Goal: Task Accomplishment & Management: Use online tool/utility

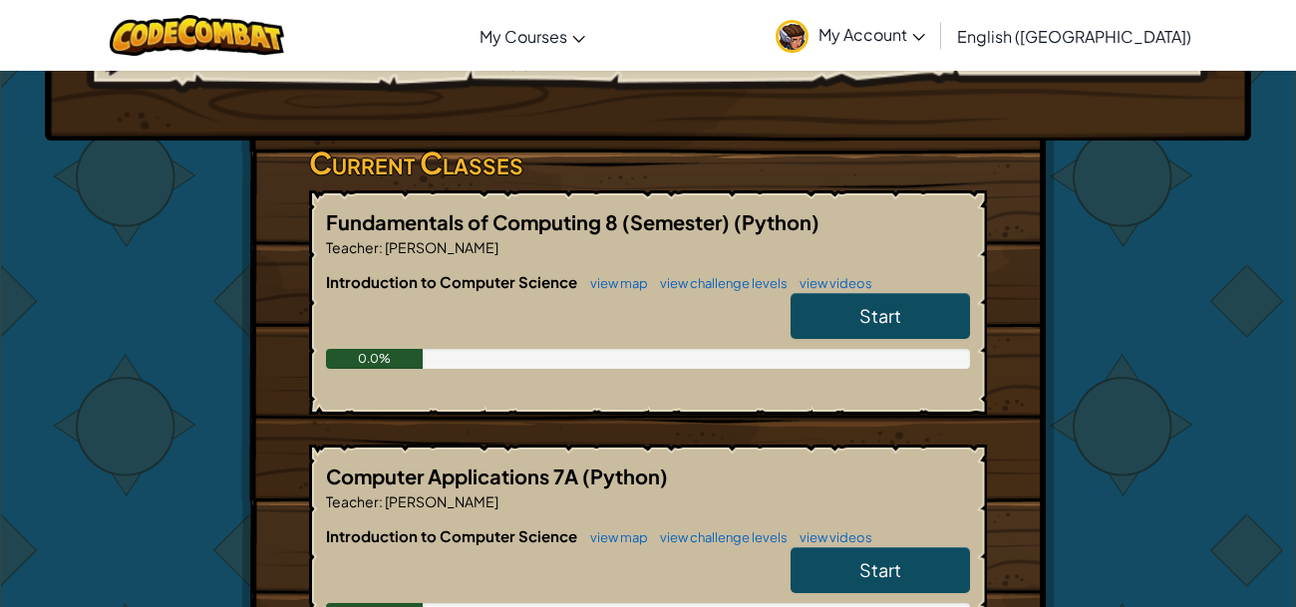
scroll to position [273, 0]
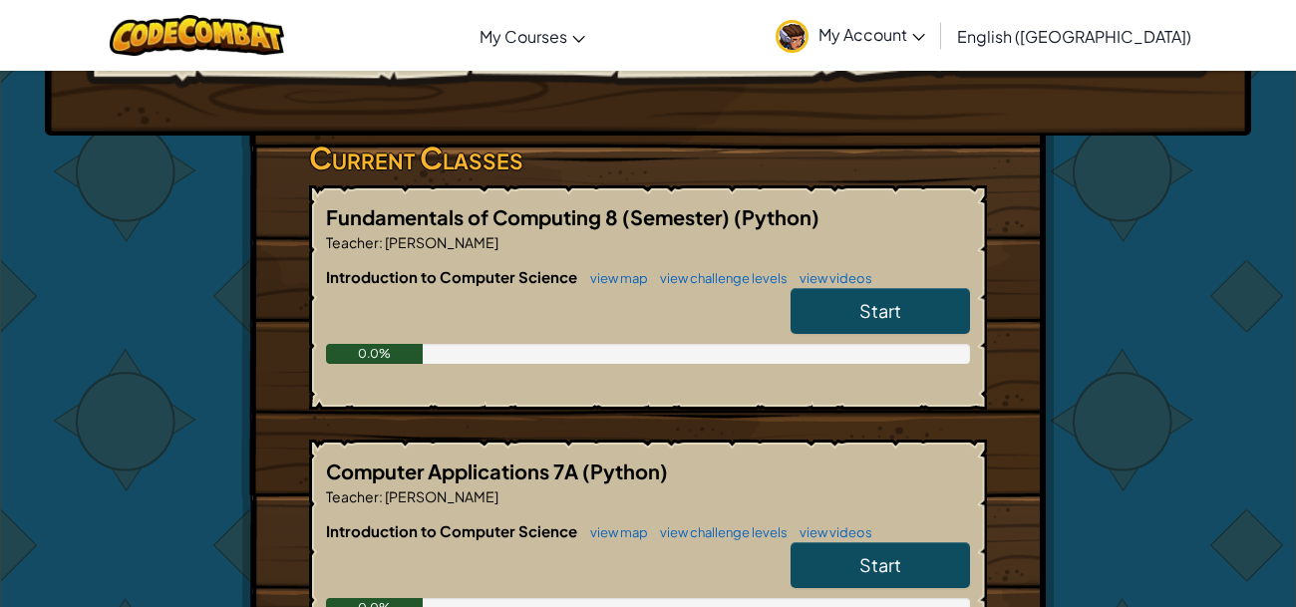
click at [1274, 265] on div "Hero : Anya Captain Change Hero Player : [PERSON_NAME] CS1 Level 1: Dungeons of…" at bounding box center [648, 376] width 1296 height 1158
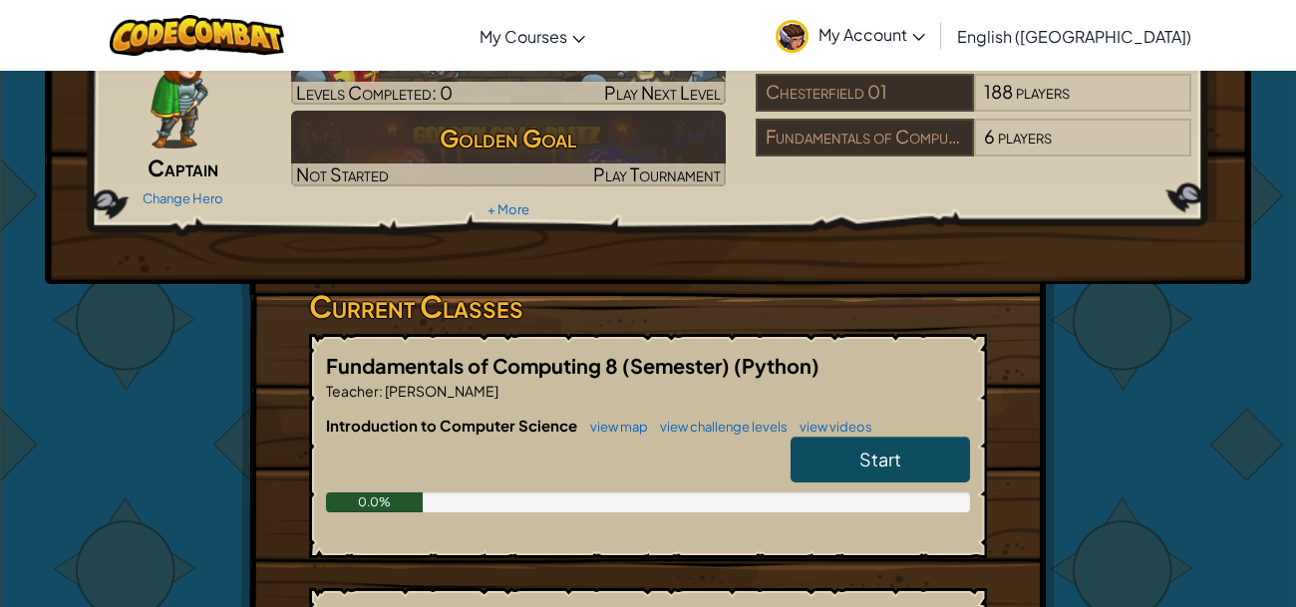
scroll to position [0, 0]
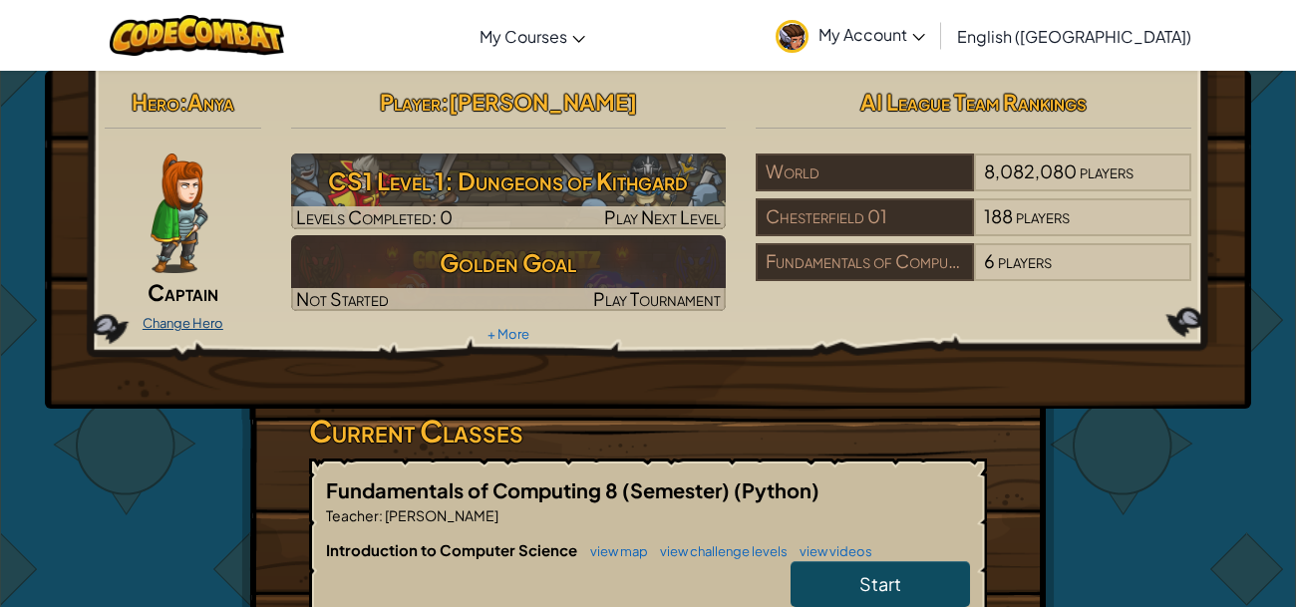
click at [175, 320] on link "Change Hero" at bounding box center [183, 323] width 81 height 16
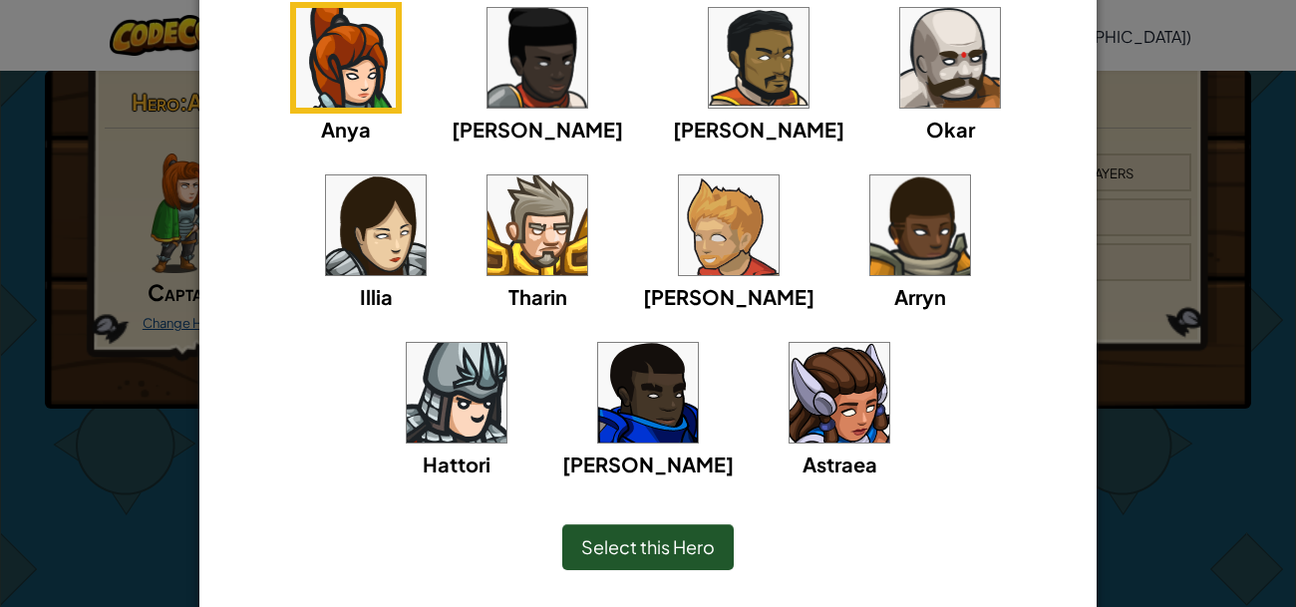
scroll to position [251, 0]
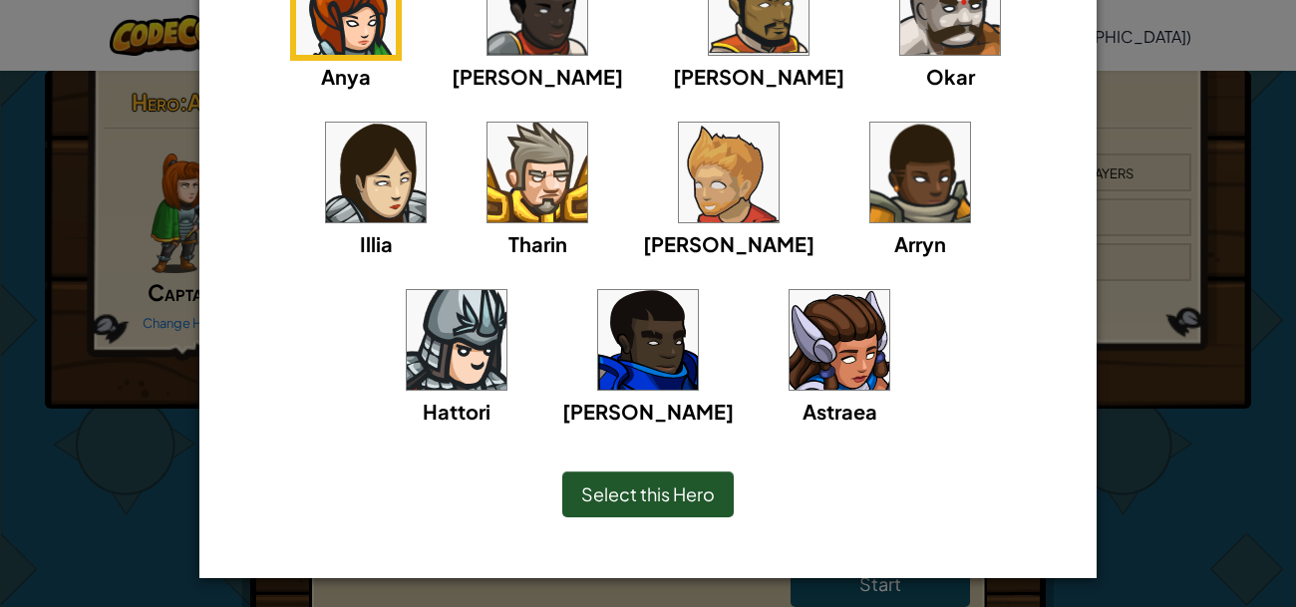
click at [789, 387] on img at bounding box center [839, 340] width 100 height 100
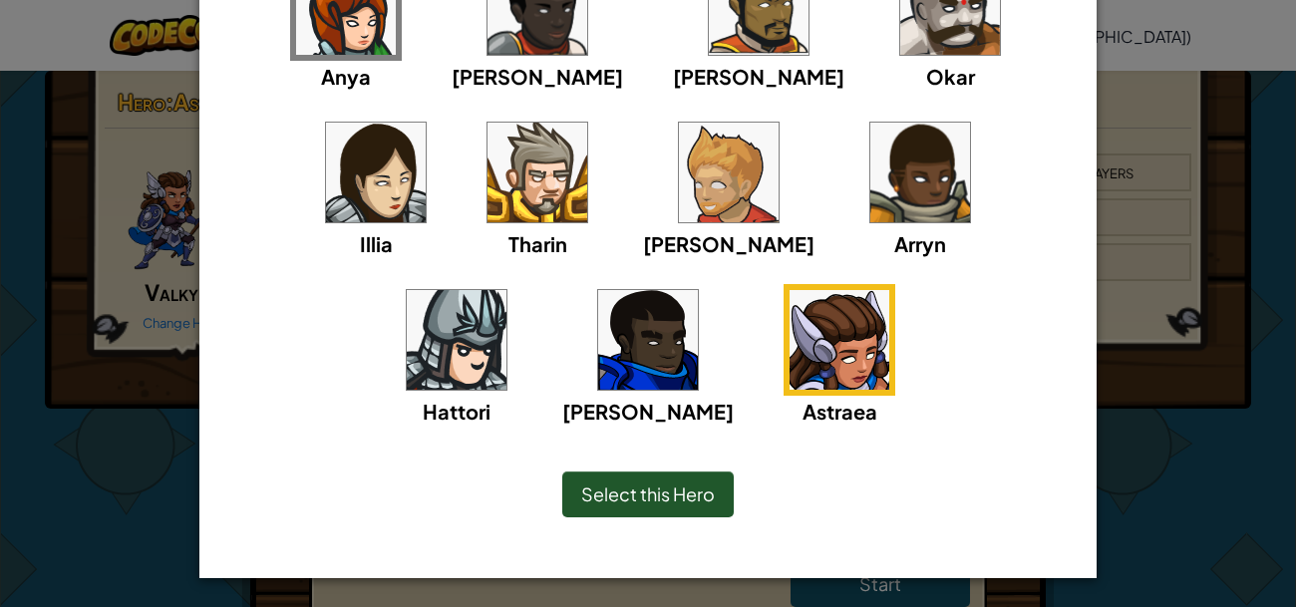
click at [671, 499] on span "Select this Hero" at bounding box center [648, 493] width 134 height 23
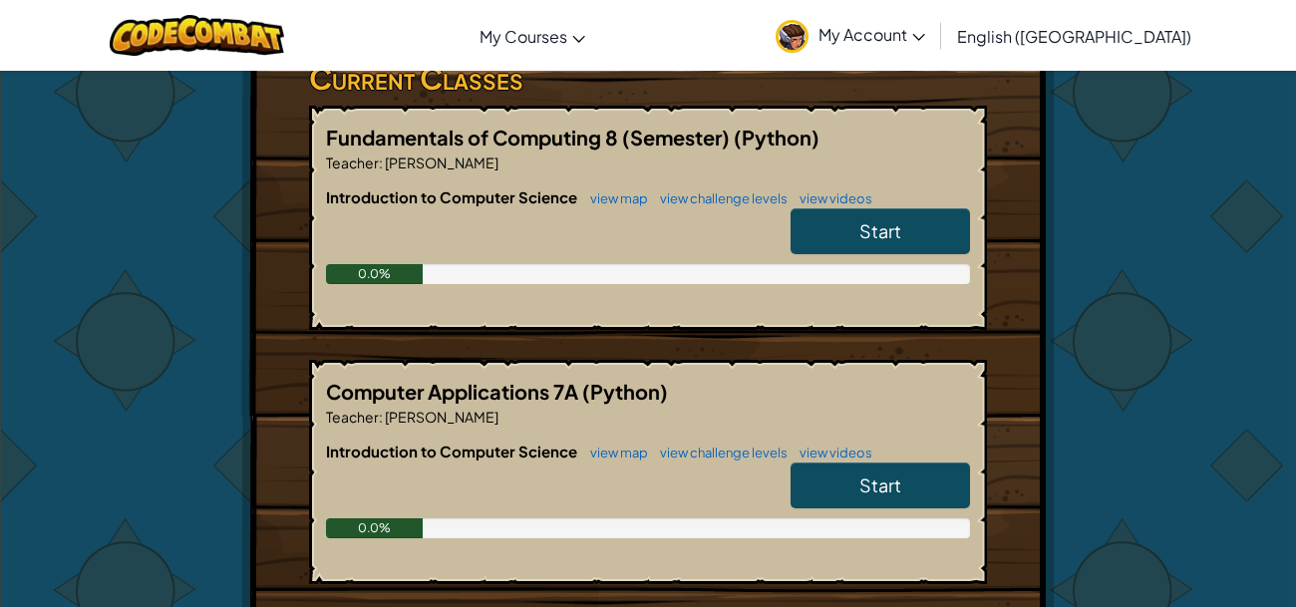
scroll to position [356, 0]
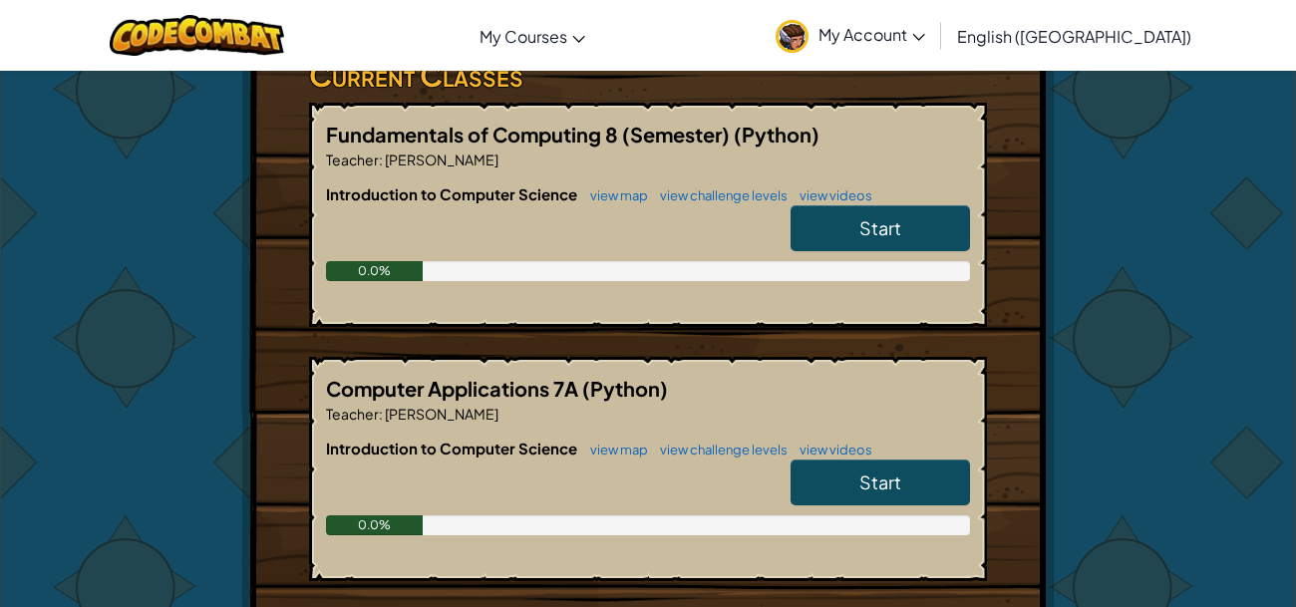
click at [905, 226] on link "Start" at bounding box center [879, 228] width 179 height 46
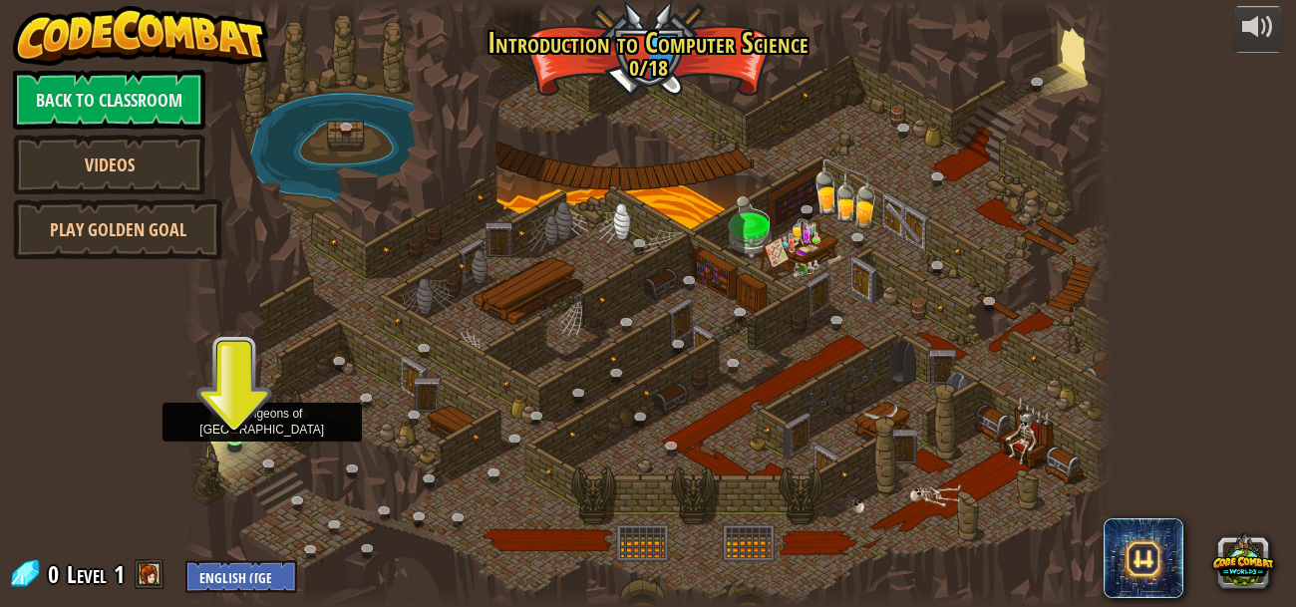
click at [240, 428] on img at bounding box center [234, 413] width 21 height 49
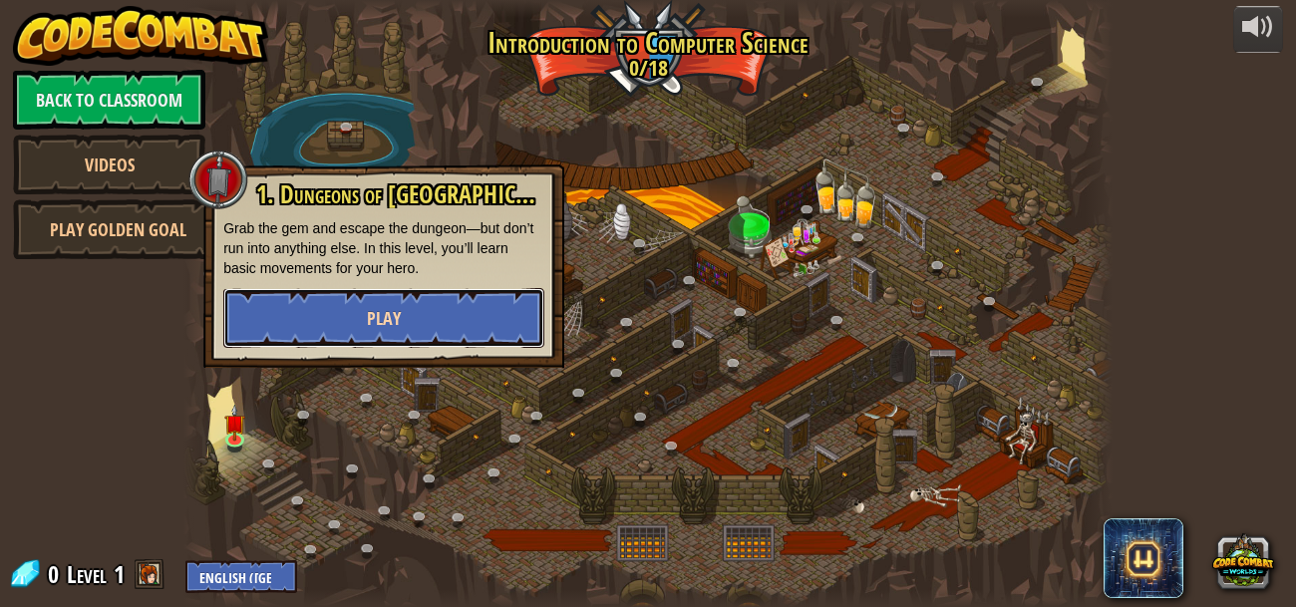
click at [332, 328] on button "Play" at bounding box center [383, 318] width 321 height 60
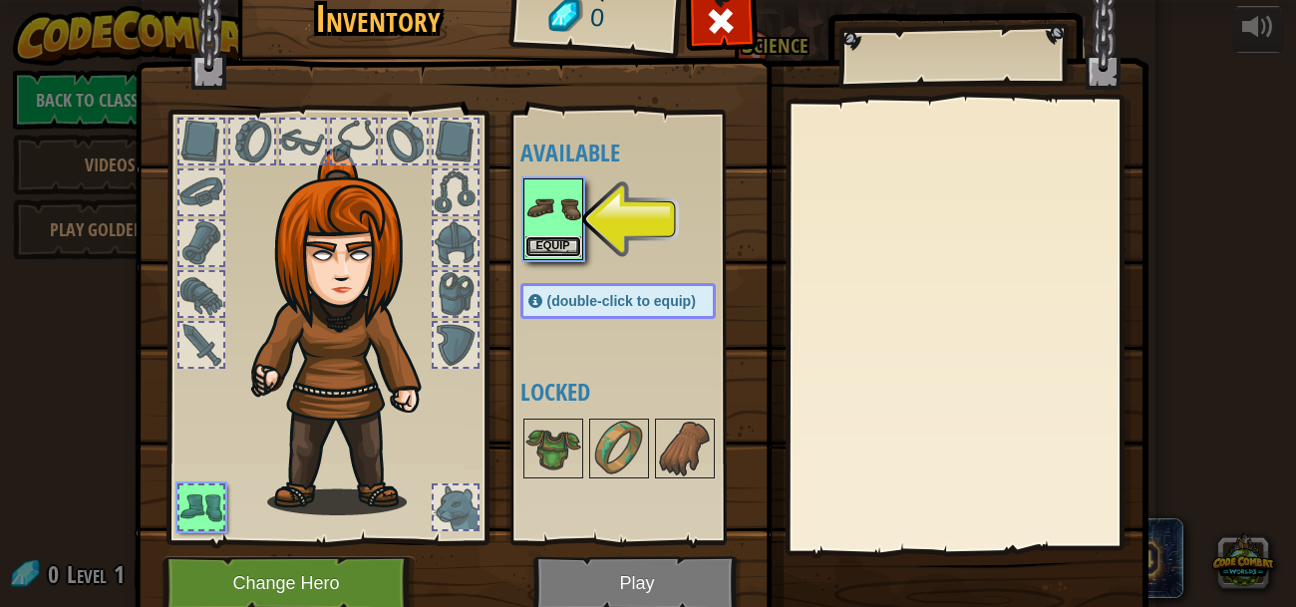
click at [565, 241] on button "Equip" at bounding box center [553, 246] width 56 height 21
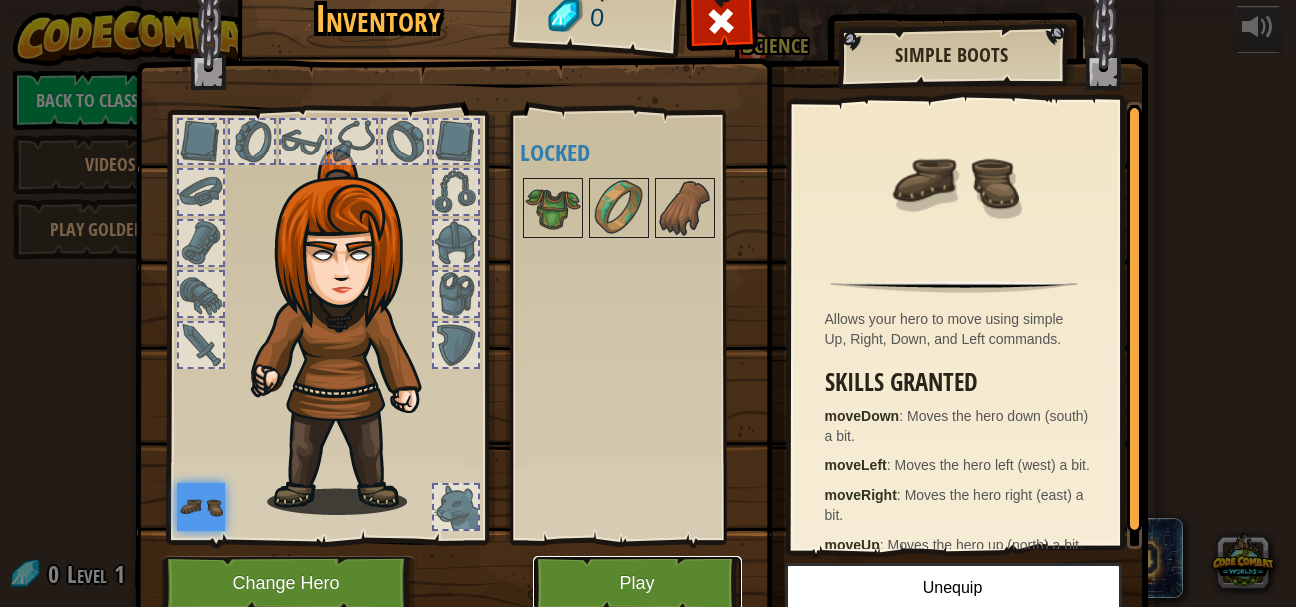
click at [595, 579] on button "Play" at bounding box center [637, 583] width 208 height 55
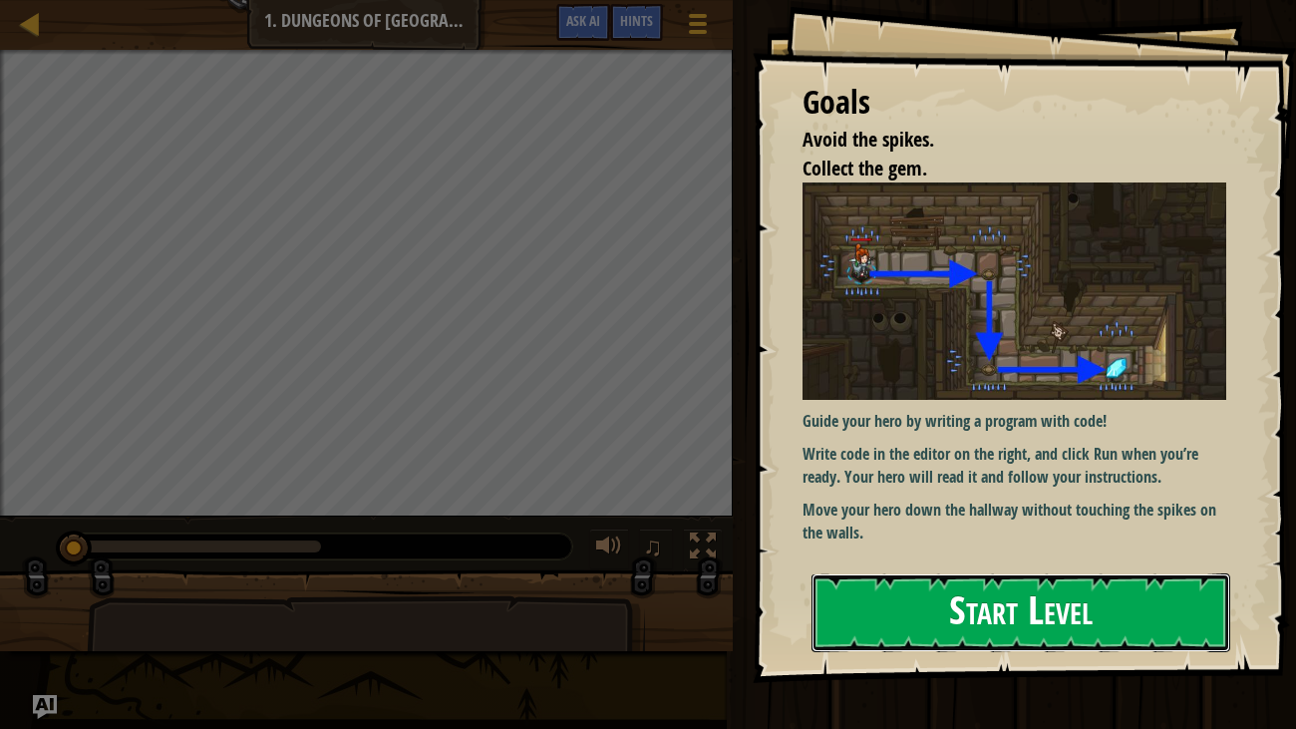
click at [1213, 606] on button "Start Level" at bounding box center [1021, 612] width 420 height 79
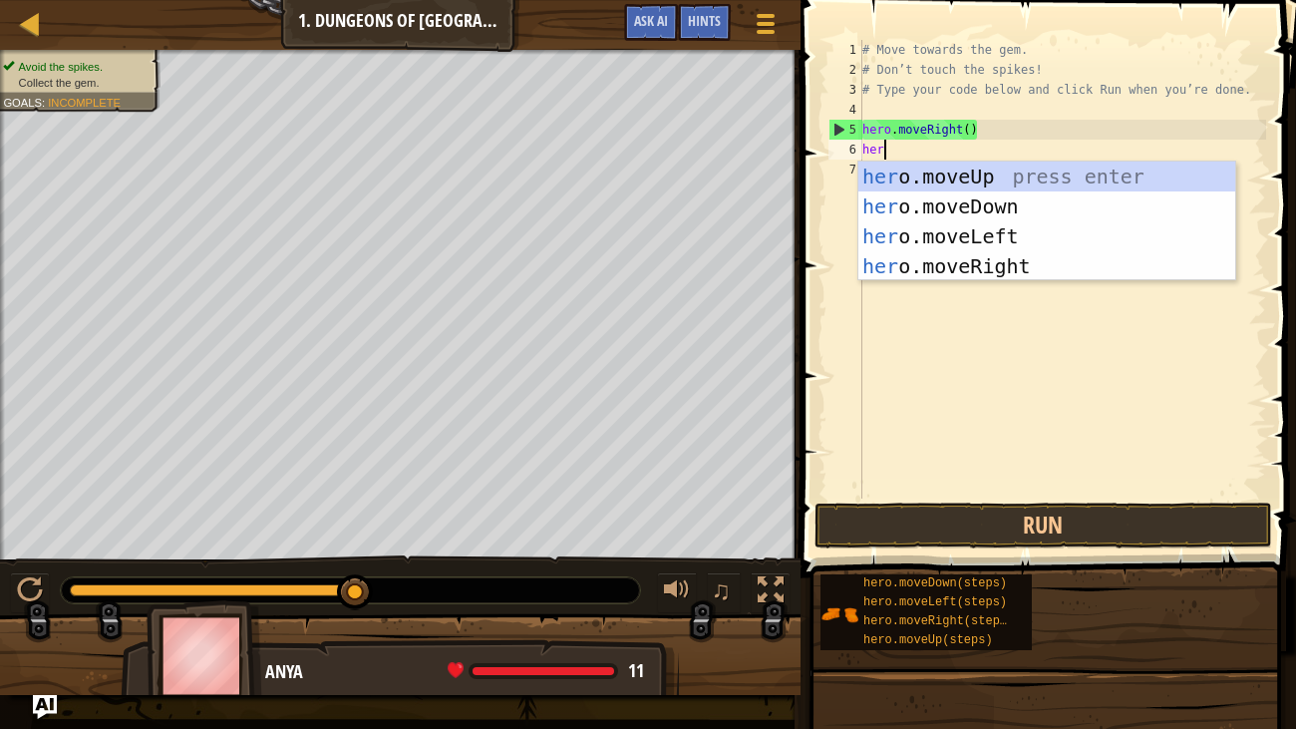
type textarea "hero"
click at [1006, 199] on div "hero .moveUp press enter hero .moveDown press enter hero .moveLeft press enter …" at bounding box center [1046, 250] width 377 height 179
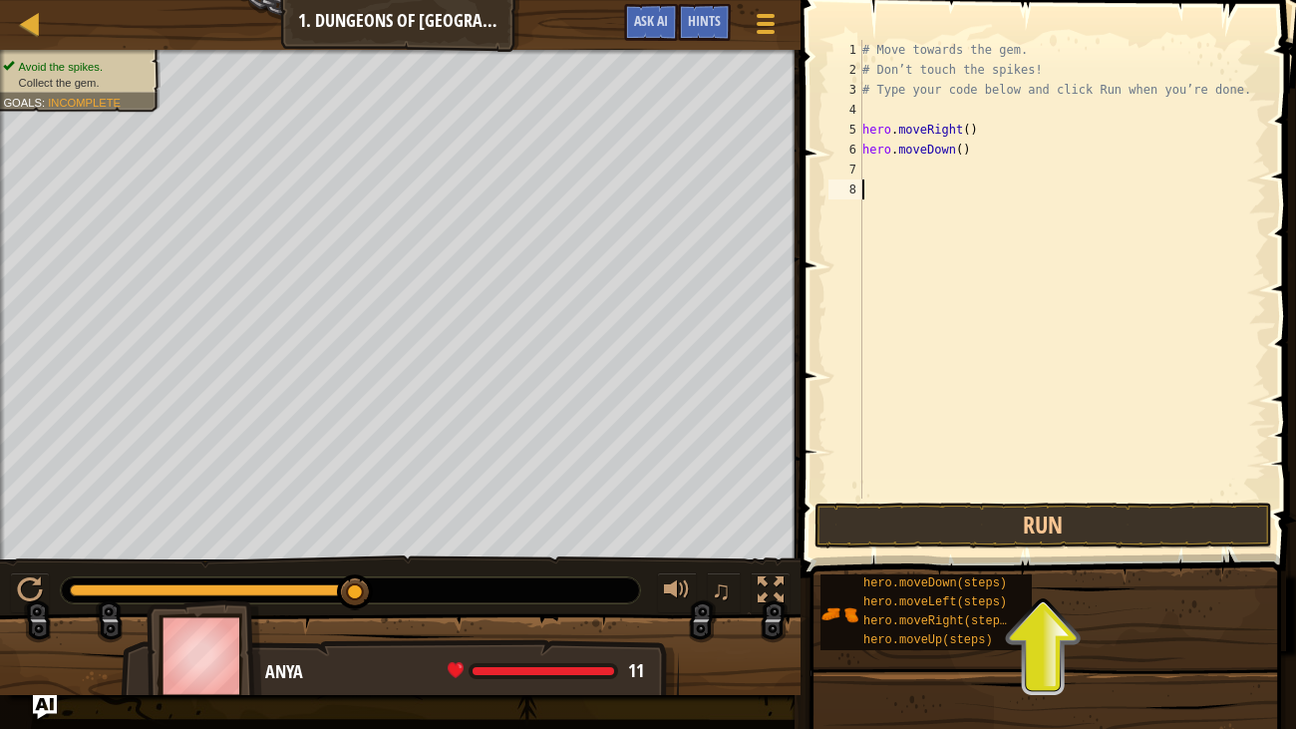
click at [887, 161] on div "# Move towards the gem. # Don’t touch the spikes! # Type your code below and cl…" at bounding box center [1062, 289] width 408 height 498
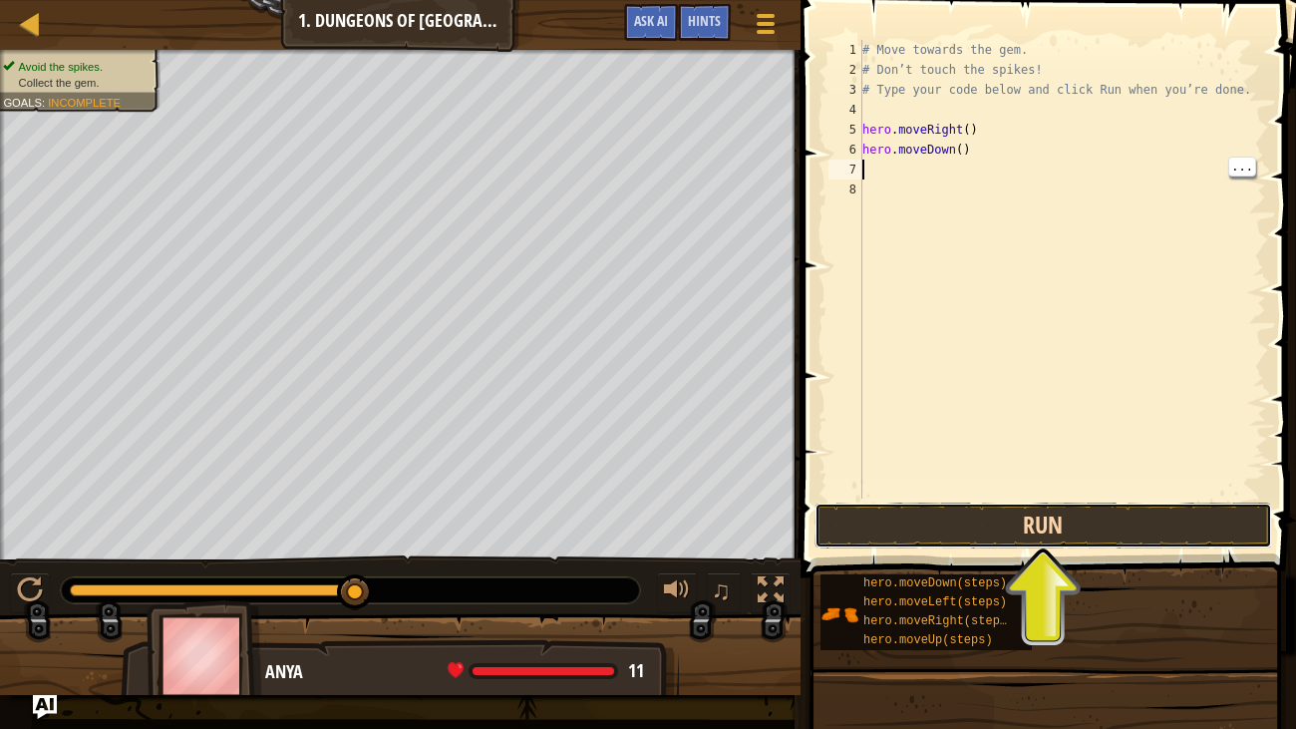
click at [1085, 521] on button "Run" at bounding box center [1043, 525] width 458 height 46
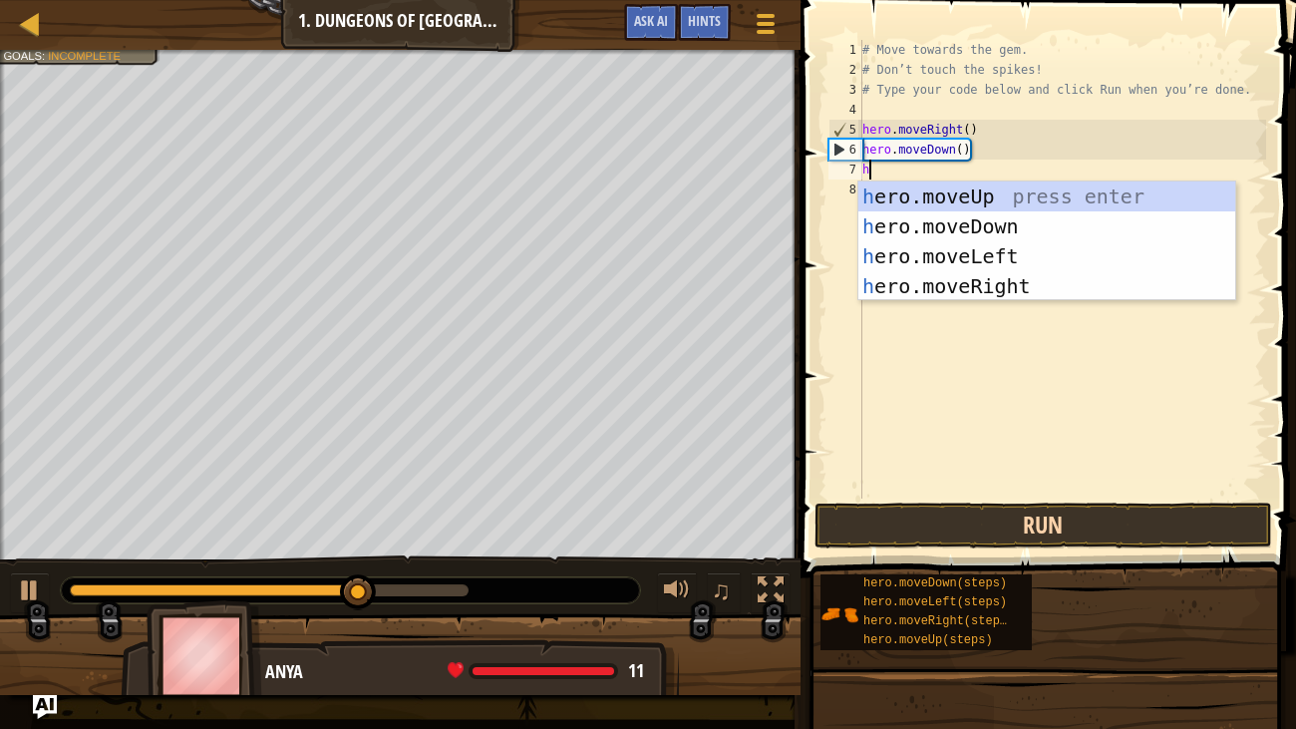
type textarea "he"
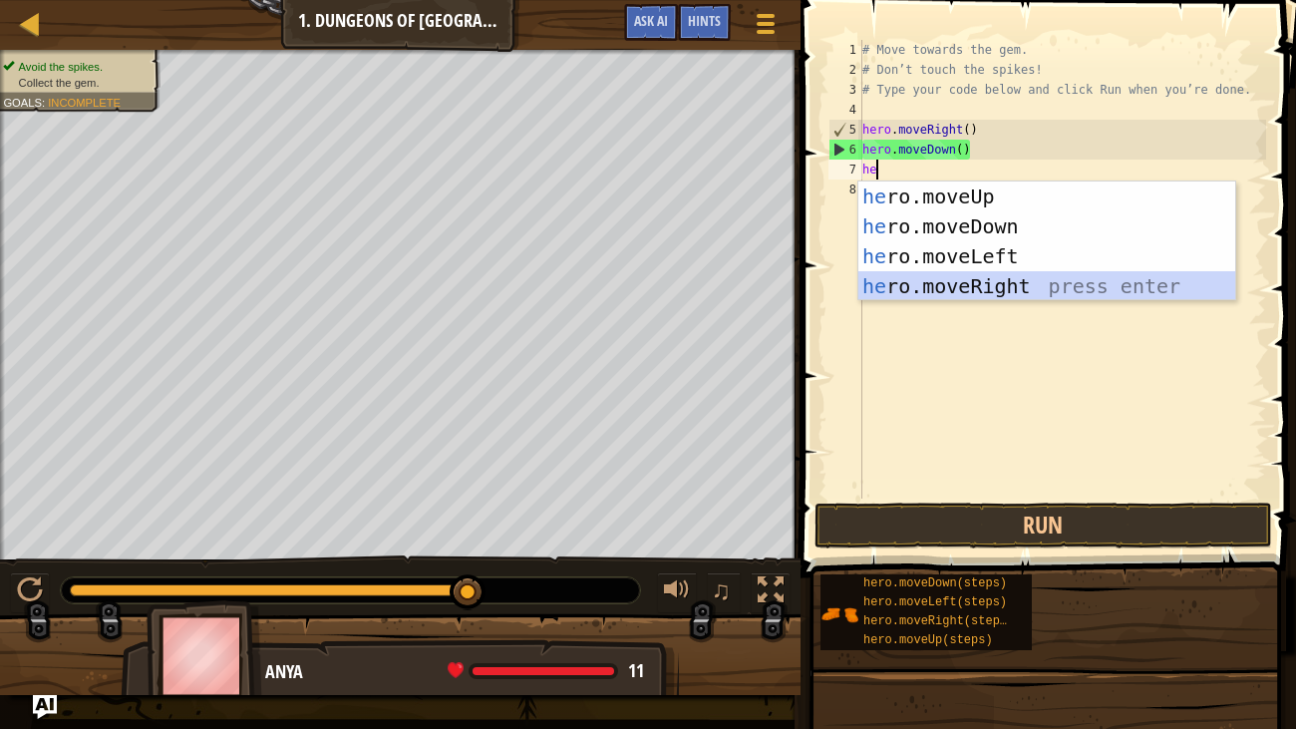
click at [977, 286] on div "he ro.moveUp press enter he ro.moveDown press enter he ro.moveLeft press enter …" at bounding box center [1046, 270] width 377 height 179
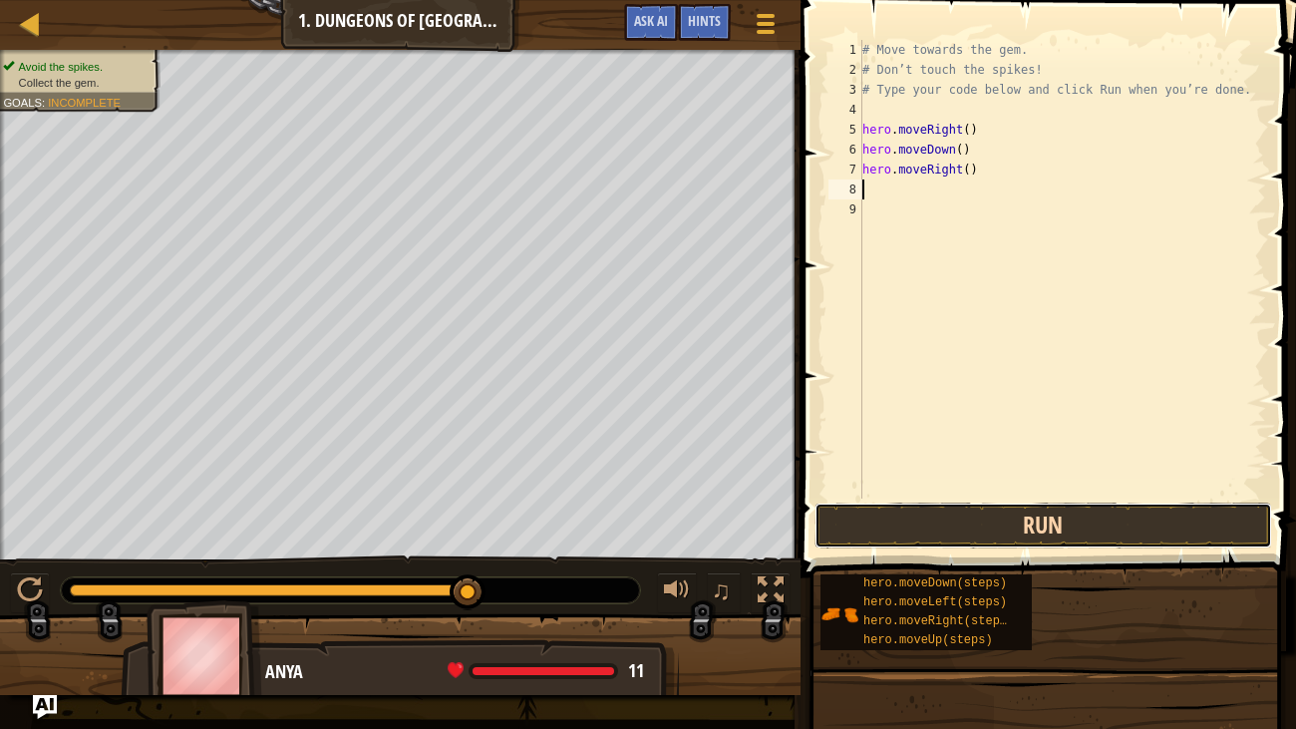
click at [1061, 514] on button "Run" at bounding box center [1043, 525] width 458 height 46
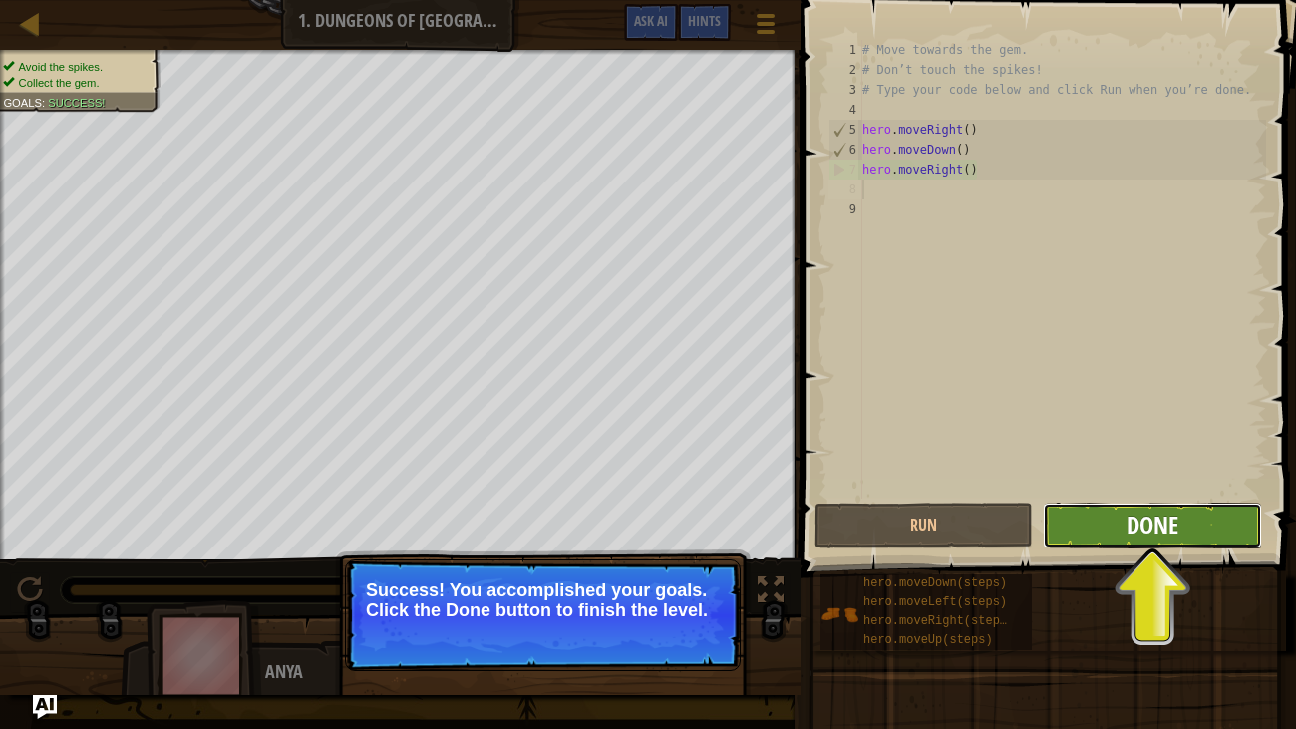
click at [1164, 528] on span "Done" at bounding box center [1152, 524] width 52 height 32
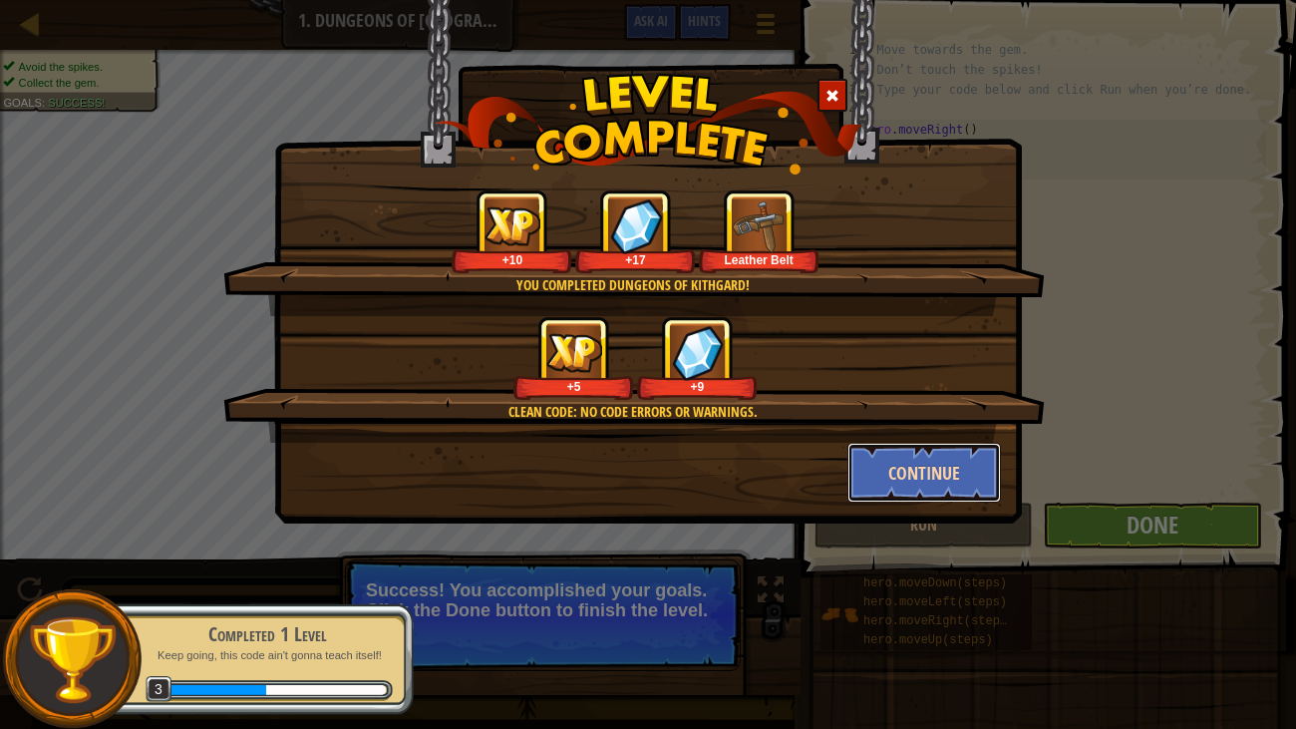
click at [933, 492] on button "Continue" at bounding box center [924, 473] width 155 height 60
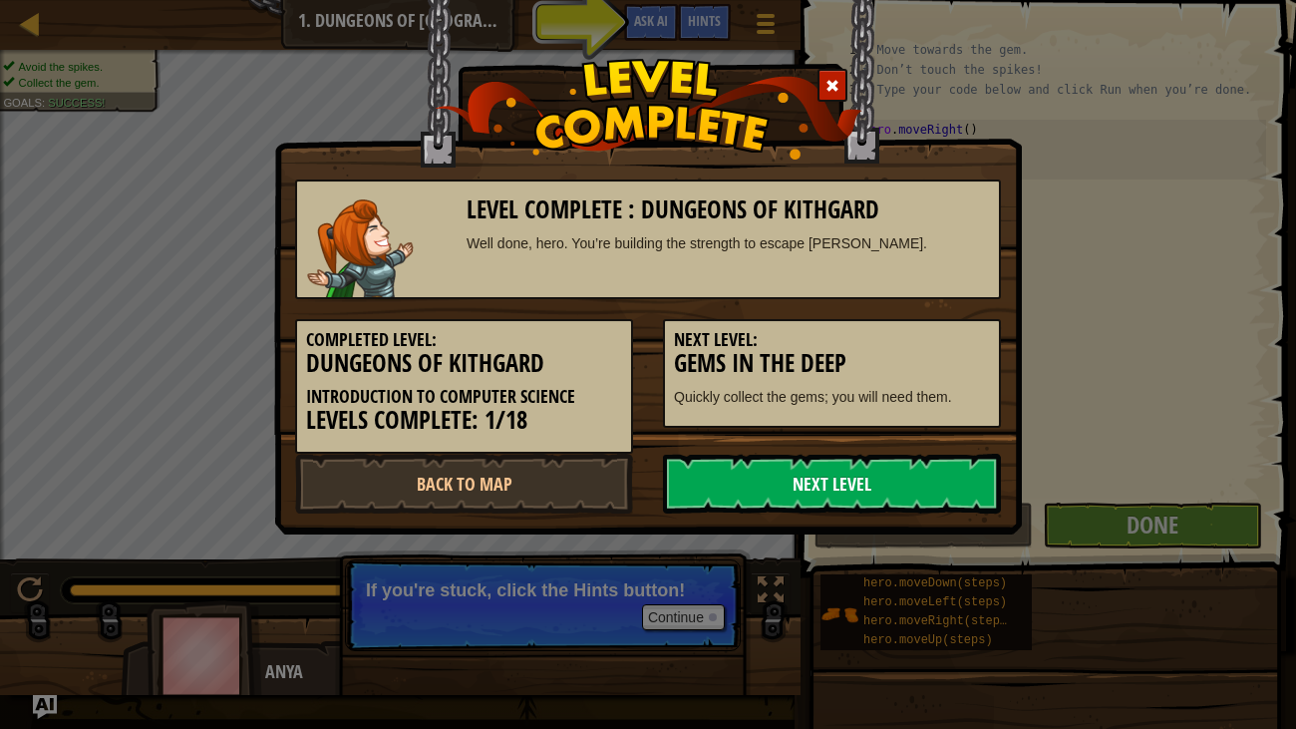
click at [843, 477] on link "Next Level" at bounding box center [832, 484] width 338 height 60
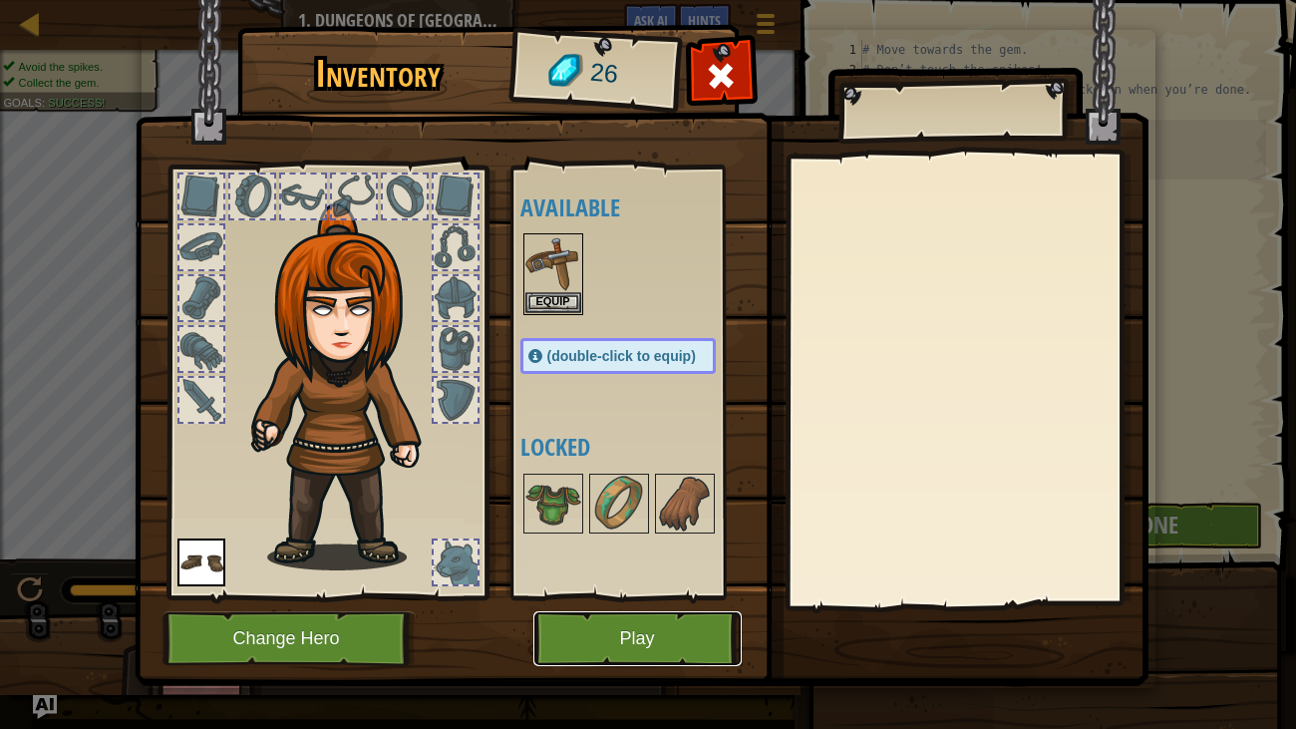
click at [622, 606] on button "Play" at bounding box center [637, 638] width 208 height 55
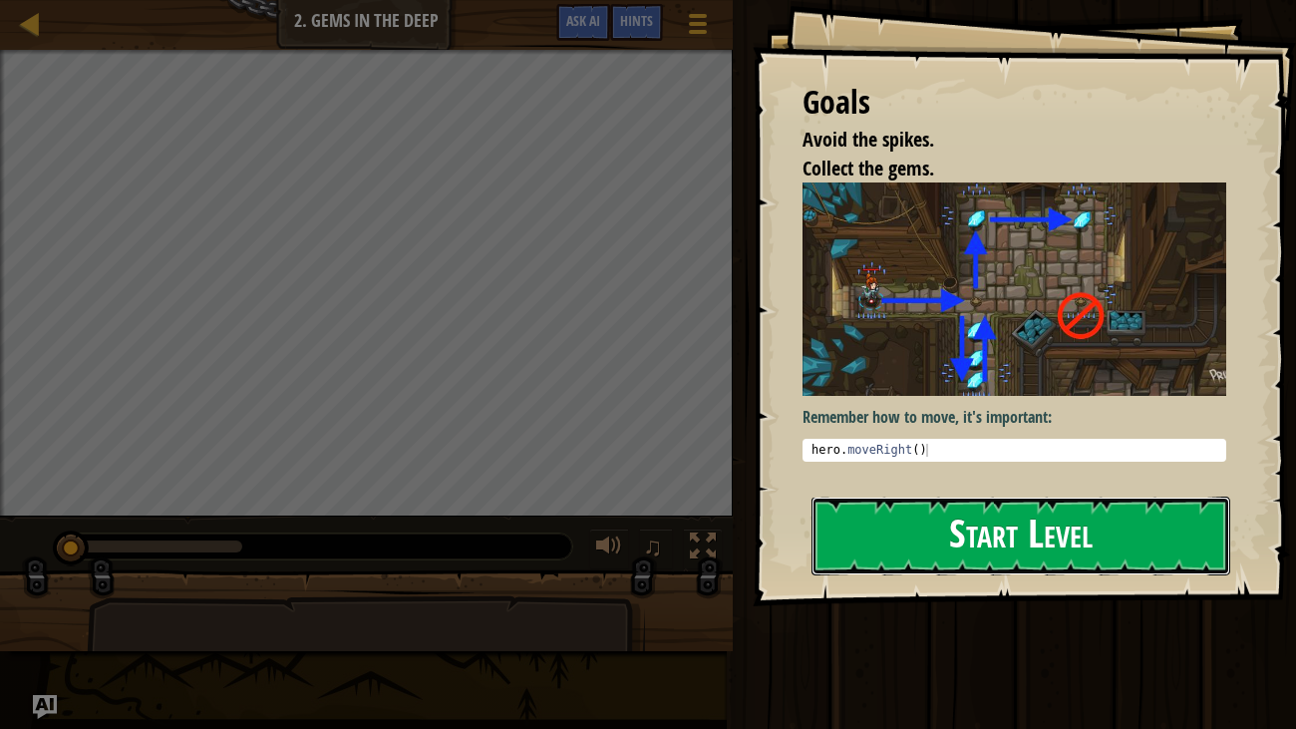
click at [987, 549] on button "Start Level" at bounding box center [1021, 535] width 420 height 79
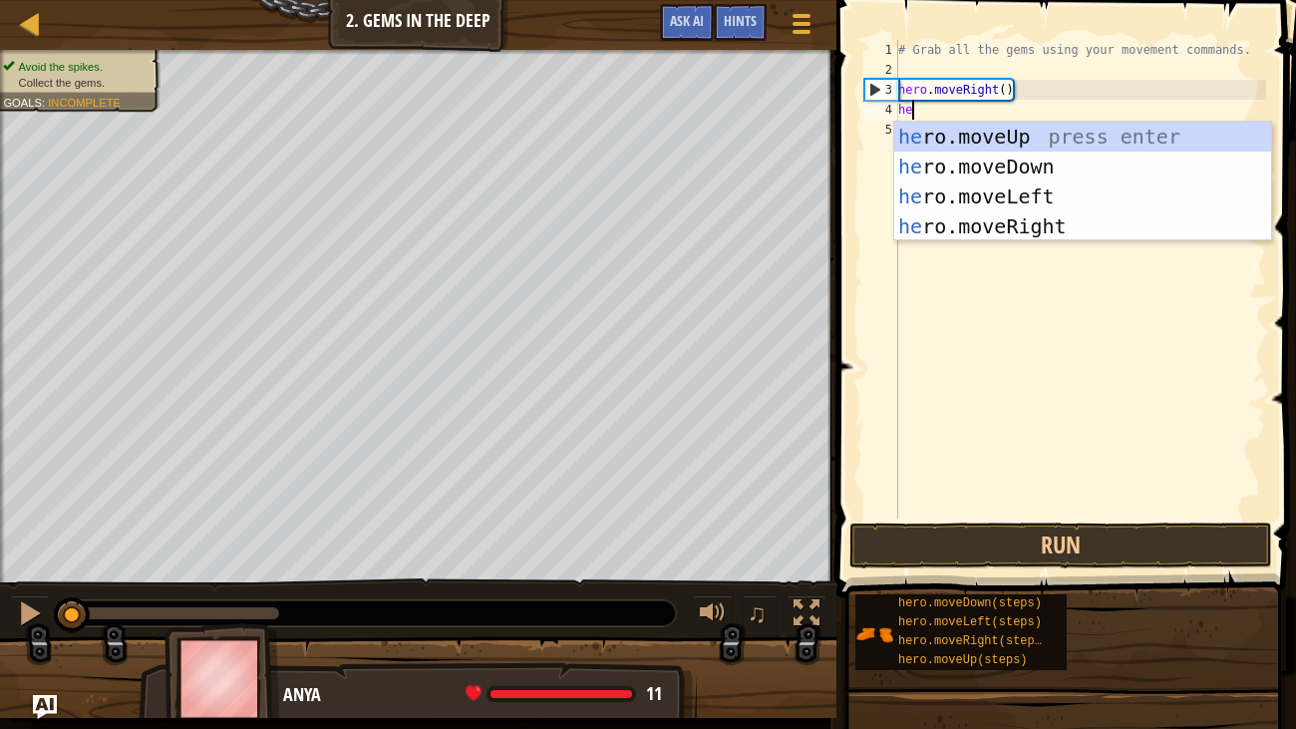
type textarea "her"
click at [1032, 162] on div "her o.moveUp press enter her o.moveDown press enter her o.moveLeft press enter …" at bounding box center [1082, 211] width 377 height 179
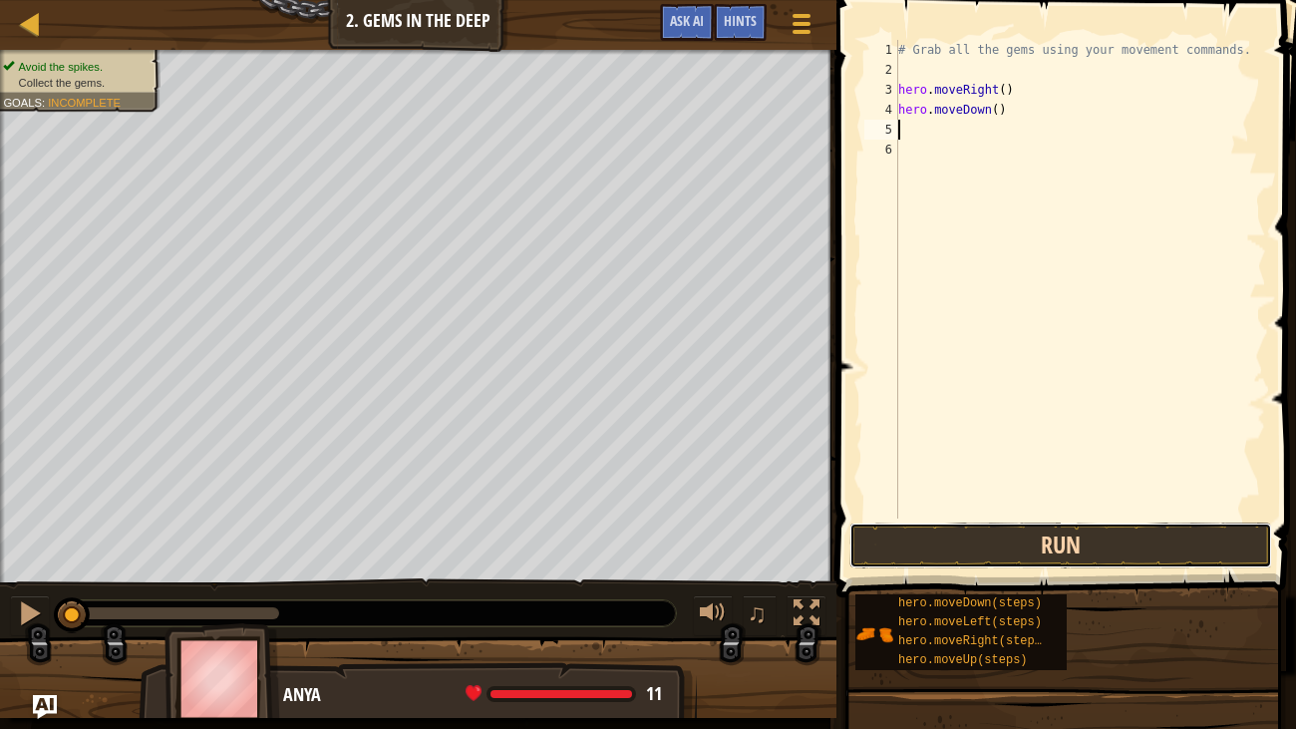
click at [1122, 544] on button "Run" at bounding box center [1060, 545] width 423 height 46
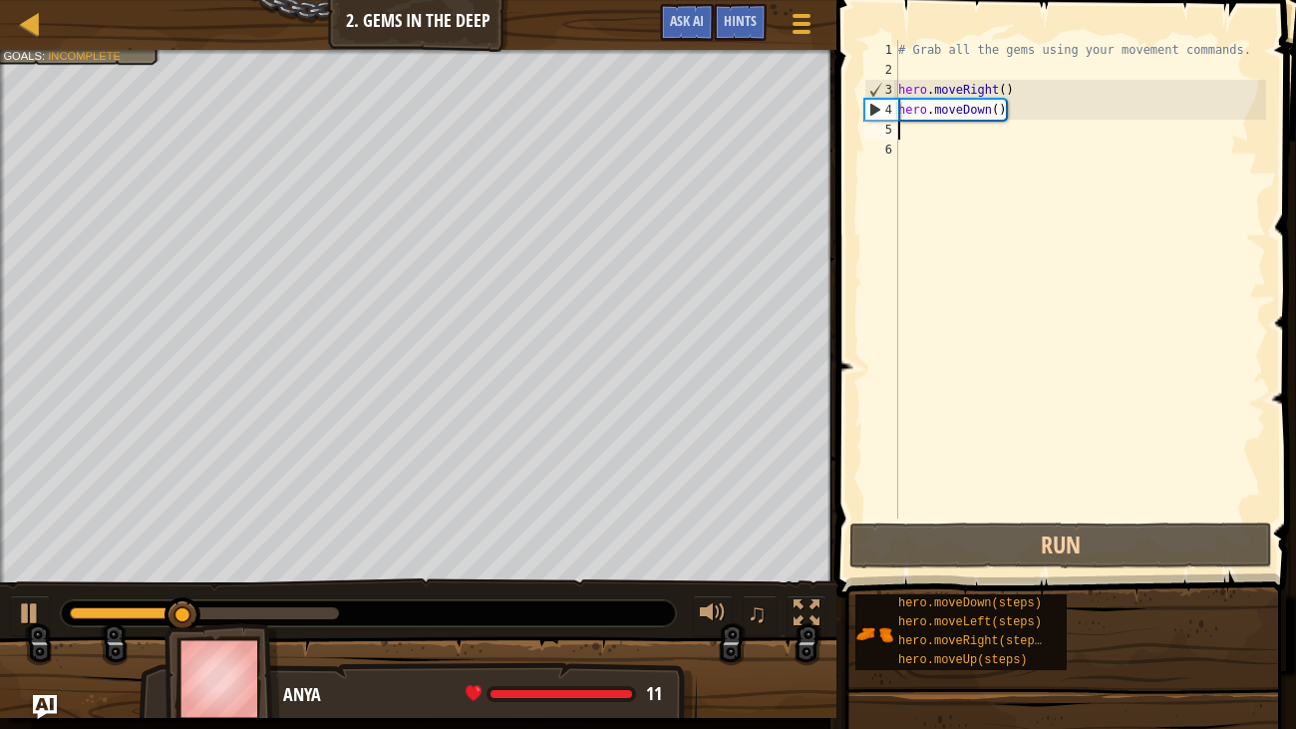
click at [929, 146] on div "# Grab all the gems using your movement commands. hero . moveRight ( ) hero . m…" at bounding box center [1080, 299] width 372 height 518
click at [933, 132] on div "# Grab all the gems using your movement commands. hero . moveRight ( ) hero . m…" at bounding box center [1080, 299] width 372 height 518
type textarea "h"
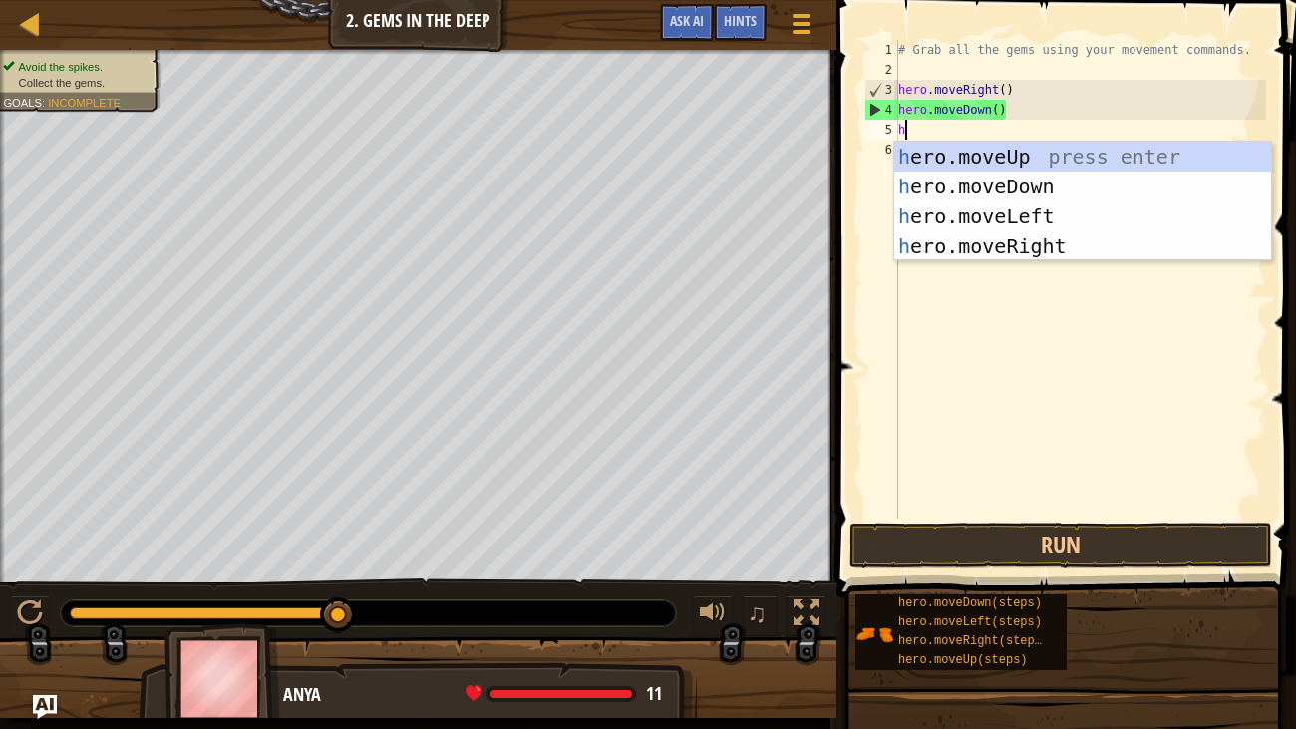
click at [1139, 157] on div "h ero.moveUp press enter h ero.moveDown press enter h ero.moveLeft press enter …" at bounding box center [1082, 231] width 377 height 179
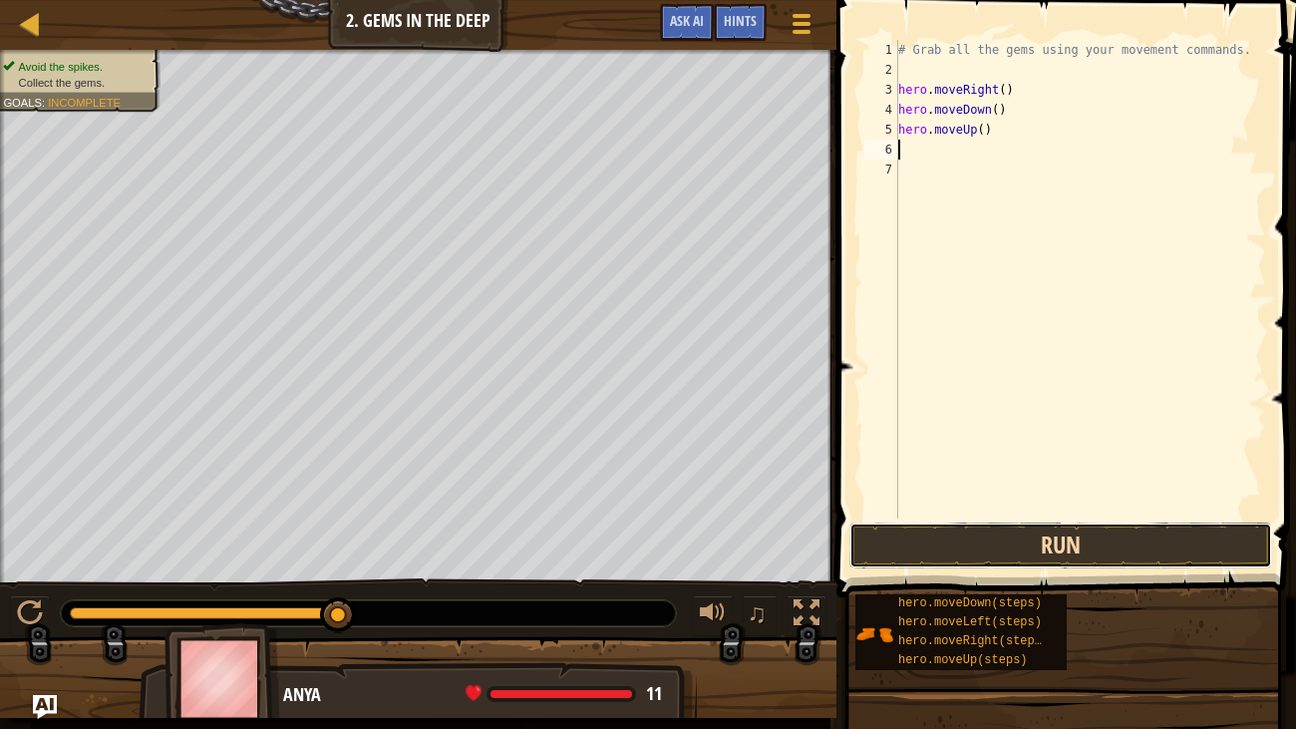
click at [1167, 543] on button "Run" at bounding box center [1060, 545] width 423 height 46
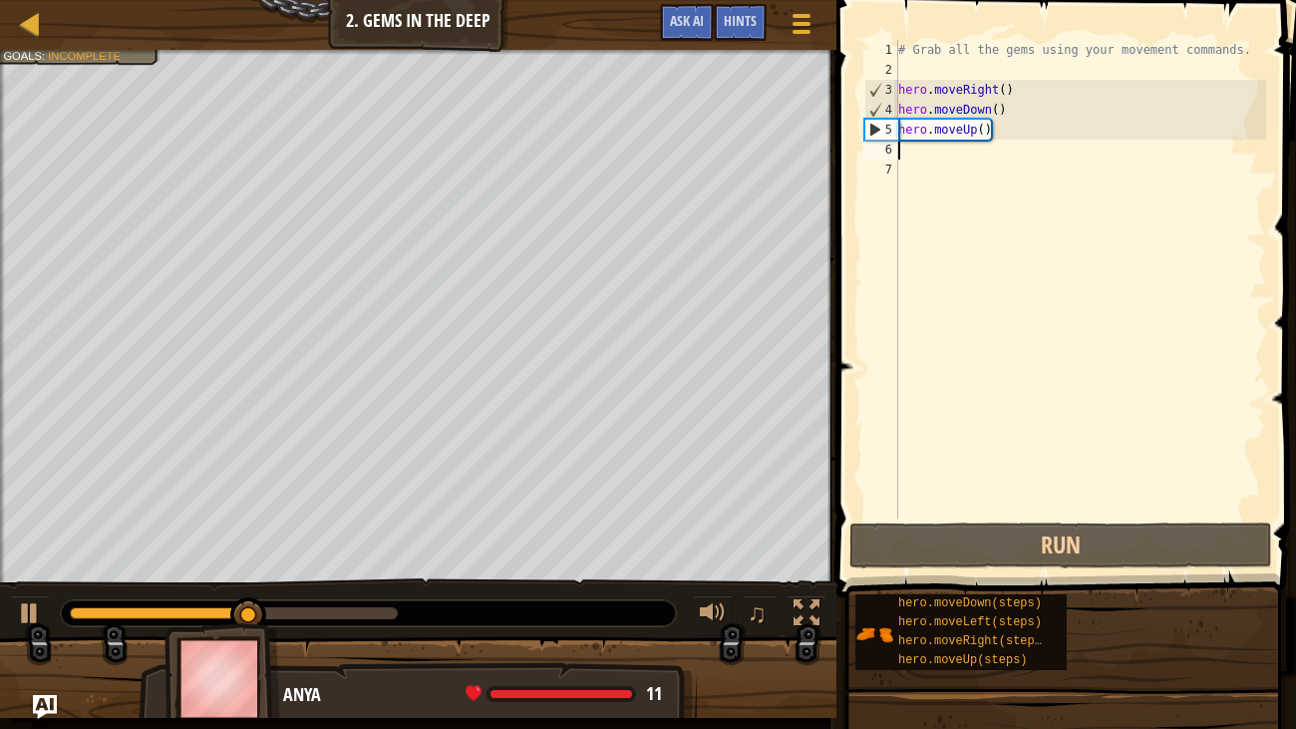
click at [959, 153] on div "# Grab all the gems using your movement commands. hero . moveRight ( ) hero . m…" at bounding box center [1080, 299] width 372 height 518
click at [969, 163] on div "# Grab all the gems using your movement commands. hero . moveRight ( ) hero . m…" at bounding box center [1080, 299] width 372 height 518
click at [951, 143] on div "# Grab all the gems using your movement commands. hero . moveRight ( ) hero . m…" at bounding box center [1080, 299] width 372 height 518
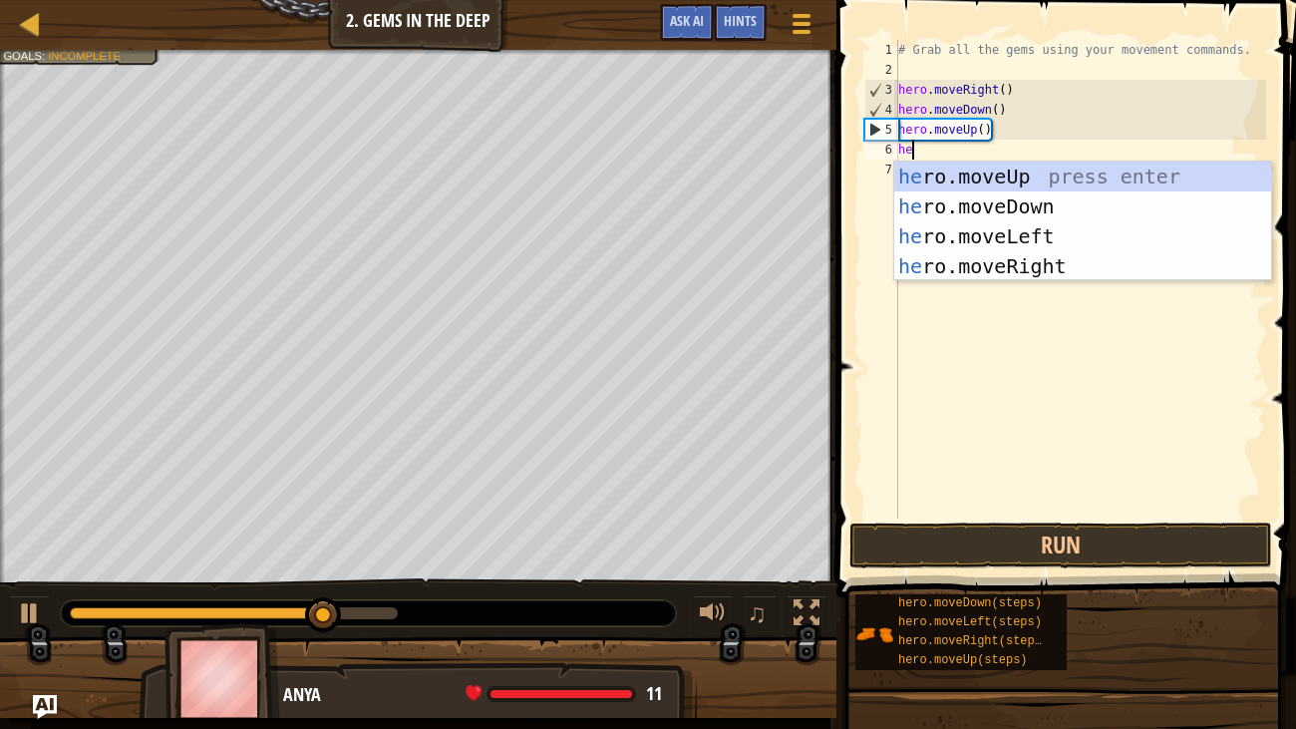
type textarea "her"
click at [1090, 179] on div "her o.moveUp press enter her o.moveDown press enter her o.moveLeft press enter …" at bounding box center [1082, 250] width 377 height 179
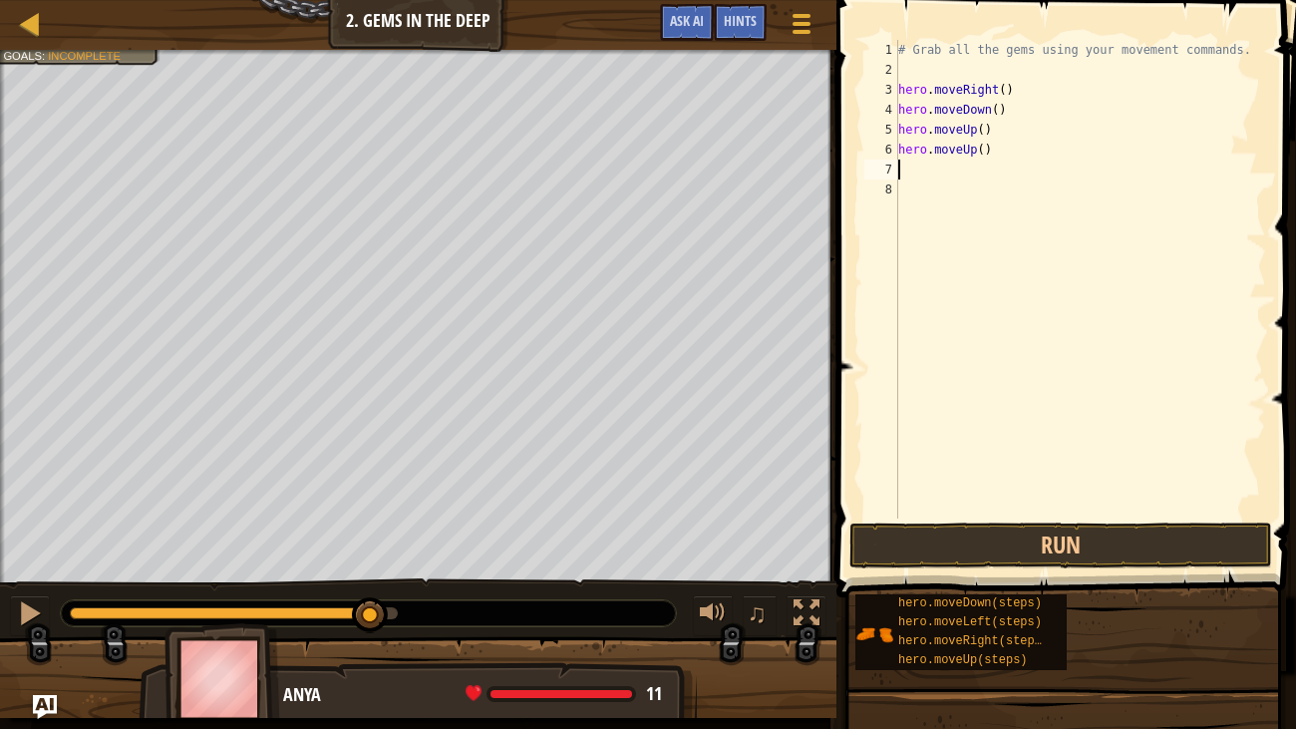
click at [938, 155] on div "# Grab all the gems using your movement commands. hero . moveRight ( ) hero . m…" at bounding box center [1080, 299] width 372 height 518
type textarea "hero.moveUp()"
click at [913, 175] on div "# Grab all the gems using your movement commands. hero . moveRight ( ) hero . m…" at bounding box center [1080, 299] width 372 height 518
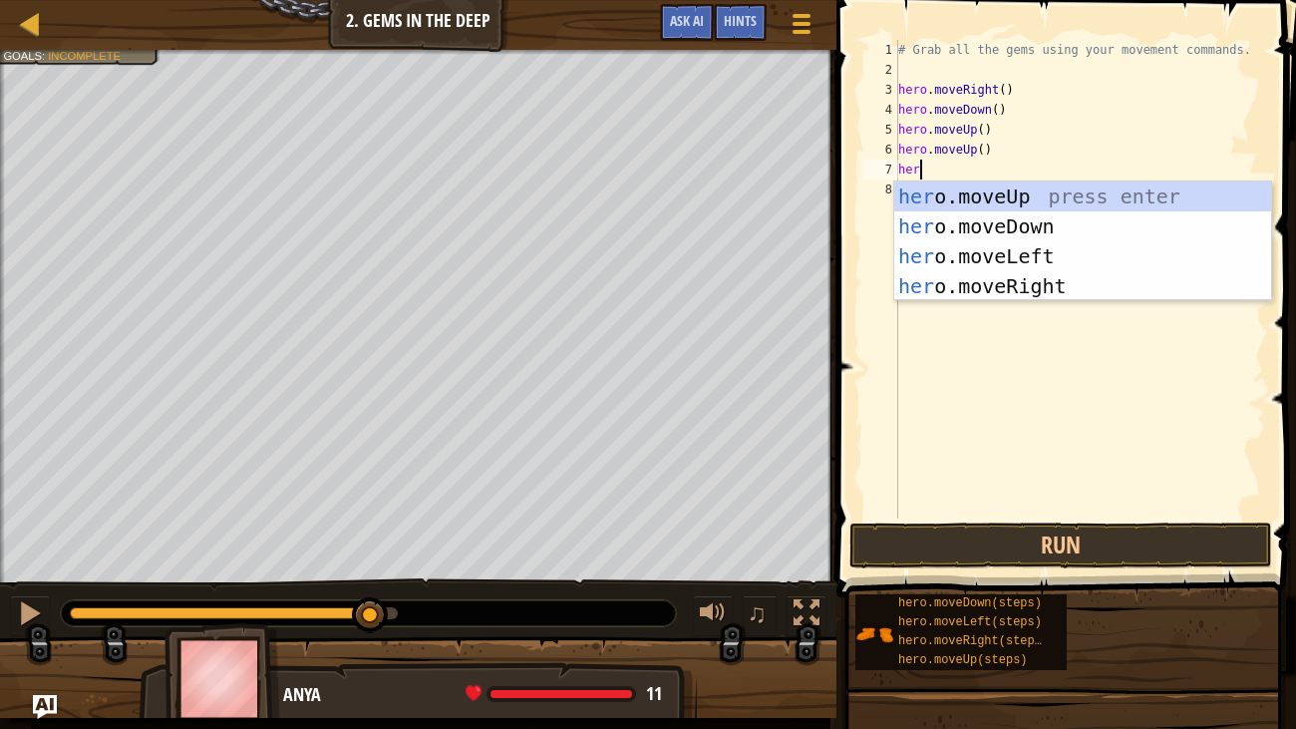
type textarea "hero"
click at [1045, 286] on div "hero .moveUp press enter hero .moveDown press enter hero .moveLeft press enter …" at bounding box center [1082, 270] width 377 height 179
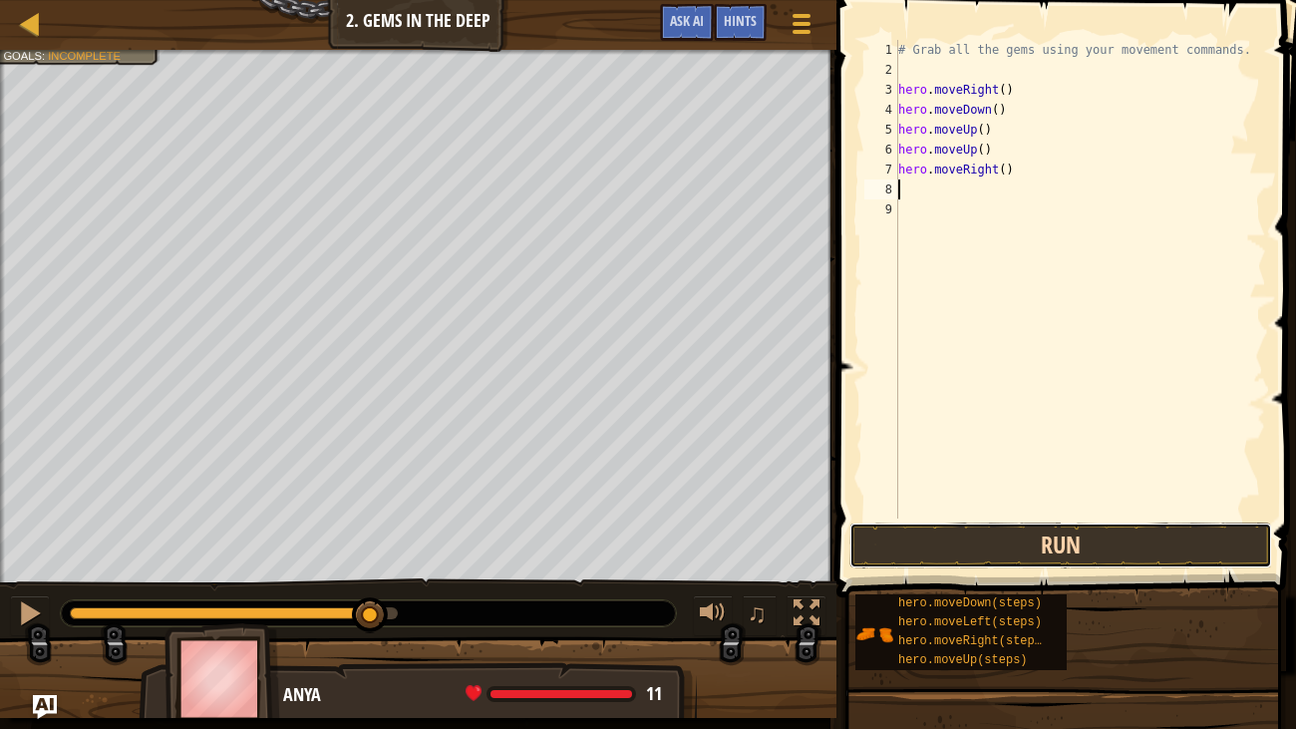
click at [1118, 543] on button "Run" at bounding box center [1060, 545] width 423 height 46
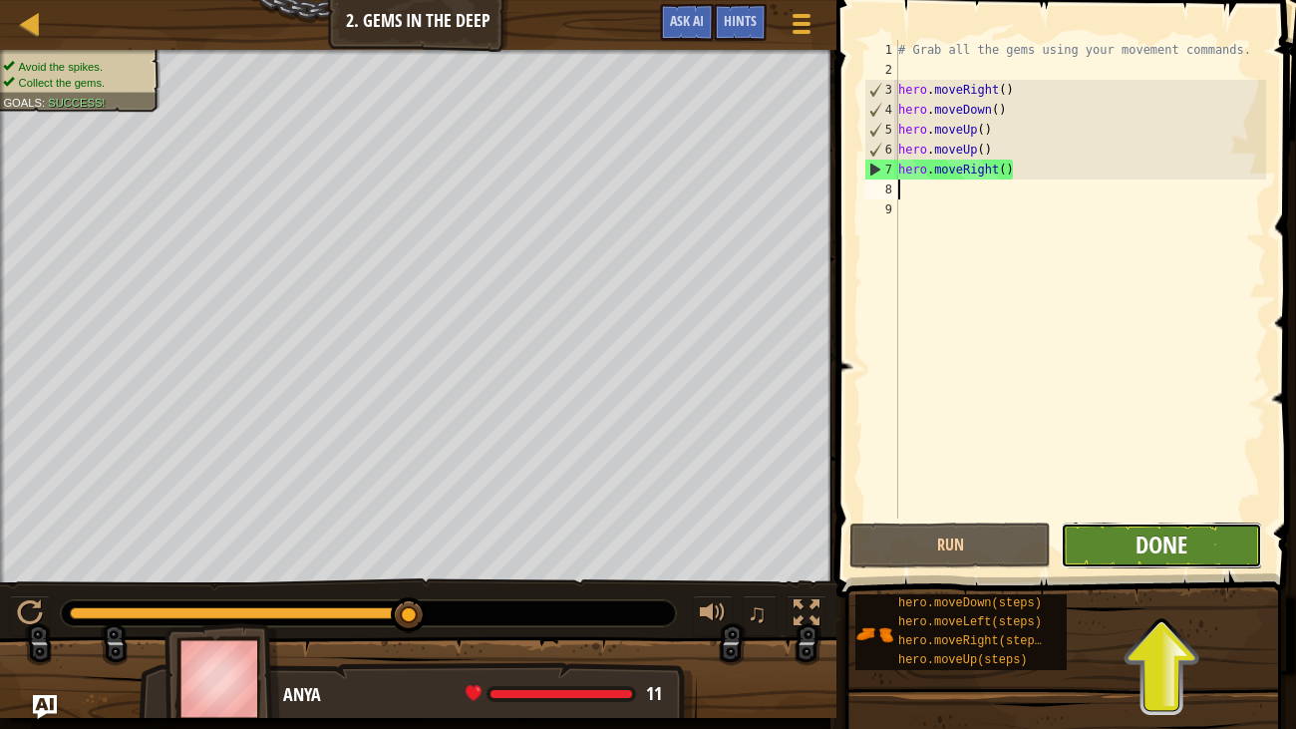
click at [1166, 538] on span "Done" at bounding box center [1161, 544] width 52 height 32
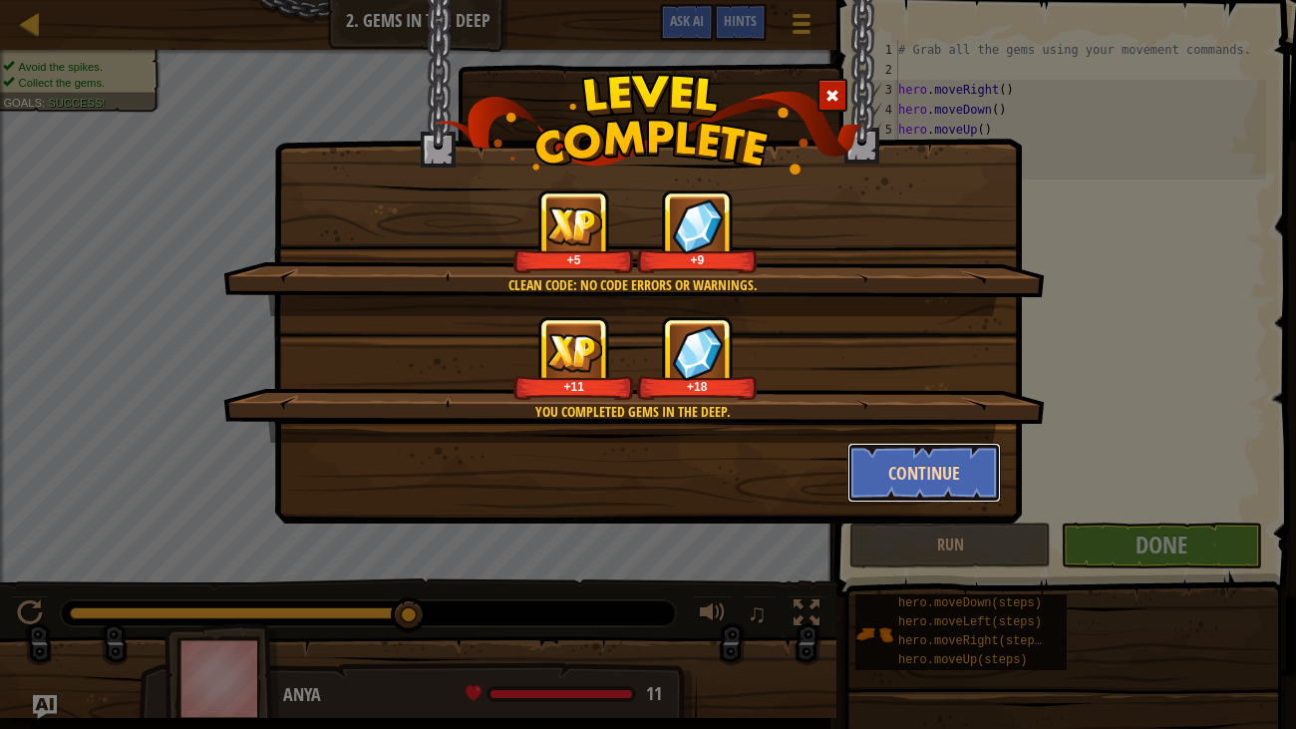
click at [954, 476] on button "Continue" at bounding box center [924, 473] width 155 height 60
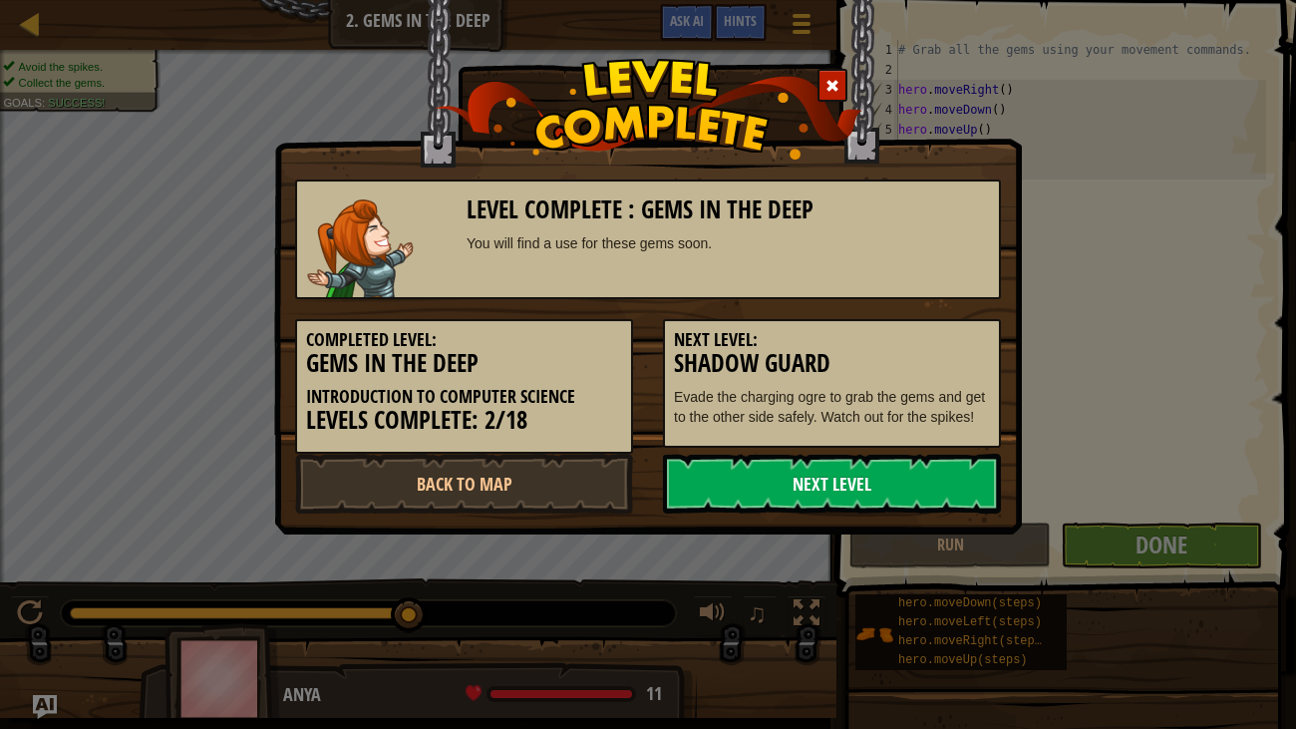
click at [868, 479] on link "Next Level" at bounding box center [832, 484] width 338 height 60
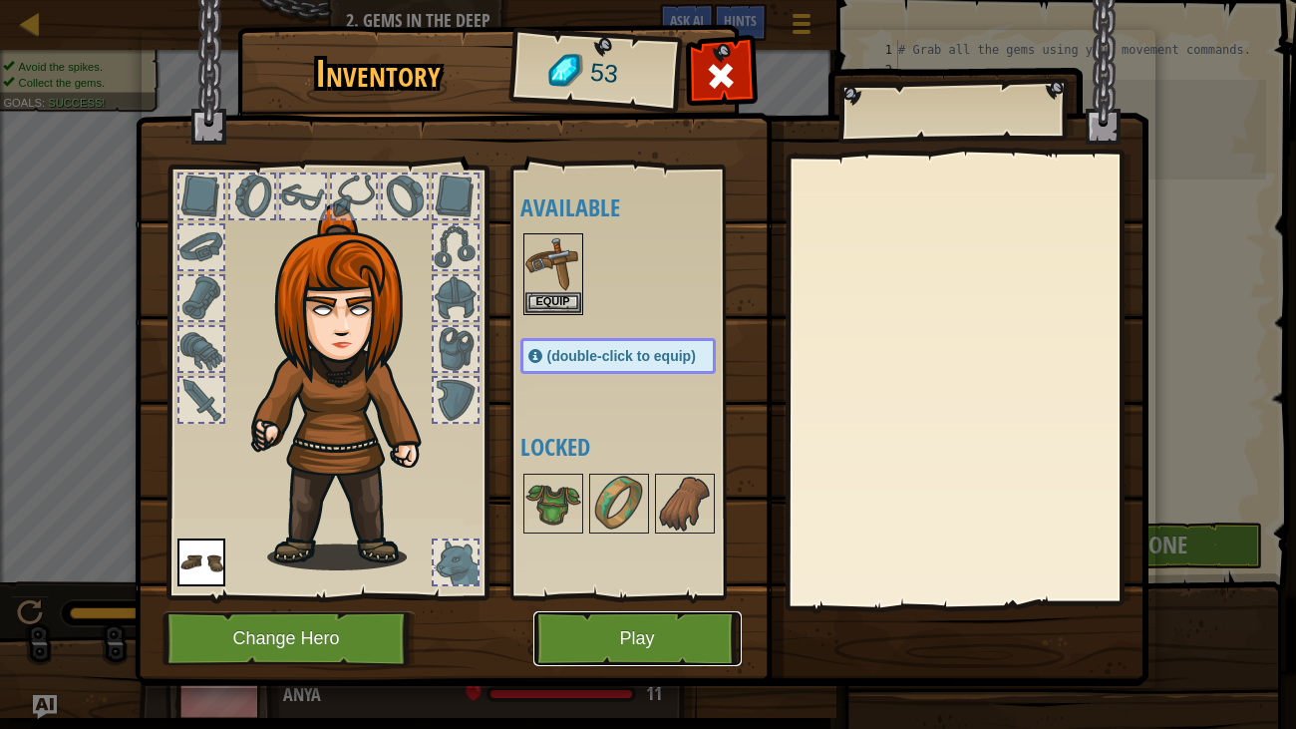
click at [637, 606] on button "Play" at bounding box center [637, 638] width 208 height 55
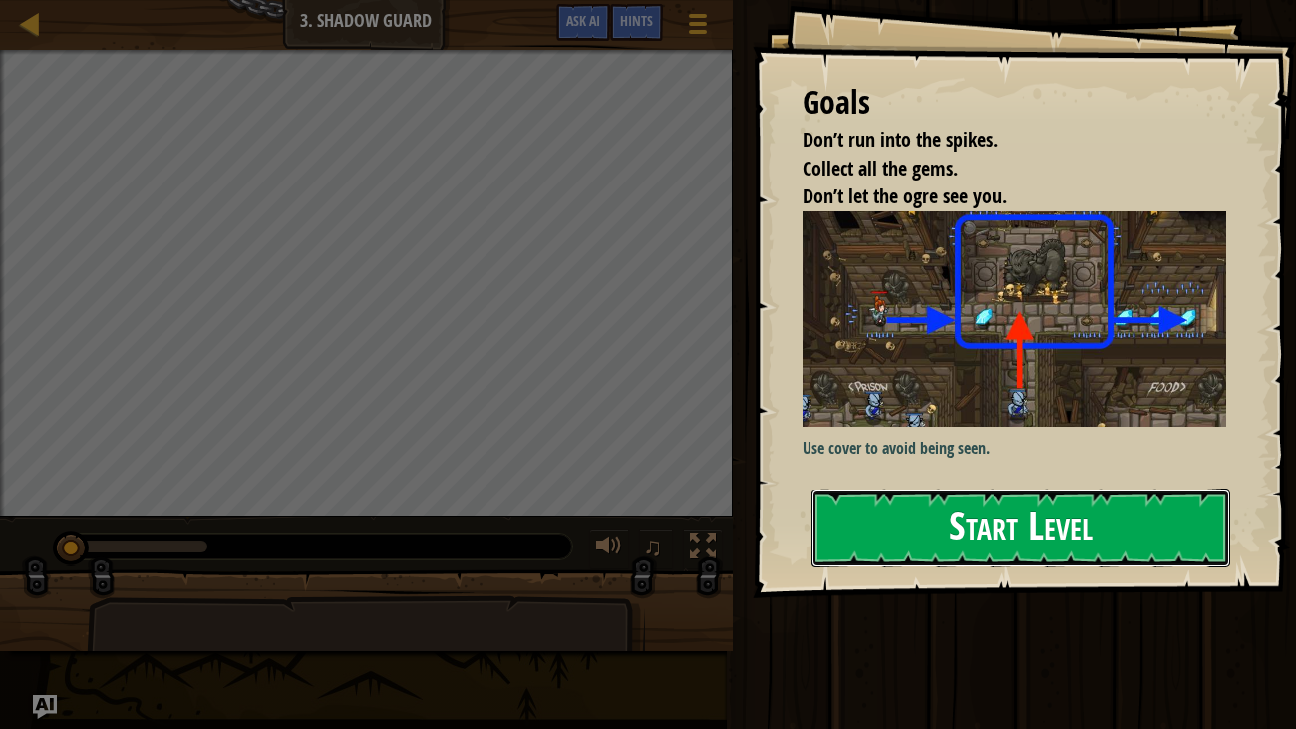
click at [998, 513] on button "Start Level" at bounding box center [1021, 527] width 420 height 79
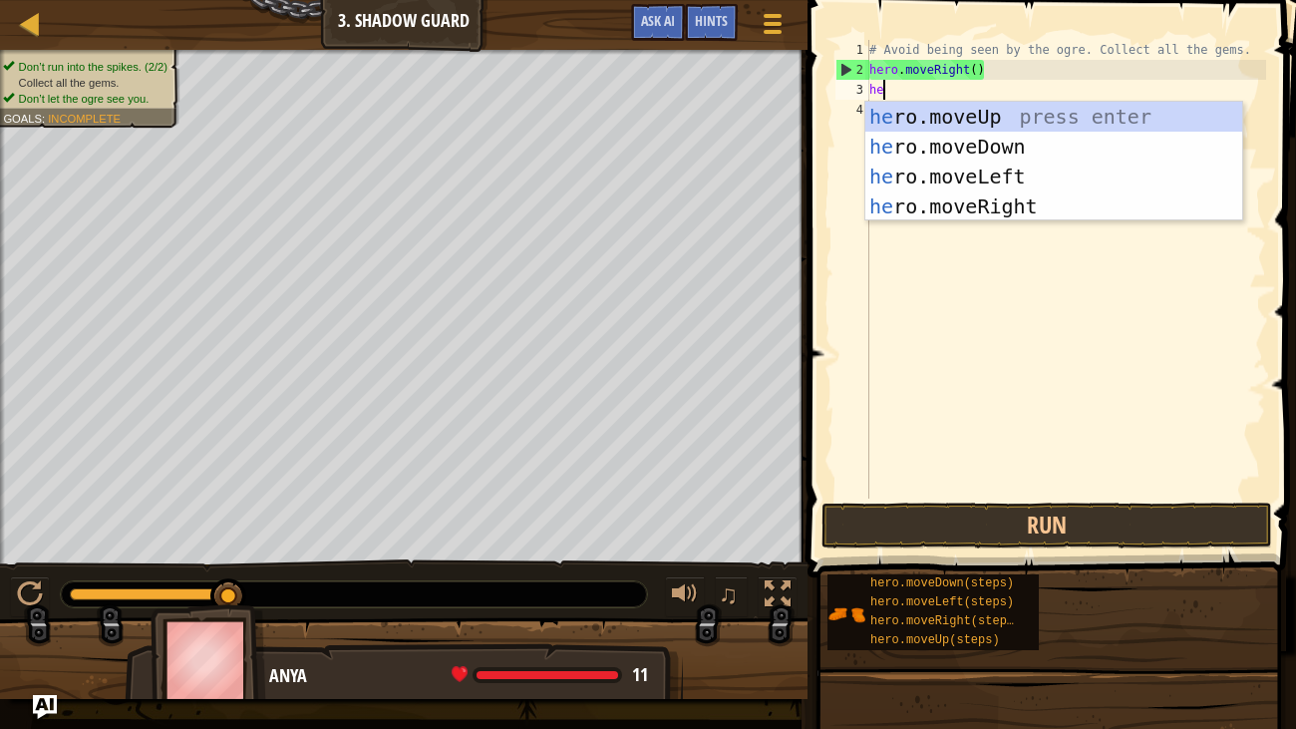
scroll to position [9, 0]
type textarea "hero"
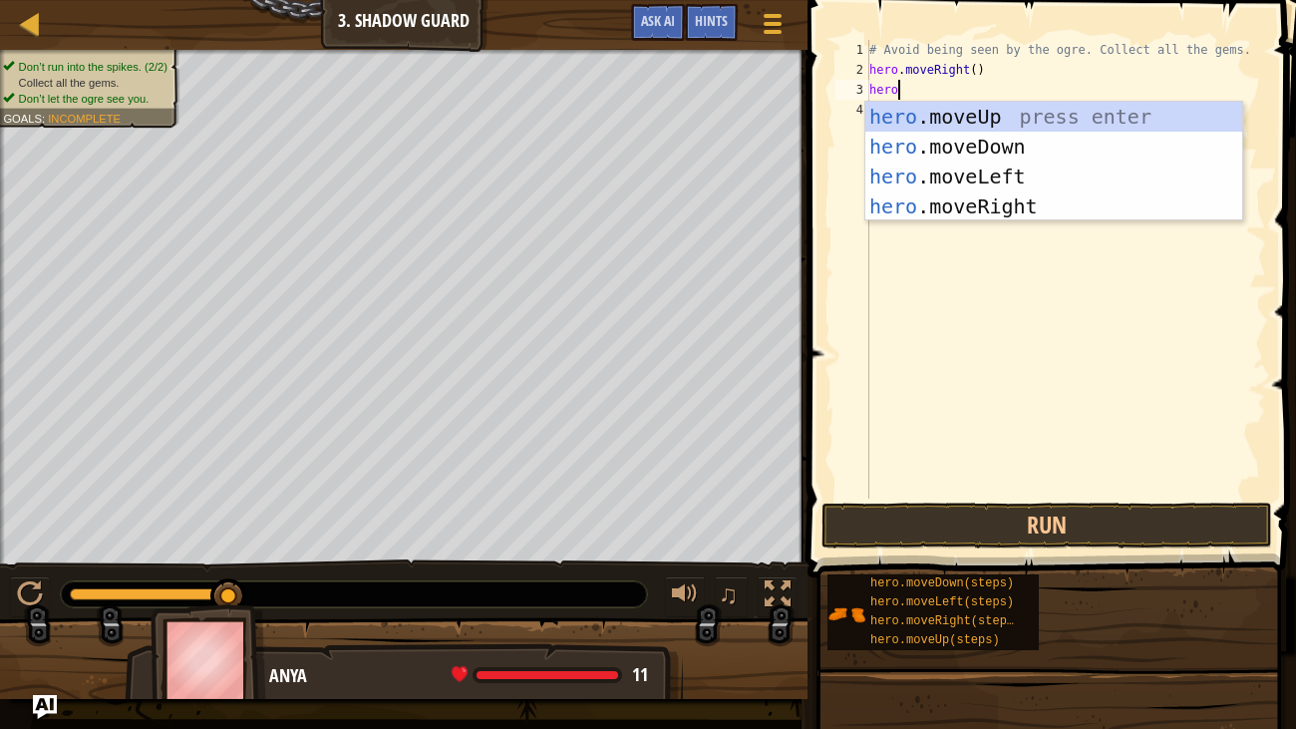
click at [1010, 211] on div "hero .moveUp press enter hero .moveDown press enter hero .moveLeft press enter …" at bounding box center [1053, 191] width 377 height 179
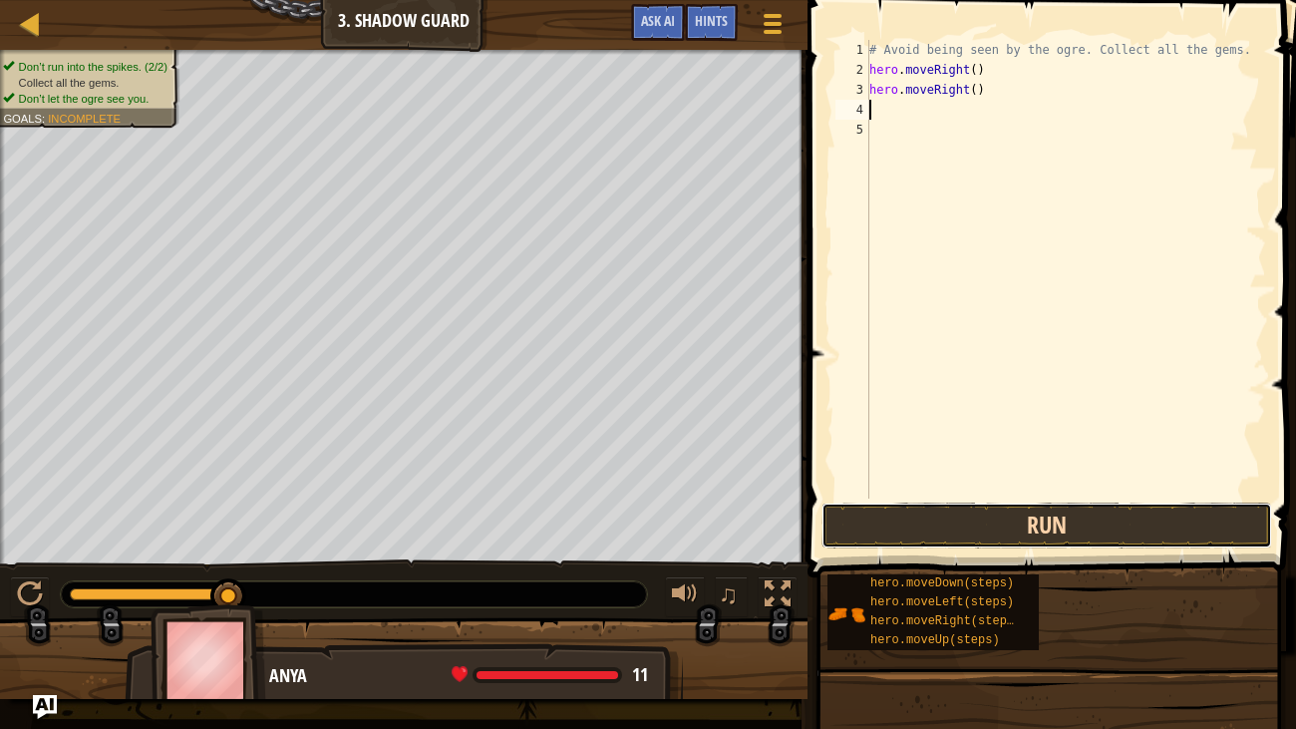
click at [1107, 524] on button "Run" at bounding box center [1046, 525] width 451 height 46
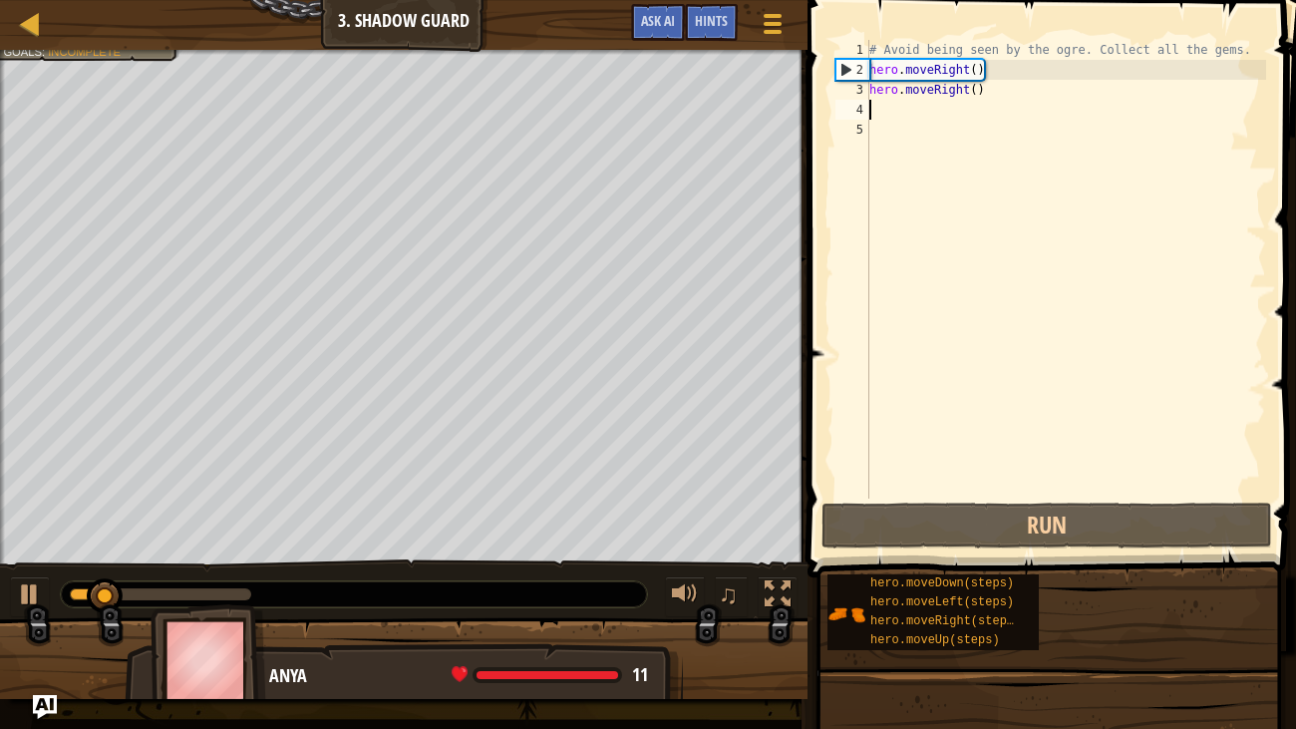
click at [898, 109] on div "# Avoid being seen by the ogre. Collect all the gems. hero . moveRight ( ) hero…" at bounding box center [1065, 289] width 401 height 498
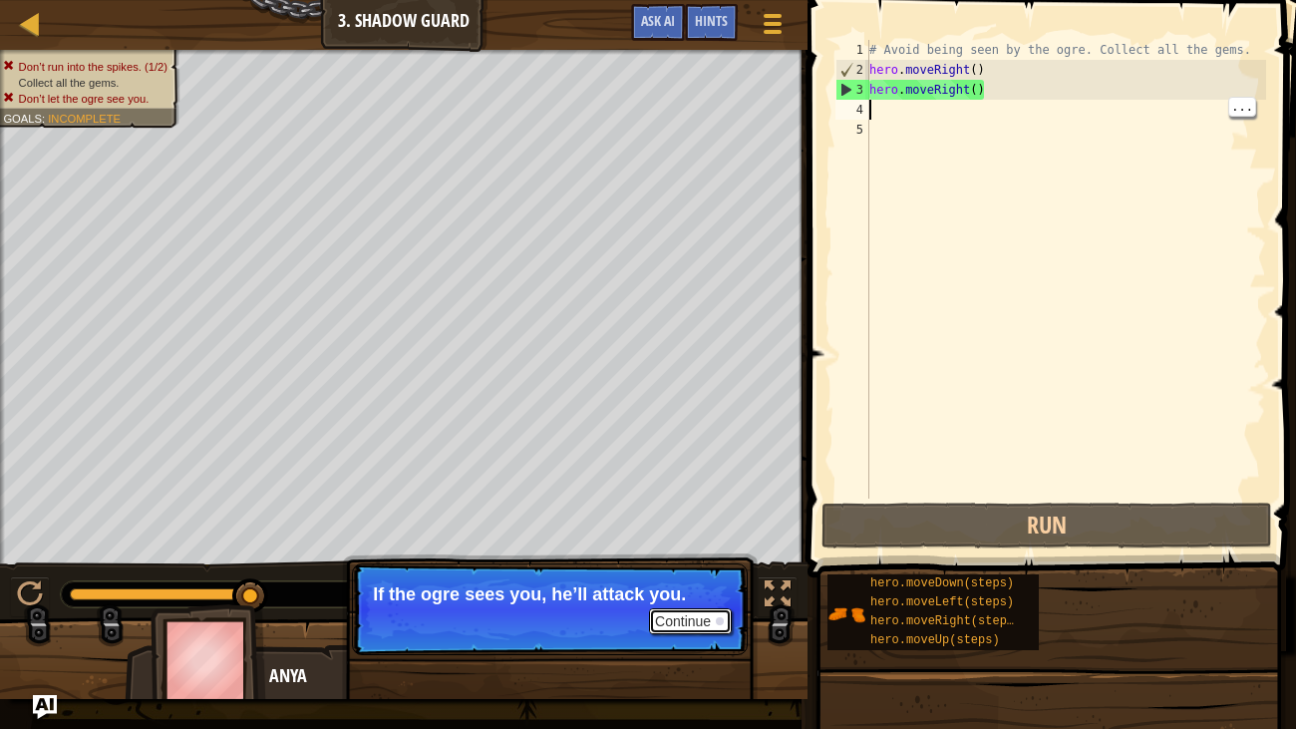
click at [688, 606] on button "Continue" at bounding box center [690, 621] width 83 height 26
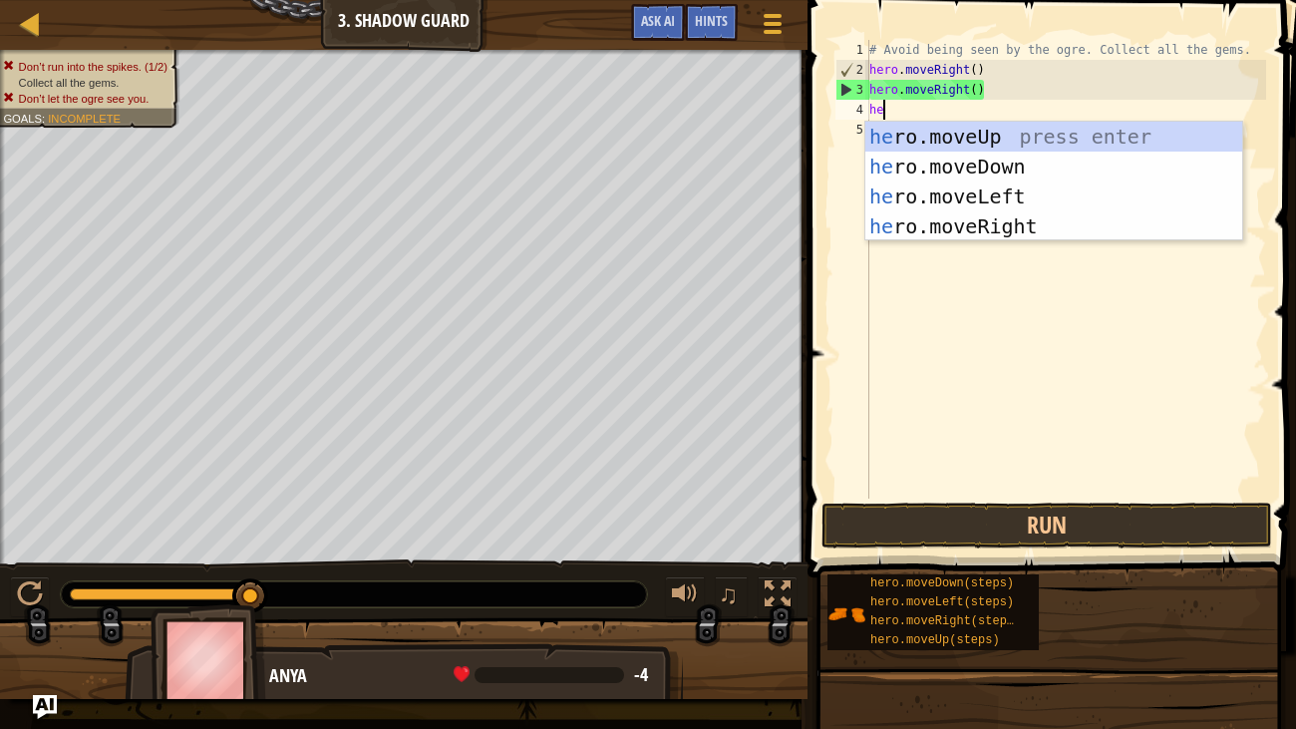
type textarea "her"
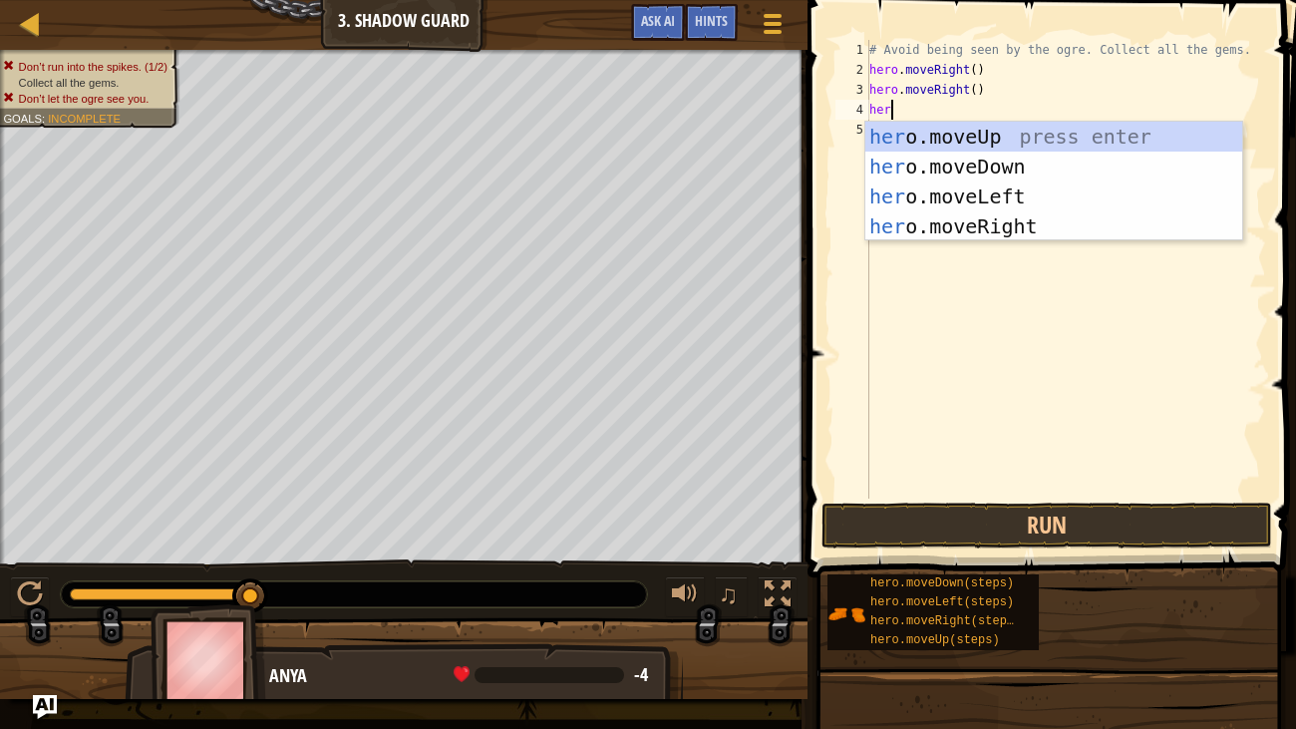
click at [1020, 229] on div "her o.moveUp press enter her o.moveDown press enter her o.moveLeft press enter …" at bounding box center [1053, 211] width 377 height 179
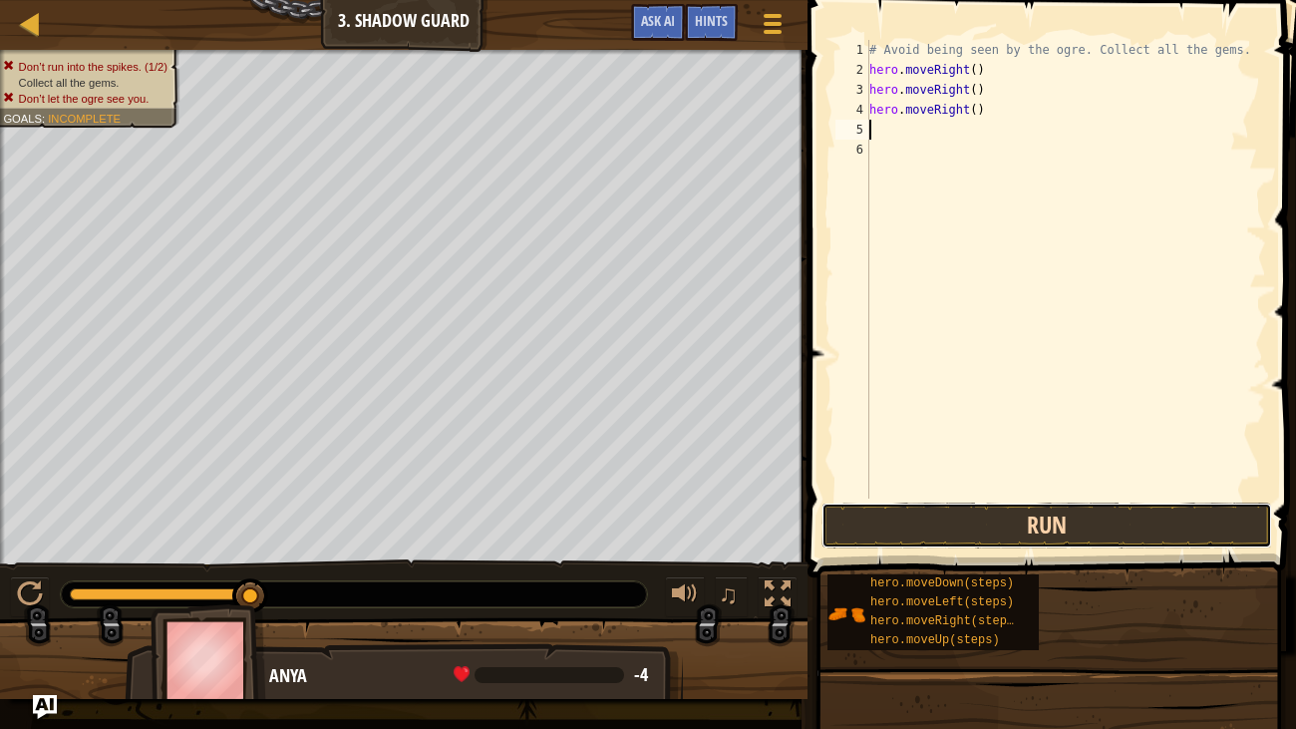
click at [1132, 526] on button "Run" at bounding box center [1046, 525] width 451 height 46
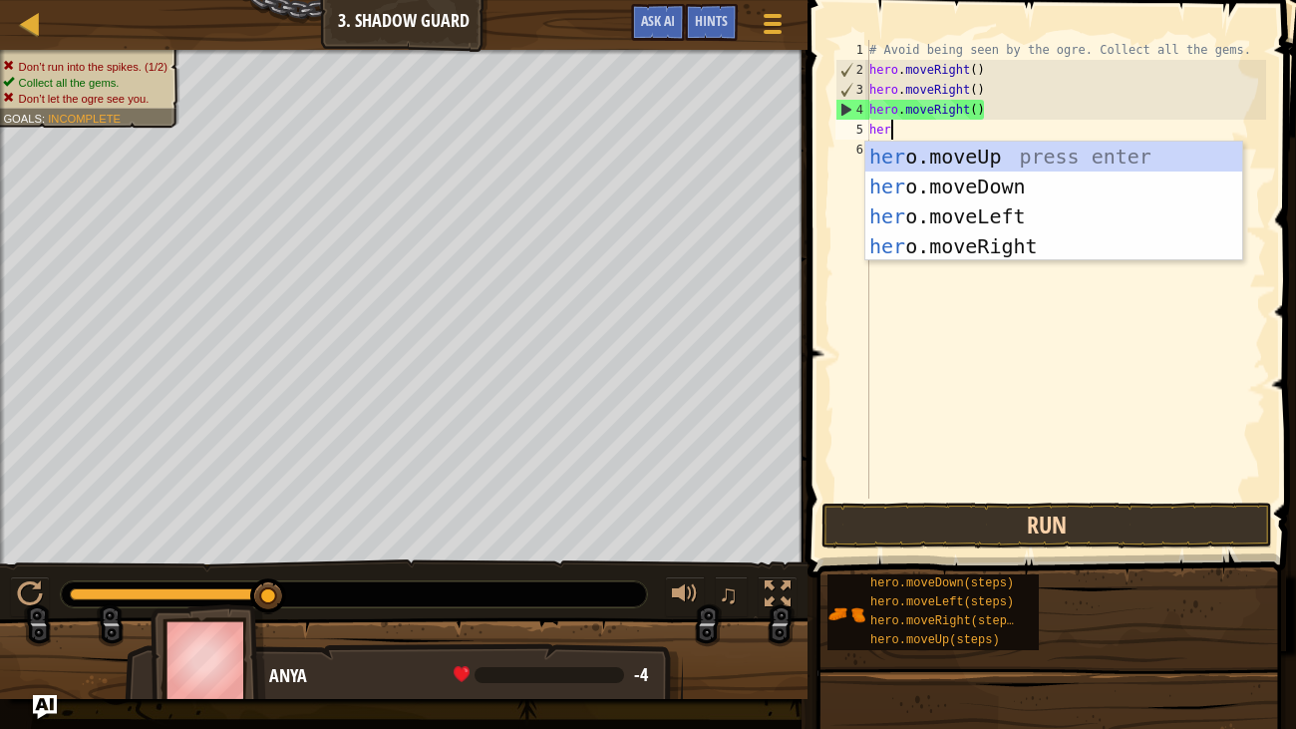
type textarea "hero"
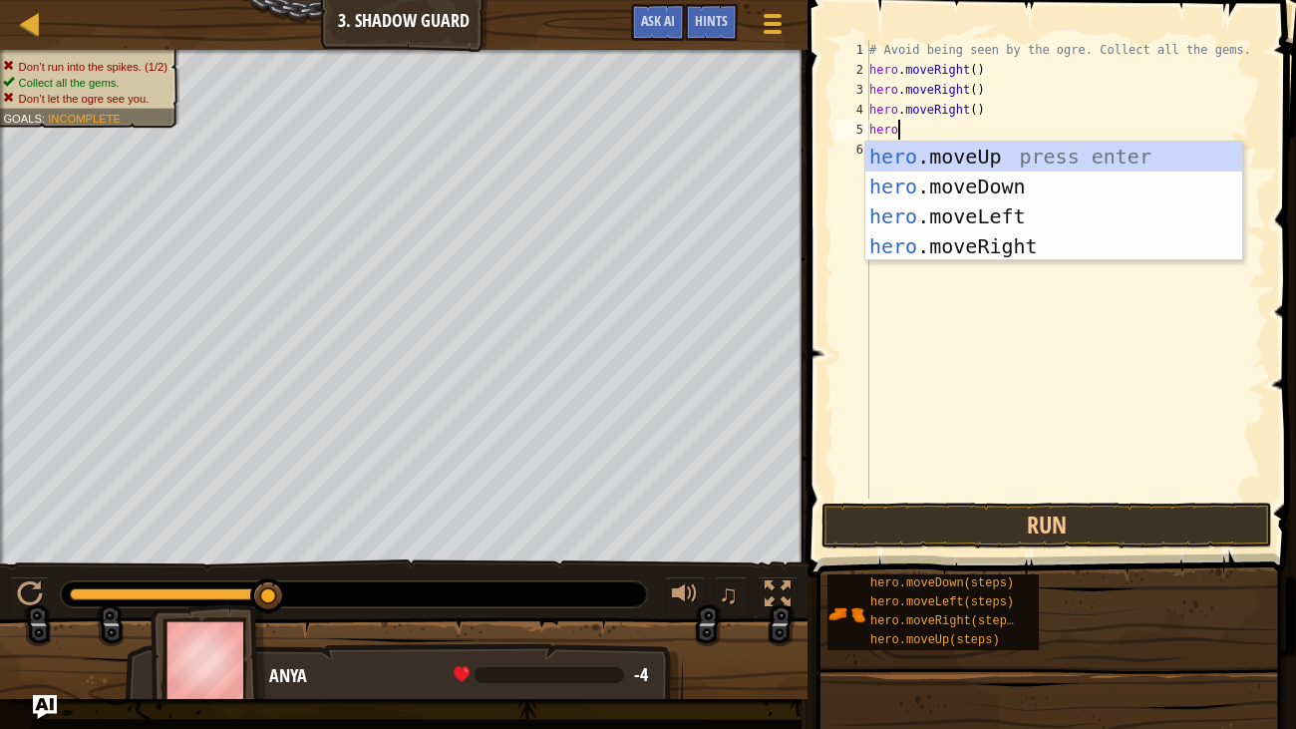
click at [1001, 217] on div "hero .moveUp press enter hero .moveDown press enter hero .moveLeft press enter …" at bounding box center [1053, 231] width 377 height 179
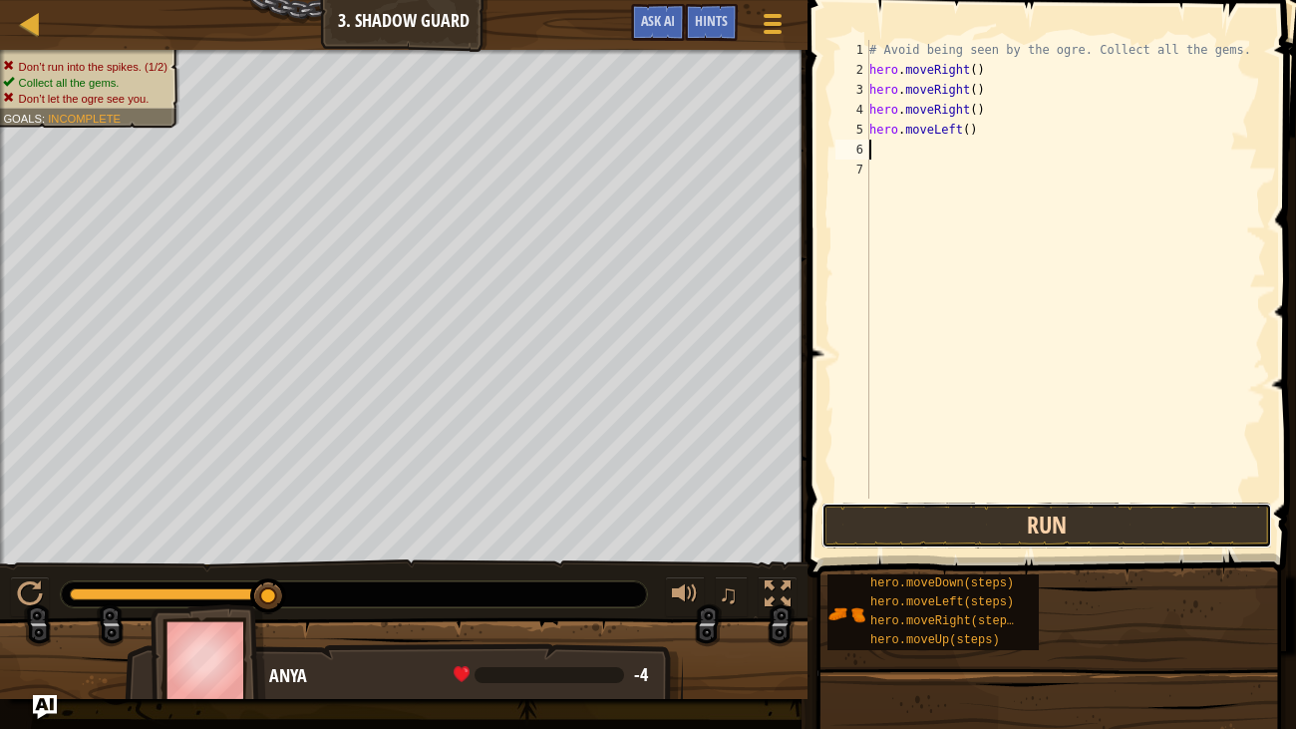
click at [1155, 527] on button "Run" at bounding box center [1046, 525] width 451 height 46
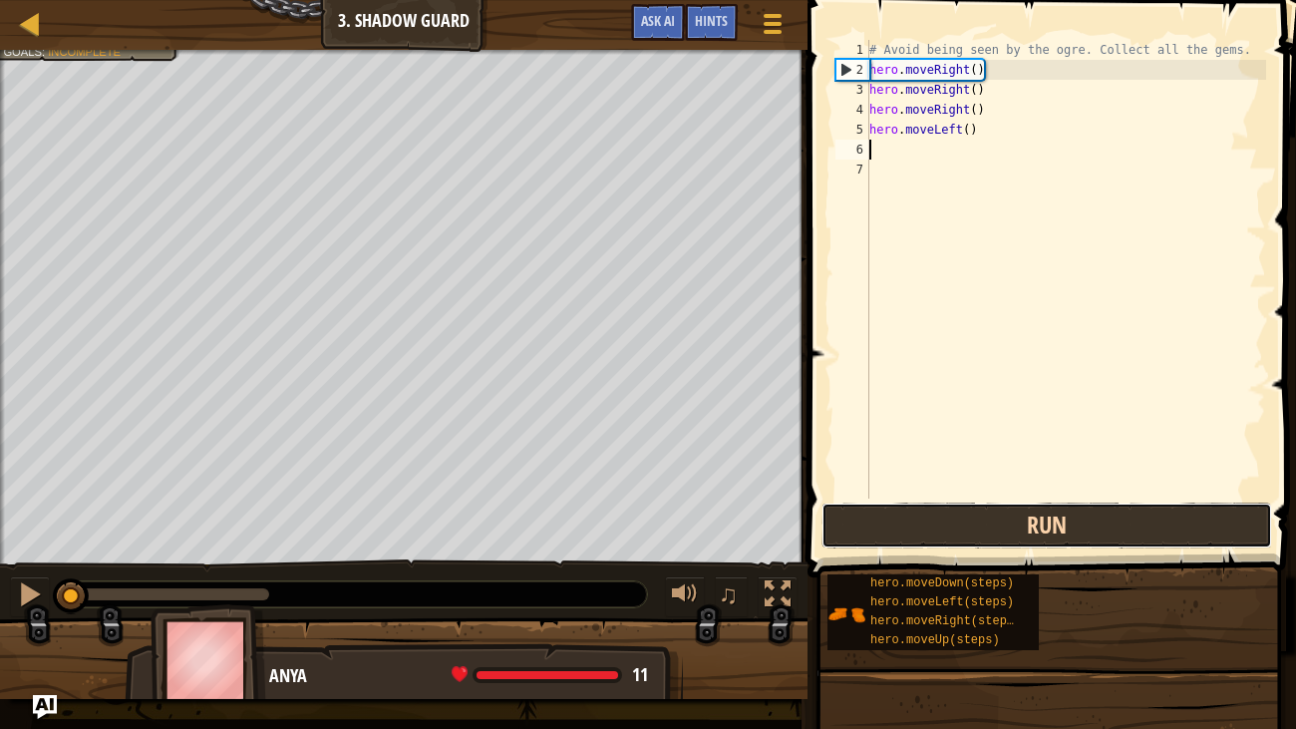
click at [1191, 515] on button "Run" at bounding box center [1046, 525] width 451 height 46
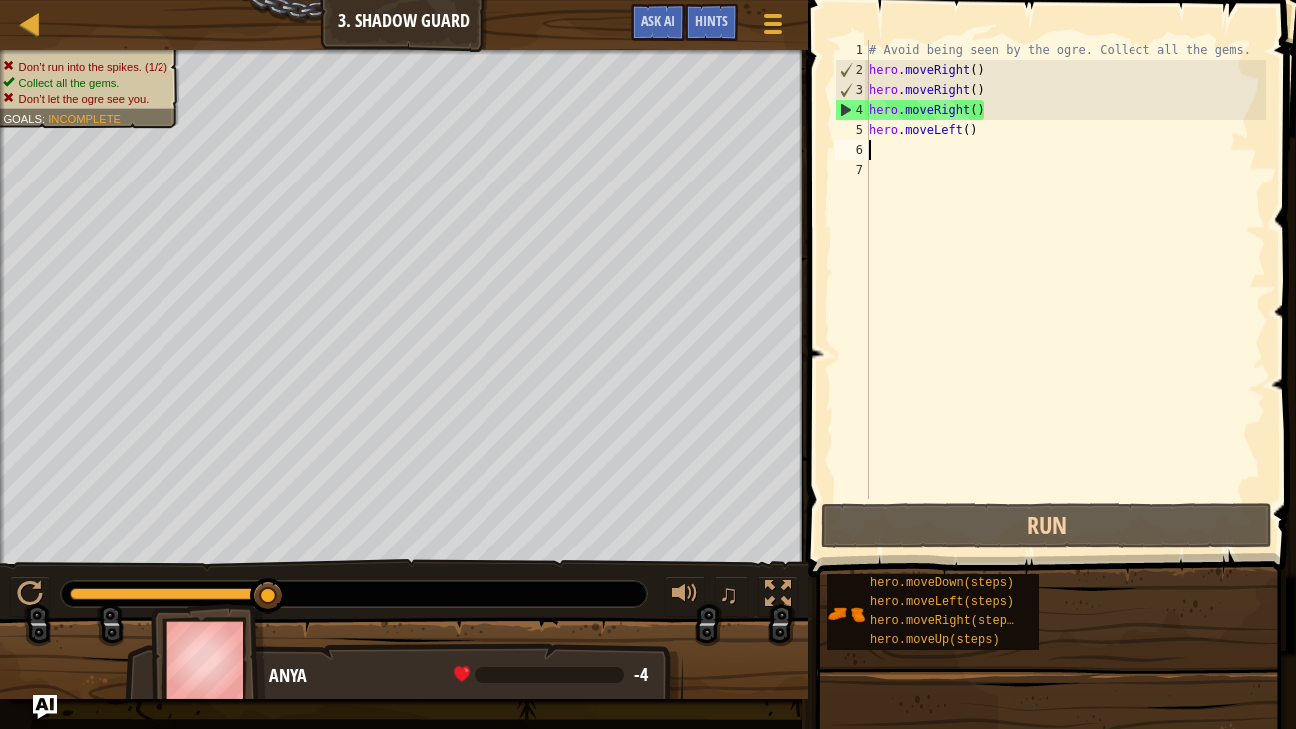
click at [973, 107] on div "# Avoid being seen by the ogre. Collect all the gems. hero . moveRight ( ) hero…" at bounding box center [1065, 289] width 401 height 498
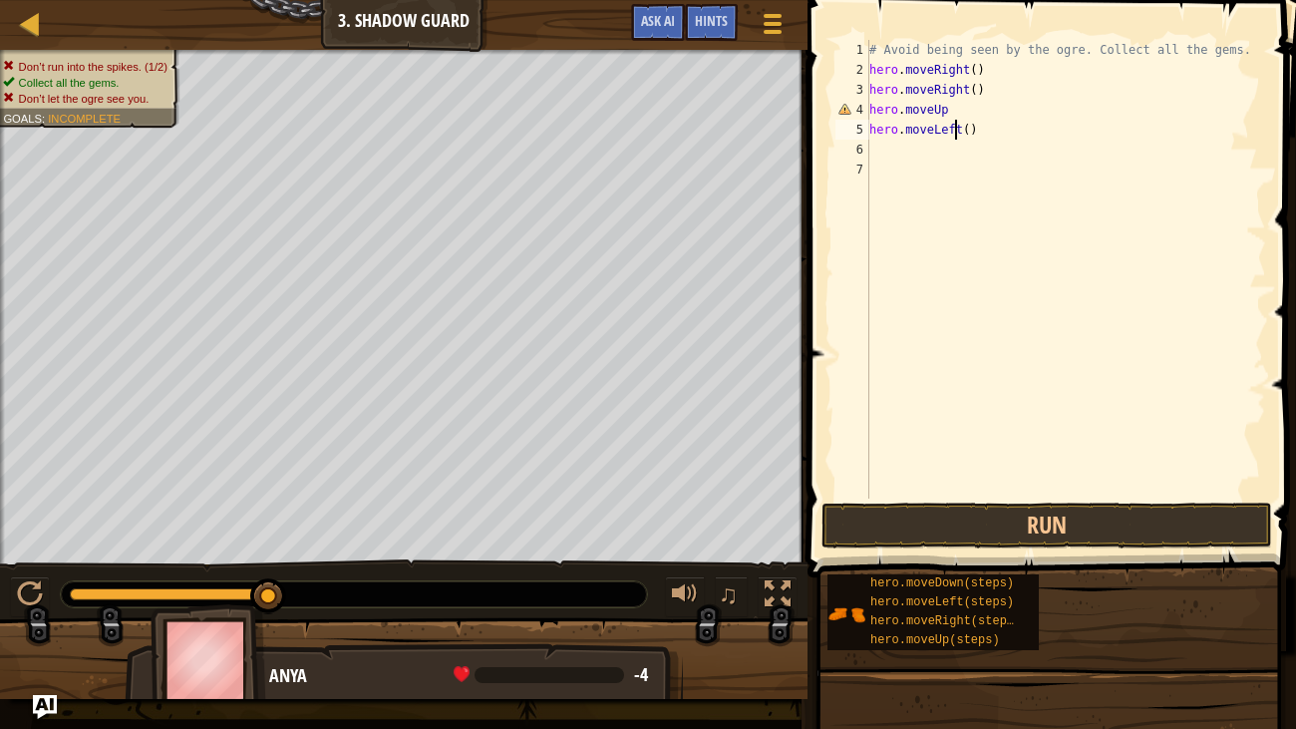
click at [957, 128] on div "# Avoid being seen by the ogre. Collect all the gems. hero . moveRight ( ) hero…" at bounding box center [1065, 289] width 401 height 498
type textarea "hero.moveLeft()"
drag, startPoint x: 979, startPoint y: 129, endPoint x: 865, endPoint y: 131, distance: 113.7
click at [865, 131] on div "hero.moveLeft() 1 2 3 4 5 6 7 # Avoid being seen by the ogre. Collect all the g…" at bounding box center [1048, 269] width 435 height 459
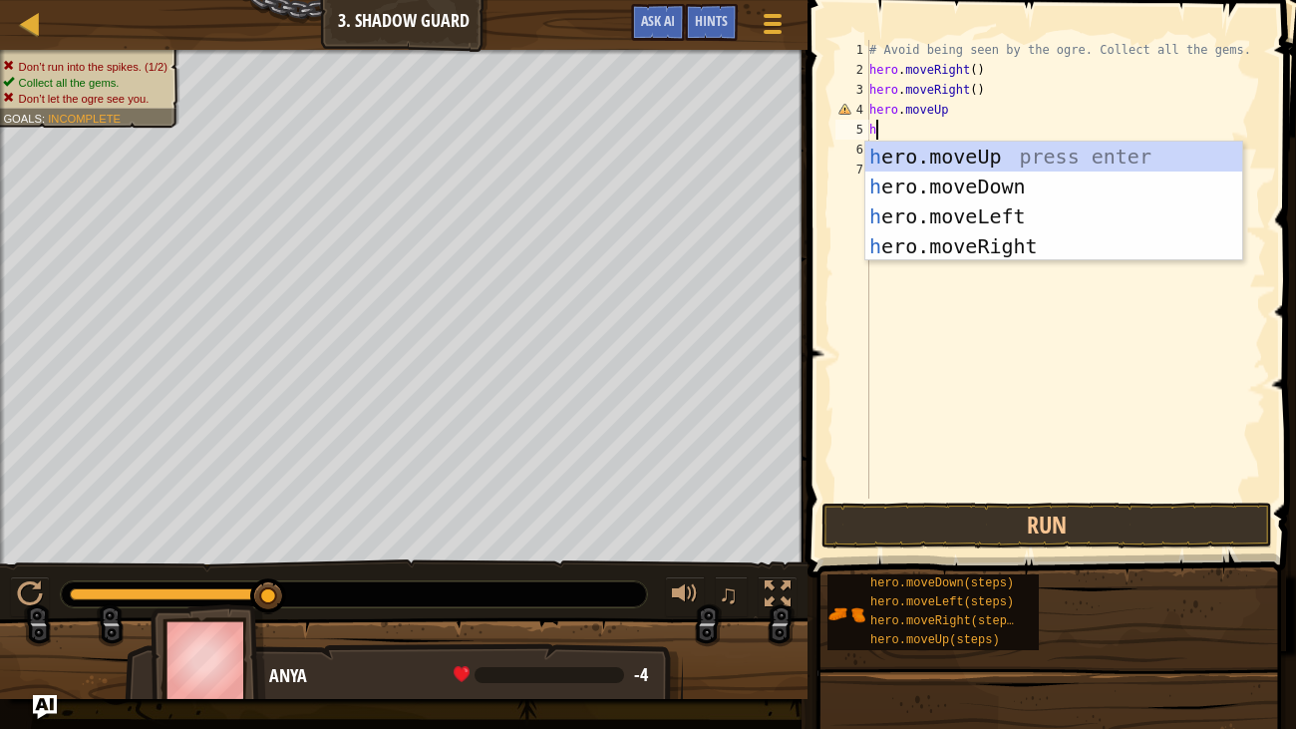
type textarea "her"
click at [1037, 155] on div "her o.moveUp press enter her o.moveDown press enter her o.moveLeft press enter …" at bounding box center [1053, 231] width 377 height 179
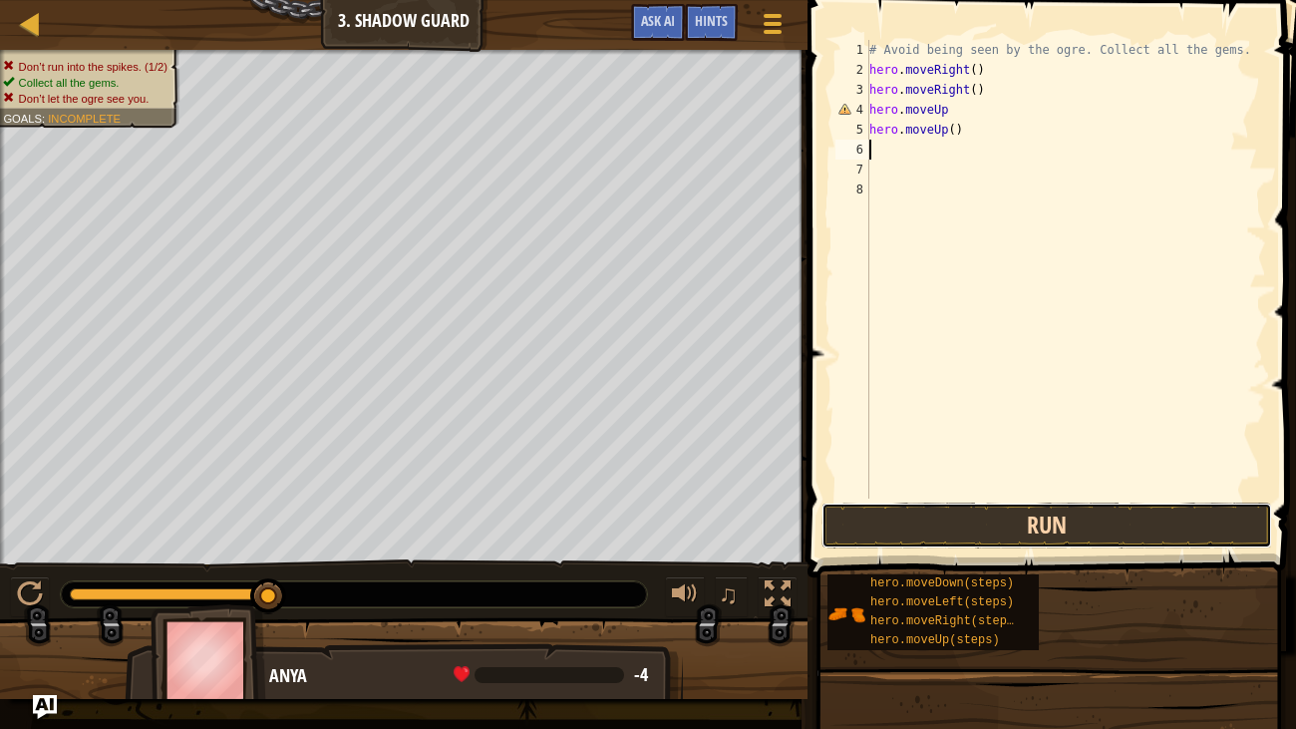
click at [1114, 510] on button "Run" at bounding box center [1046, 525] width 451 height 46
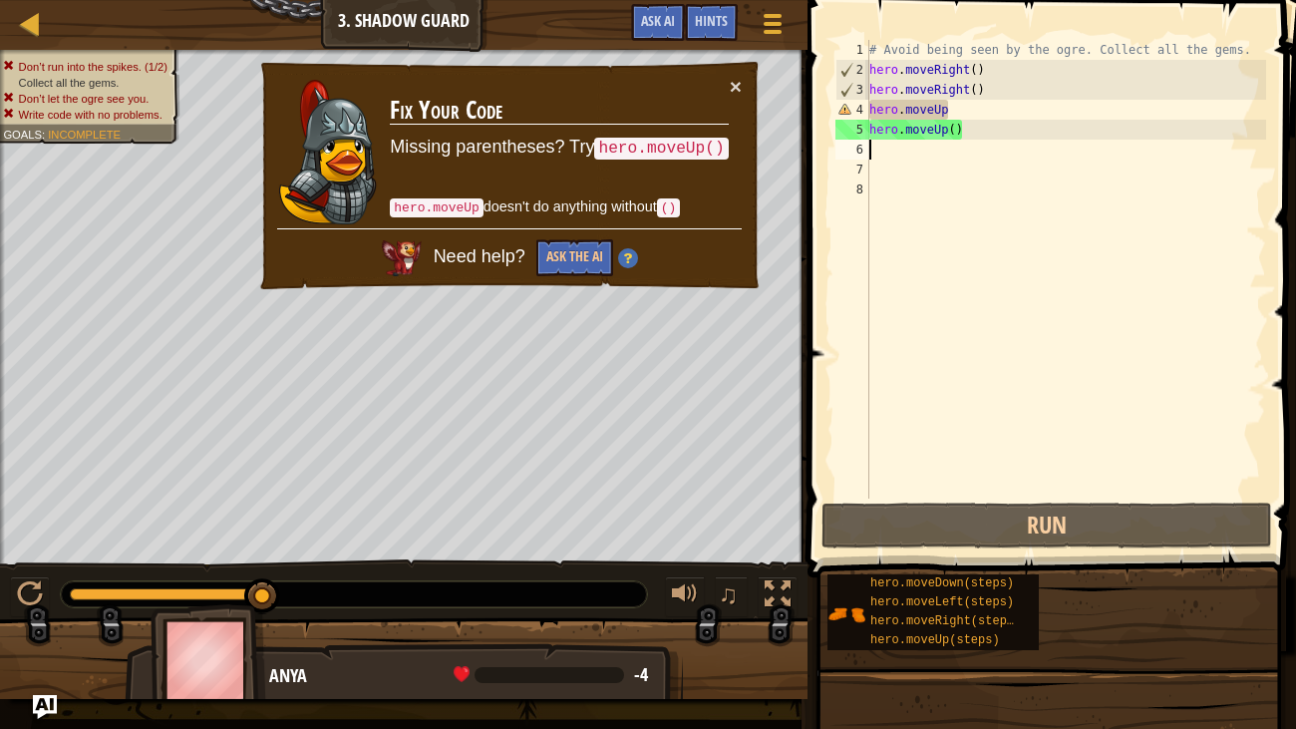
click at [1014, 103] on div "# Avoid being seen by the ogre. Collect all the gems. hero . moveRight ( ) hero…" at bounding box center [1065, 289] width 401 height 498
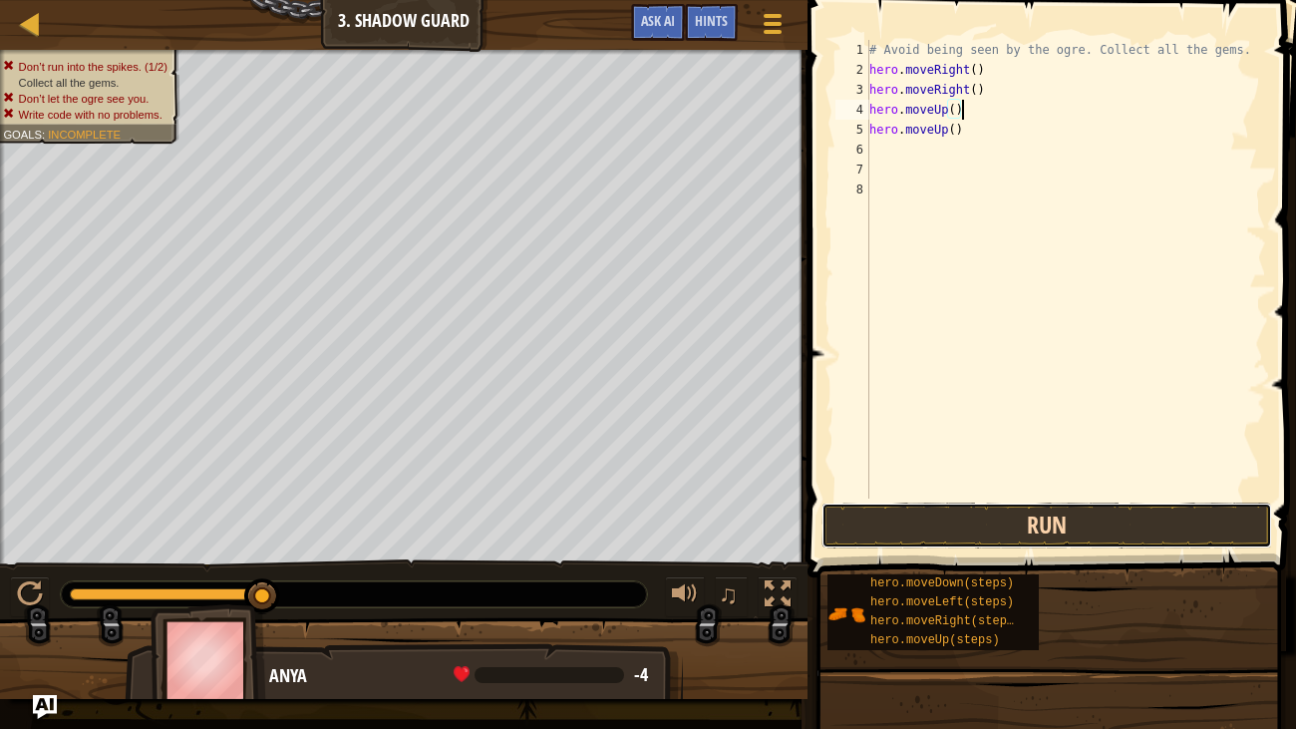
click at [1149, 529] on button "Run" at bounding box center [1046, 525] width 451 height 46
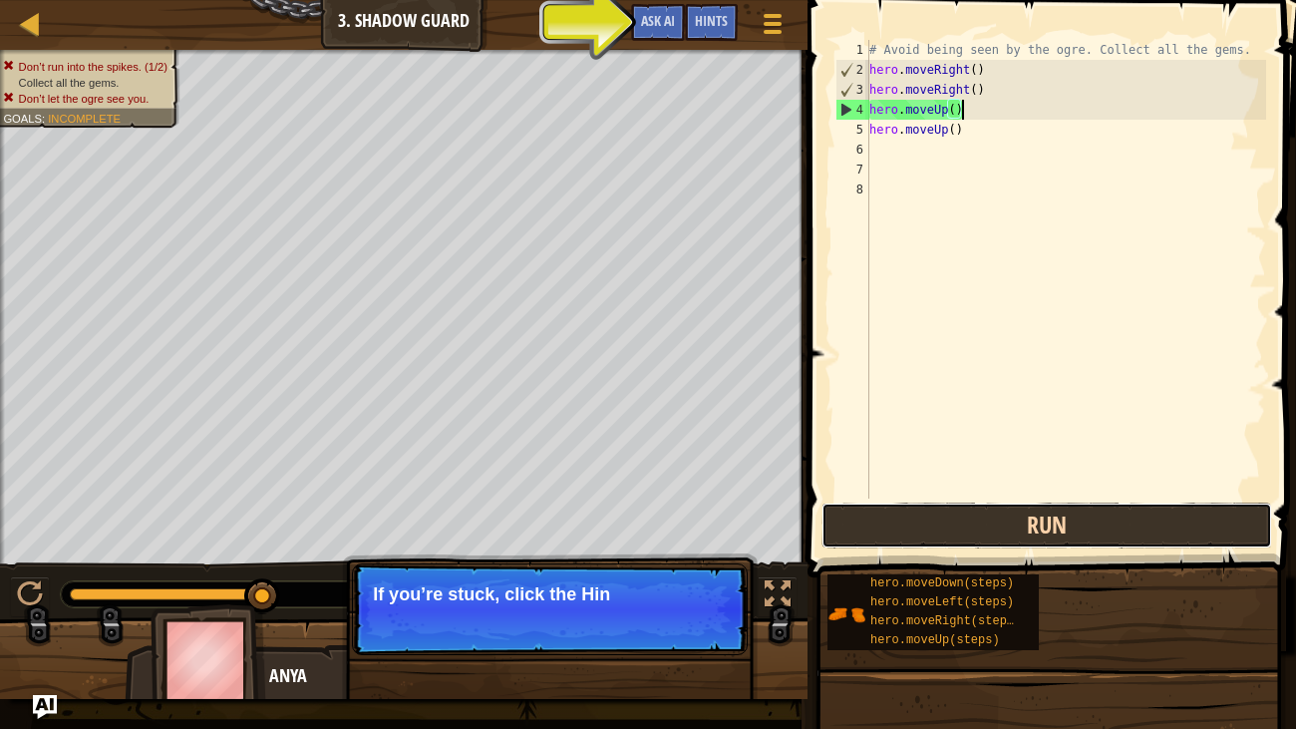
click at [1126, 524] on button "Run" at bounding box center [1046, 525] width 451 height 46
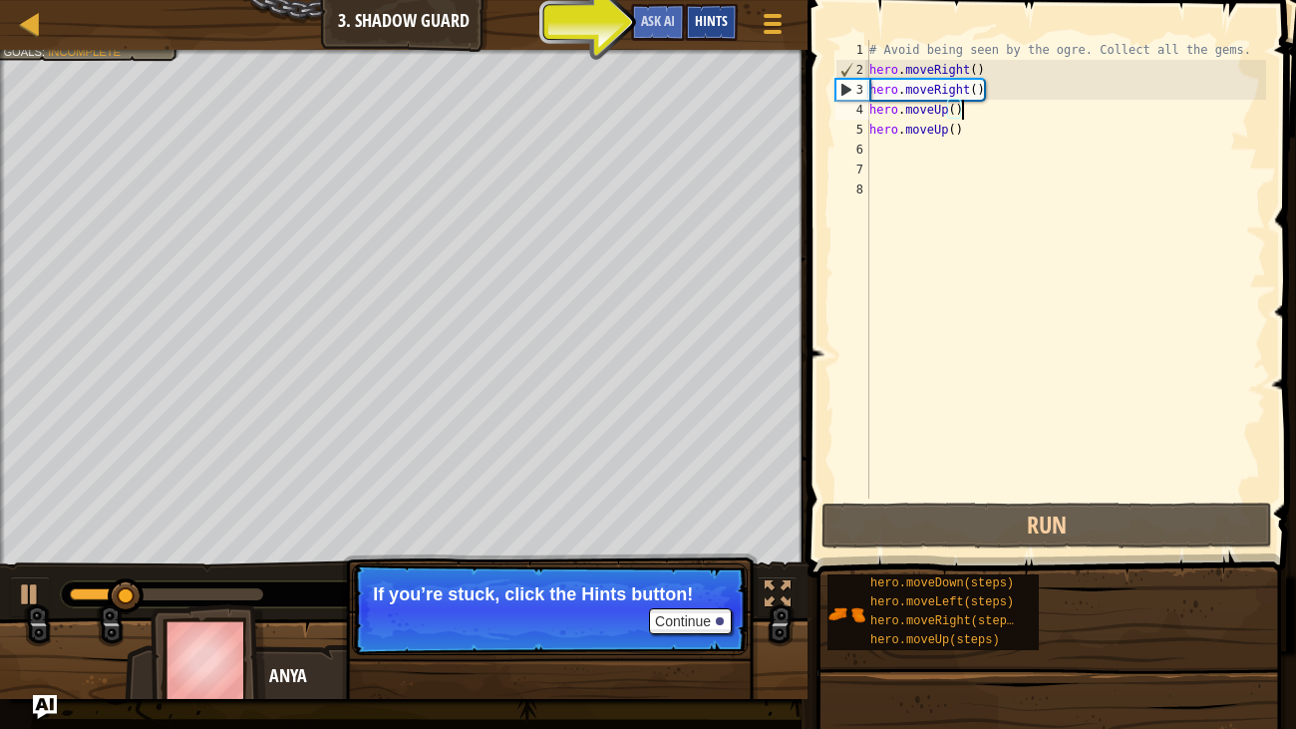
click at [699, 30] on span "Hints" at bounding box center [711, 20] width 33 height 19
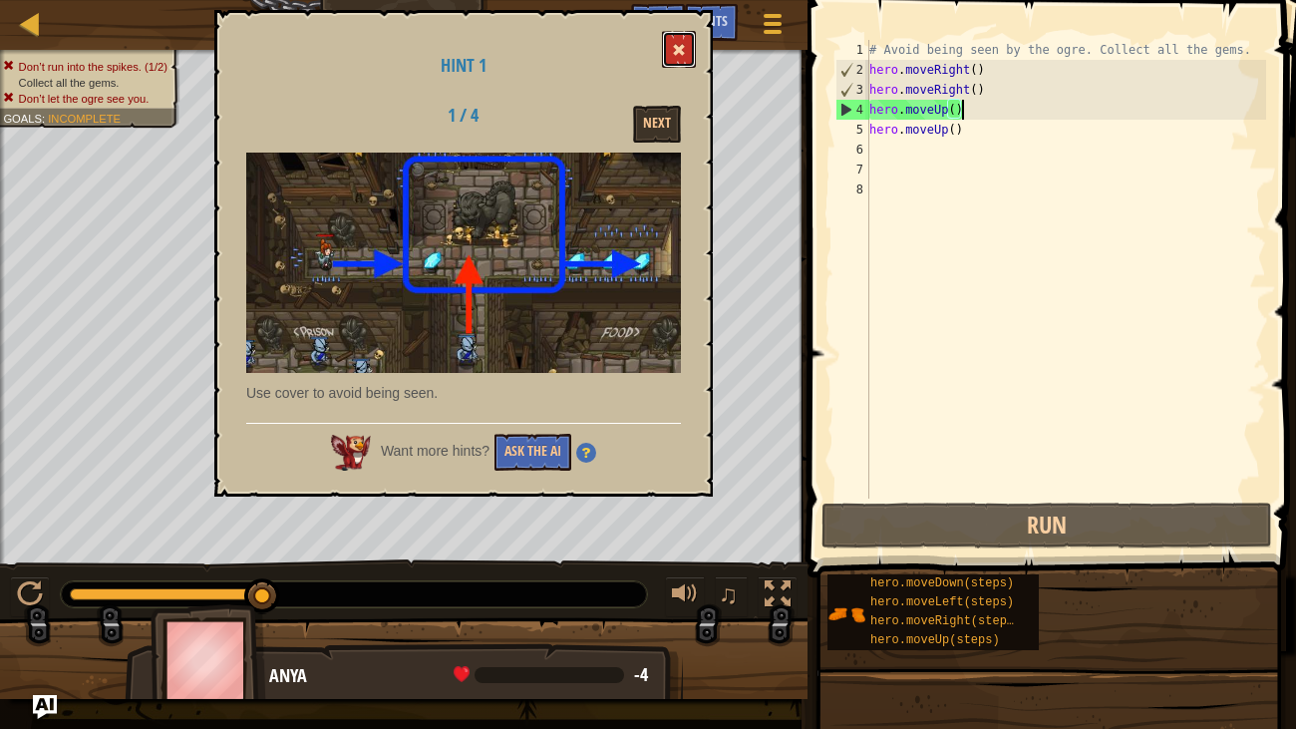
click at [663, 64] on button at bounding box center [679, 49] width 34 height 37
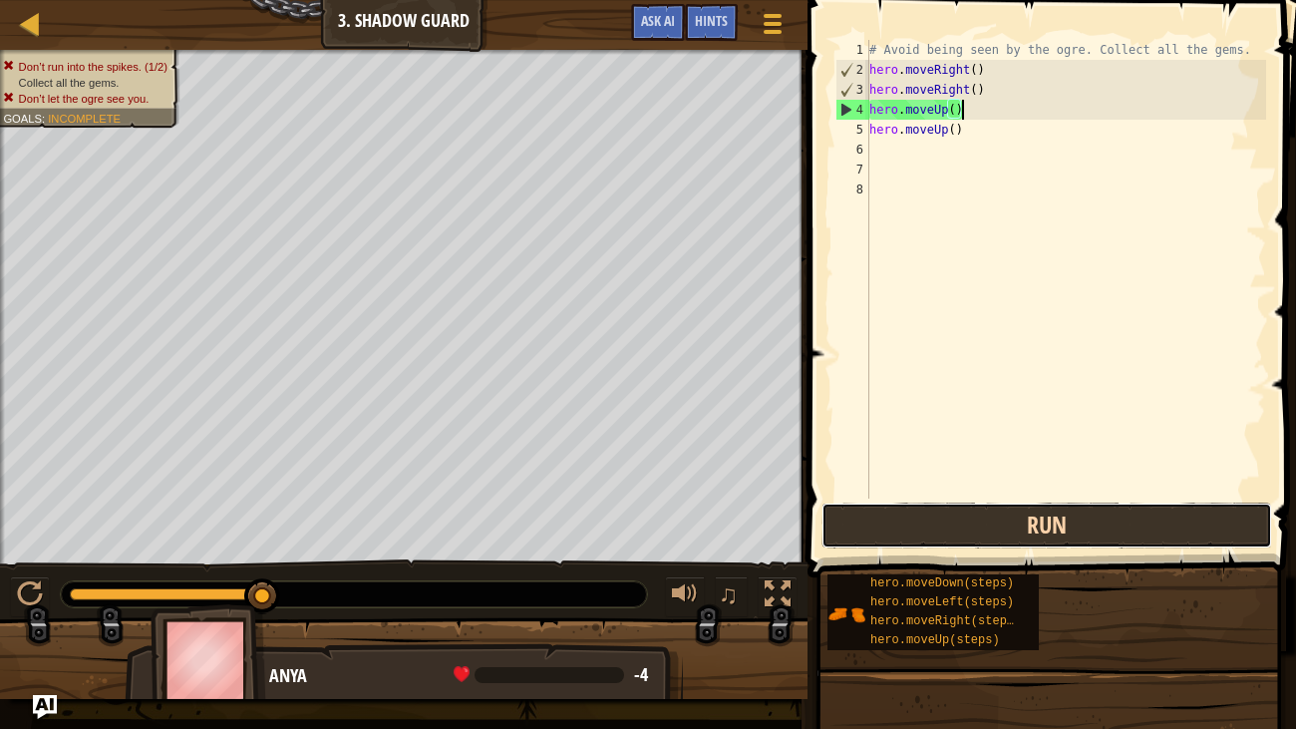
click at [1118, 512] on button "Run" at bounding box center [1046, 525] width 451 height 46
click at [1126, 519] on button "Run" at bounding box center [1046, 525] width 451 height 46
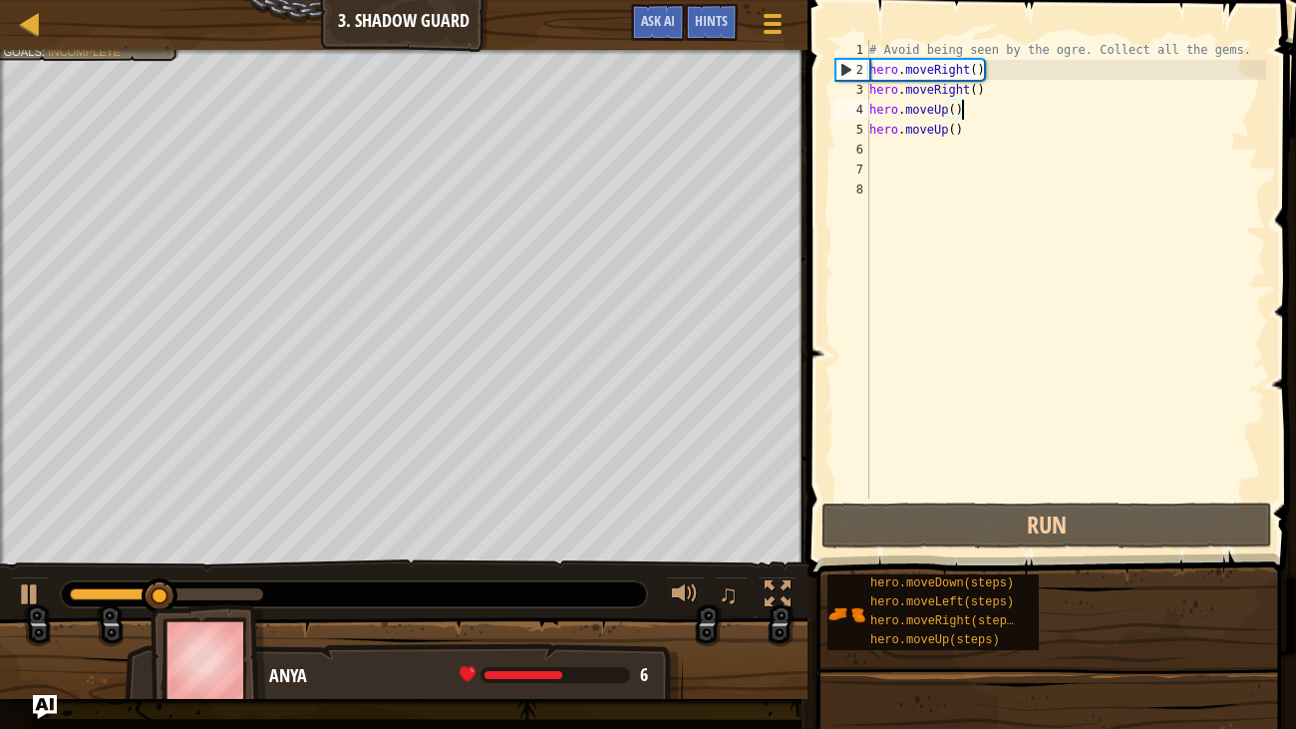
click at [982, 91] on div "# Avoid being seen by the ogre. Collect all the gems. hero . moveRight ( ) hero…" at bounding box center [1065, 289] width 401 height 498
type textarea "hero.moveRight()"
click at [964, 91] on div "# Avoid being seen by the ogre. Collect all the gems. hero . moveRight ( ) hero…" at bounding box center [1065, 289] width 401 height 498
drag, startPoint x: 992, startPoint y: 93, endPoint x: 860, endPoint y: 94, distance: 131.6
click at [860, 94] on div "hero.moveRight() 1 2 3 4 5 6 7 8 # Avoid being seen by the ogre. Collect all th…" at bounding box center [1048, 269] width 435 height 459
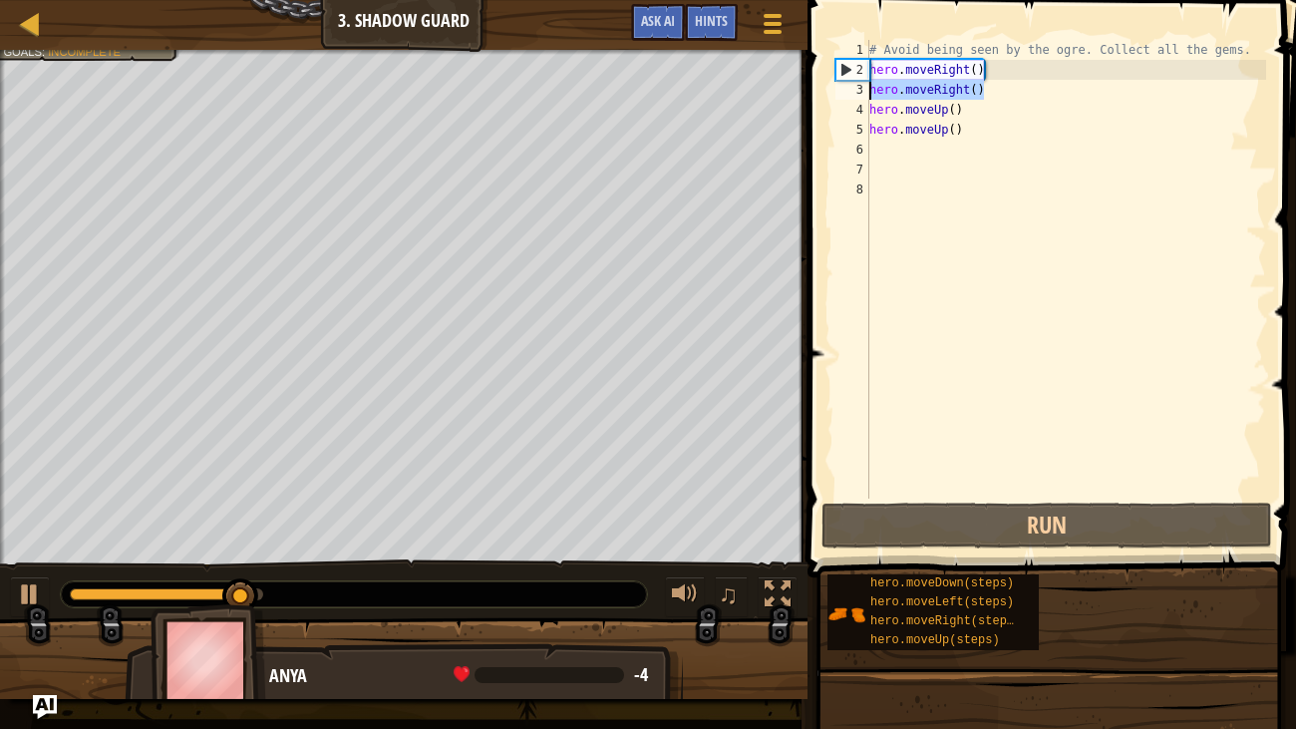
scroll to position [9, 0]
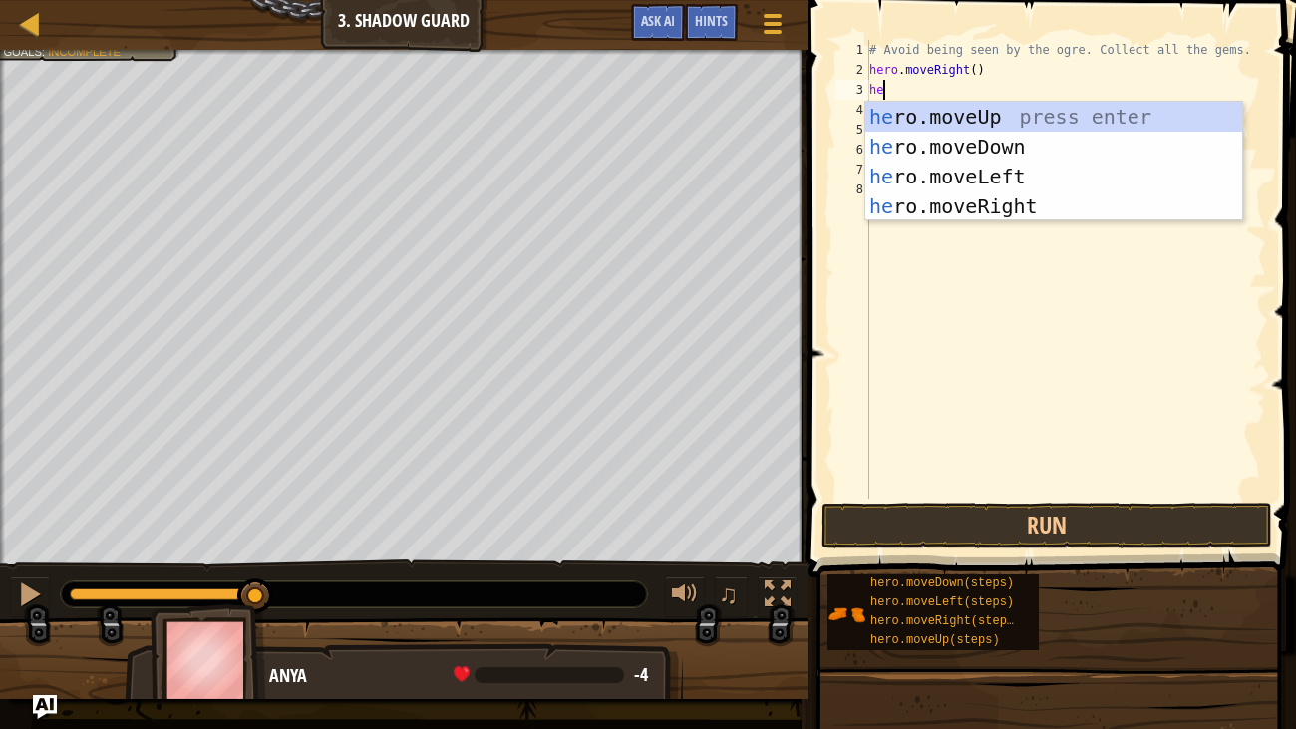
type textarea "her"
click at [1112, 110] on div "her o.moveUp press enter her o.moveDown press enter her o.moveLeft press enter …" at bounding box center [1053, 191] width 377 height 179
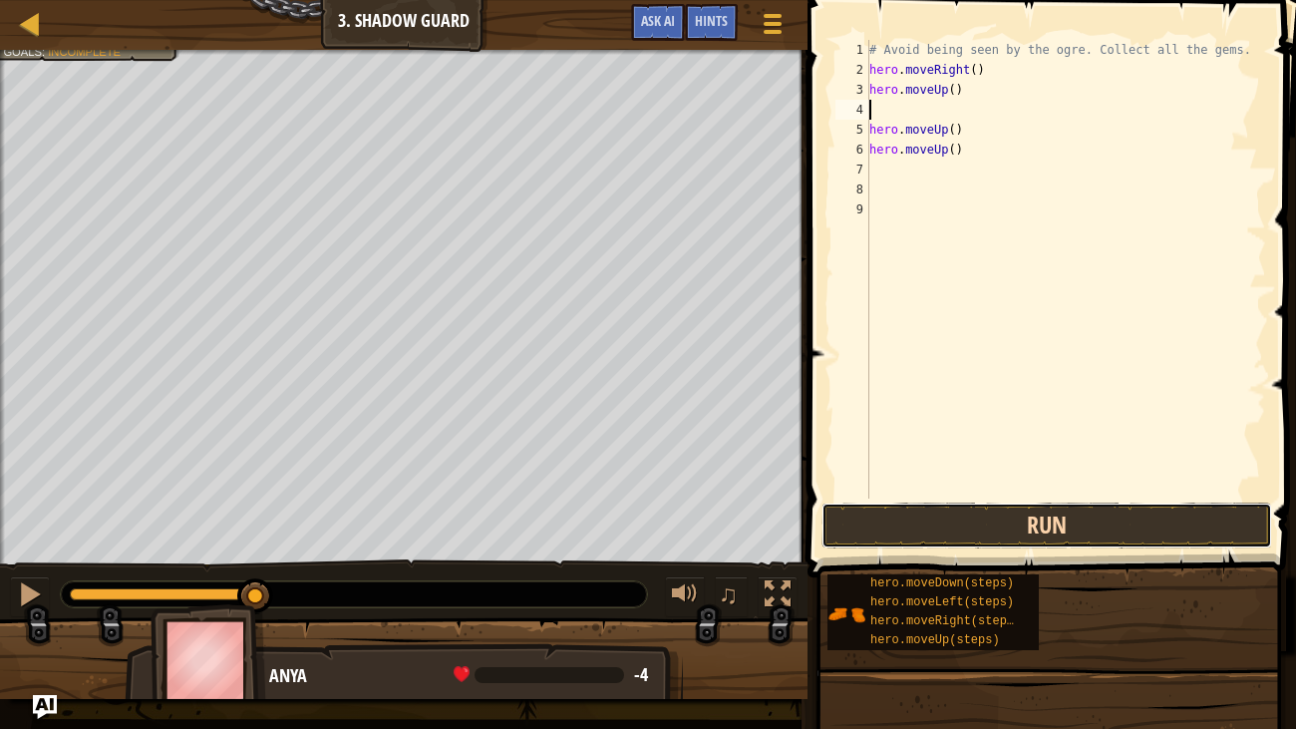
click at [1135, 529] on button "Run" at bounding box center [1046, 525] width 451 height 46
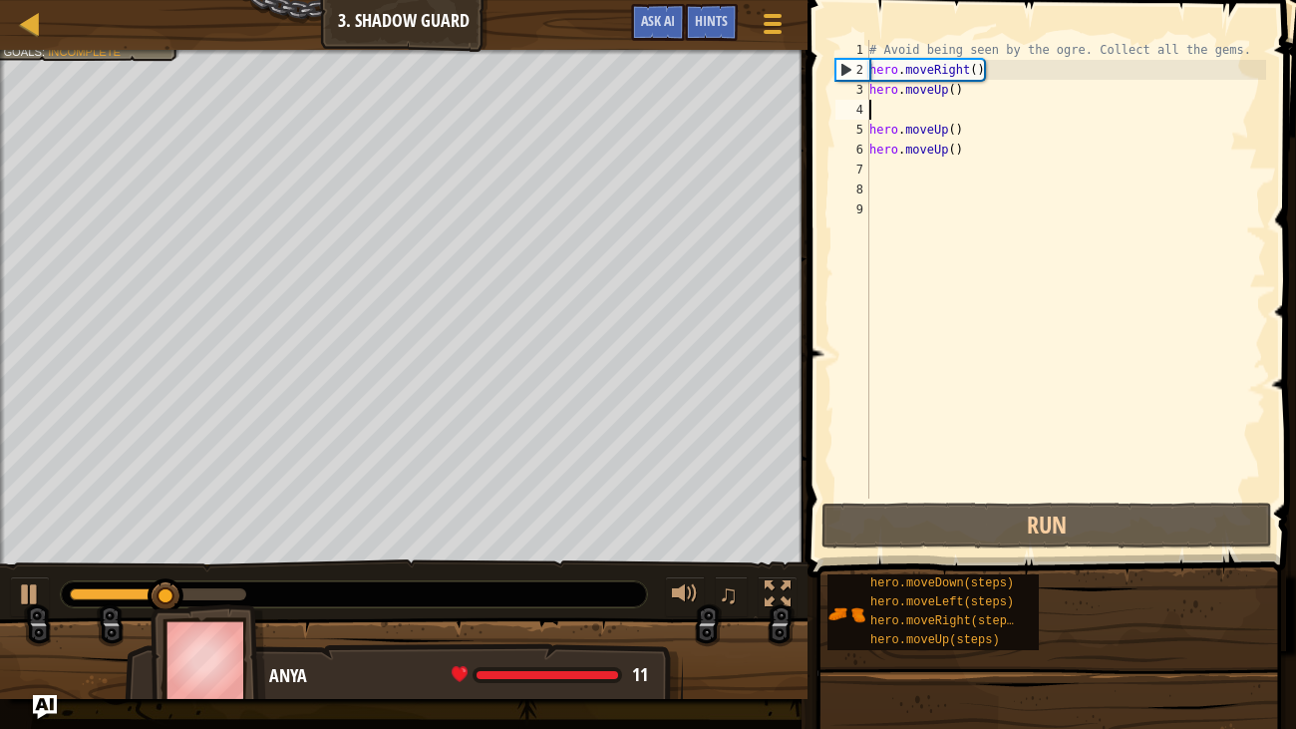
click at [963, 133] on div "# Avoid being seen by the ogre. Collect all the gems. hero . moveRight ( ) hero…" at bounding box center [1065, 289] width 401 height 498
type textarea "hero.moveUp()"
click at [901, 110] on div "# Avoid being seen by the ogre. Collect all the gems. hero . moveRight ( ) hero…" at bounding box center [1065, 289] width 401 height 498
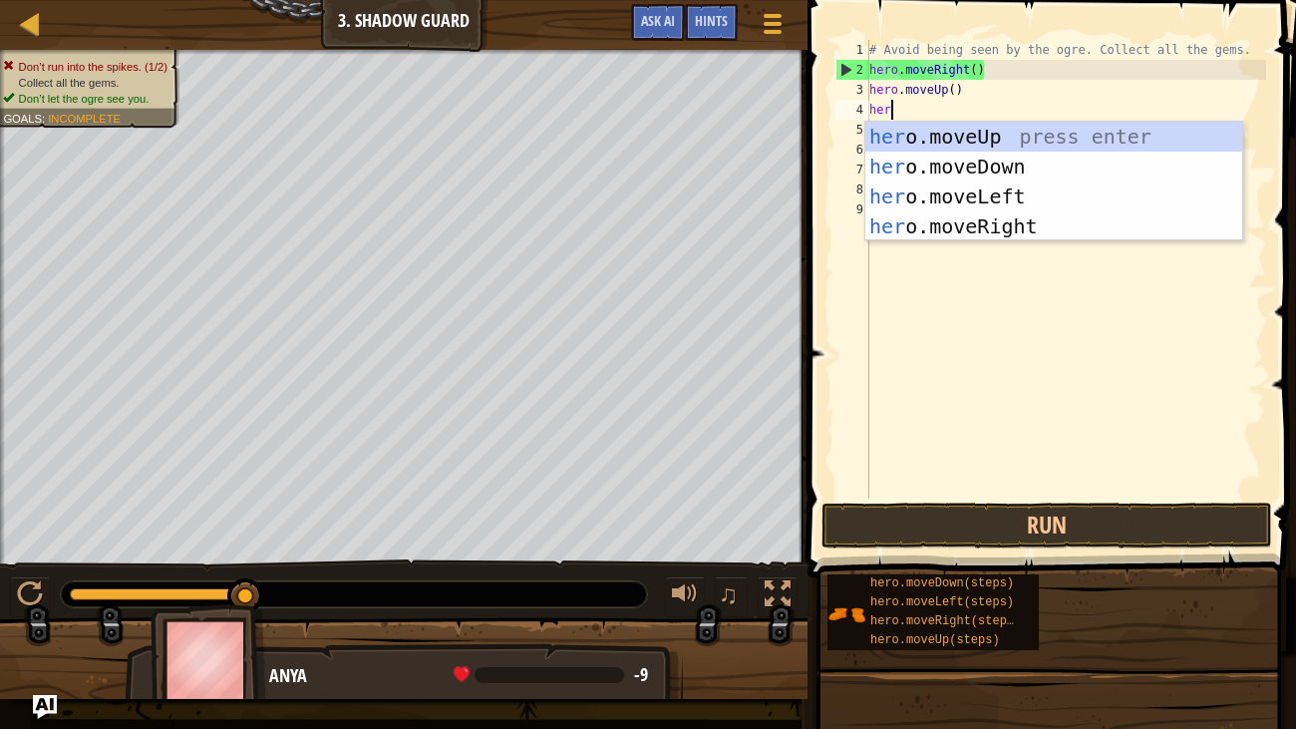
type textarea "hero"
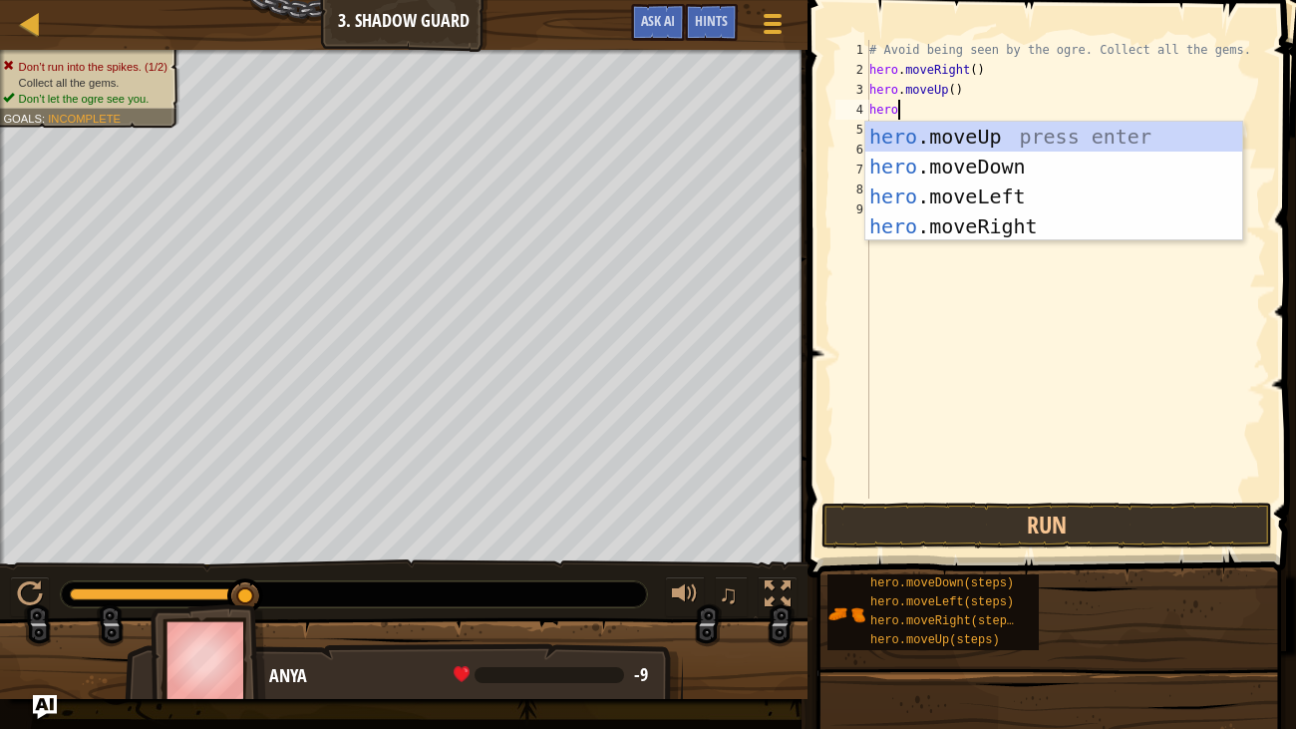
click at [1016, 235] on div "hero .moveUp press enter hero .moveDown press enter hero .moveLeft press enter …" at bounding box center [1053, 211] width 377 height 179
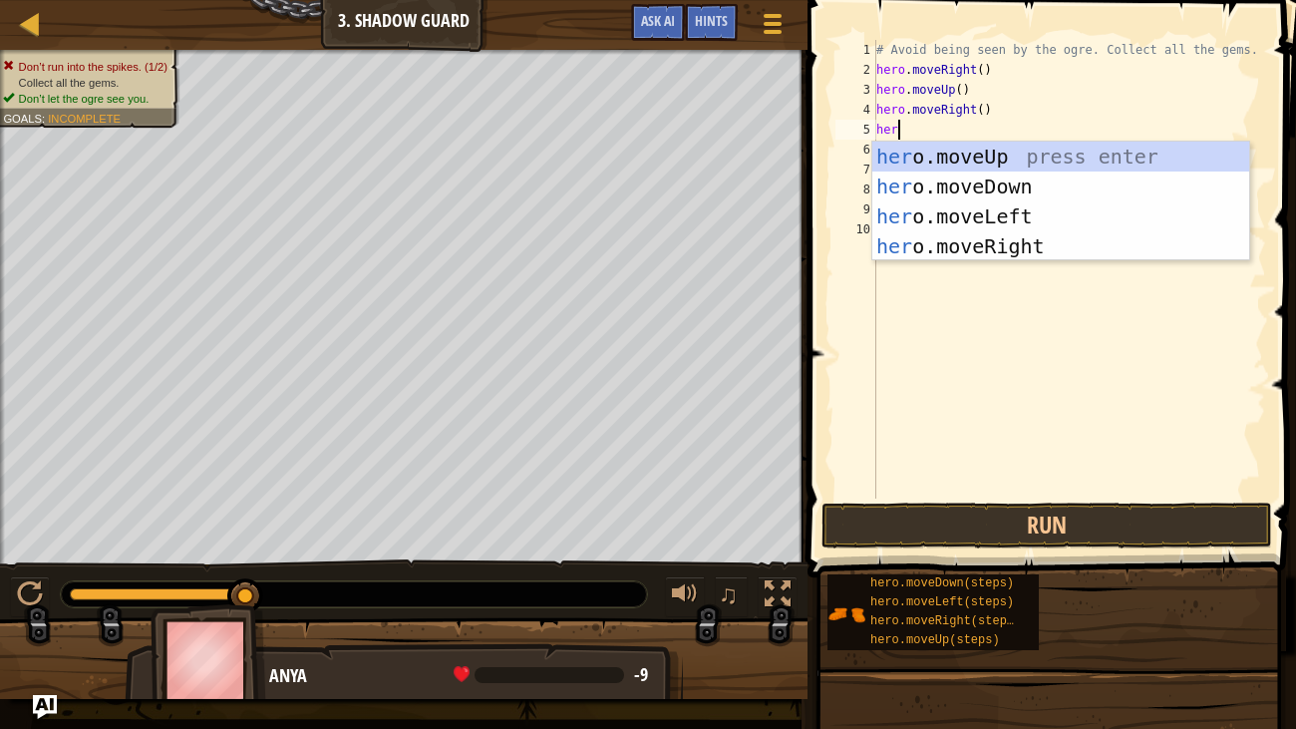
type textarea "hero"
click at [1013, 181] on div "hero .moveUp press enter hero .moveDown press enter hero .moveLeft press enter …" at bounding box center [1060, 231] width 377 height 179
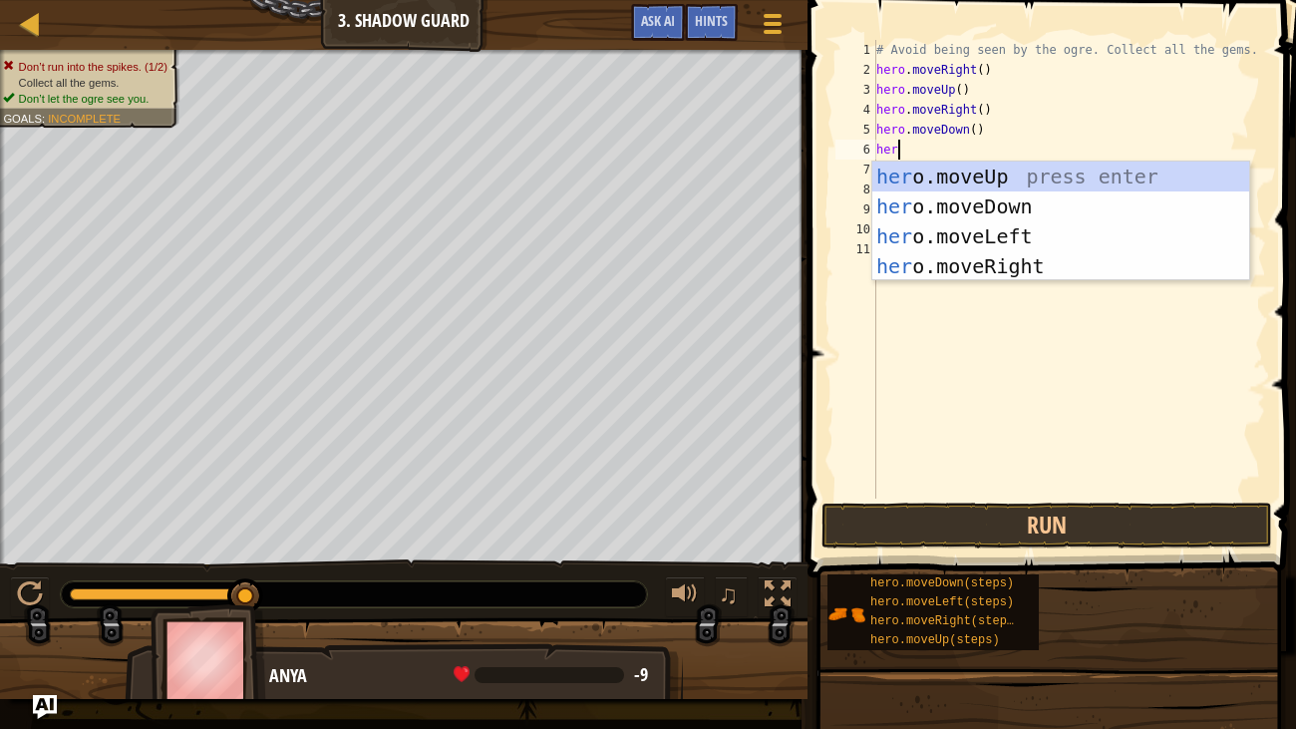
type textarea "hero"
click at [1026, 269] on div "hero .moveUp press enter hero .moveDown press enter hero .moveLeft press enter …" at bounding box center [1060, 250] width 377 height 179
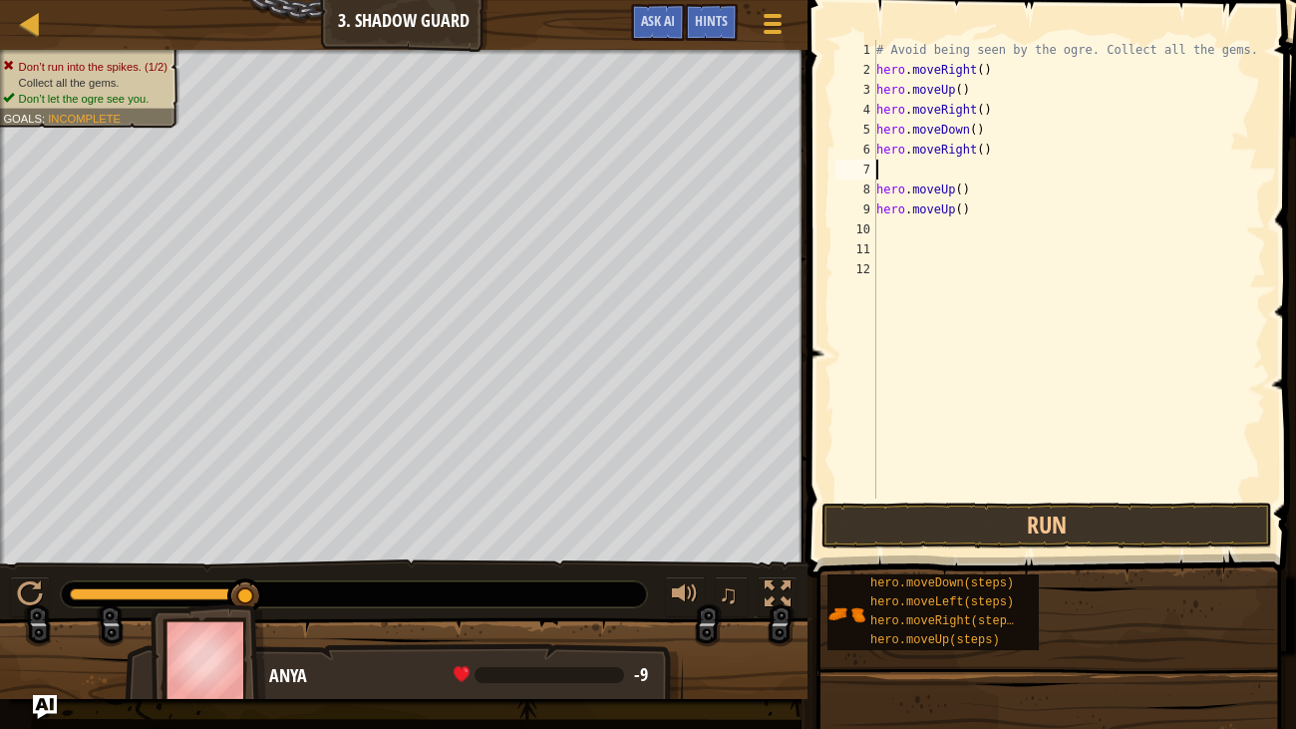
click at [973, 195] on div "# Avoid being seen by the ogre. Collect all the gems. hero . moveRight ( ) hero…" at bounding box center [1069, 289] width 395 height 498
type textarea "h"
click at [972, 193] on div "# Avoid being seen by the ogre. Collect all the gems. hero . moveRight ( ) hero…" at bounding box center [1069, 289] width 395 height 498
click at [967, 201] on div "# Avoid being seen by the ogre. Collect all the gems. hero . moveRight ( ) hero…" at bounding box center [1069, 289] width 395 height 498
type textarea "h"
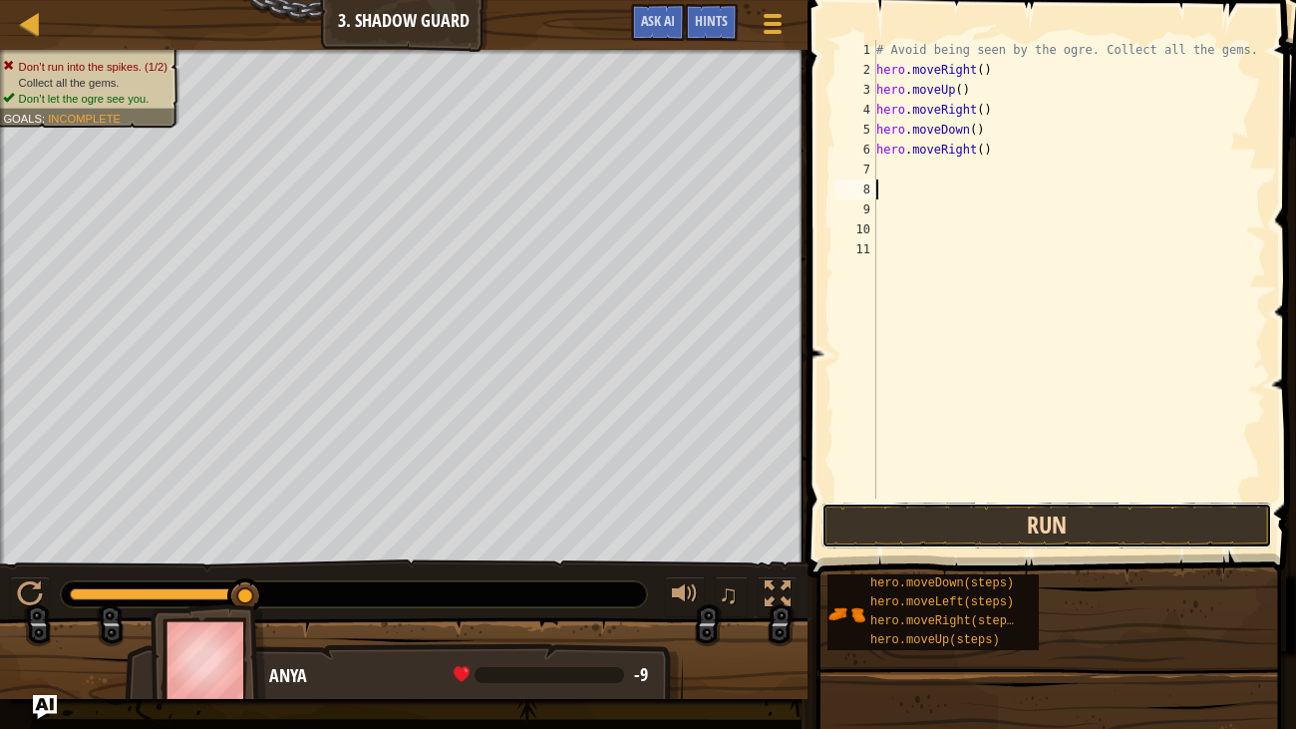
click at [1090, 510] on button "Run" at bounding box center [1046, 525] width 451 height 46
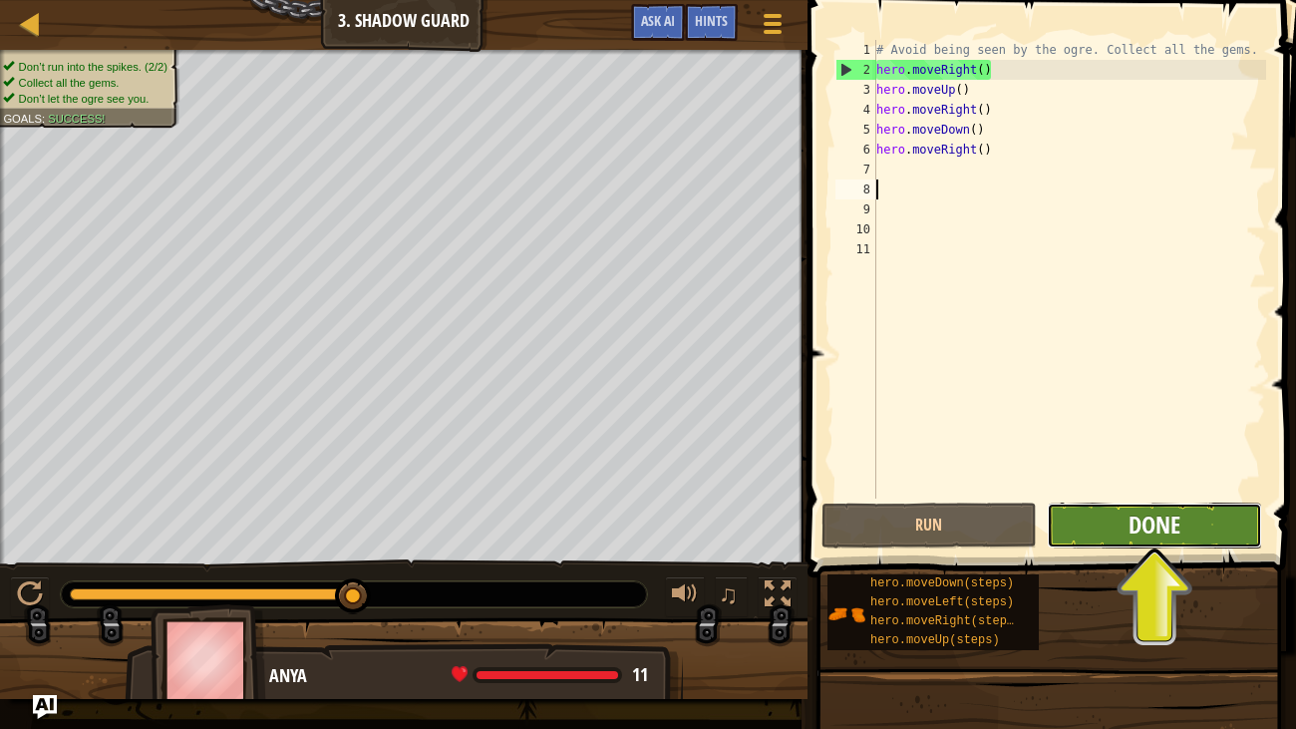
click at [1155, 521] on span "Done" at bounding box center [1154, 524] width 52 height 32
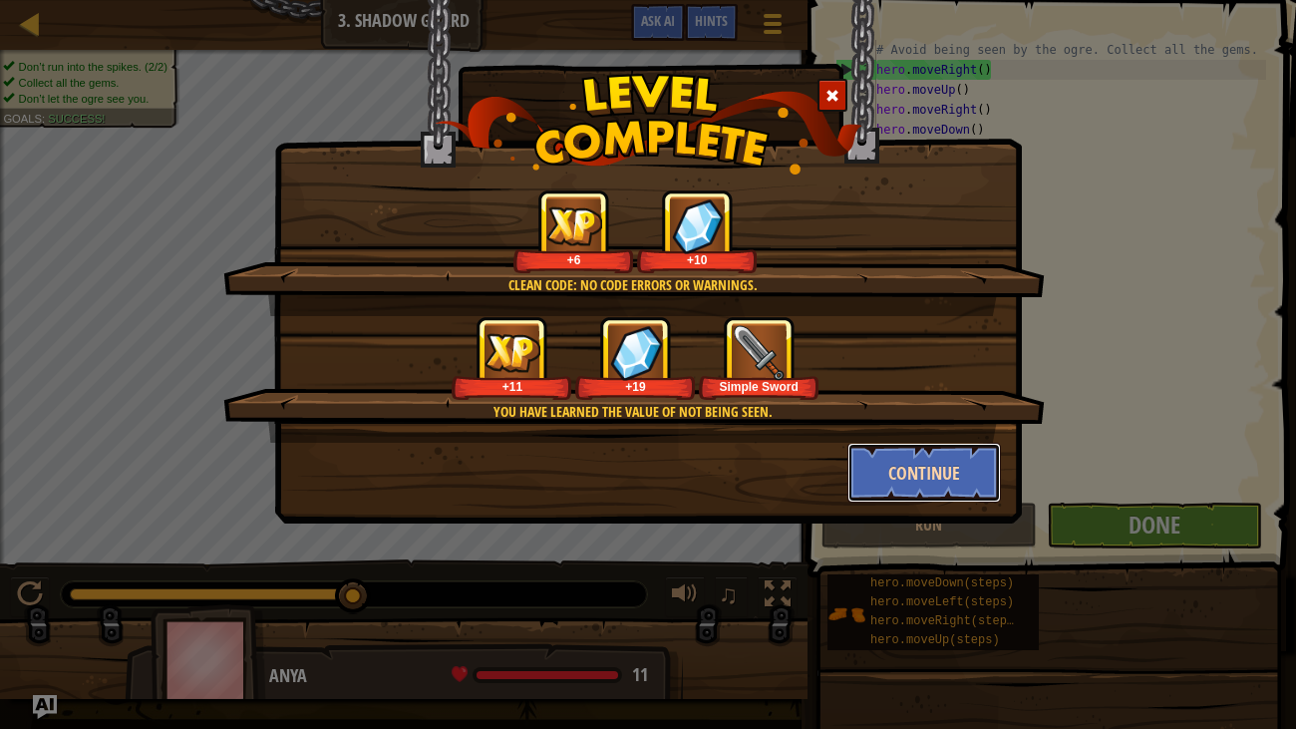
click at [917, 487] on button "Continue" at bounding box center [924, 473] width 155 height 60
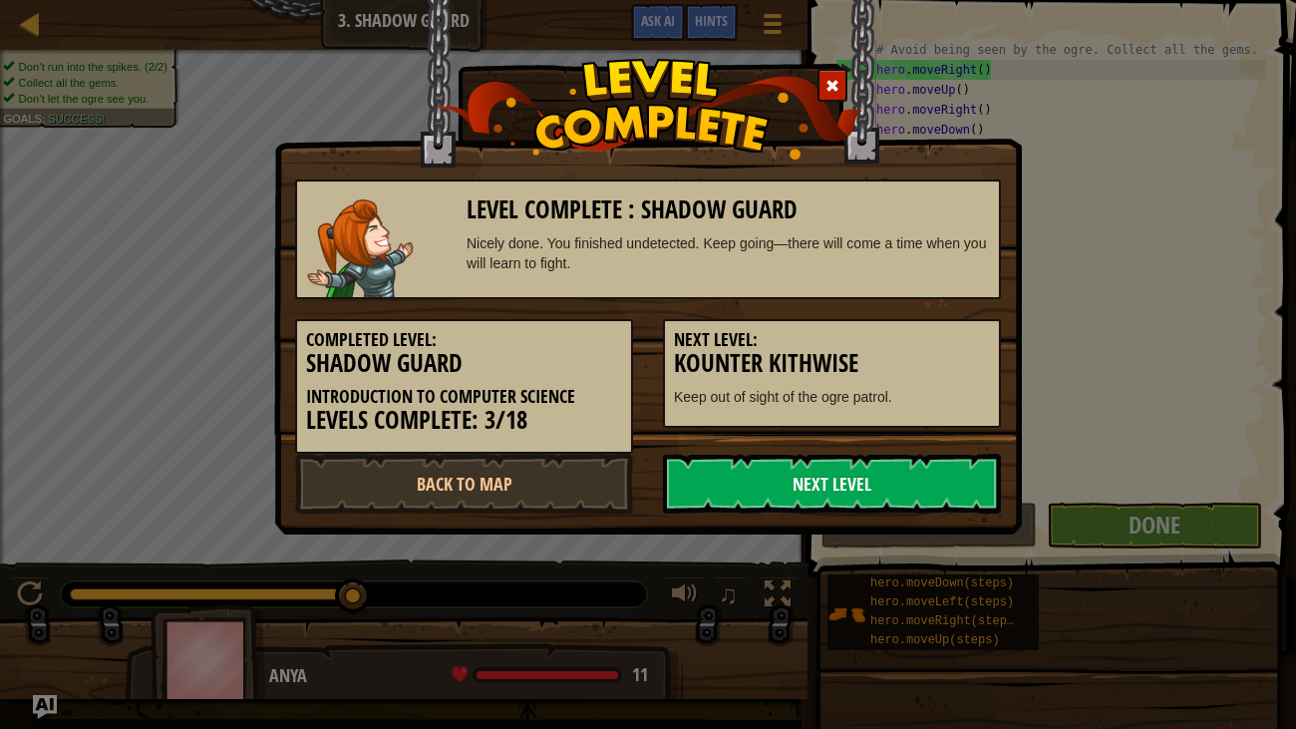
click at [819, 508] on link "Next Level" at bounding box center [832, 484] width 338 height 60
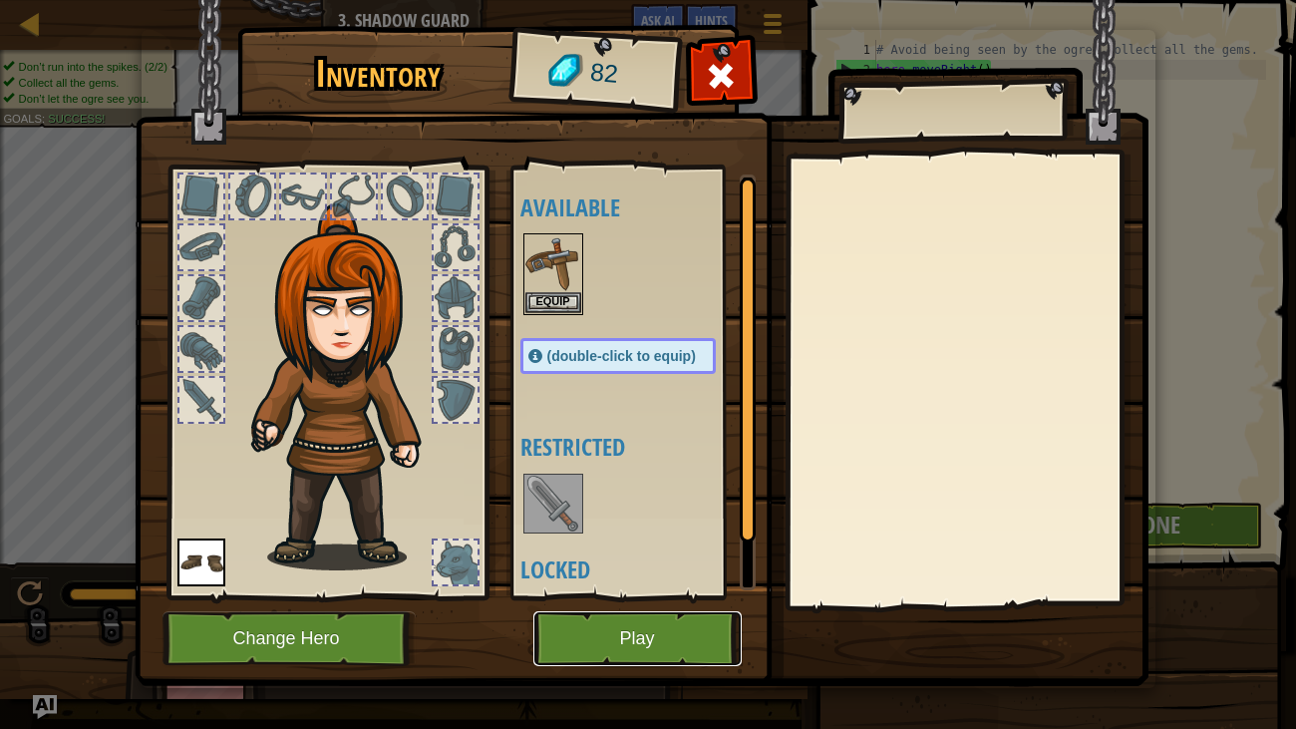
click at [670, 606] on button "Play" at bounding box center [637, 638] width 208 height 55
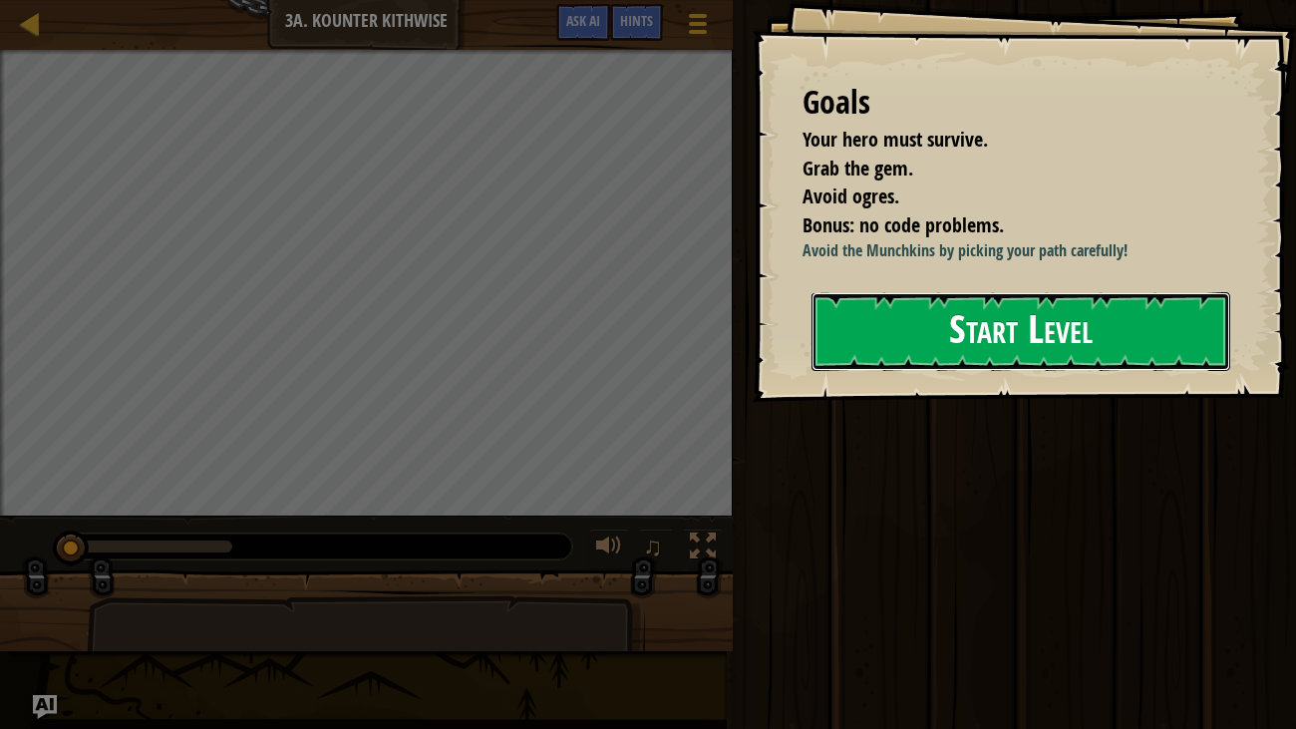
click at [1080, 301] on button "Start Level" at bounding box center [1021, 331] width 420 height 79
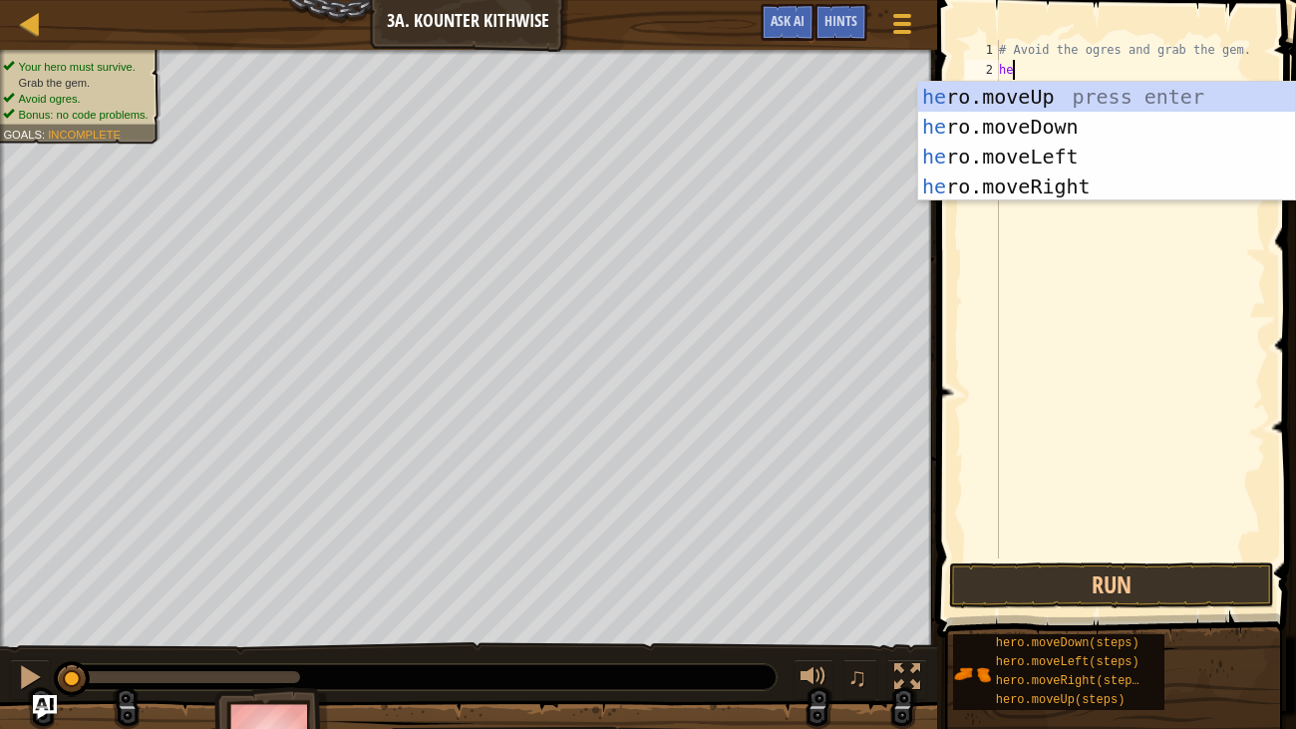
type textarea "her"
click at [1063, 119] on div "her o.moveUp press enter her o.moveDown press enter her o.moveLeft press enter …" at bounding box center [1106, 171] width 377 height 179
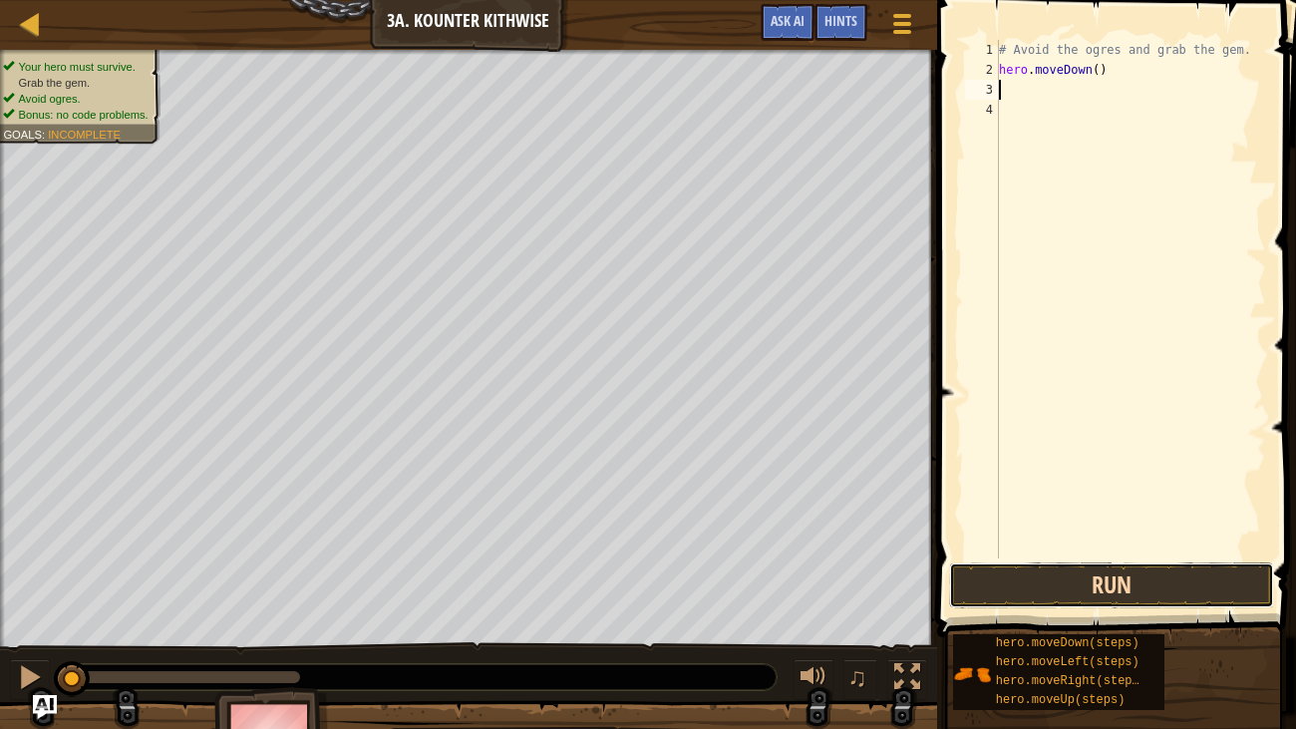
click at [1159, 602] on button "Run" at bounding box center [1111, 585] width 325 height 46
click at [1168, 580] on button "Running" at bounding box center [1111, 585] width 325 height 46
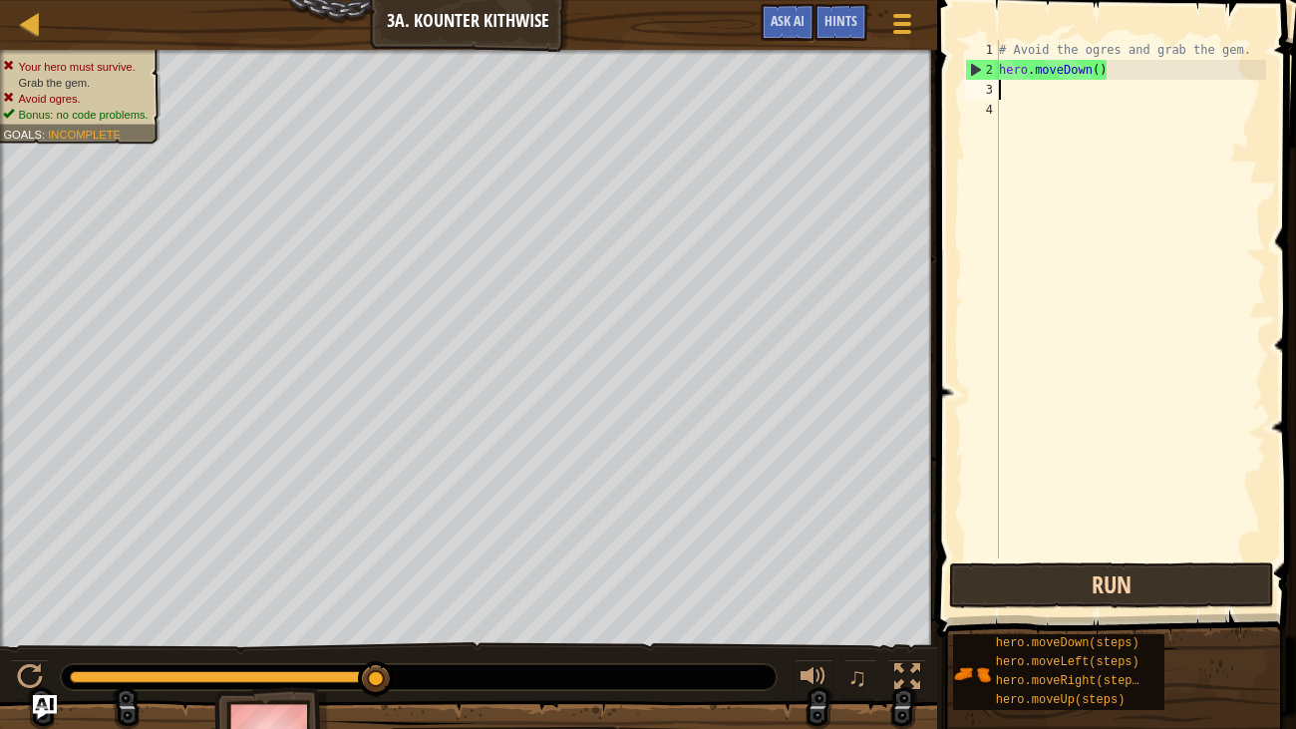
type textarea "he"
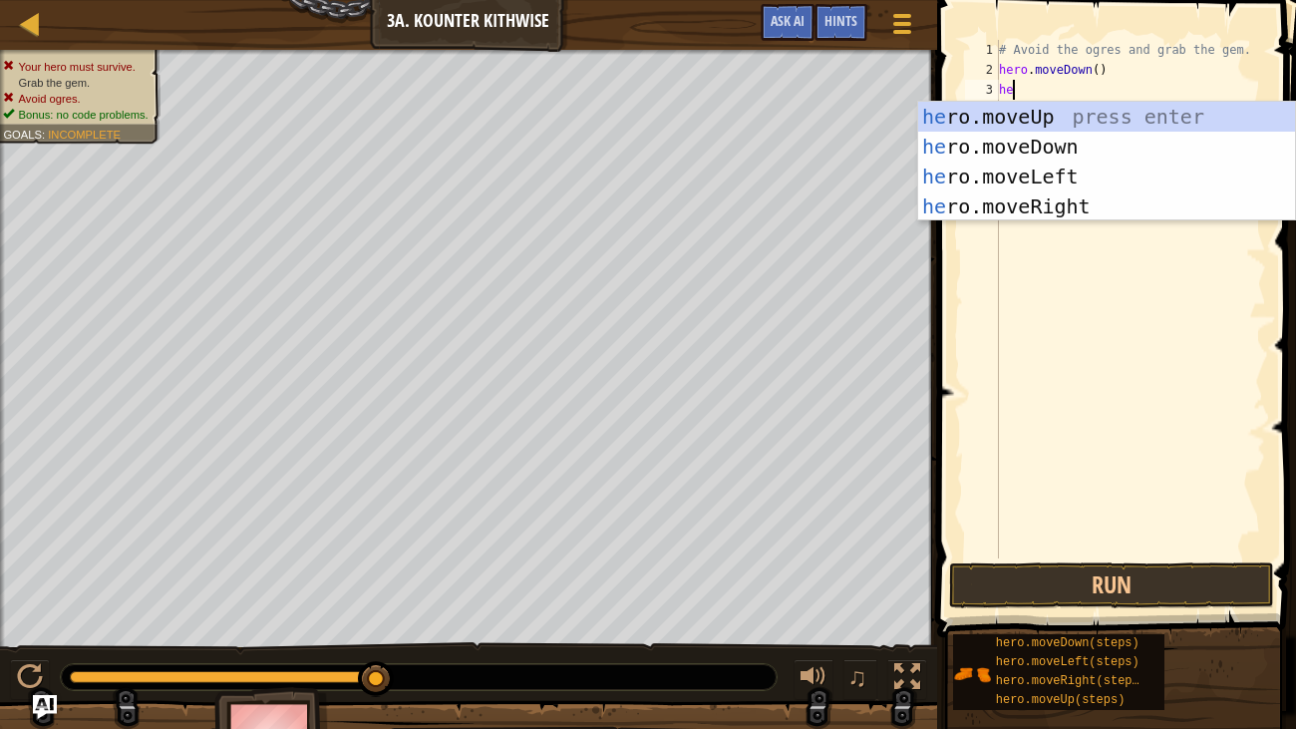
click at [1059, 141] on div "he ro.moveUp press enter he ro.moveDown press enter he ro.moveLeft press enter …" at bounding box center [1106, 191] width 377 height 179
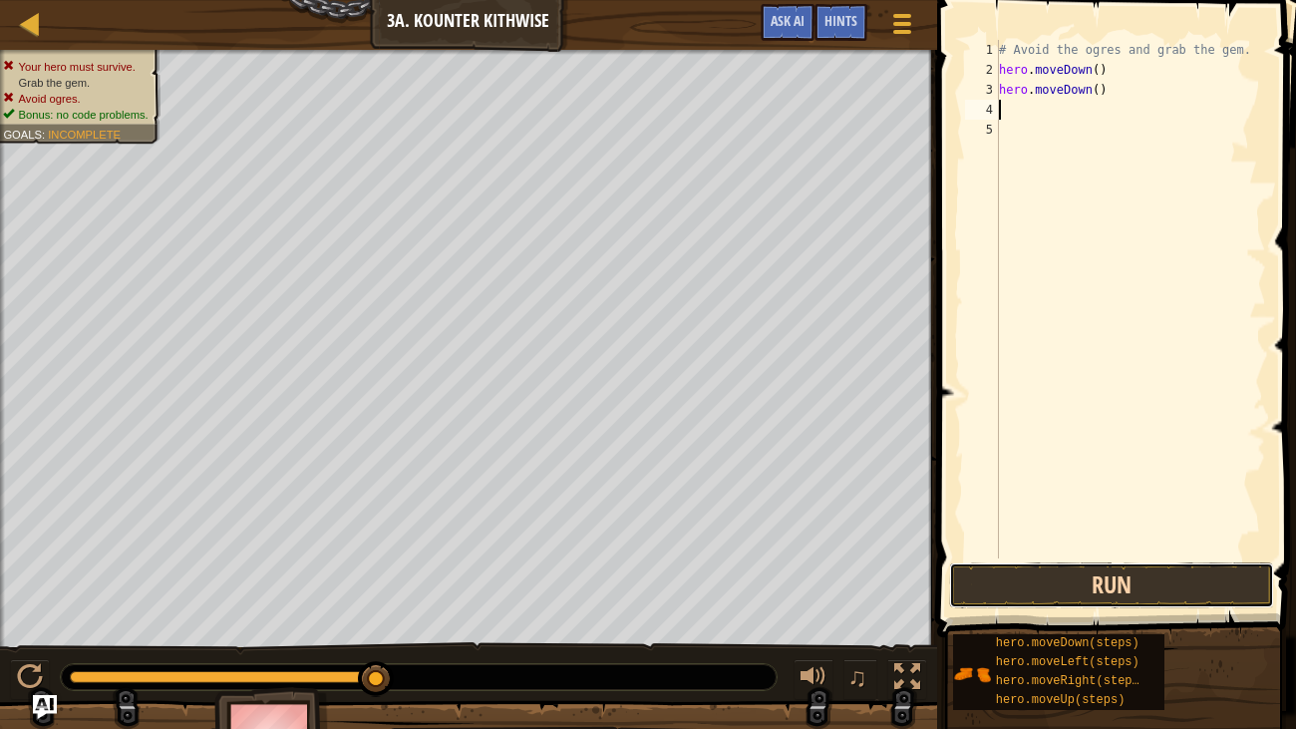
click at [1159, 584] on button "Run" at bounding box center [1111, 585] width 325 height 46
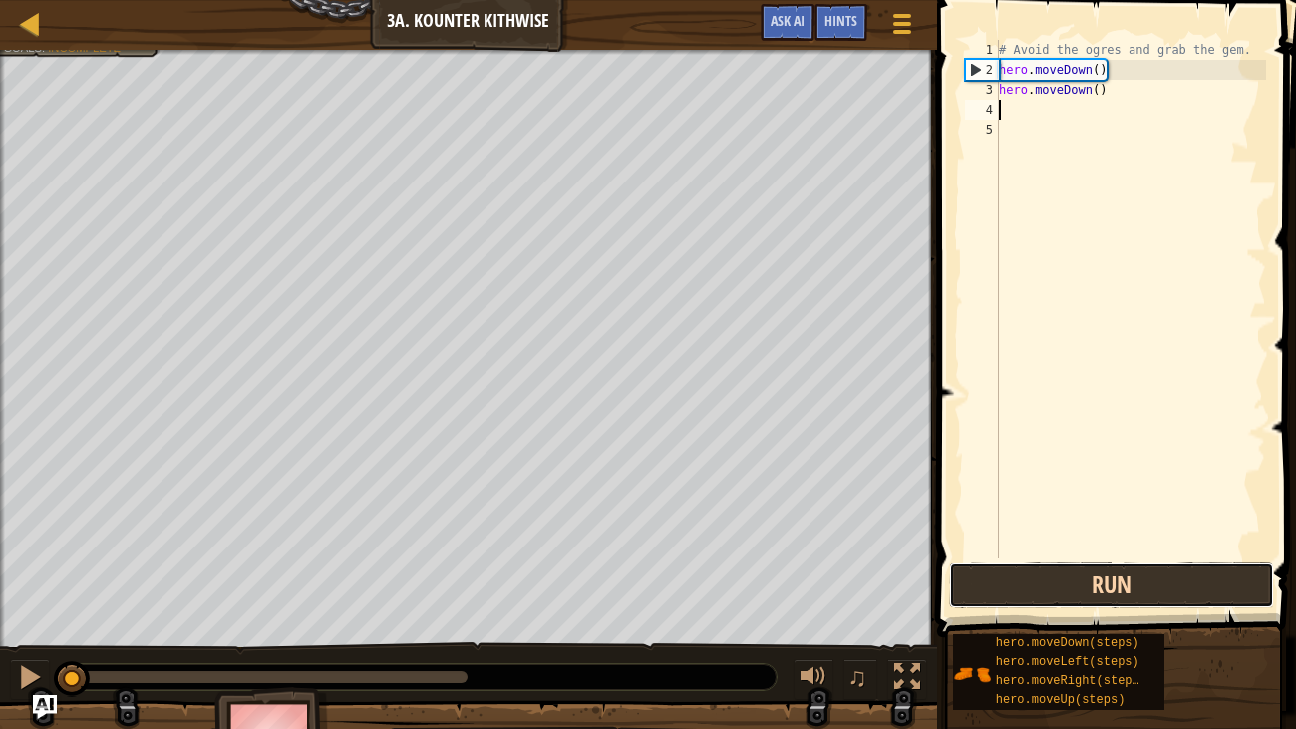
click at [1169, 582] on button "Run" at bounding box center [1111, 585] width 325 height 46
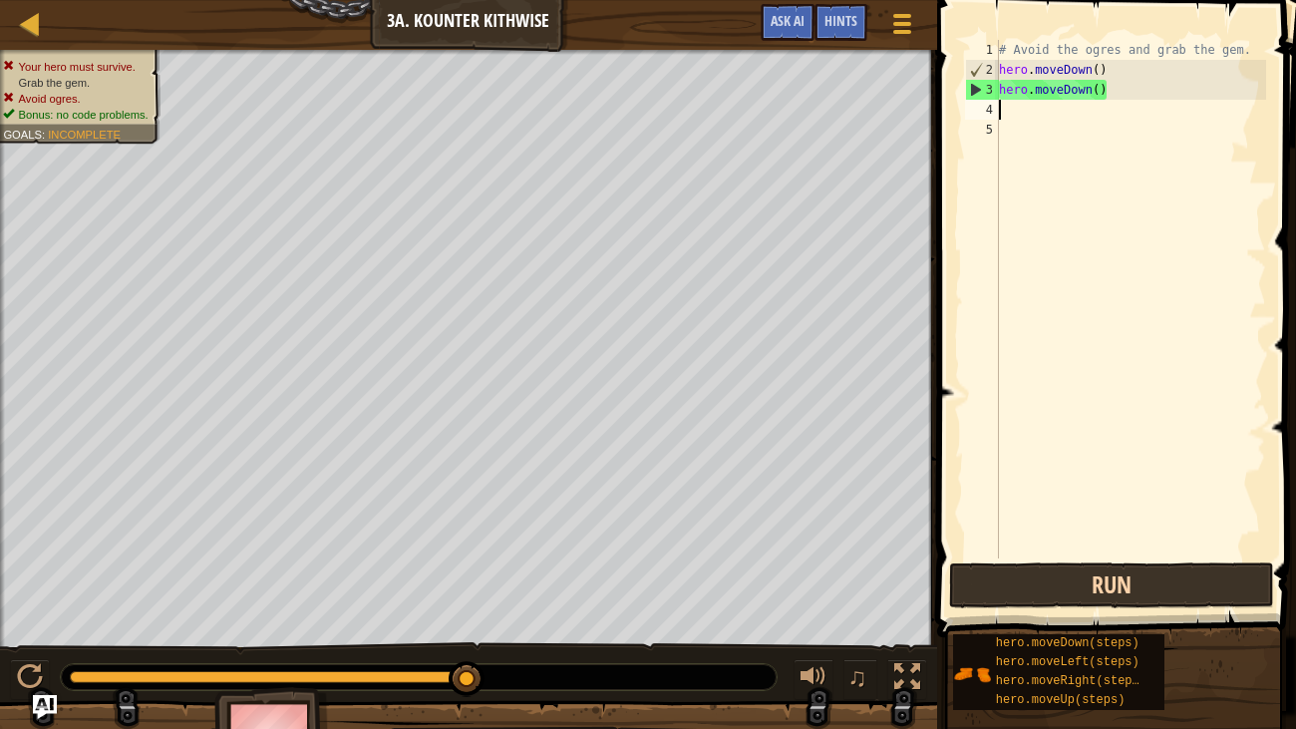
type textarea "he"
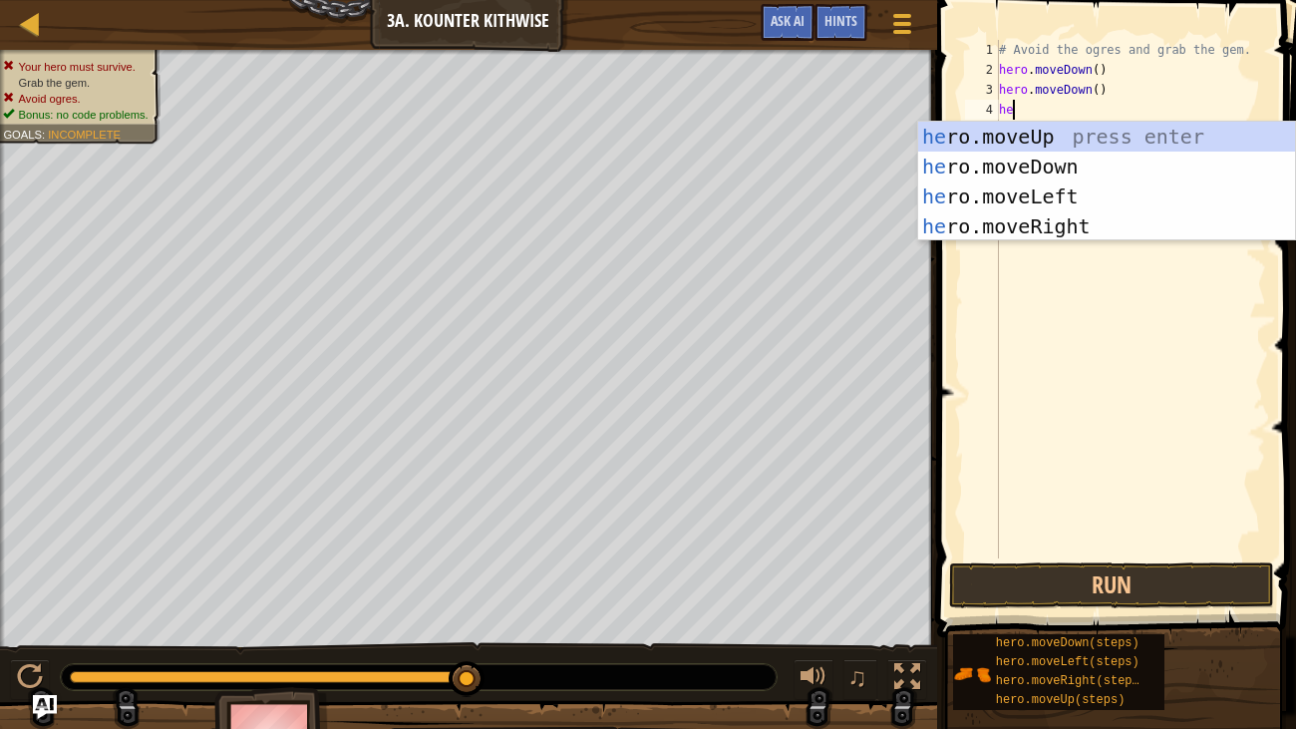
click at [1059, 221] on div "he ro.moveUp press enter he ro.moveDown press enter he ro.moveLeft press enter …" at bounding box center [1106, 211] width 377 height 179
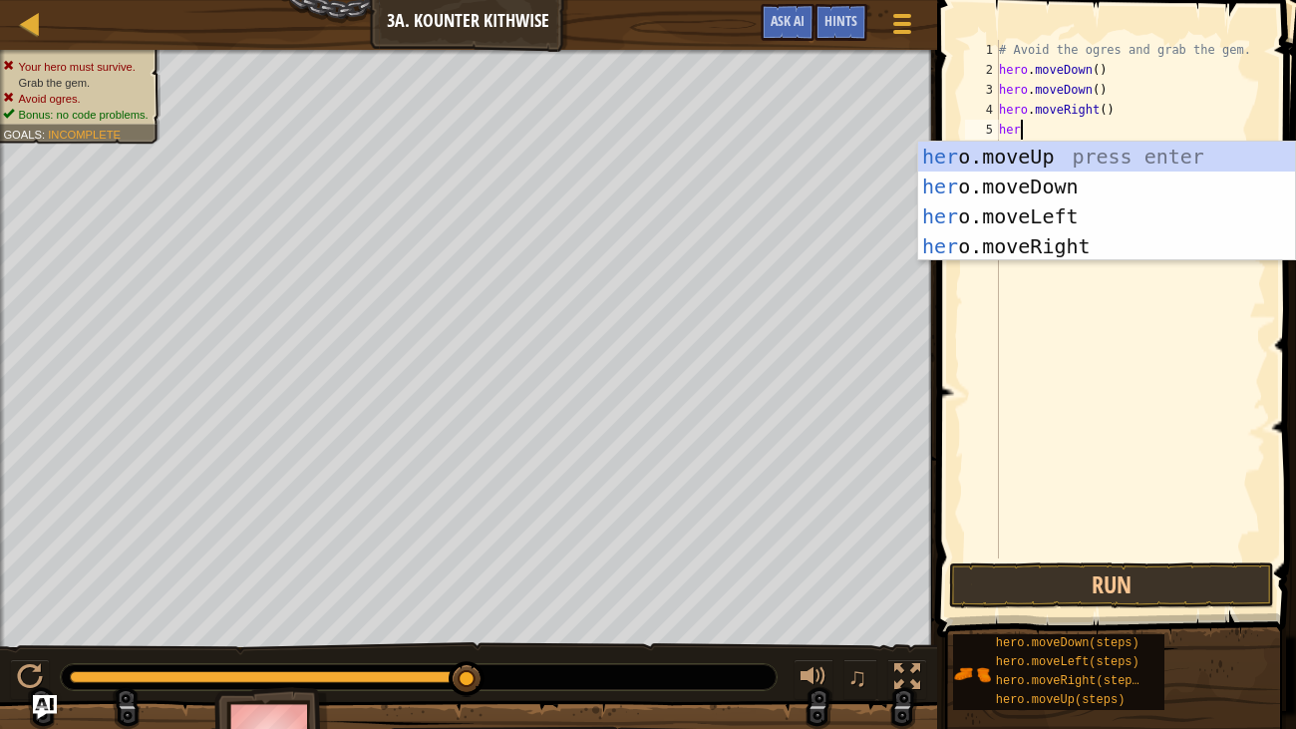
type textarea "hero"
click at [1150, 157] on div "hero .moveUp press enter hero .moveDown press enter hero .moveLeft press enter …" at bounding box center [1106, 231] width 377 height 179
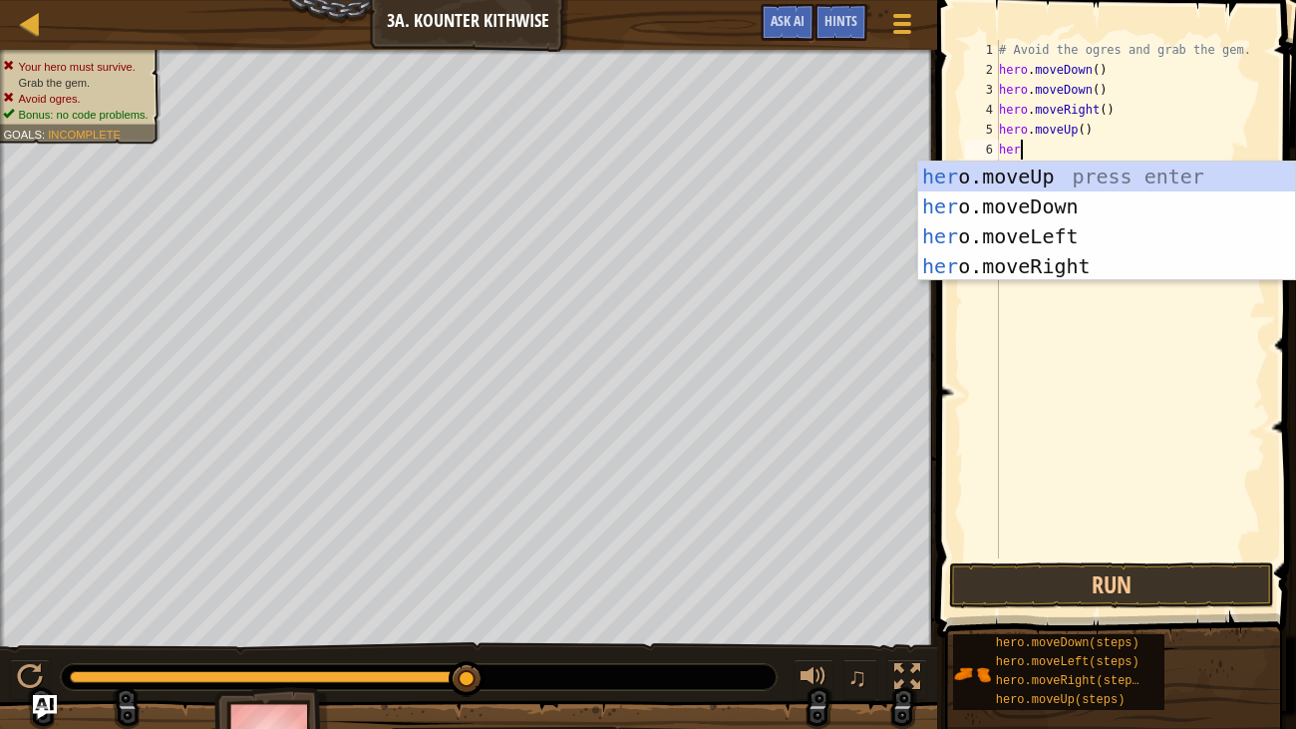
type textarea "hero"
click at [1078, 260] on div "hero .moveUp press enter hero .moveDown press enter hero .moveLeft press enter …" at bounding box center [1106, 250] width 377 height 179
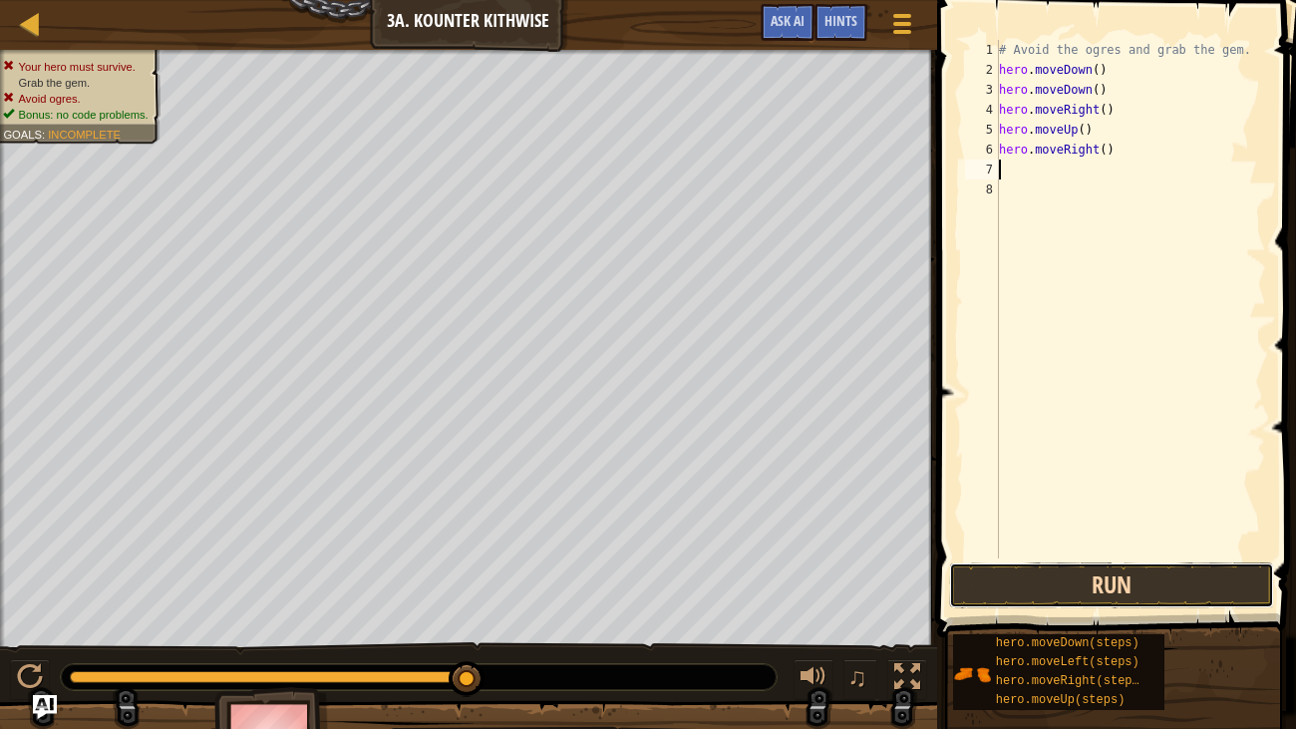
click at [1174, 589] on button "Run" at bounding box center [1111, 585] width 325 height 46
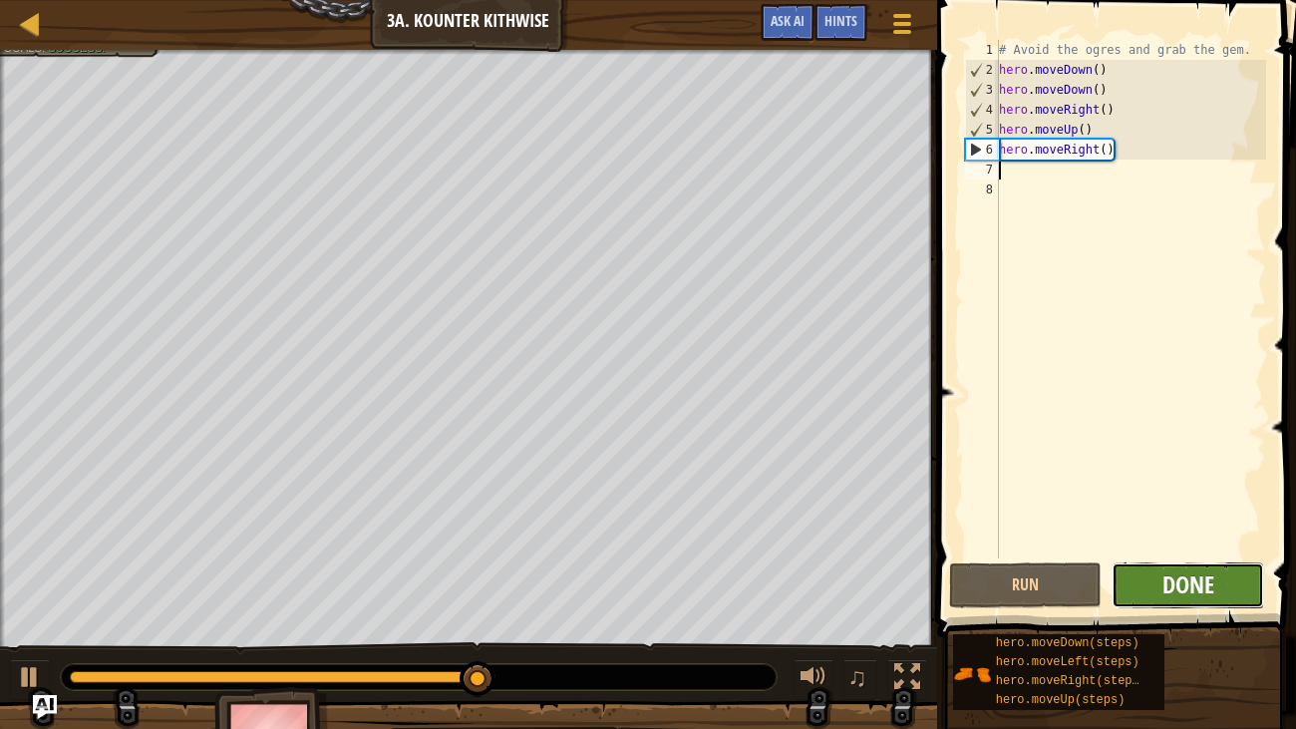
click at [1178, 585] on span "Done" at bounding box center [1188, 584] width 52 height 32
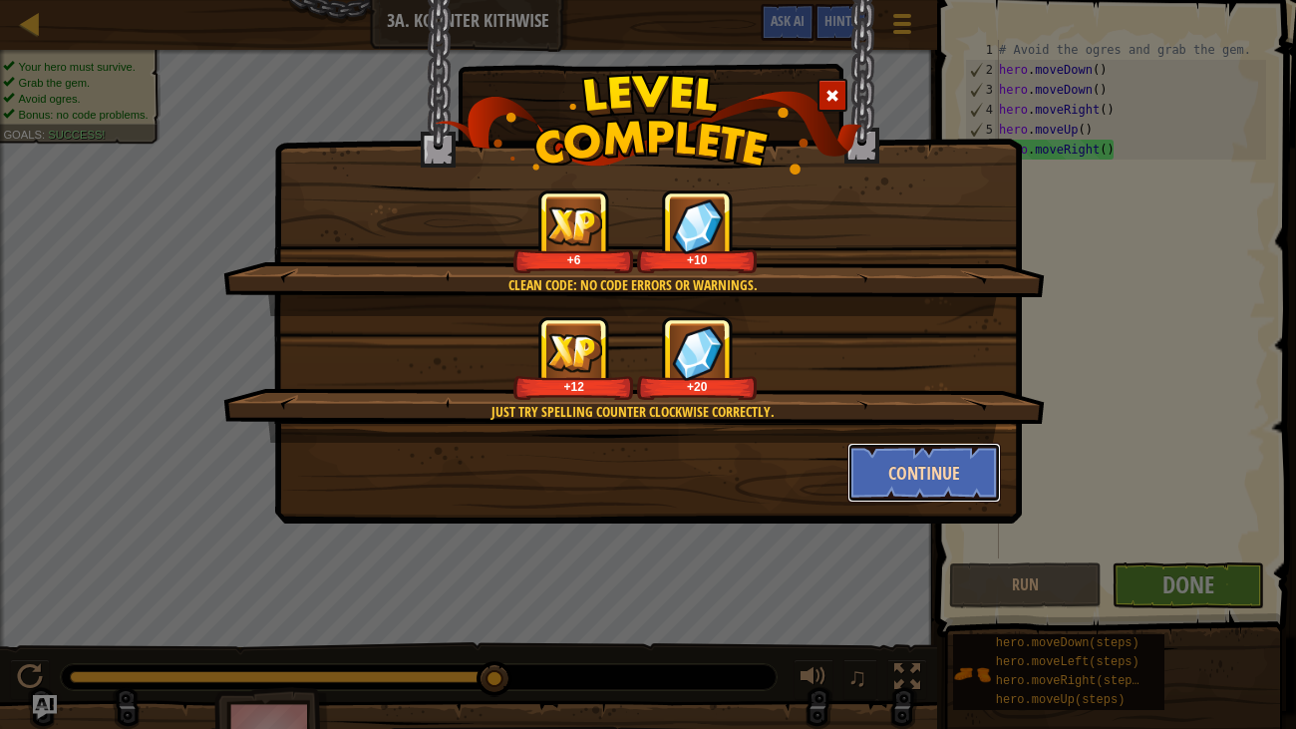
click at [912, 464] on button "Continue" at bounding box center [924, 473] width 155 height 60
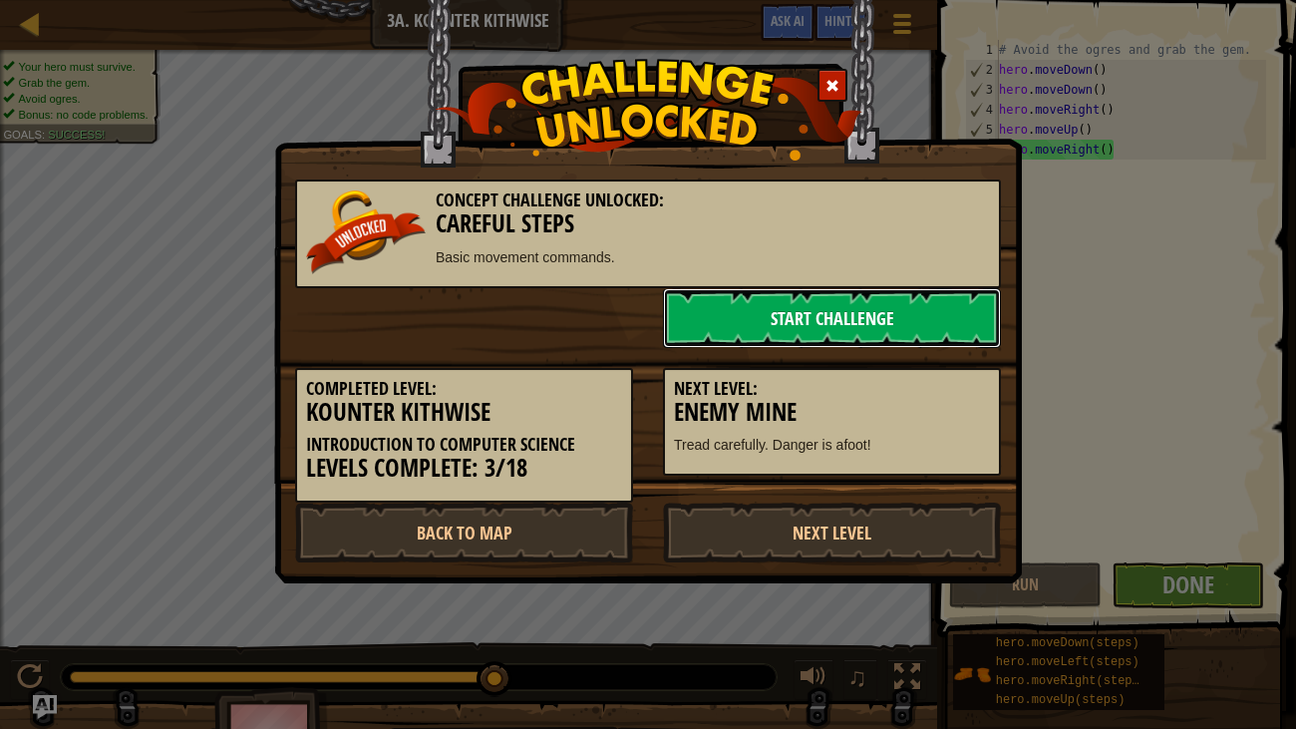
click at [907, 320] on link "Start Challenge" at bounding box center [832, 318] width 338 height 60
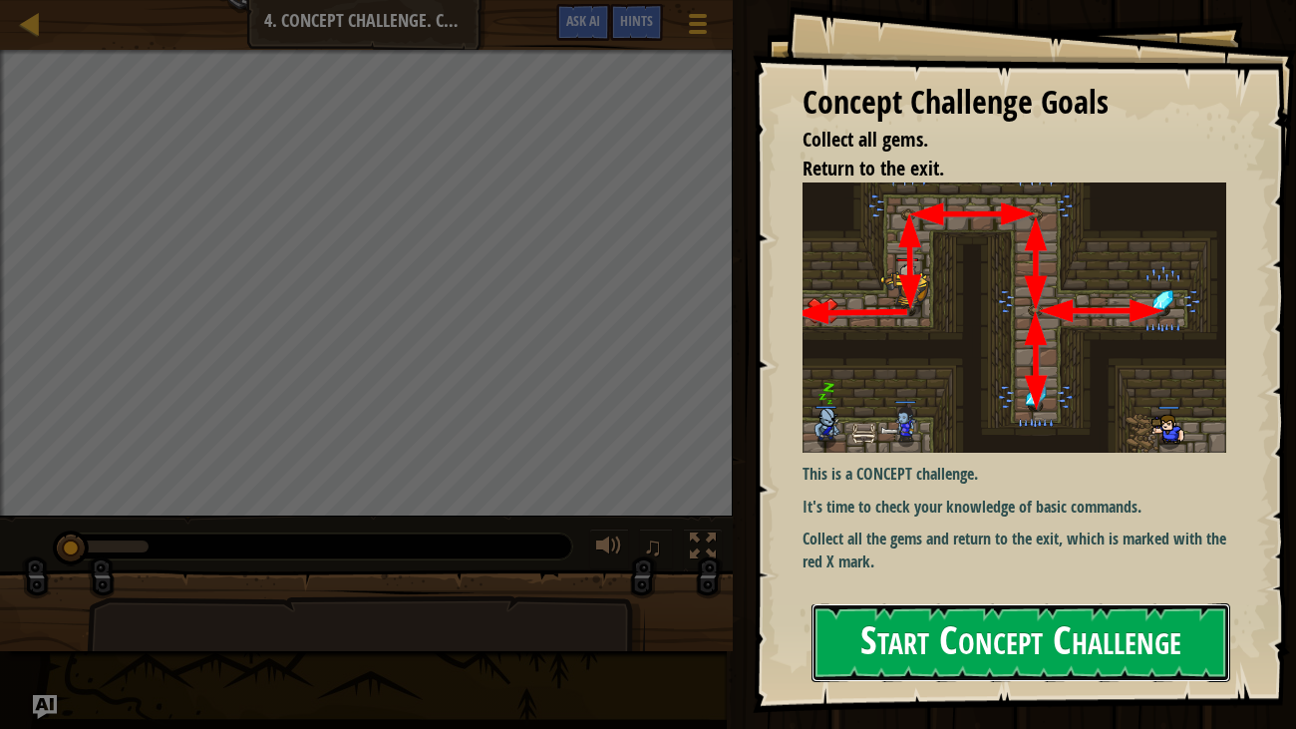
click at [1090, 606] on button "Start Concept Challenge" at bounding box center [1021, 642] width 420 height 79
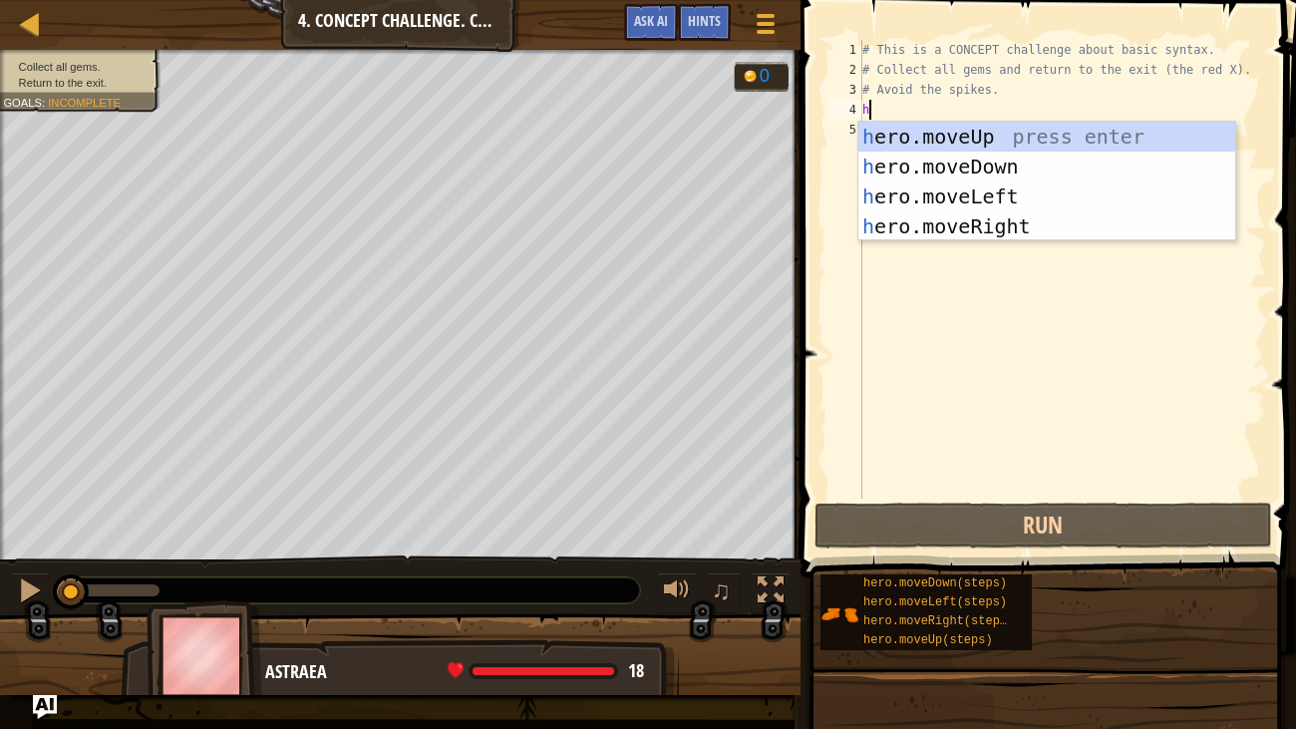
scroll to position [9, 0]
type textarea "her"
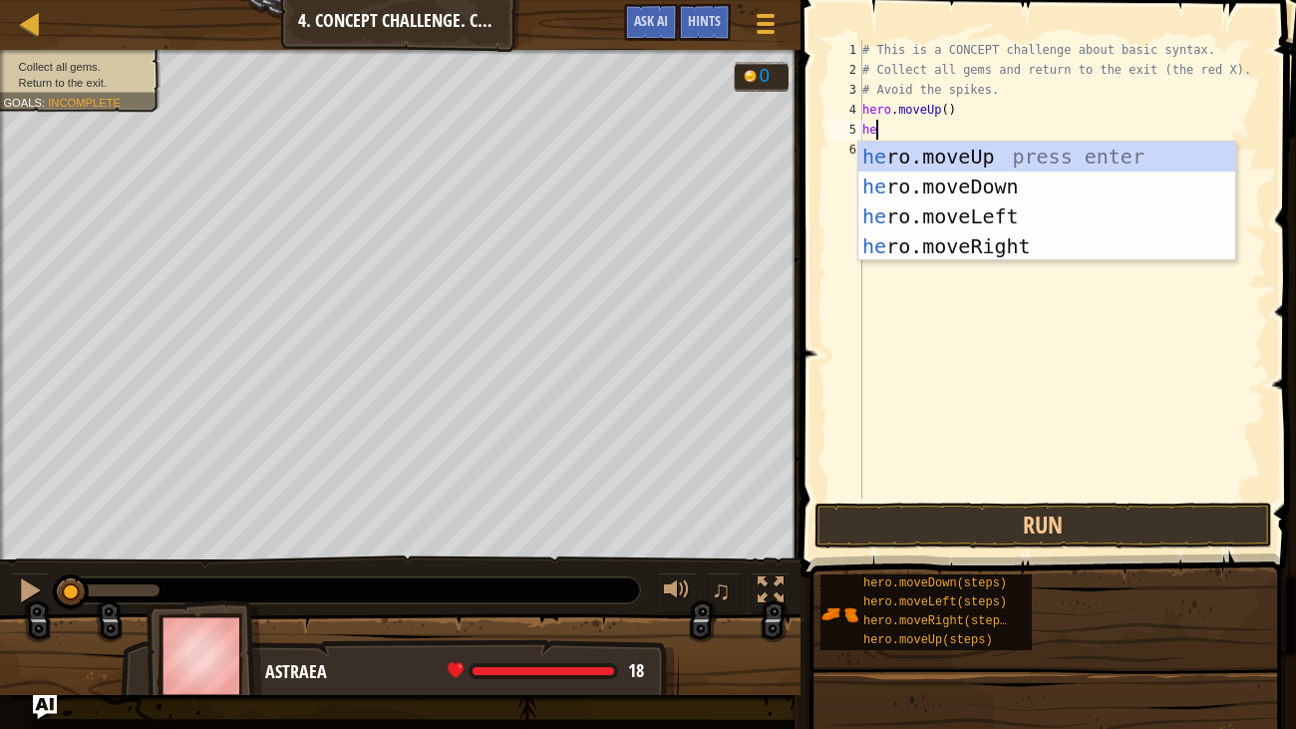
type textarea "her"
click at [1007, 242] on div "her o.moveUp press enter her o.moveDown press enter her o.moveLeft press enter …" at bounding box center [1046, 231] width 377 height 179
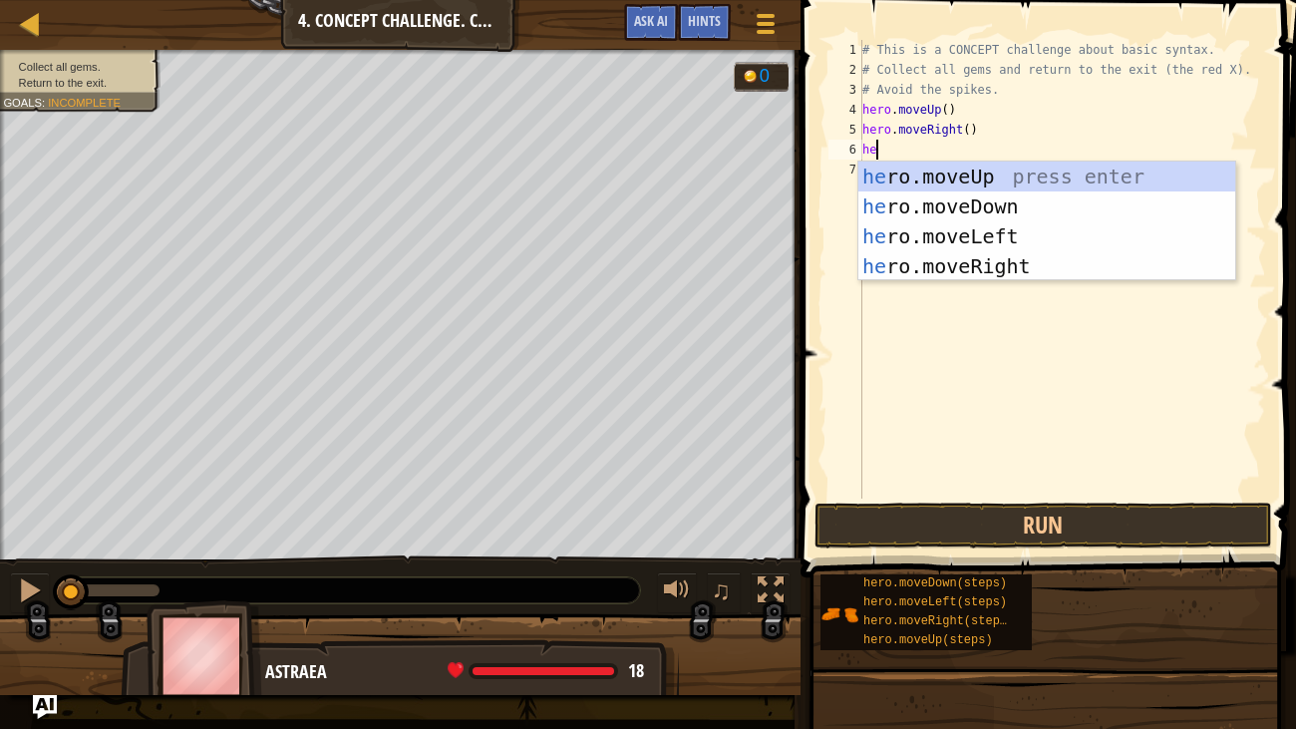
type textarea "her"
click at [993, 206] on div "her o.moveUp press enter her o.moveDown press enter her o.moveLeft press enter …" at bounding box center [1046, 250] width 377 height 179
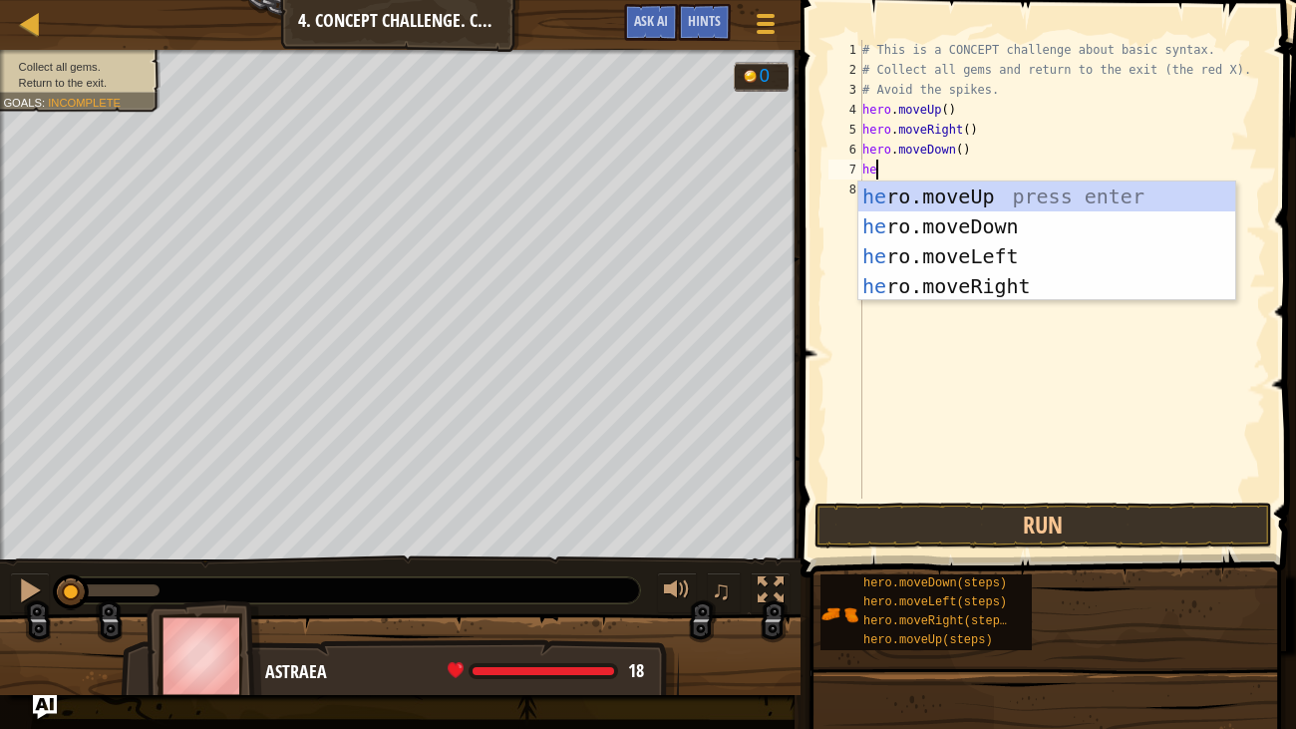
type textarea "her"
click at [1001, 284] on div "her o.moveUp press enter her o.moveDown press enter her o.moveLeft press enter …" at bounding box center [1046, 270] width 377 height 179
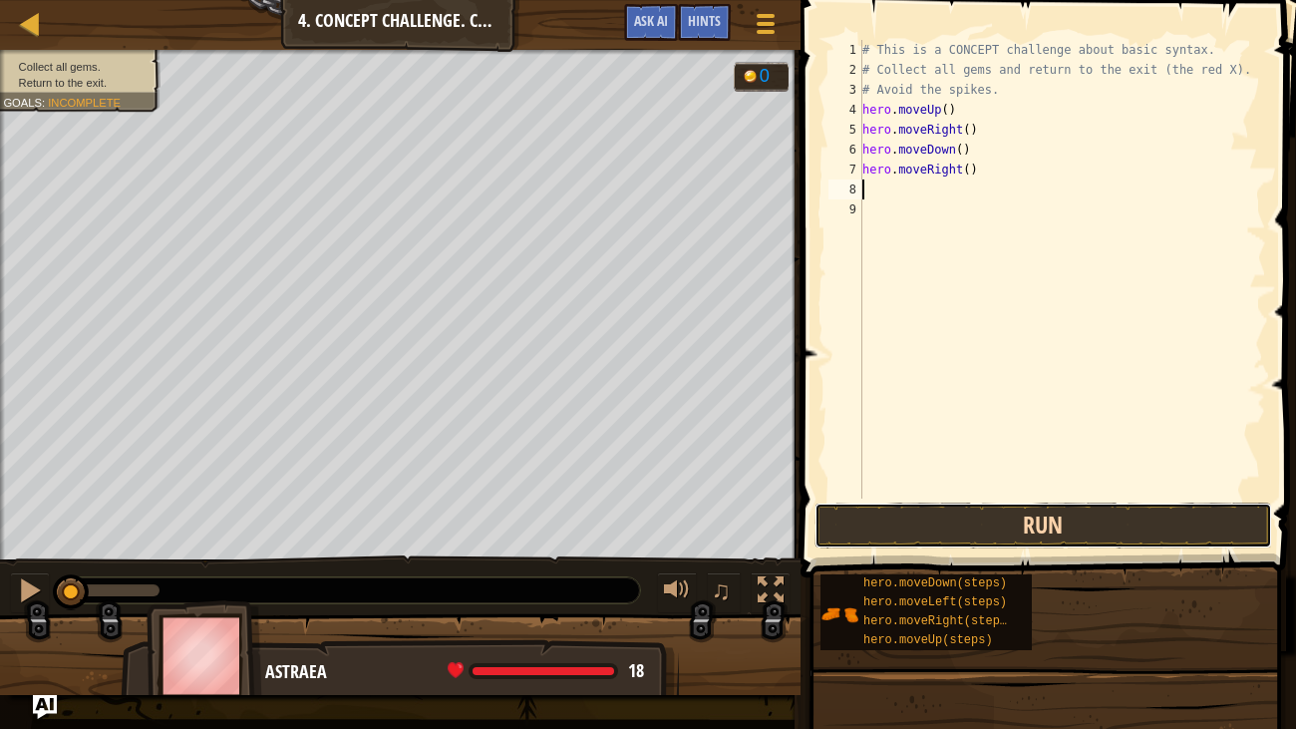
click at [1115, 535] on button "Run" at bounding box center [1043, 525] width 458 height 46
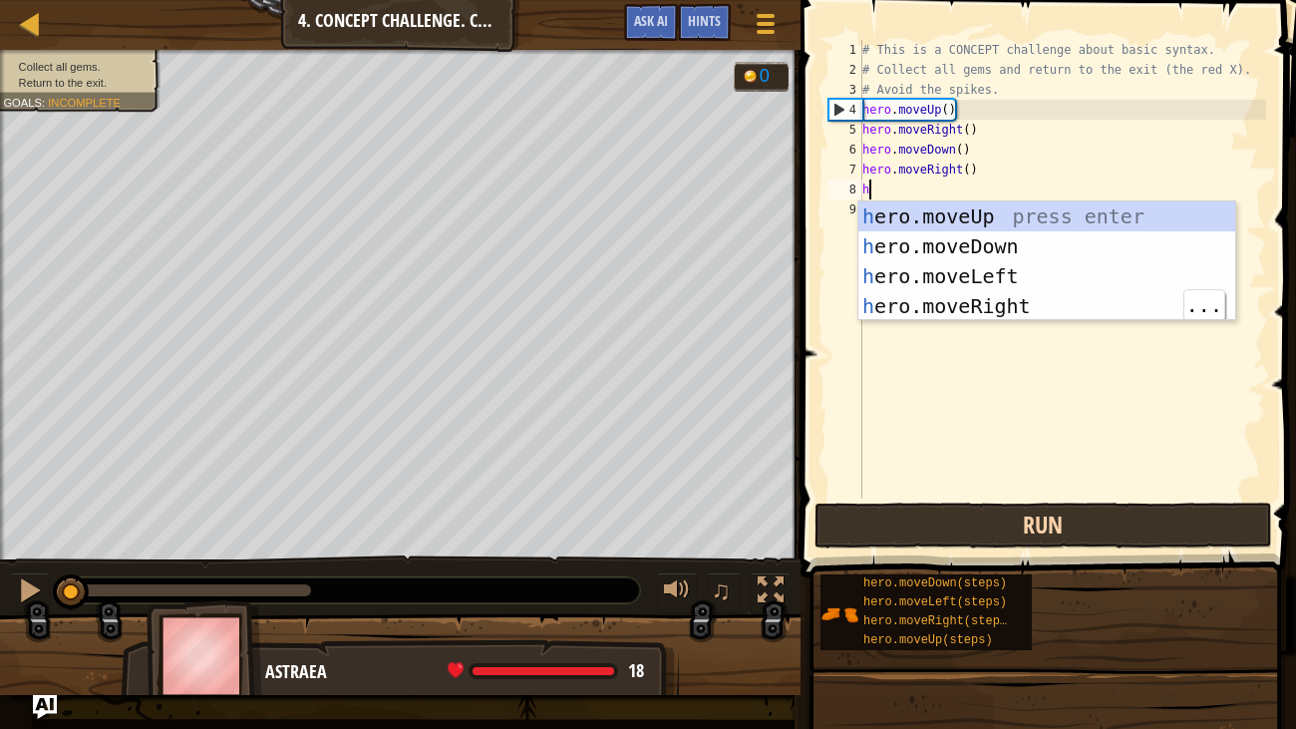
type textarea "her"
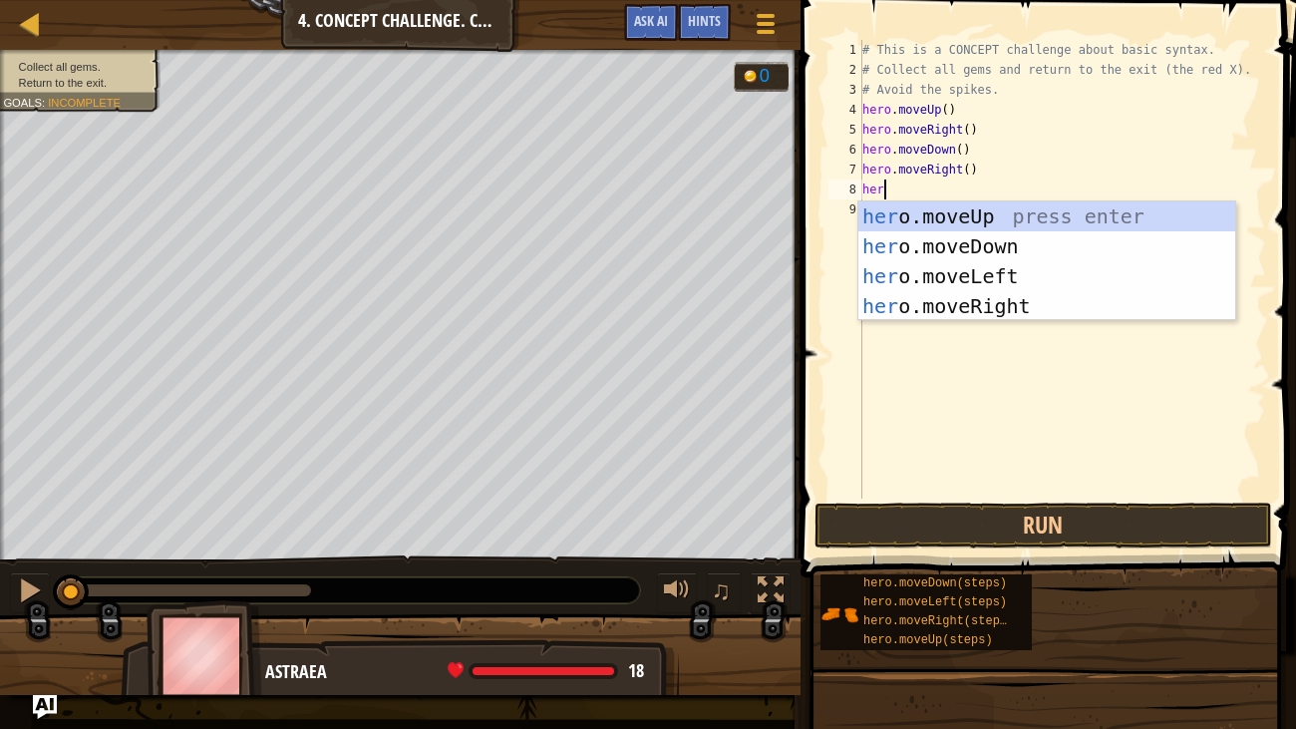
click at [985, 272] on div "her o.moveUp press enter her o.moveDown press enter her o.moveLeft press enter …" at bounding box center [1046, 290] width 377 height 179
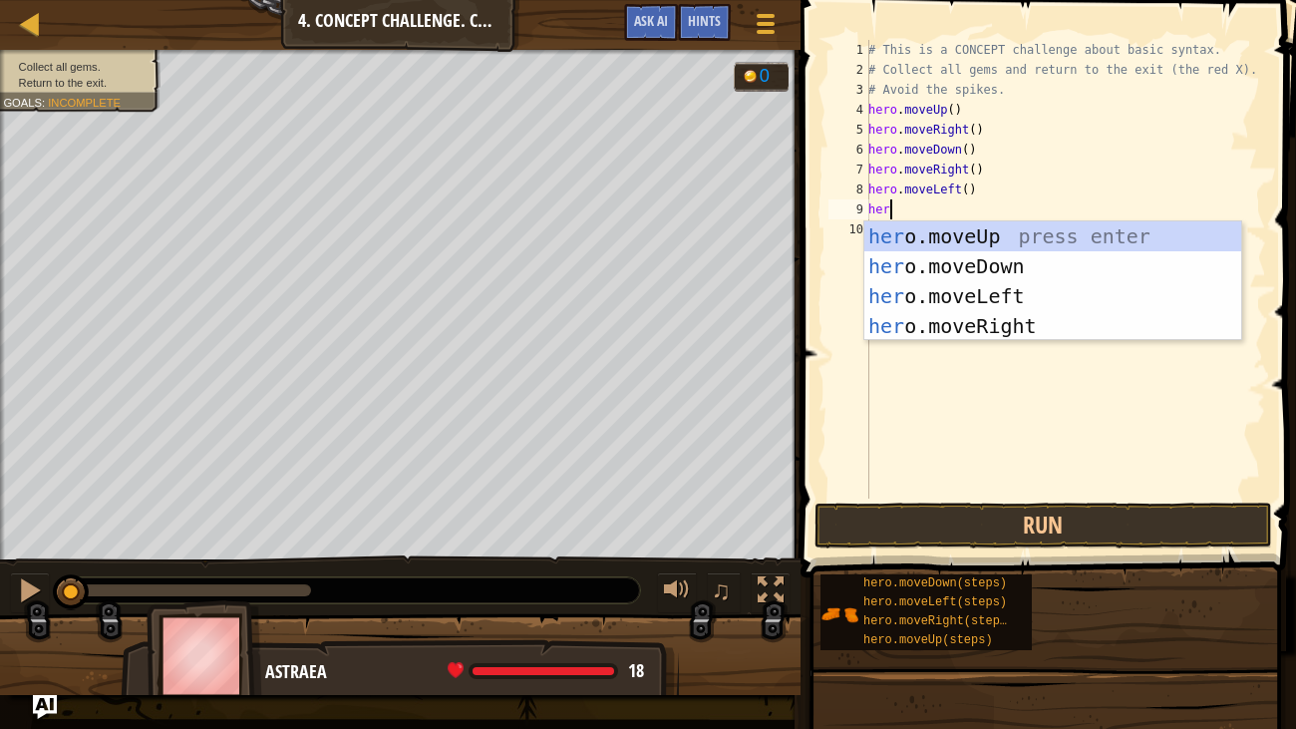
type textarea "hero"
click at [1014, 267] on div "hero .moveUp press enter hero .moveDown press enter hero .moveLeft press enter …" at bounding box center [1052, 310] width 377 height 179
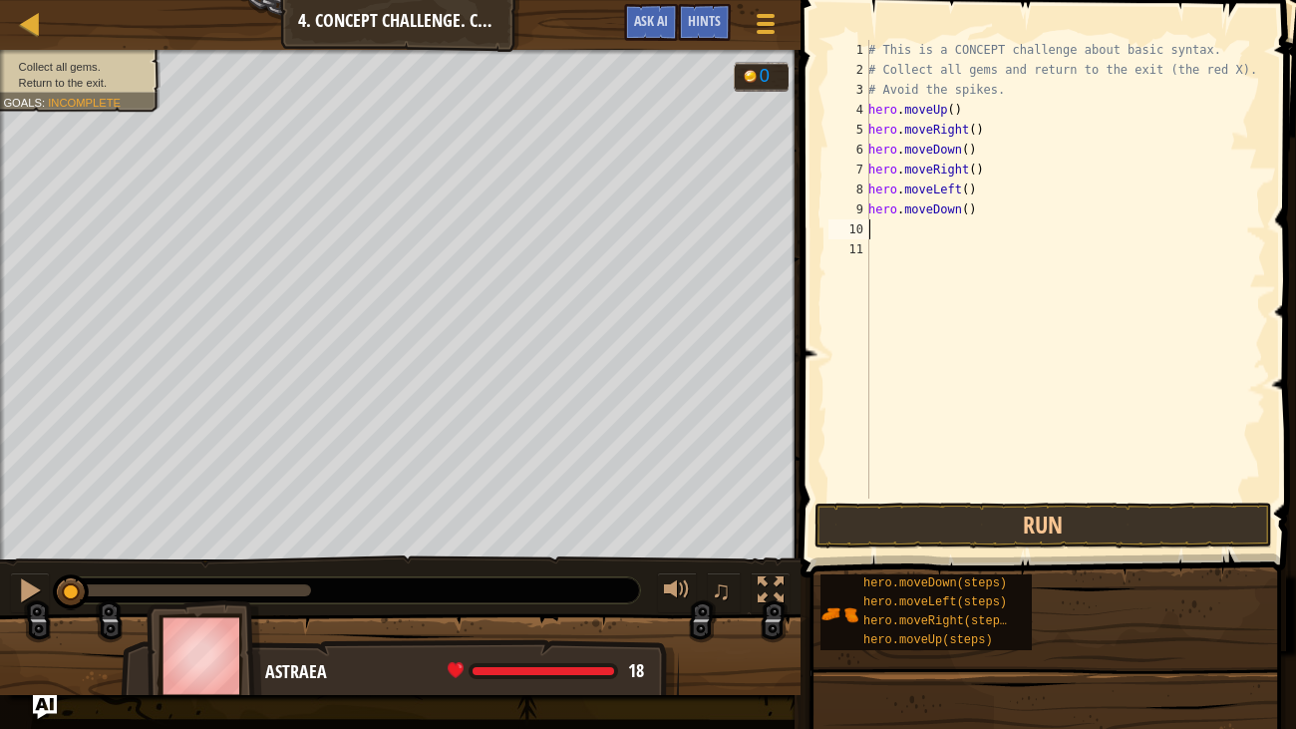
scroll to position [9, 0]
click at [1097, 520] on button "Run" at bounding box center [1043, 525] width 458 height 46
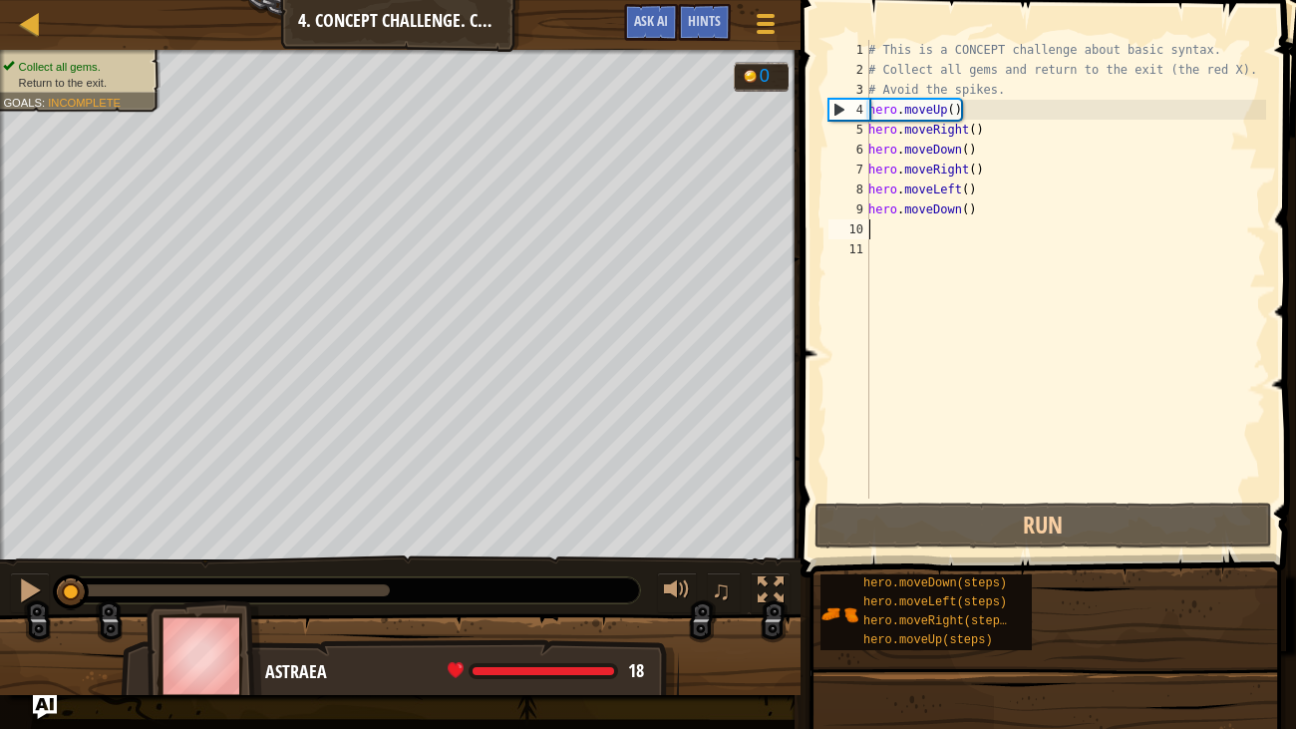
click at [973, 227] on div "# This is a CONCEPT challenge about basic syntax. # Collect all gems and return…" at bounding box center [1065, 289] width 402 height 498
click at [964, 218] on div "# This is a CONCEPT challenge about basic syntax. # Collect all gems and return…" at bounding box center [1065, 289] width 402 height 498
click at [962, 212] on div "# This is a CONCEPT challenge about basic syntax. # Collect all gems and return…" at bounding box center [1065, 289] width 402 height 498
click at [956, 106] on div "# This is a CONCEPT challenge about basic syntax. # Collect all gems and return…" at bounding box center [1065, 289] width 402 height 498
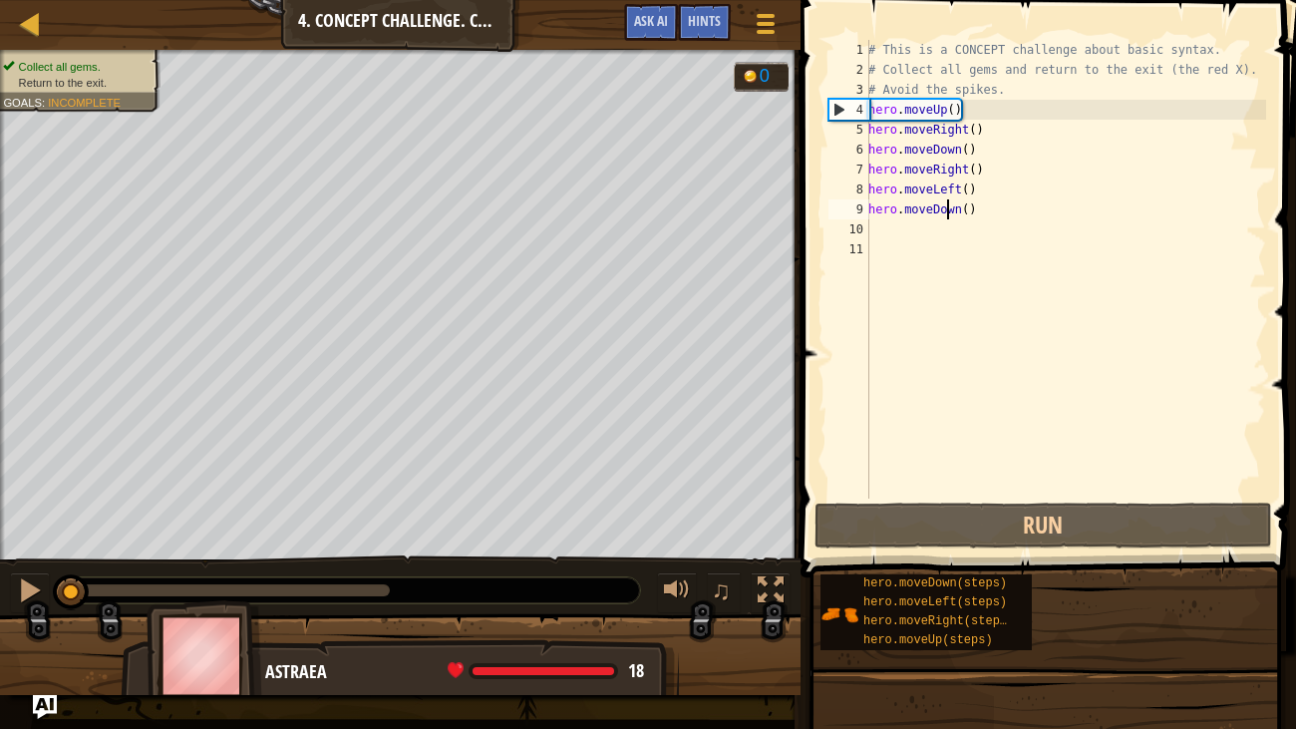
click at [951, 208] on div "# This is a CONCEPT challenge about basic syntax. # Collect all gems and return…" at bounding box center [1065, 289] width 402 height 498
type textarea "hero.moveDown()"
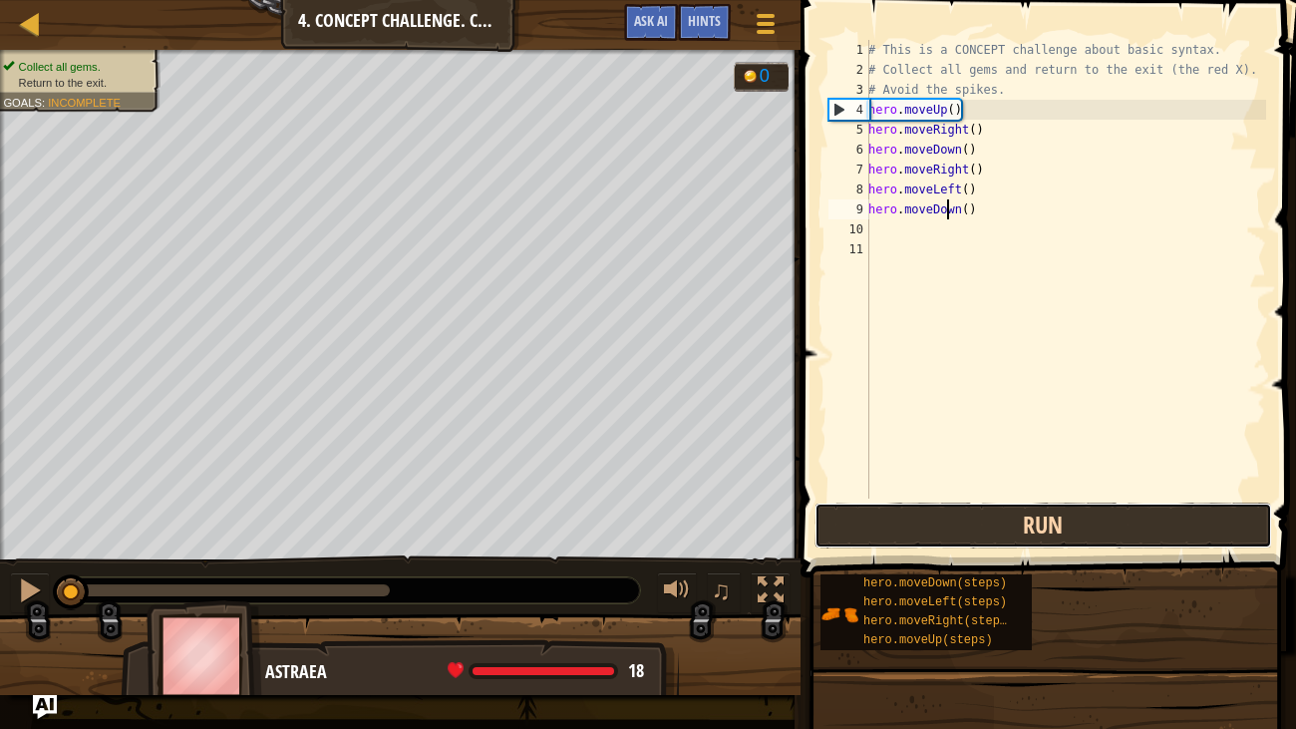
click at [967, 539] on button "Run" at bounding box center [1043, 525] width 458 height 46
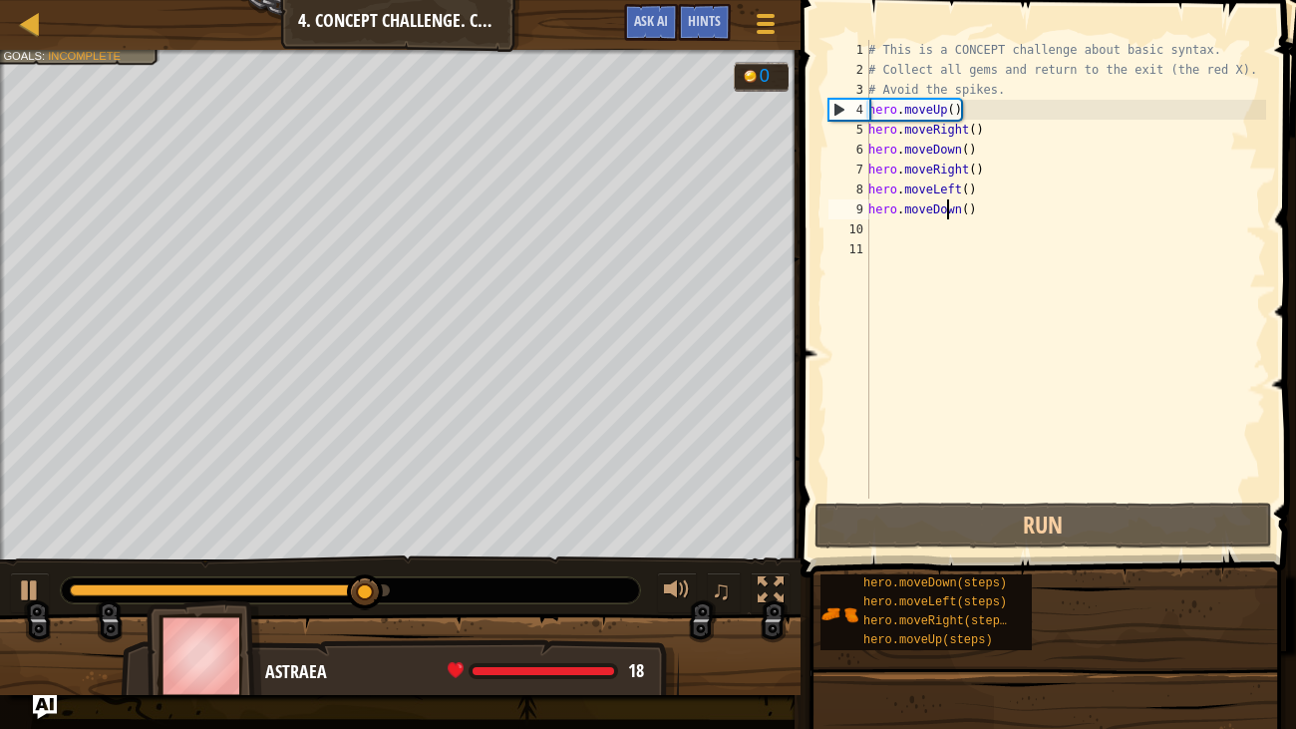
click at [916, 213] on div "# This is a CONCEPT challenge about basic syntax. # Collect all gems and return…" at bounding box center [1065, 289] width 402 height 498
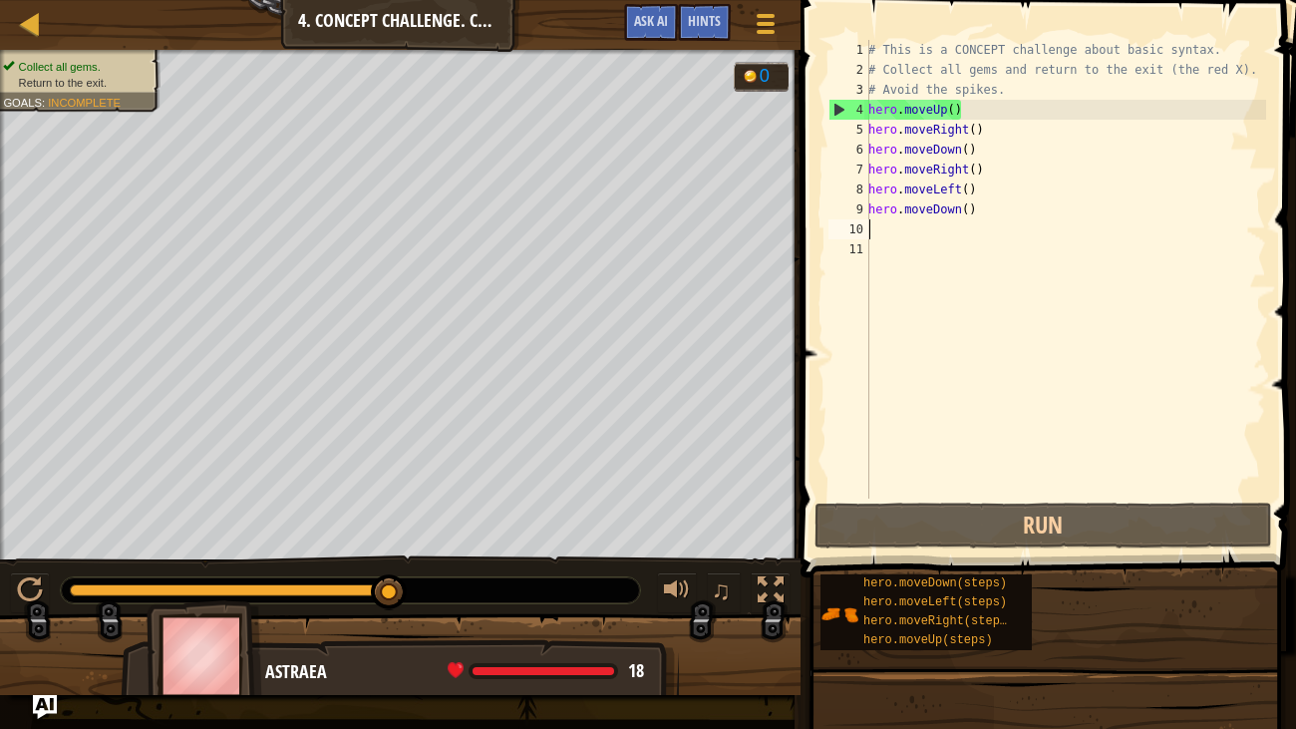
click at [917, 224] on div "# This is a CONCEPT challenge about basic syntax. # Collect all gems and return…" at bounding box center [1065, 289] width 402 height 498
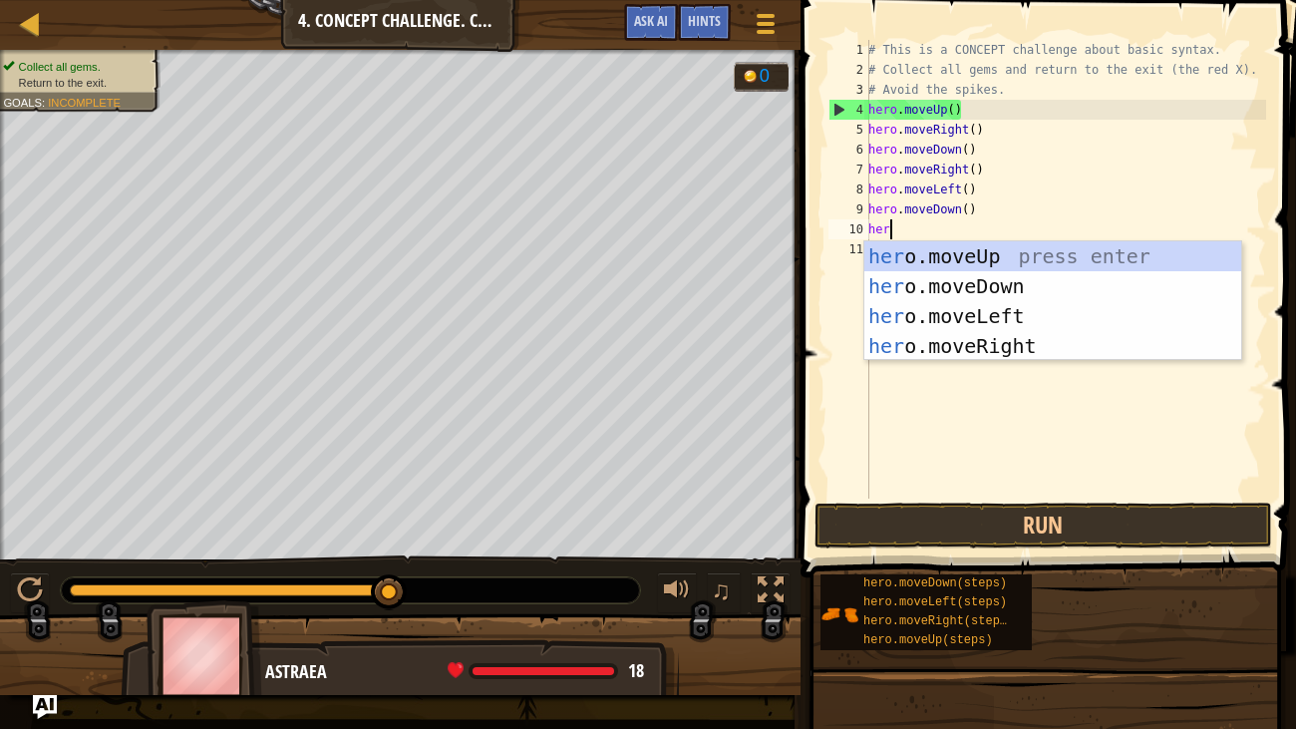
type textarea "hero"
click at [1038, 257] on div "hero .moveUp press enter hero .moveDown press enter hero .moveLeft press enter …" at bounding box center [1052, 330] width 377 height 179
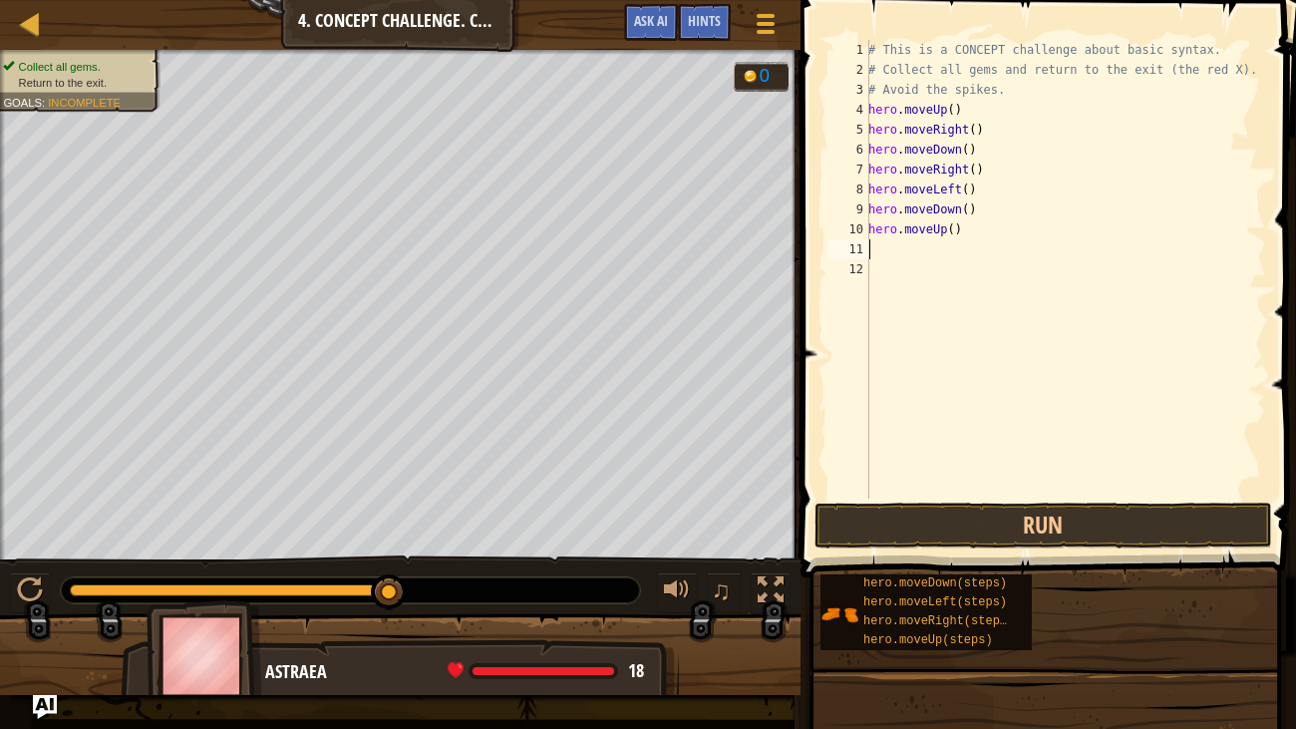
scroll to position [9, 0]
click at [1040, 518] on button "Run" at bounding box center [1043, 525] width 458 height 46
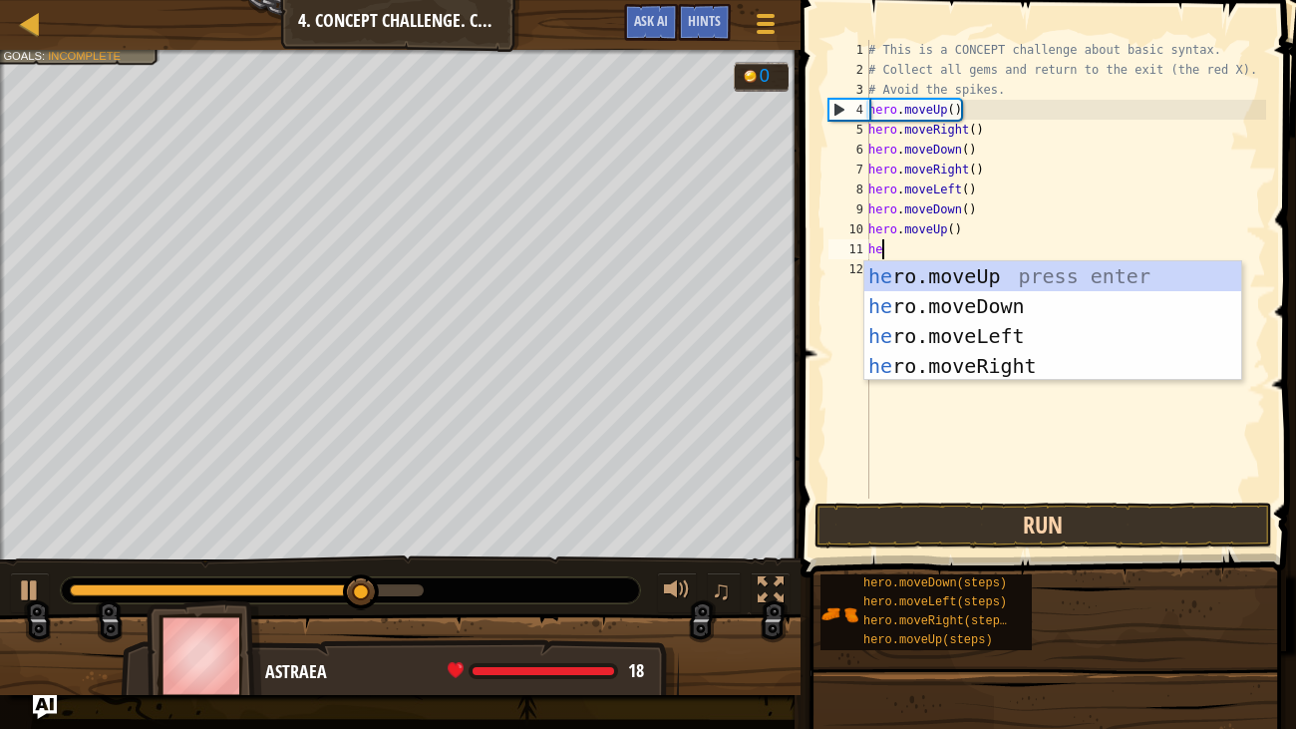
type textarea "her"
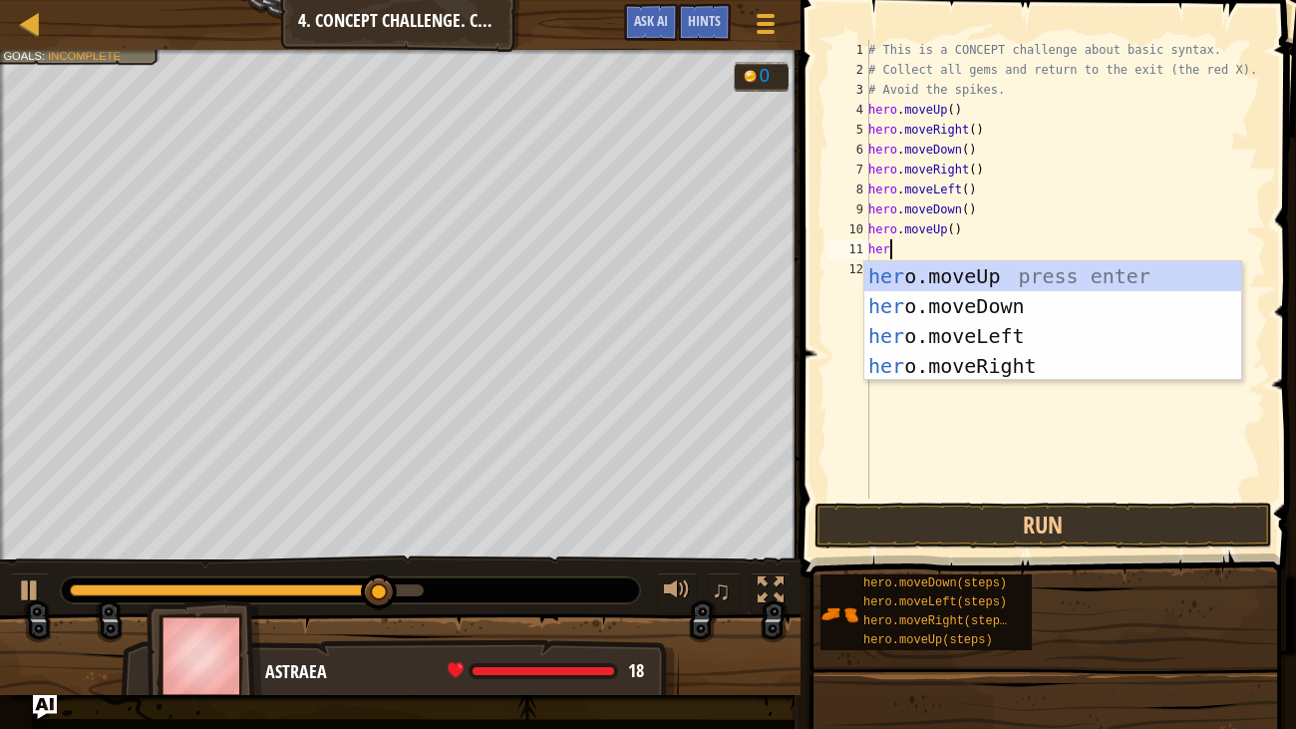
click at [1009, 277] on div "her o.moveUp press enter her o.moveDown press enter her o.moveLeft press enter …" at bounding box center [1052, 350] width 377 height 179
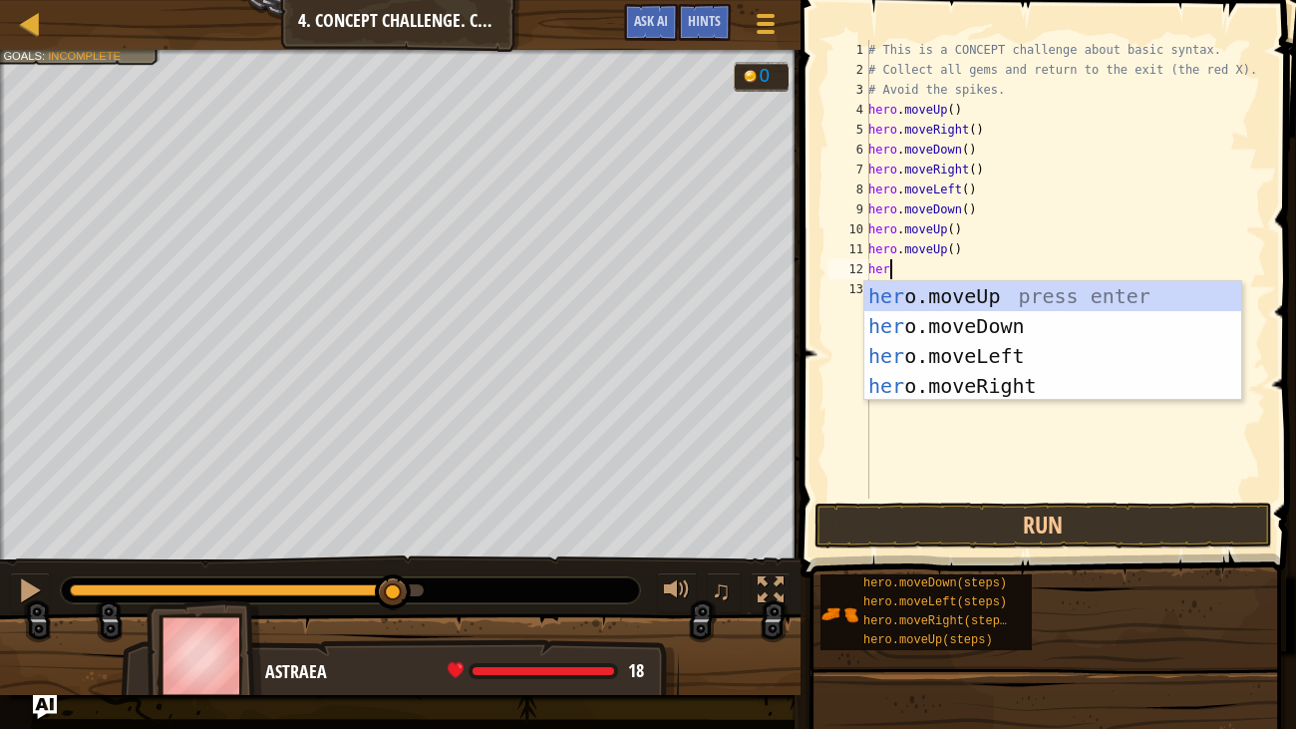
type textarea "hero"
click at [991, 351] on div "hero .moveUp press enter hero .moveDown press enter hero .moveLeft press enter …" at bounding box center [1052, 370] width 377 height 179
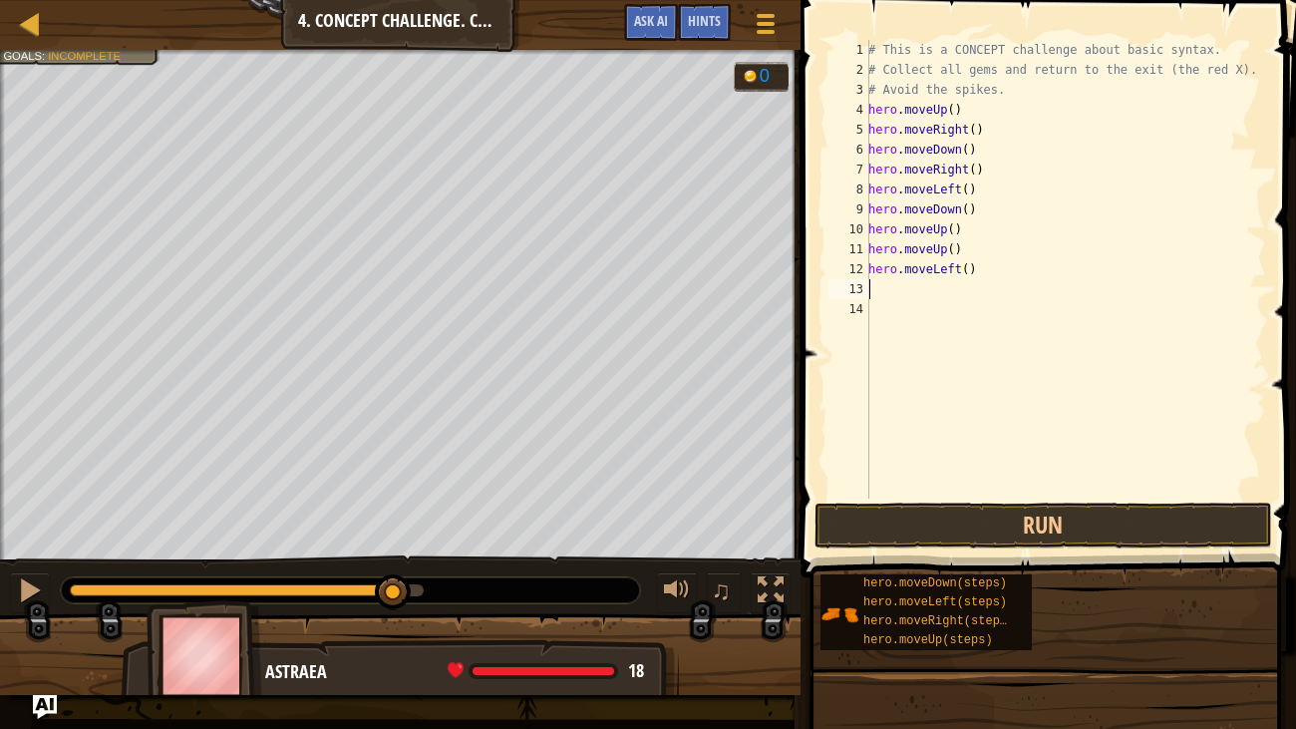
type textarea "he"
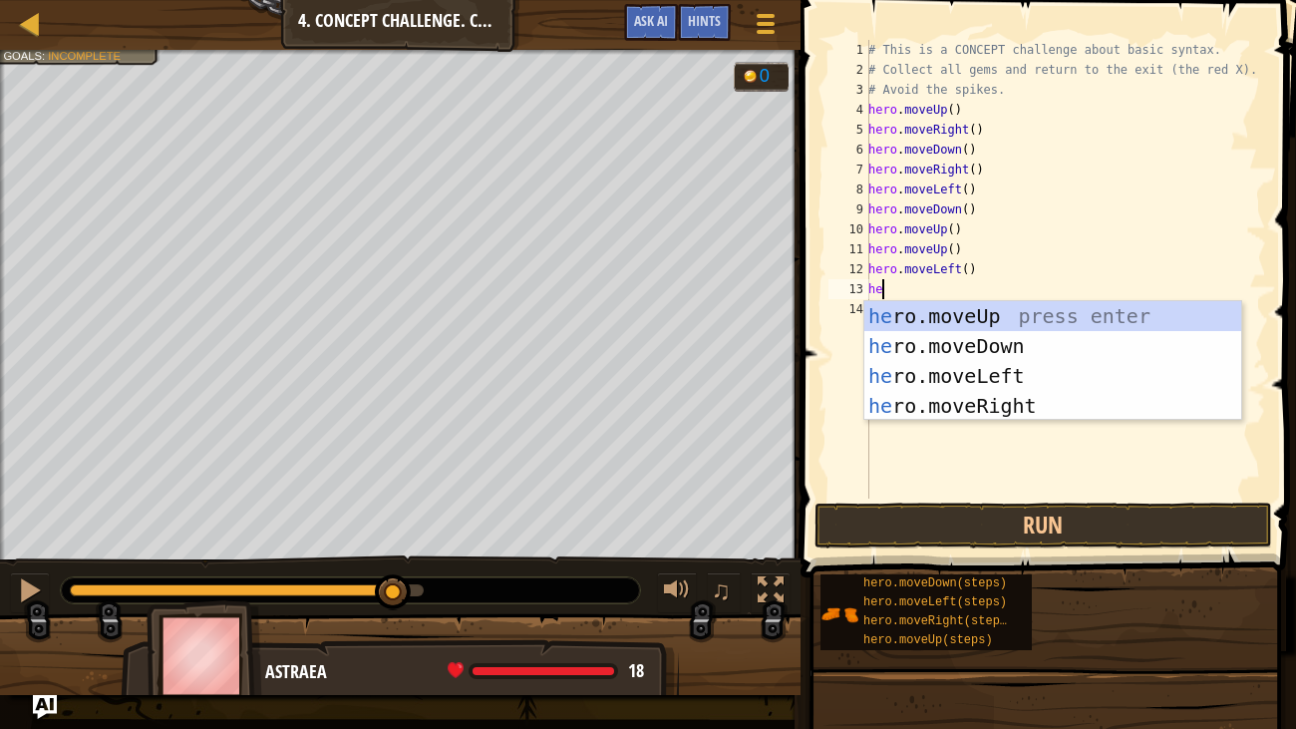
click at [1027, 342] on div "he ro.moveUp press enter he ro.moveDown press enter he ro.moveLeft press enter …" at bounding box center [1052, 390] width 377 height 179
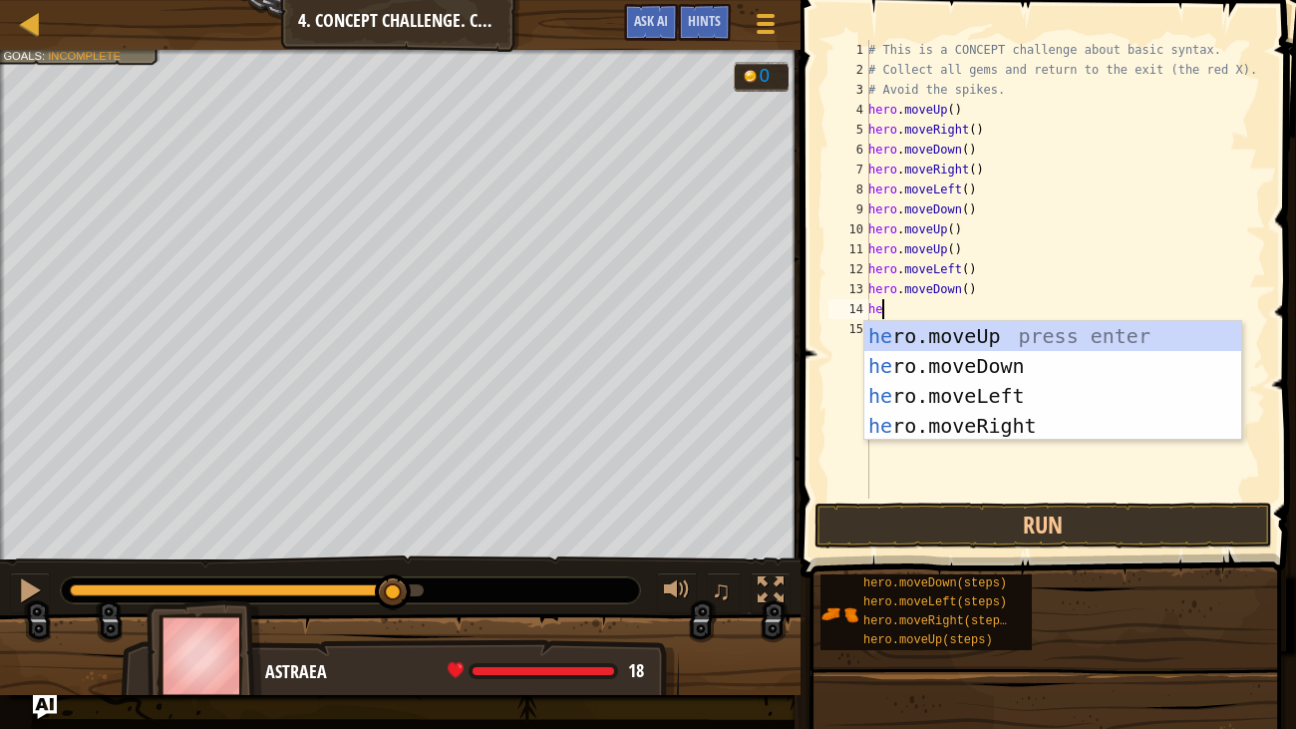
type textarea "her"
click at [1014, 401] on div "her o.moveUp press enter her o.moveDown press enter her o.moveLeft press enter …" at bounding box center [1052, 410] width 377 height 179
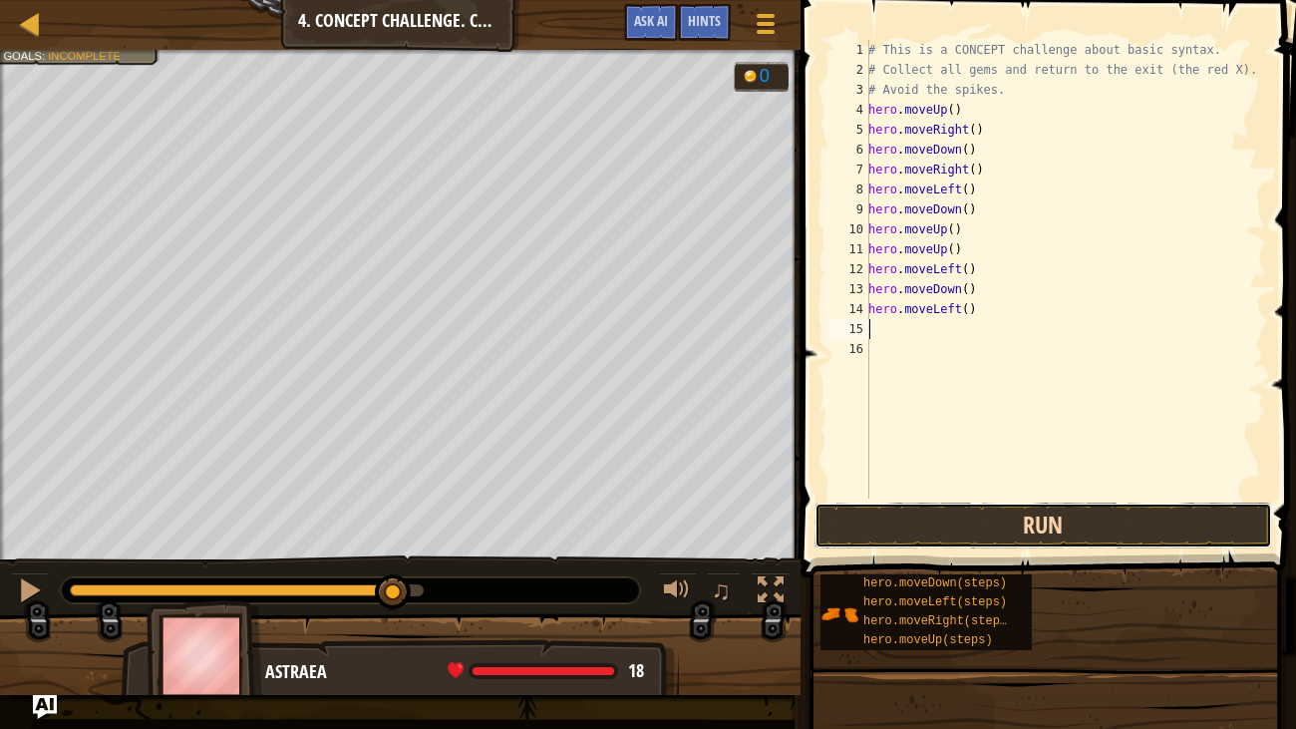
click at [1132, 530] on button "Run" at bounding box center [1043, 525] width 458 height 46
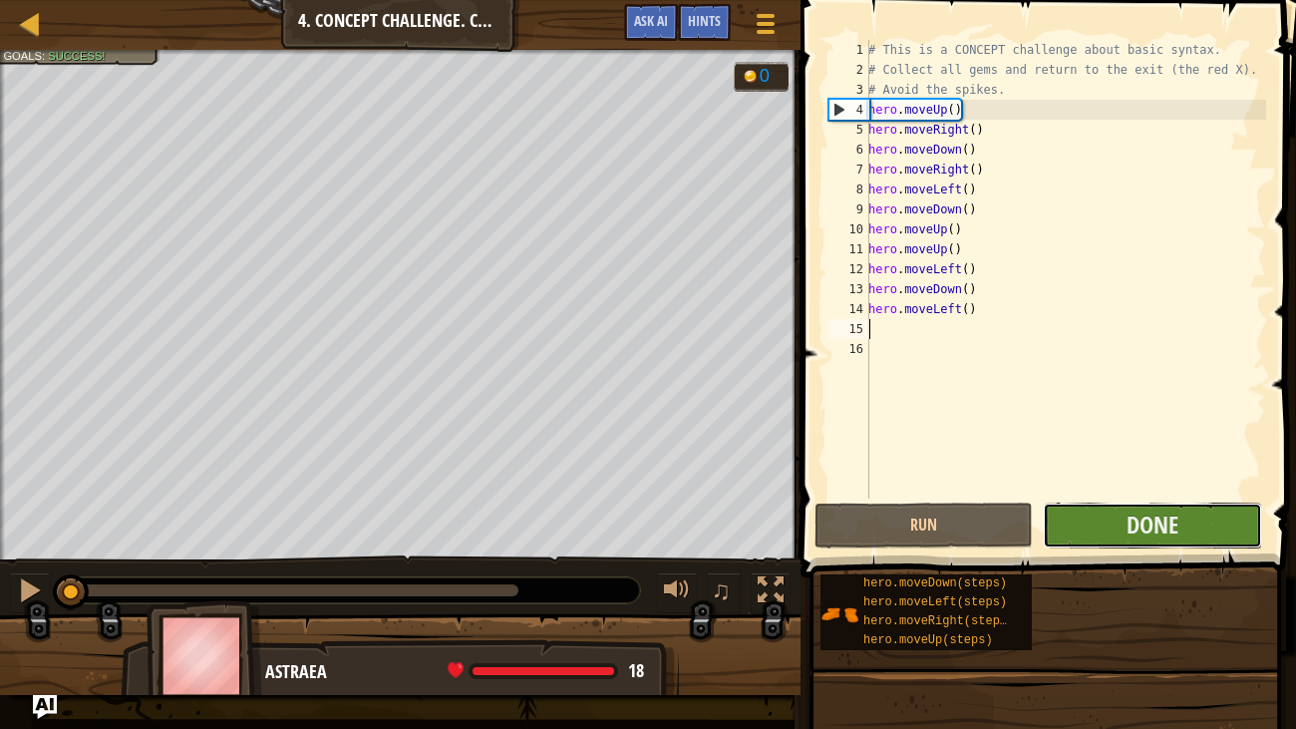
click at [1204, 528] on button "Done" at bounding box center [1152, 525] width 218 height 46
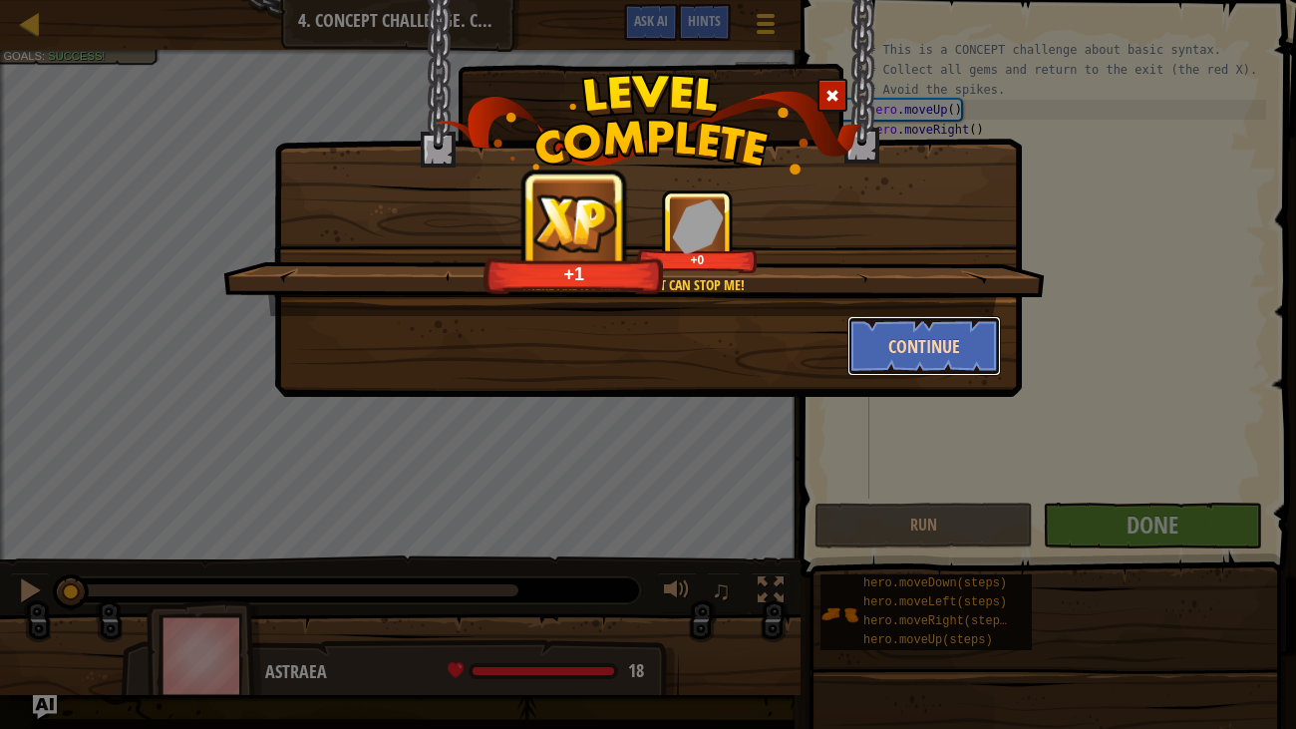
click at [937, 354] on button "Continue" at bounding box center [924, 346] width 155 height 60
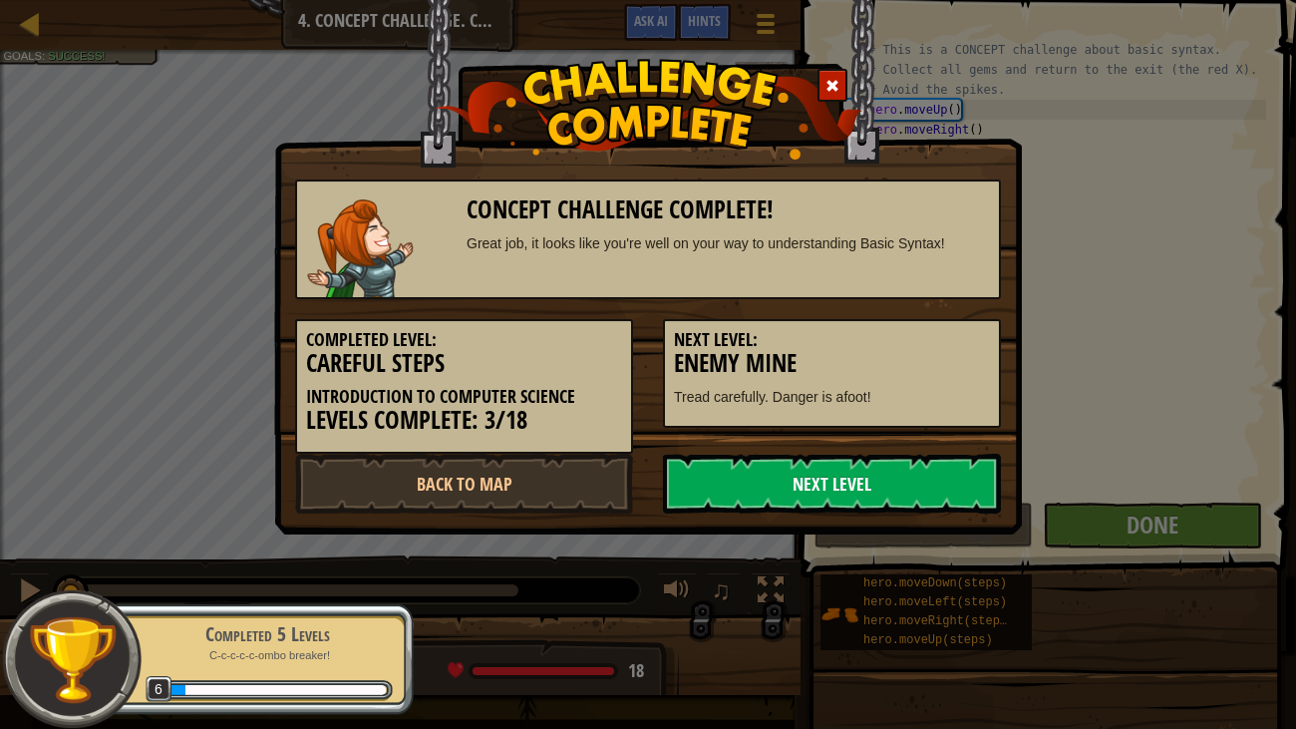
click at [883, 478] on link "Next Level" at bounding box center [832, 484] width 338 height 60
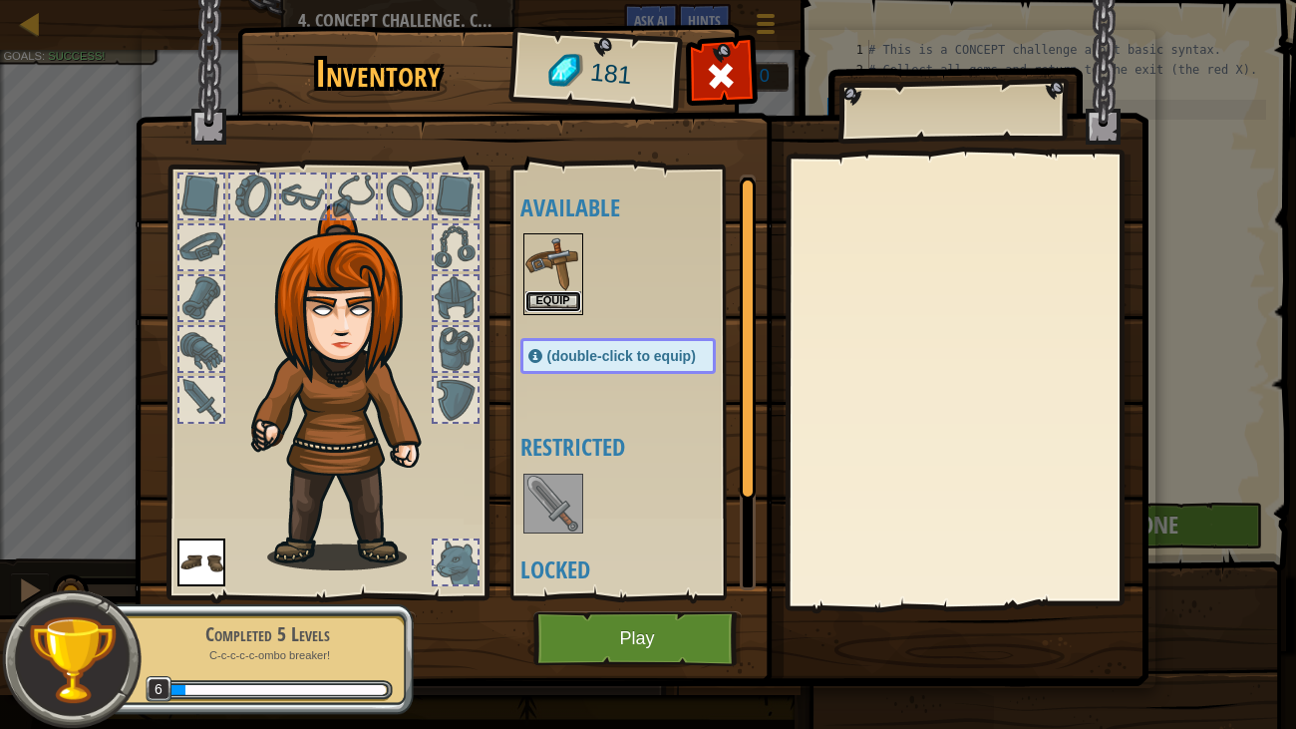
click at [569, 306] on button "Equip" at bounding box center [553, 301] width 56 height 21
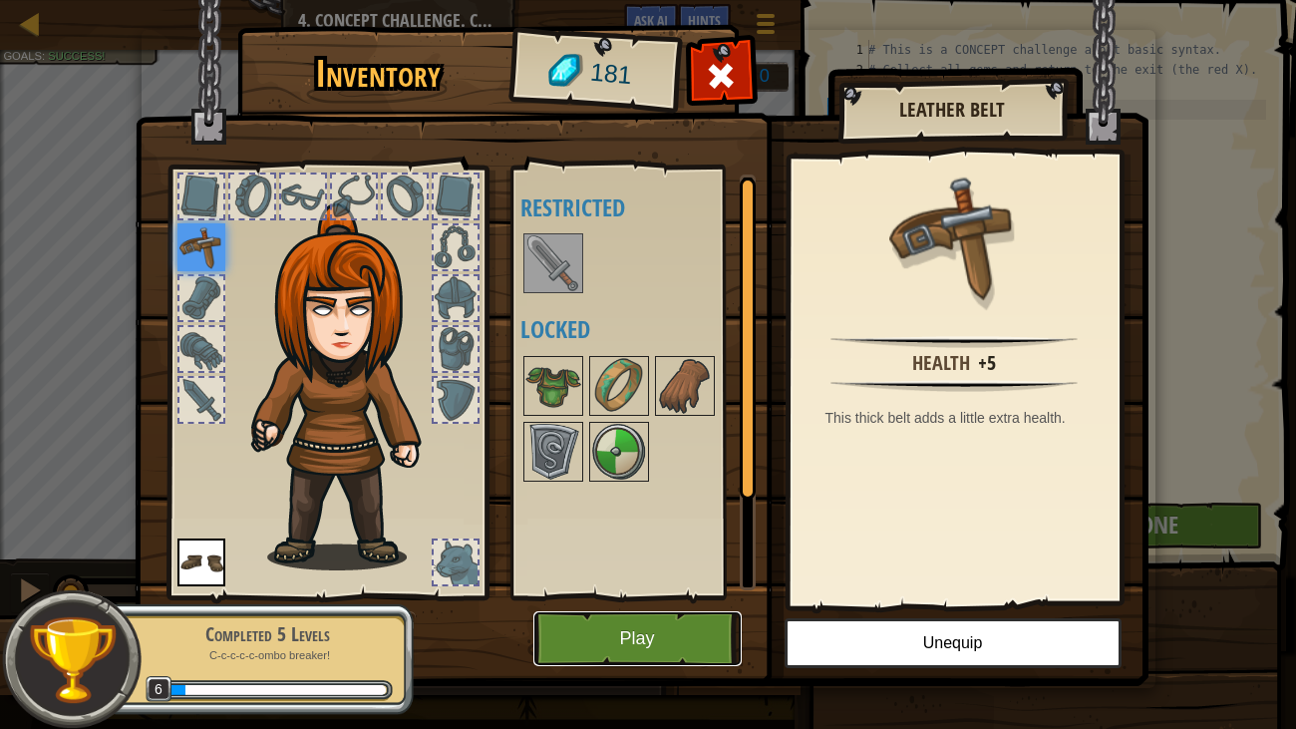
click at [670, 606] on button "Play" at bounding box center [637, 638] width 208 height 55
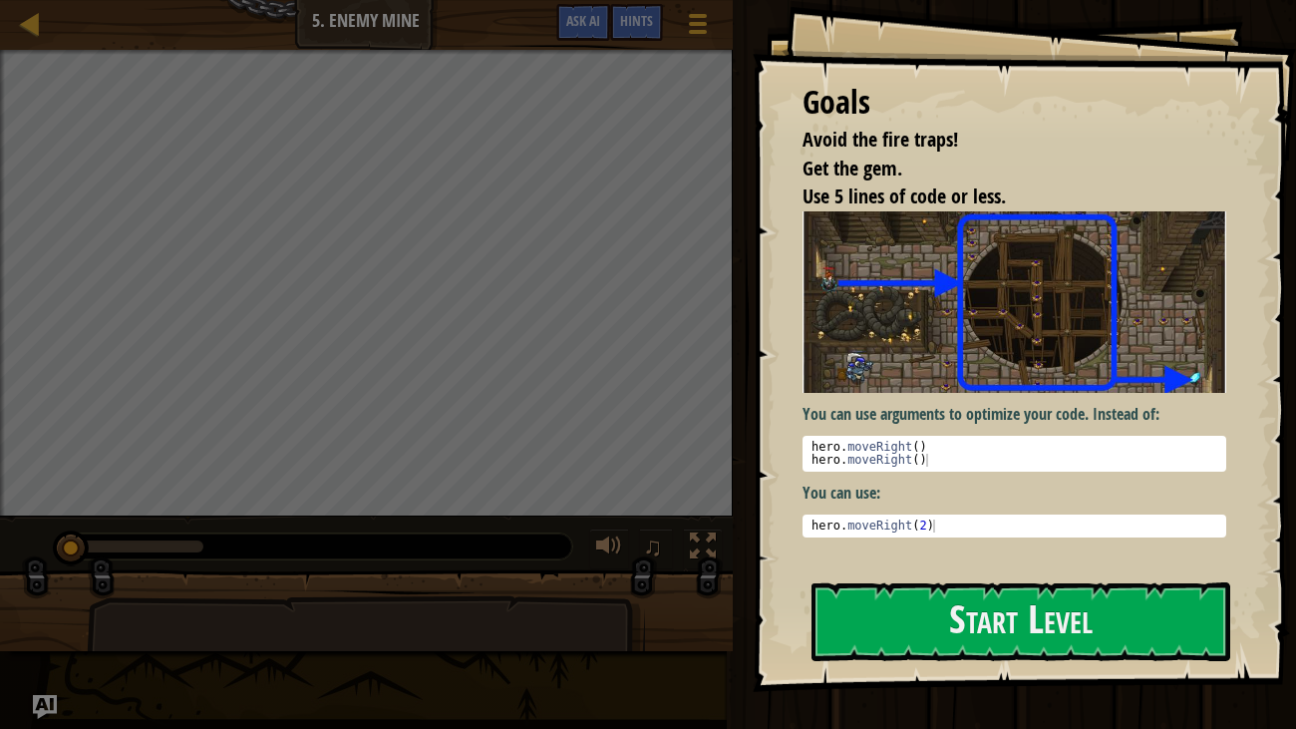
click at [1110, 524] on div "hero . moveRight ( 2 )" at bounding box center [1014, 538] width 415 height 39
type textarea "hero.moveRight(2)"
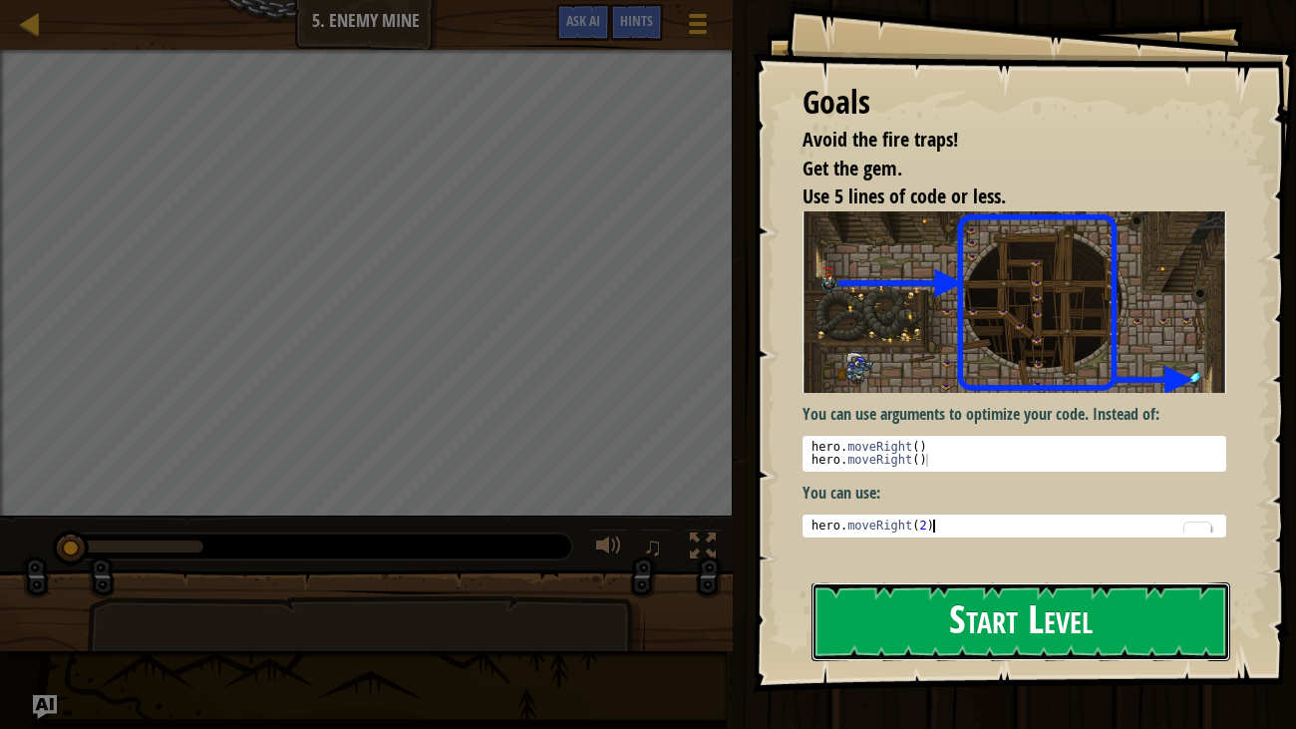
click at [1080, 606] on button "Start Level" at bounding box center [1021, 621] width 420 height 79
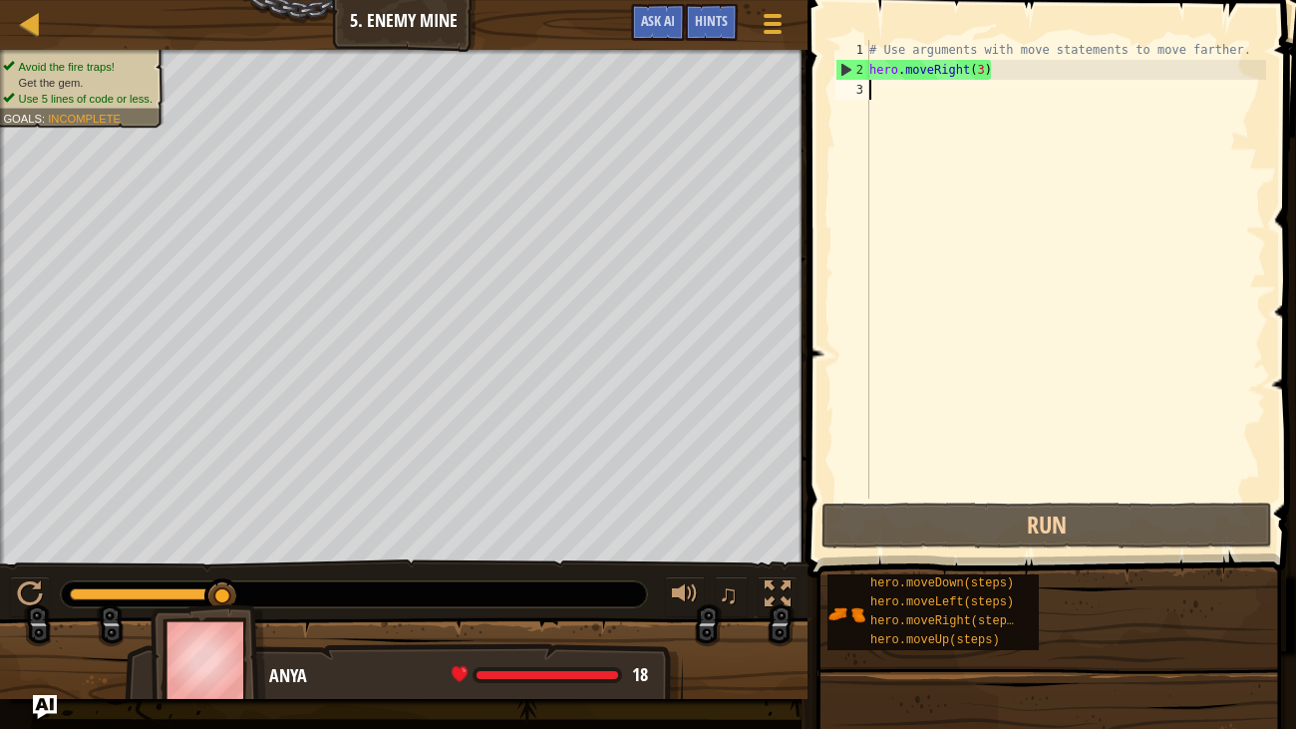
click at [903, 100] on div "# Use arguments with move statements to move farther. hero . moveRight ( 3 )" at bounding box center [1065, 289] width 401 height 498
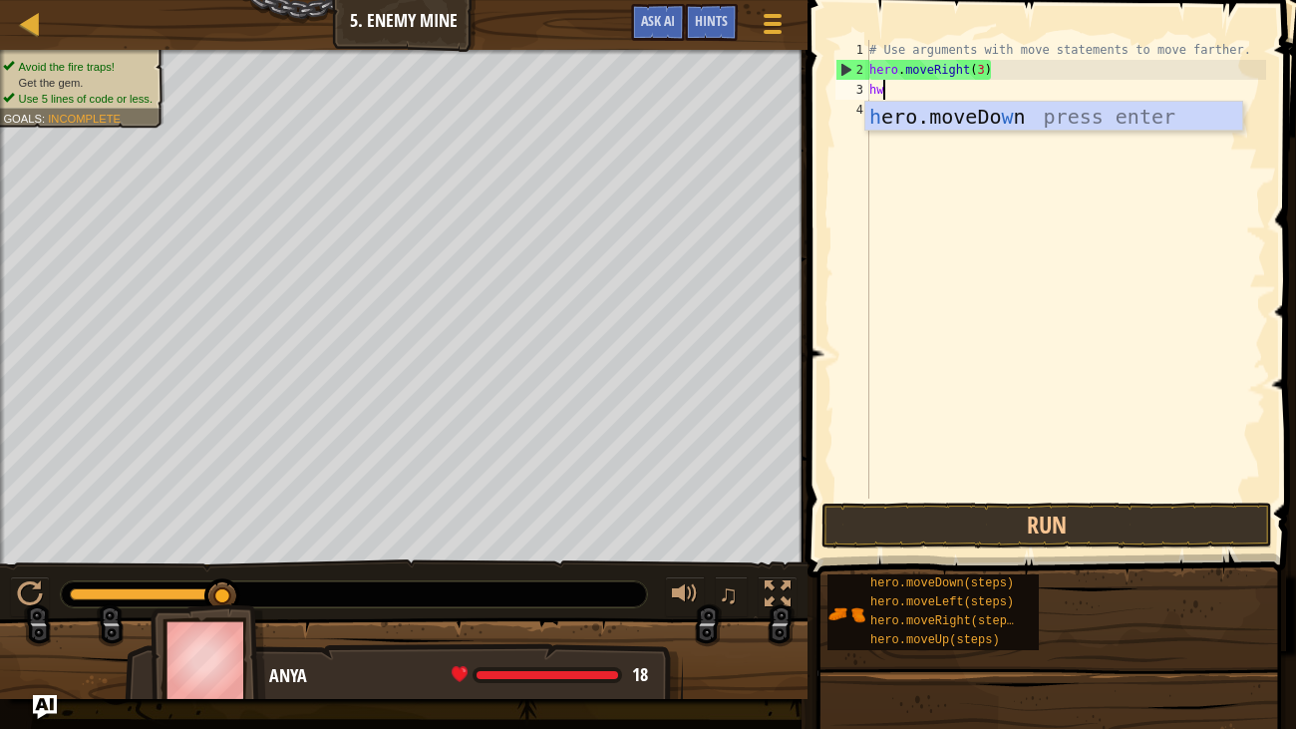
type textarea "h"
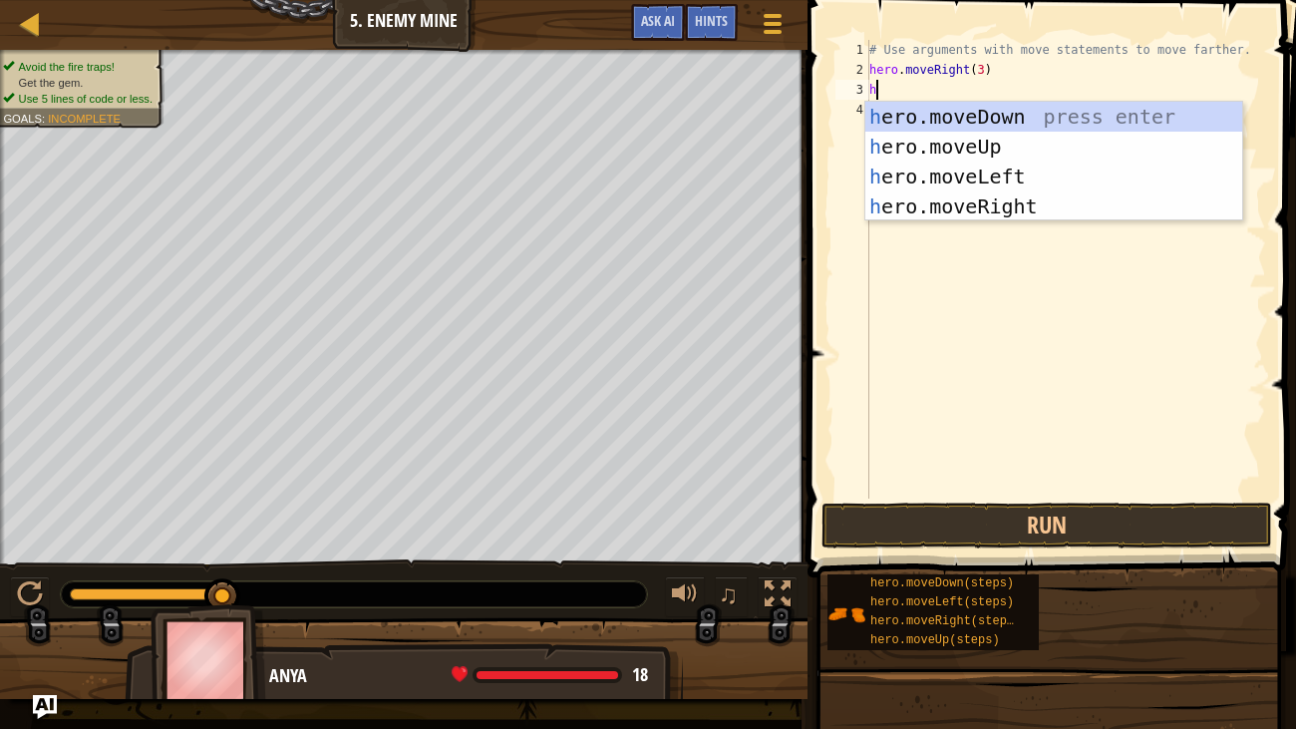
click at [1019, 206] on div "h ero.moveDown press enter h ero.moveUp press enter h ero.moveLeft press enter …" at bounding box center [1053, 191] width 377 height 179
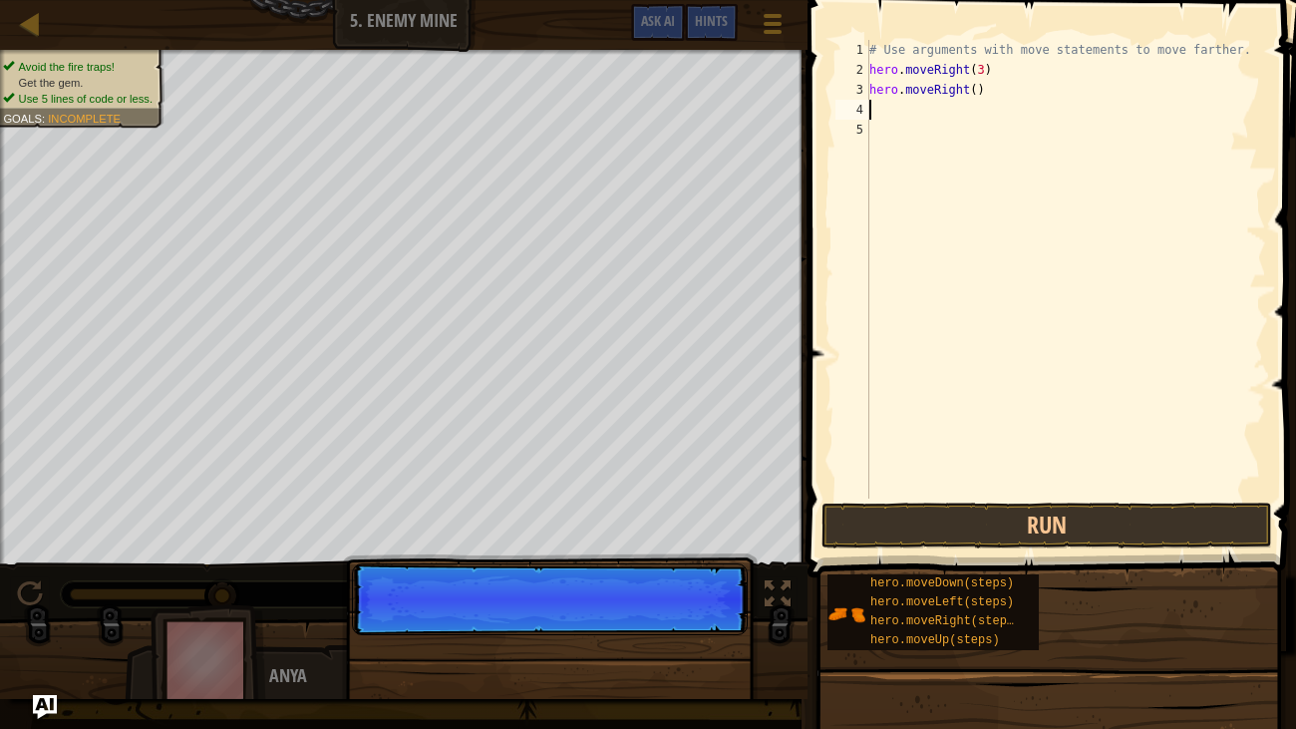
click at [1162, 488] on div "# Use arguments with move statements to move farther. hero . moveRight ( 3 ) he…" at bounding box center [1065, 289] width 401 height 498
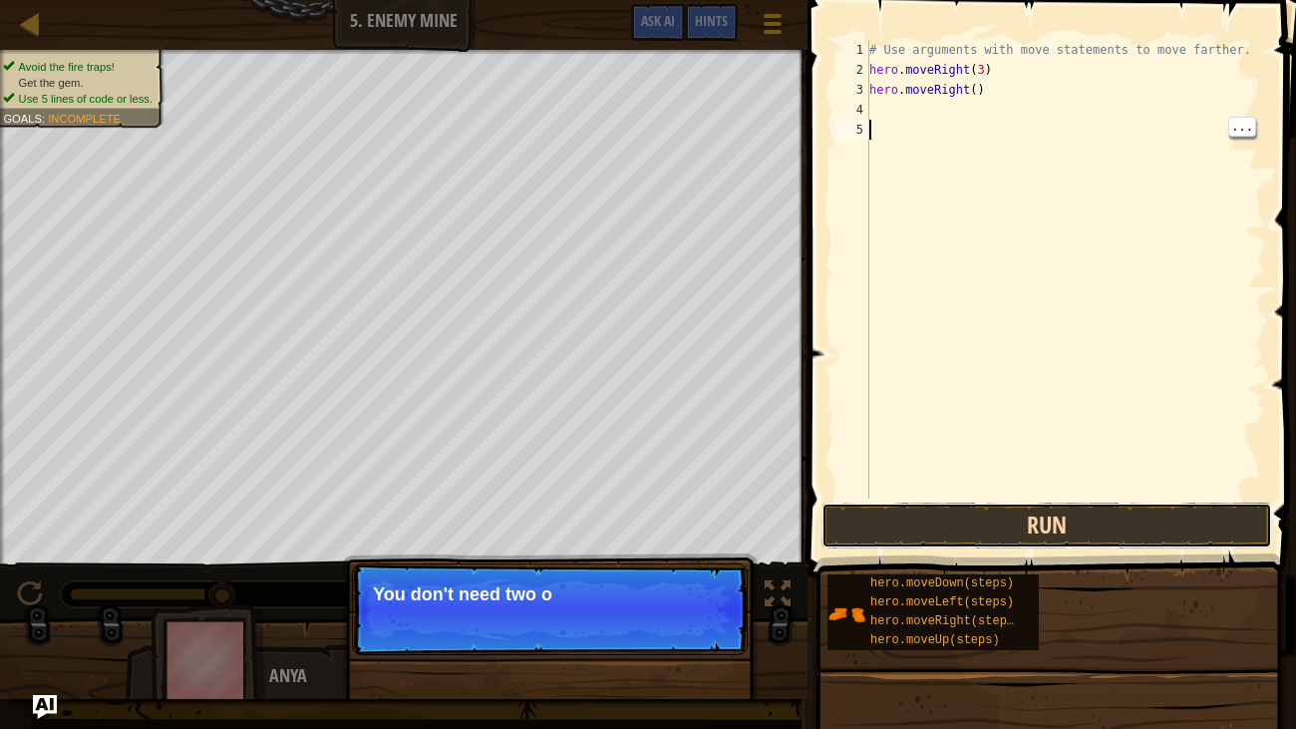
click at [1194, 537] on button "Run" at bounding box center [1046, 525] width 451 height 46
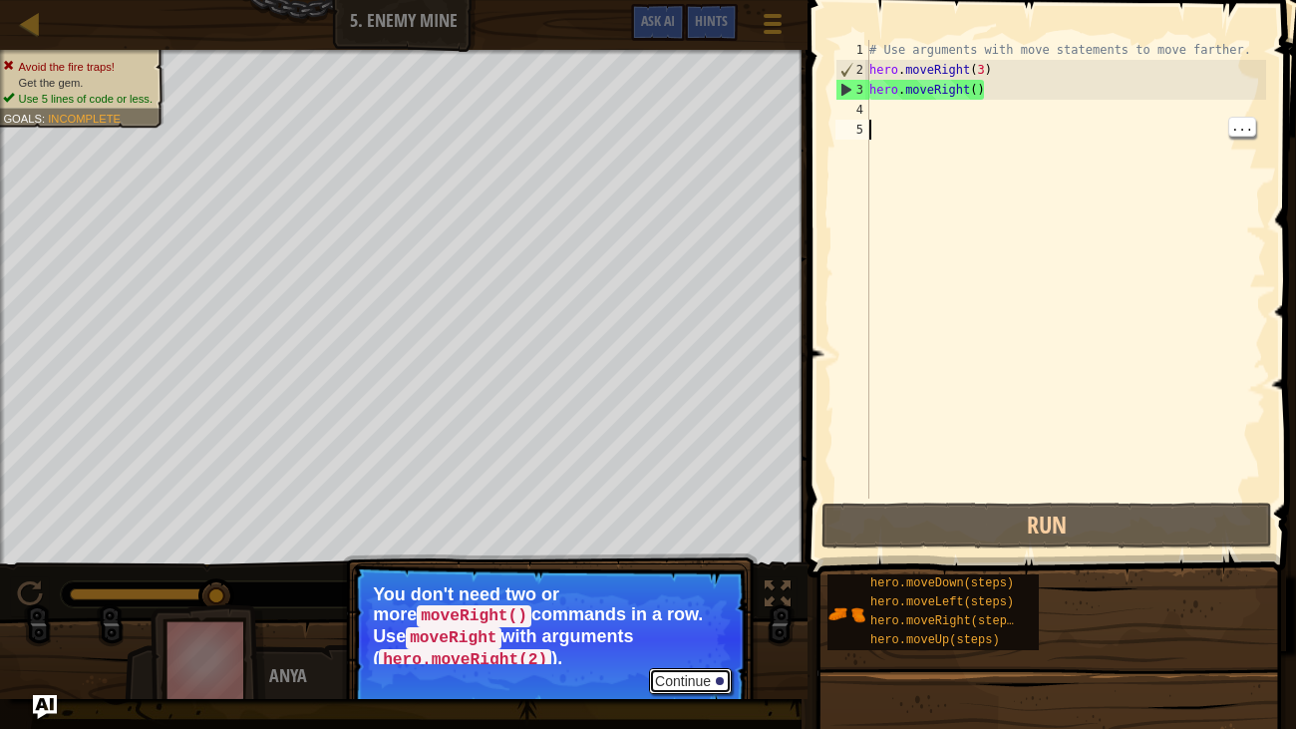
click at [696, 606] on button "Continue" at bounding box center [690, 681] width 83 height 26
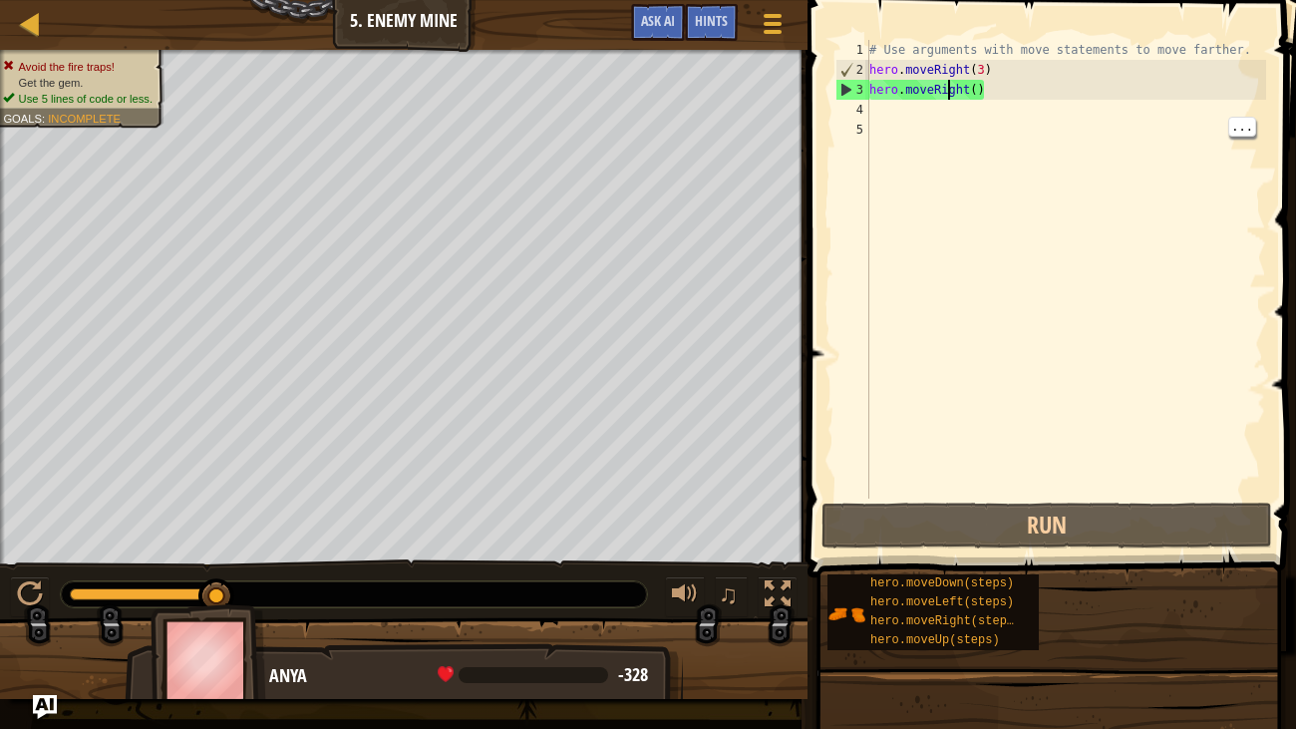
click at [945, 94] on div "# Use arguments with move statements to move farther. hero . moveRight ( 3 ) he…" at bounding box center [1065, 289] width 401 height 498
type textarea "hero.moveRight()"
click at [945, 94] on div "# Use arguments with move statements to move farther. hero . moveRight ( 3 ) he…" at bounding box center [1065, 289] width 401 height 498
click at [945, 95] on div "# Use arguments with move statements to move farther. hero . moveRight ( 3 ) he…" at bounding box center [1065, 269] width 401 height 459
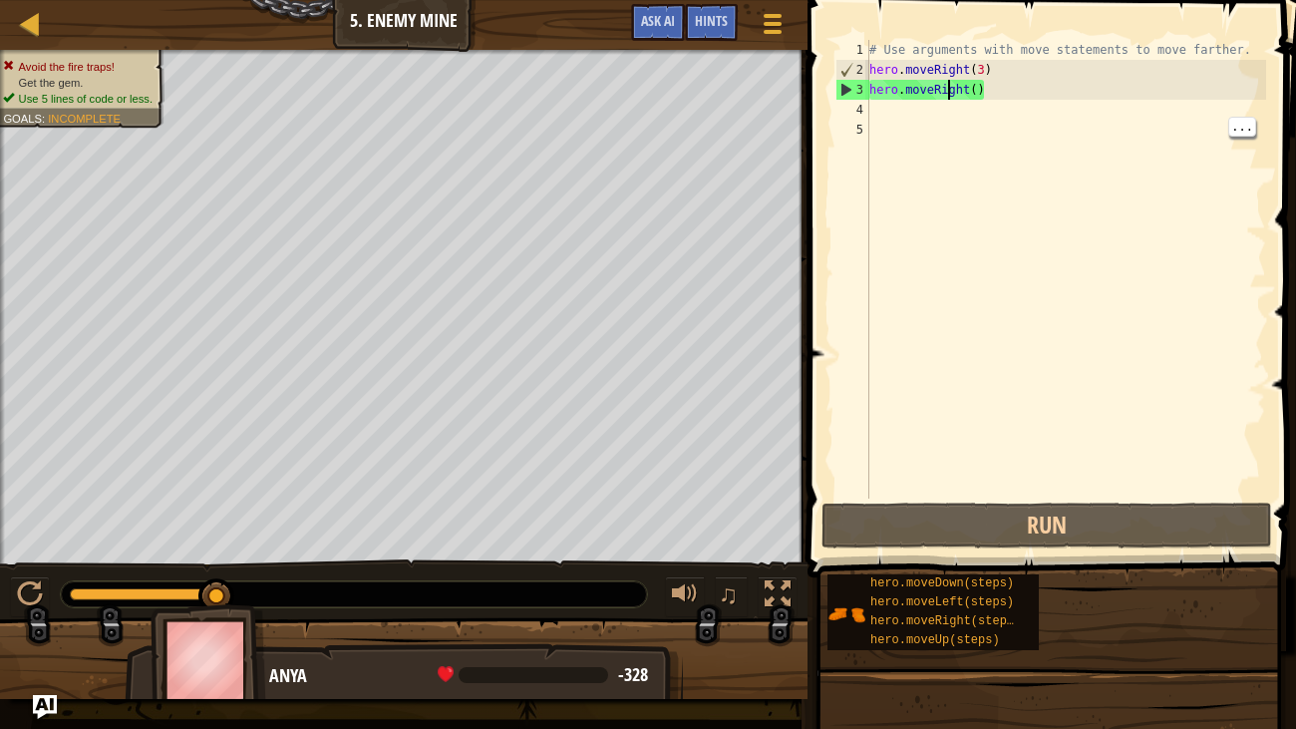
click at [945, 95] on div "# Use arguments with move statements to move farther. hero . moveRight ( 3 ) he…" at bounding box center [1065, 289] width 401 height 498
click at [984, 89] on div "# Use arguments with move statements to move farther. hero . moveRight ( 3 ) he…" at bounding box center [1065, 289] width 401 height 498
drag, startPoint x: 983, startPoint y: 89, endPoint x: 838, endPoint y: 98, distance: 144.8
click at [838, 98] on div "hero.moveRight() 1 2 3 4 5 # Use arguments with move statements to move farther…" at bounding box center [1048, 269] width 435 height 459
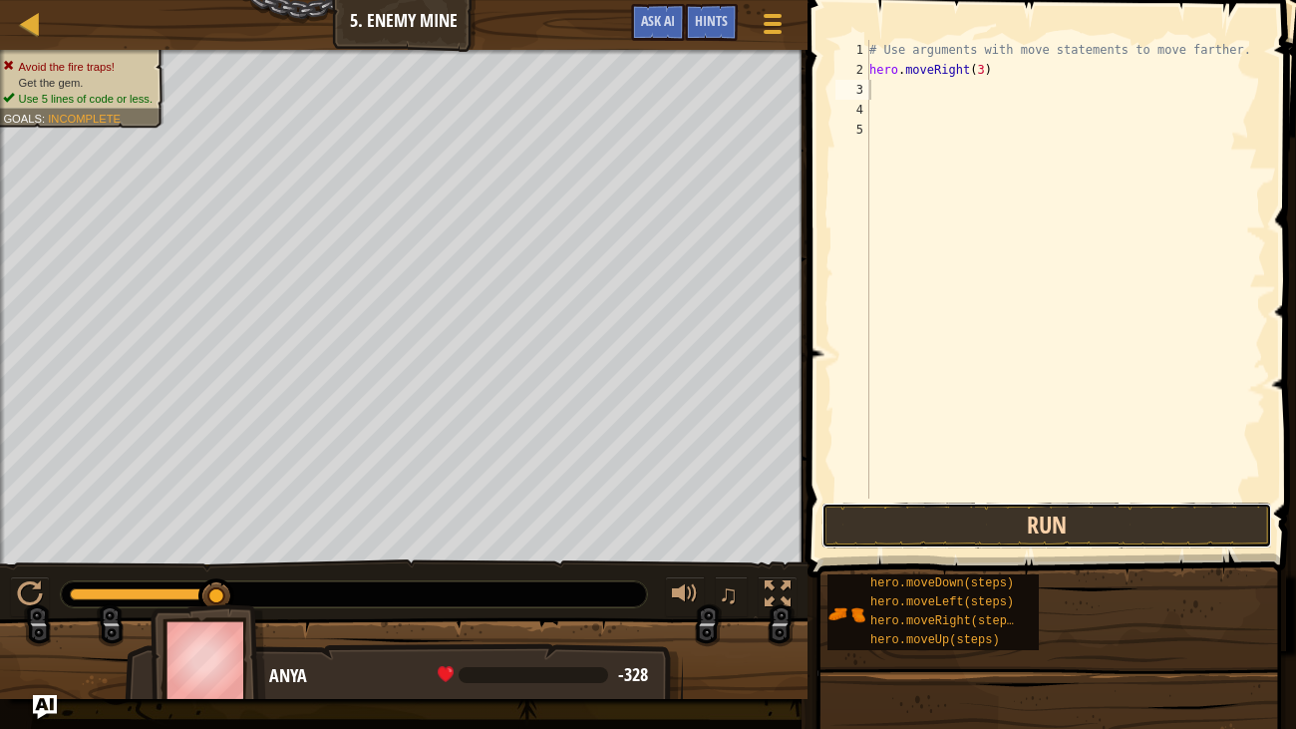
click at [847, 524] on button "Run" at bounding box center [1046, 525] width 451 height 46
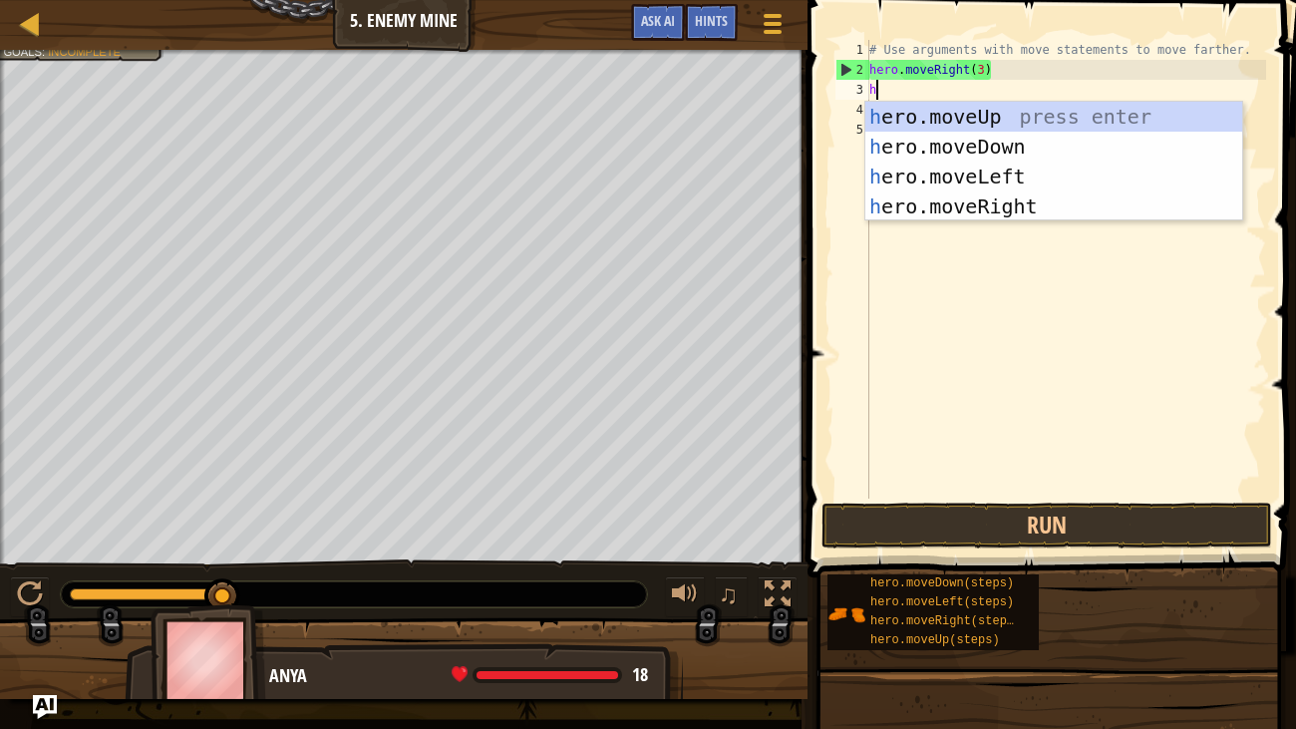
type textarea "he"
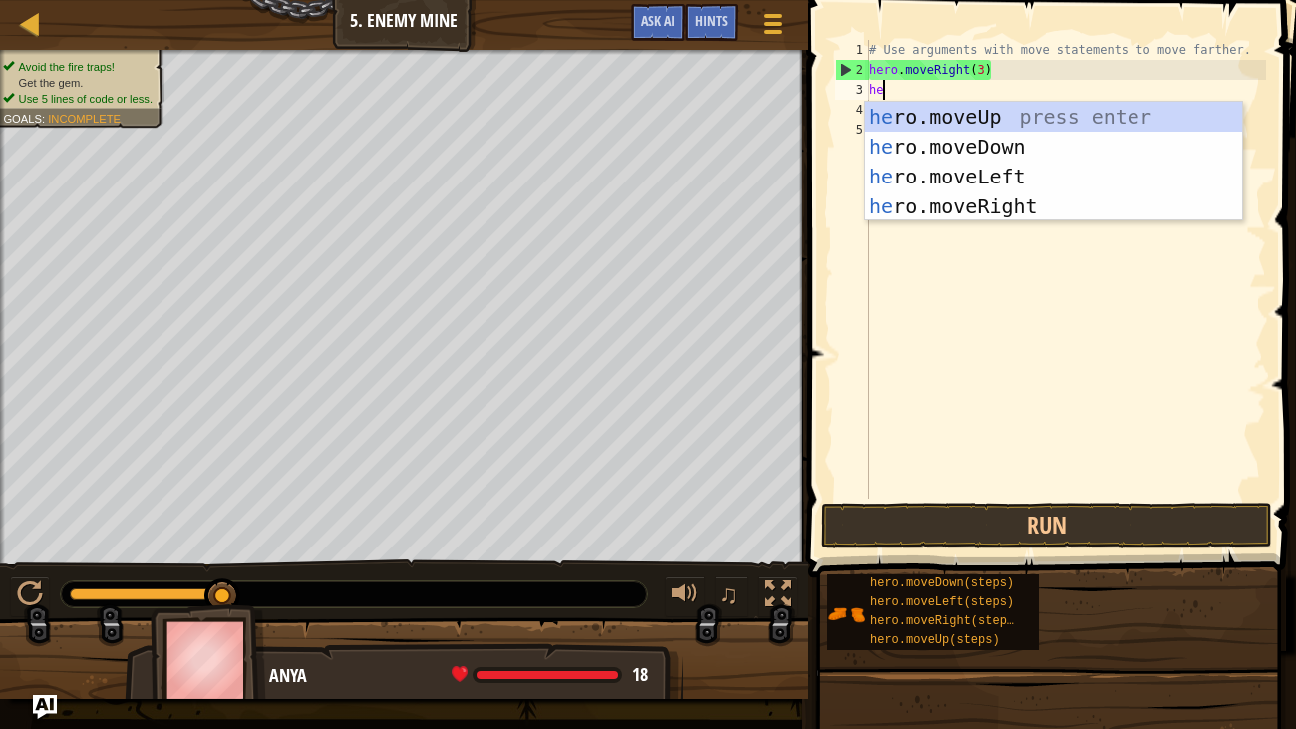
click at [1061, 127] on div "he ro.moveUp press enter he ro.moveDown press enter he ro.moveLeft press enter …" at bounding box center [1053, 191] width 377 height 179
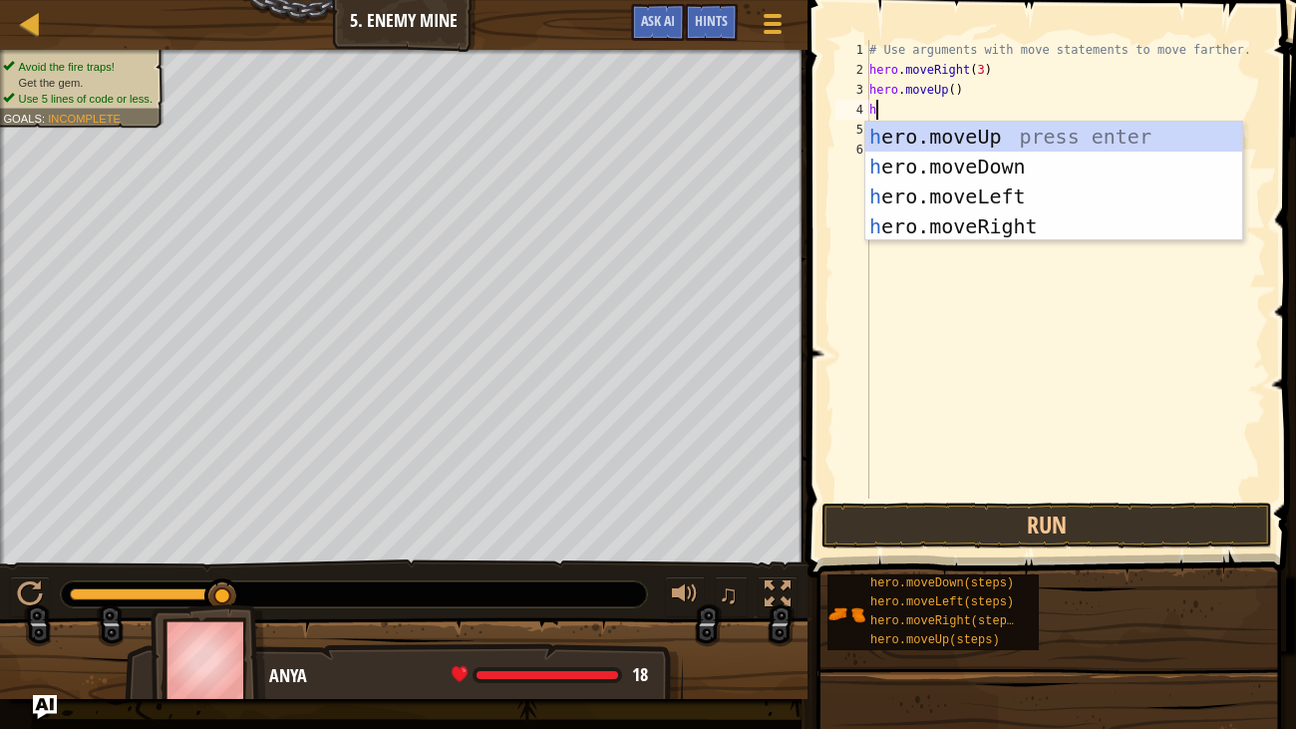
type textarea "he"
click at [1021, 227] on div "he ro.moveUp press enter he ro.moveDown press enter he ro.moveLeft press enter …" at bounding box center [1053, 211] width 377 height 179
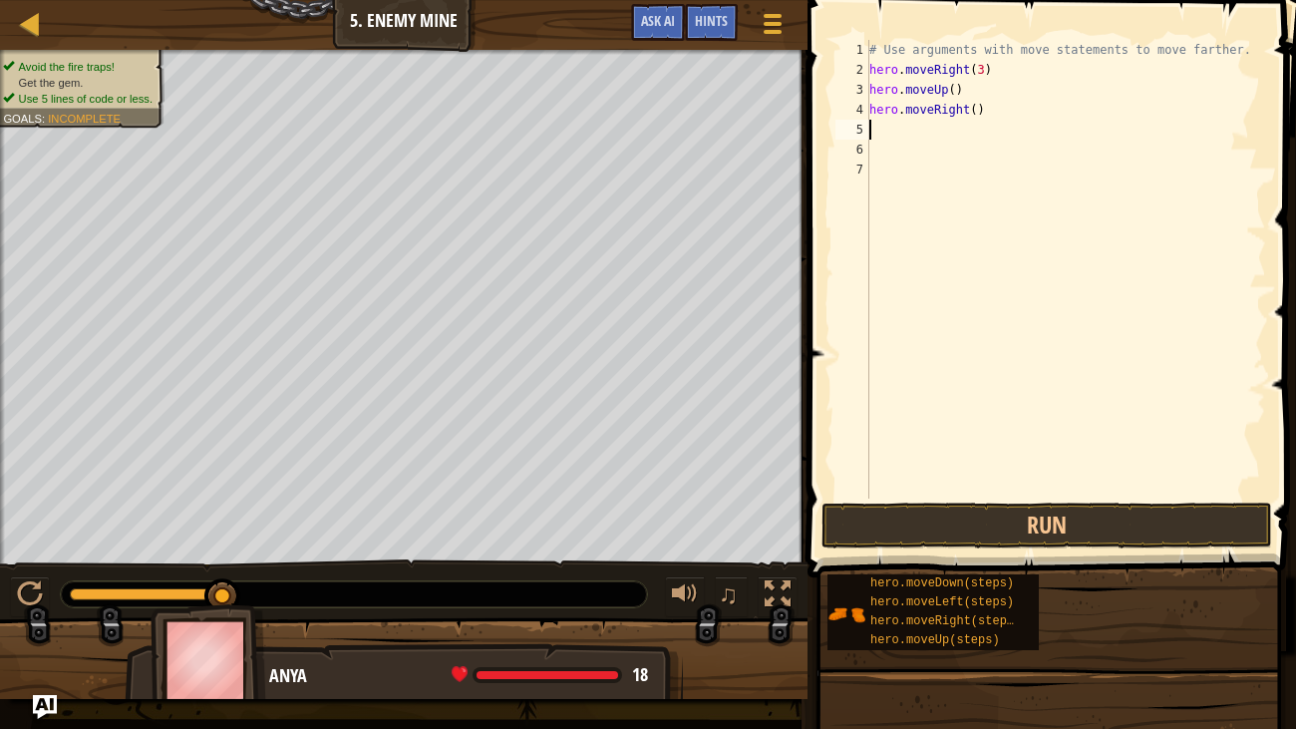
type textarea "g"
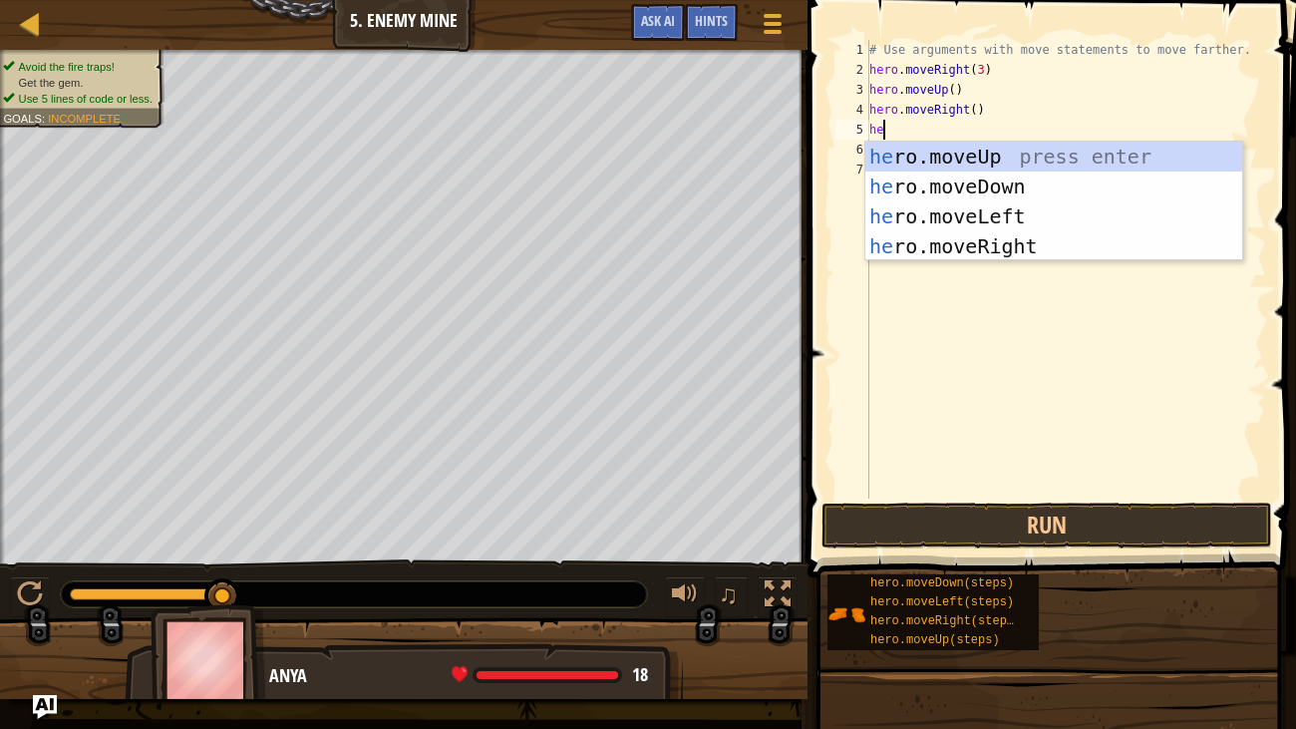
type textarea "her"
click at [1001, 182] on div "her o.moveUp press enter her o.moveDown press enter her o.moveLeft press enter …" at bounding box center [1053, 231] width 377 height 179
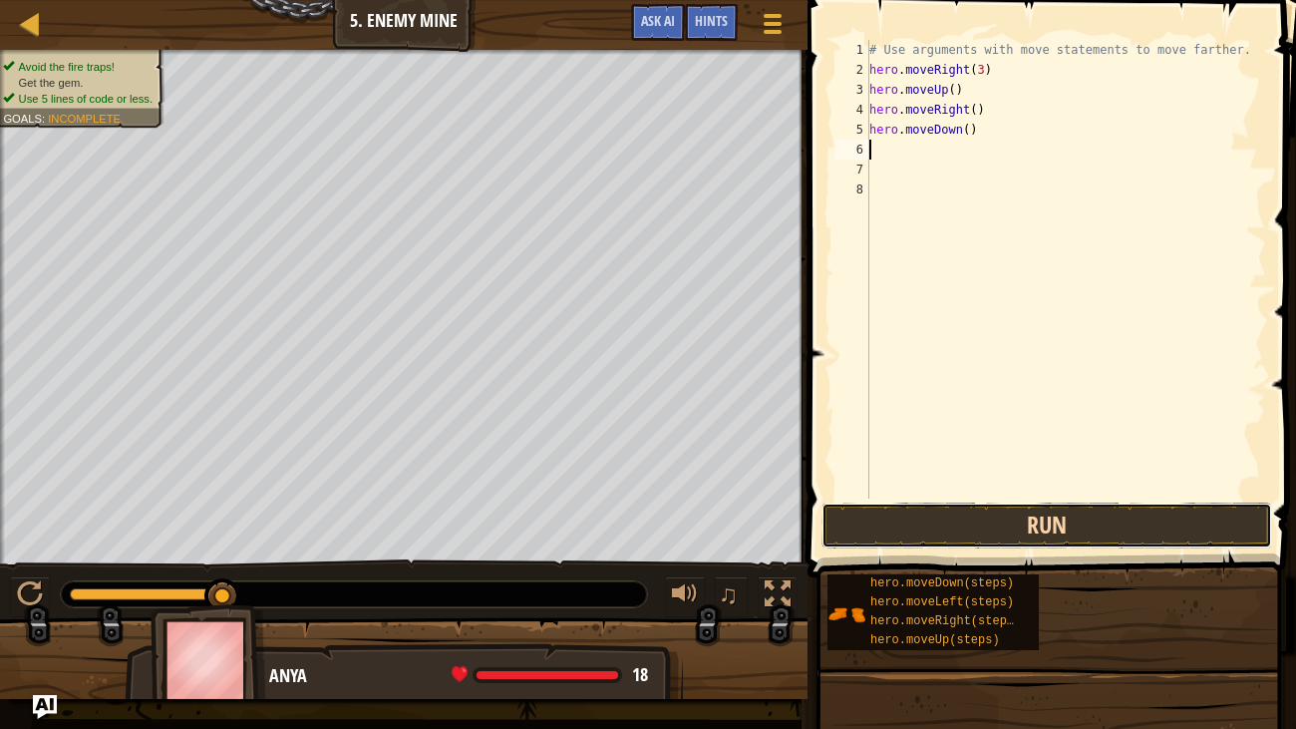
click at [1206, 515] on button "Run" at bounding box center [1046, 525] width 451 height 46
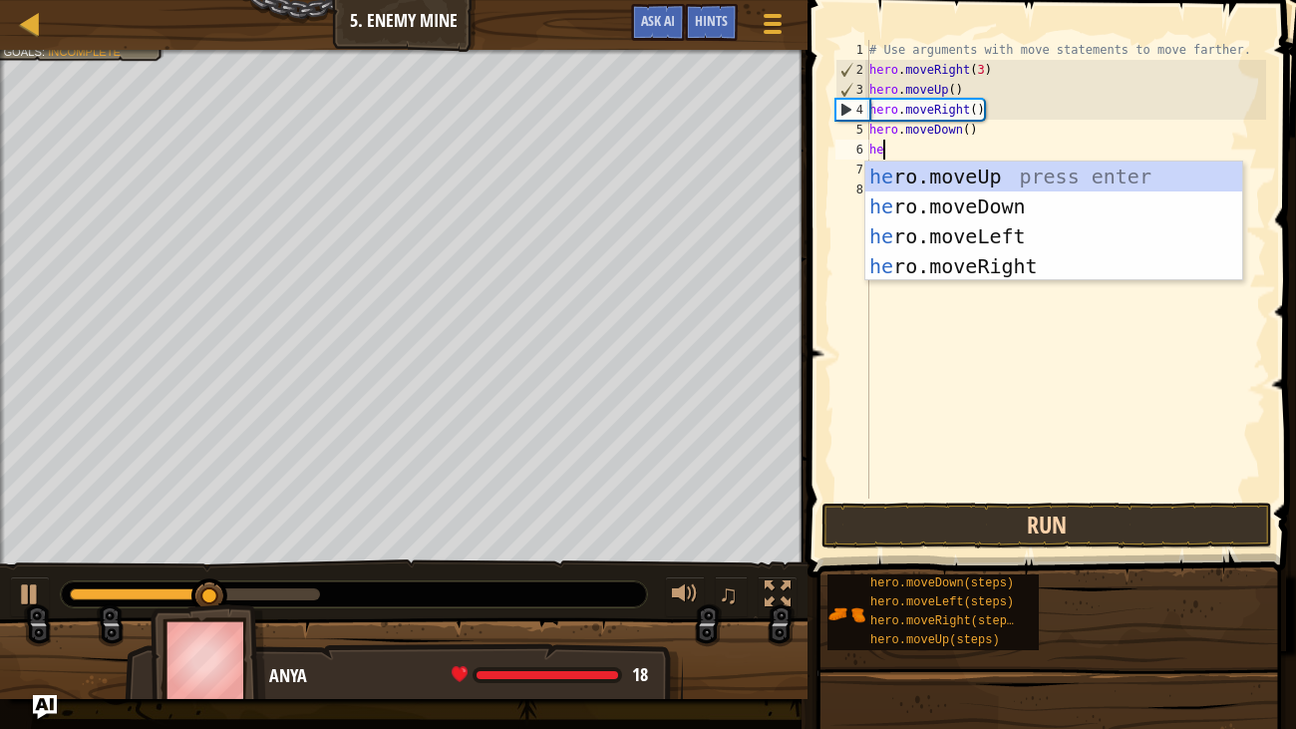
type textarea "hero"
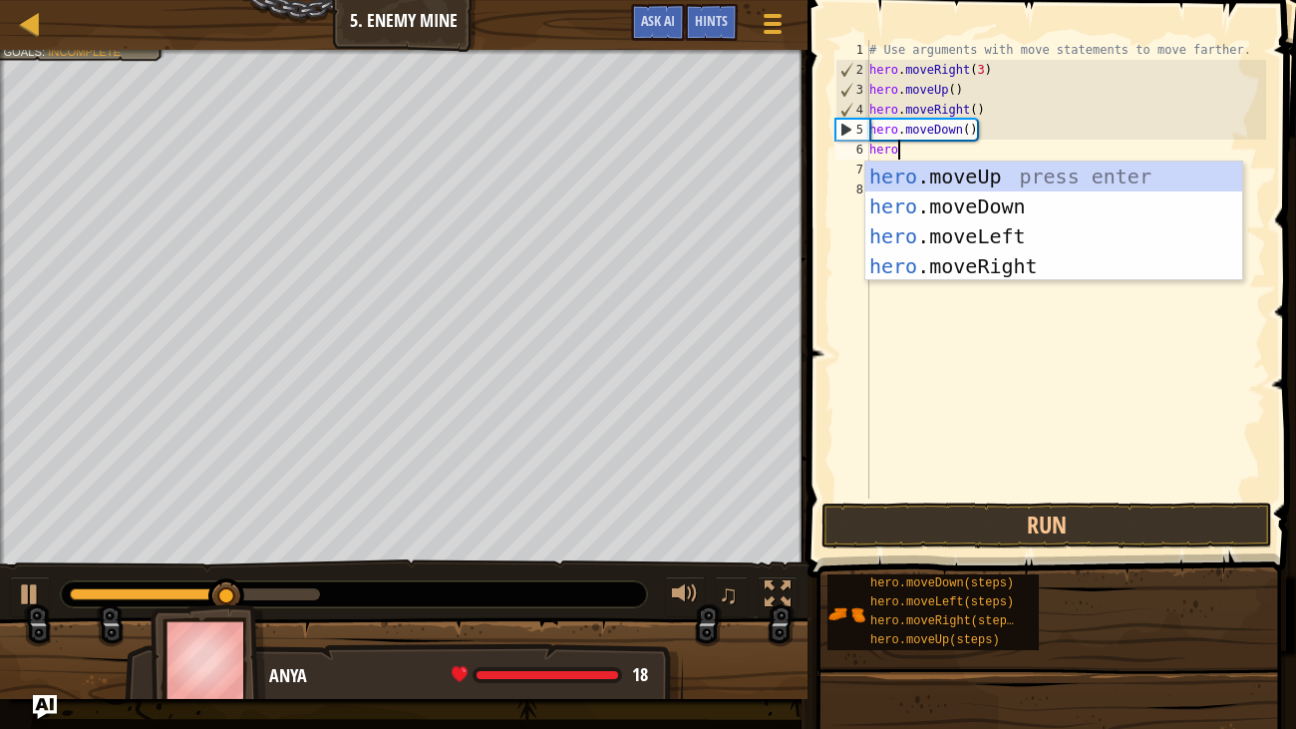
click at [1008, 208] on div "hero .moveUp press enter hero .moveDown press enter hero .moveLeft press enter …" at bounding box center [1053, 250] width 377 height 179
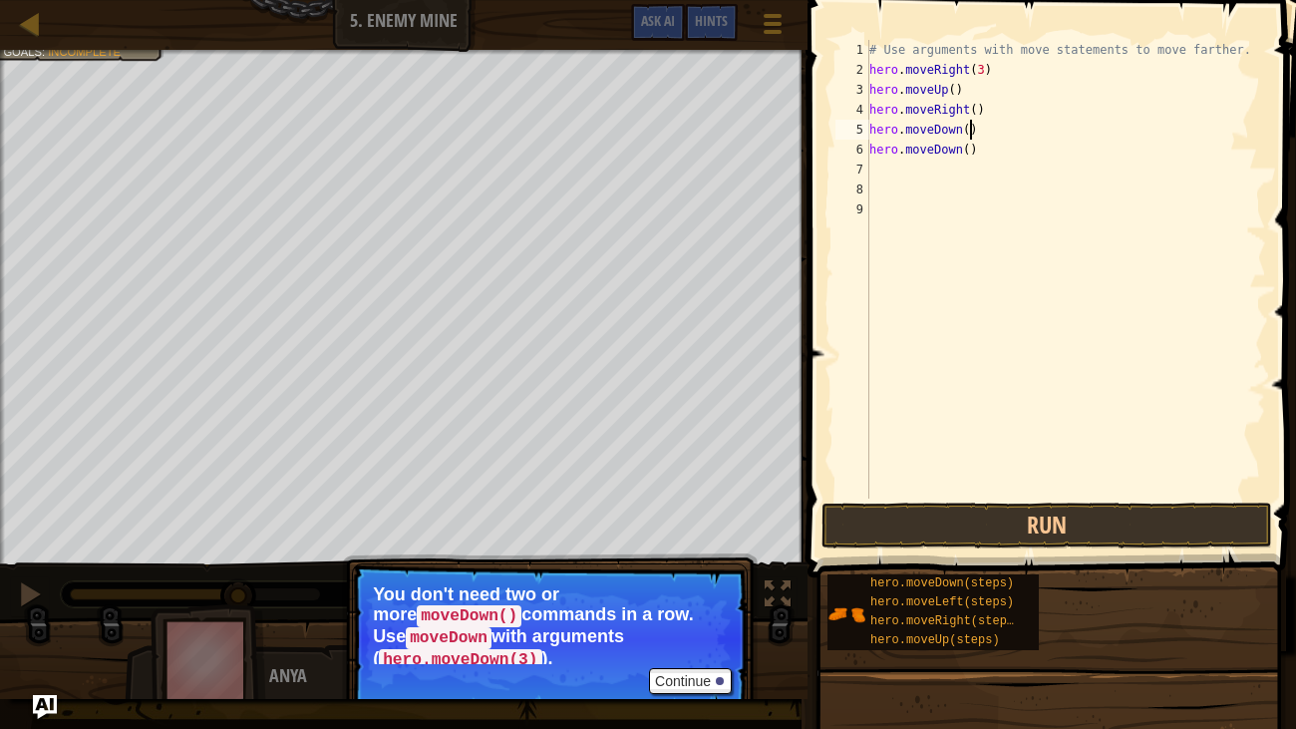
click at [970, 130] on div "# Use arguments with move statements to move farther. hero . moveRight ( 3 ) he…" at bounding box center [1065, 289] width 401 height 498
click at [973, 148] on div "# Use arguments with move statements to move farther. hero . moveRight ( 3 ) he…" at bounding box center [1065, 289] width 401 height 498
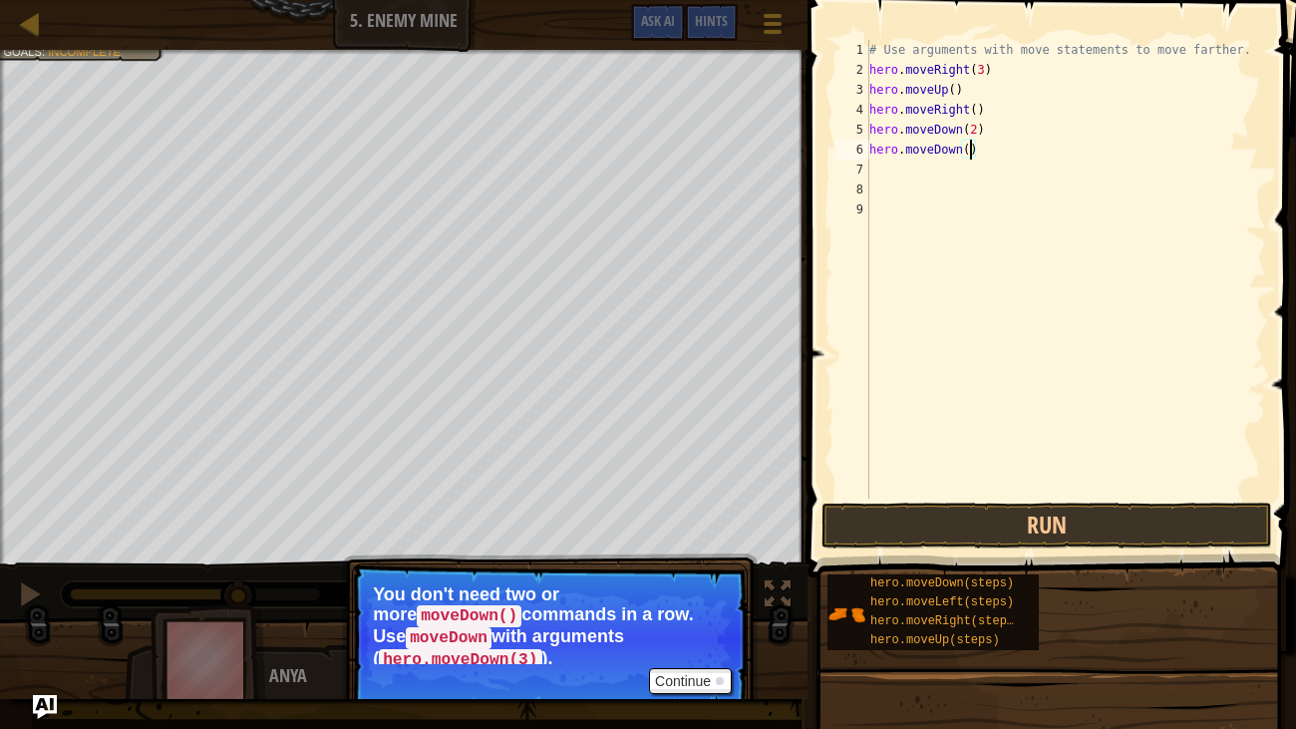
type textarea "hero.moveDown()"
click at [1086, 504] on button "Run" at bounding box center [1046, 525] width 451 height 46
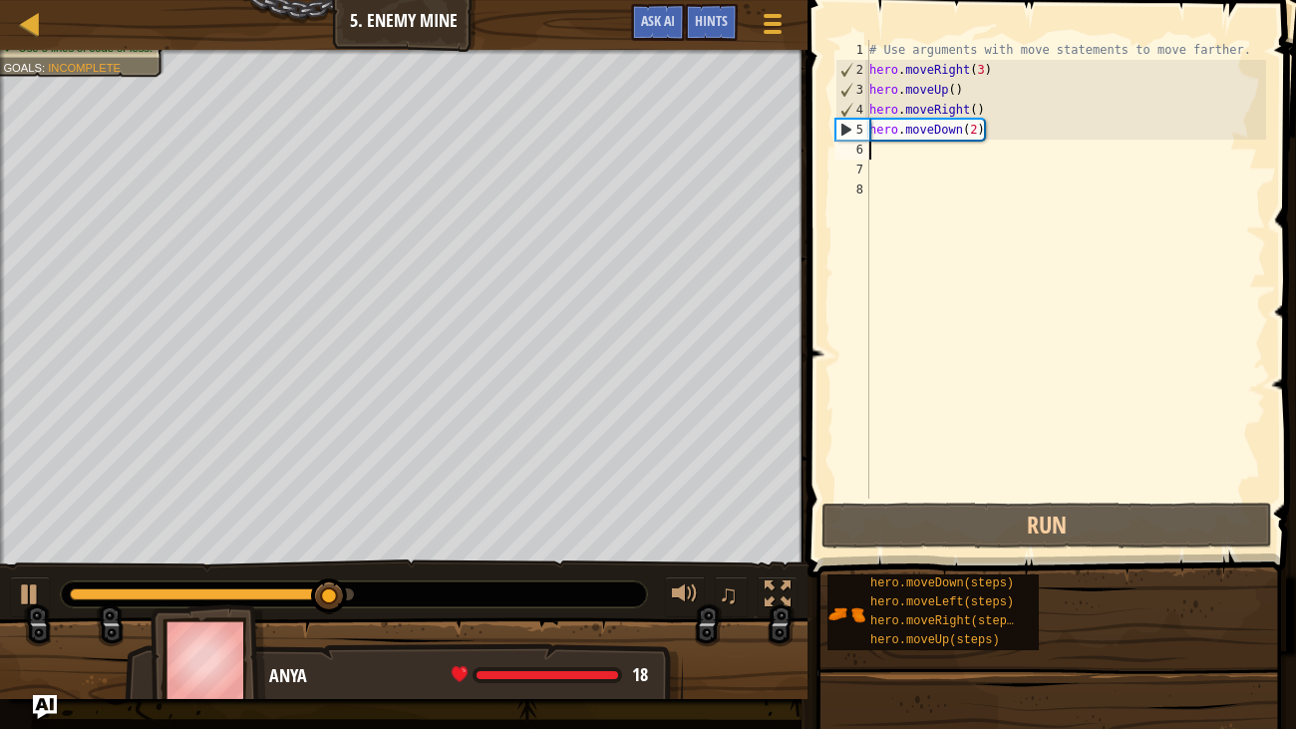
click at [975, 128] on div "# Use arguments with move statements to move farther. hero . moveRight ( 3 ) he…" at bounding box center [1065, 289] width 401 height 498
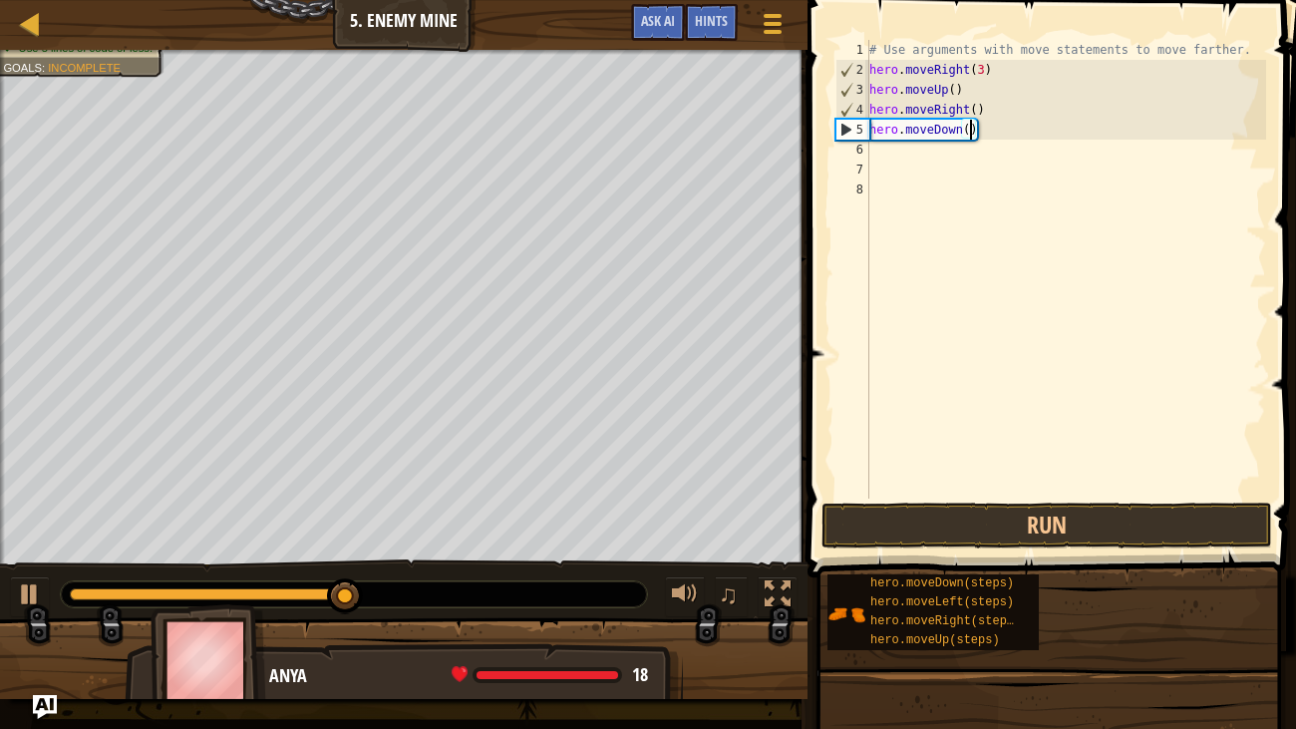
scroll to position [9, 8]
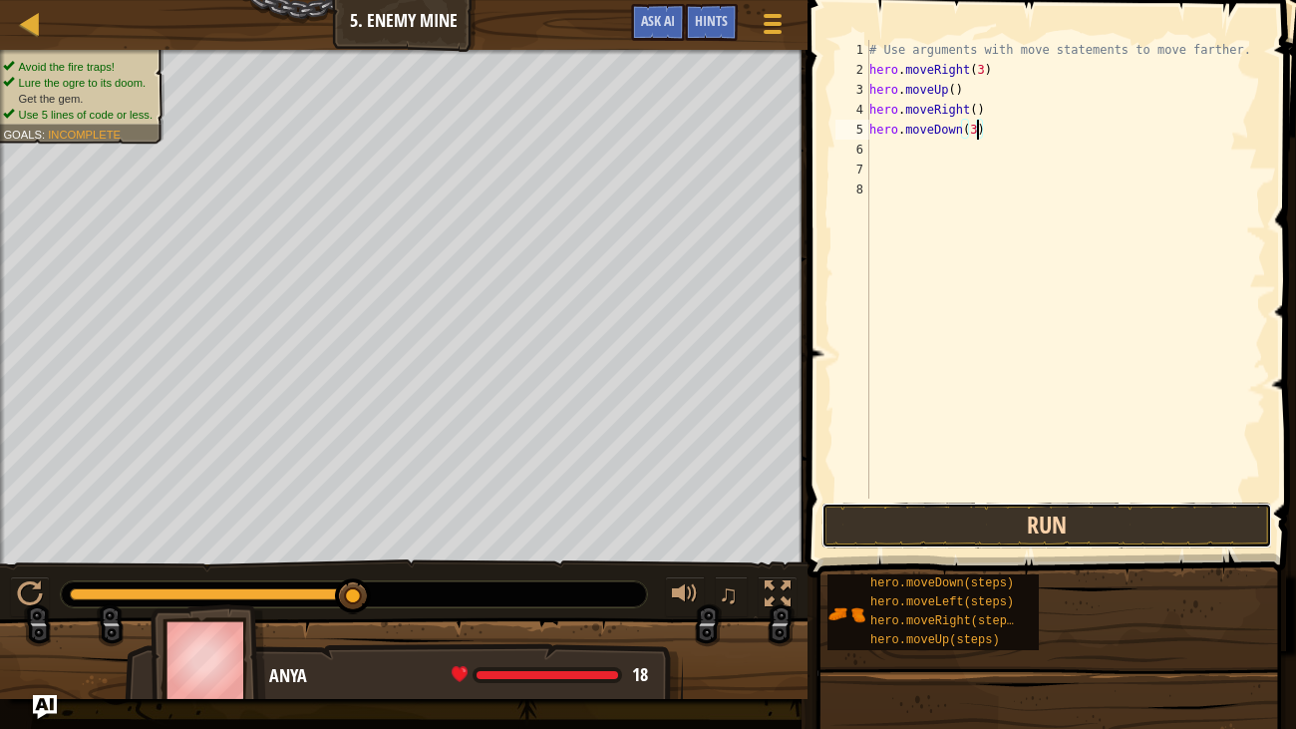
click at [1029, 538] on button "Run" at bounding box center [1046, 525] width 451 height 46
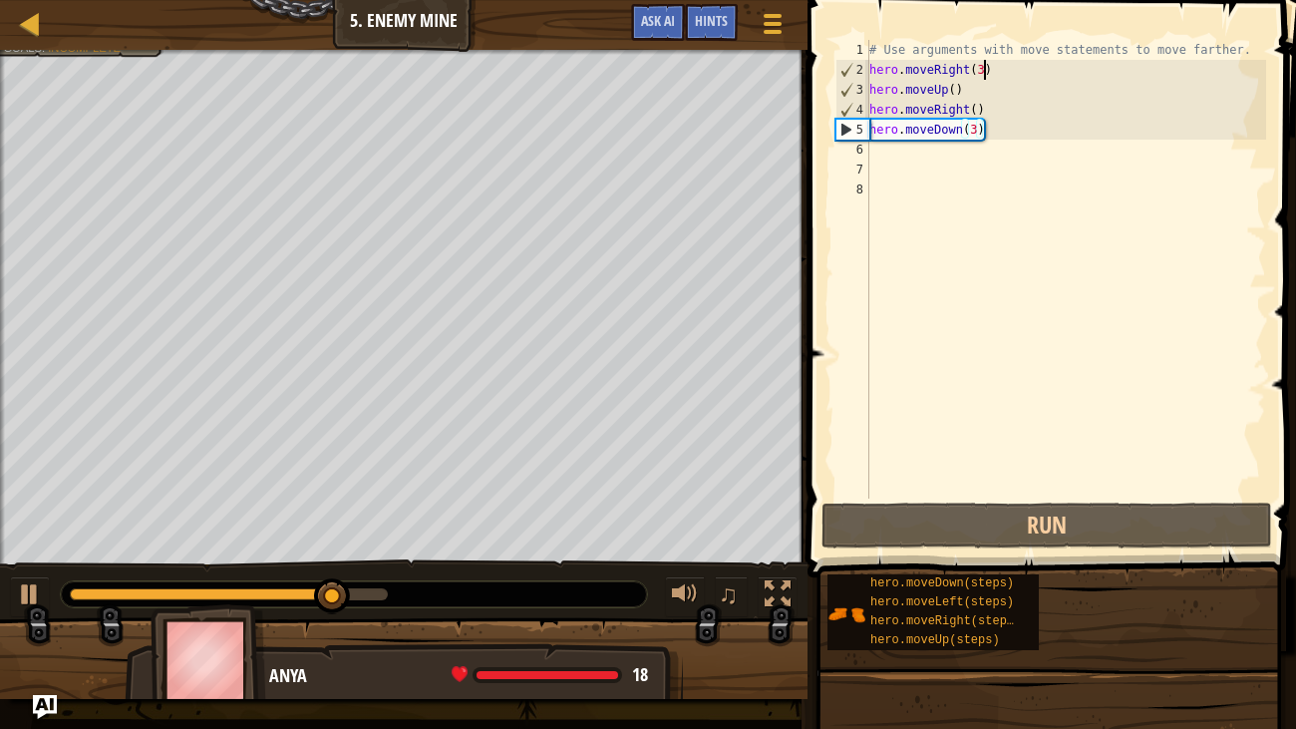
click at [984, 67] on div "# Use arguments with move statements to move farther. hero . moveRight ( 3 ) he…" at bounding box center [1065, 289] width 401 height 498
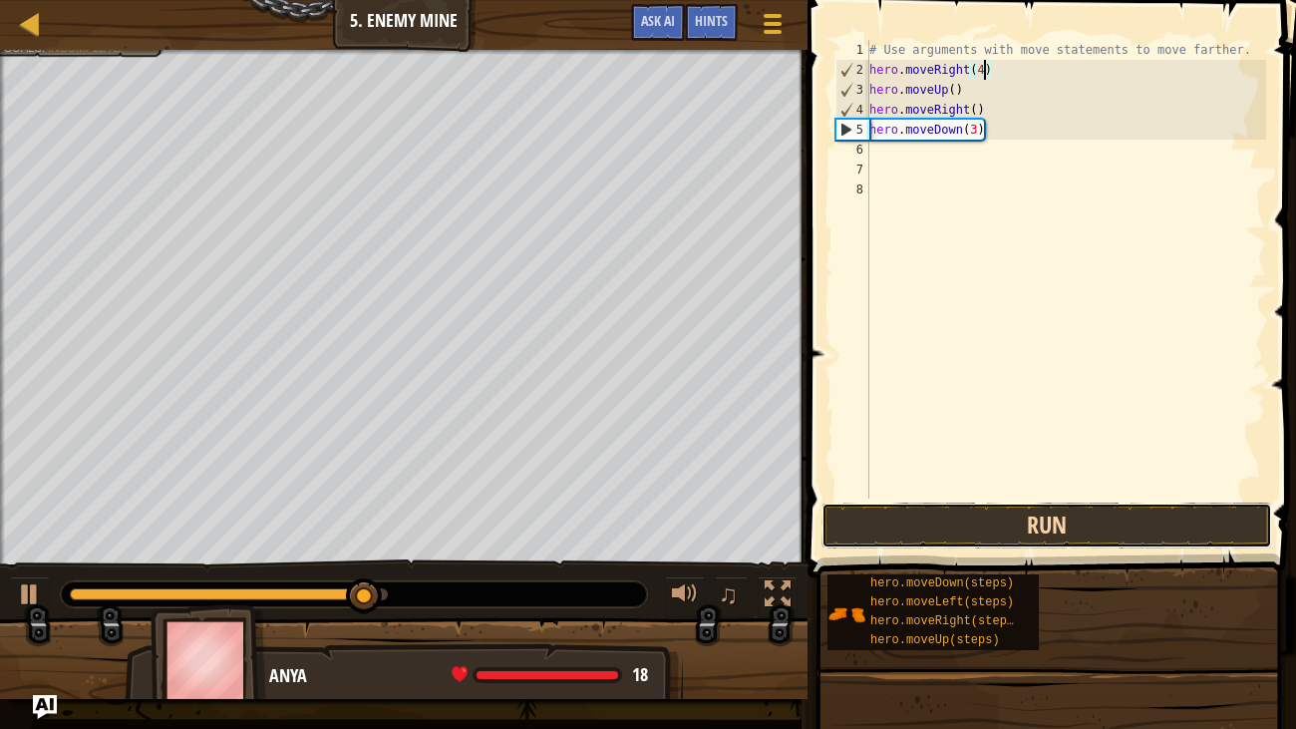
click at [1099, 527] on button "Run" at bounding box center [1046, 525] width 451 height 46
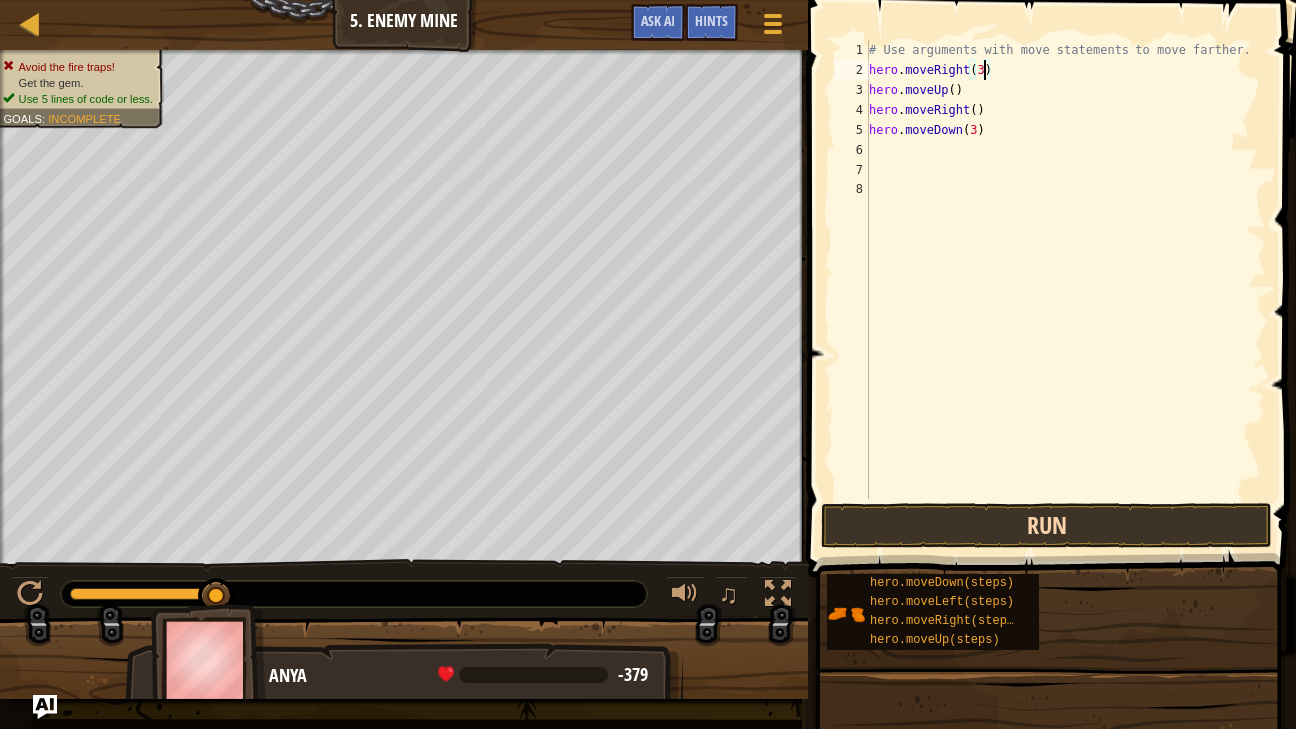
type textarea "hero.moveRight(3)"
click at [1168, 522] on button "Run" at bounding box center [1046, 525] width 451 height 46
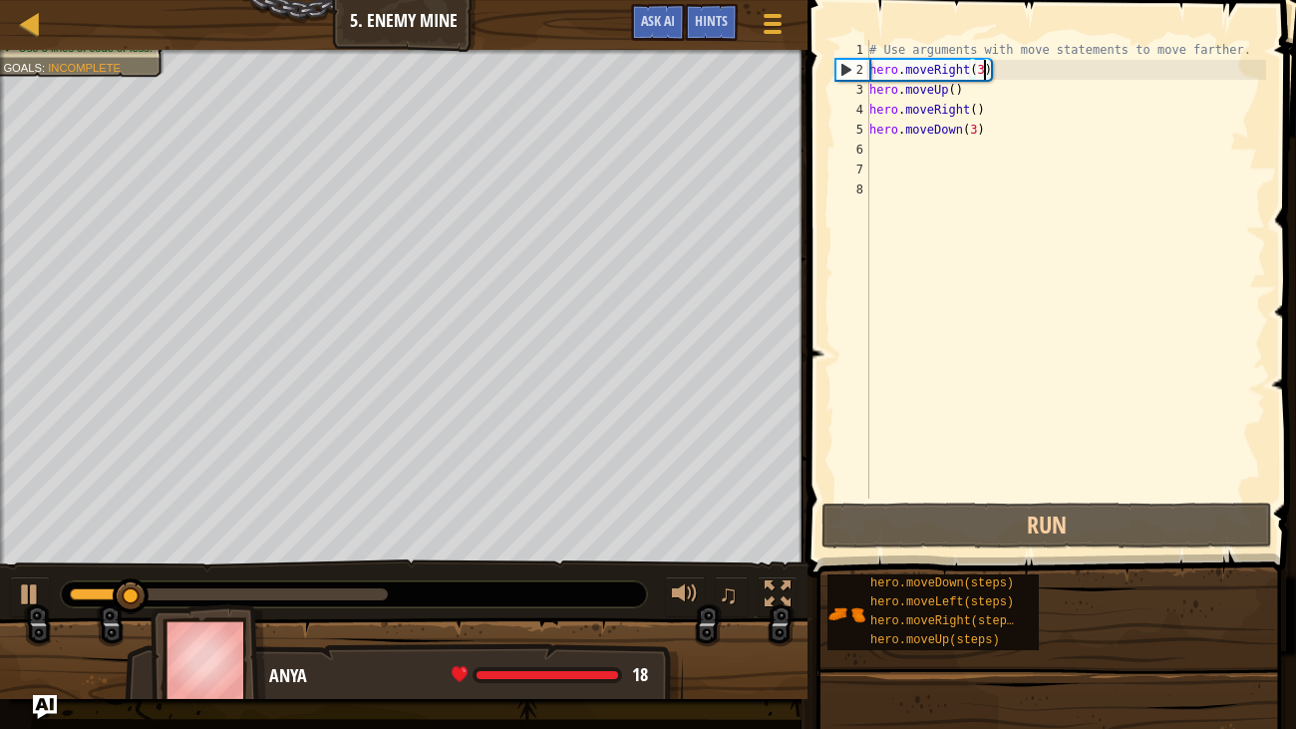
click at [898, 153] on div "# Use arguments with move statements to move farther. hero . moveRight ( 3 ) he…" at bounding box center [1065, 289] width 401 height 498
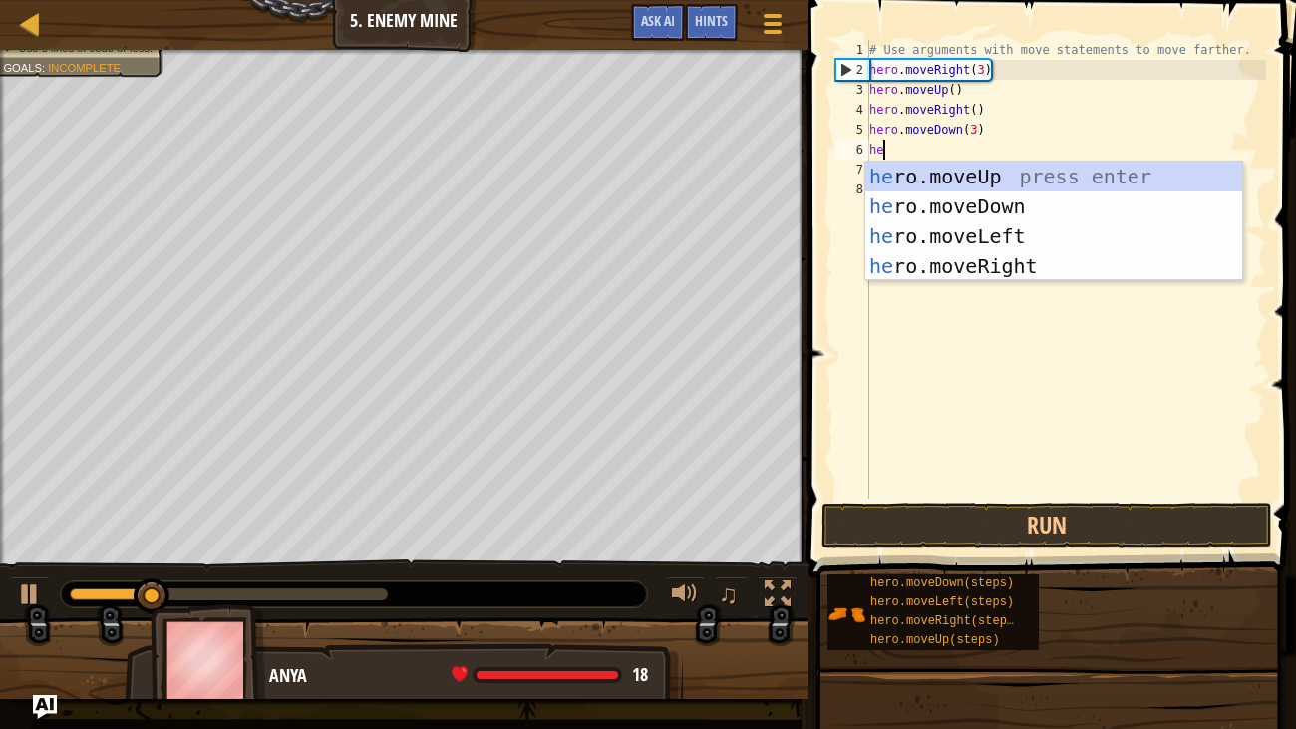
scroll to position [9, 0]
type textarea "hero"
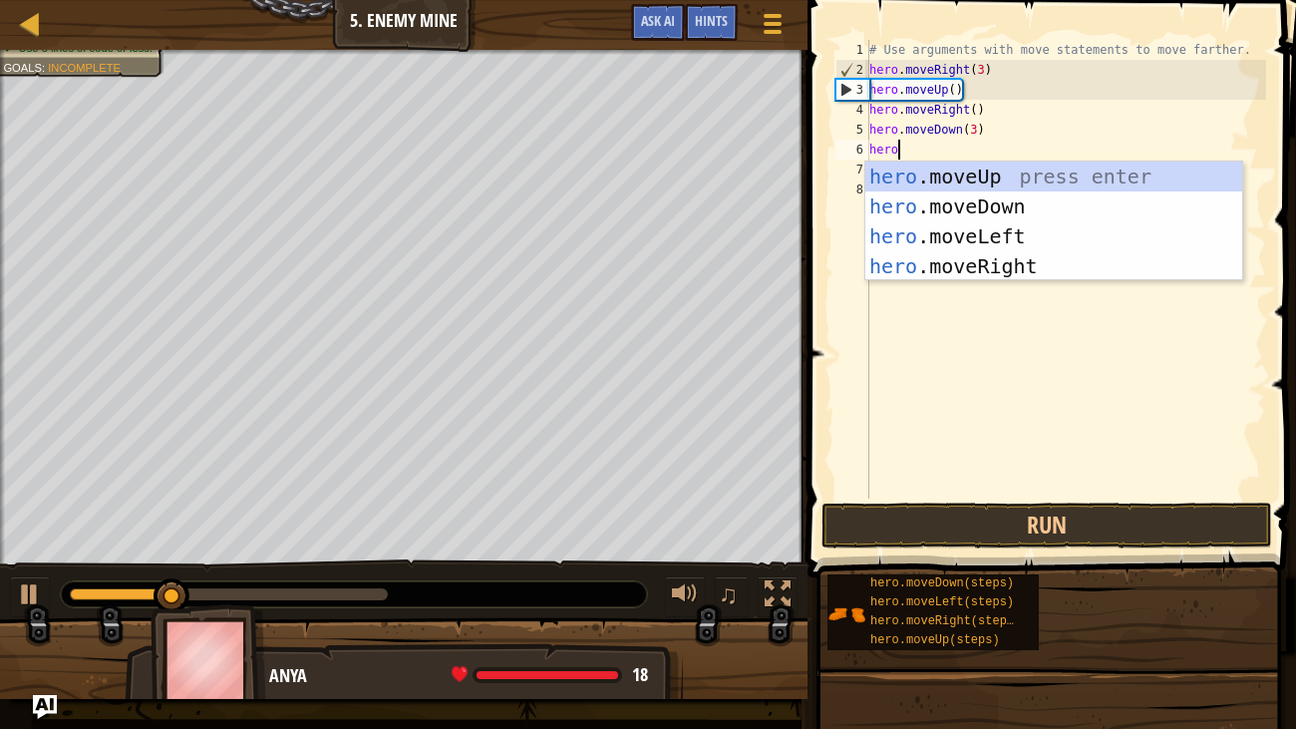
click at [1022, 267] on div "hero .moveUp press enter hero .moveDown press enter hero .moveLeft press enter …" at bounding box center [1053, 250] width 377 height 179
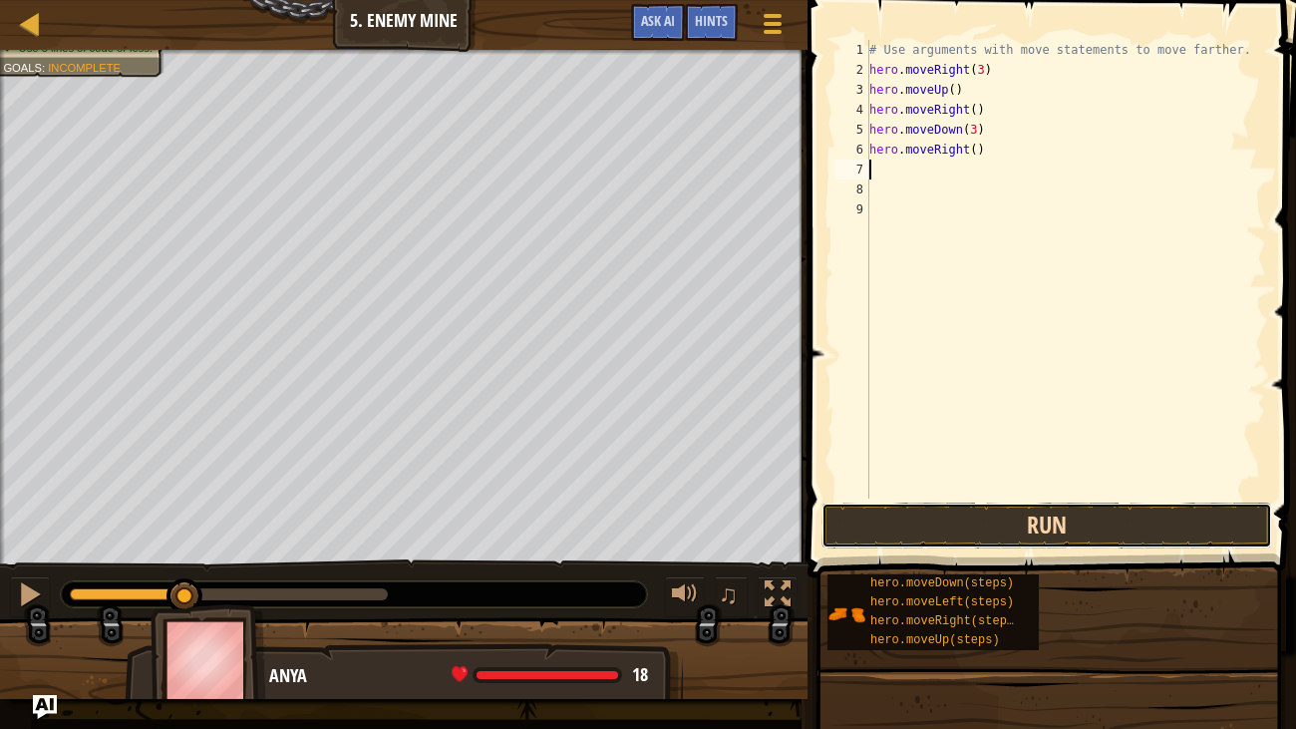
click at [964, 528] on button "Run" at bounding box center [1046, 525] width 451 height 46
click at [1037, 528] on button "Running" at bounding box center [1046, 525] width 451 height 46
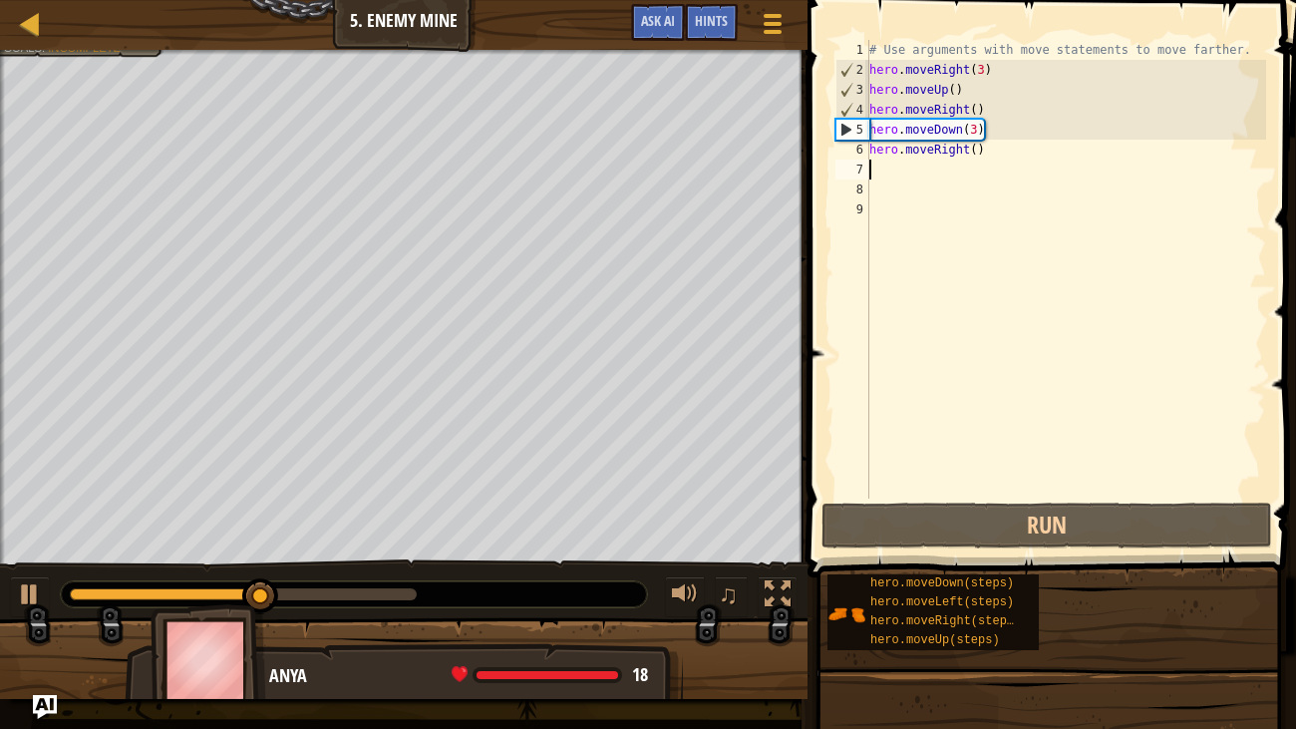
click at [972, 151] on div "# Use arguments with move statements to move farther. hero . moveRight ( 3 ) he…" at bounding box center [1065, 289] width 401 height 498
click at [978, 149] on div "# Use arguments with move statements to move farther. hero . moveRight ( 3 ) he…" at bounding box center [1065, 289] width 401 height 498
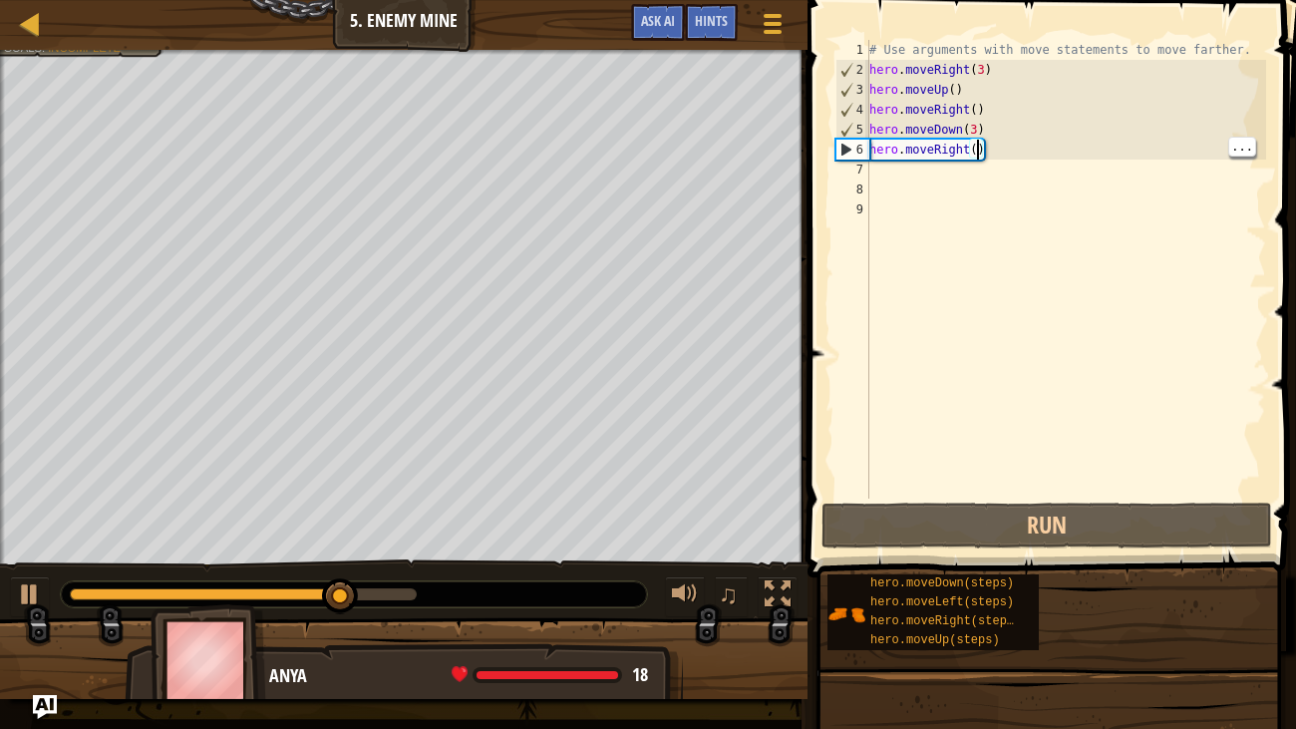
scroll to position [9, 8]
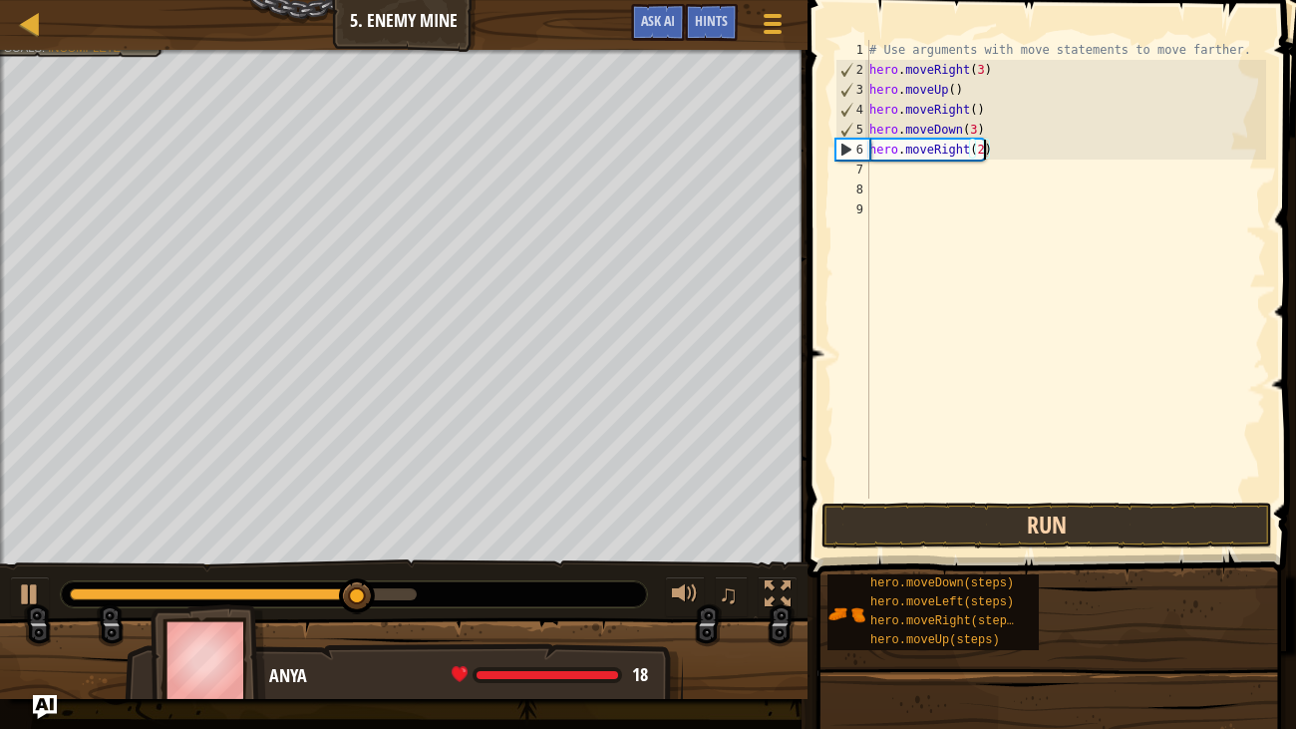
type textarea "hero.moveRight(2)"
click at [1133, 523] on button "Run" at bounding box center [1046, 525] width 451 height 46
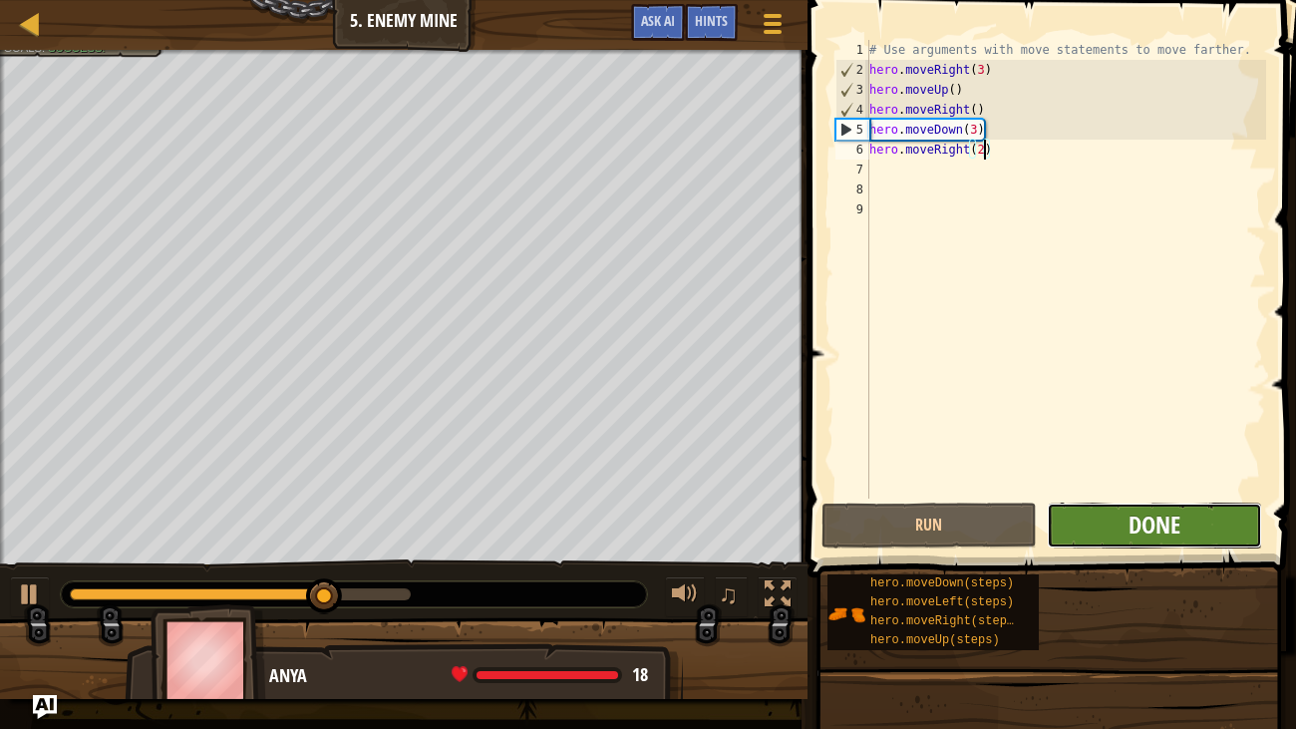
click at [1177, 525] on span "Done" at bounding box center [1154, 524] width 52 height 32
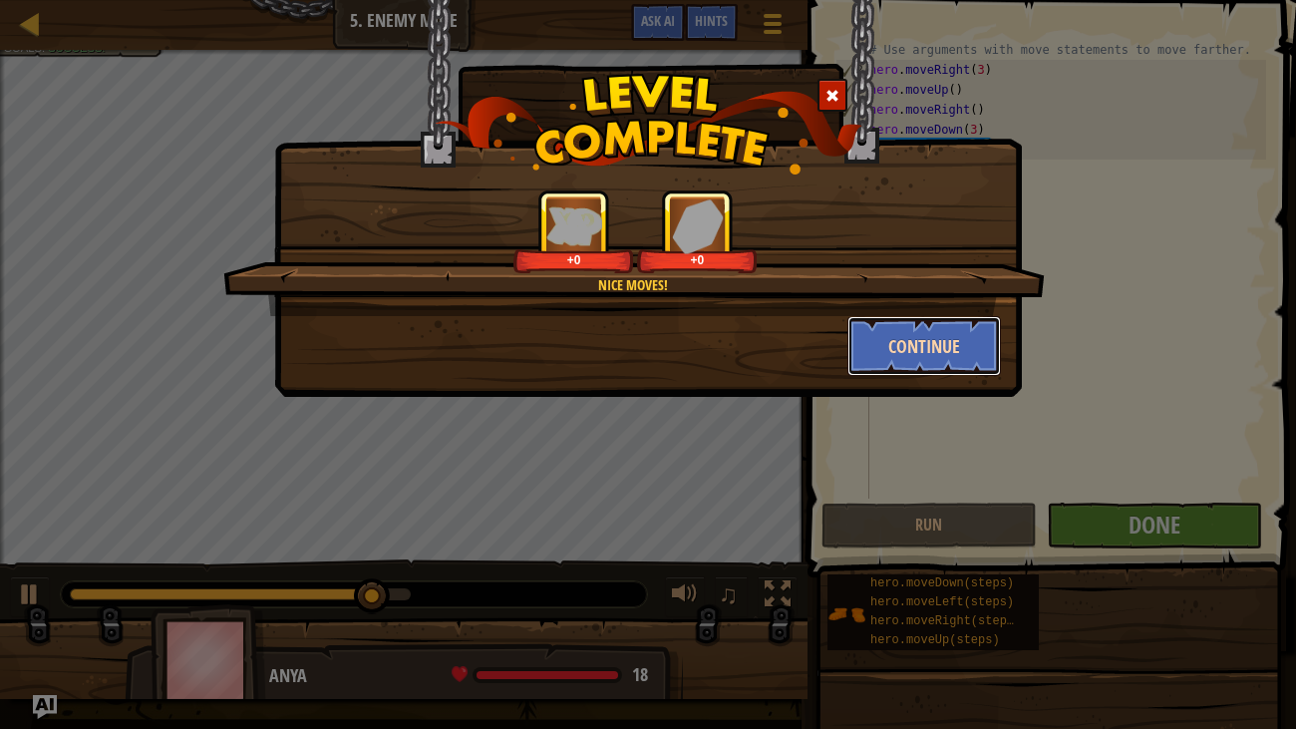
click at [937, 364] on button "Continue" at bounding box center [924, 346] width 155 height 60
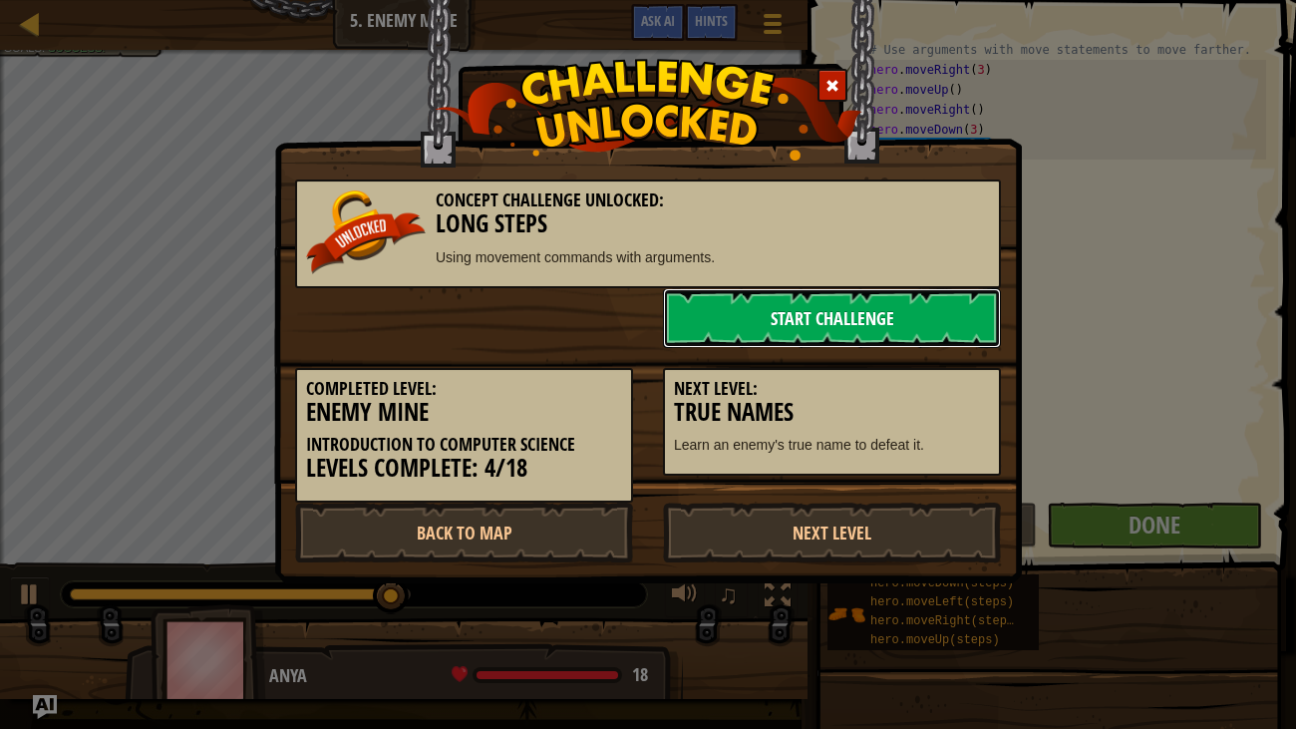
click at [960, 307] on link "Start Challenge" at bounding box center [832, 318] width 338 height 60
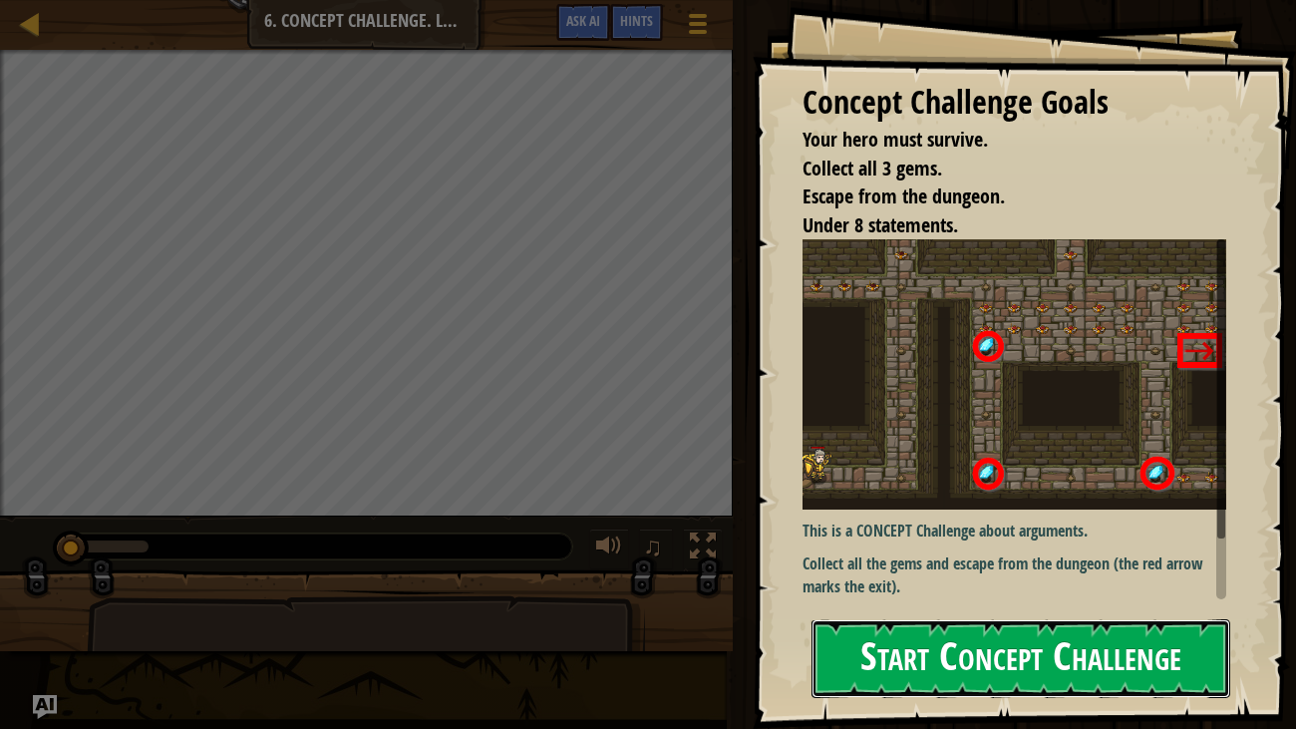
click at [1080, 606] on button "Start Concept Challenge" at bounding box center [1021, 658] width 420 height 79
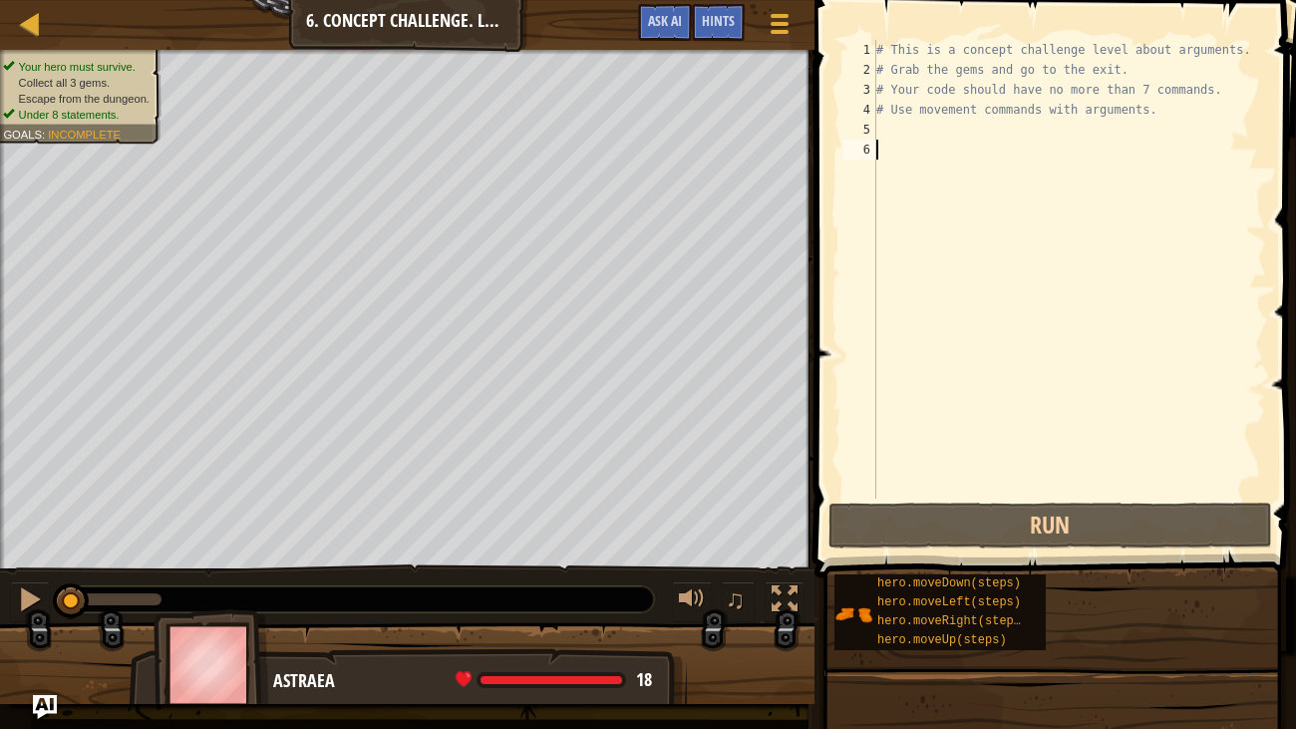
scroll to position [9, 0]
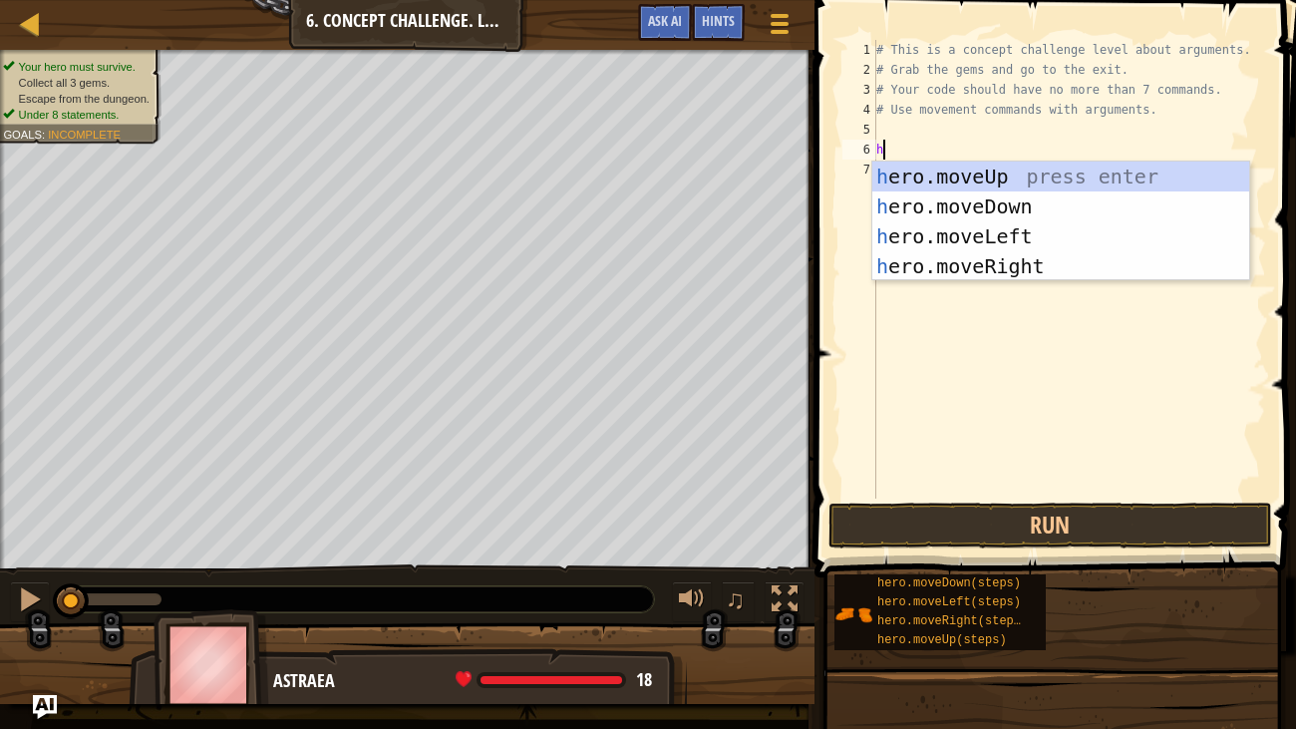
type textarea "he"
click at [1049, 180] on div "he ro.moveUp press enter he ro.moveDown press enter he ro.moveLeft press enter …" at bounding box center [1060, 250] width 377 height 179
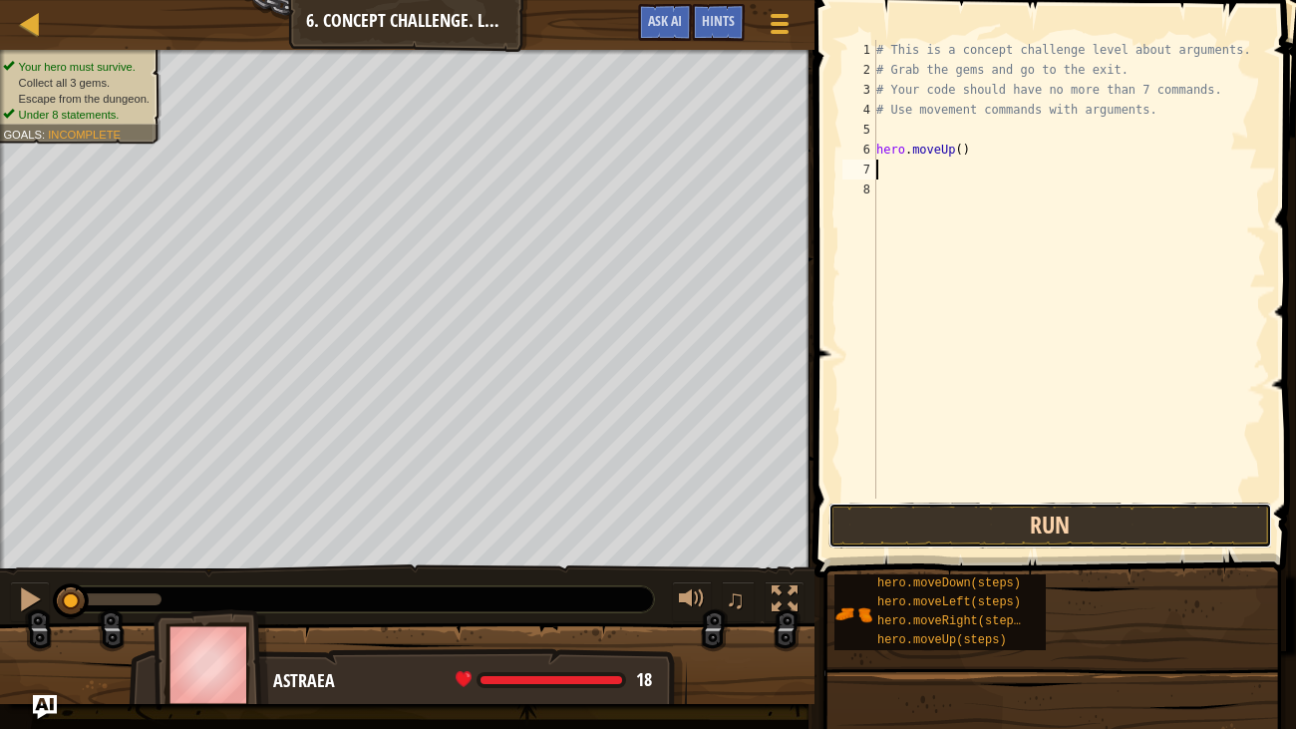
click at [1001, 514] on button "Run" at bounding box center [1050, 525] width 444 height 46
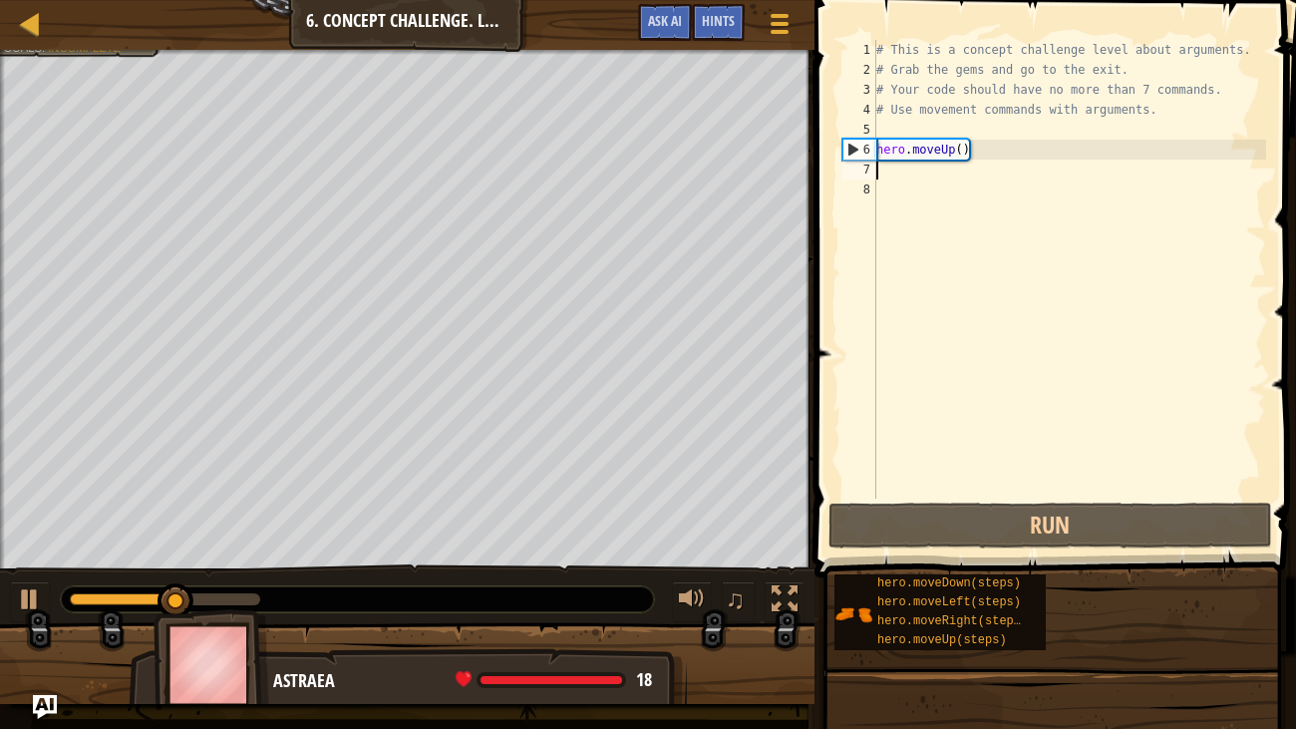
click at [937, 143] on div "# This is a concept challenge level about arguments. # Grab the gems and go to …" at bounding box center [1069, 289] width 394 height 498
click at [892, 152] on div "# This is a concept challenge level about arguments. # Grab the gems and go to …" at bounding box center [1069, 289] width 394 height 498
click at [892, 152] on div "# This is a concept challenge level about arguments. # Grab the gems and go to …" at bounding box center [1069, 269] width 394 height 459
click at [892, 152] on div "# This is a concept challenge level about arguments. # Grab the gems and go to …" at bounding box center [1069, 289] width 394 height 498
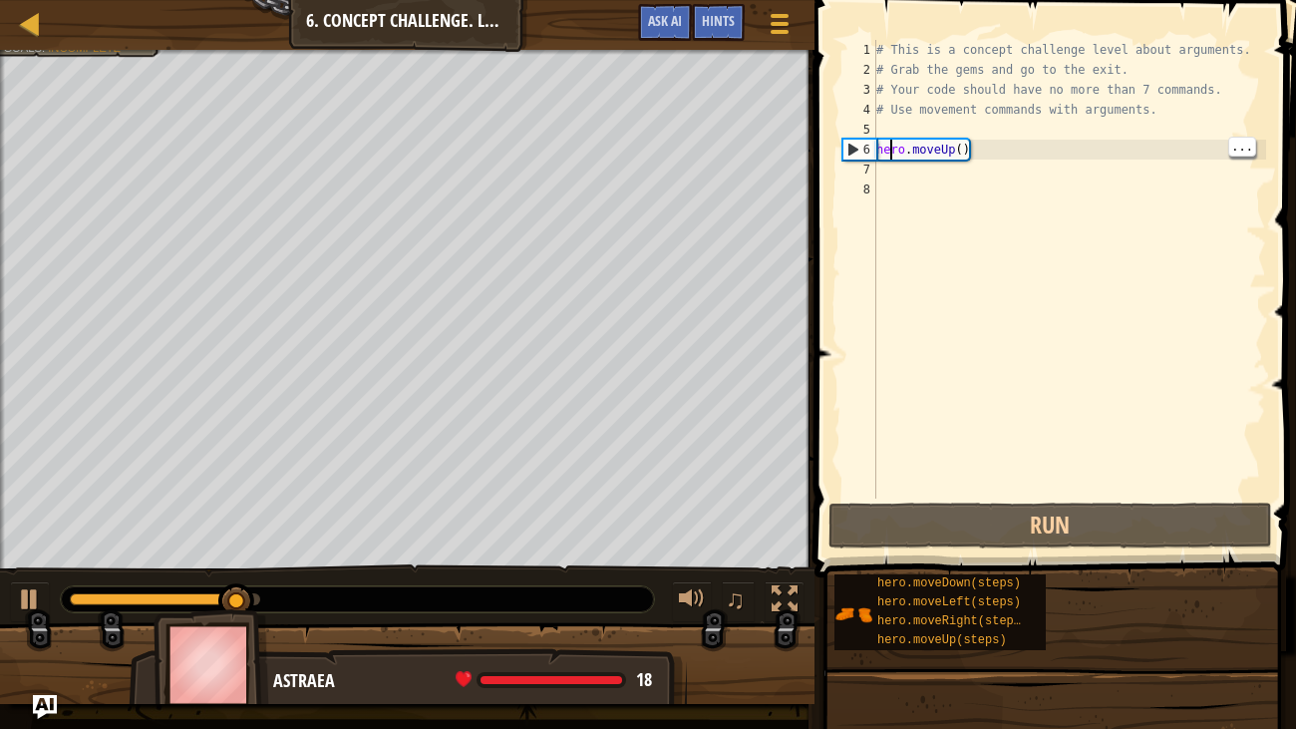
click at [892, 152] on div "# This is a concept challenge level about arguments. # Grab the gems and go to …" at bounding box center [1069, 289] width 394 height 498
type textarea "hero.moveUp()"
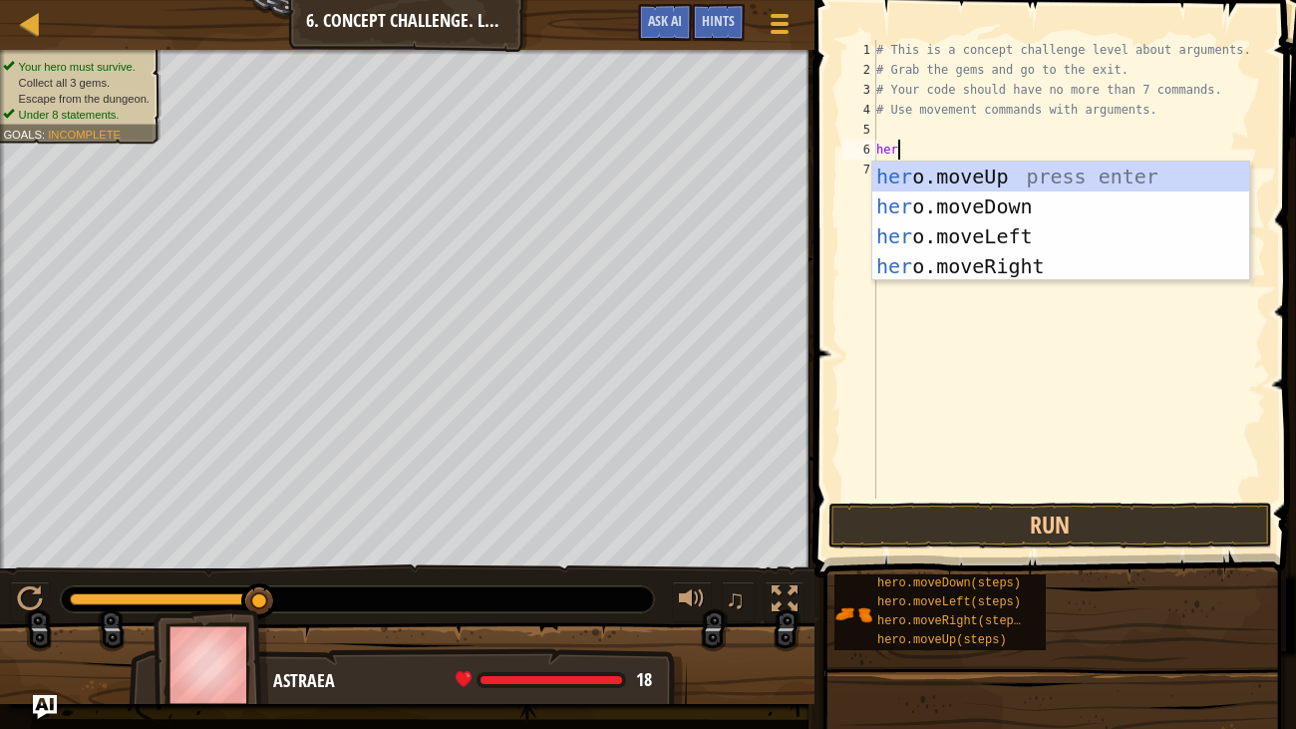
type textarea "hero"
click at [1038, 268] on div "hero .moveUp press enter hero .moveDown press enter hero .moveLeft press enter …" at bounding box center [1060, 250] width 377 height 179
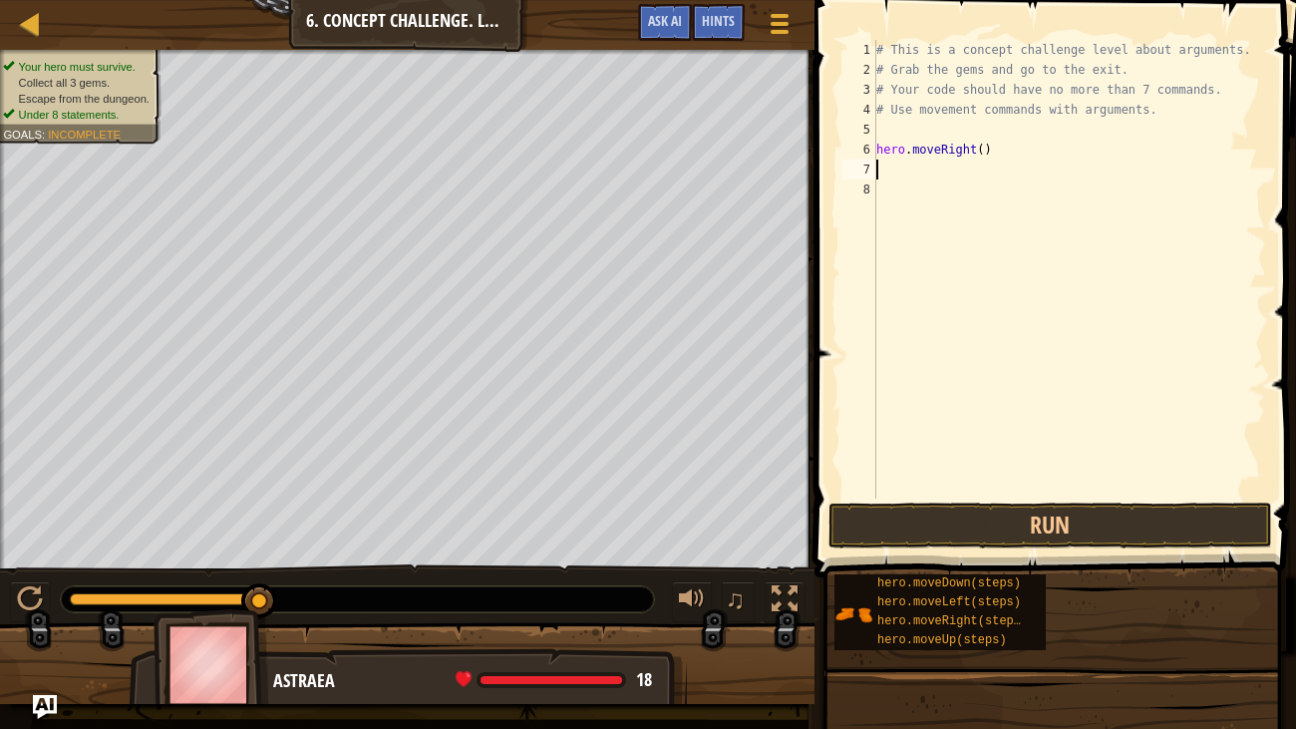
type textarea "h"
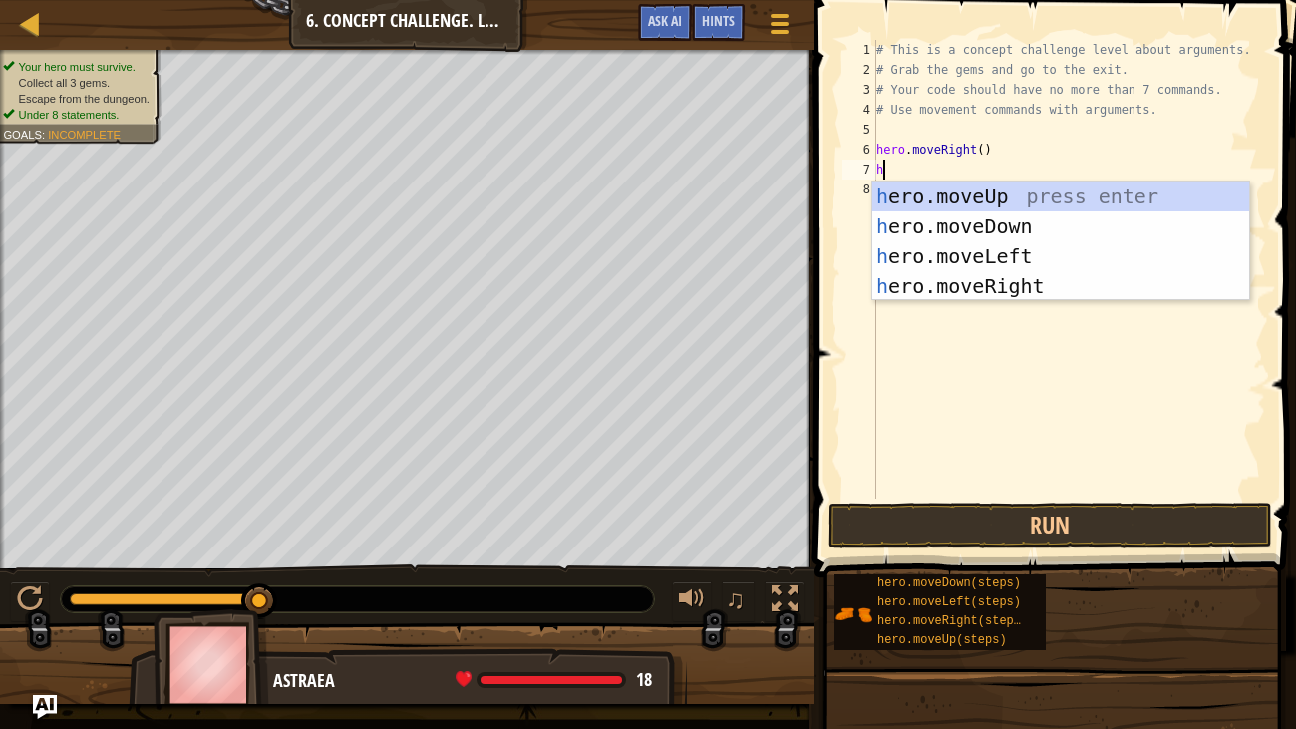
click at [1044, 195] on div "h ero.moveUp press enter h ero.moveDown press enter h ero.moveLeft press enter …" at bounding box center [1060, 270] width 377 height 179
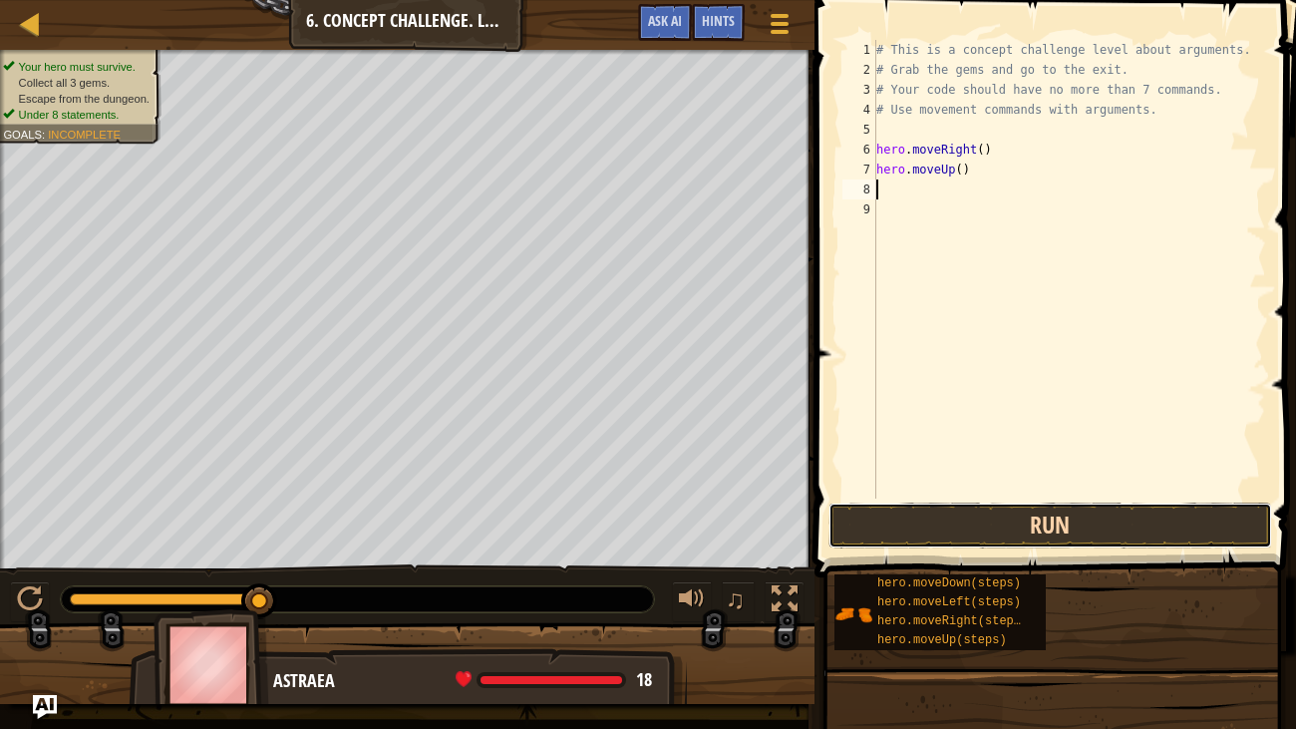
click at [1138, 522] on button "Run" at bounding box center [1050, 525] width 444 height 46
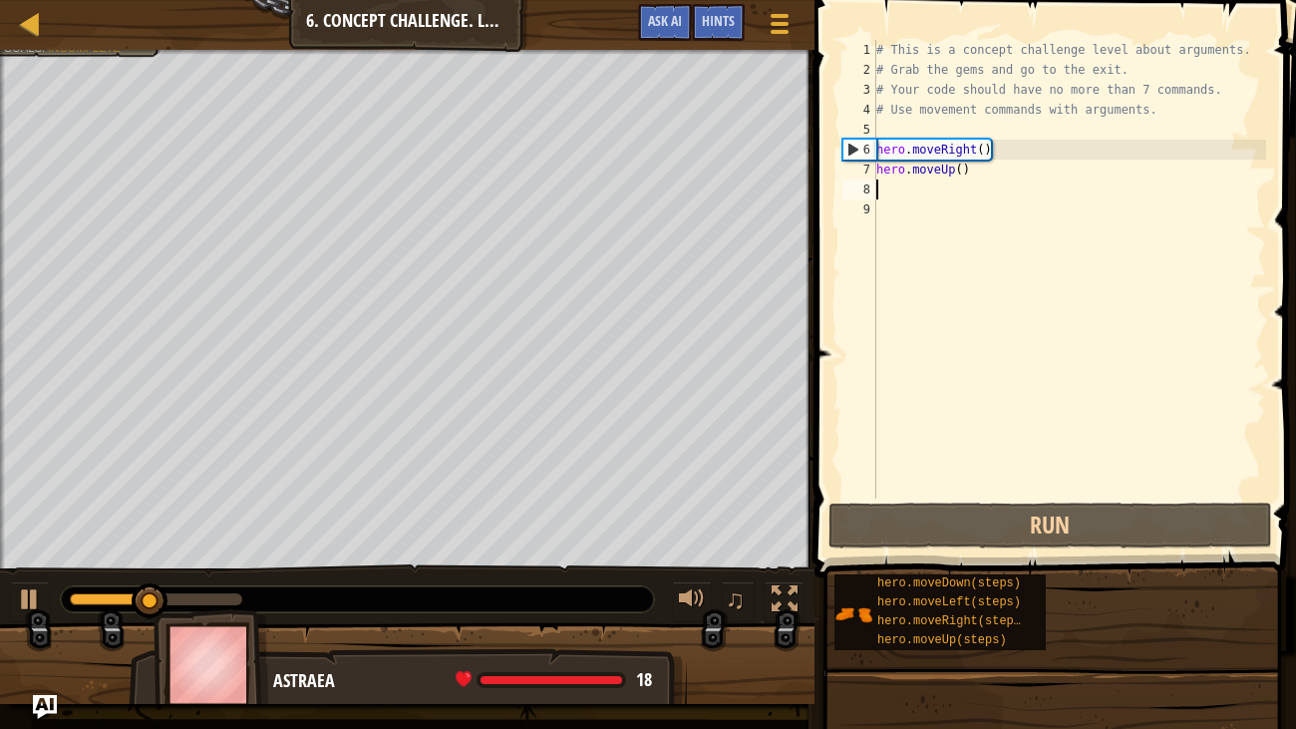
click at [963, 163] on div "# This is a concept challenge level about arguments. # Grab the gems and go to …" at bounding box center [1069, 289] width 394 height 498
type textarea "hero.moveUp(2)"
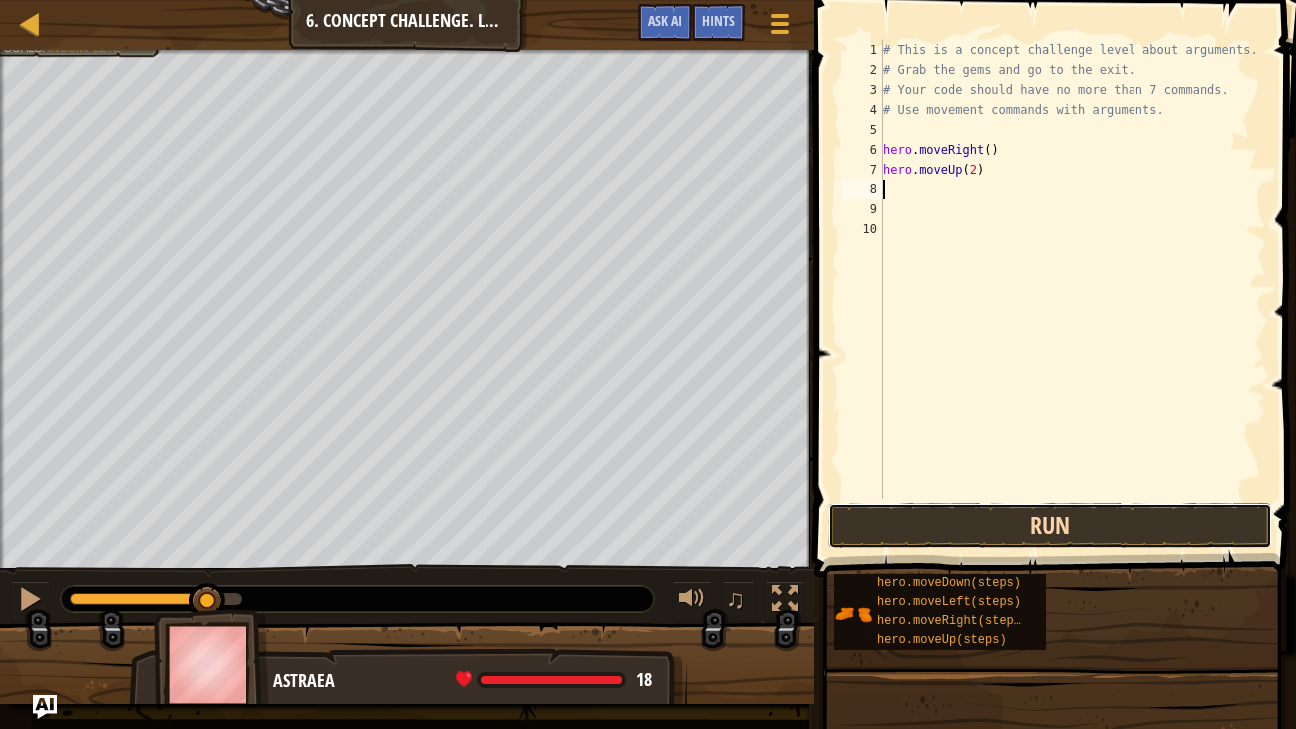
click at [1067, 539] on button "Run" at bounding box center [1050, 525] width 444 height 46
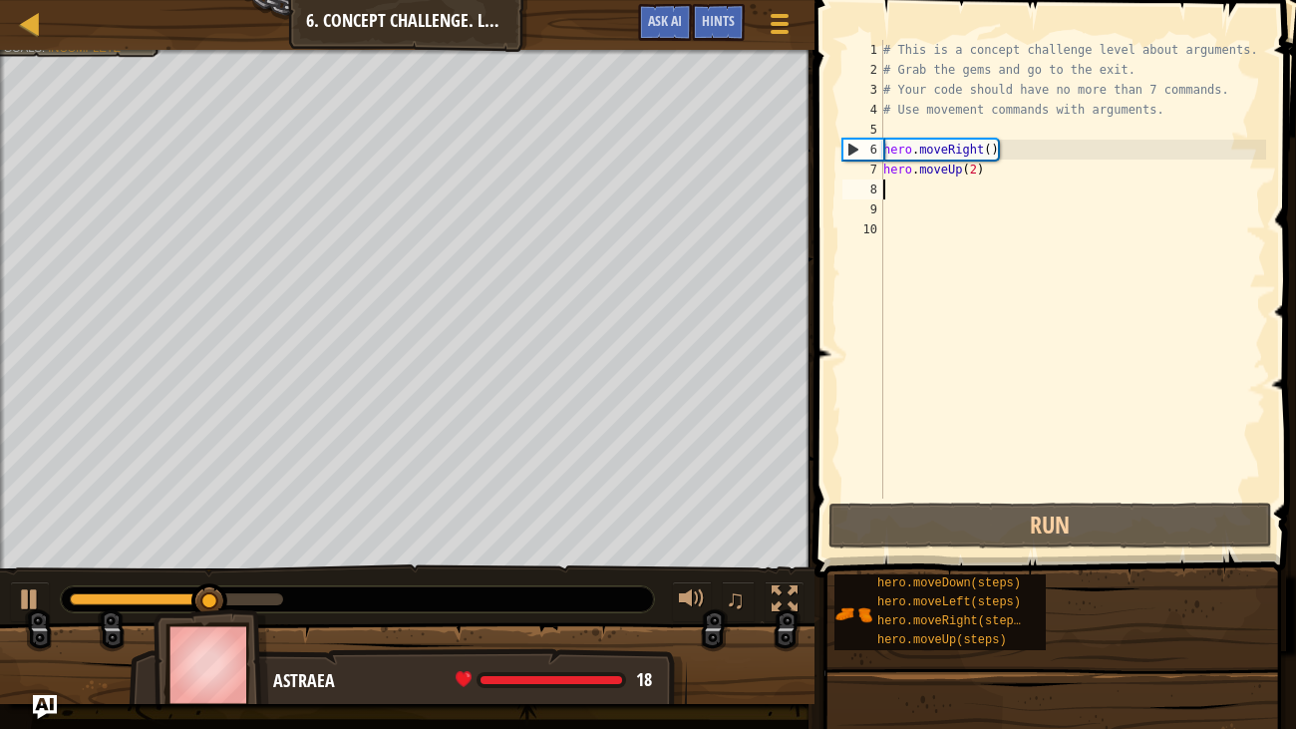
click at [964, 167] on div "# This is a concept challenge level about arguments. # Grab the gems and go to …" at bounding box center [1073, 289] width 388 height 498
click at [972, 168] on div "# This is a concept challenge level about arguments. # Grab the gems and go to …" at bounding box center [1073, 289] width 388 height 498
click at [977, 170] on div "# This is a concept challenge level about arguments. # Grab the gems and go to …" at bounding box center [1073, 289] width 388 height 498
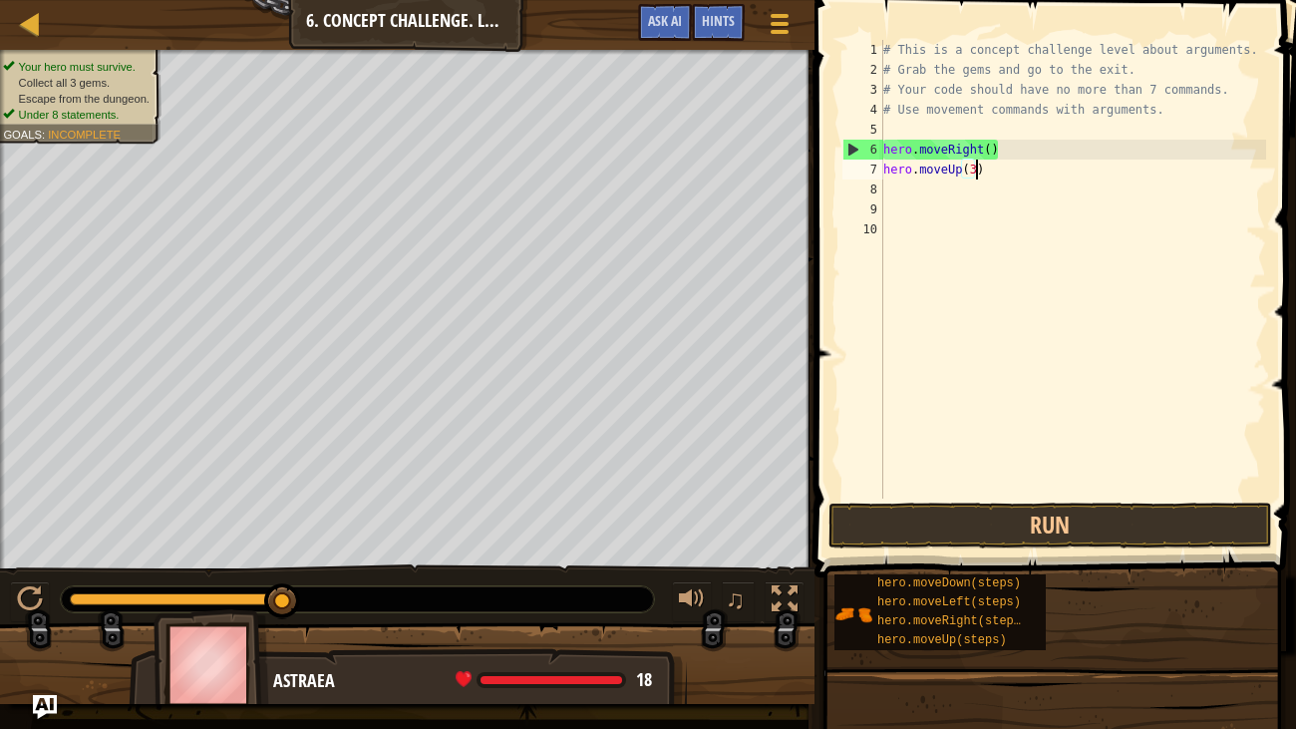
scroll to position [9, 6]
type textarea "hero.moveUp(3)"
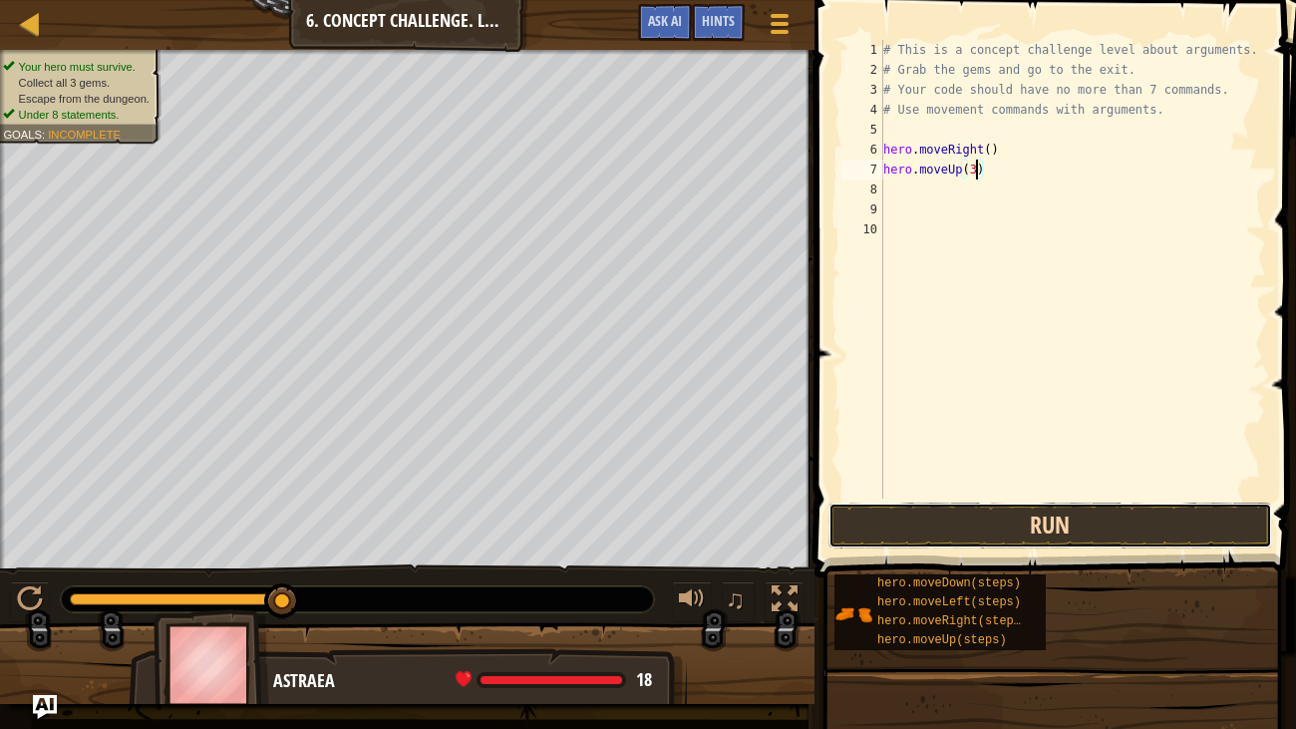
click at [1084, 516] on button "Run" at bounding box center [1050, 525] width 444 height 46
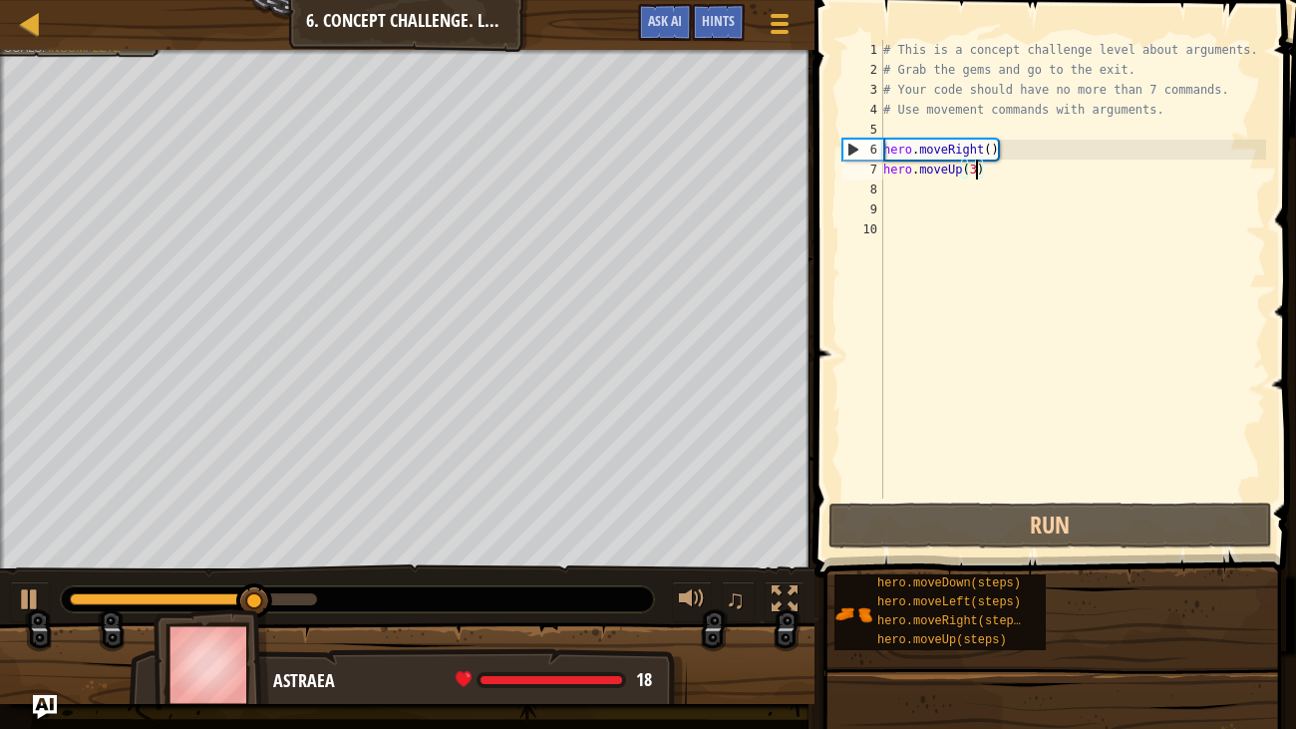
click at [922, 192] on div "# This is a concept challenge level about arguments. # Grab the gems and go to …" at bounding box center [1073, 289] width 388 height 498
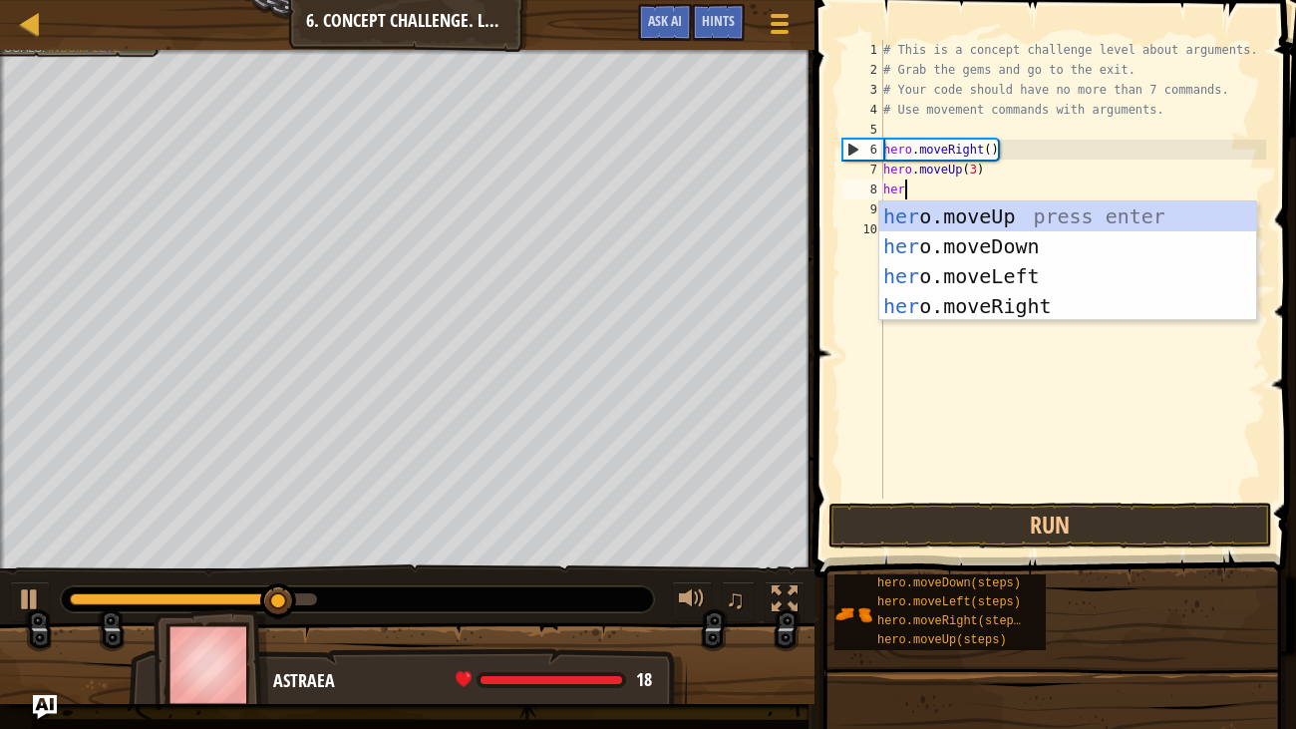
type textarea "her"
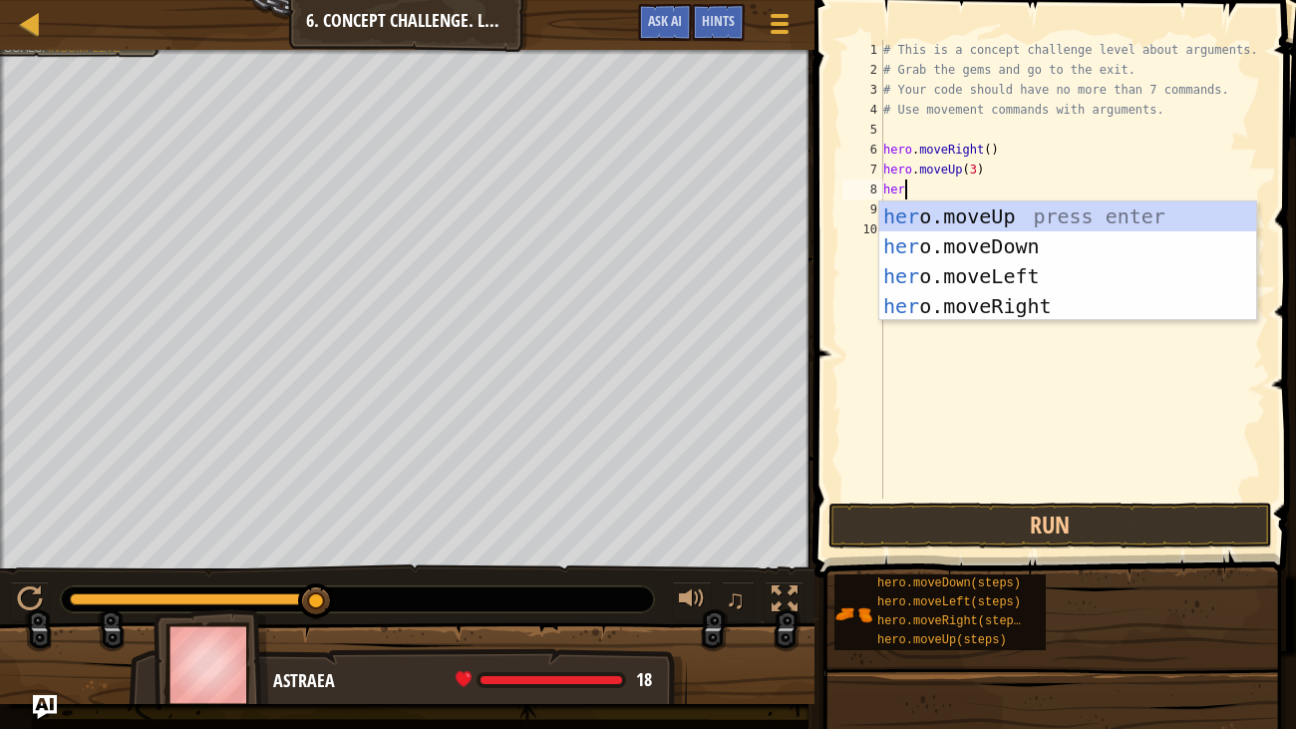
click at [1048, 304] on div "her o.moveUp press enter her o.moveDown press enter her o.moveLeft press enter …" at bounding box center [1067, 290] width 377 height 179
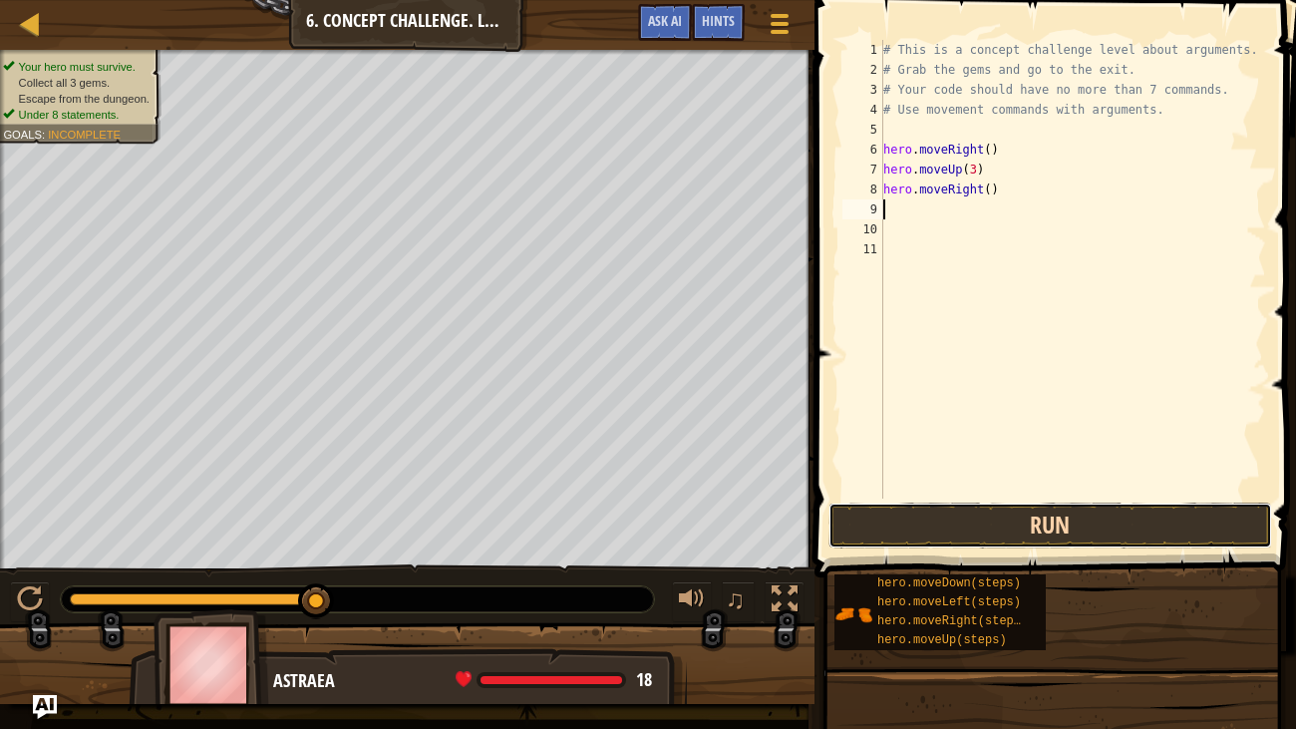
click at [1171, 530] on button "Run" at bounding box center [1050, 525] width 444 height 46
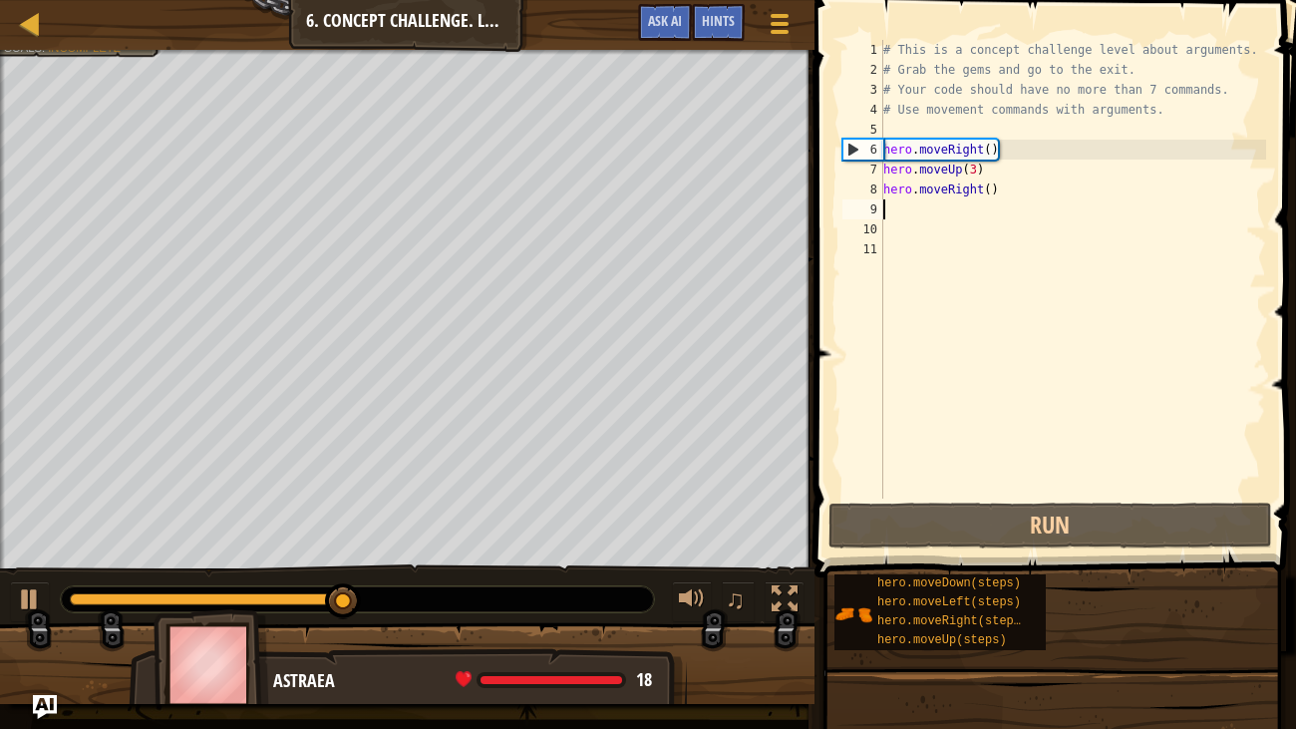
click at [988, 188] on div "# This is a concept challenge level about arguments. # Grab the gems and go to …" at bounding box center [1073, 289] width 388 height 498
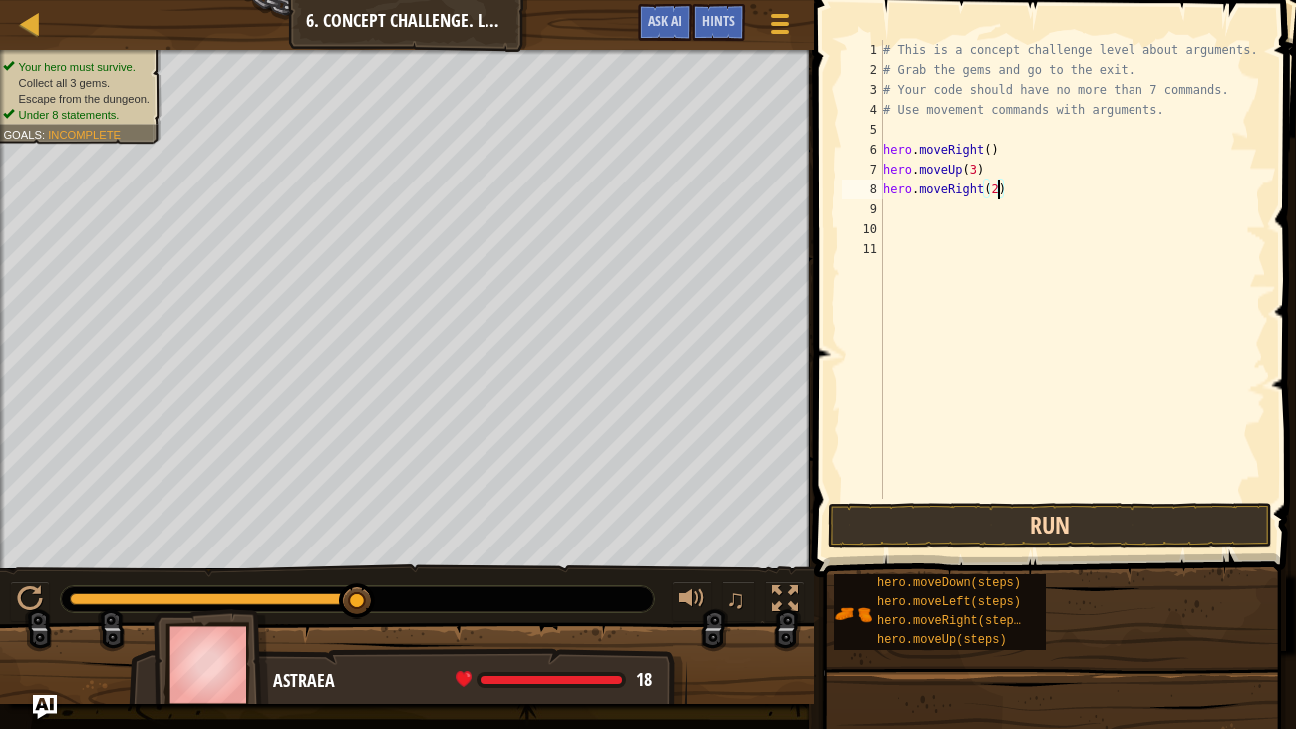
type textarea "hero.moveRight(2)"
click at [1029, 528] on button "Run" at bounding box center [1050, 525] width 444 height 46
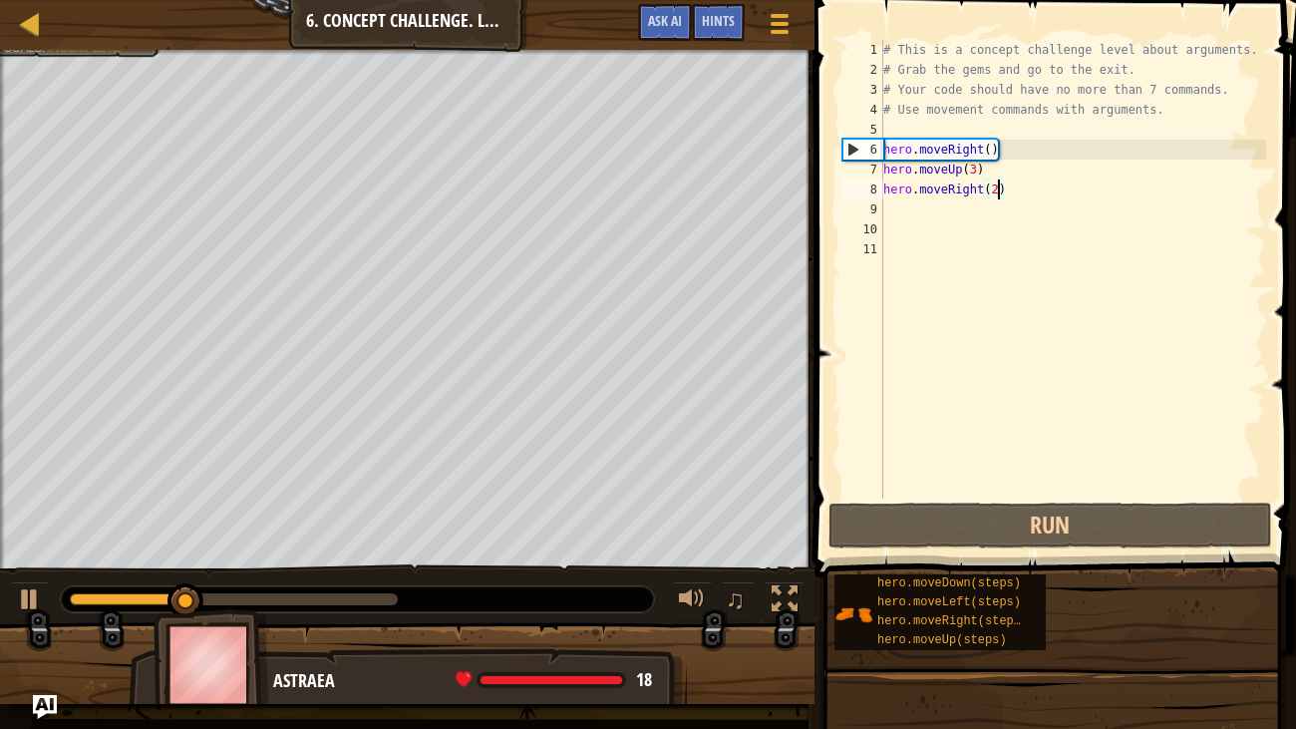
click at [906, 211] on div "# This is a concept challenge level about arguments. # Grab the gems and go to …" at bounding box center [1073, 289] width 388 height 498
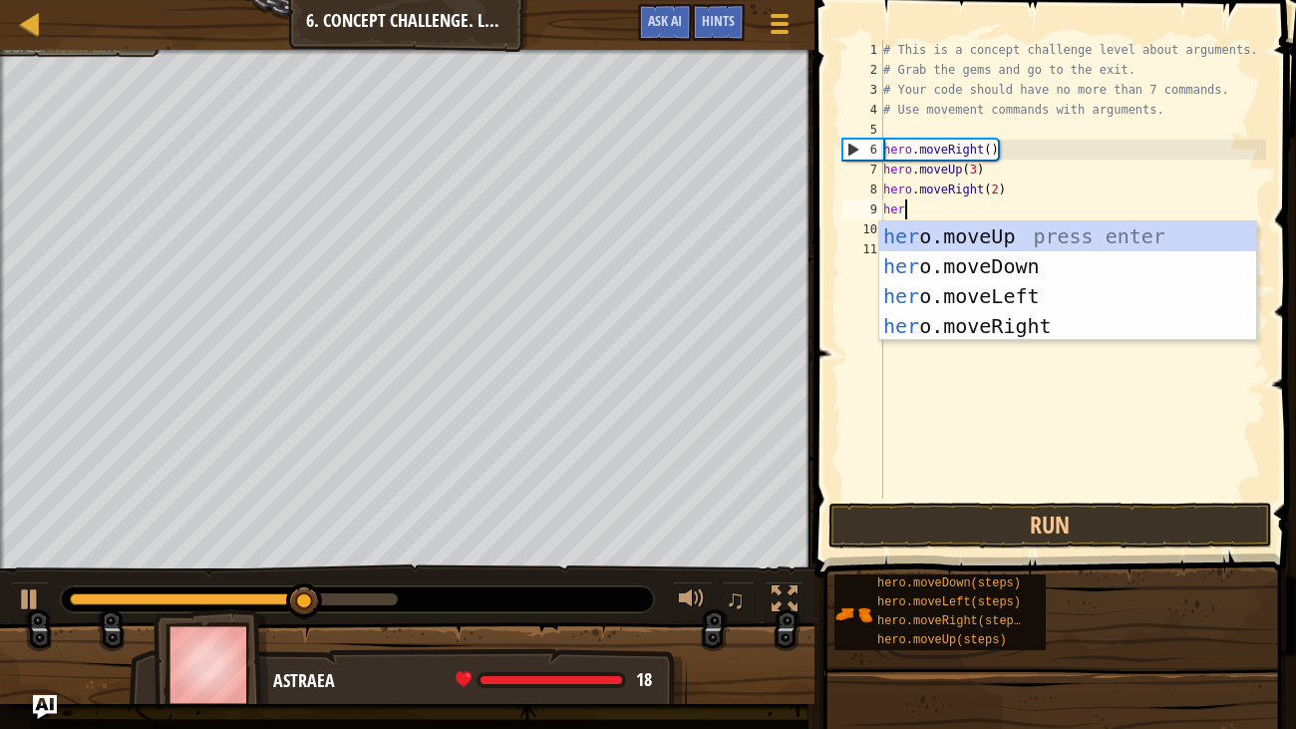
type textarea "hero"
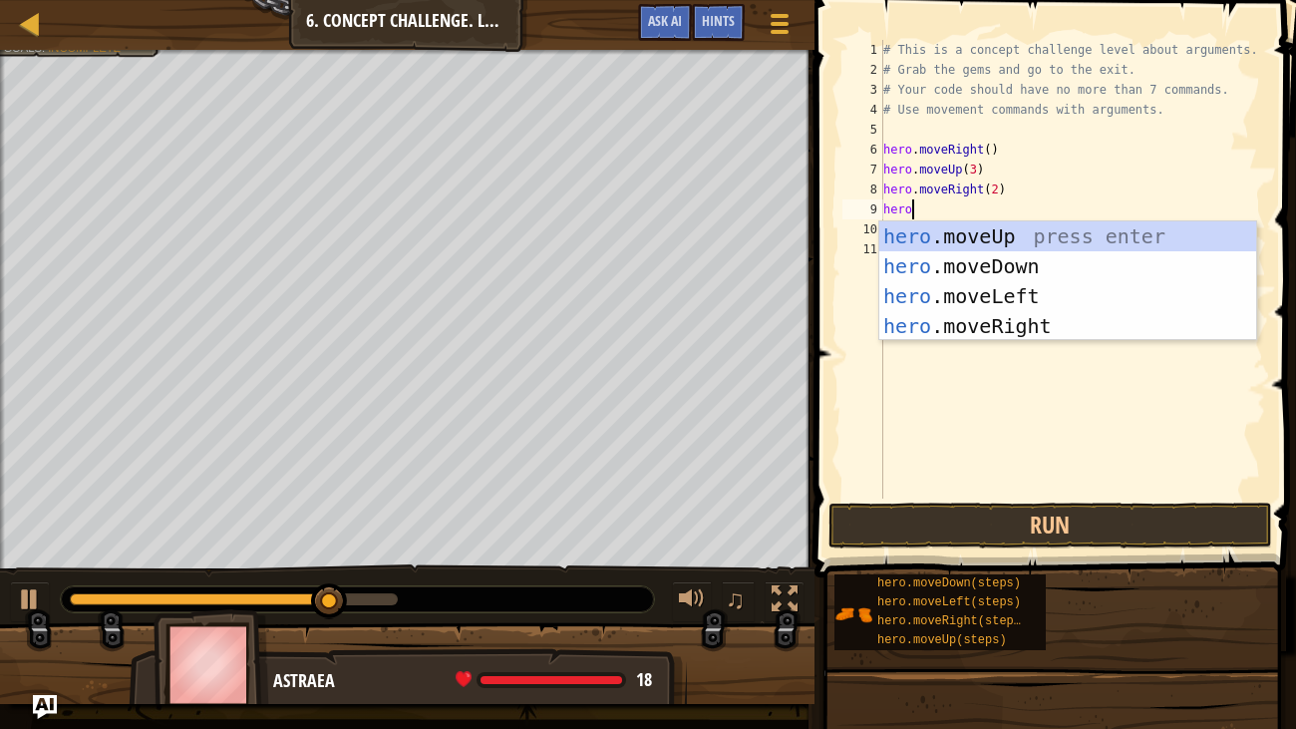
click at [1042, 265] on div "hero .moveUp press enter hero .moveDown press enter hero .moveLeft press enter …" at bounding box center [1067, 310] width 377 height 179
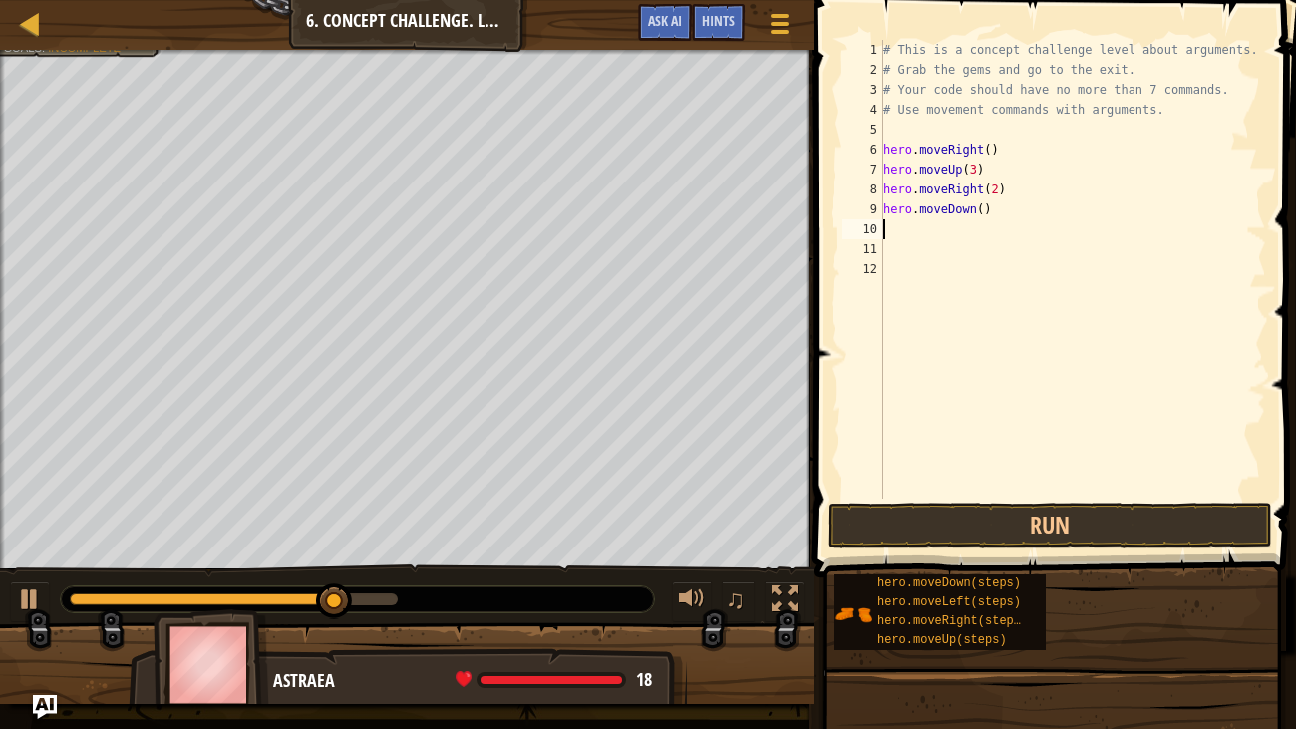
scroll to position [9, 0]
click at [1101, 529] on button "Run" at bounding box center [1050, 525] width 444 height 46
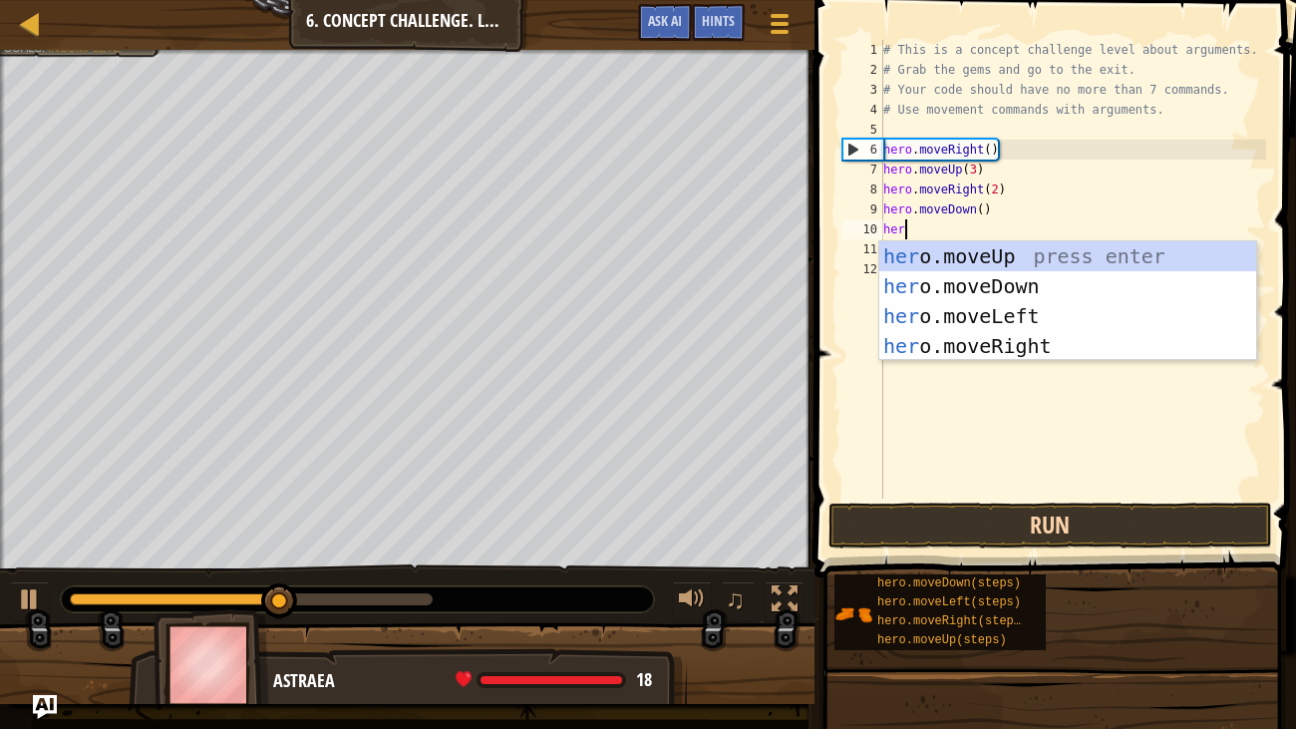
scroll to position [9, 1]
type textarea "hero"
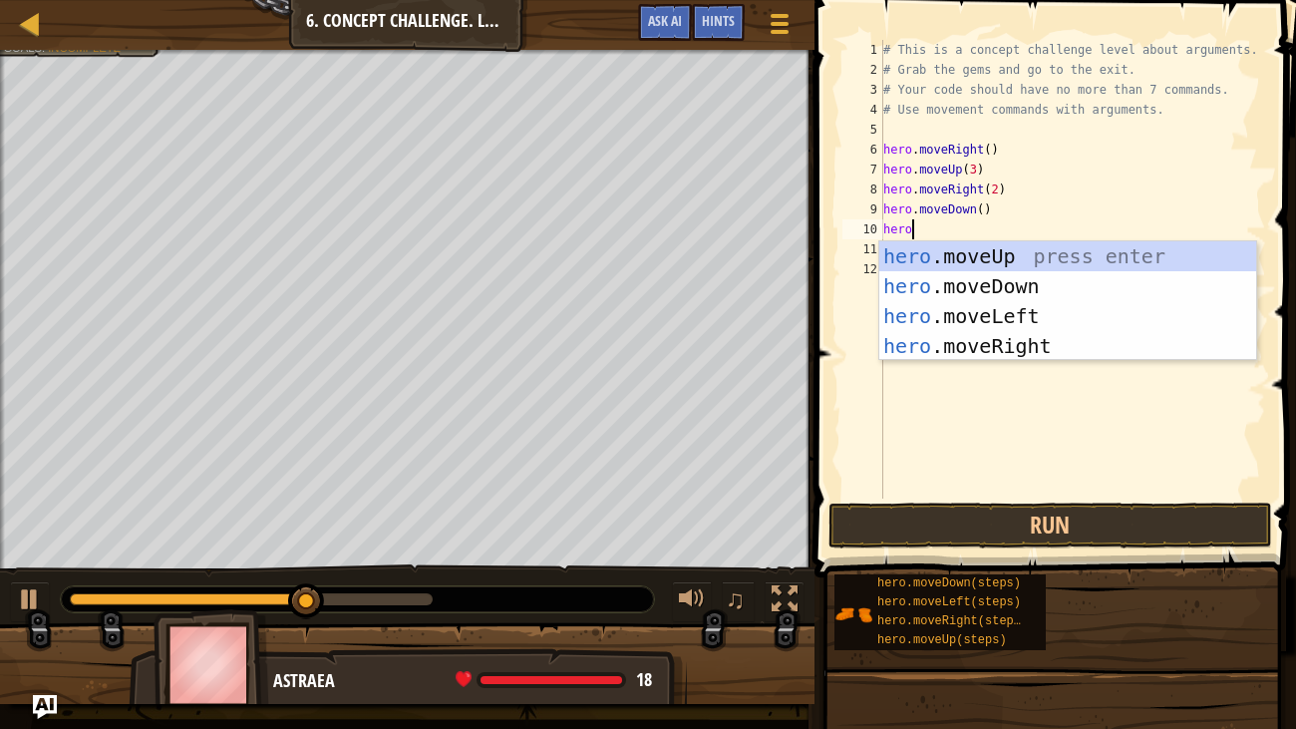
click at [1016, 309] on div "hero .moveUp press enter hero .moveDown press enter hero .moveLeft press enter …" at bounding box center [1067, 330] width 377 height 179
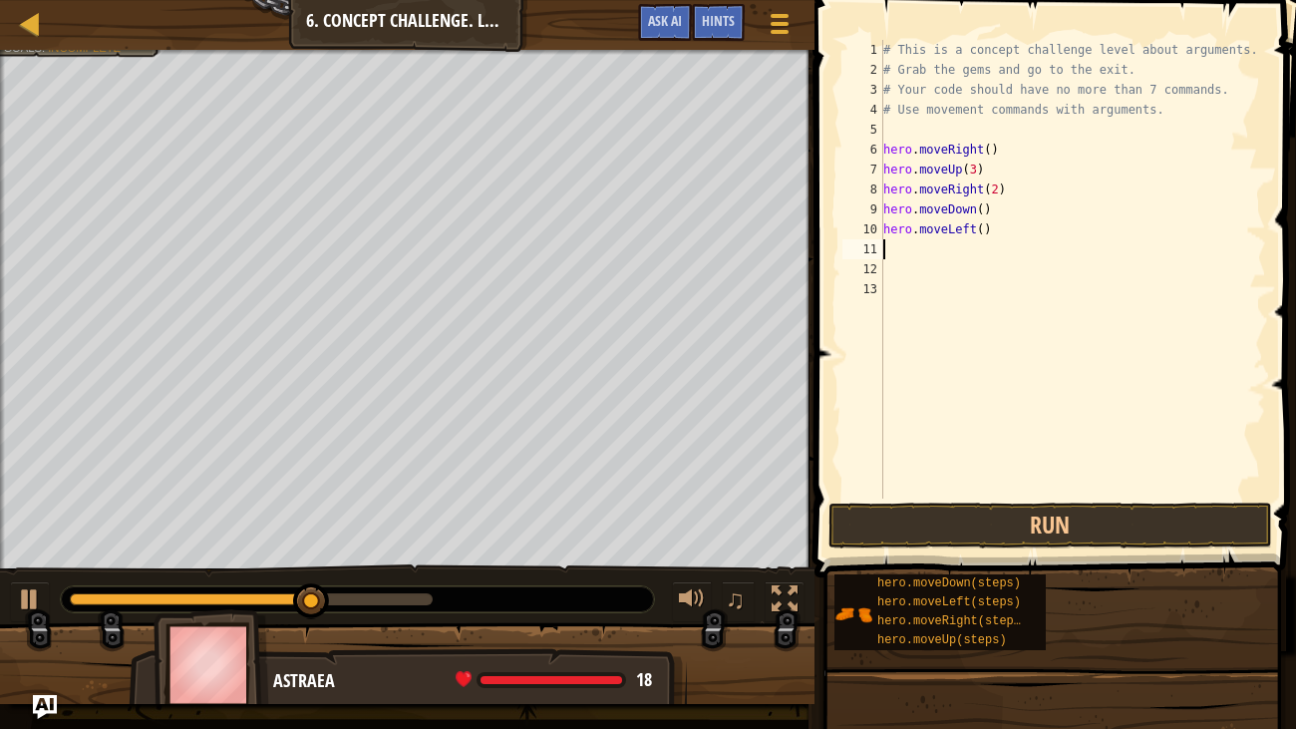
scroll to position [9, 0]
click at [1104, 526] on button "Run" at bounding box center [1050, 525] width 444 height 46
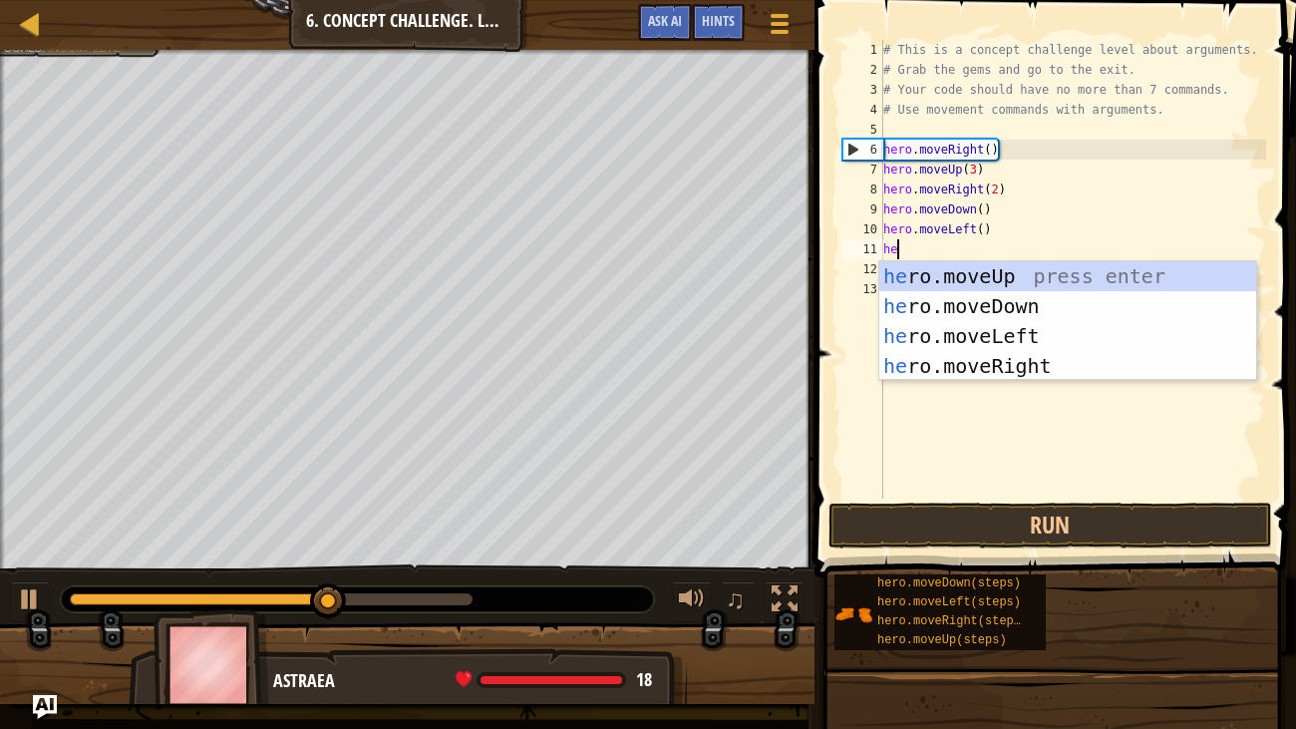
type textarea "hero"
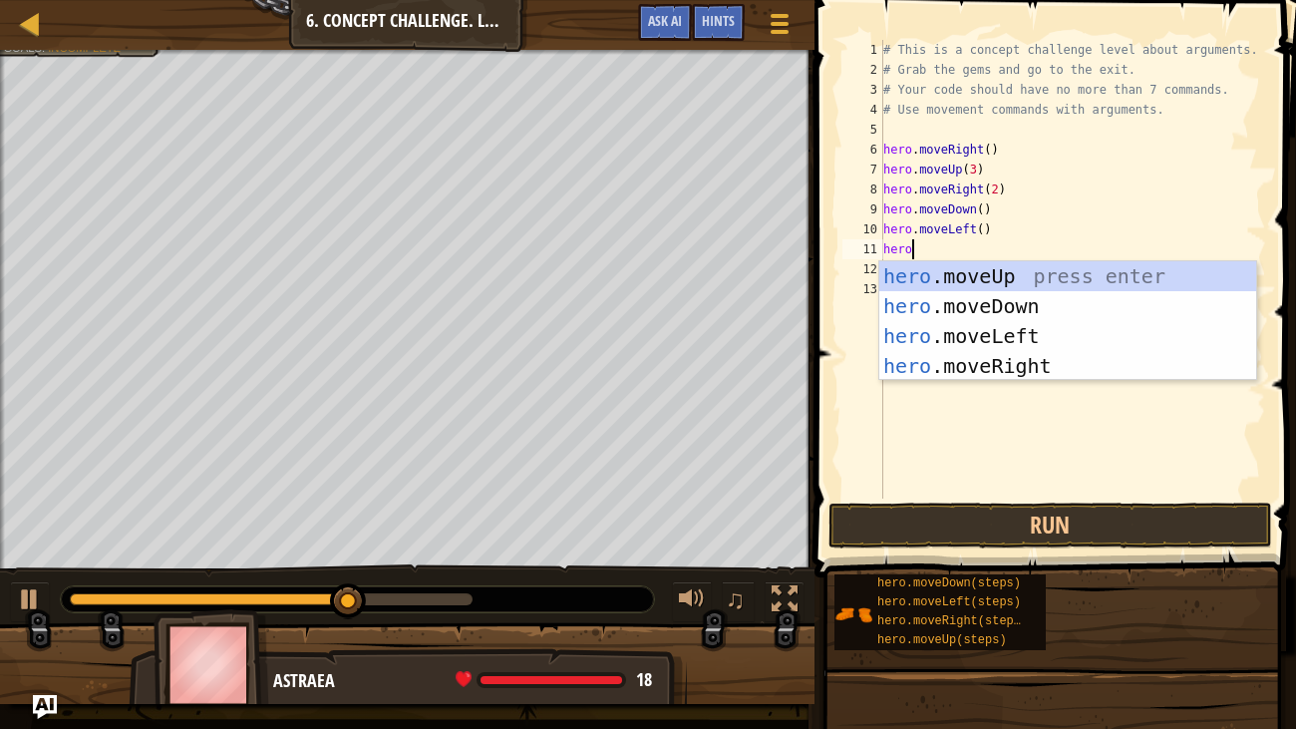
click at [1029, 301] on div "hero .moveUp press enter hero .moveDown press enter hero .moveLeft press enter …" at bounding box center [1067, 350] width 377 height 179
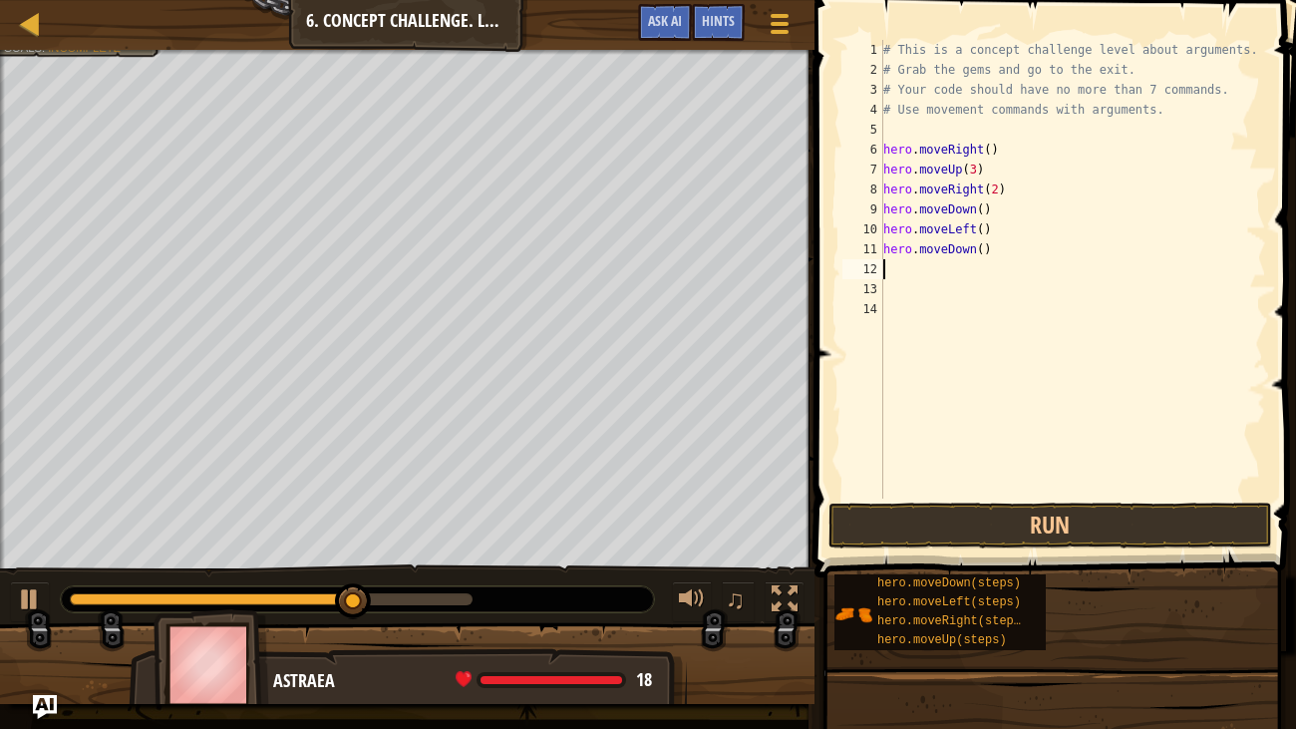
scroll to position [9, 0]
click at [1036, 520] on button "Run" at bounding box center [1050, 525] width 444 height 46
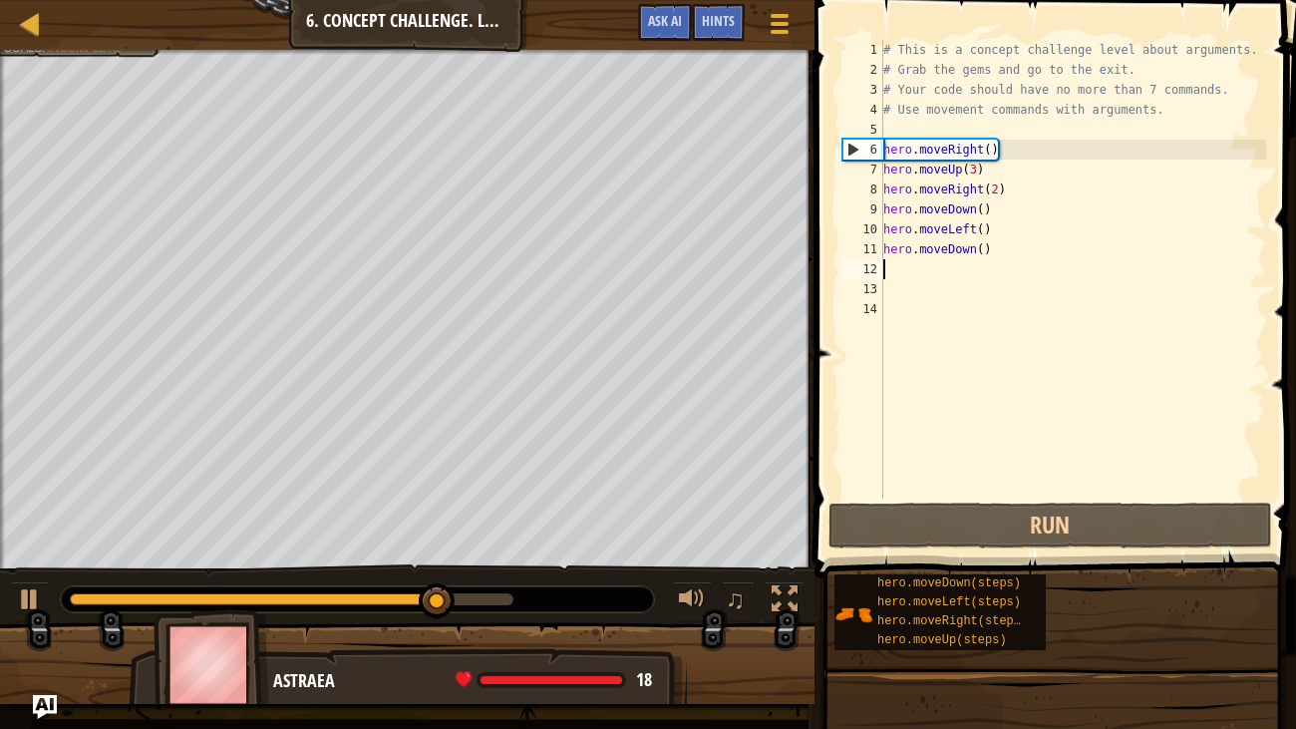
click at [981, 243] on div "# This is a concept challenge level about arguments. # Grab the gems and go to …" at bounding box center [1073, 289] width 388 height 498
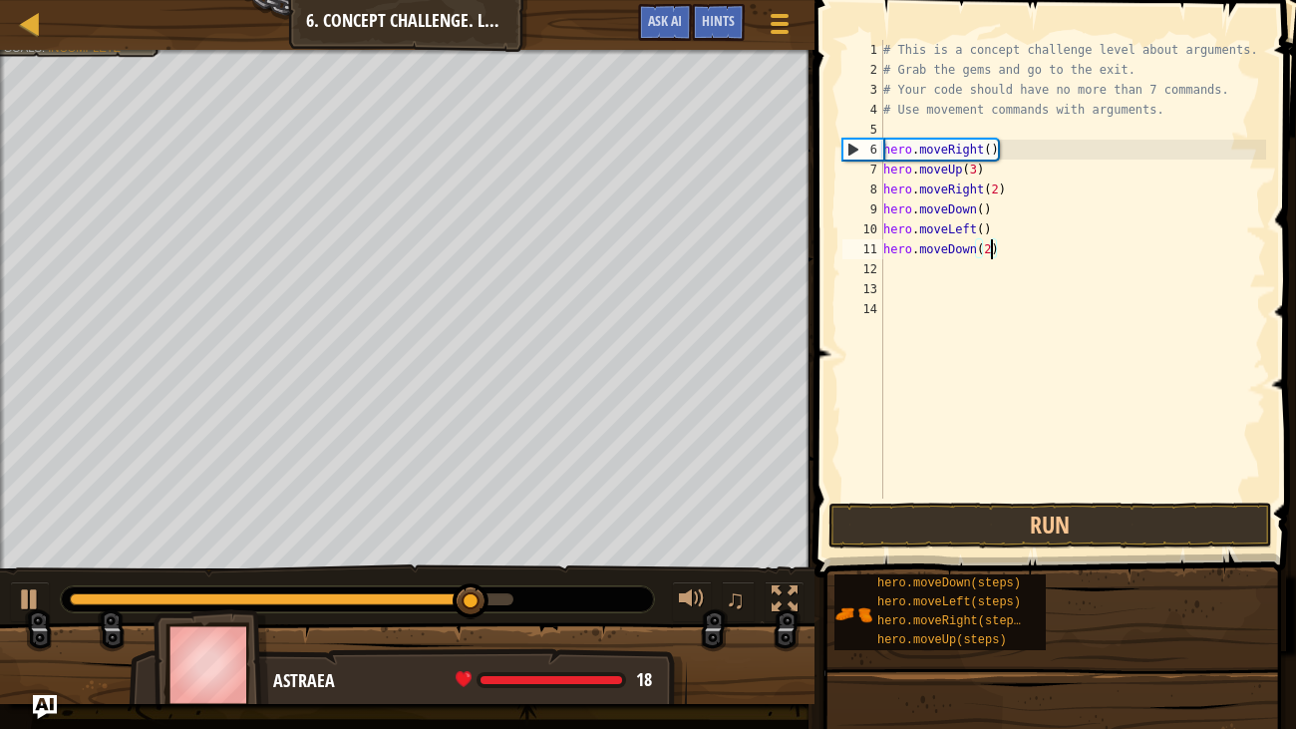
scroll to position [9, 8]
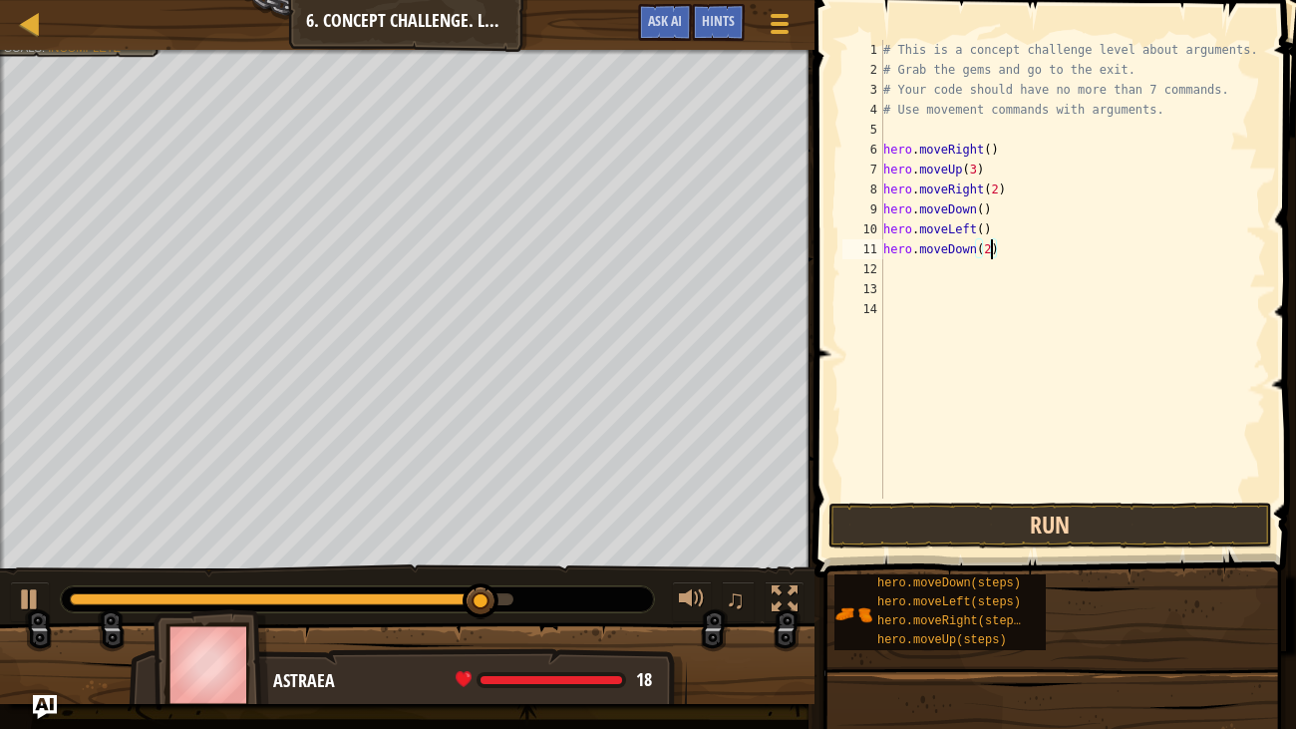
type textarea "hero.moveDown(2)"
click at [1158, 520] on button "Run" at bounding box center [1050, 525] width 444 height 46
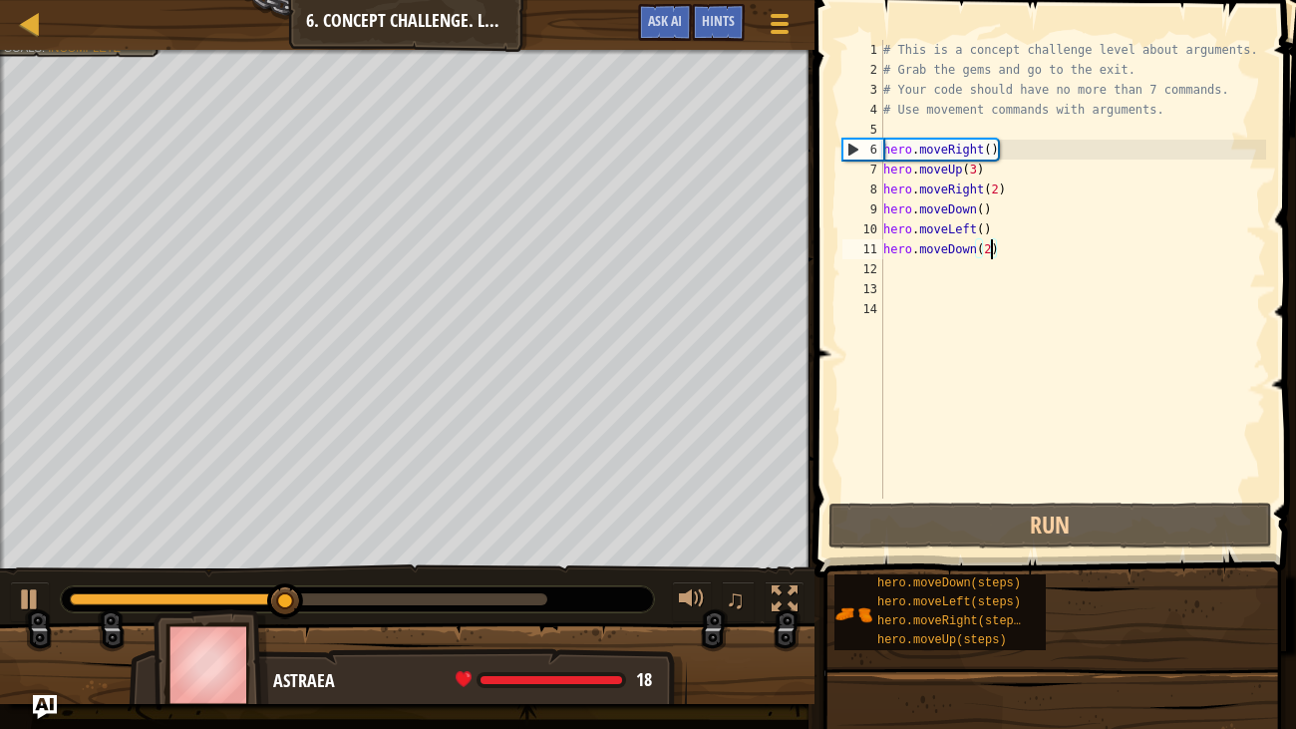
click at [894, 262] on div "# This is a concept challenge level about arguments. # Grab the gems and go to …" at bounding box center [1073, 289] width 388 height 498
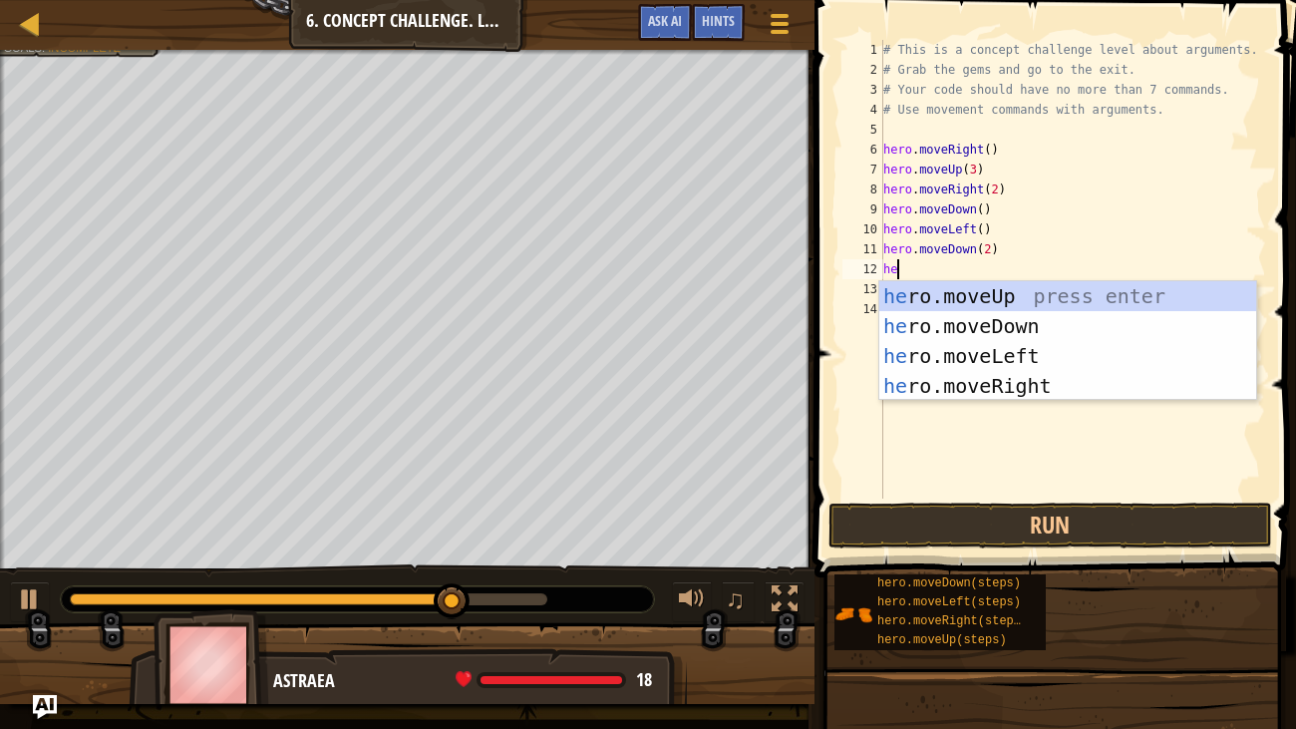
click at [1043, 0] on body "Map Introduction to Computer Science 6. Concept Challenge. Long Steps Game Menu…" at bounding box center [648, 0] width 1296 height 0
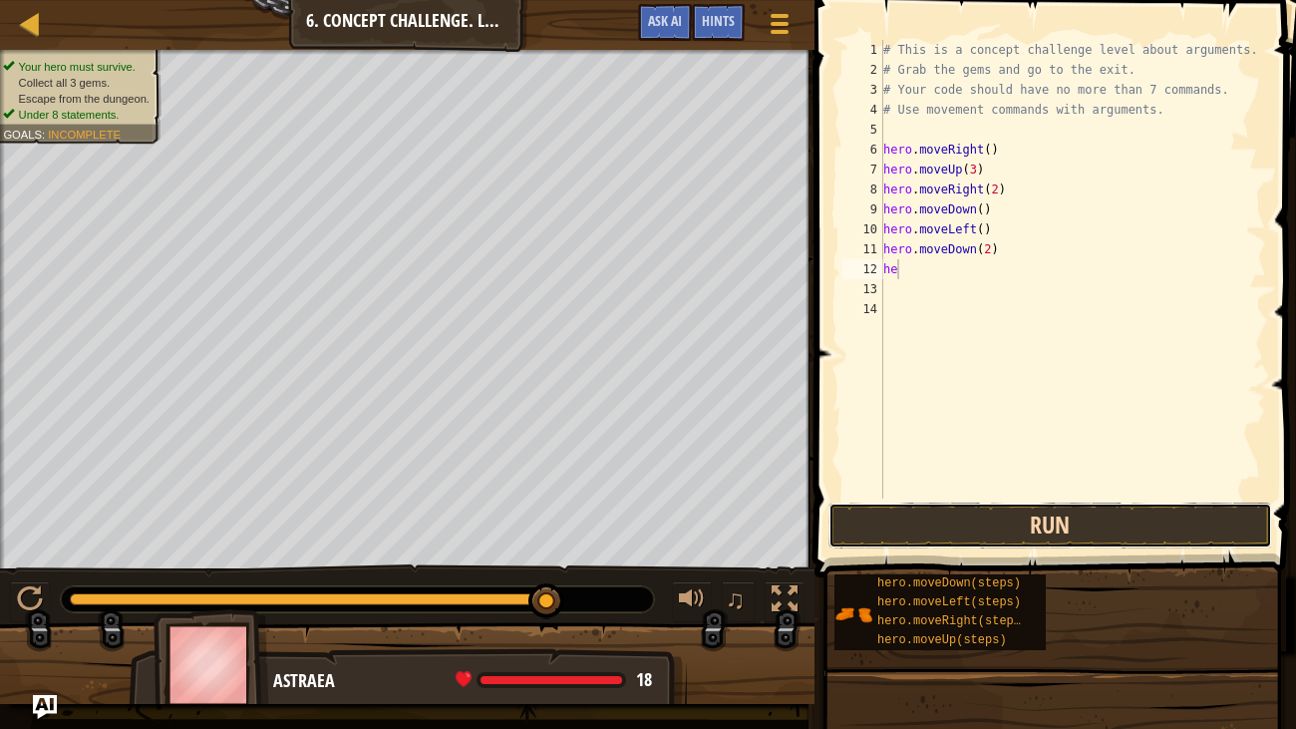
click at [1071, 519] on button "Run" at bounding box center [1050, 525] width 444 height 46
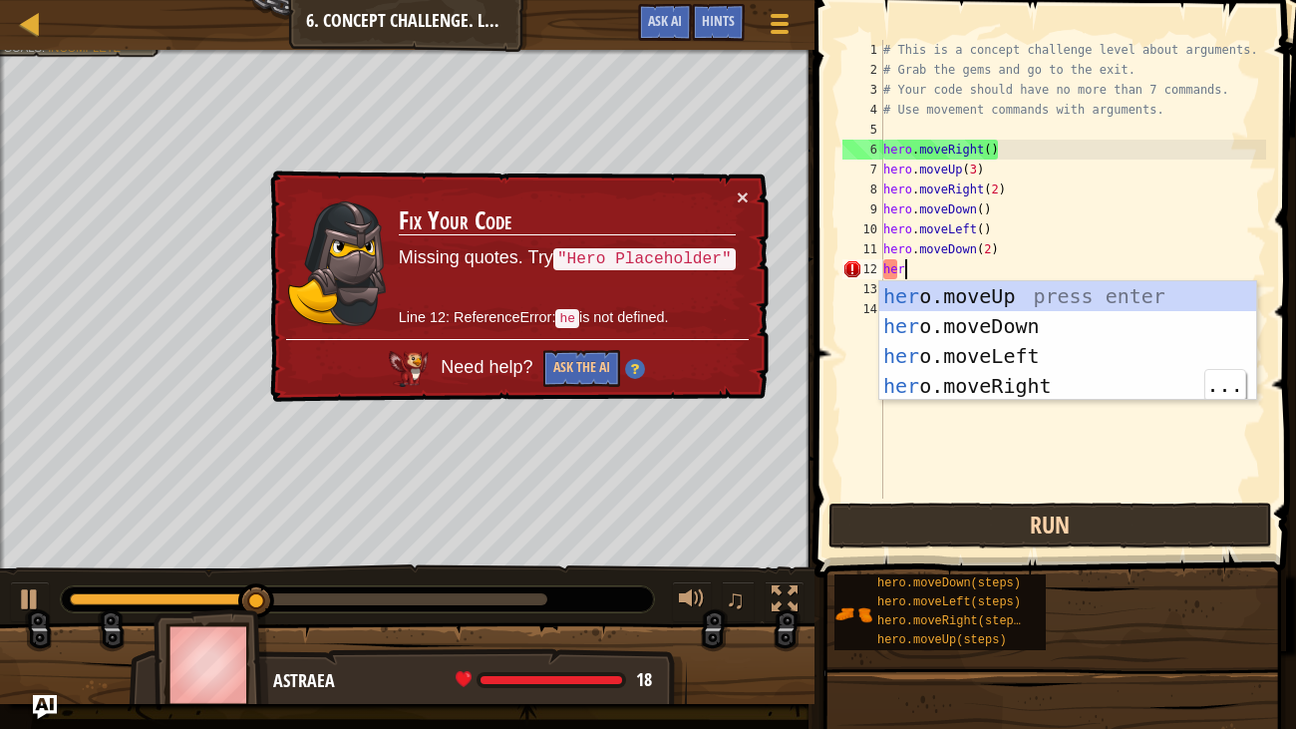
type textarea "her"
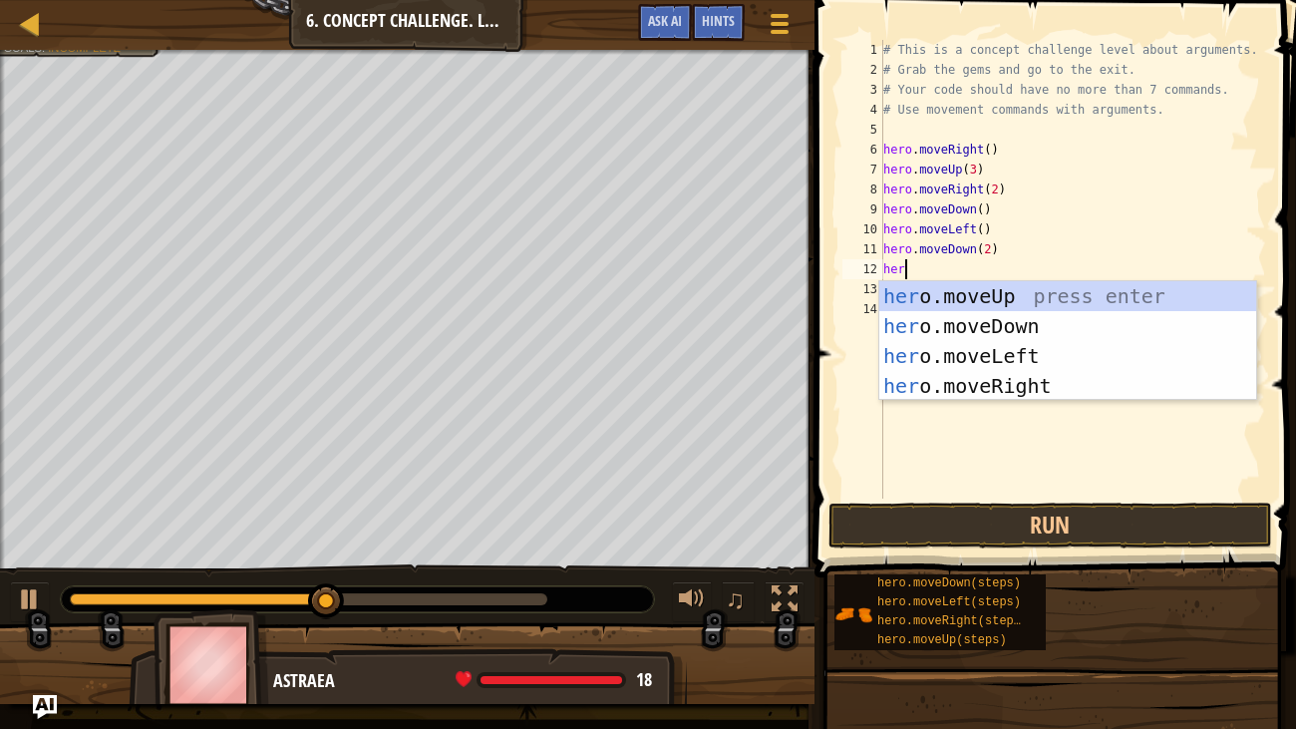
click at [1030, 390] on div "her o.moveUp press enter her o.moveDown press enter her o.moveLeft press enter …" at bounding box center [1067, 370] width 377 height 179
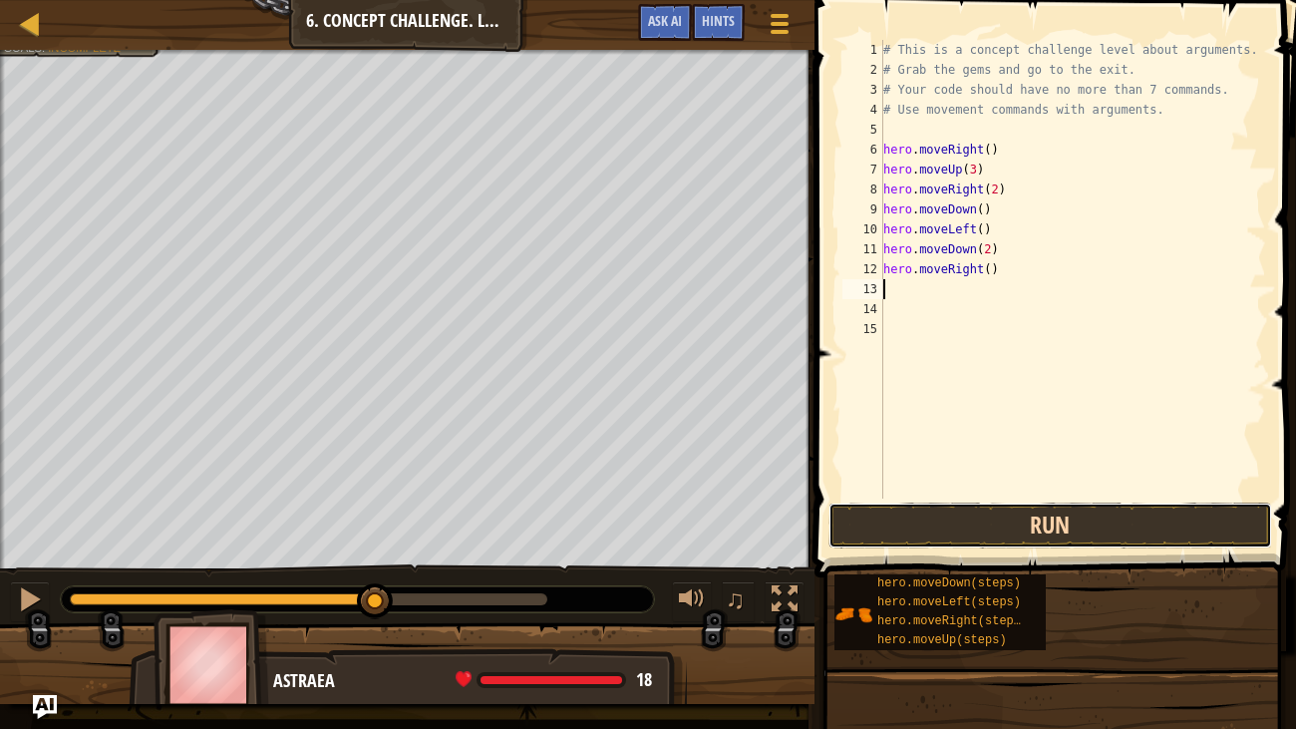
click at [1082, 517] on button "Run" at bounding box center [1050, 525] width 444 height 46
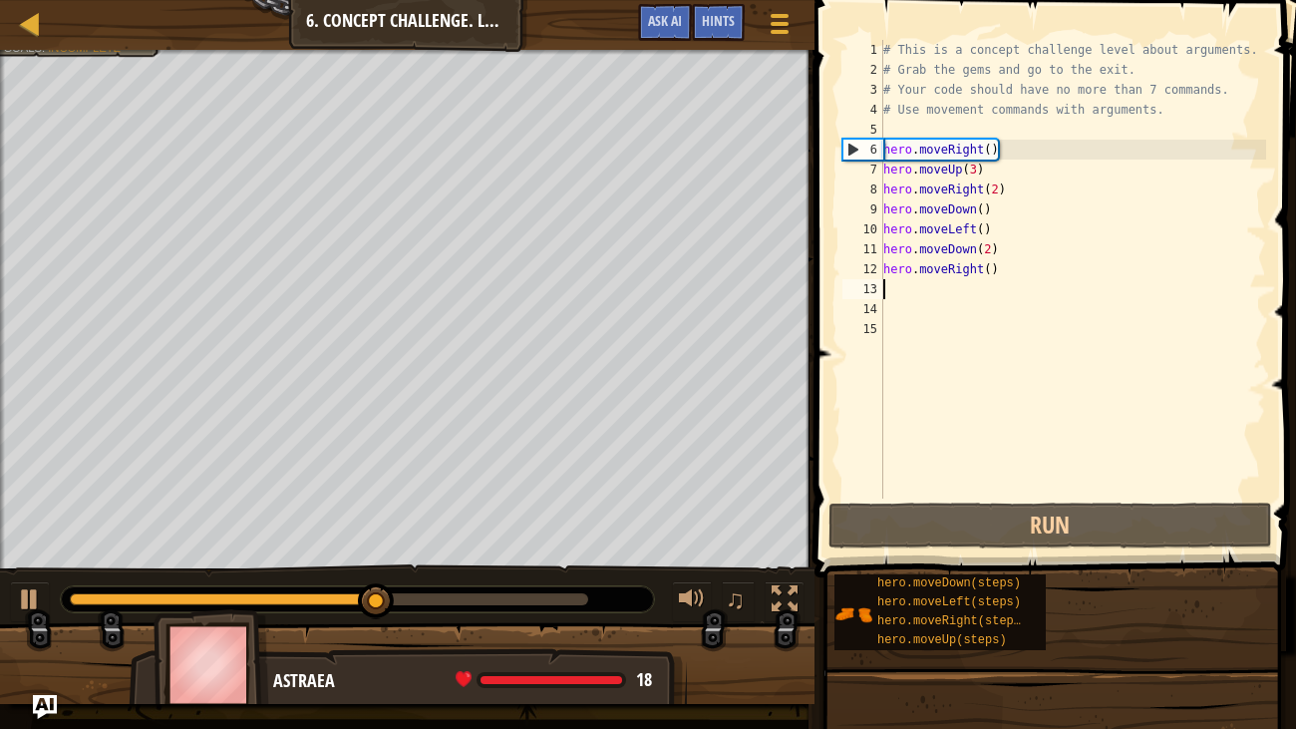
click at [990, 262] on div "# This is a concept challenge level about arguments. # Grab the gems and go to …" at bounding box center [1073, 289] width 388 height 498
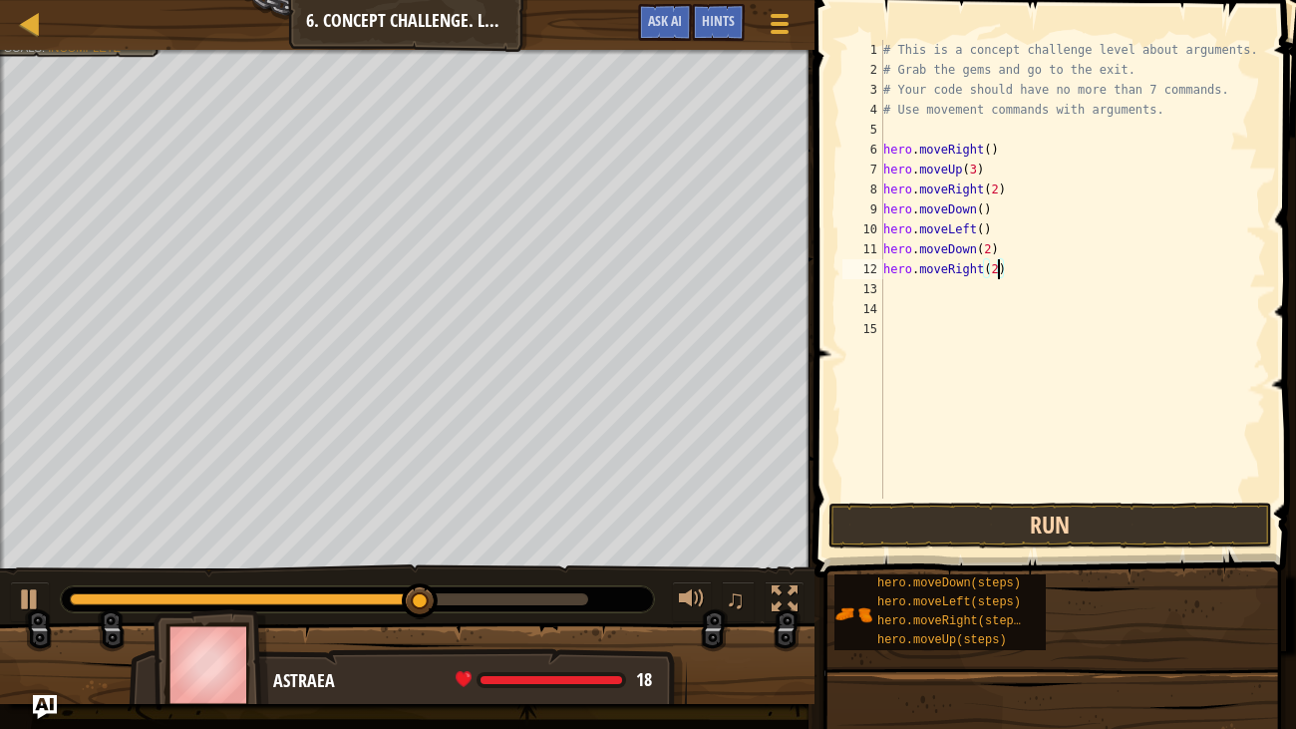
type textarea "hero.moveRight(2)"
click at [1110, 518] on button "Run" at bounding box center [1050, 525] width 444 height 46
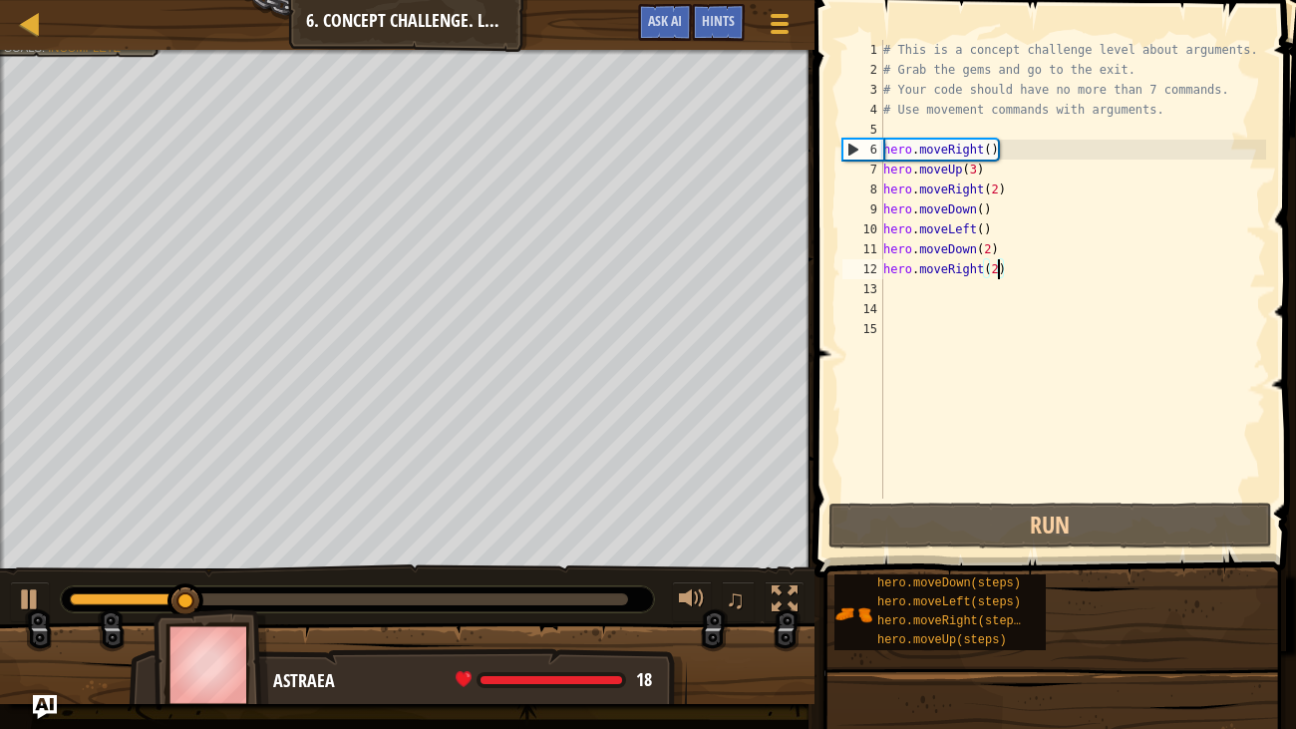
click at [922, 293] on div "# This is a concept challenge level about arguments. # Grab the gems and go to …" at bounding box center [1073, 289] width 388 height 498
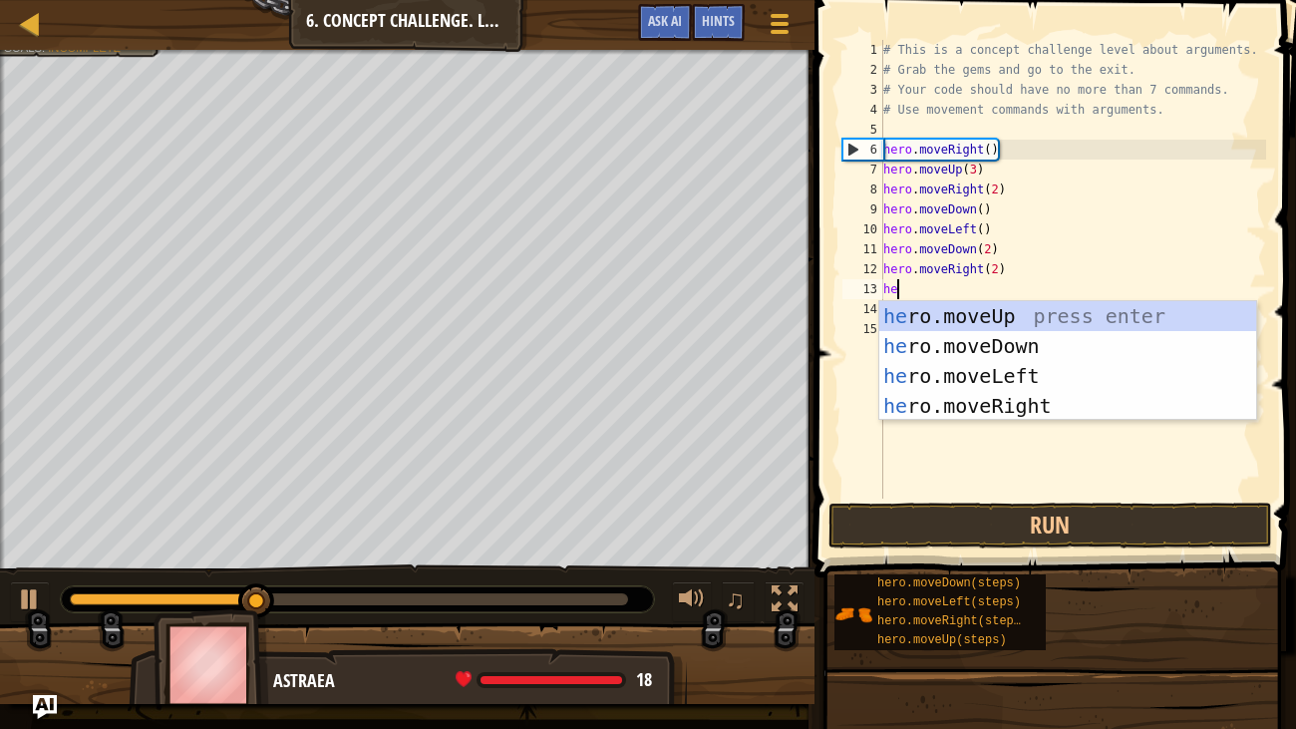
scroll to position [9, 1]
type textarea "hero"
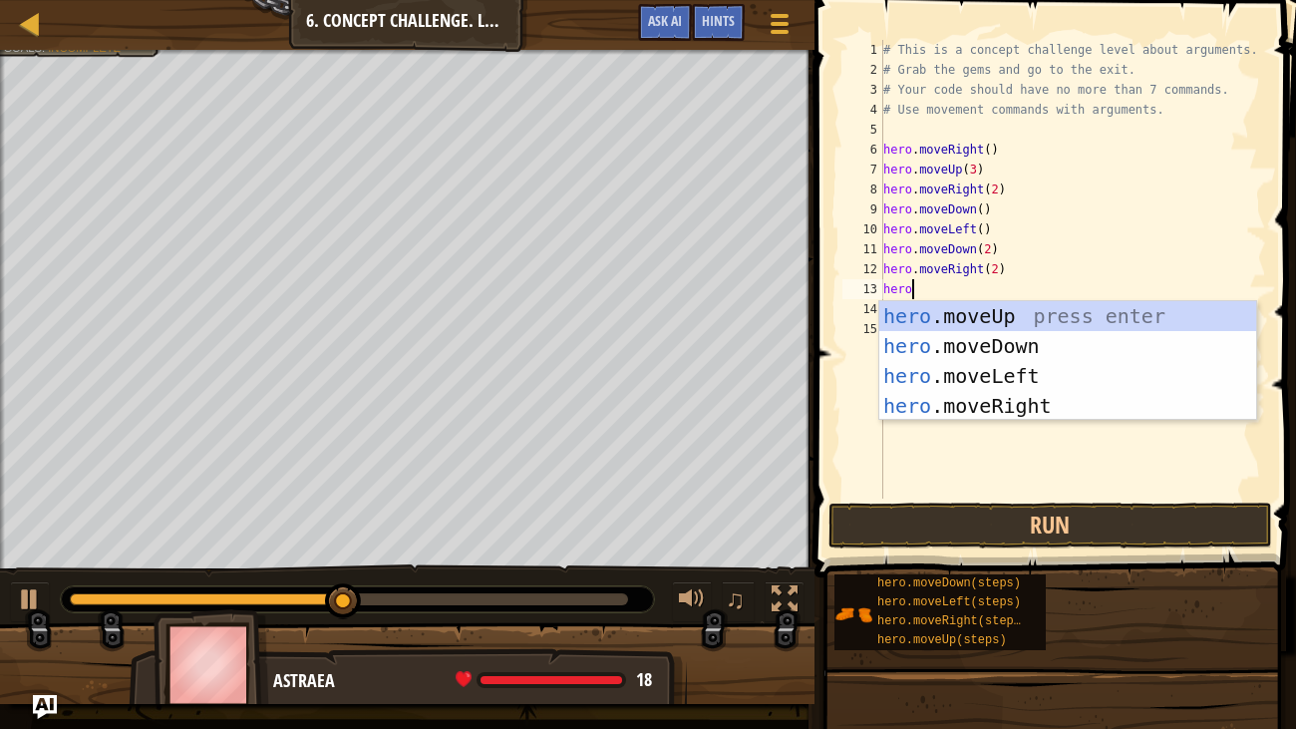
click at [1051, 312] on div "hero .moveUp press enter hero .moveDown press enter hero .moveLeft press enter …" at bounding box center [1067, 390] width 377 height 179
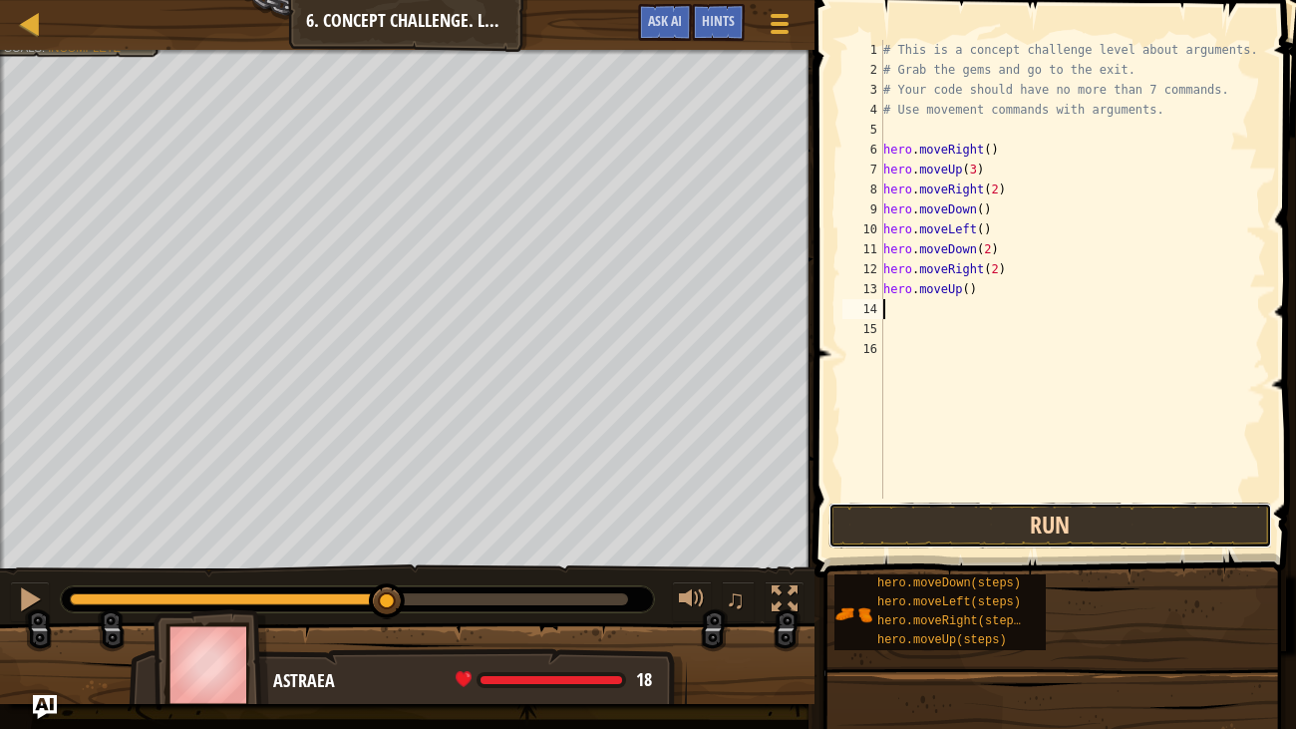
click at [1017, 537] on button "Run" at bounding box center [1050, 525] width 444 height 46
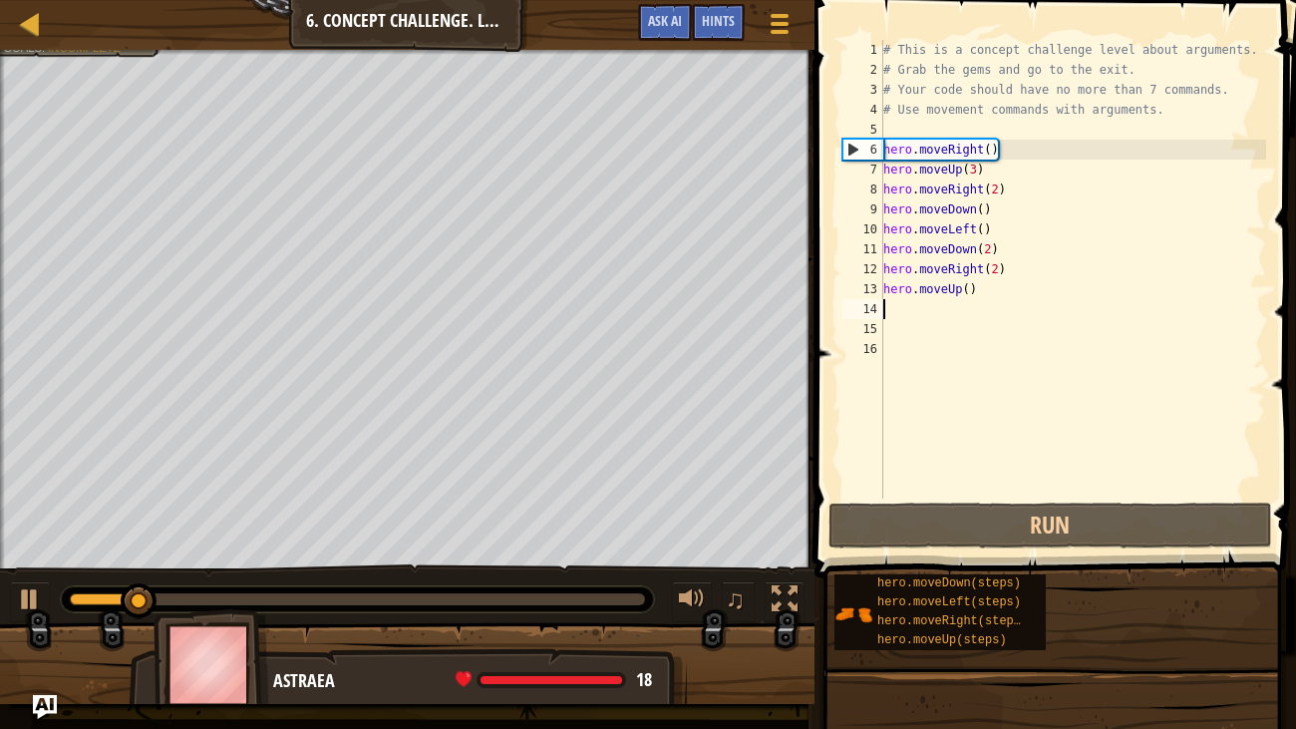
click at [943, 312] on div "# This is a concept challenge level about arguments. # Grab the gems and go to …" at bounding box center [1073, 289] width 388 height 498
click at [963, 294] on div "# This is a concept challenge level about arguments. # Grab the gems and go to …" at bounding box center [1073, 289] width 388 height 498
click at [972, 292] on div "# This is a concept challenge level about arguments. # Grab the gems and go to …" at bounding box center [1073, 289] width 388 height 498
type textarea "hero.moveUp(2)"
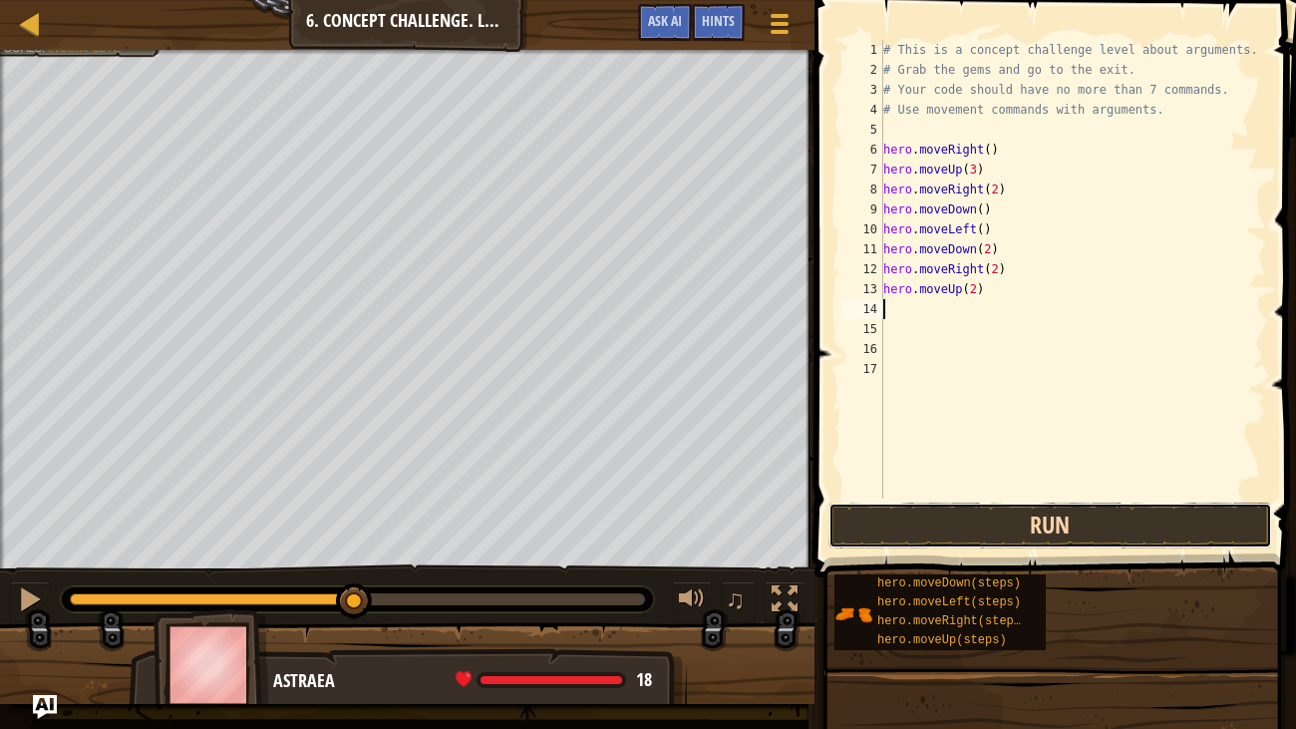
click at [1063, 522] on button "Run" at bounding box center [1050, 525] width 444 height 46
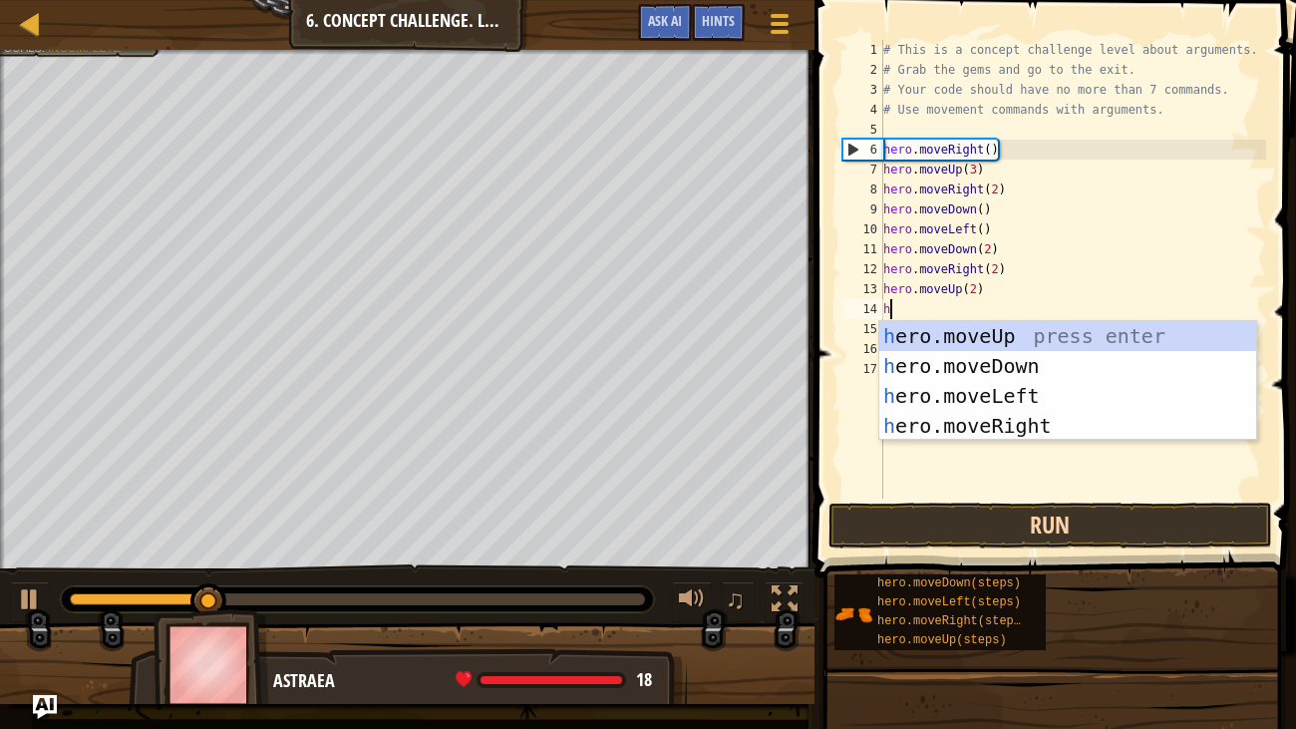
type textarea "he"
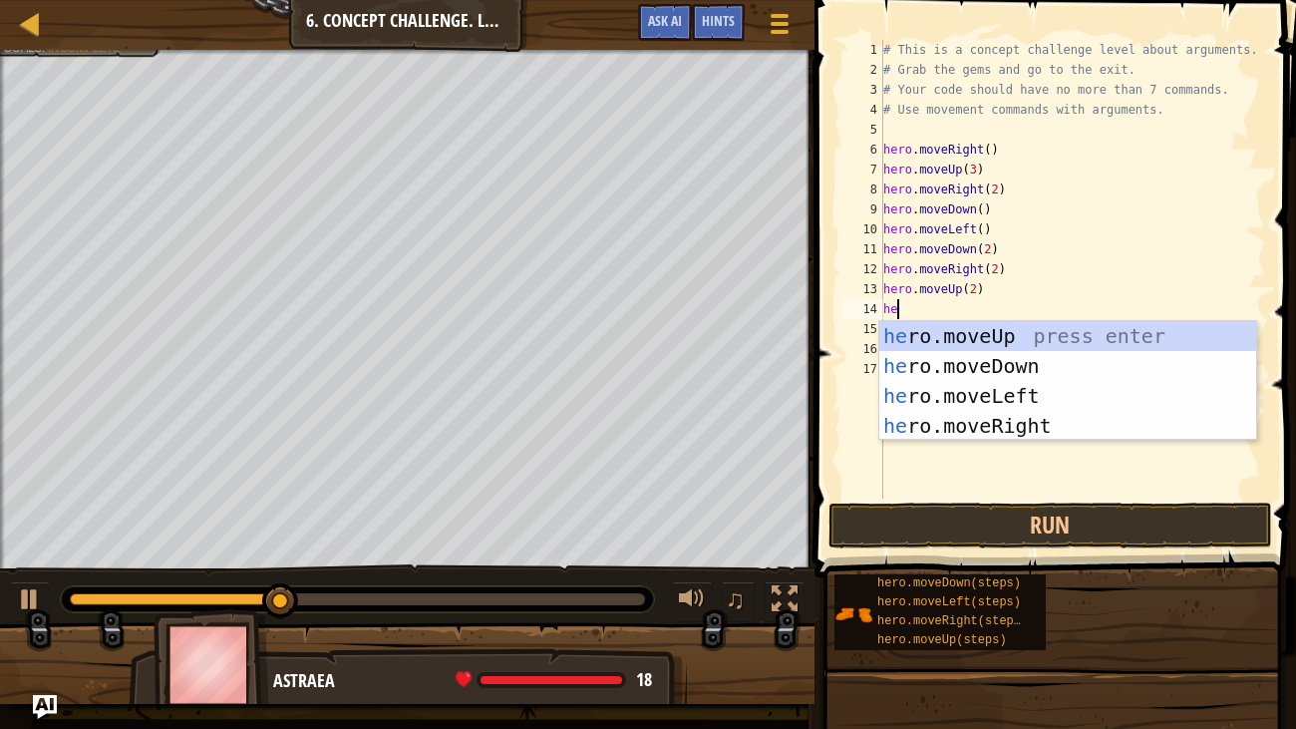
click at [1024, 429] on div "he ro.moveUp press enter he ro.moveDown press enter he ro.moveLeft press enter …" at bounding box center [1067, 410] width 377 height 179
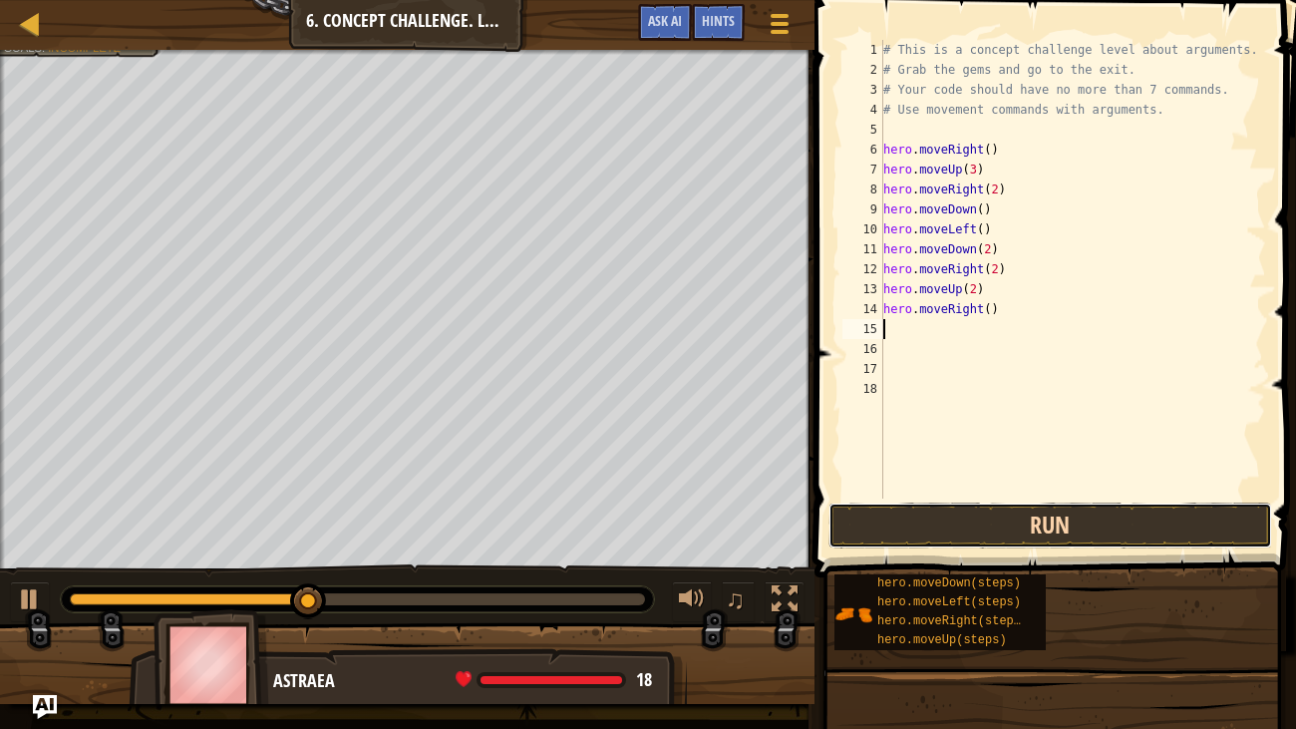
click at [1084, 520] on button "Run" at bounding box center [1050, 525] width 444 height 46
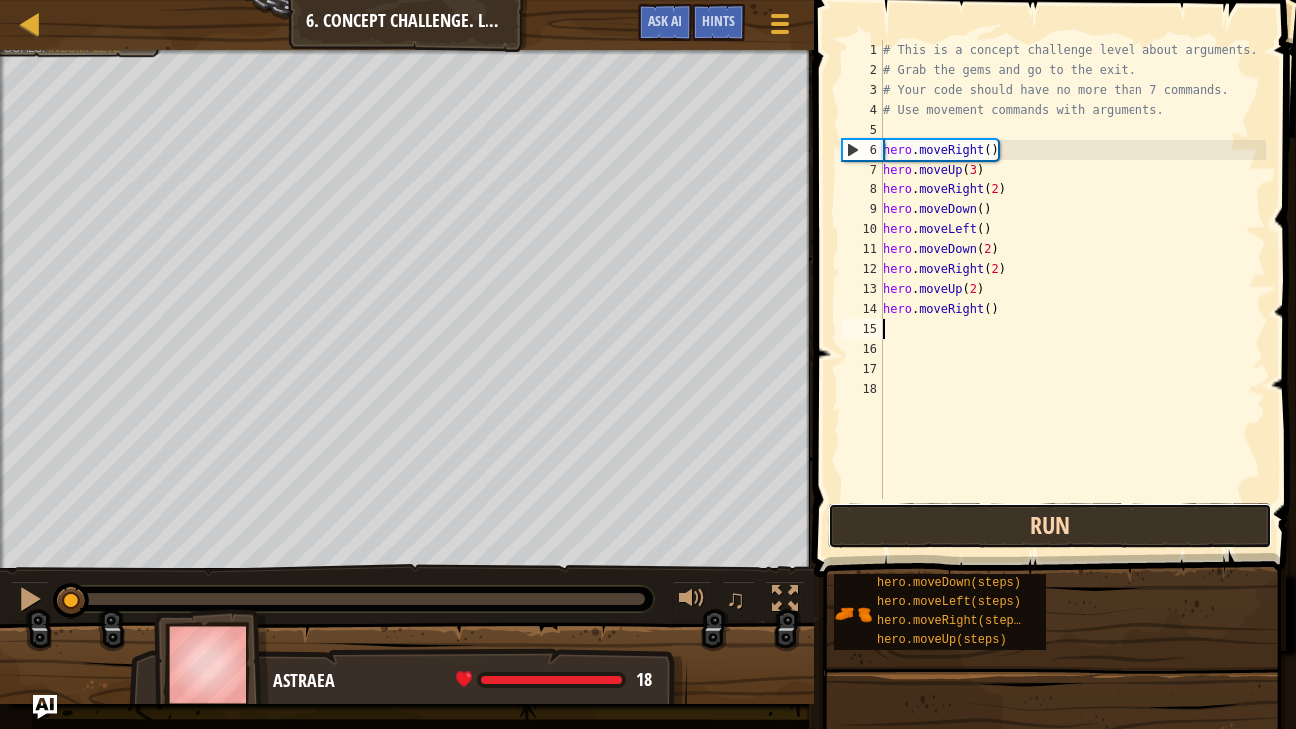
click at [1190, 526] on button "Run" at bounding box center [1050, 525] width 444 height 46
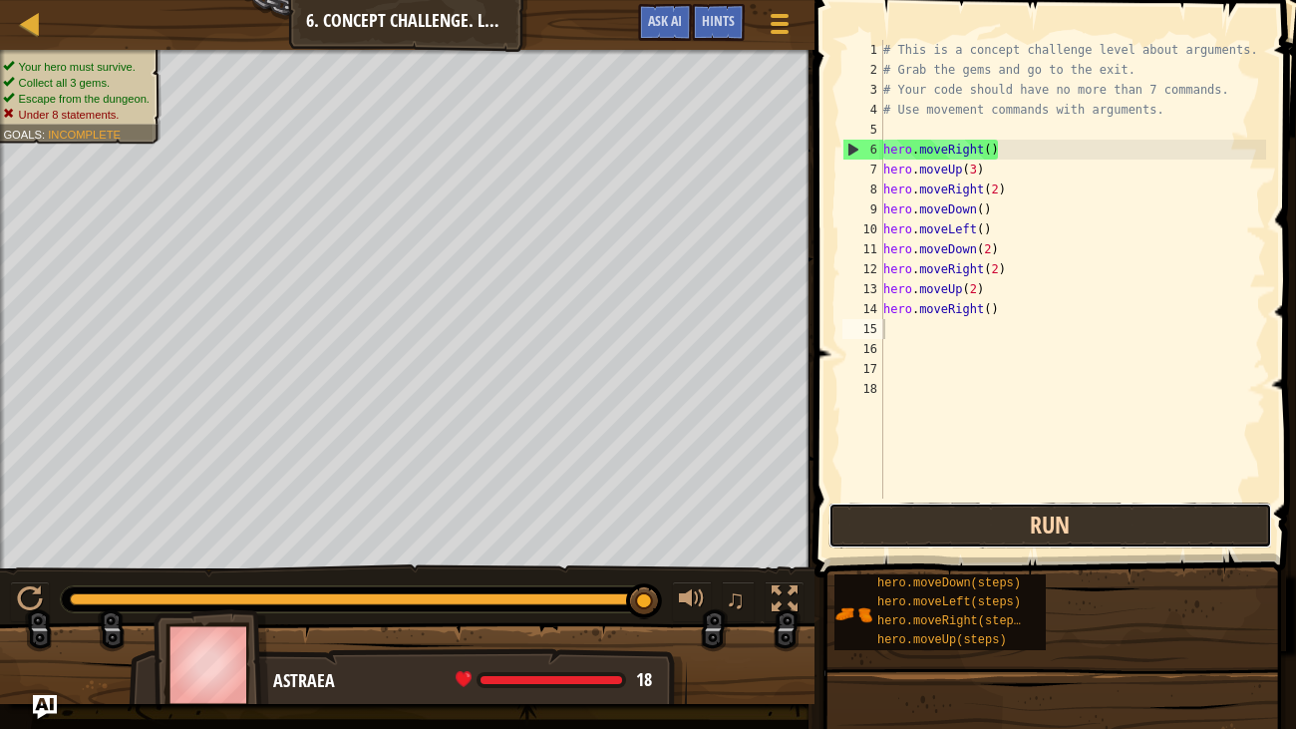
click at [974, 531] on button "Run" at bounding box center [1050, 525] width 444 height 46
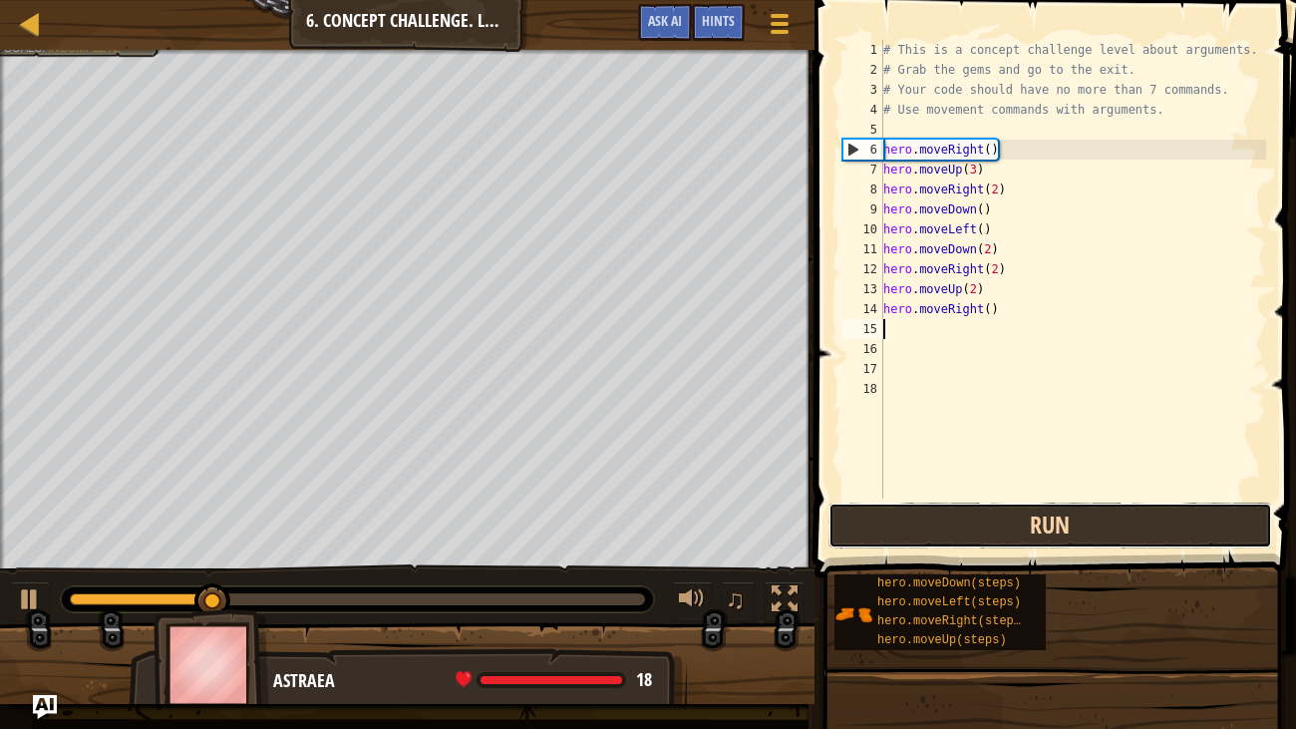
click at [974, 529] on button "Run" at bounding box center [1050, 525] width 444 height 46
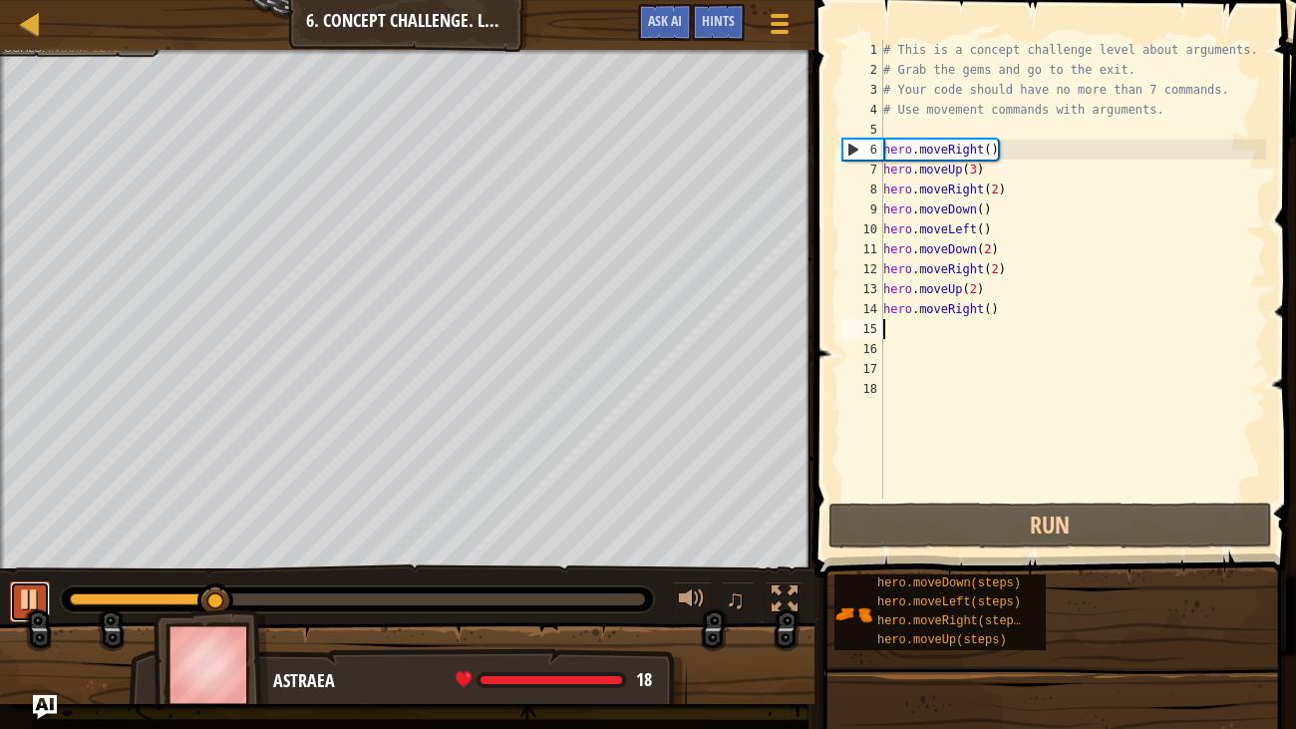
click at [34, 598] on div at bounding box center [30, 599] width 26 height 26
click at [35, 605] on div at bounding box center [30, 599] width 26 height 26
click at [36, 605] on div at bounding box center [30, 599] width 26 height 26
type textarea "hero.moveRight()"
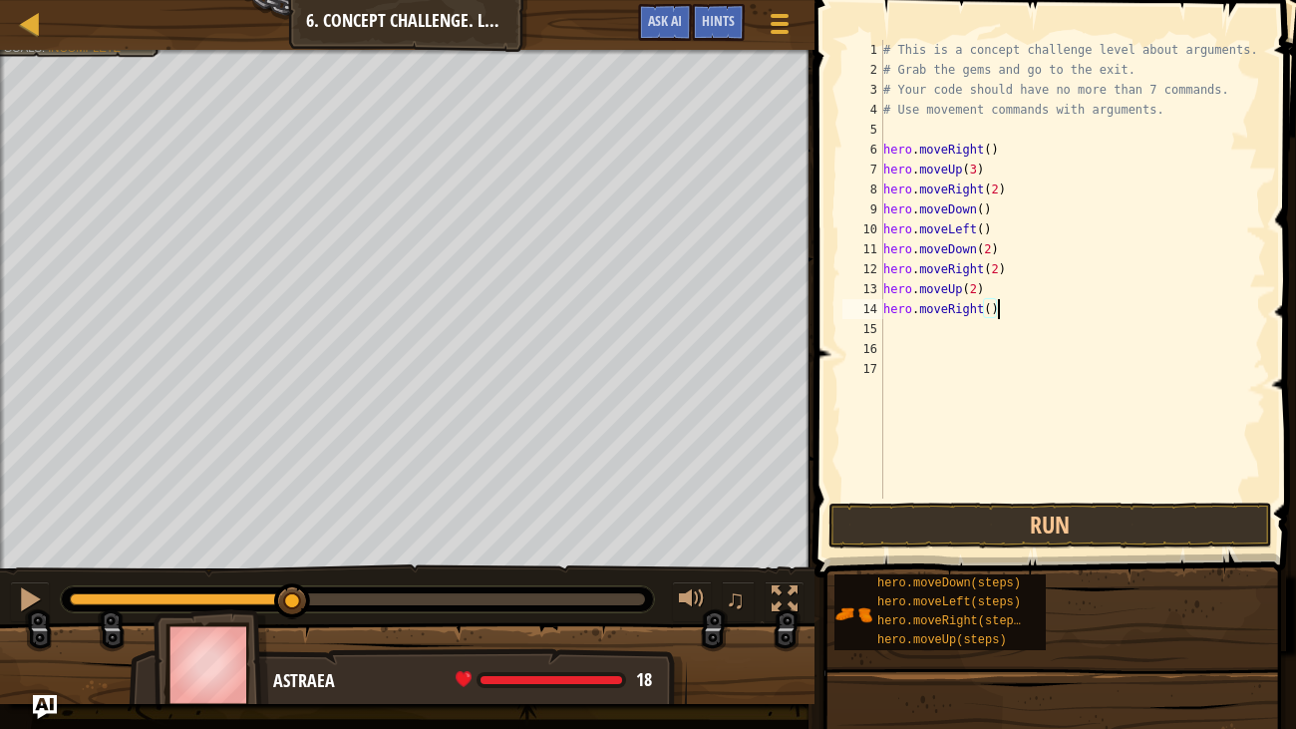
click at [888, 120] on div "# This is a concept challenge level about arguments. # Grab the gems and go to …" at bounding box center [1073, 289] width 388 height 498
click at [892, 107] on div "# This is a concept challenge level about arguments. # Grab the gems and go to …" at bounding box center [1073, 289] width 388 height 498
click at [889, 52] on div "# This is a concept challenge level about arguments. # Grab the gems and go to …" at bounding box center [1073, 289] width 388 height 498
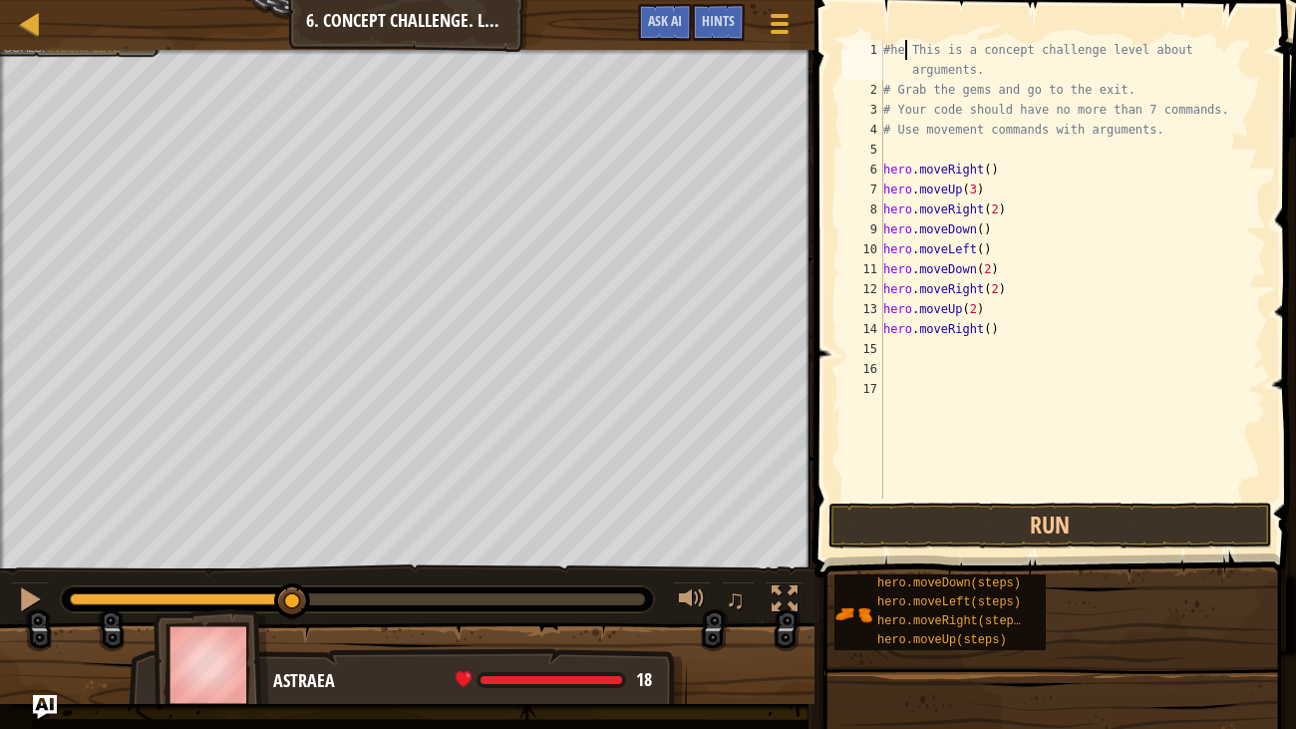
scroll to position [9, 2]
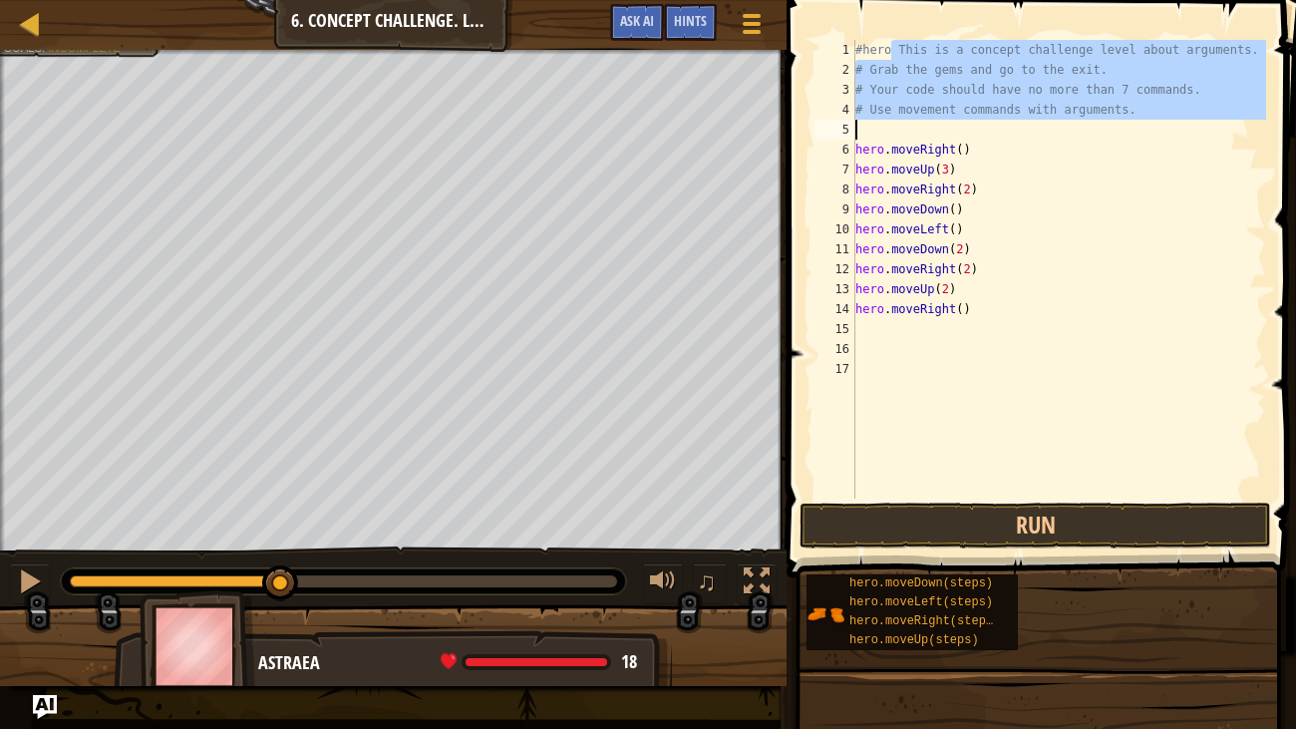
drag, startPoint x: 893, startPoint y: 46, endPoint x: 1109, endPoint y: 120, distance: 228.5
click at [1109, 120] on div "#hero This is a concept challenge level about arguments. # Grab the gems and go…" at bounding box center [1058, 289] width 415 height 498
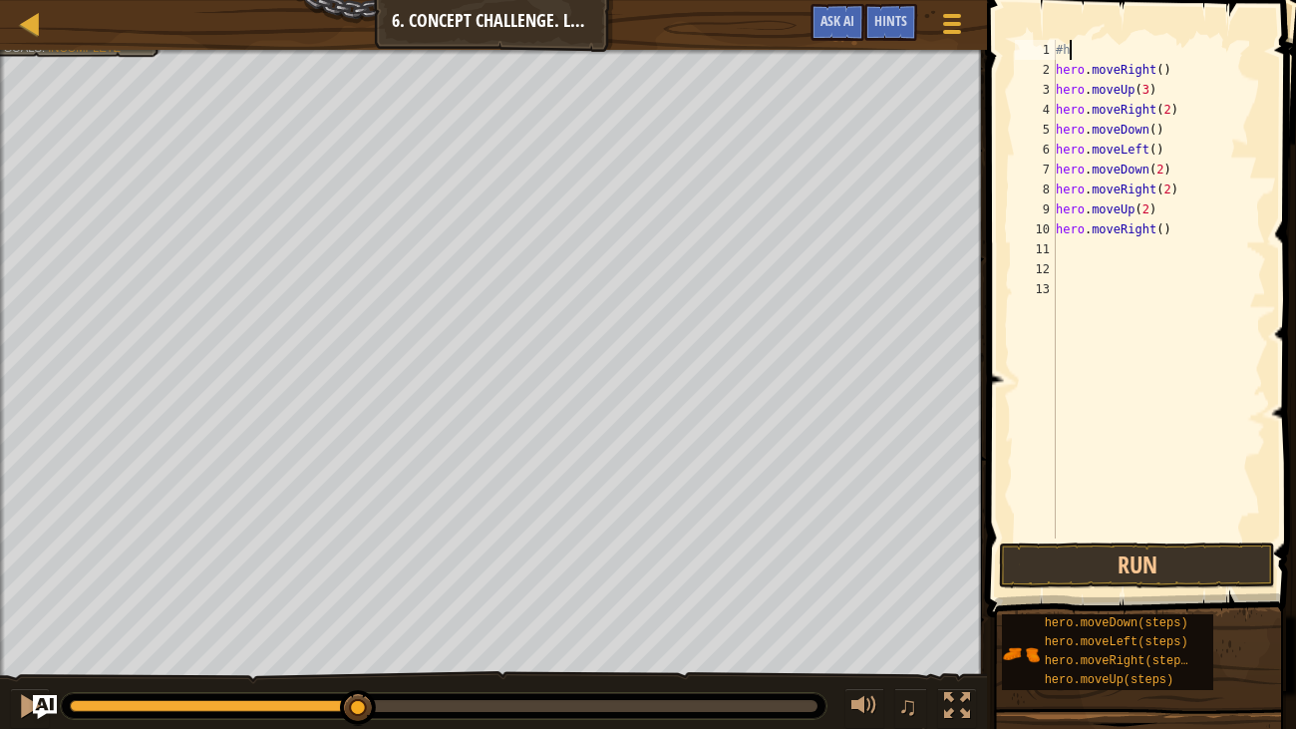
scroll to position [9, 0]
type textarea "#"
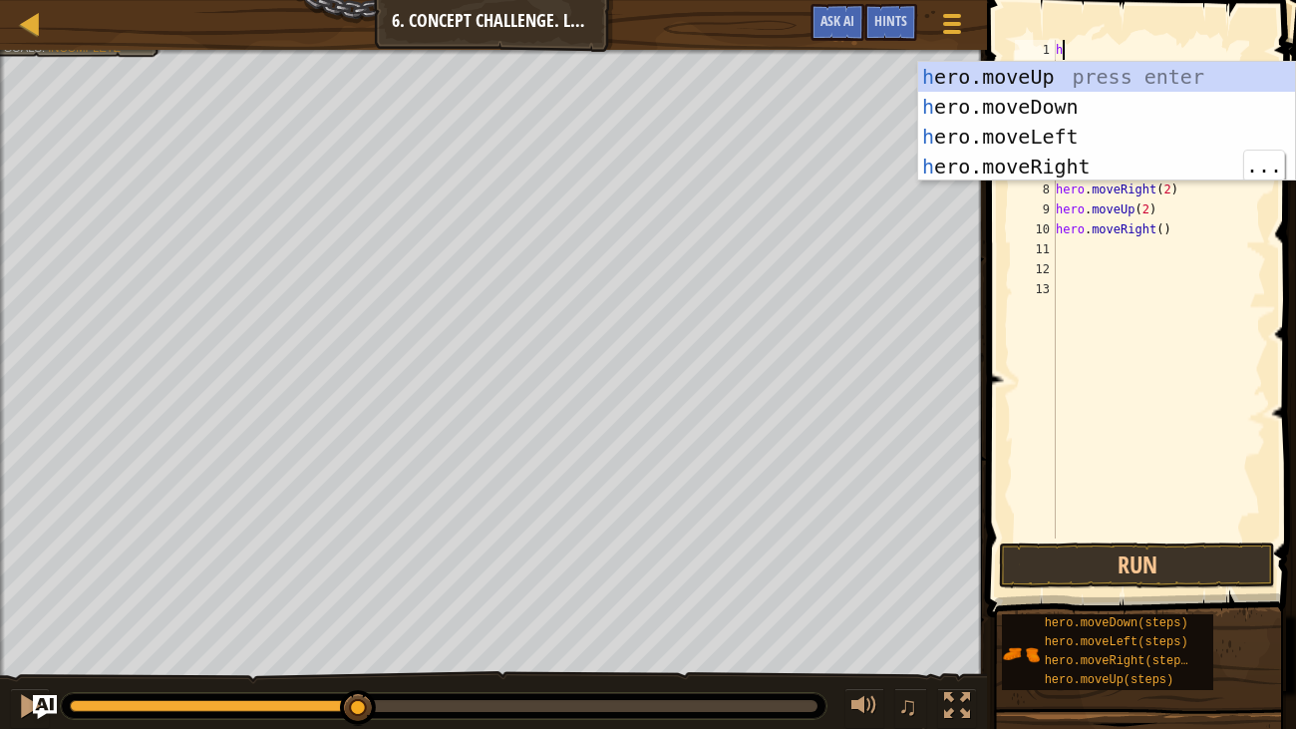
type textarea "he"
click at [1166, 78] on div "he ro.moveUp press enter he ro.moveDown press enter he ro.moveLeft press enter …" at bounding box center [1106, 151] width 377 height 179
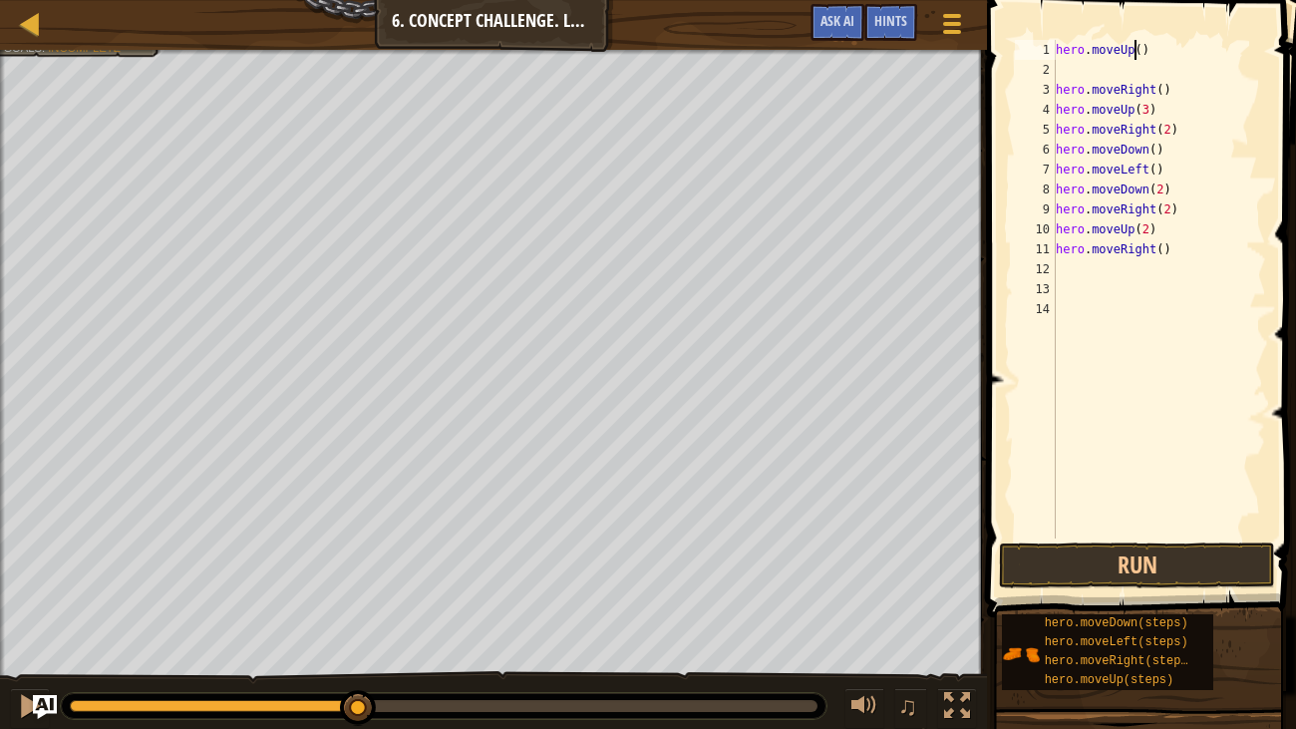
click at [1132, 49] on div "hero . moveUp ( ) hero . moveRight ( ) hero . moveUp ( 3 ) hero . moveRight ( 2…" at bounding box center [1159, 309] width 214 height 538
type textarea "hero.moveUp()"
drag, startPoint x: 1147, startPoint y: 48, endPoint x: 1028, endPoint y: 54, distance: 119.8
click at [1028, 54] on div "hero.moveUp() 1 2 3 4 5 6 7 8 9 10 11 12 13 14 hero . moveUp ( ) hero . moveRig…" at bounding box center [1138, 289] width 255 height 498
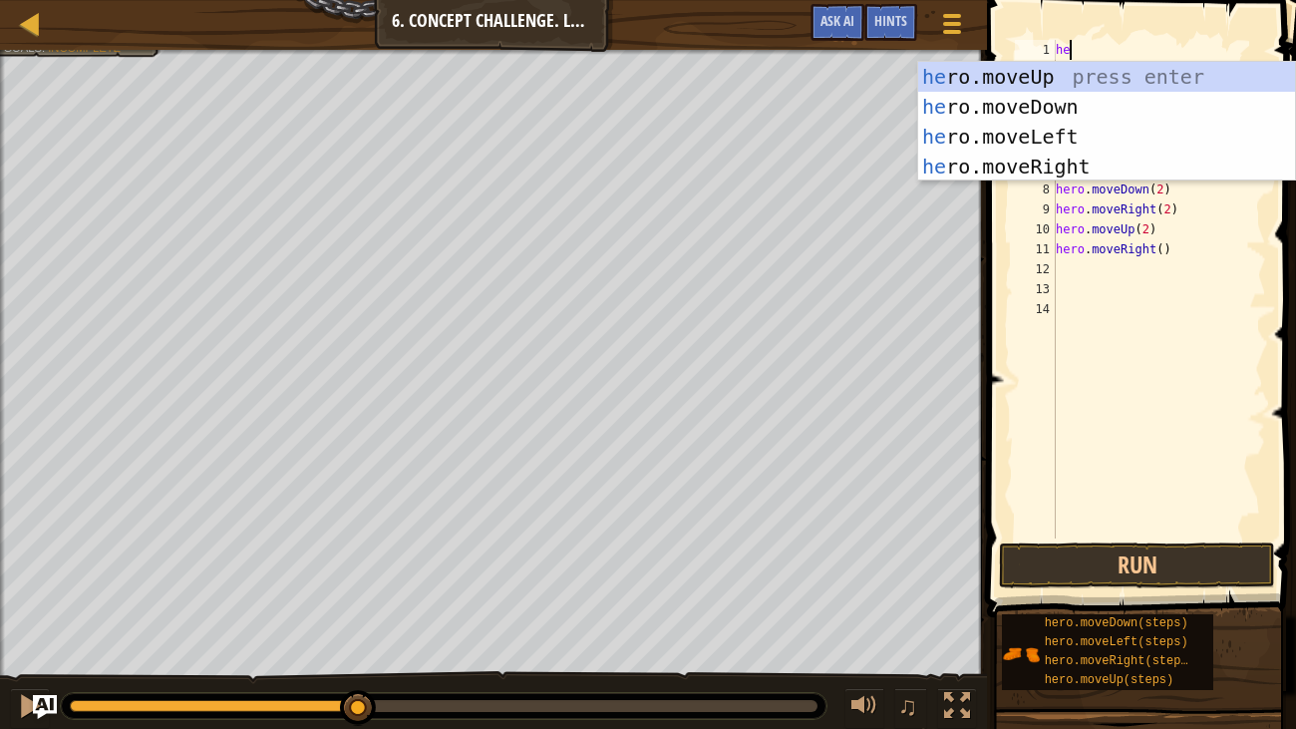
type textarea "her"
click at [1067, 162] on div "her o.moveUp press enter her o.moveDown press enter her o.moveLeft press enter …" at bounding box center [1106, 151] width 377 height 179
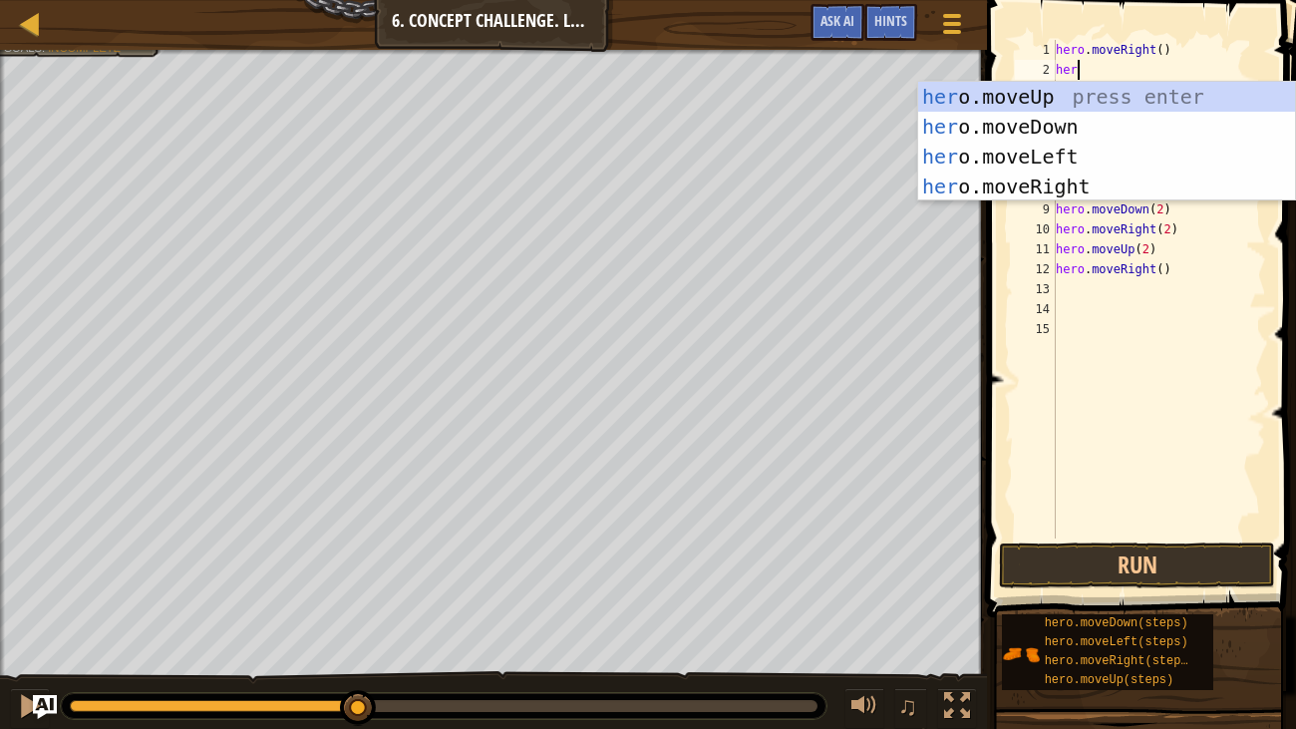
type textarea "hero"
click at [1109, 103] on div "hero .moveUp press enter hero .moveDown press enter hero .moveLeft press enter …" at bounding box center [1106, 171] width 377 height 179
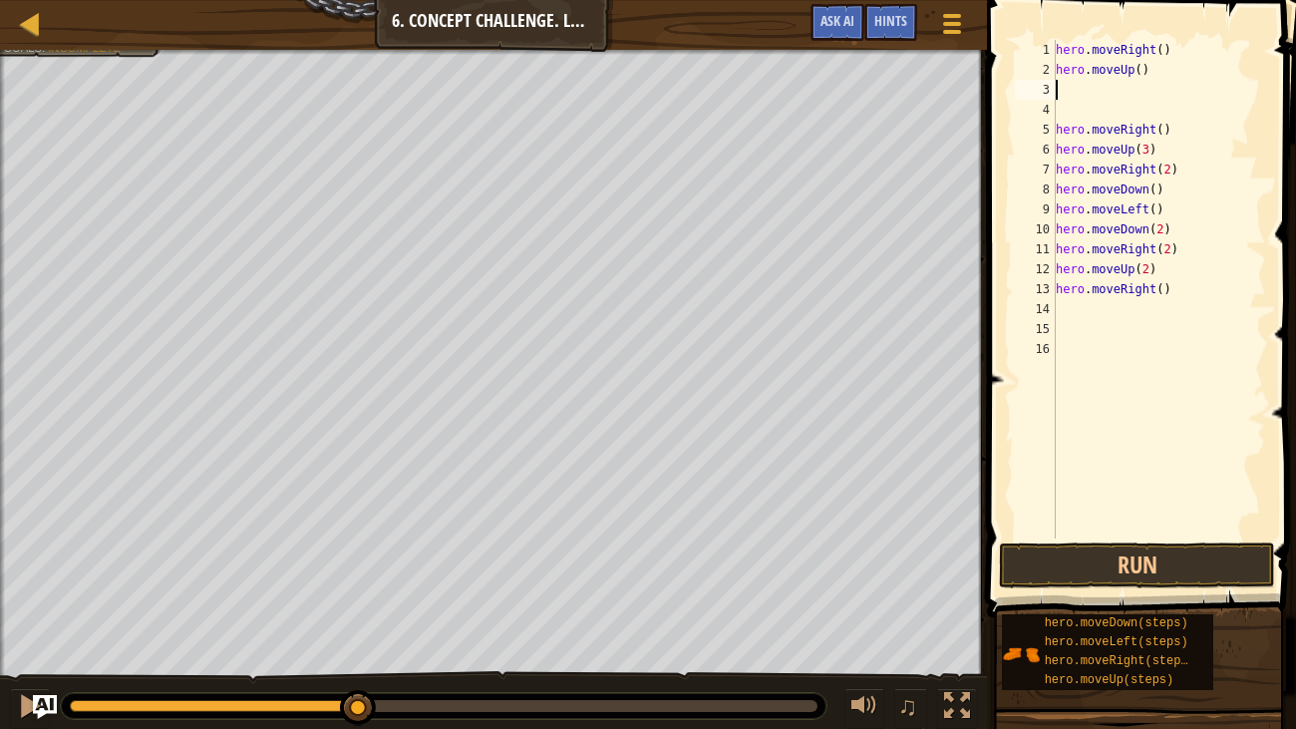
click at [1140, 72] on div "hero . moveRight ( ) hero . moveUp ( ) hero . moveRight ( ) hero . moveUp ( 3 )…" at bounding box center [1159, 309] width 214 height 538
type textarea "hero.moveUp(3)"
click at [1084, 90] on div "hero . moveRight ( ) hero . moveUp ( 3 ) hero . moveRight ( ) hero . moveUp ( 3…" at bounding box center [1159, 309] width 214 height 538
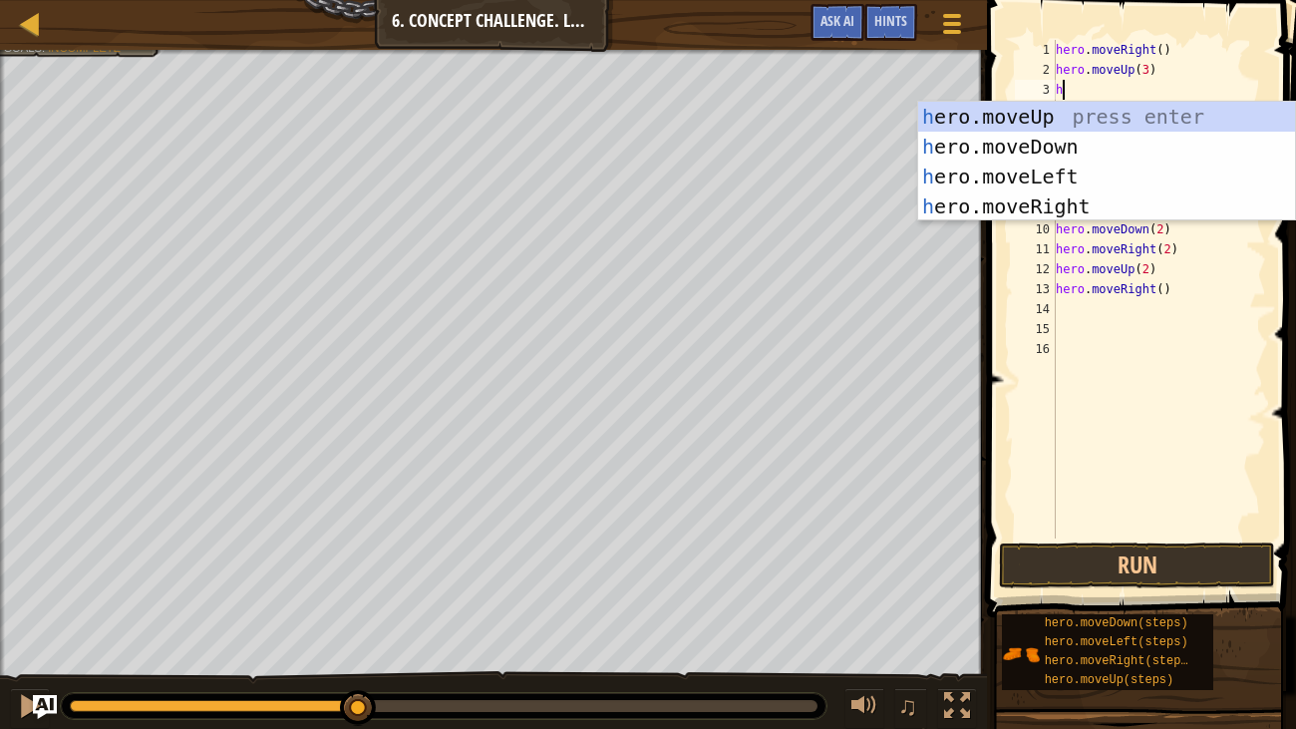
type textarea "he"
click at [1068, 201] on div "he ro.moveUp press enter he ro.moveDown press enter he ro.moveLeft press enter …" at bounding box center [1106, 191] width 377 height 179
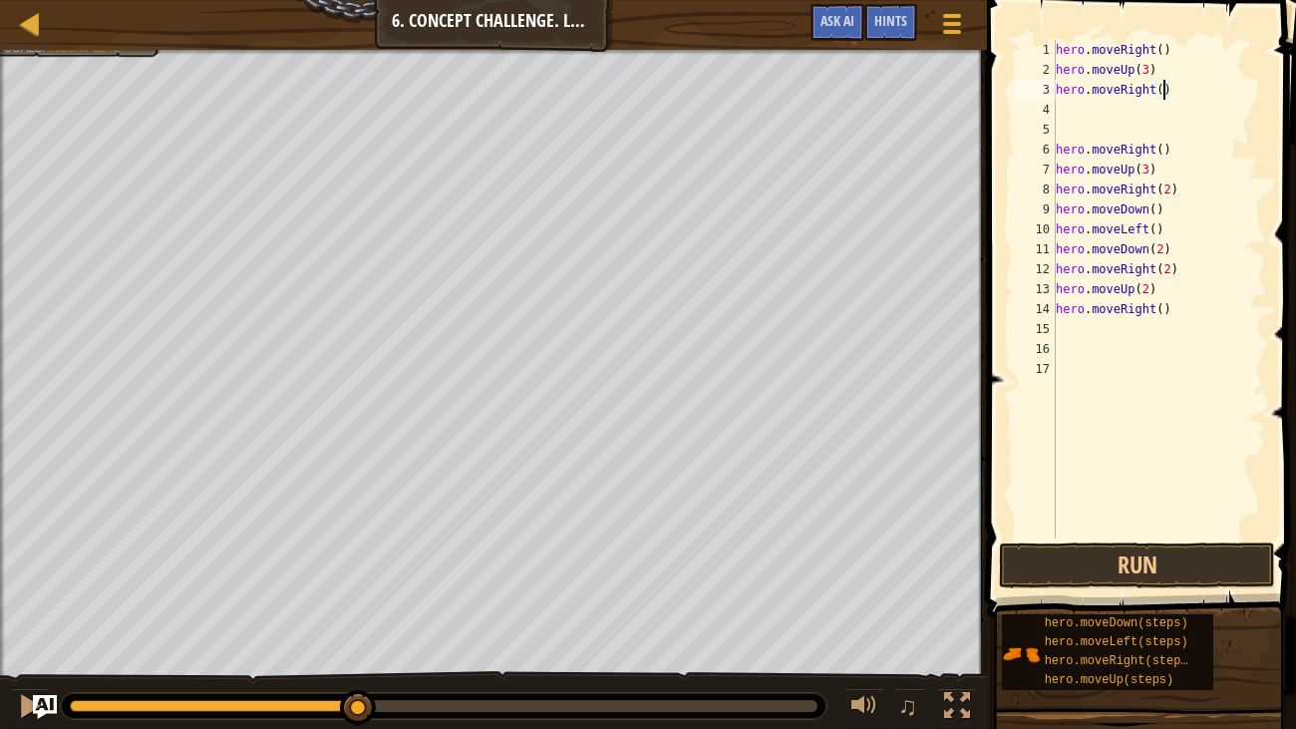
click at [1165, 92] on div "hero . moveRight ( ) hero . moveUp ( 3 ) hero . moveRight ( ) hero . moveRight …" at bounding box center [1159, 309] width 214 height 538
type textarea "hero.moveRight(2)"
click at [1086, 111] on div "hero . moveRight ( ) hero . moveUp ( 3 ) hero . moveRight ( 2 ) hero . moveRigh…" at bounding box center [1159, 309] width 214 height 538
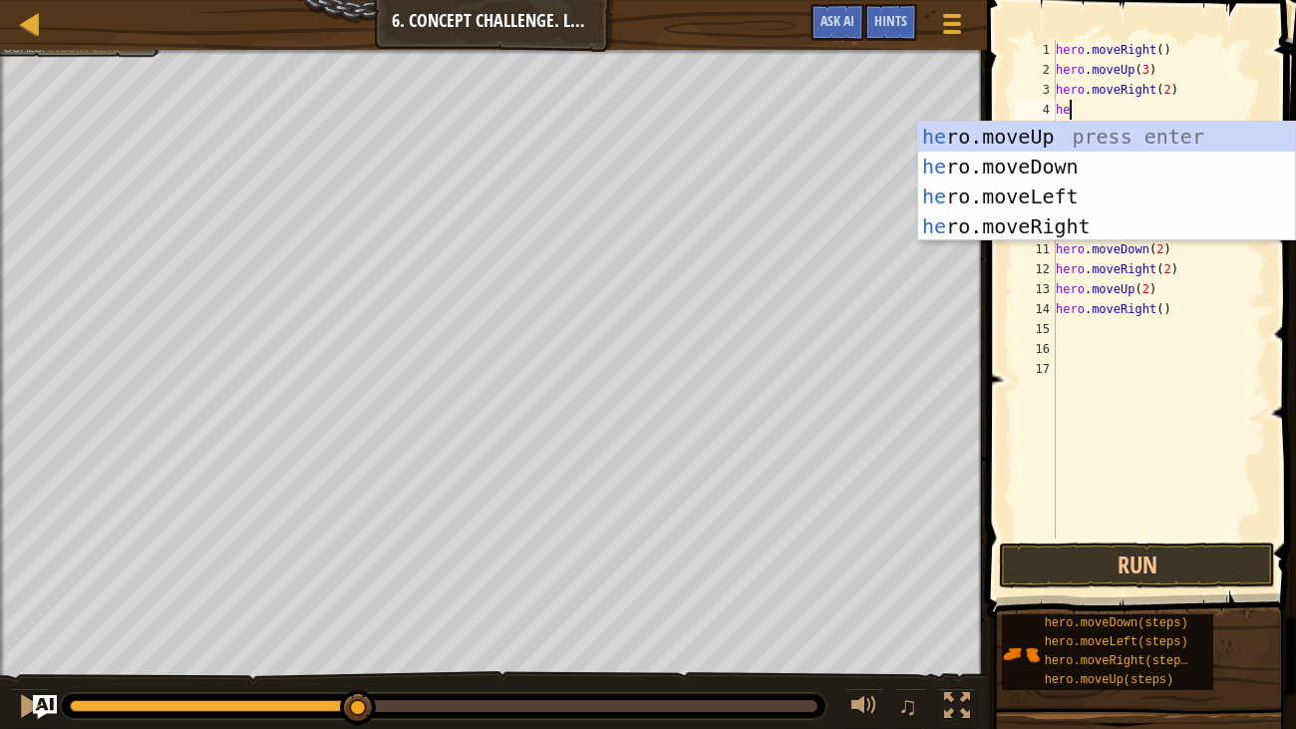
type textarea "her"
click at [1068, 166] on div "her o.moveUp press enter her o.moveDown press enter her o.moveLeft press enter …" at bounding box center [1106, 211] width 377 height 179
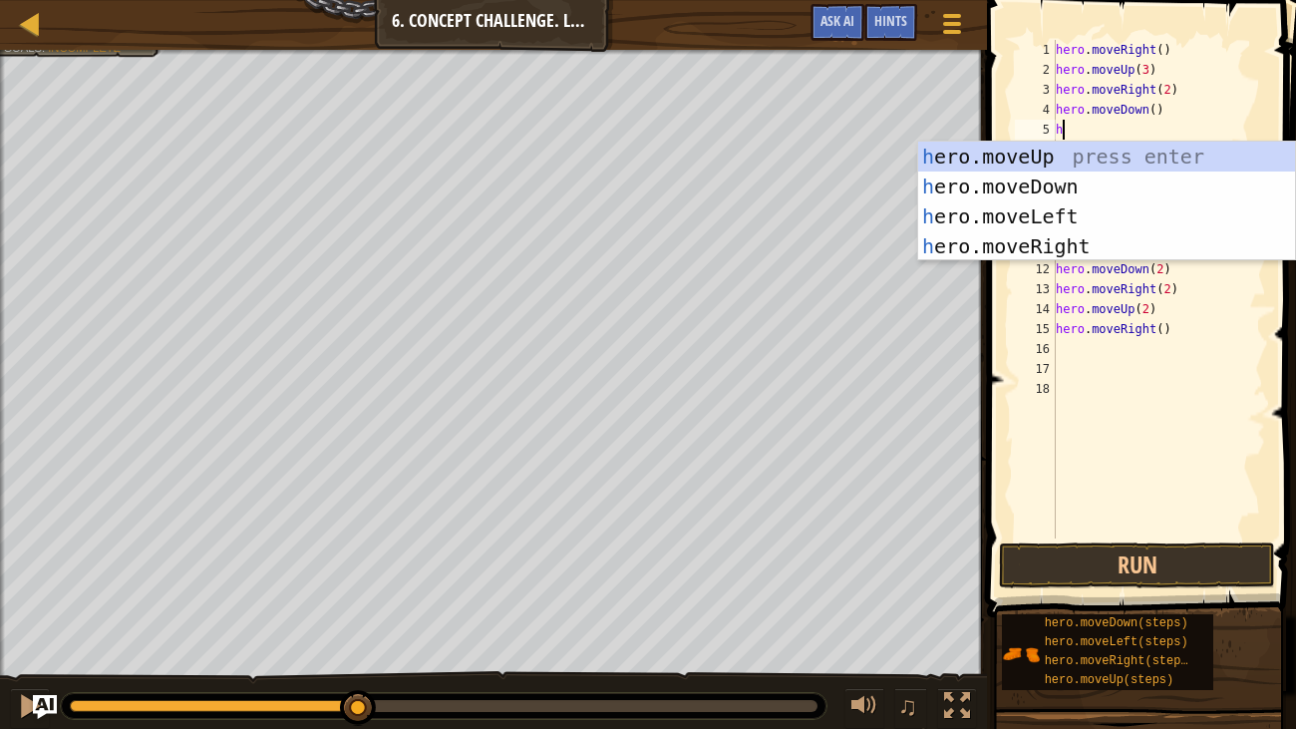
type textarea "he"
click at [1073, 215] on div "he ro.moveUp press enter he ro.moveDown press enter he ro.moveLeft press enter …" at bounding box center [1106, 231] width 377 height 179
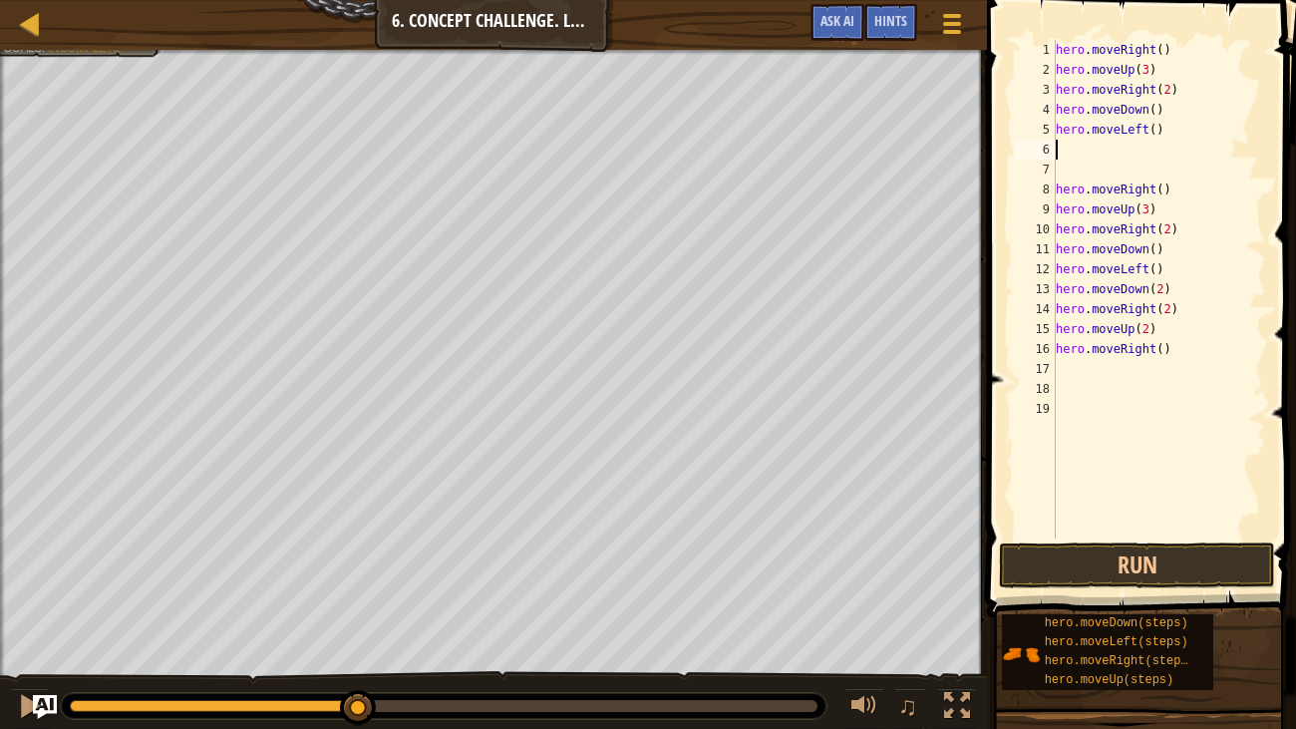
type textarea "he"
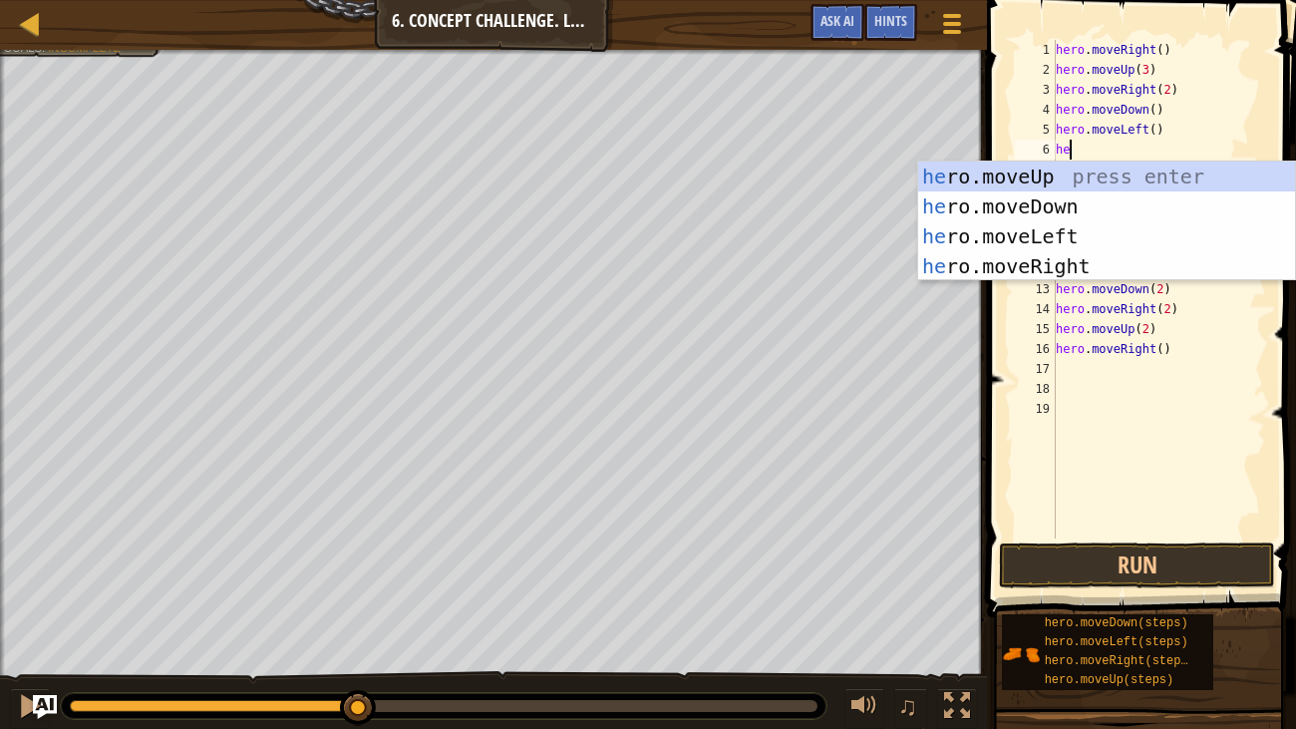
click at [1089, 210] on div "he ro.moveUp press enter he ro.moveDown press enter he ro.moveLeft press enter …" at bounding box center [1106, 250] width 377 height 179
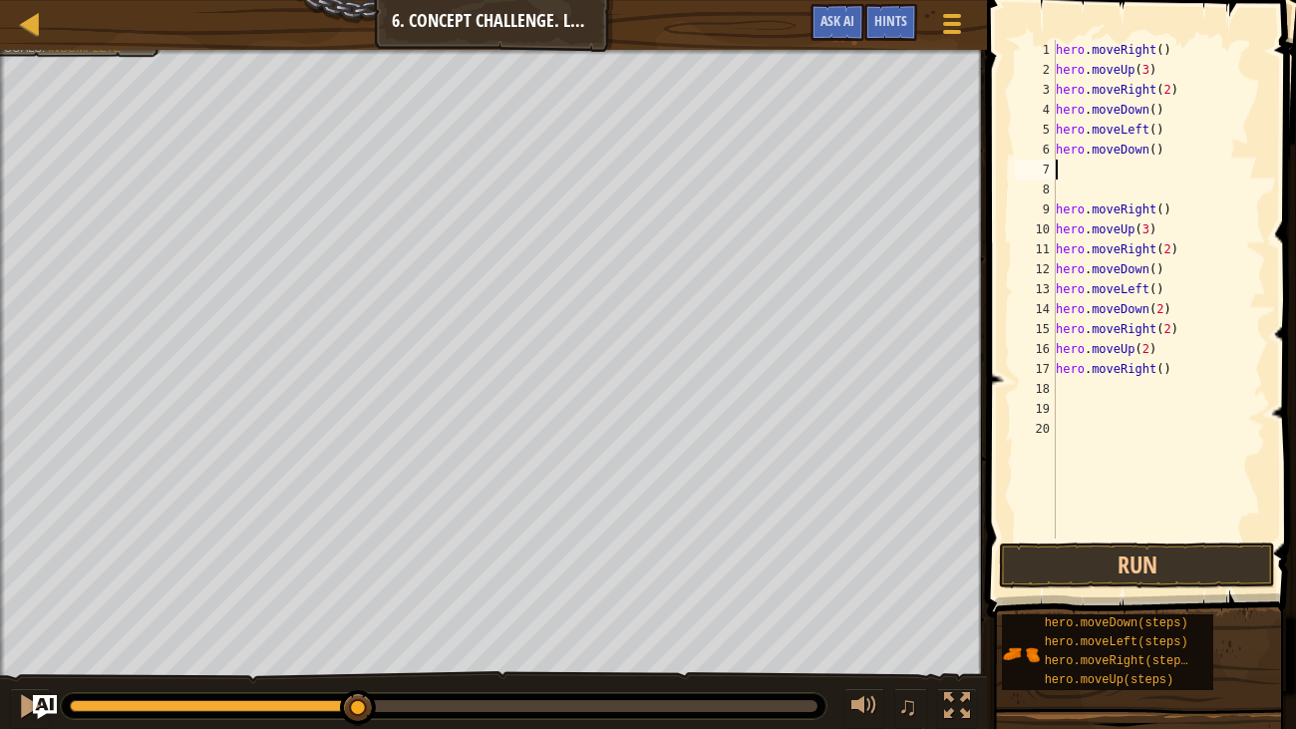
click at [1154, 147] on div "hero . moveRight ( ) hero . moveUp ( 3 ) hero . moveRight ( 2 ) hero . moveDown…" at bounding box center [1159, 309] width 214 height 538
type textarea "hero.moveDown(2)"
click at [1088, 166] on div "hero . moveRight ( ) hero . moveUp ( 3 ) hero . moveRight ( 2 ) hero . moveDown…" at bounding box center [1159, 309] width 214 height 538
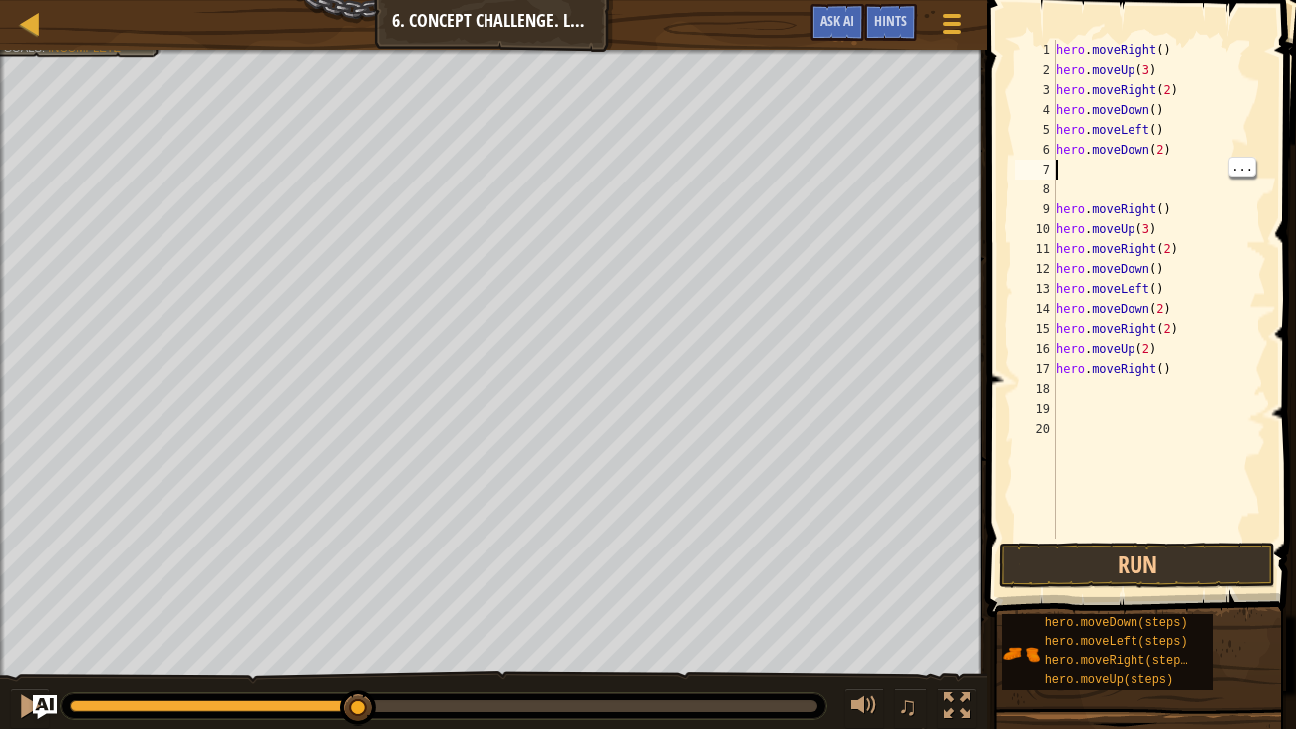
type textarea "h"
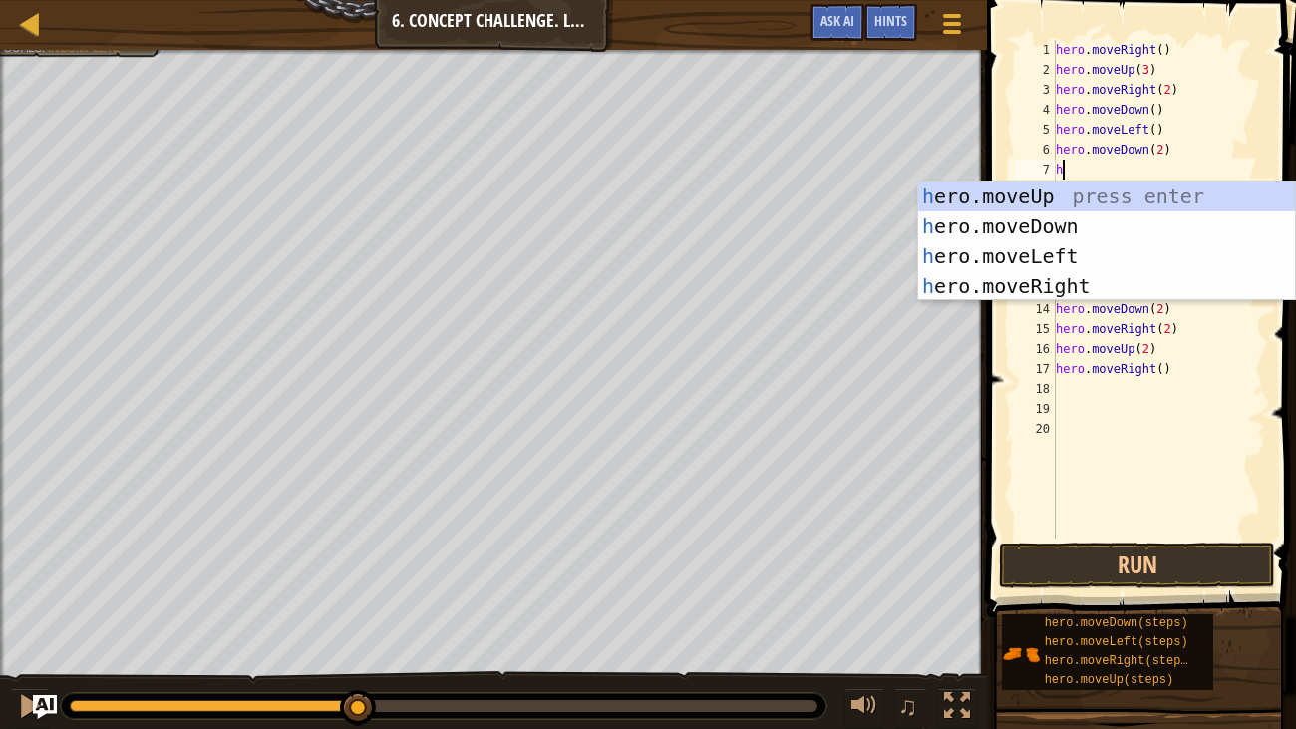
click at [1073, 287] on div "h ero.moveUp press enter h ero.moveDown press enter h ero.moveLeft press enter …" at bounding box center [1106, 270] width 377 height 179
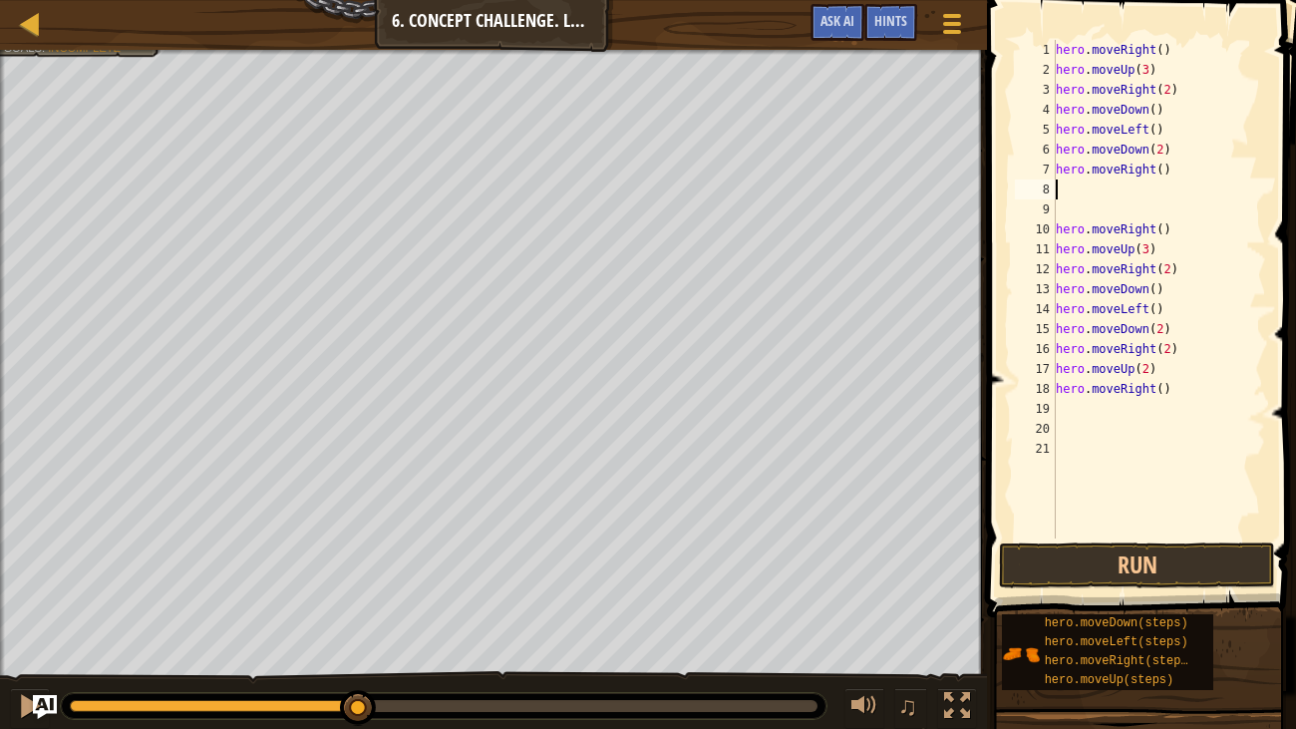
click at [1160, 167] on div "hero . moveRight ( ) hero . moveUp ( 3 ) hero . moveRight ( 2 ) hero . moveDown…" at bounding box center [1159, 309] width 214 height 538
type textarea "hero.moveRight(2)"
click at [1112, 190] on div "hero . moveRight ( ) hero . moveUp ( 3 ) hero . moveRight ( 2 ) hero . moveDown…" at bounding box center [1159, 309] width 214 height 538
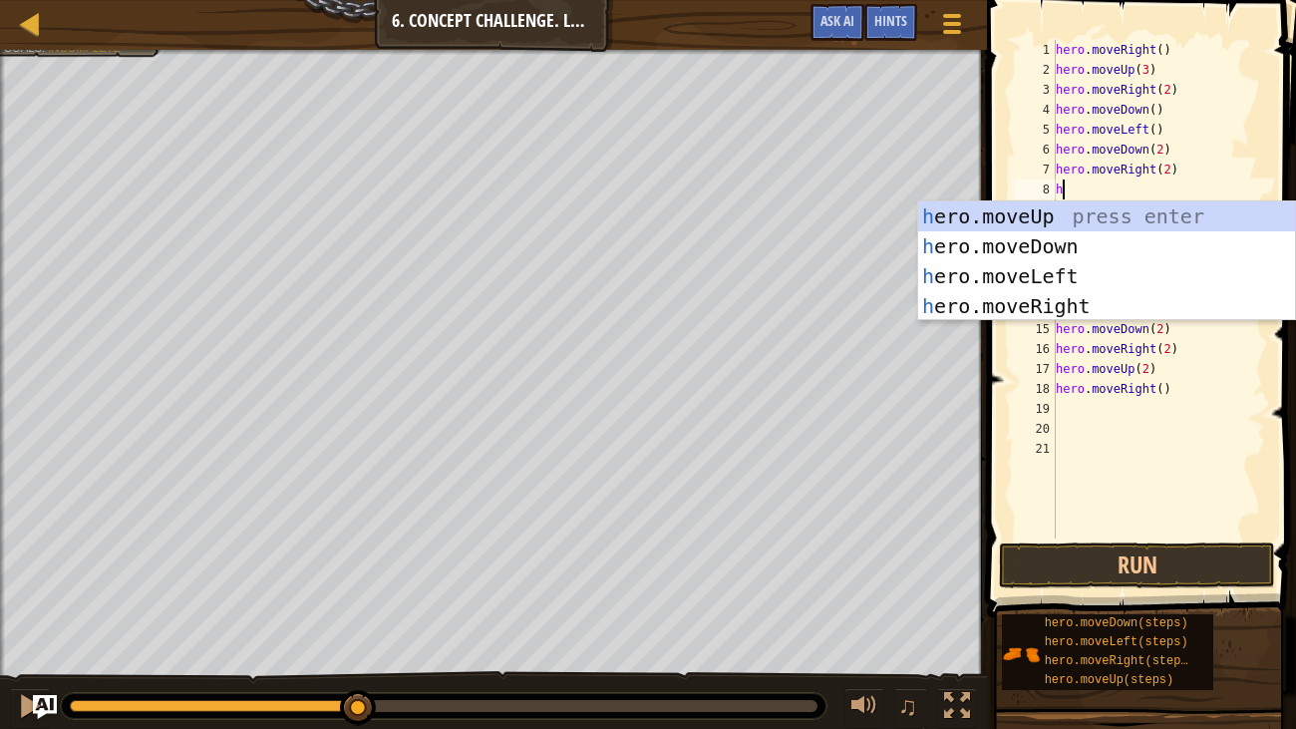
type textarea "he"
click at [1153, 209] on div "he ro.moveUp press enter he ro.moveDown press enter he ro.moveLeft press enter …" at bounding box center [1106, 290] width 377 height 179
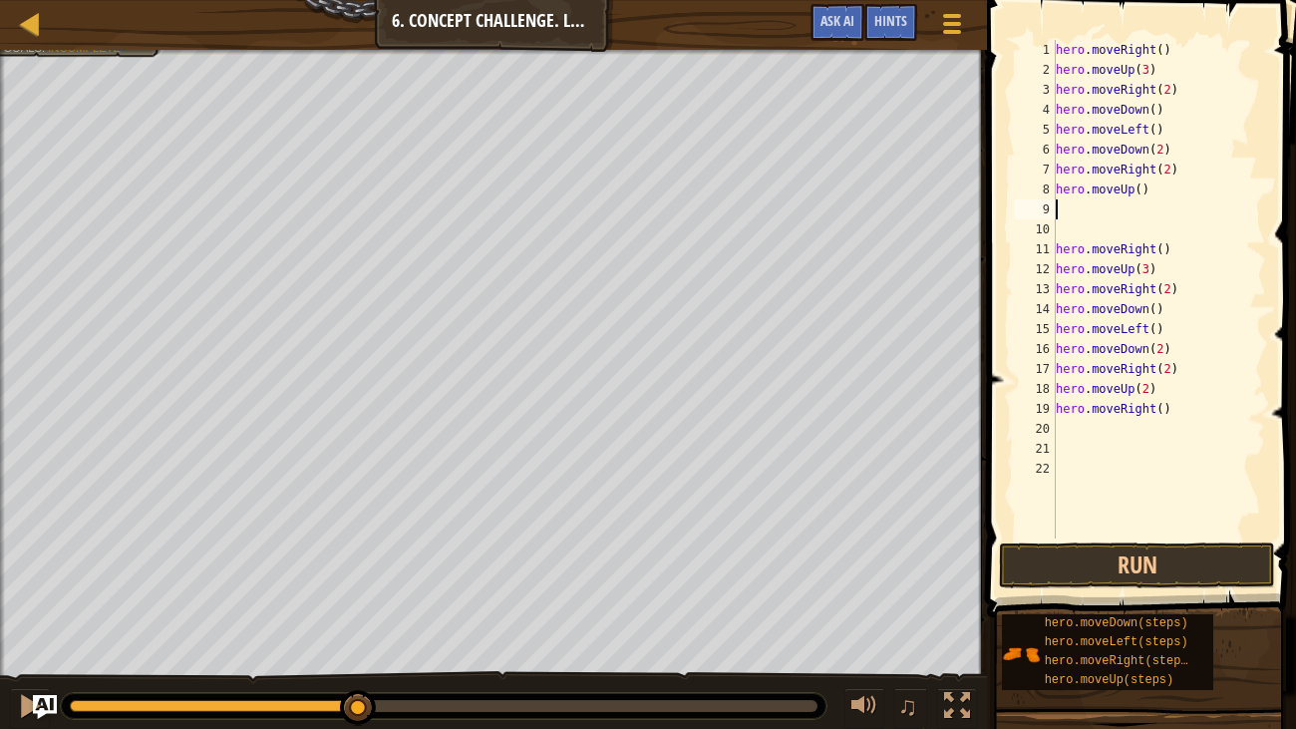
click at [1138, 187] on div "hero . moveRight ( ) hero . moveUp ( 3 ) hero . moveRight ( 2 ) hero . moveDown…" at bounding box center [1159, 309] width 214 height 538
type textarea "hero.moveUp(2)"
click at [1103, 205] on div "hero . moveRight ( ) hero . moveUp ( 3 ) hero . moveRight ( 2 ) hero . moveDown…" at bounding box center [1159, 309] width 214 height 538
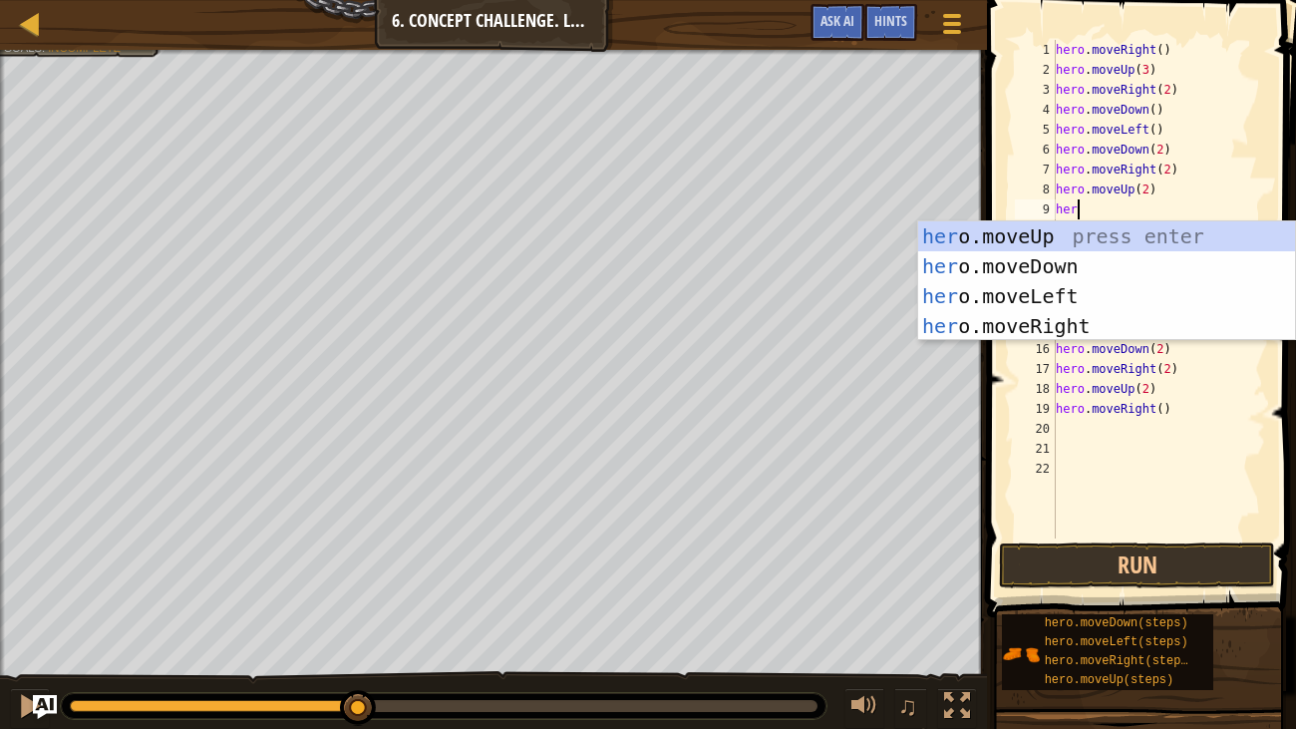
type textarea "her"
click at [1106, 323] on div "her o.moveUp press enter her o.moveDown press enter her o.moveLeft press enter …" at bounding box center [1106, 310] width 377 height 179
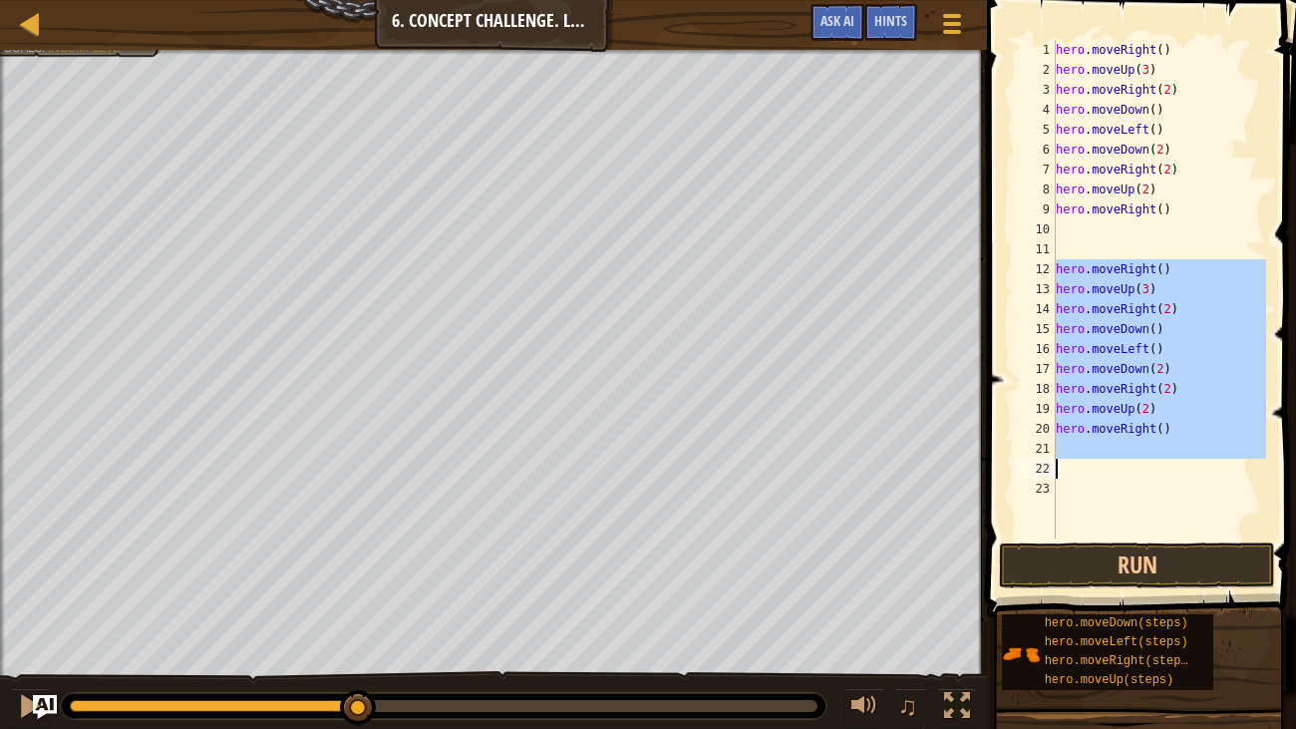
drag, startPoint x: 1057, startPoint y: 260, endPoint x: 1174, endPoint y: 464, distance: 234.9
click at [1174, 464] on div "hero . moveRight ( ) hero . moveUp ( 3 ) hero . moveRight ( 2 ) hero . moveDown…" at bounding box center [1159, 309] width 214 height 538
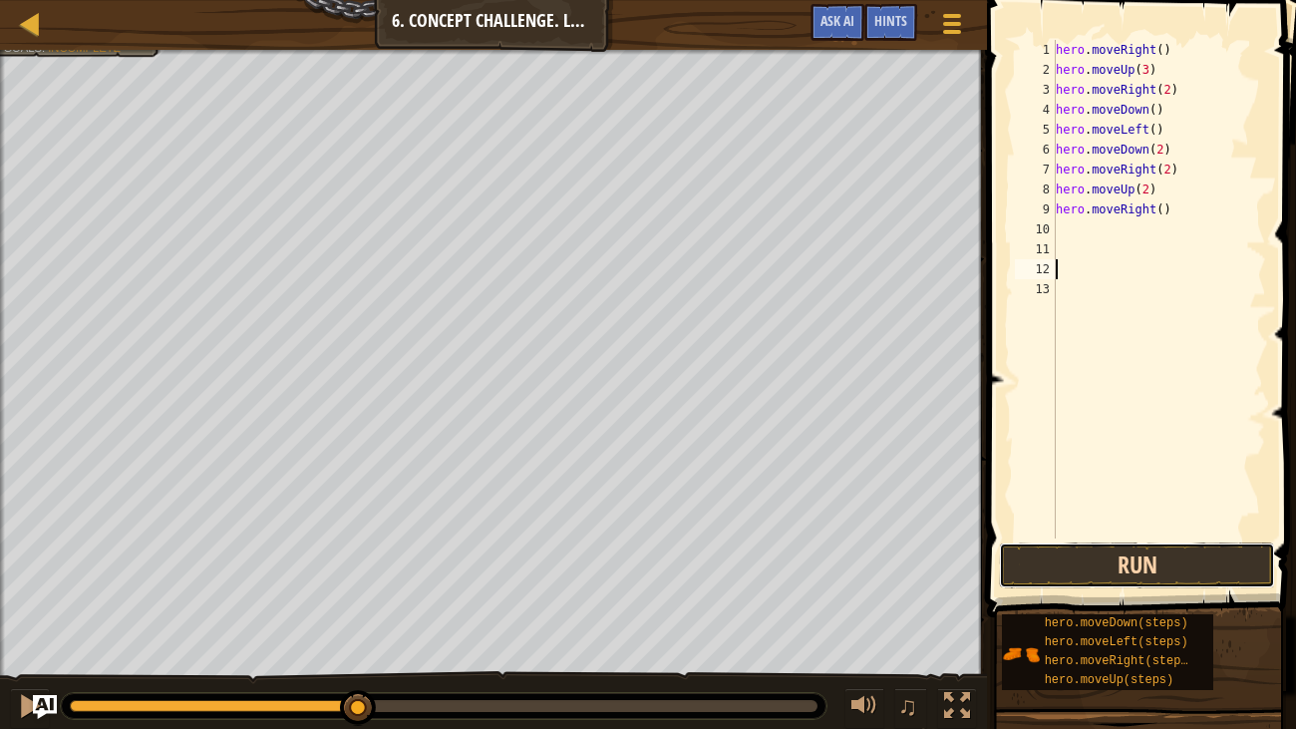
click at [1237, 579] on button "Run" at bounding box center [1137, 565] width 276 height 46
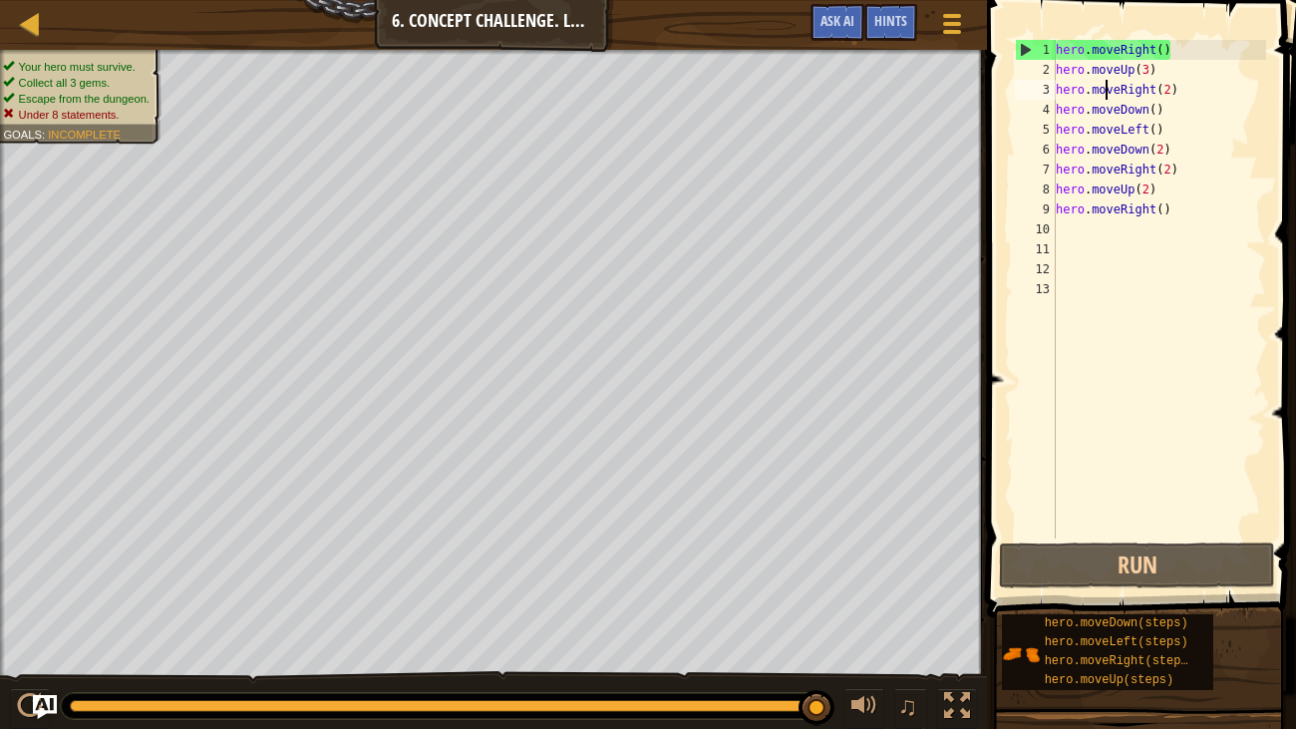
click at [1102, 80] on div "hero . moveRight ( ) hero . moveUp ( 3 ) hero . moveRight ( 2 ) hero . moveDown…" at bounding box center [1159, 309] width 214 height 538
click at [1101, 74] on div "hero . moveRight ( ) hero . moveUp ( 3 ) hero . moveRight ( 2 ) hero . moveDown…" at bounding box center [1159, 309] width 214 height 538
click at [1095, 67] on div "hero . moveRight ( ) hero . moveUp ( 3 ) hero . moveRight ( 2 ) hero . moveDown…" at bounding box center [1159, 309] width 214 height 538
click at [1173, 166] on div "hero . moveRight ( ) hero . moveUp ( 3 ) hero . moveRight ( 2 ) hero . moveDown…" at bounding box center [1159, 309] width 214 height 538
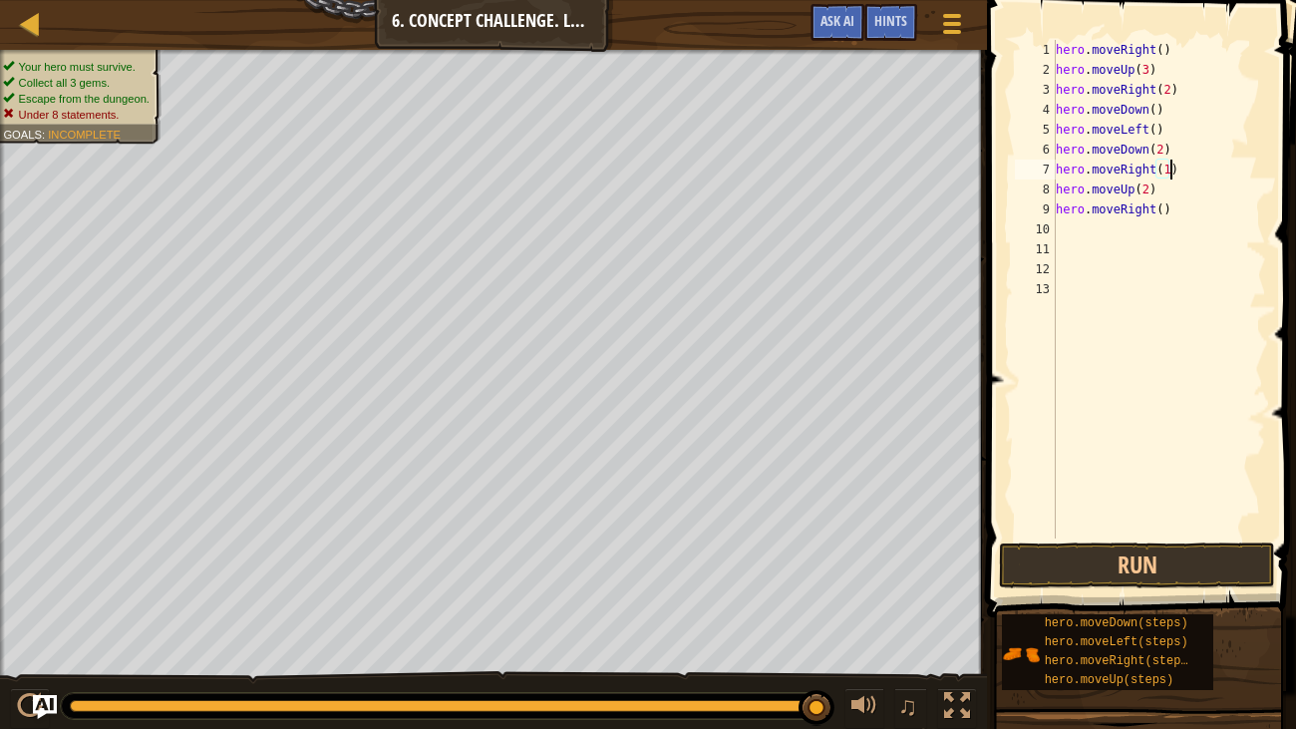
scroll to position [9, 9]
click at [1150, 183] on div "hero . moveRight ( ) hero . moveUp ( 3 ) hero . moveRight ( 2 ) hero . moveDown…" at bounding box center [1159, 309] width 214 height 538
click at [1134, 184] on div "hero . moveRight ( ) hero . moveUp ( 3 ) hero . moveRight ( 2 ) hero . moveDown…" at bounding box center [1159, 309] width 214 height 538
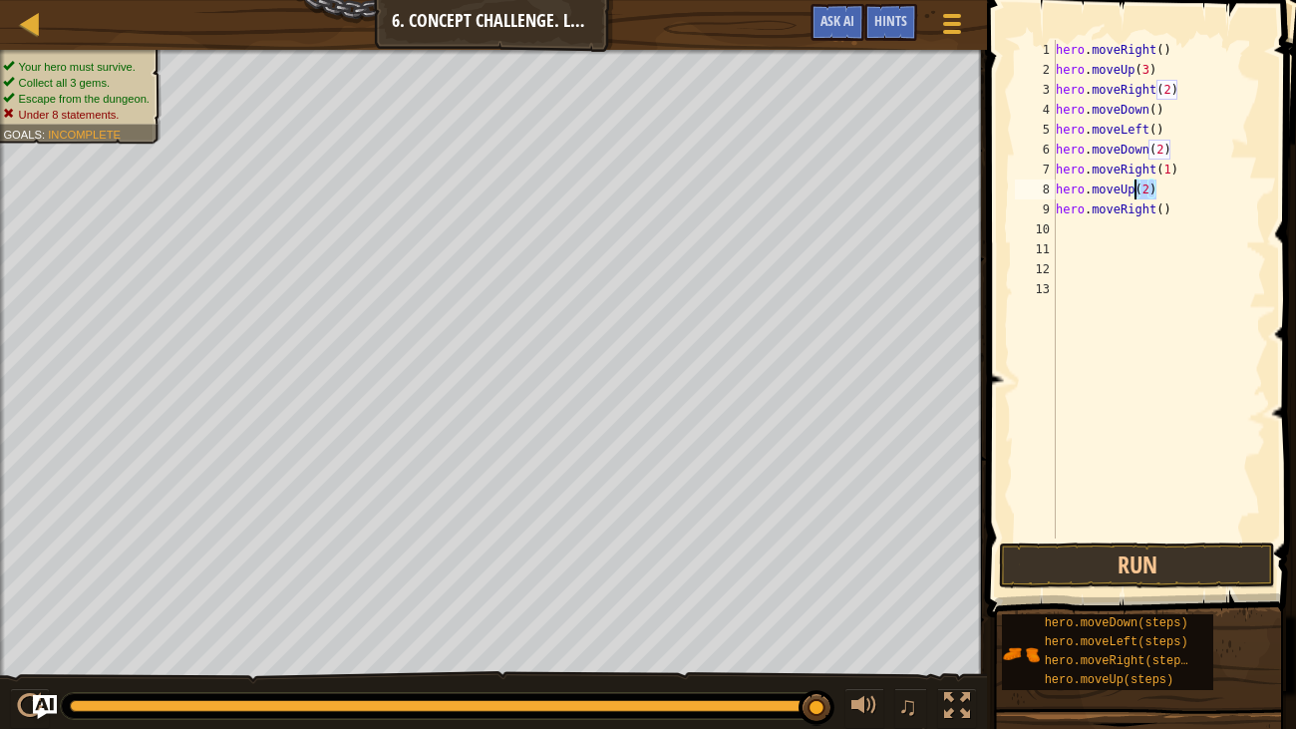
click at [1134, 184] on div "hero . moveRight ( ) hero . moveUp ( 3 ) hero . moveRight ( 2 ) hero . moveDown…" at bounding box center [1159, 309] width 214 height 538
click at [1131, 185] on div "hero . moveRight ( ) hero . moveUp ( 3 ) hero . moveRight ( 2 ) hero . moveDown…" at bounding box center [1159, 309] width 214 height 538
click at [1131, 185] on div "hero . moveRight ( ) hero . moveUp ( 3 ) hero . moveRight ( 2 ) hero . moveDown…" at bounding box center [1159, 289] width 214 height 498
click at [1131, 185] on div "hero . moveRight ( ) hero . moveUp ( 3 ) hero . moveRight ( 2 ) hero . moveDown…" at bounding box center [1159, 309] width 214 height 538
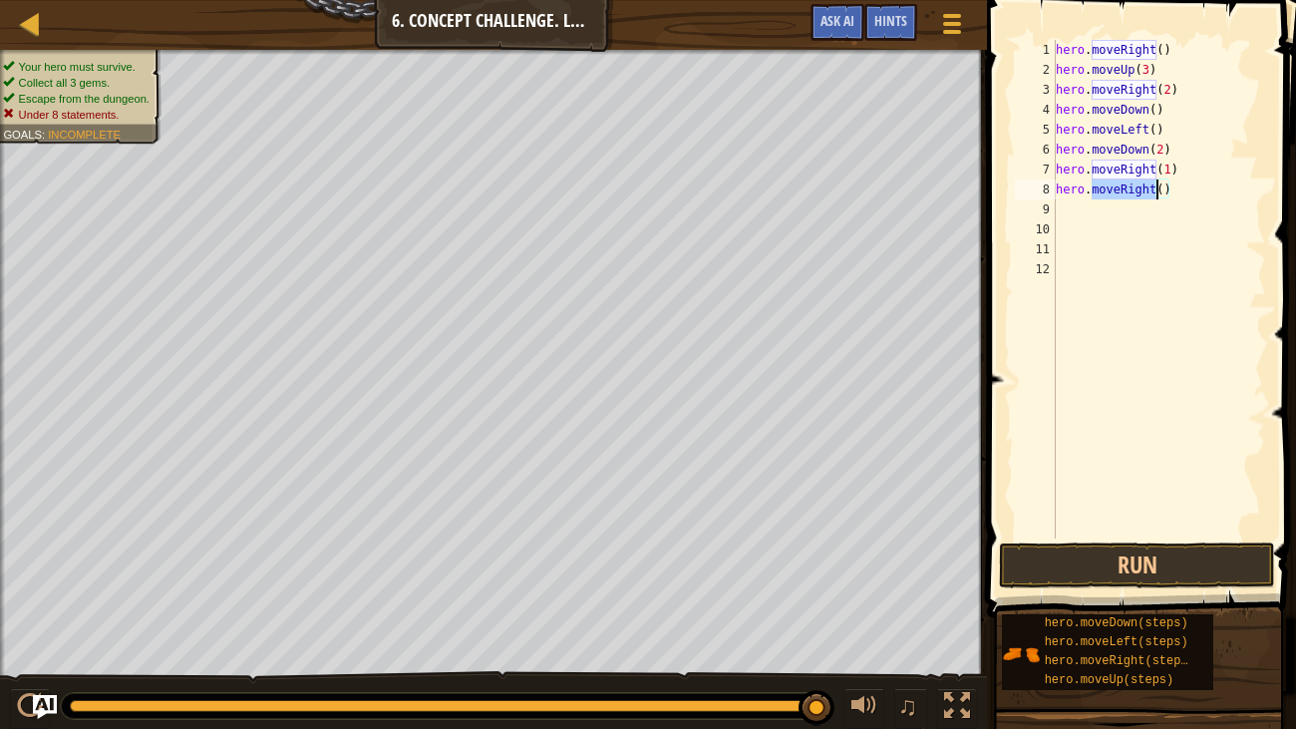
click at [1131, 185] on div "hero . moveRight ( ) hero . moveUp ( 3 ) hero . moveRight ( 2 ) hero . moveDown…" at bounding box center [1159, 309] width 214 height 538
click at [1131, 185] on div "hero . moveRight ( ) hero . moveUp ( 3 ) hero . moveRight ( 2 ) hero . moveDown…" at bounding box center [1159, 289] width 214 height 498
click at [1131, 185] on div "hero . moveRight ( ) hero . moveUp ( 3 ) hero . moveRight ( 2 ) hero . moveDown…" at bounding box center [1159, 309] width 214 height 538
click at [1131, 185] on div "hero . moveRight ( ) hero . moveUp ( 3 ) hero . moveRight ( 2 ) hero . moveDown…" at bounding box center [1159, 289] width 214 height 498
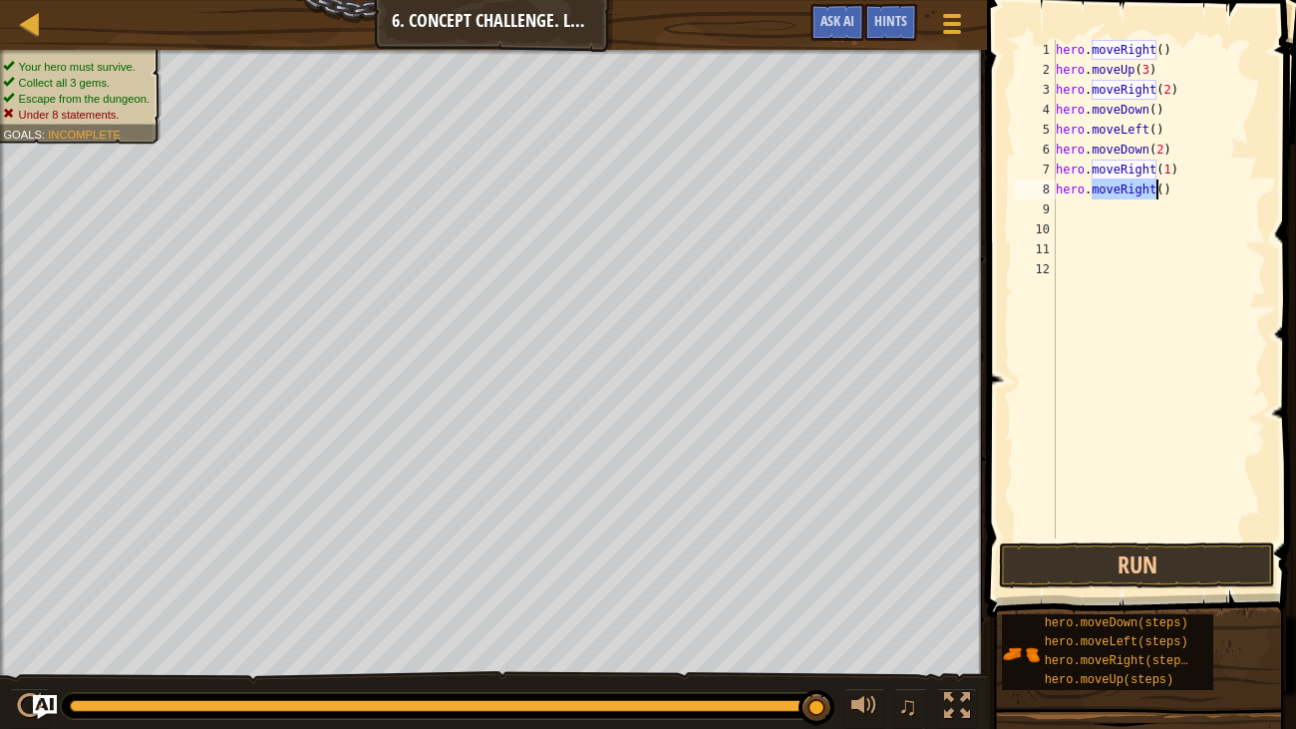
click at [1131, 185] on div "hero . moveRight ( ) hero . moveUp ( 3 ) hero . moveRight ( 2 ) hero . moveDown…" at bounding box center [1159, 309] width 214 height 538
type textarea "hero.moveRight()"
click at [1185, 573] on button "Run" at bounding box center [1137, 565] width 276 height 46
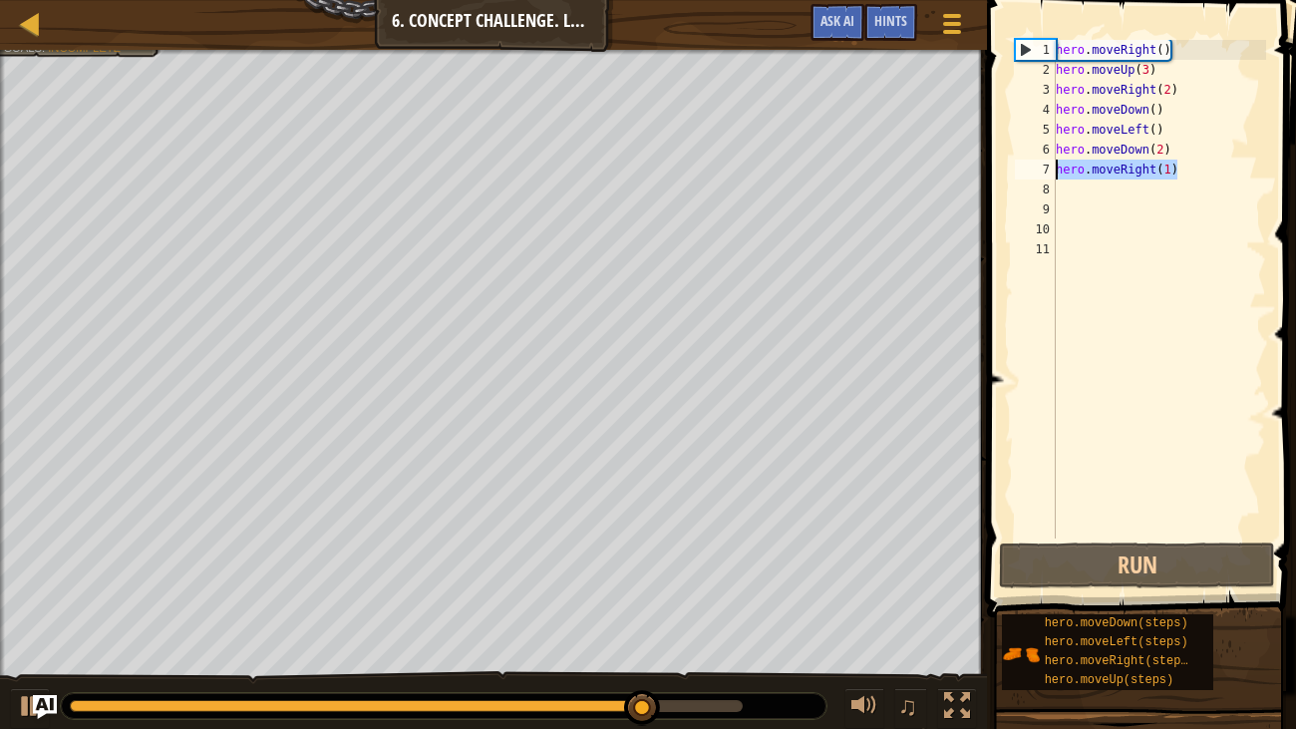
drag, startPoint x: 1181, startPoint y: 166, endPoint x: 1035, endPoint y: 175, distance: 146.8
click at [1035, 175] on div "1 2 3 4 5 6 7 8 9 10 11 hero . moveRight ( ) hero . moveUp ( 3 ) hero . moveRig…" at bounding box center [1138, 289] width 255 height 498
type textarea "hero.moveRight(1)"
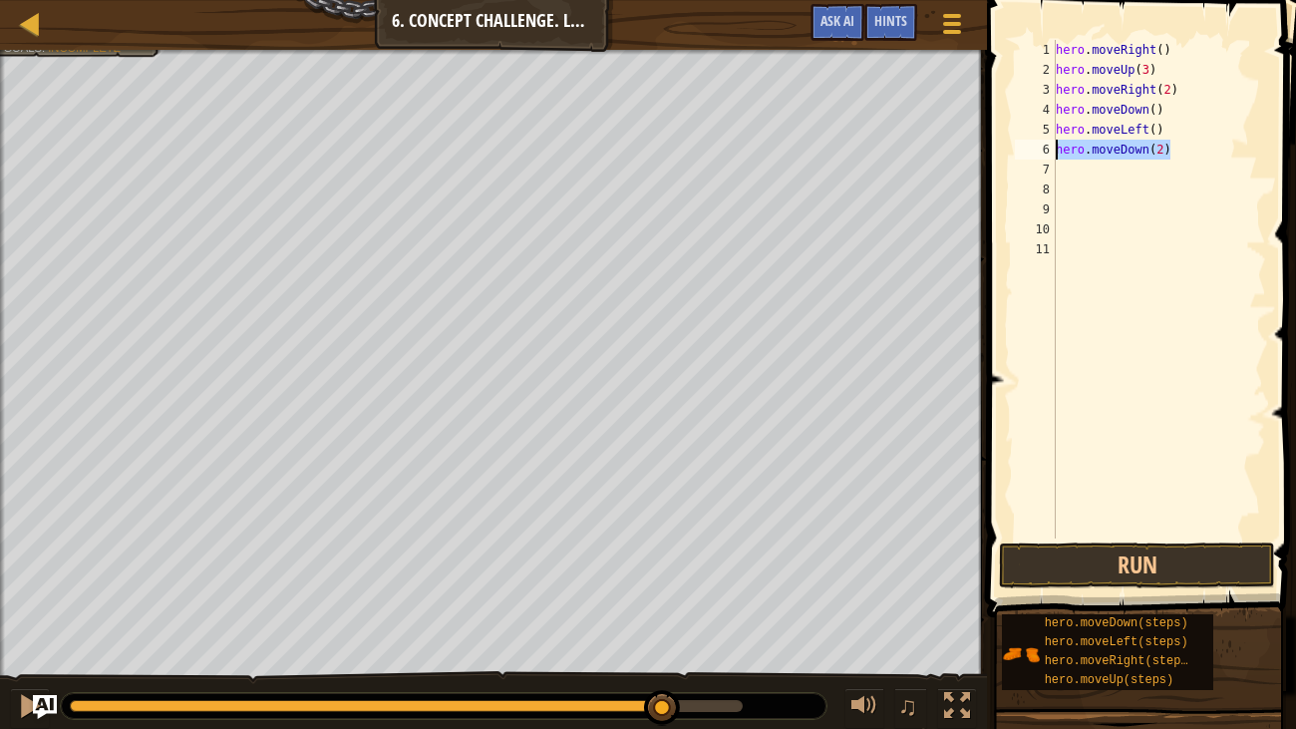
drag, startPoint x: 1185, startPoint y: 148, endPoint x: 1001, endPoint y: 158, distance: 184.7
click at [1001, 158] on div "1 2 3 4 5 6 7 8 9 10 11 hero . moveRight ( ) hero . moveUp ( 3 ) hero . moveRig…" at bounding box center [1138, 348] width 315 height 676
type textarea "hero.moveDown(2)"
click at [1120, 556] on button "Run" at bounding box center [1137, 565] width 276 height 46
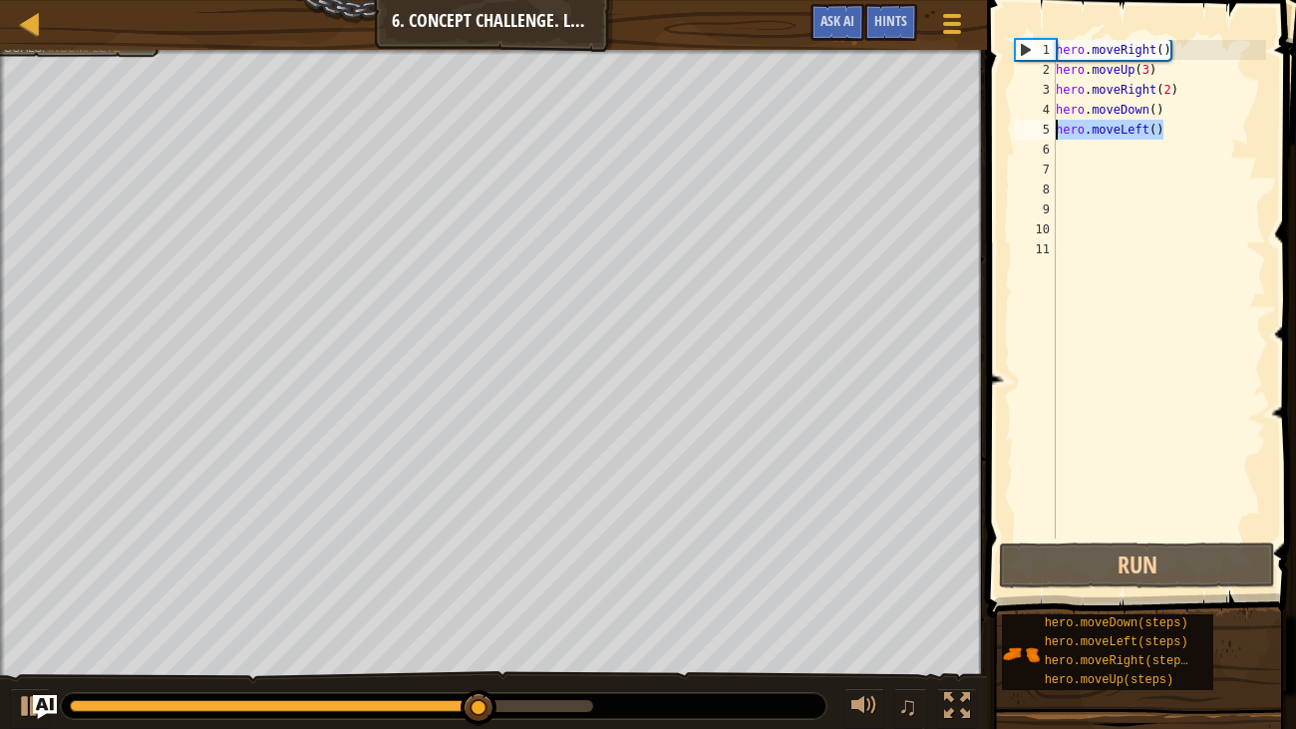
drag, startPoint x: 1167, startPoint y: 127, endPoint x: 1055, endPoint y: 130, distance: 112.7
click at [1055, 130] on div "1 2 3 4 5 6 7 8 9 10 11 hero . moveRight ( ) hero . moveUp ( 3 ) hero . moveRig…" at bounding box center [1138, 289] width 255 height 498
type textarea "hero.moveLeft()"
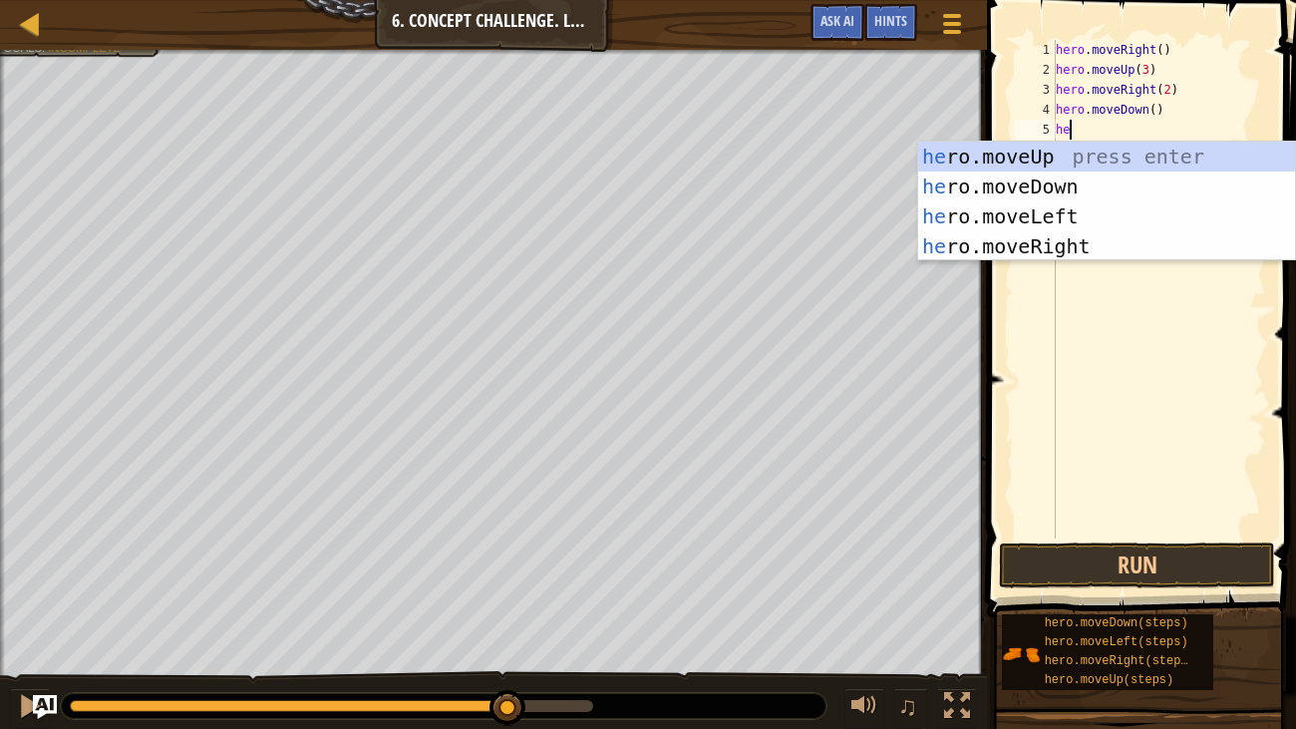
type textarea "her"
click at [1085, 246] on div "her o.moveUp press enter her o.moveDown press enter her o.moveLeft press enter …" at bounding box center [1106, 231] width 377 height 179
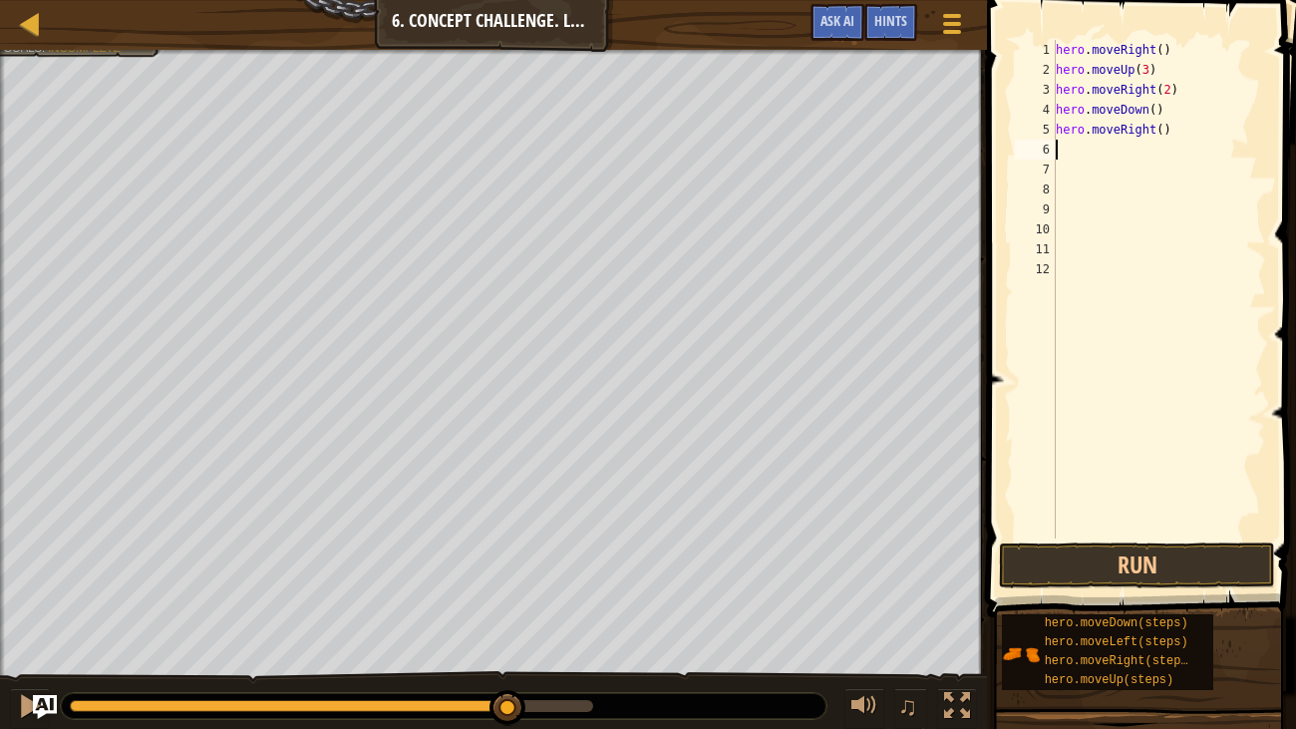
click at [1158, 127] on div "hero . moveRight ( ) hero . moveUp ( 3 ) hero . moveRight ( 2 ) hero . moveDown…" at bounding box center [1159, 309] width 214 height 538
click at [1171, 127] on div "hero . moveRight ( ) hero . moveUp ( 3 ) hero . moveRight ( 2 ) hero . moveDown…" at bounding box center [1159, 309] width 214 height 538
click at [1158, 127] on div "hero . moveRight ( ) hero . moveUp ( 3 ) hero . moveRight ( 2 ) hero . moveDown…" at bounding box center [1159, 309] width 214 height 538
click at [883, 22] on span "Hints" at bounding box center [890, 20] width 33 height 19
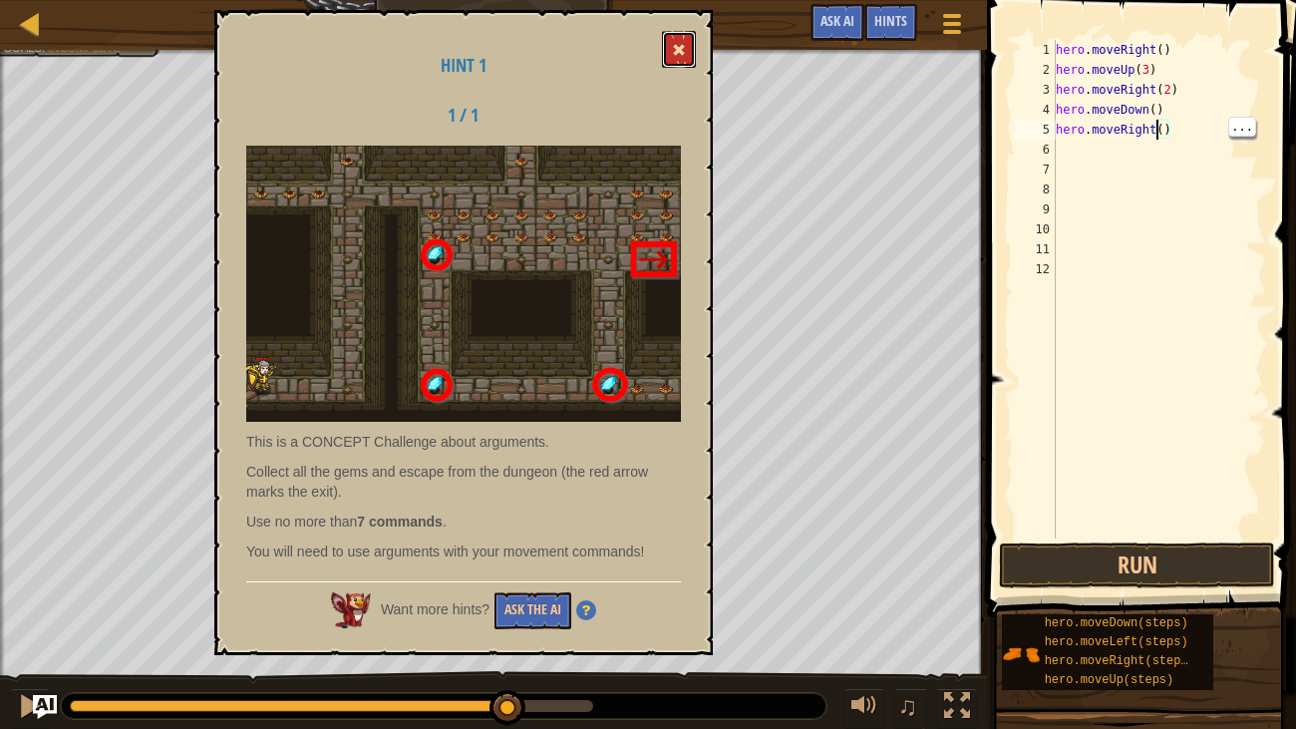
click at [675, 47] on span at bounding box center [679, 50] width 14 height 14
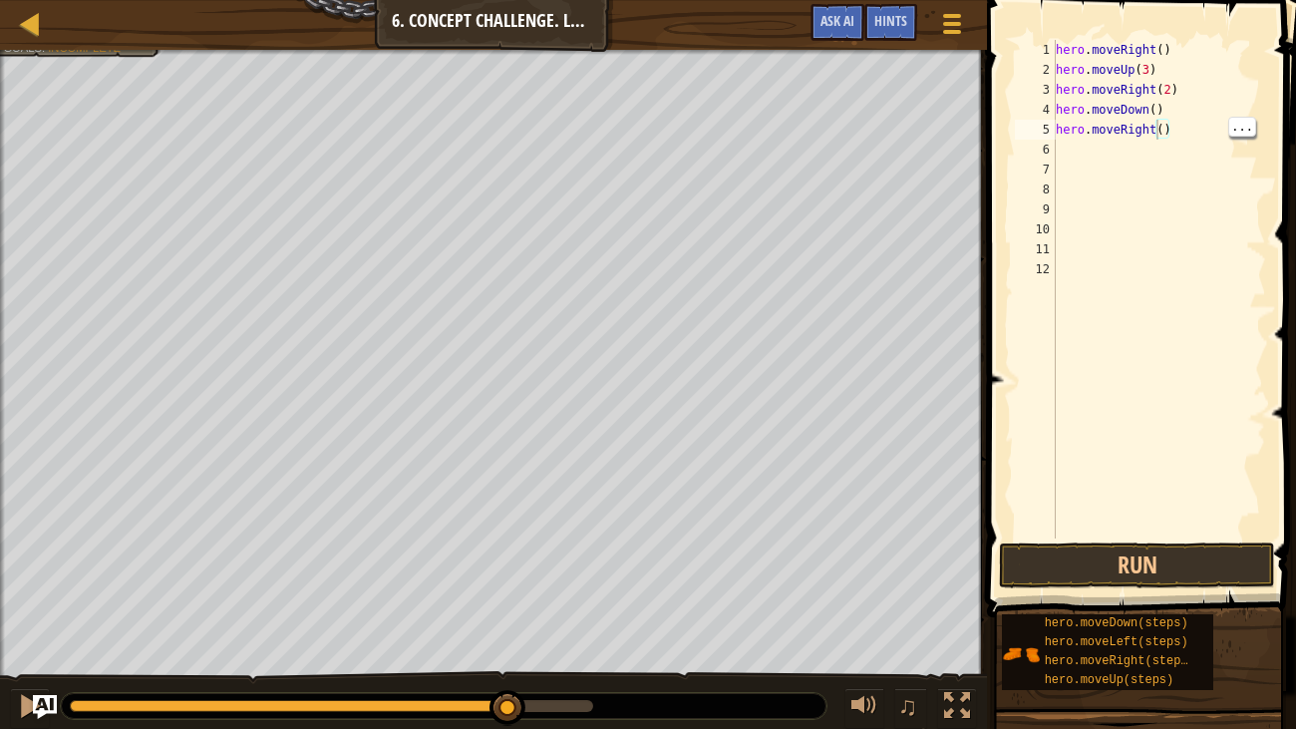
click at [1162, 130] on div "hero . moveRight ( ) hero . moveUp ( 3 ) hero . moveRight ( 2 ) hero . moveDown…" at bounding box center [1159, 309] width 214 height 538
type textarea "hero.moveRight(1)"
click at [1162, 561] on button "Run" at bounding box center [1137, 565] width 276 height 46
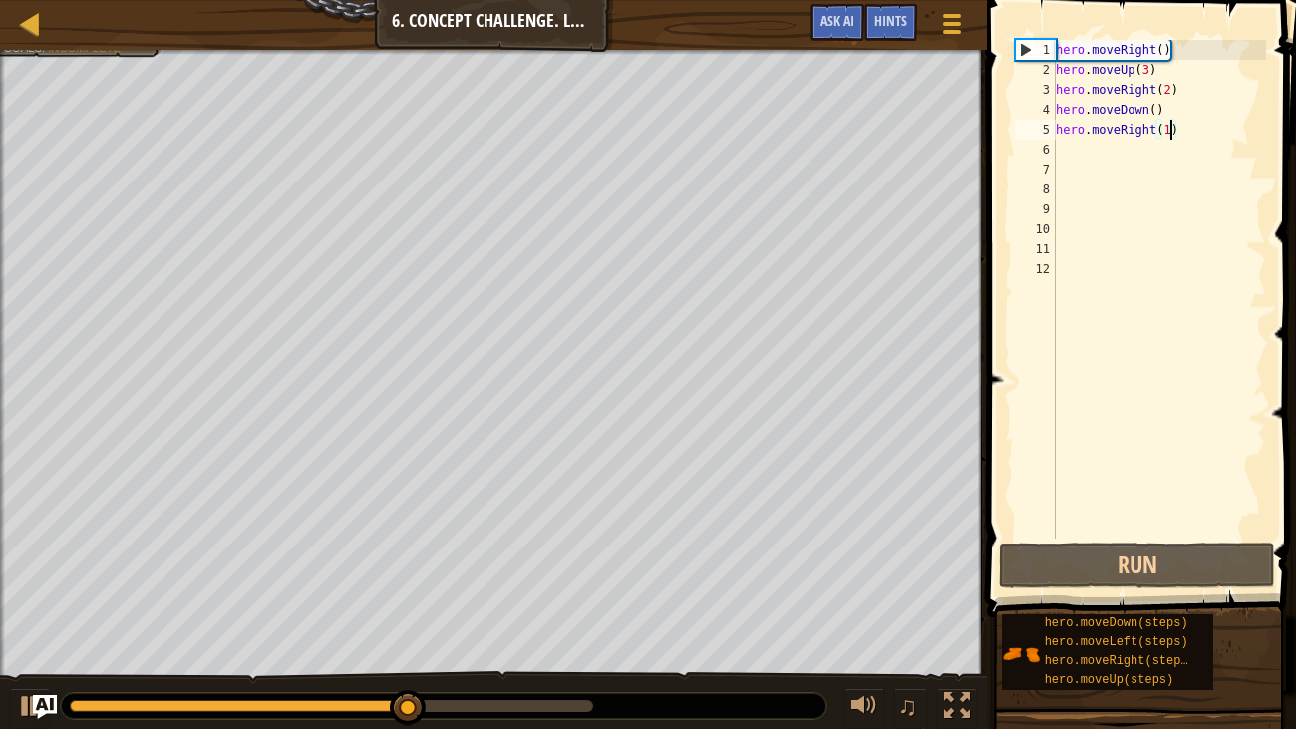
click at [1089, 162] on div "hero . moveRight ( ) hero . moveUp ( 3 ) hero . moveRight ( 2 ) hero . moveDown…" at bounding box center [1159, 309] width 214 height 538
click at [1094, 148] on div "hero . moveRight ( ) hero . moveUp ( 3 ) hero . moveRight ( 2 ) hero . moveDown…" at bounding box center [1159, 309] width 214 height 538
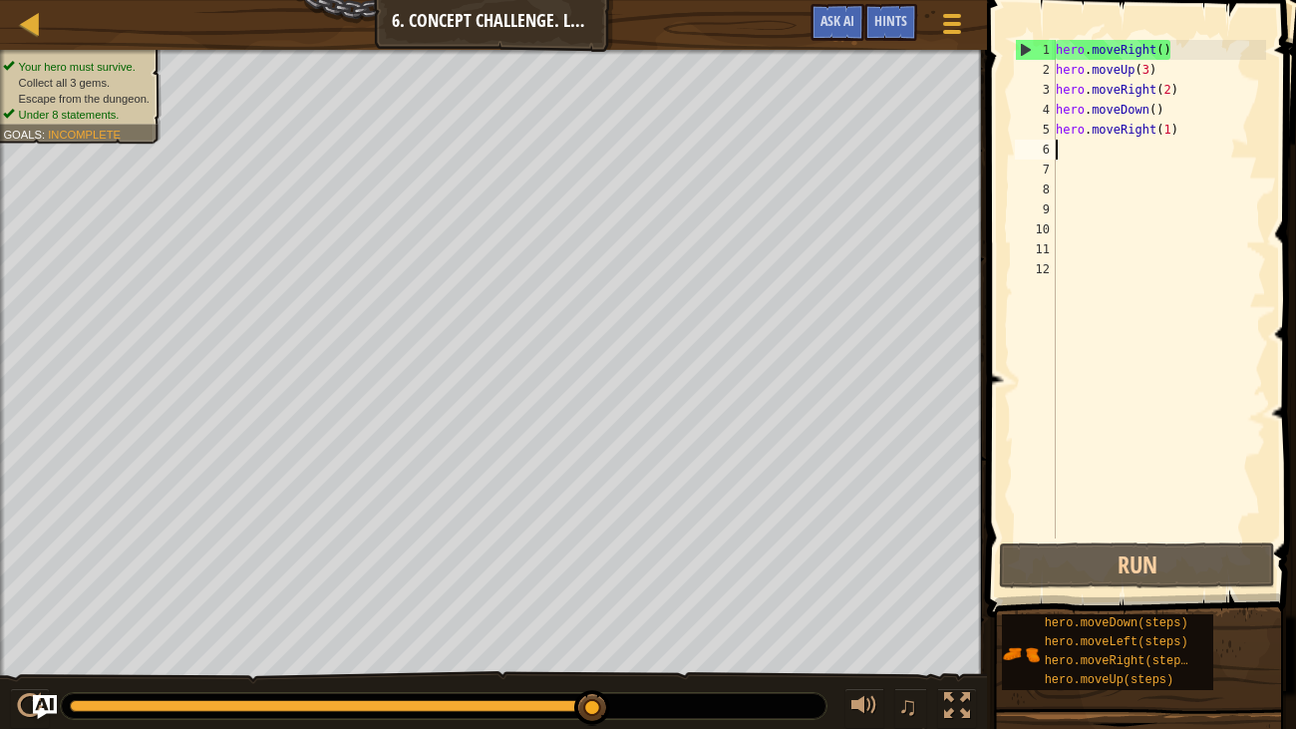
click at [0, 267] on div at bounding box center [2, 379] width 5 height 659
type textarea "hero.moveRight(1)"
drag, startPoint x: 1185, startPoint y: 127, endPoint x: 1045, endPoint y: 127, distance: 140.6
click at [1045, 127] on div "hero.moveRight(1) 1 2 3 4 5 6 7 8 9 10 11 12 hero . moveRight ( ) hero . moveUp…" at bounding box center [1138, 289] width 255 height 498
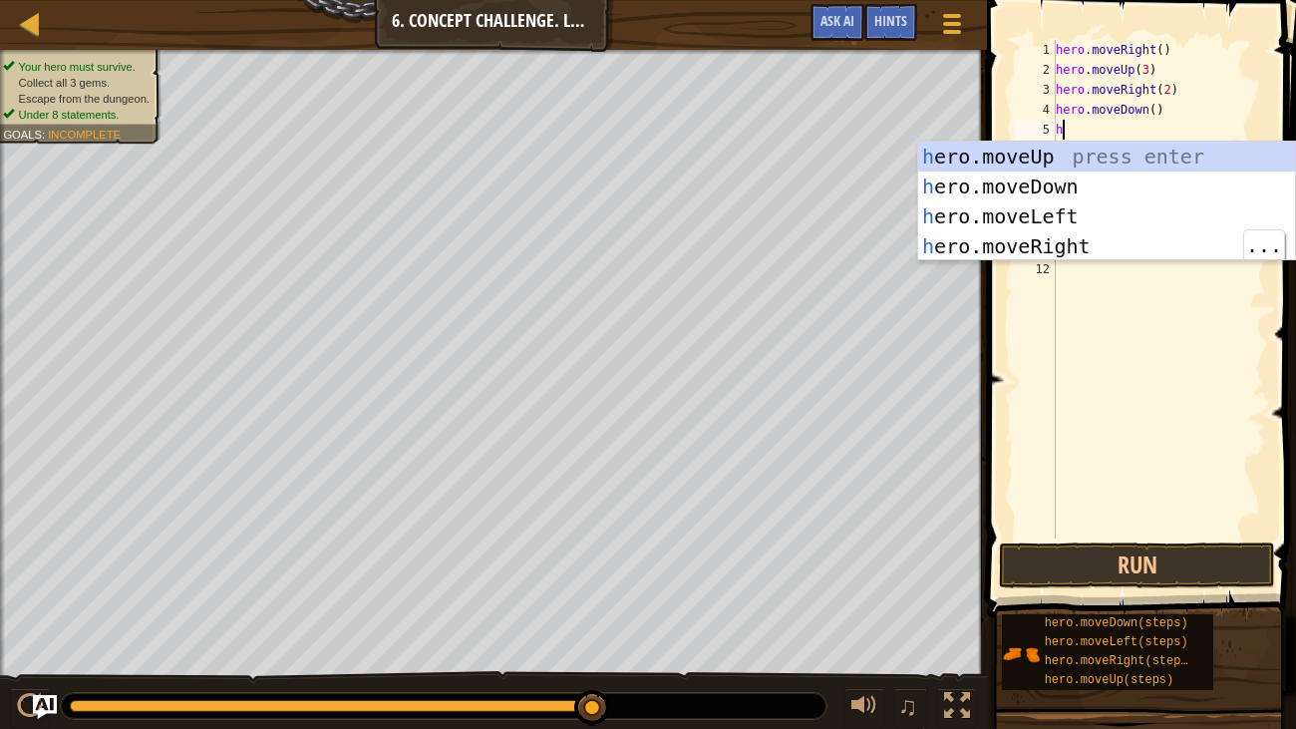
type textarea "he"
click at [1072, 211] on div "he ro.moveUp press enter he ro.moveDown press enter he ro.moveLeft press enter …" at bounding box center [1106, 231] width 377 height 179
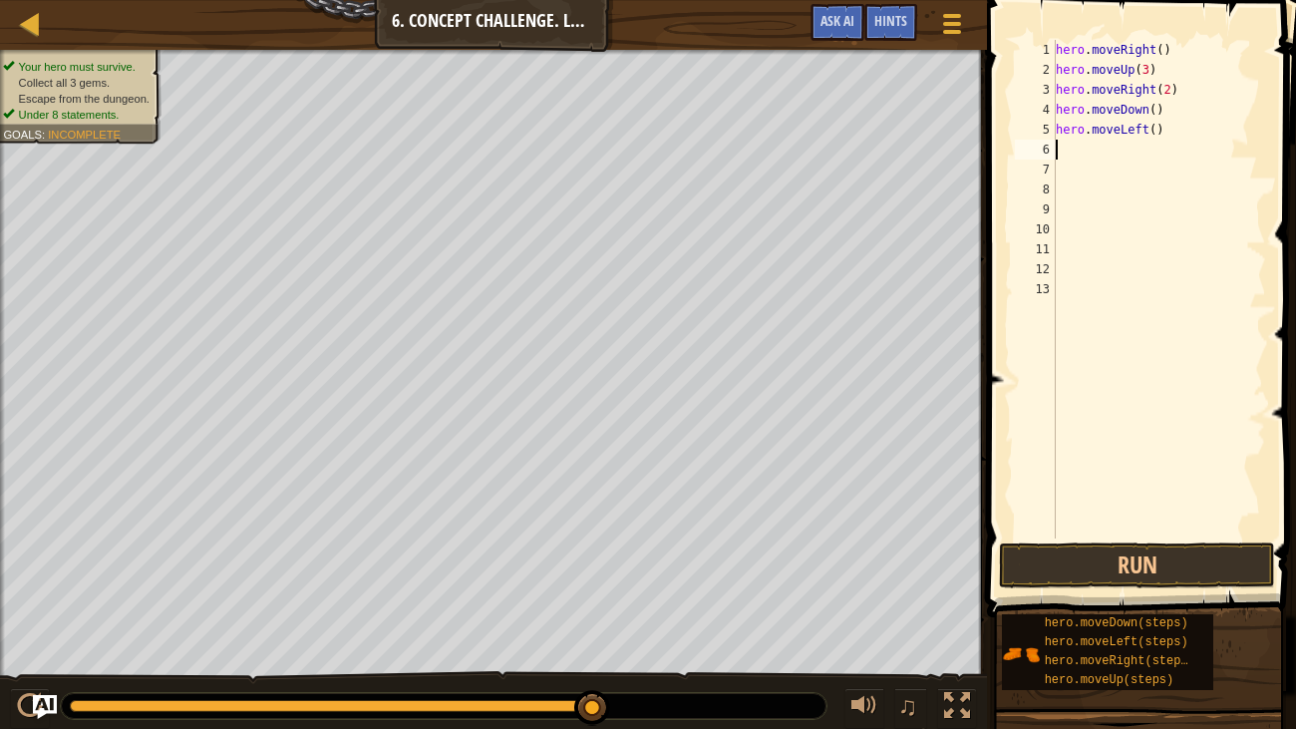
click at [1155, 125] on div "hero . moveRight ( ) hero . moveUp ( 3 ) hero . moveRight ( 2 ) hero . moveDown…" at bounding box center [1159, 309] width 214 height 538
type textarea "hero.moveLeft(2)"
click at [1089, 155] on div "hero . moveRight ( ) hero . moveUp ( 3 ) hero . moveRight ( 2 ) hero . moveDown…" at bounding box center [1159, 309] width 214 height 538
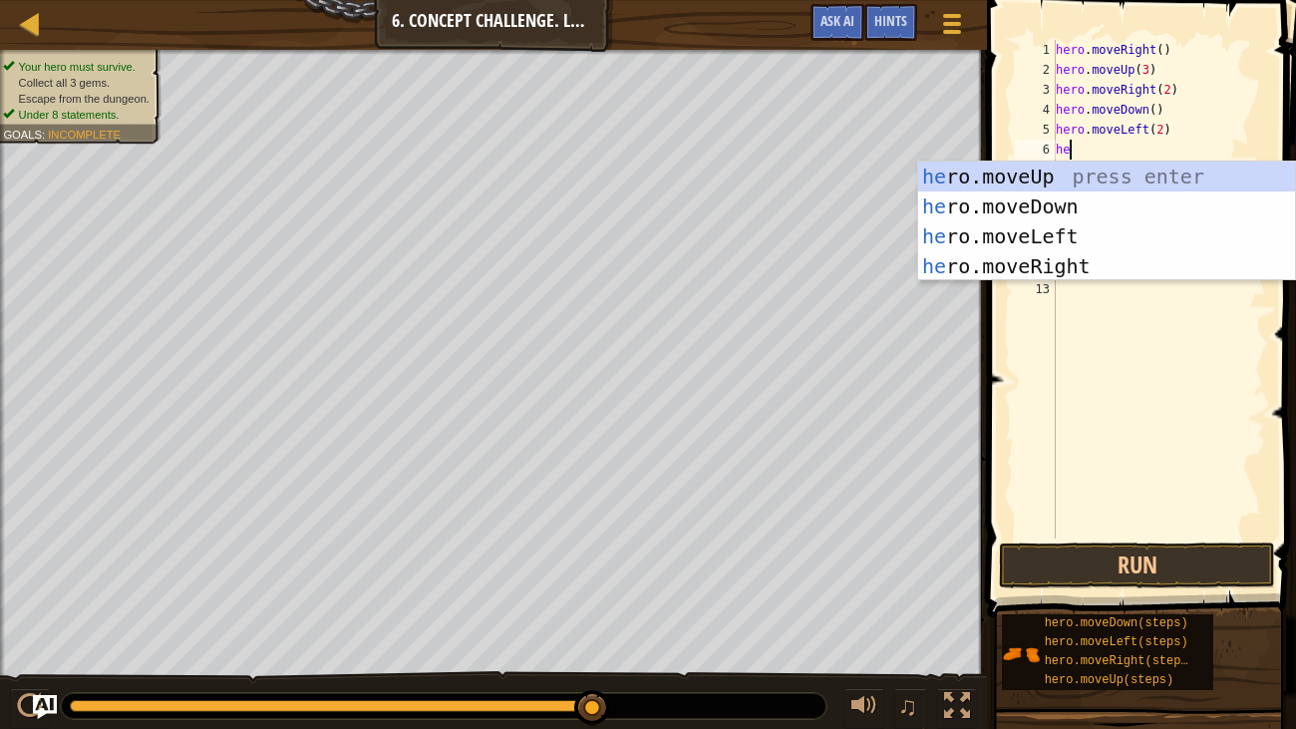
type textarea "her"
click at [1107, 195] on div "her o.moveUp press enter her o.moveDown press enter her o.moveLeft press enter …" at bounding box center [1106, 250] width 377 height 179
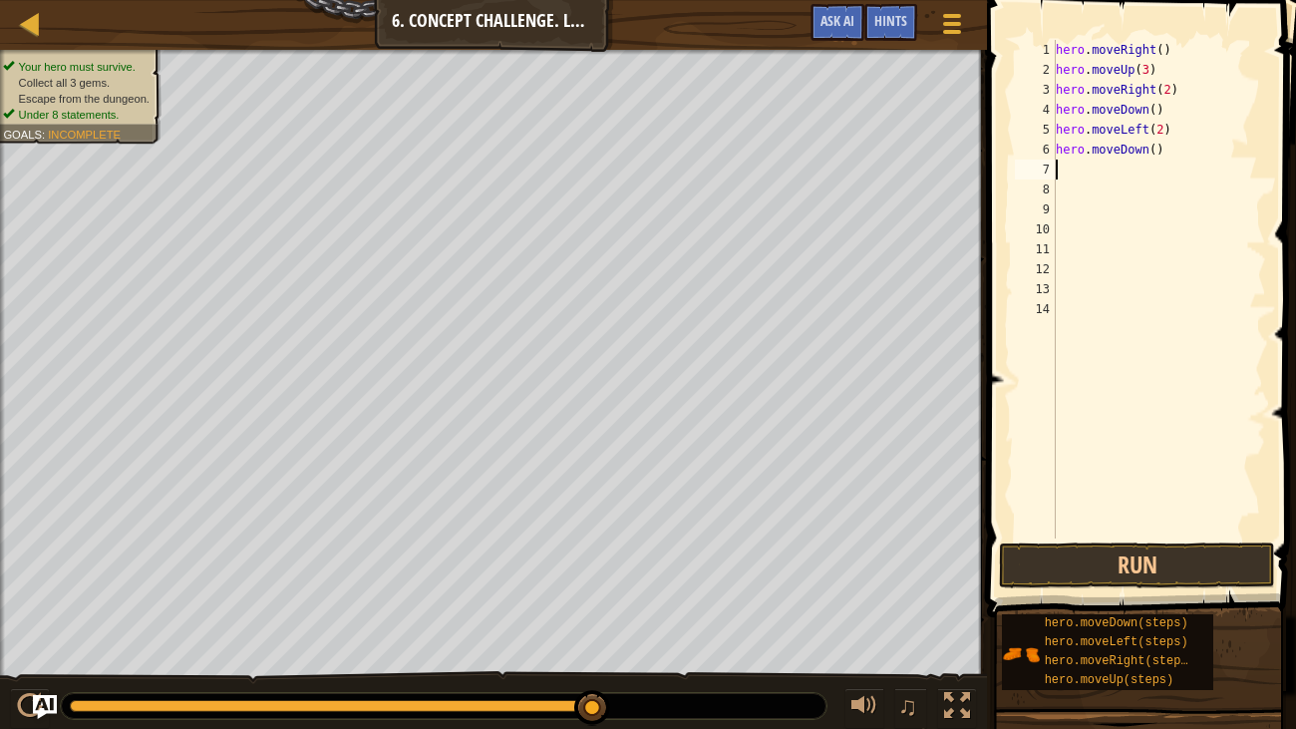
click at [1157, 148] on div "hero . moveRight ( ) hero . moveUp ( 3 ) hero . moveRight ( 2 ) hero . moveDown…" at bounding box center [1159, 309] width 214 height 538
type textarea "hero.moveDown(2)"
click at [1177, 549] on button "Run" at bounding box center [1137, 565] width 276 height 46
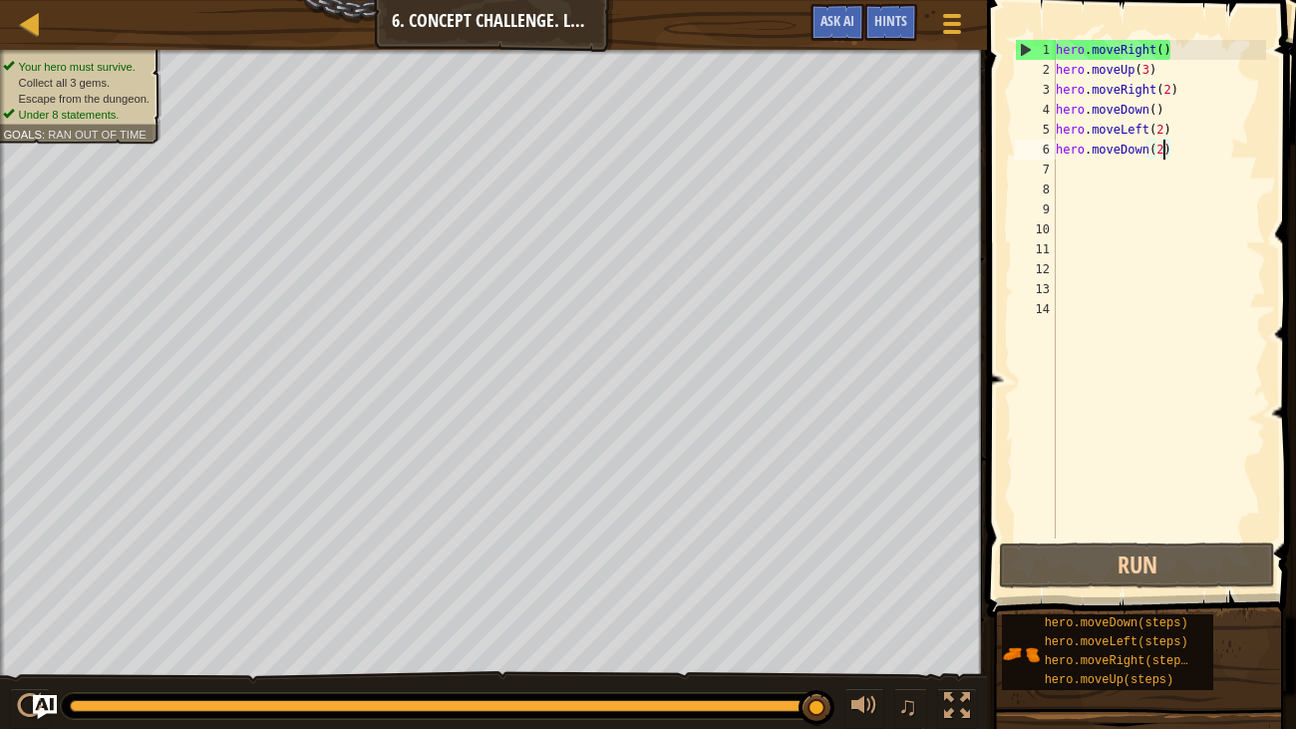
click at [1091, 170] on div "hero . moveRight ( ) hero . moveUp ( 3 ) hero . moveRight ( 2 ) hero . moveDown…" at bounding box center [1159, 309] width 214 height 538
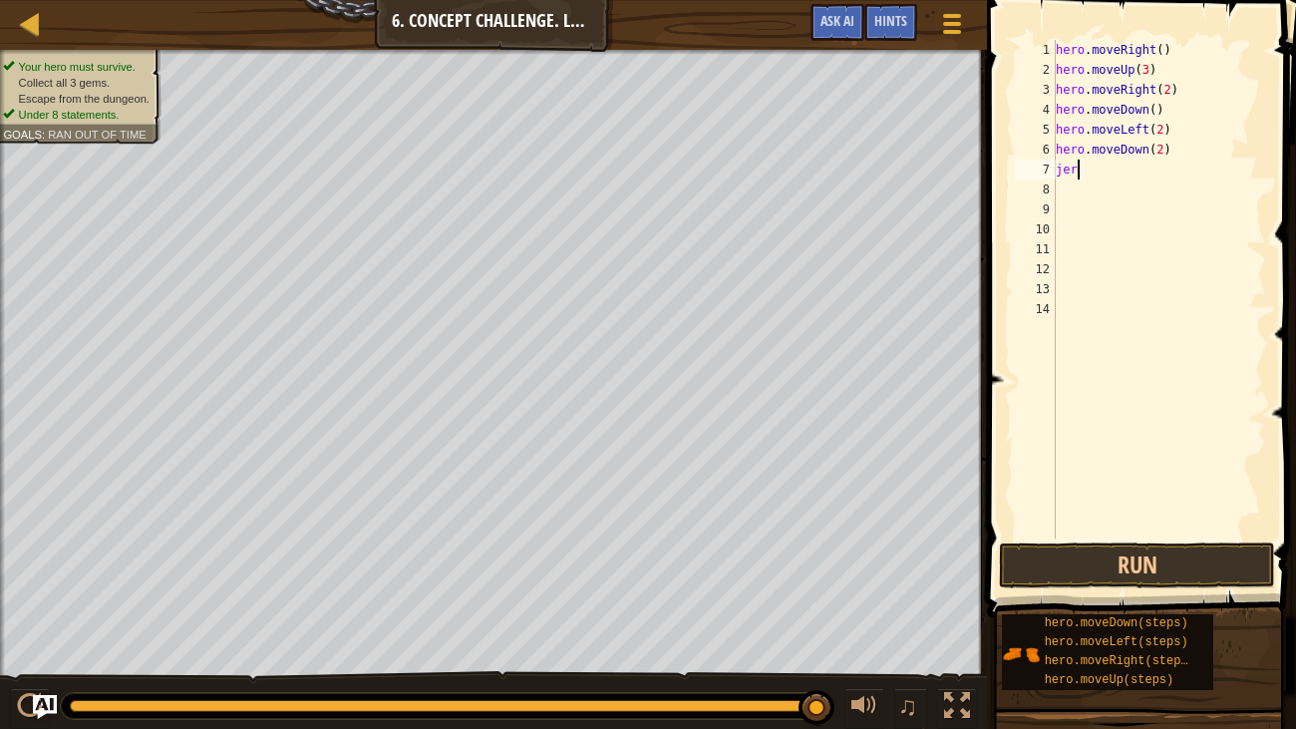
scroll to position [9, 0]
type textarea "j"
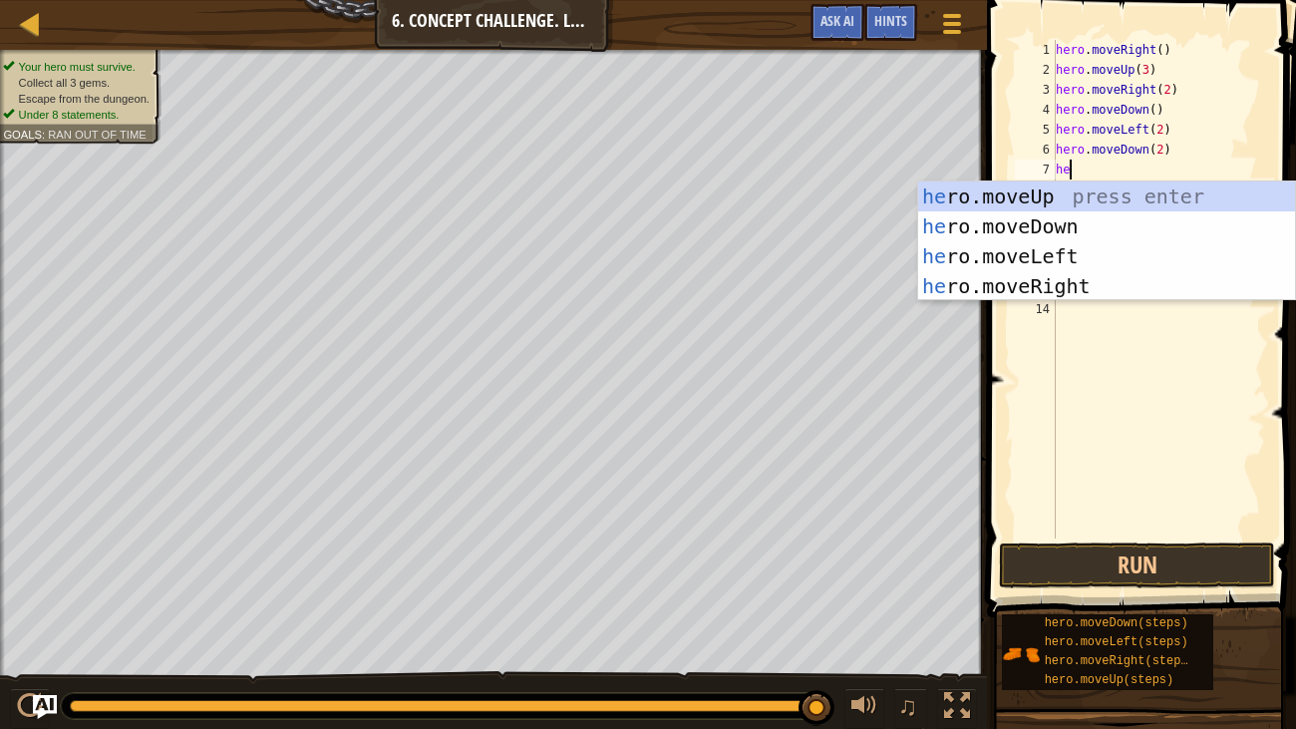
type textarea "her"
click at [1145, 195] on div "her o.moveUp press enter her o.moveDown press enter her o.moveLeft press enter …" at bounding box center [1106, 270] width 377 height 179
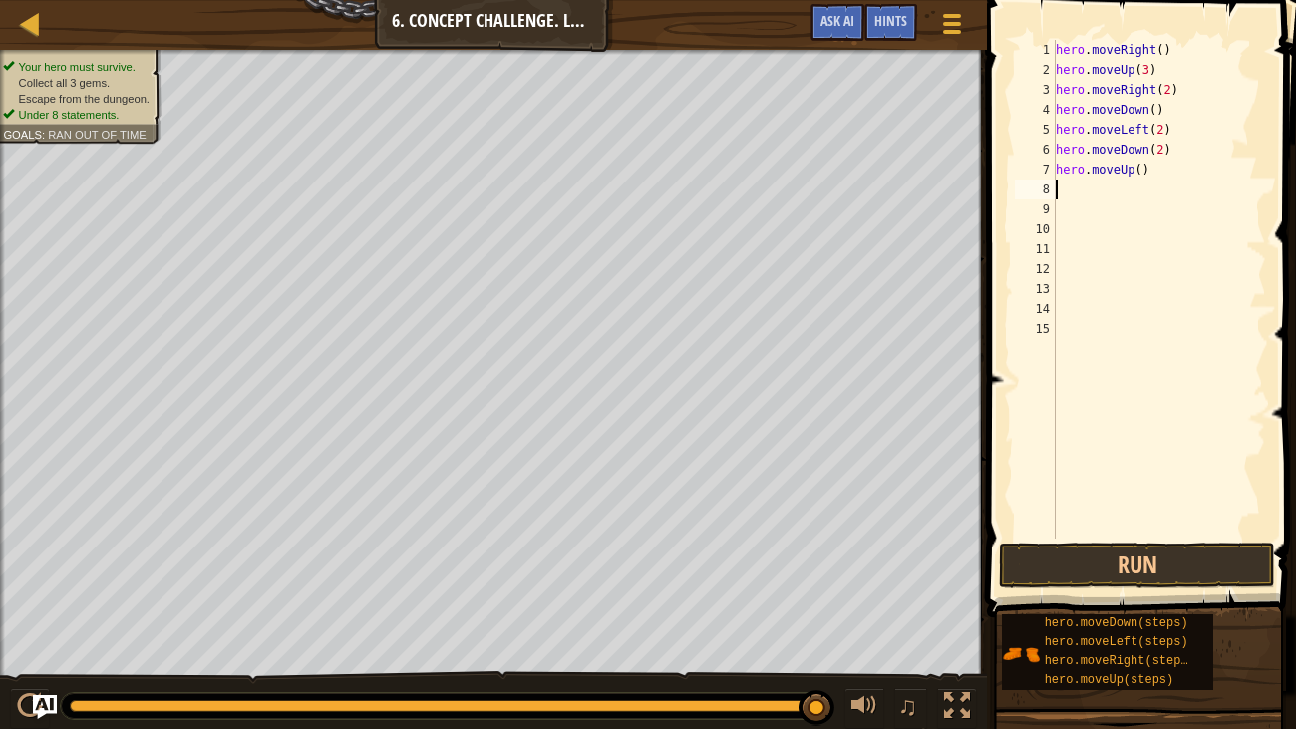
click at [1138, 169] on div "hero . moveRight ( ) hero . moveUp ( 3 ) hero . moveRight ( 2 ) hero . moveDown…" at bounding box center [1159, 309] width 214 height 538
type textarea "hero.moveUp(2)"
click at [1197, 584] on button "Run" at bounding box center [1137, 565] width 276 height 46
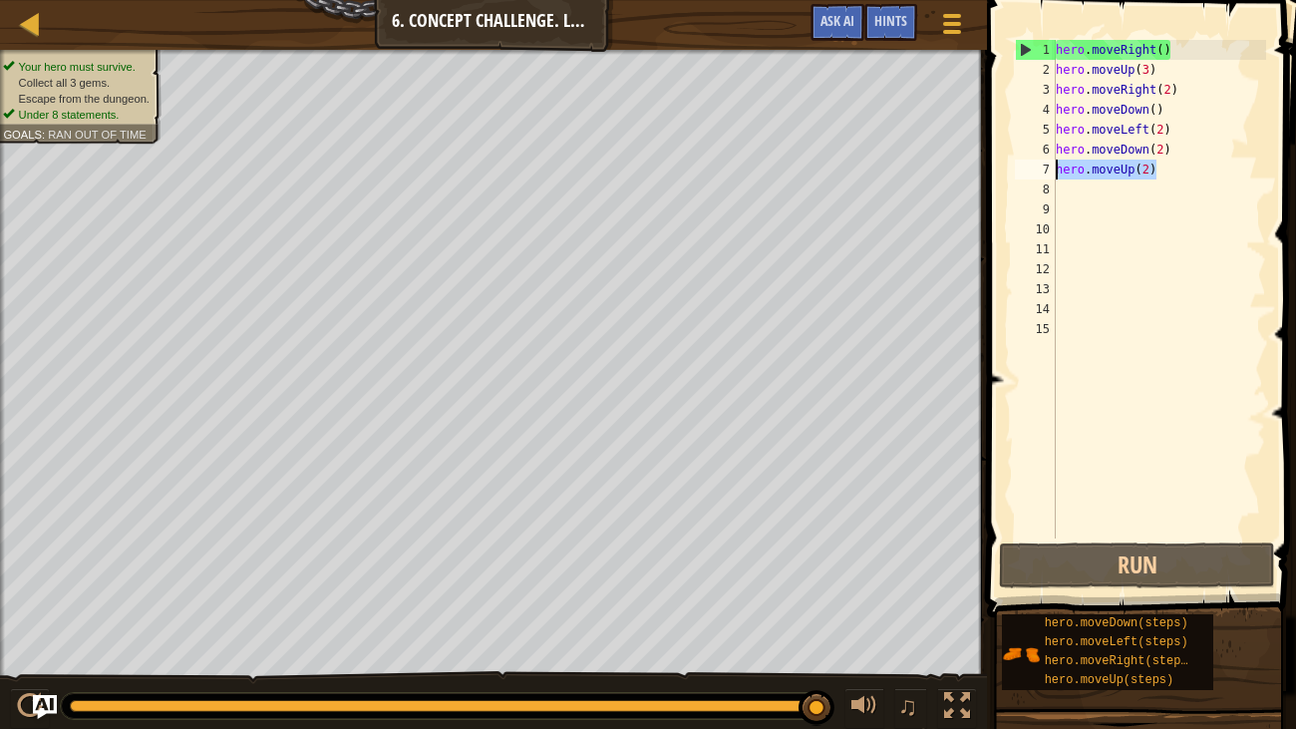
drag, startPoint x: 1164, startPoint y: 169, endPoint x: 1049, endPoint y: 171, distance: 115.6
click at [1049, 171] on div "hero.moveUp(2) 1 2 3 4 5 6 7 8 9 10 11 12 13 14 15 hero . moveRight ( ) hero . …" at bounding box center [1138, 289] width 255 height 498
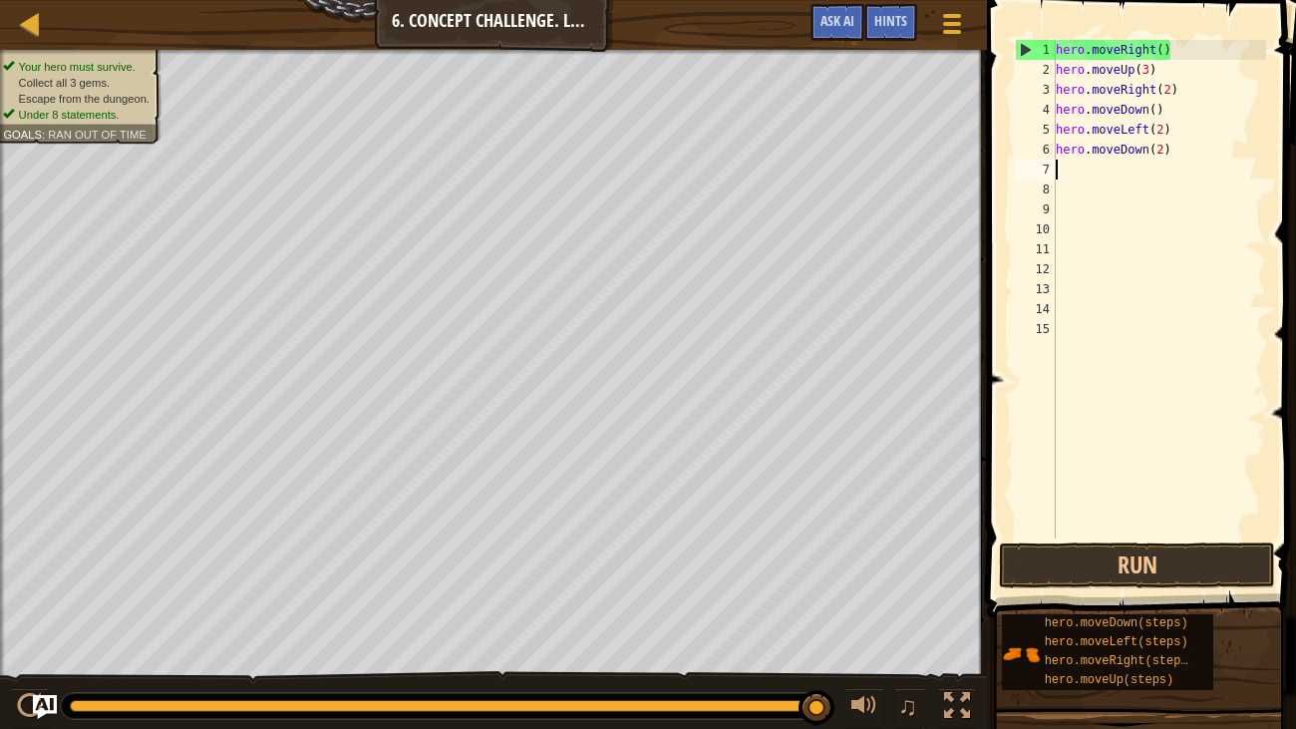
scroll to position [9, 0]
type textarea "h"
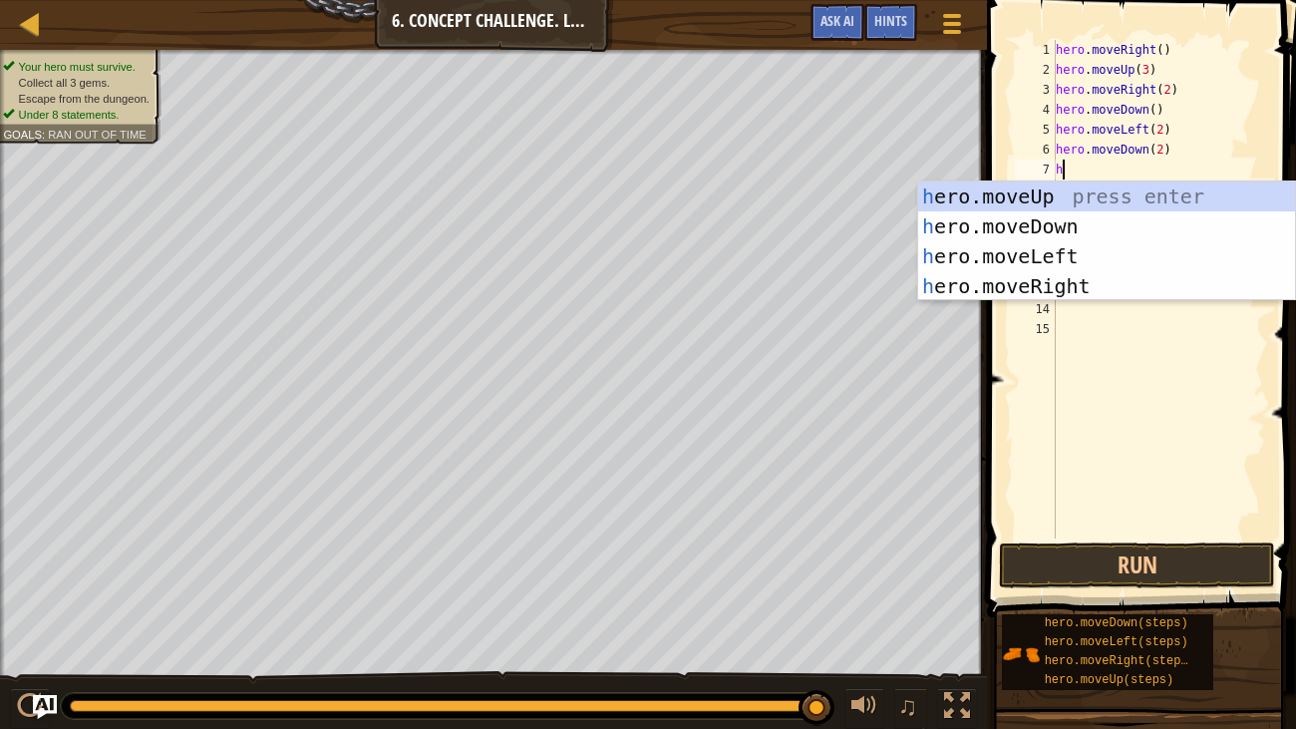
click at [1072, 291] on div "h ero.moveUp press enter h ero.moveDown press enter h ero.moveLeft press enter …" at bounding box center [1106, 270] width 377 height 179
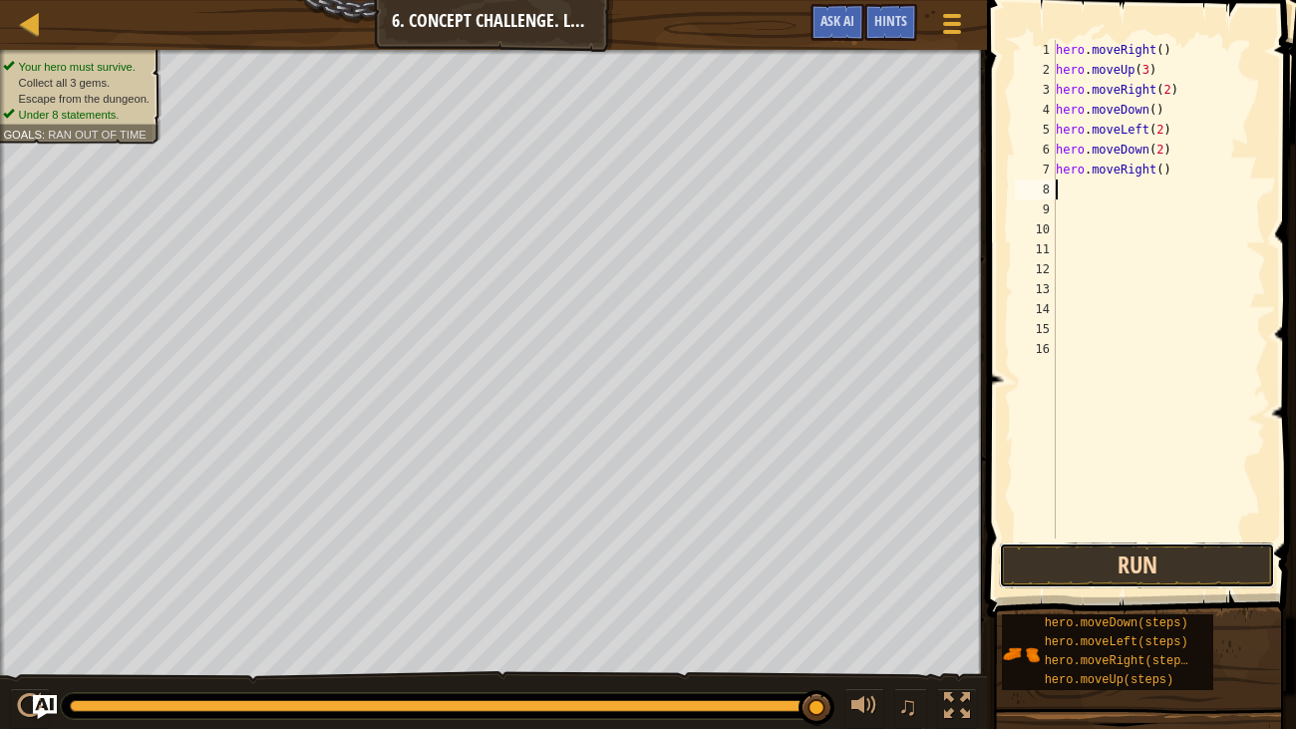
click at [1154, 564] on button "Run" at bounding box center [1137, 565] width 276 height 46
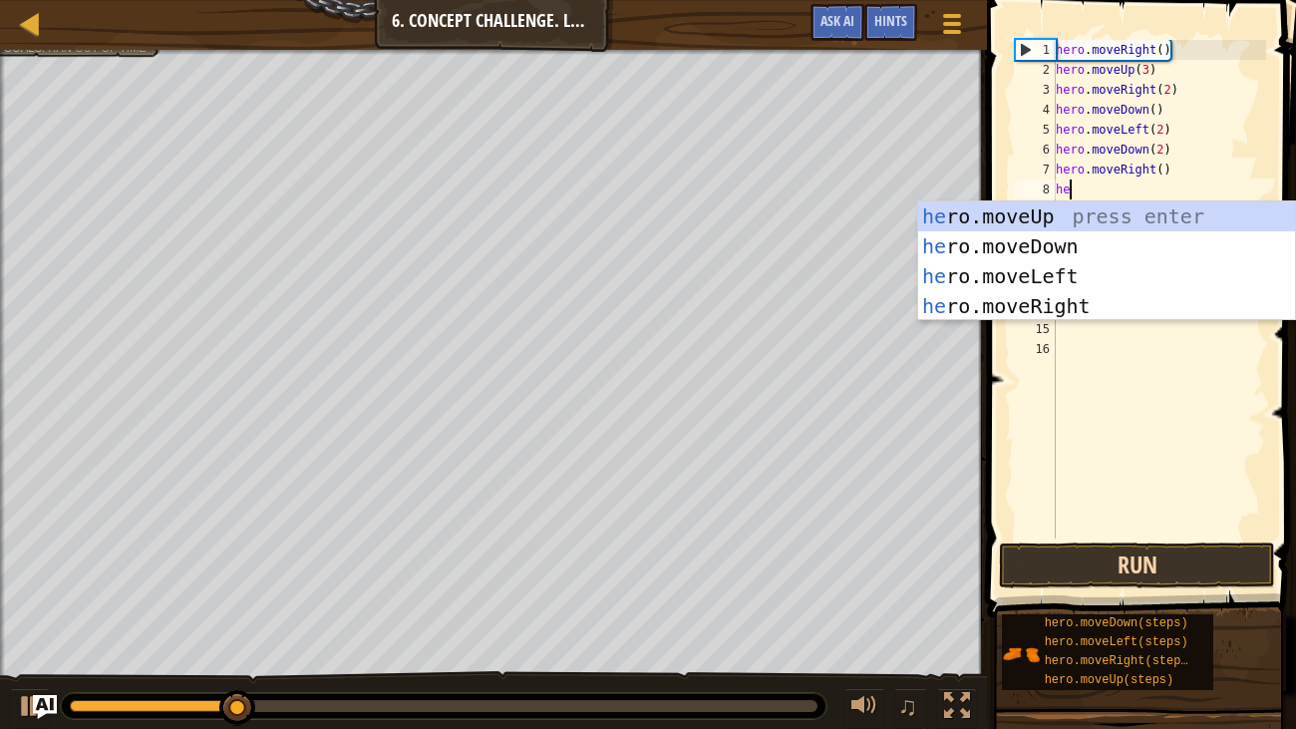
type textarea "her"
click at [1118, 220] on div "her o.moveUp press enter her o.moveDown press enter her o.moveLeft press enter …" at bounding box center [1106, 290] width 377 height 179
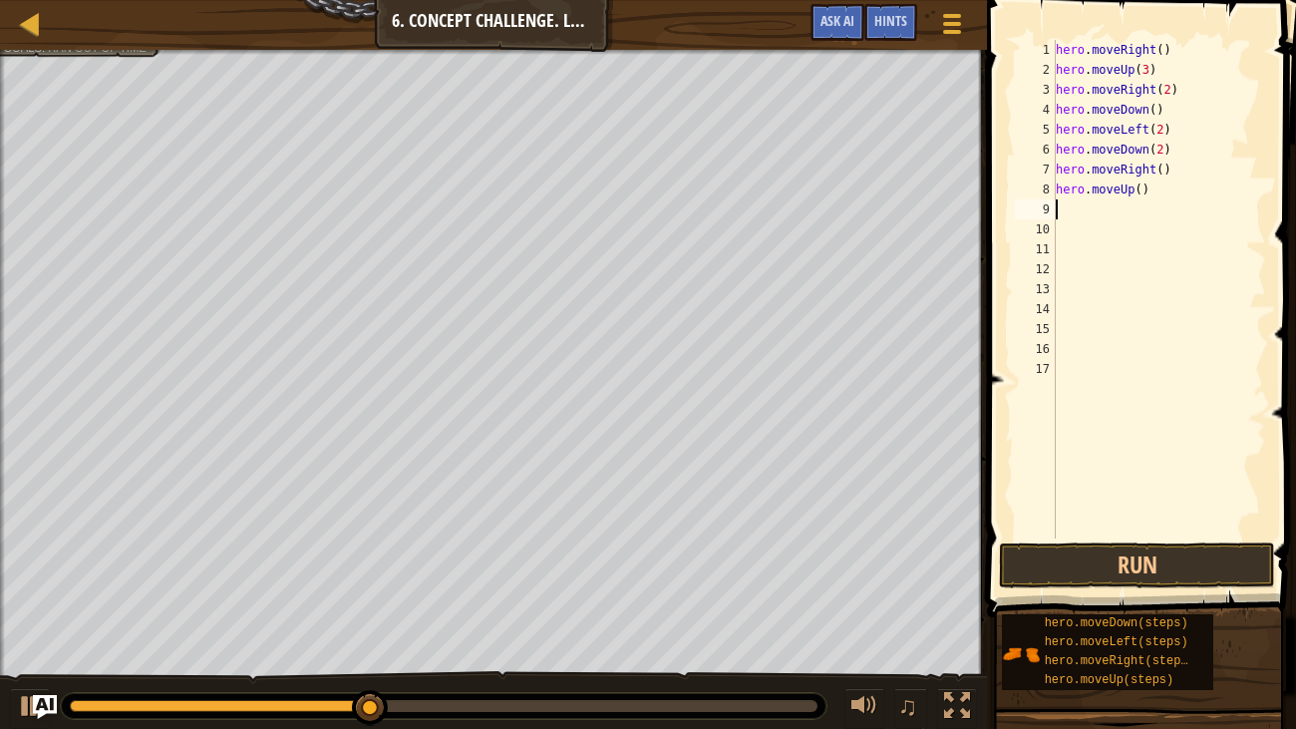
click at [1139, 188] on div "hero . moveRight ( ) hero . moveUp ( 3 ) hero . moveRight ( 2 ) hero . moveDown…" at bounding box center [1159, 309] width 214 height 538
type textarea "hero.moveUp(2)"
click at [1200, 563] on button "Run" at bounding box center [1137, 565] width 276 height 46
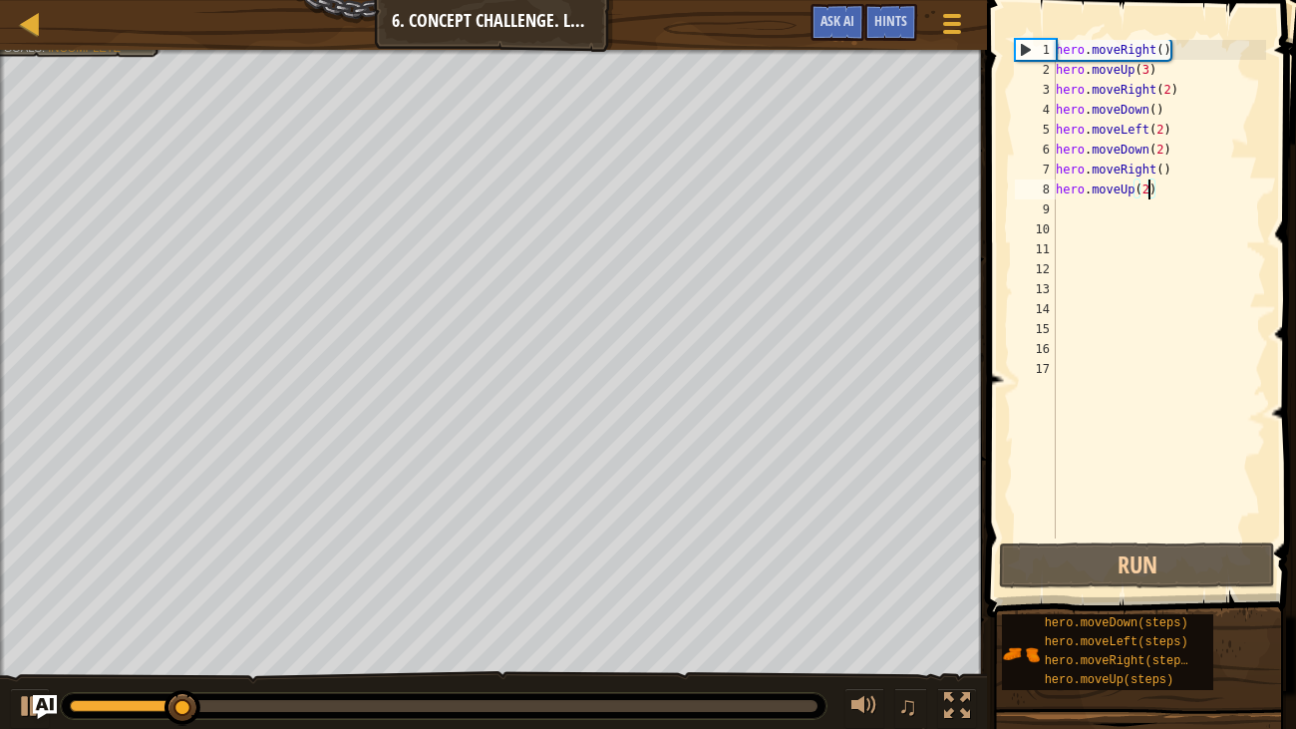
click at [1096, 219] on div "hero . moveRight ( ) hero . moveUp ( 3 ) hero . moveRight ( 2 ) hero . moveDown…" at bounding box center [1159, 309] width 214 height 538
click at [1089, 200] on div "hero . moveRight ( ) hero . moveUp ( 3 ) hero . moveRight ( 2 ) hero . moveDown…" at bounding box center [1159, 309] width 214 height 538
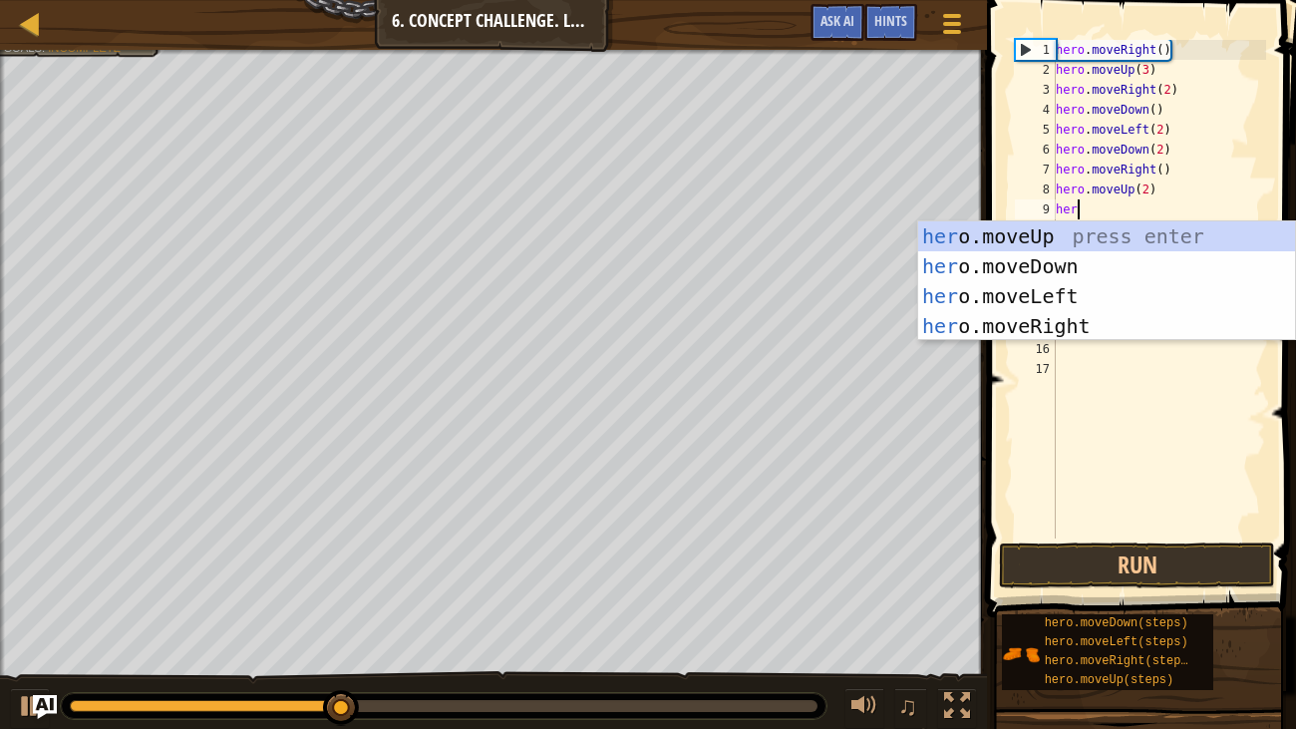
type textarea "hero"
click at [1077, 292] on div "hero .moveUp press enter hero .moveDown press enter hero .moveLeft press enter …" at bounding box center [1106, 310] width 377 height 179
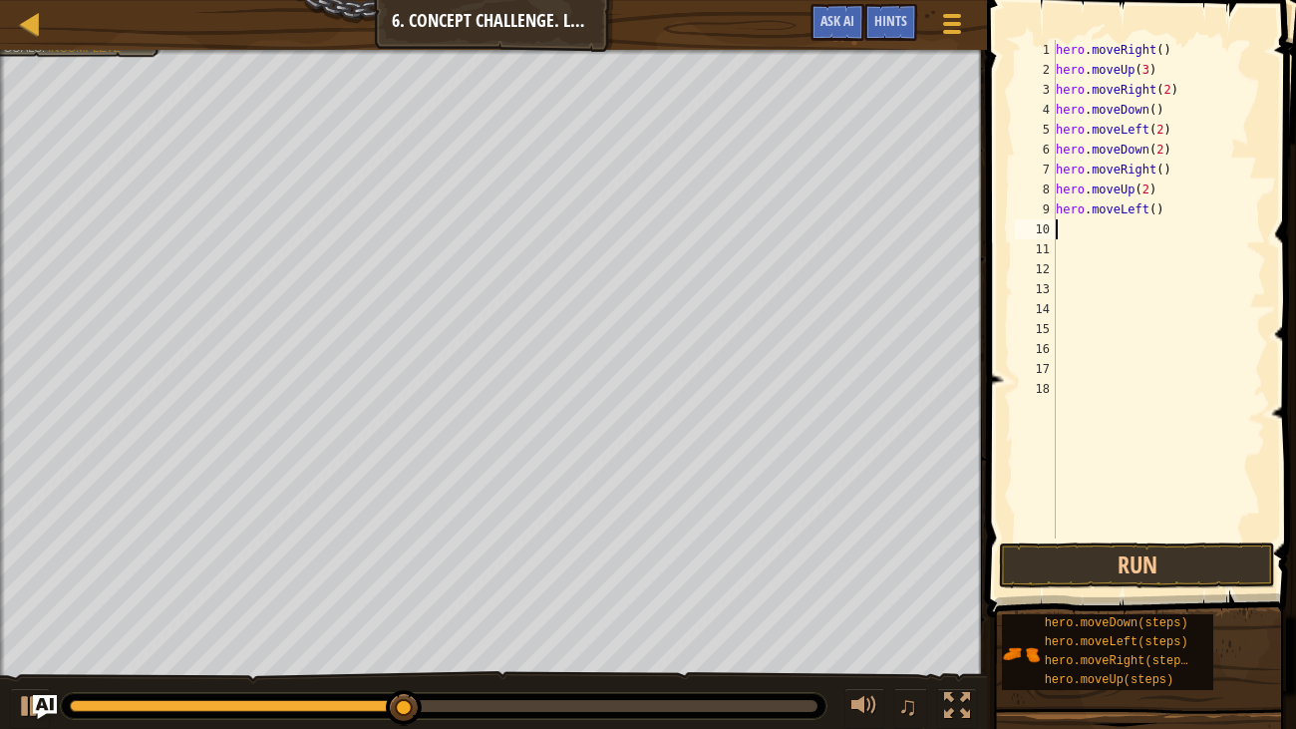
scroll to position [9, 0]
click at [1177, 559] on button "Run" at bounding box center [1137, 565] width 276 height 46
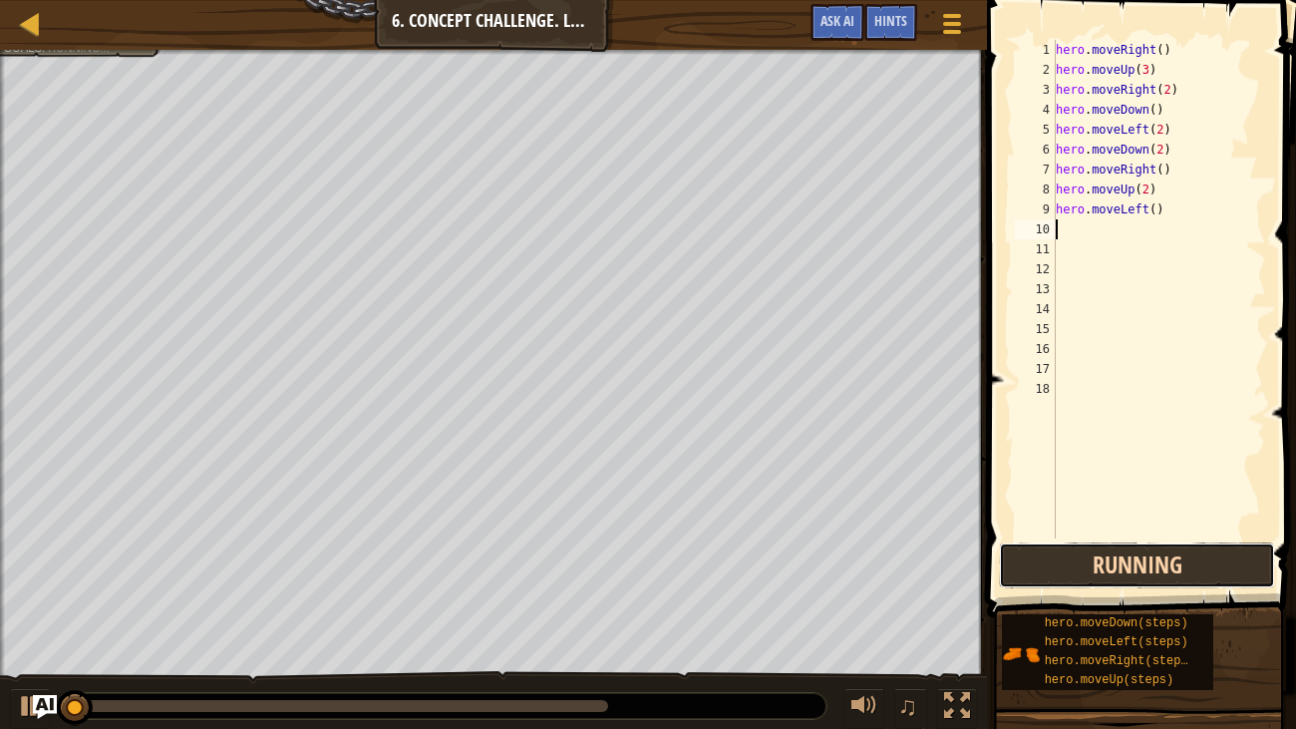
click at [1184, 569] on button "Running" at bounding box center [1137, 565] width 276 height 46
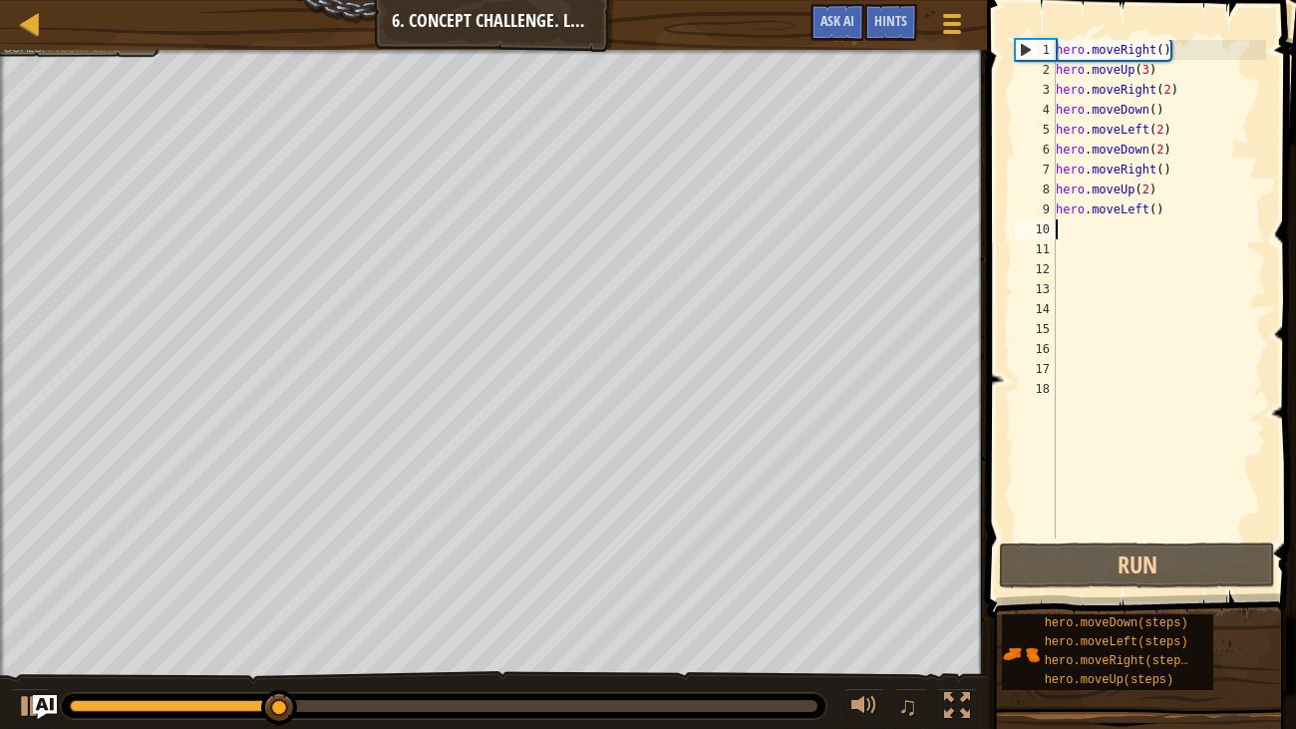
click at [1158, 202] on div "hero . moveRight ( ) hero . moveUp ( 3 ) hero . moveRight ( 2 ) hero . moveDown…" at bounding box center [1159, 309] width 214 height 538
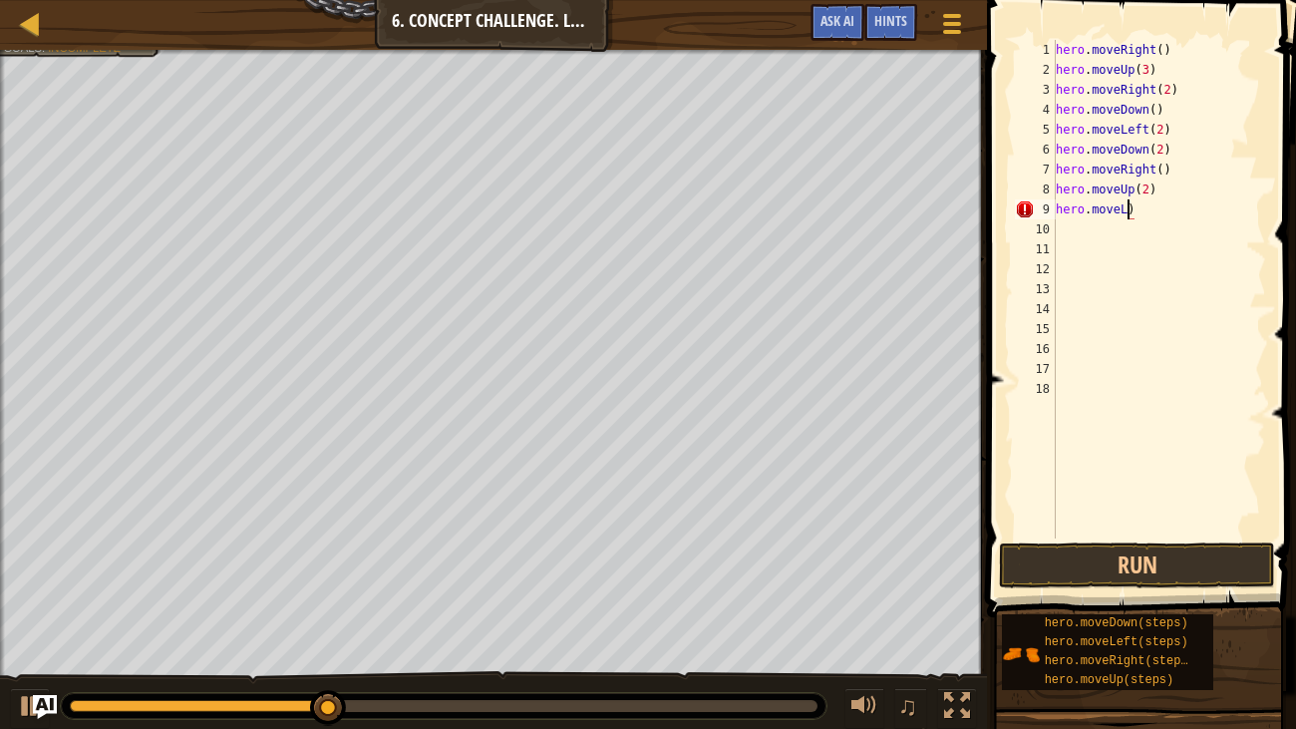
click at [1149, 209] on div "hero . moveRight ( ) hero . moveUp ( 3 ) hero . moveRight ( 2 ) hero . moveDown…" at bounding box center [1159, 309] width 214 height 538
type textarea "h"
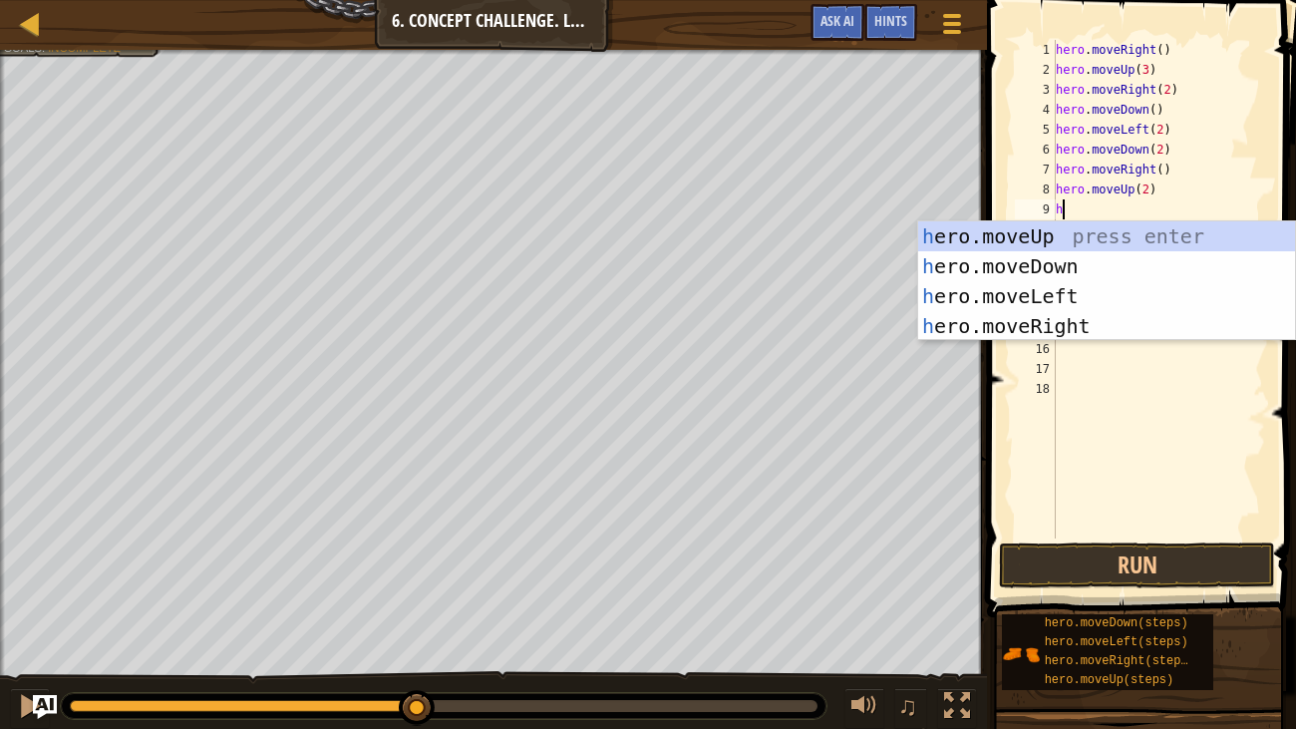
type textarea "he"
click at [1084, 315] on div "he ro.moveUp press enter he ro.moveDown press enter he ro.moveLeft press enter …" at bounding box center [1106, 310] width 377 height 179
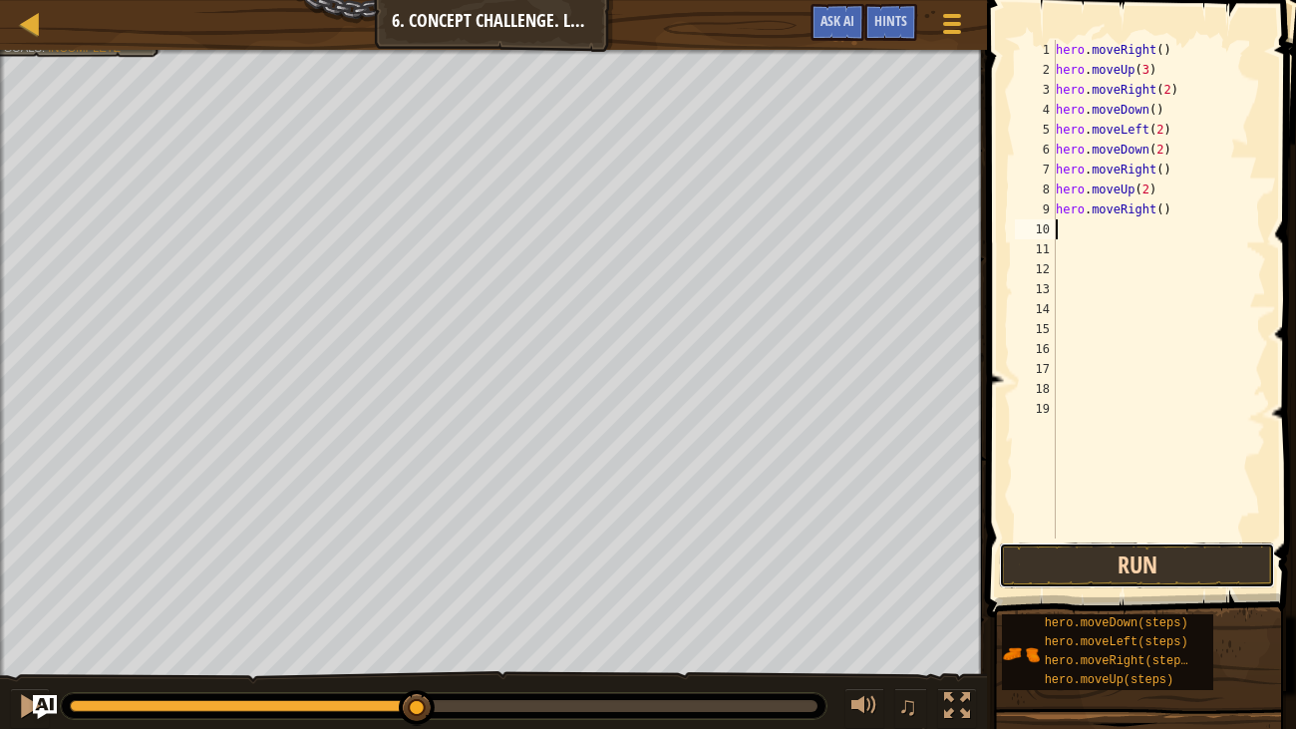
click at [1195, 561] on button "Run" at bounding box center [1137, 565] width 276 height 46
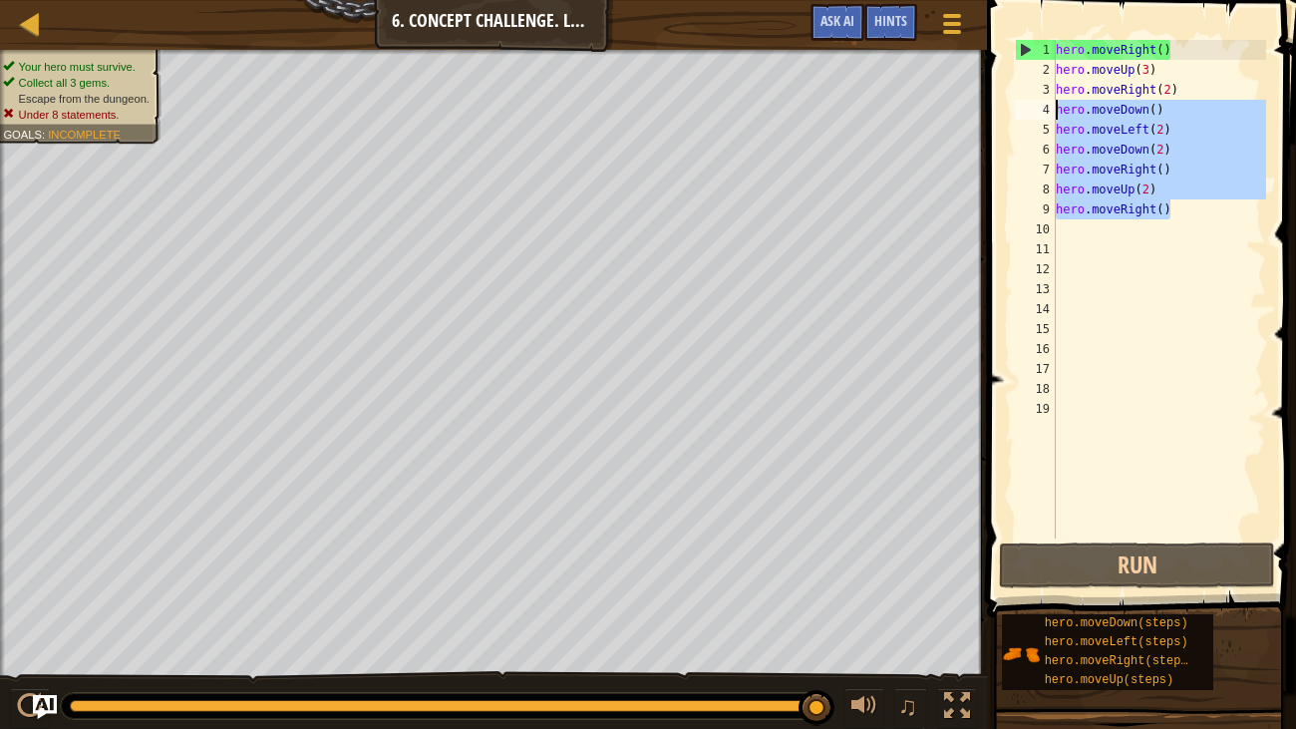
drag, startPoint x: 1176, startPoint y: 201, endPoint x: 1052, endPoint y: 113, distance: 153.0
click at [1052, 113] on div "1 2 3 4 5 6 7 8 9 10 11 12 13 14 15 16 17 18 19 hero . moveRight ( ) hero . mov…" at bounding box center [1138, 289] width 255 height 498
type textarea "hero.moveDown() hero.moveLeft(2)"
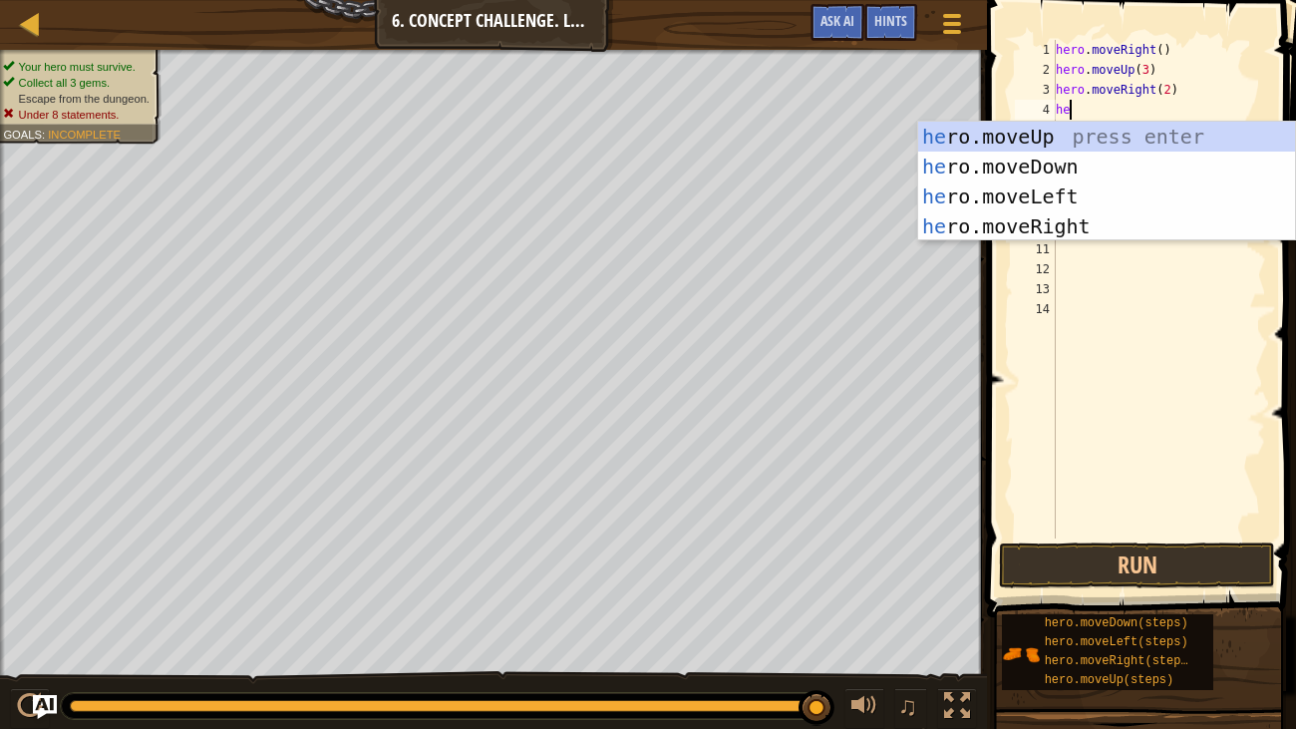
type textarea "hero"
click at [1109, 180] on div "hero .moveUp press enter hero .moveDown press enter hero .moveLeft press enter …" at bounding box center [1106, 211] width 377 height 179
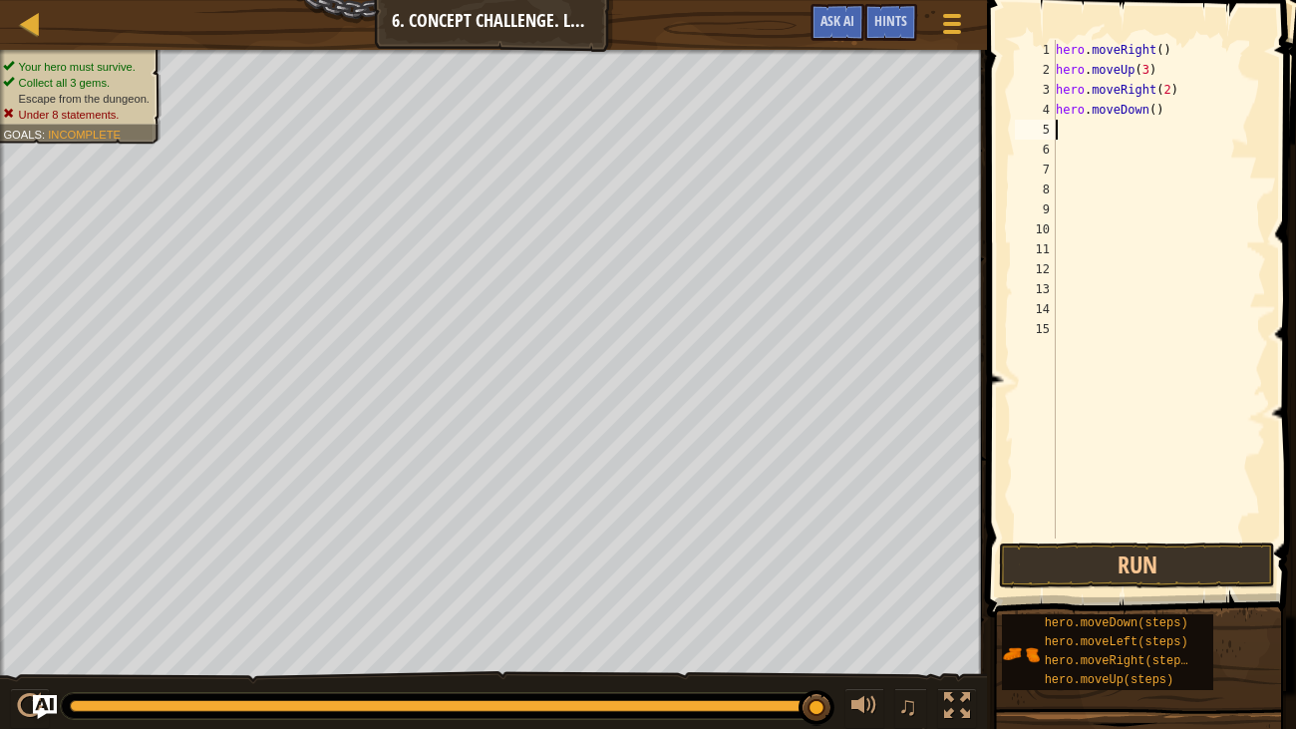
scroll to position [9, 0]
click at [1238, 569] on button "Run" at bounding box center [1137, 565] width 276 height 46
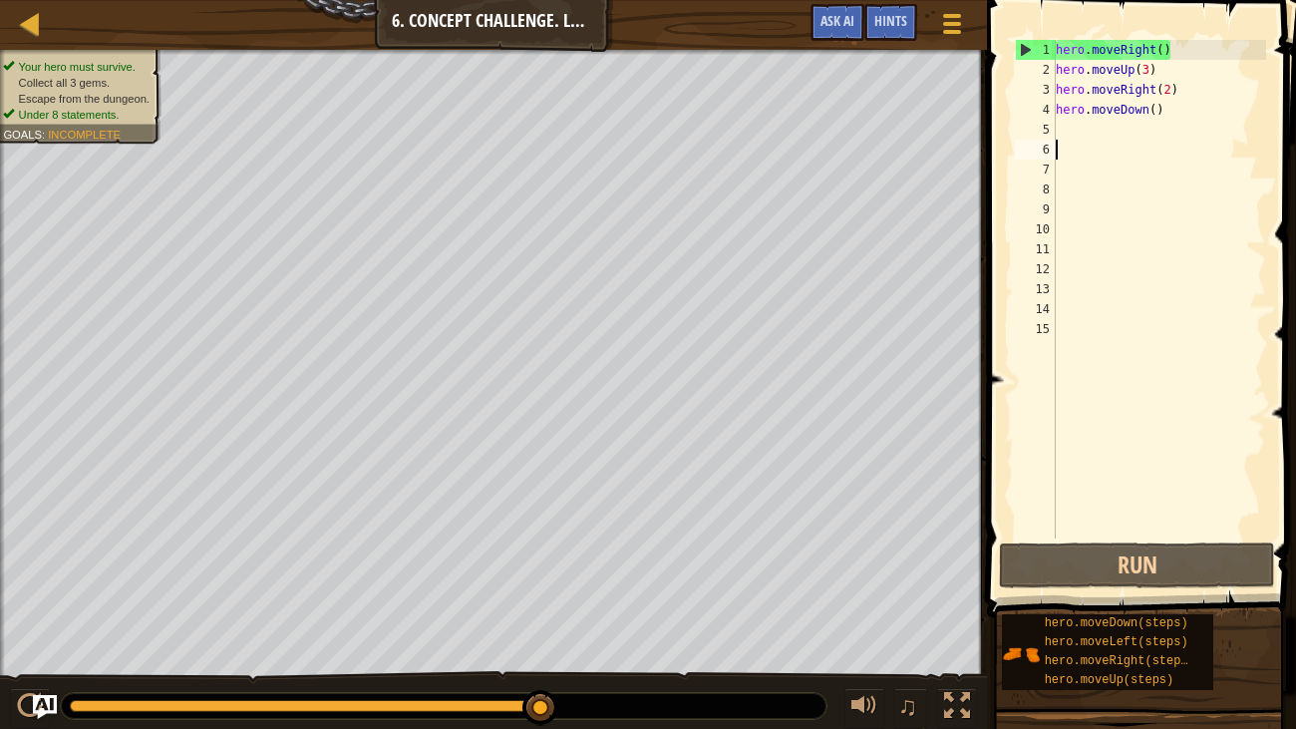
click at [1084, 151] on div "hero . moveRight ( ) hero . moveUp ( 3 ) hero . moveRight ( 2 ) hero . moveDown…" at bounding box center [1159, 309] width 214 height 538
click at [1069, 132] on div "hero . moveRight ( ) hero . moveUp ( 3 ) hero . moveRight ( 2 ) hero . moveDown…" at bounding box center [1159, 309] width 214 height 538
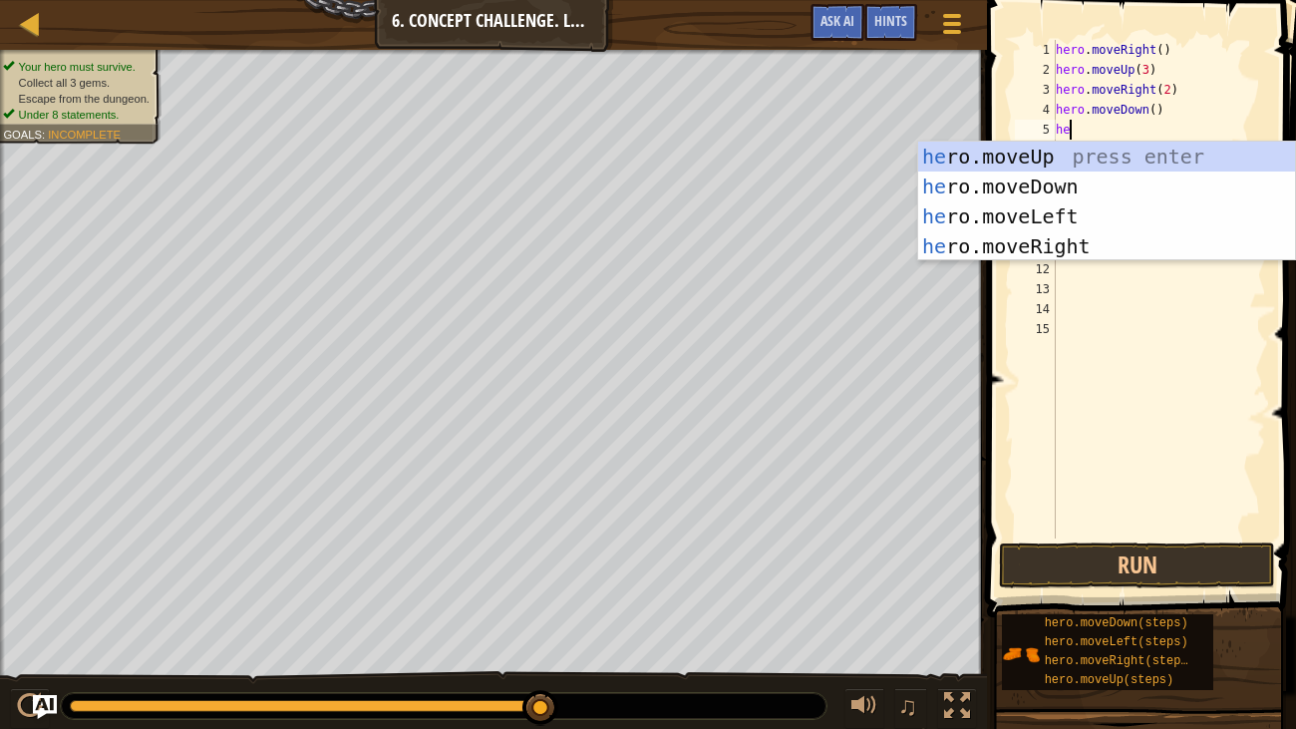
type textarea "her"
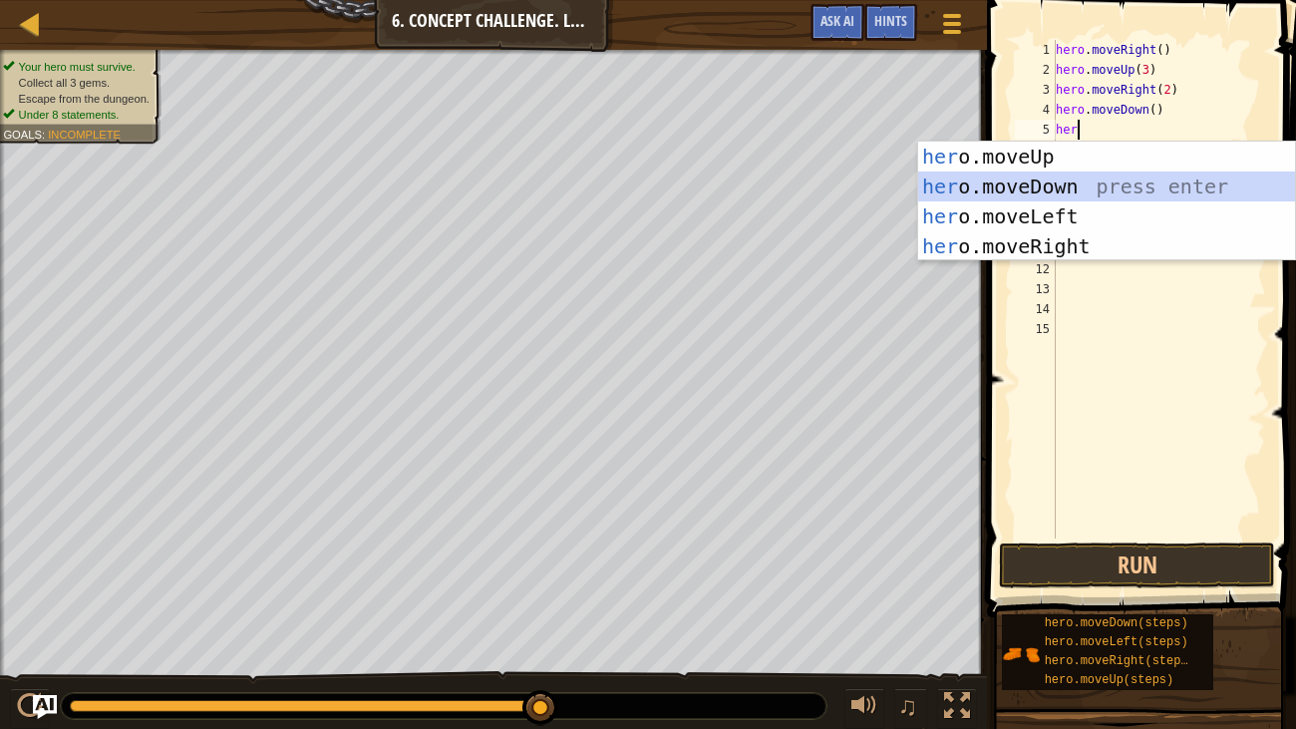
click at [995, 182] on div "her o.moveUp press enter her o.moveDown press enter her o.moveLeft press enter …" at bounding box center [1106, 231] width 377 height 179
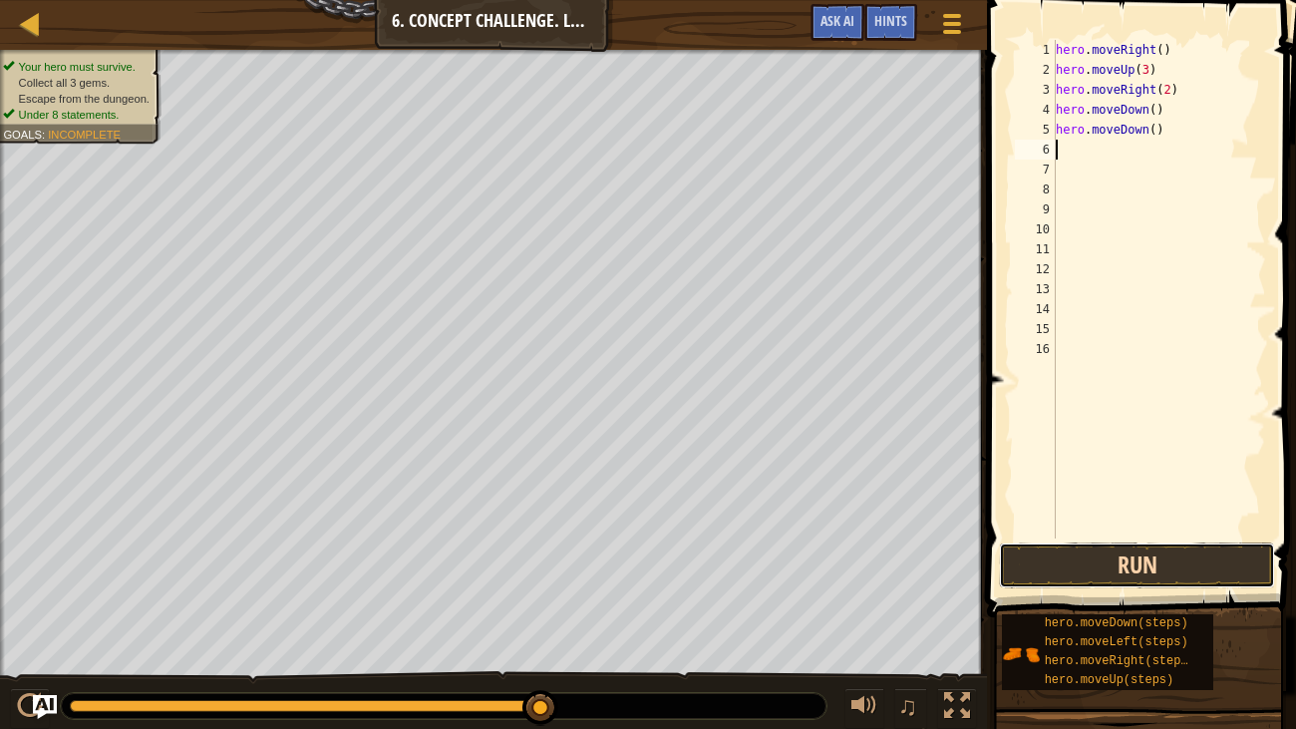
click at [1098, 553] on button "Run" at bounding box center [1137, 565] width 276 height 46
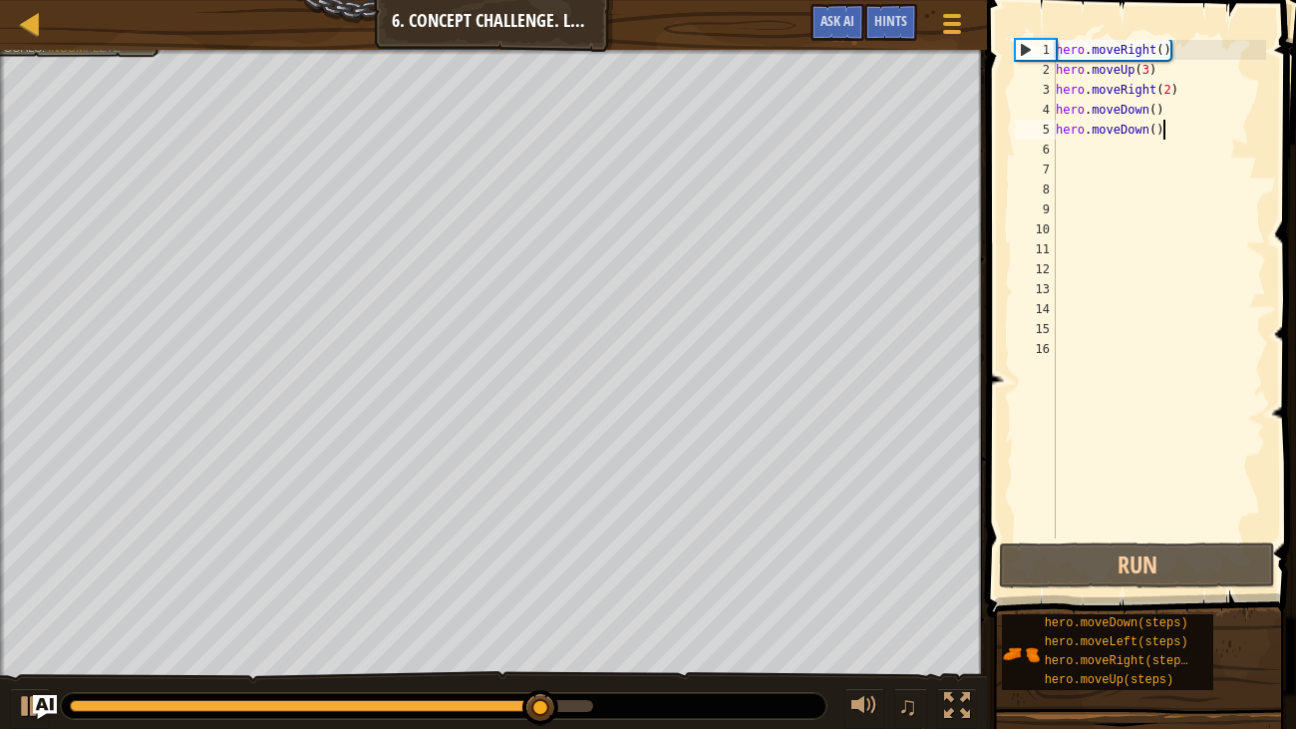
click at [1164, 138] on div "hero . moveRight ( ) hero . moveUp ( 3 ) hero . moveRight ( 2 ) hero . moveDown…" at bounding box center [1159, 309] width 214 height 538
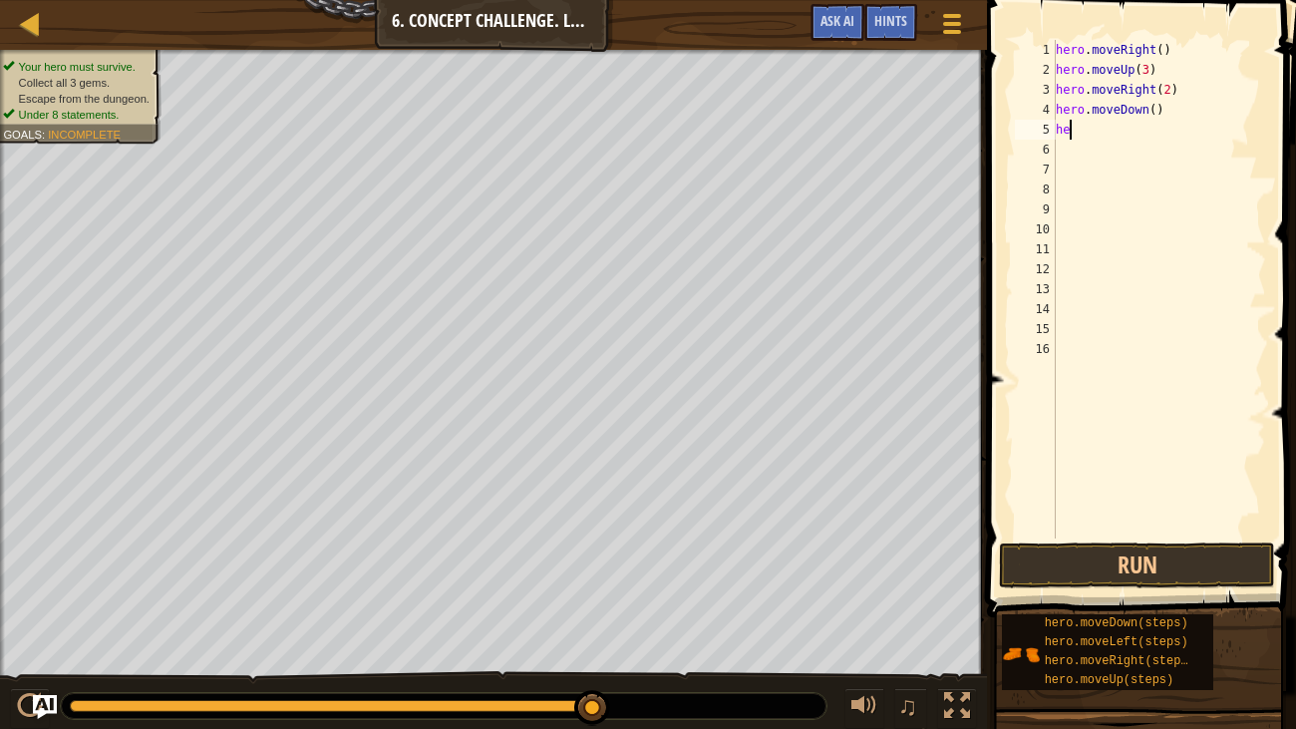
type textarea "h"
click at [1122, 129] on div "hero . moveRight ( ) hero . moveUp ( 3 ) hero . moveRight ( 2 ) hero . moveDown…" at bounding box center [1159, 309] width 214 height 538
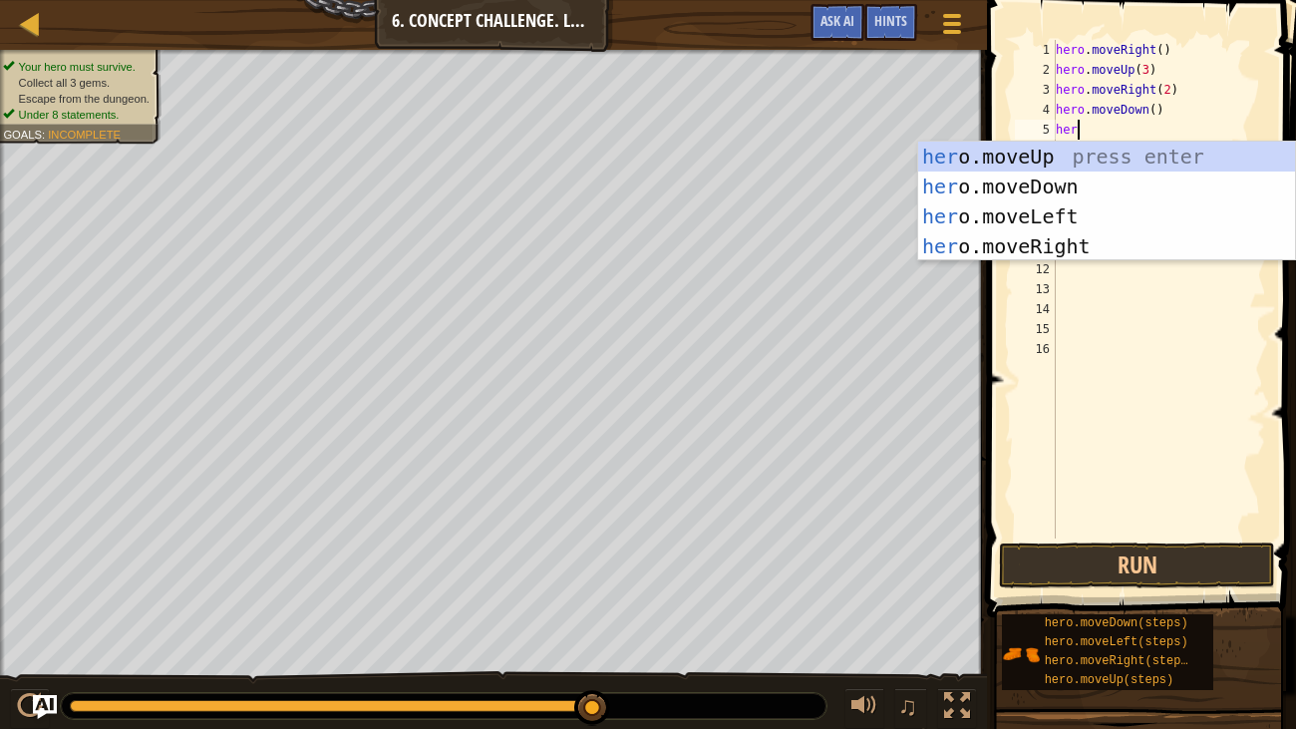
type textarea "hero"
click at [1097, 513] on div "hero . moveRight ( ) hero . moveUp ( 3 ) hero . moveRight ( 2 ) hero . moveDown…" at bounding box center [1159, 309] width 214 height 538
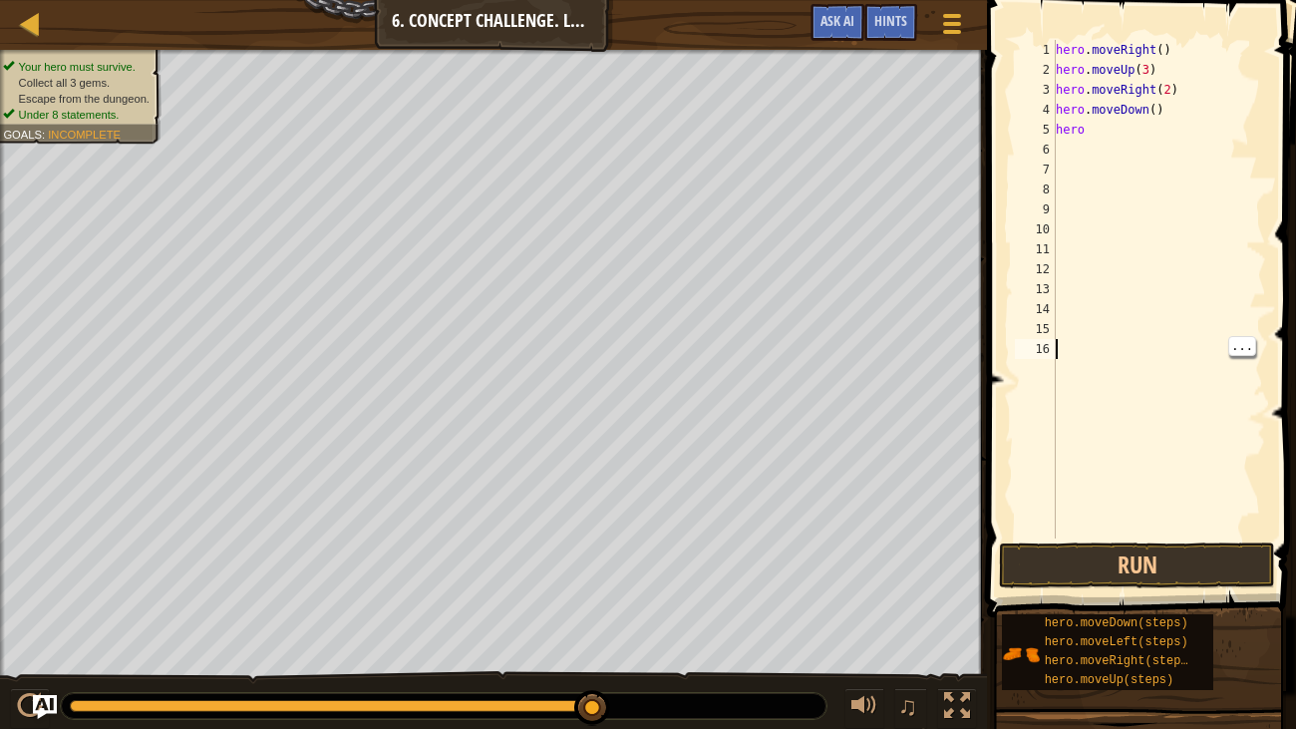
scroll to position [9, 0]
click at [1111, 583] on button "Run" at bounding box center [1137, 565] width 276 height 46
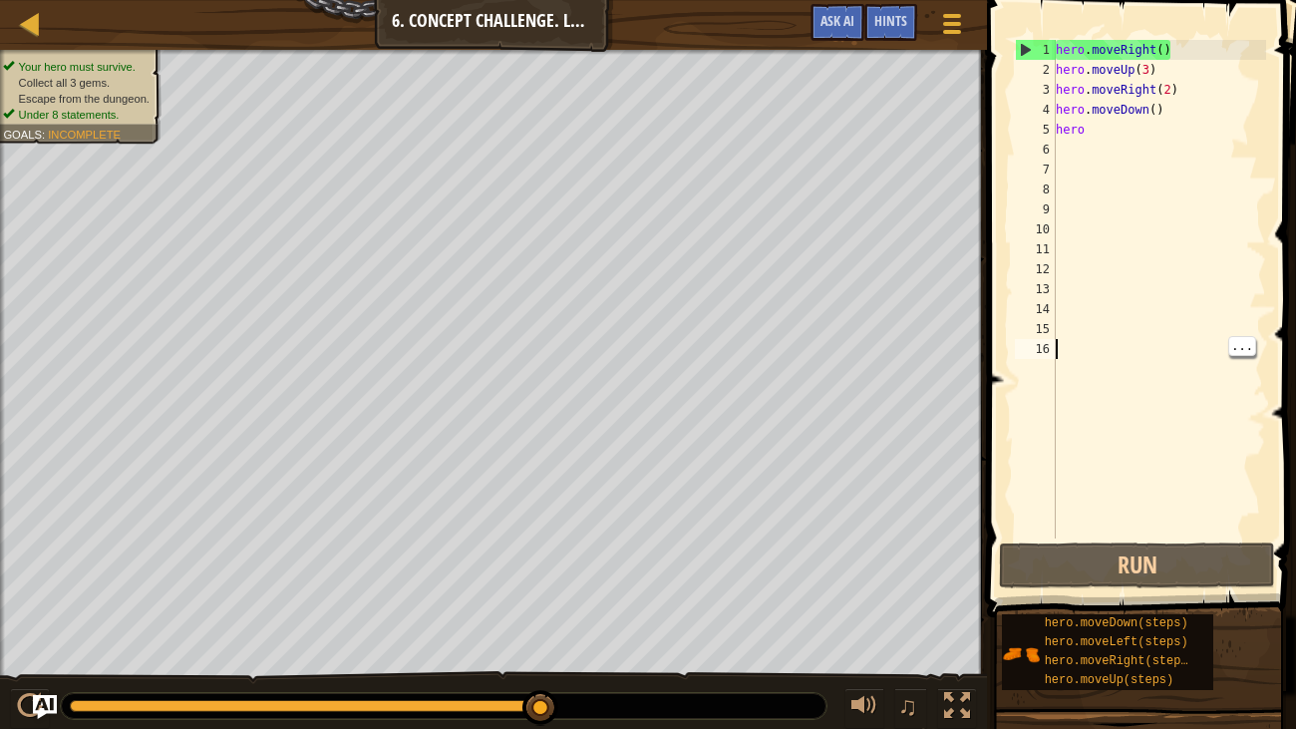
click at [1095, 135] on div "hero . moveRight ( ) hero . moveUp ( 3 ) hero . moveRight ( 2 ) hero . moveDown…" at bounding box center [1159, 309] width 214 height 538
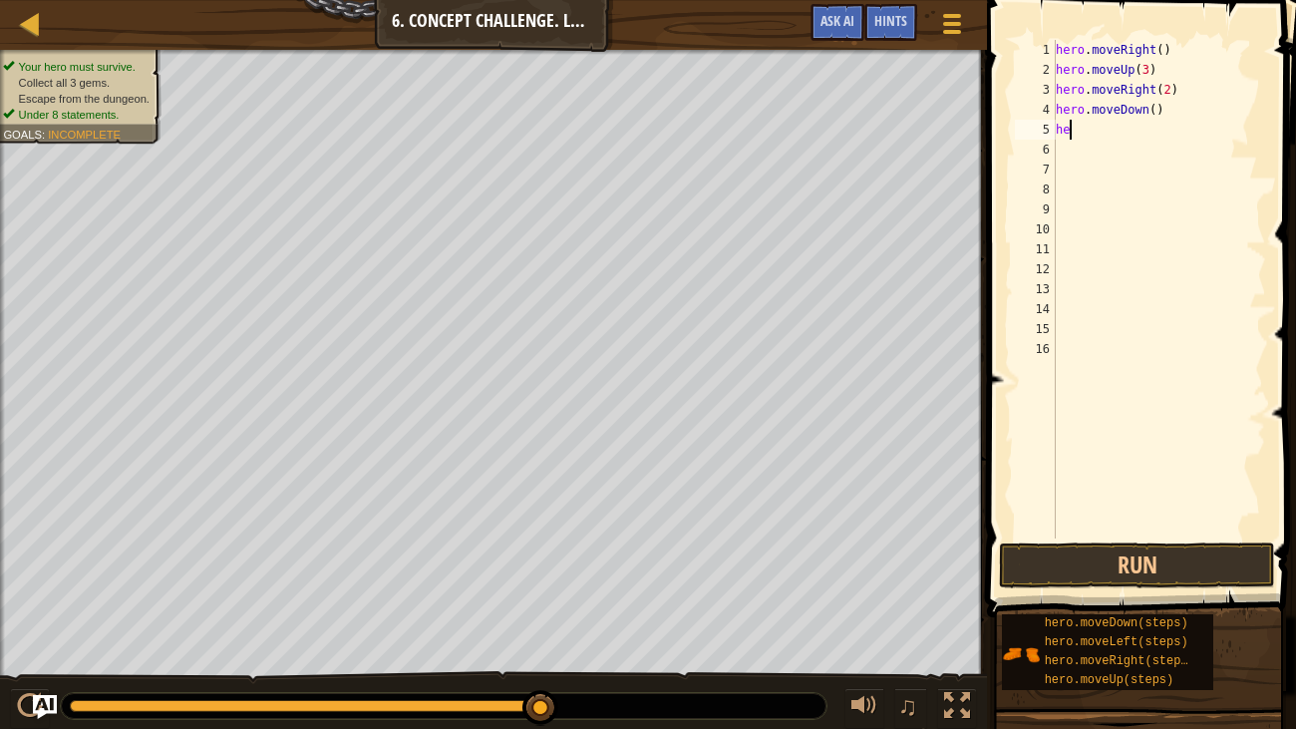
type textarea "h"
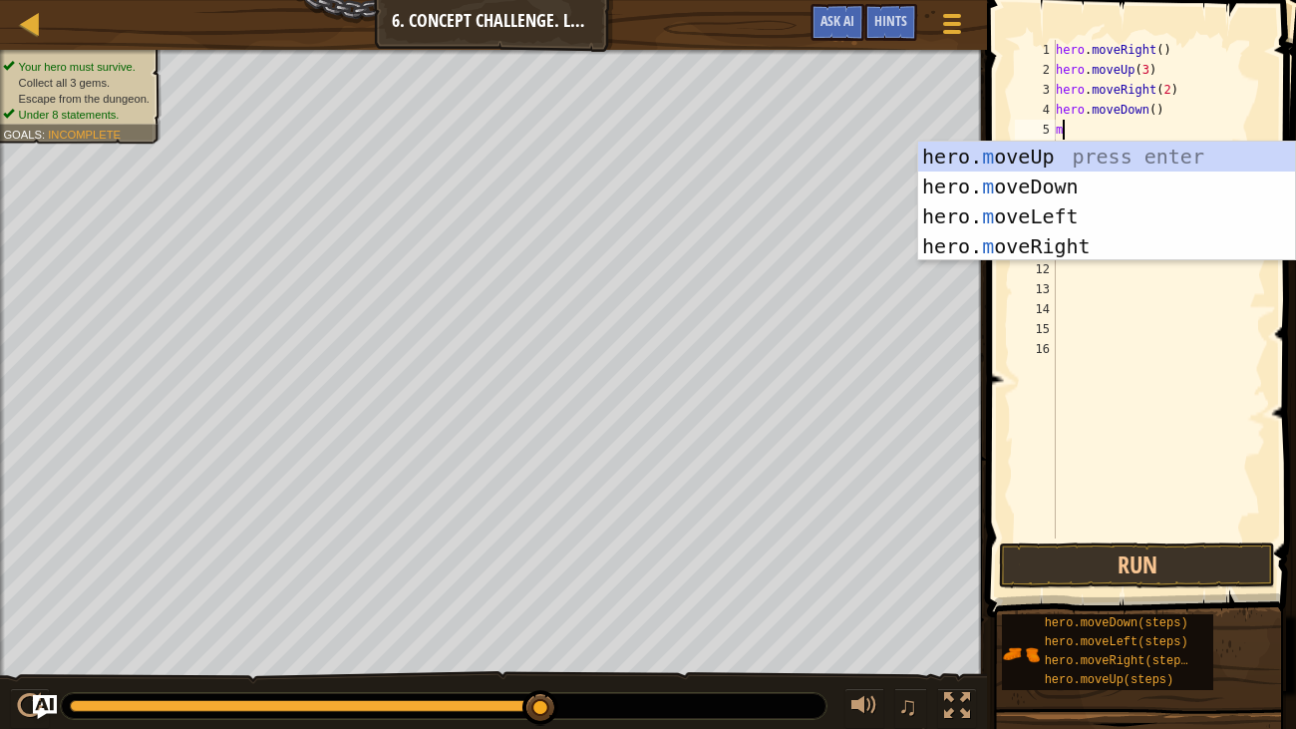
type textarea "mo"
click at [1075, 172] on div "hero. mo veUp press enter hero. mo veDown press enter hero. mo veLeft press ent…" at bounding box center [1106, 231] width 377 height 179
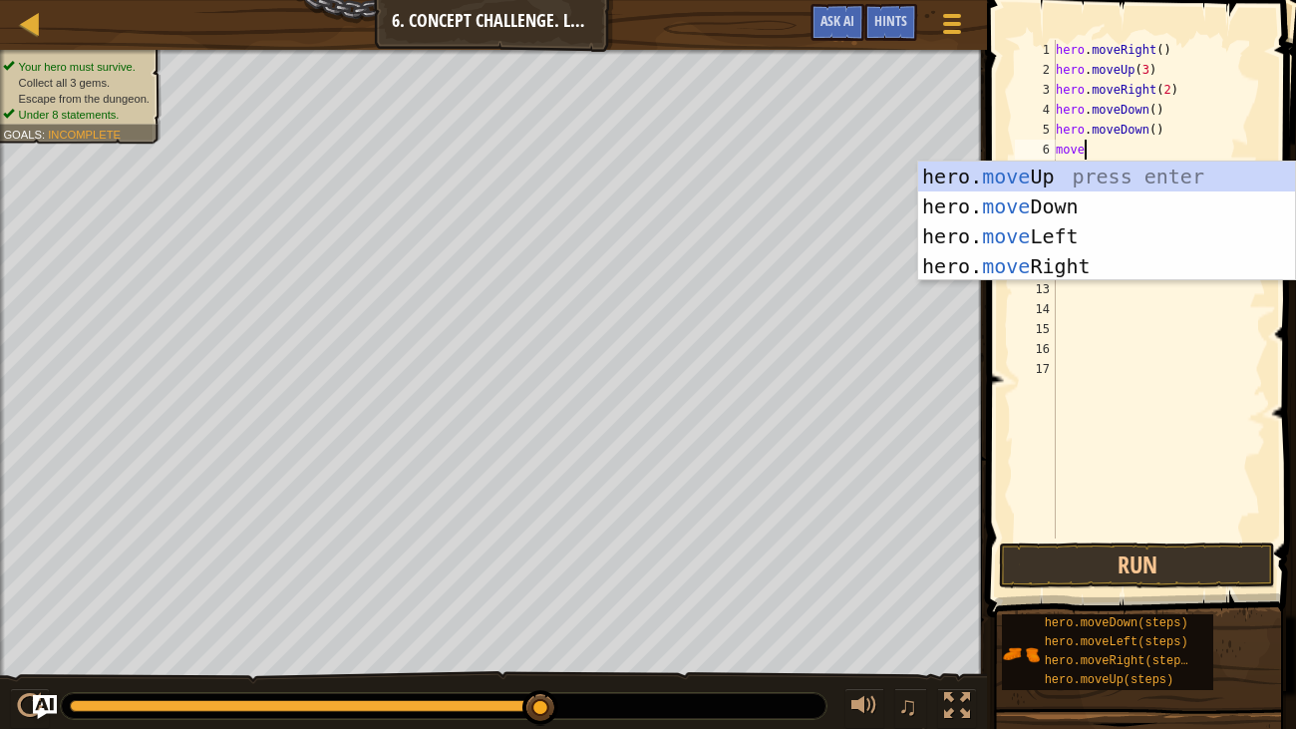
scroll to position [9, 1]
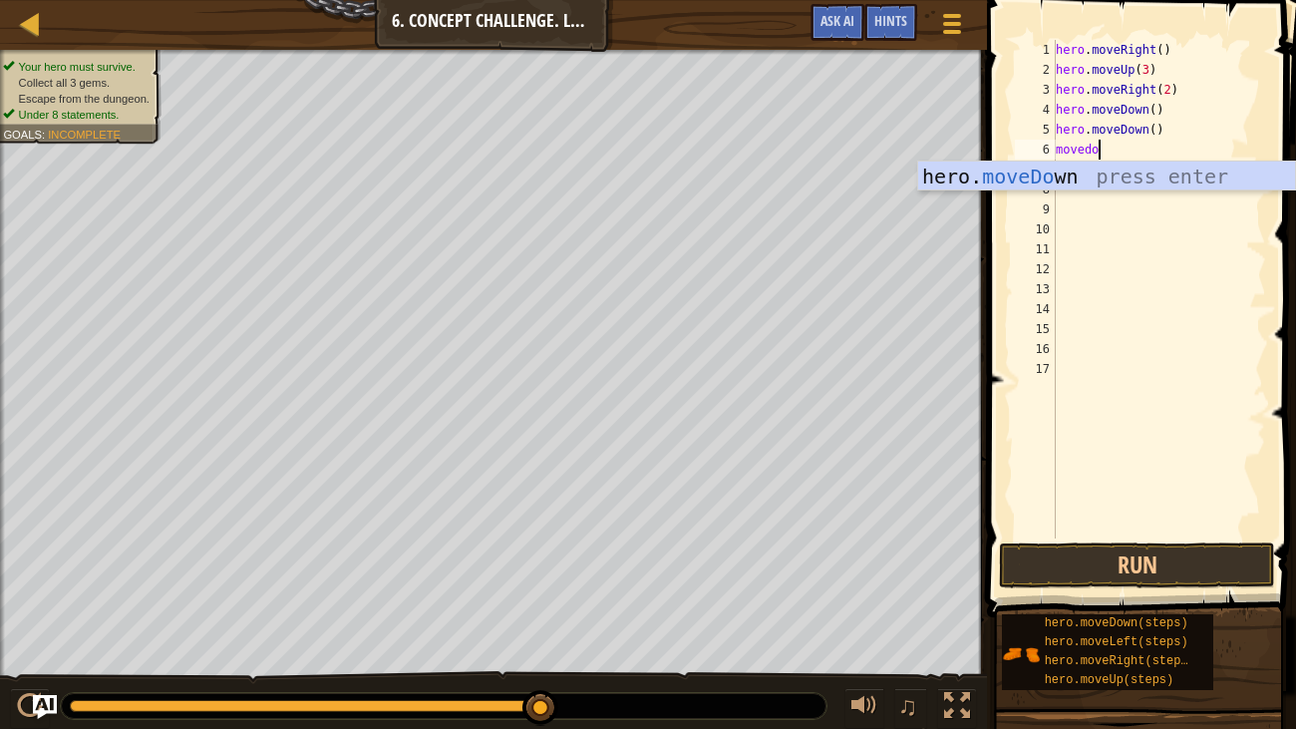
type textarea "movedown"
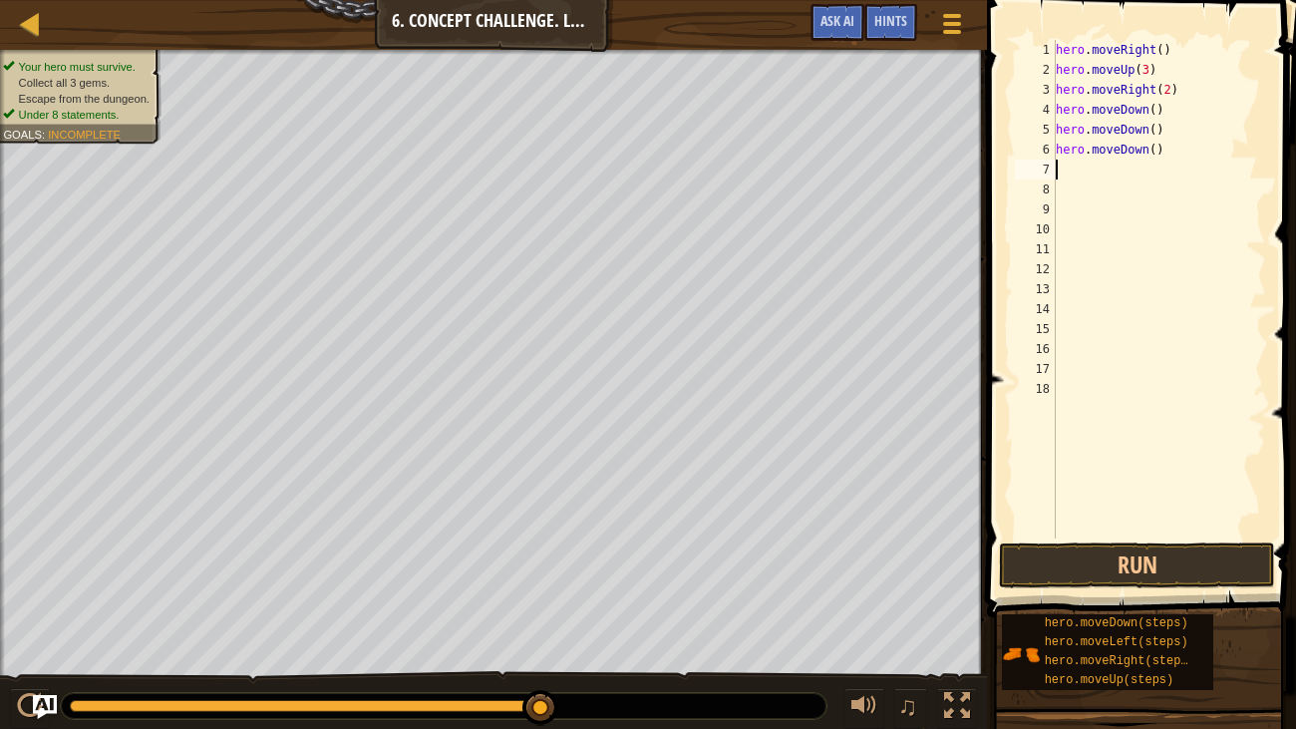
scroll to position [9, 0]
click at [1063, 569] on button "Run" at bounding box center [1137, 565] width 276 height 46
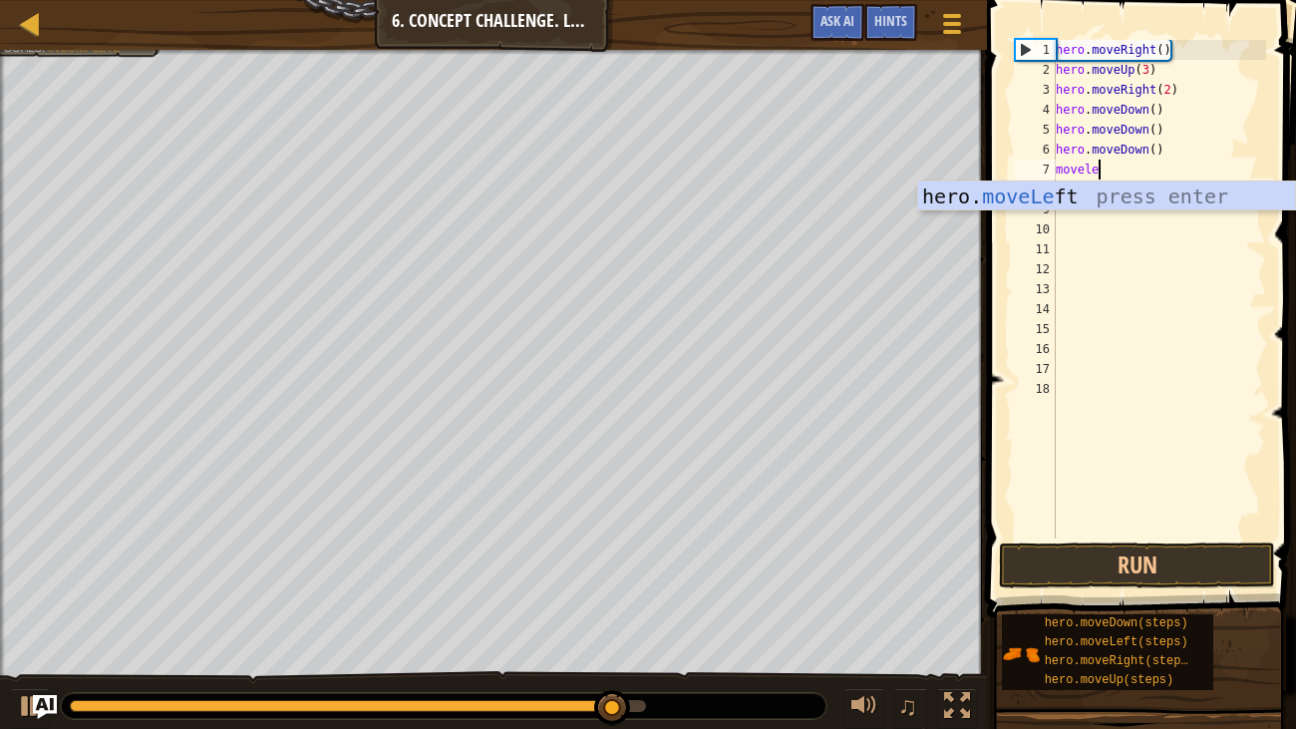
type textarea "movelef"
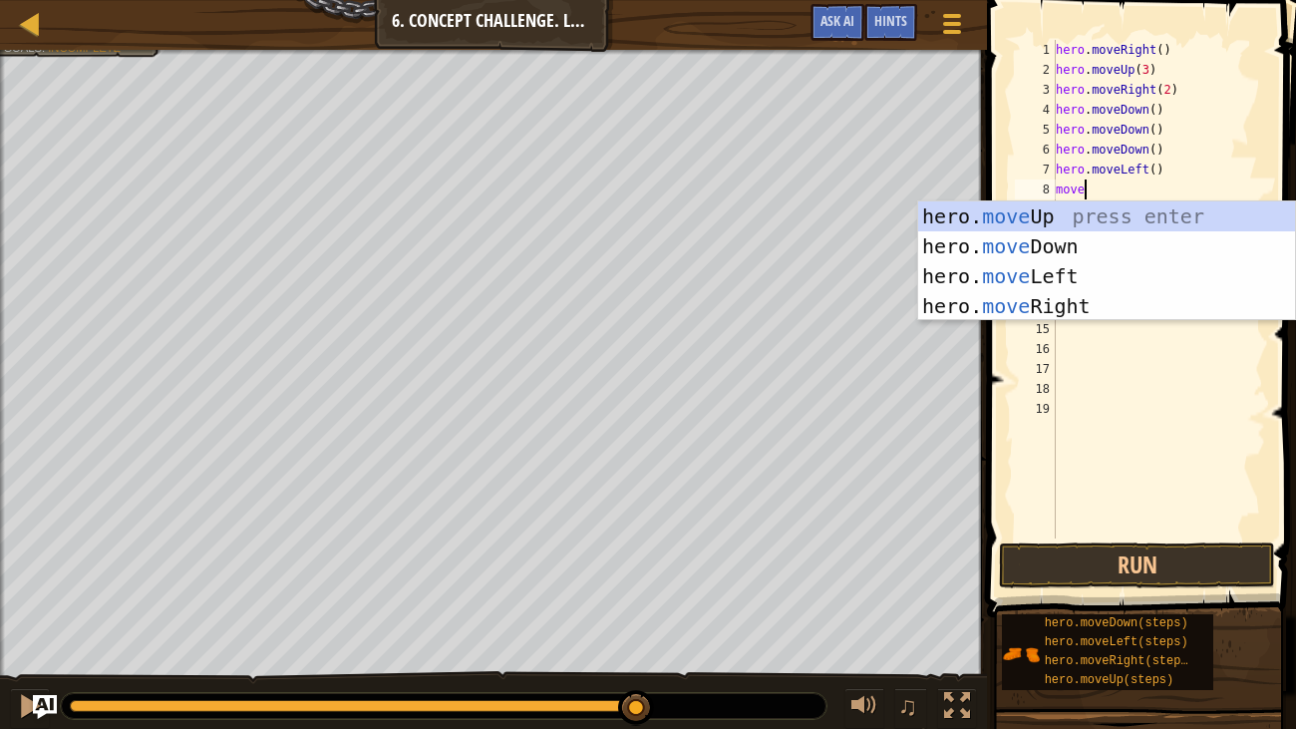
scroll to position [9, 1]
type textarea "moveu"
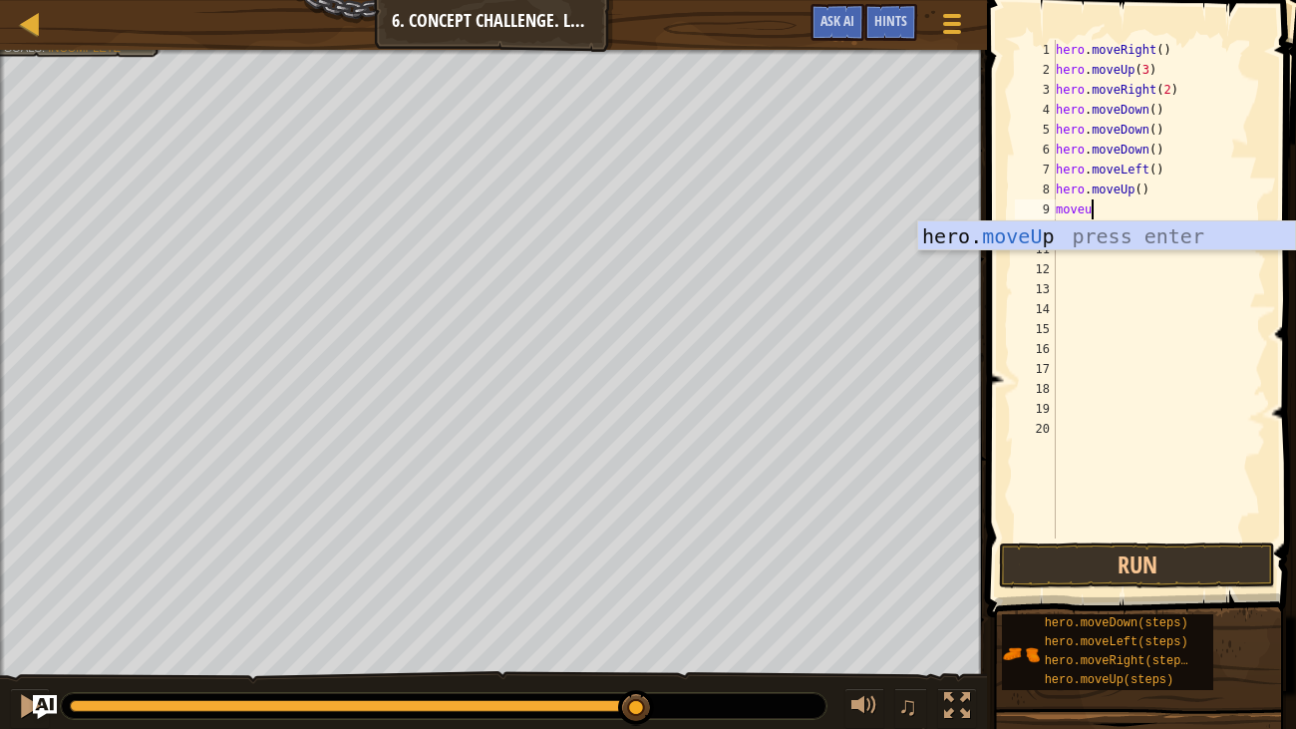
type textarea "moveup"
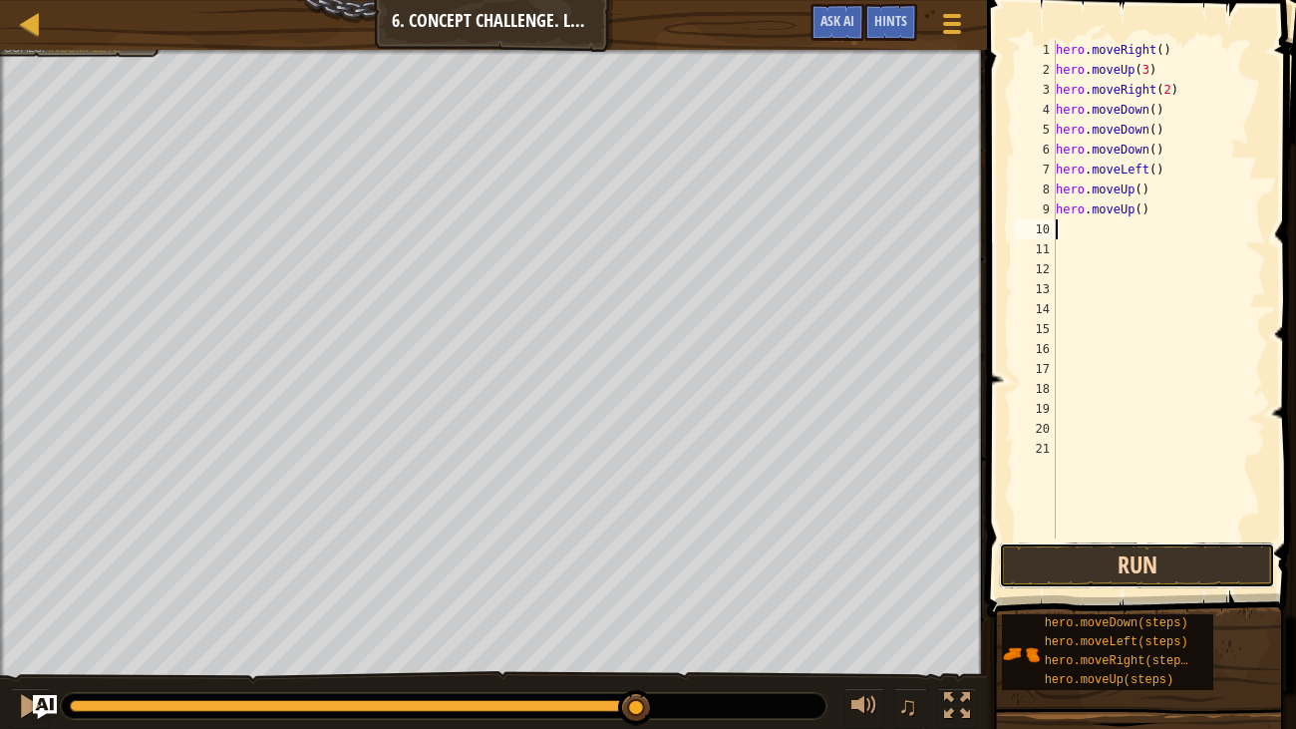
click at [1089, 582] on button "Run" at bounding box center [1137, 565] width 276 height 46
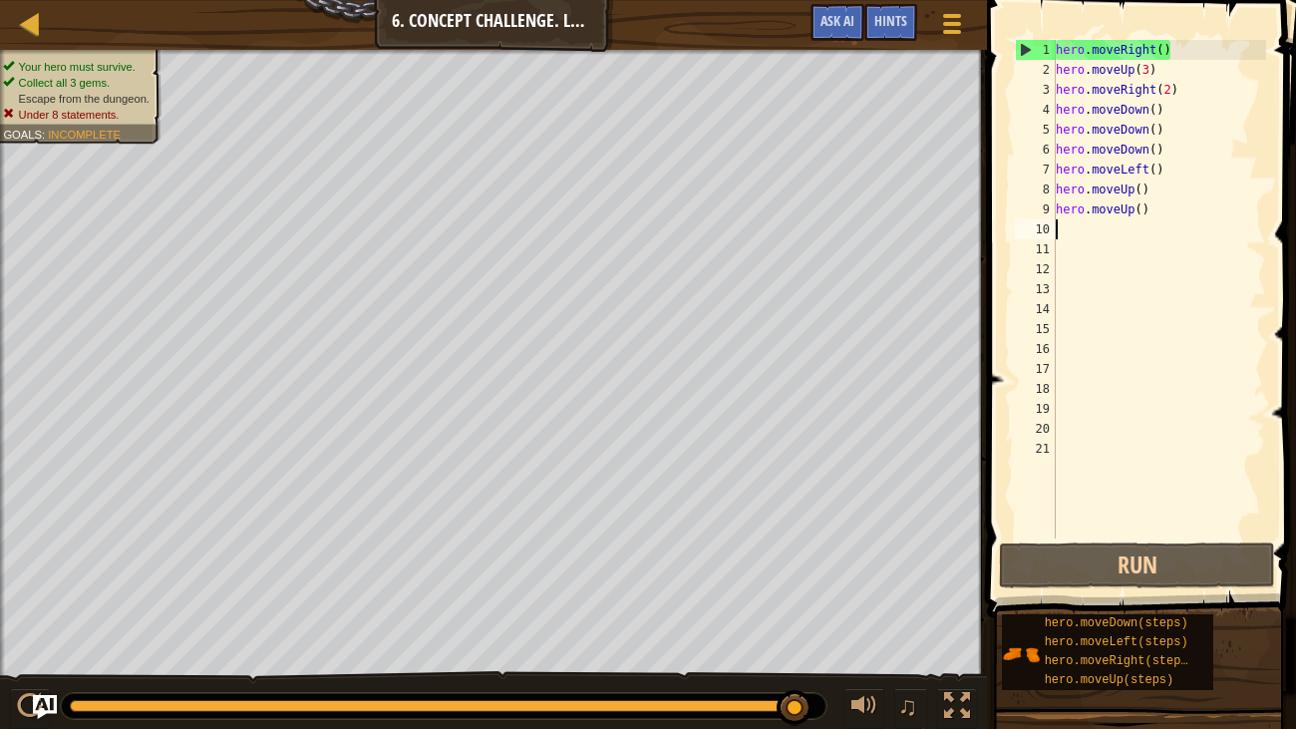
click at [1154, 205] on div "hero . moveRight ( ) hero . moveUp ( 3 ) hero . moveRight ( 2 ) hero . moveDown…" at bounding box center [1159, 309] width 214 height 538
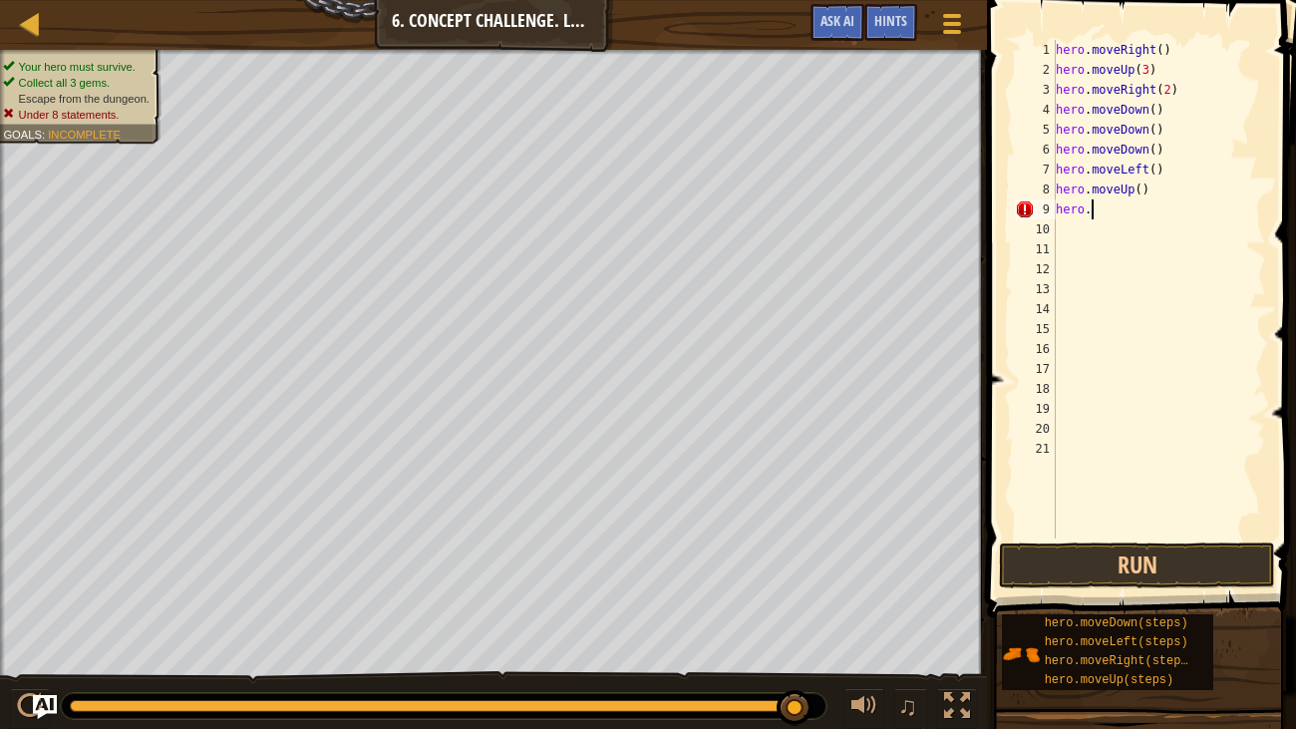
type textarea "h"
click at [1142, 189] on div "hero . moveRight ( ) hero . moveUp ( 3 ) hero . moveRight ( 2 ) hero . moveDown…" at bounding box center [1159, 309] width 214 height 538
click at [1124, 546] on button "Run" at bounding box center [1137, 565] width 276 height 46
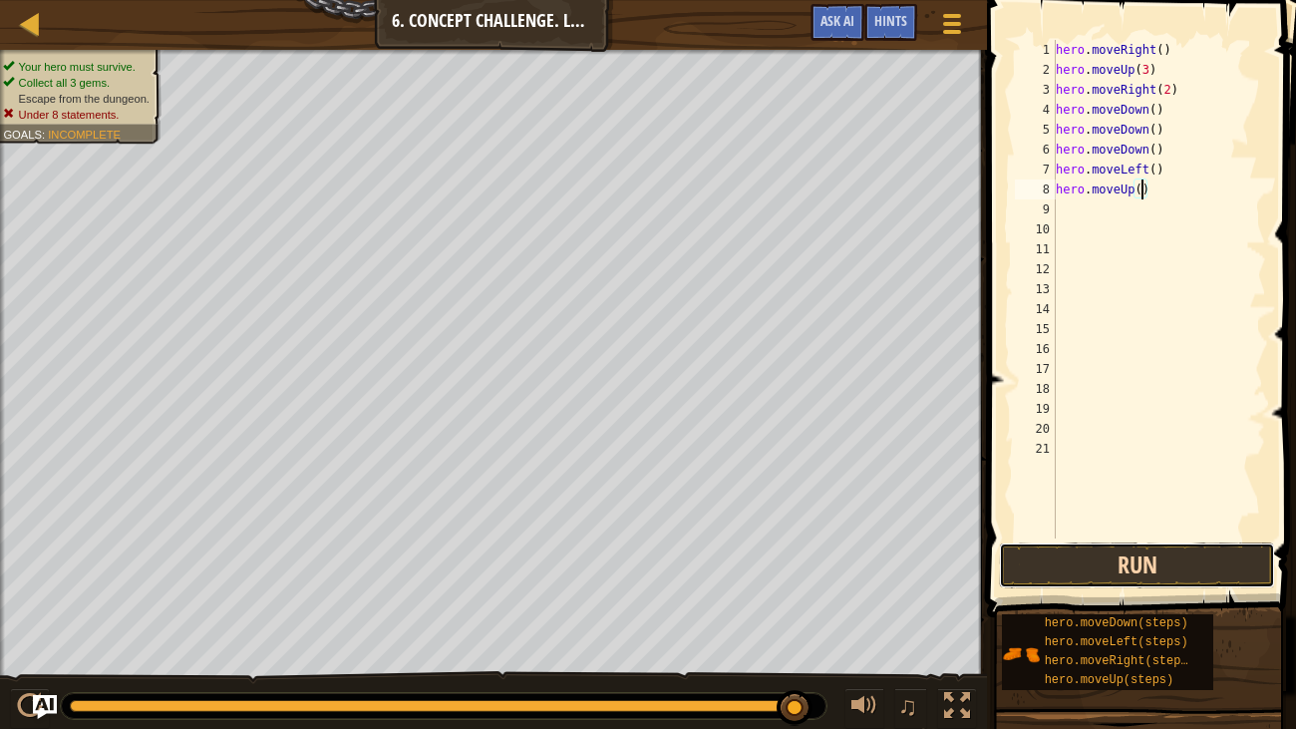
click at [1168, 558] on button "Run" at bounding box center [1137, 565] width 276 height 46
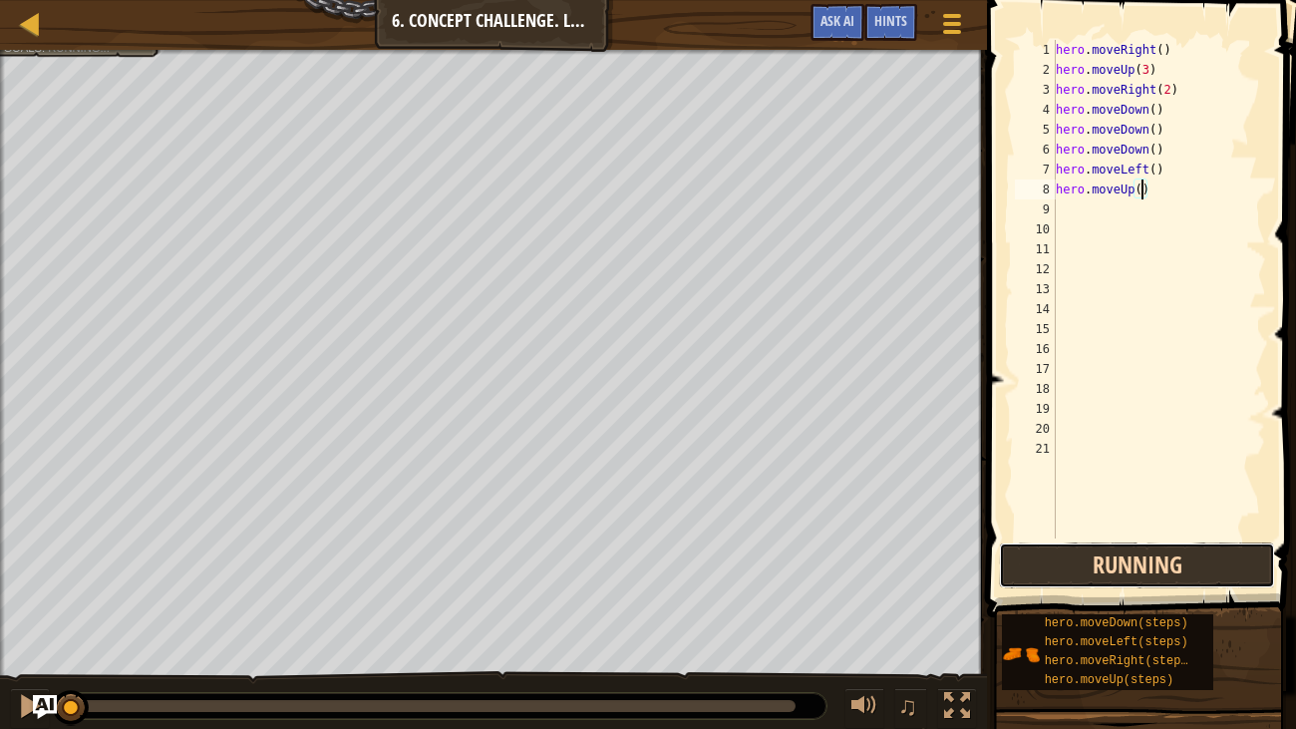
click at [1168, 558] on button "Running" at bounding box center [1137, 565] width 276 height 46
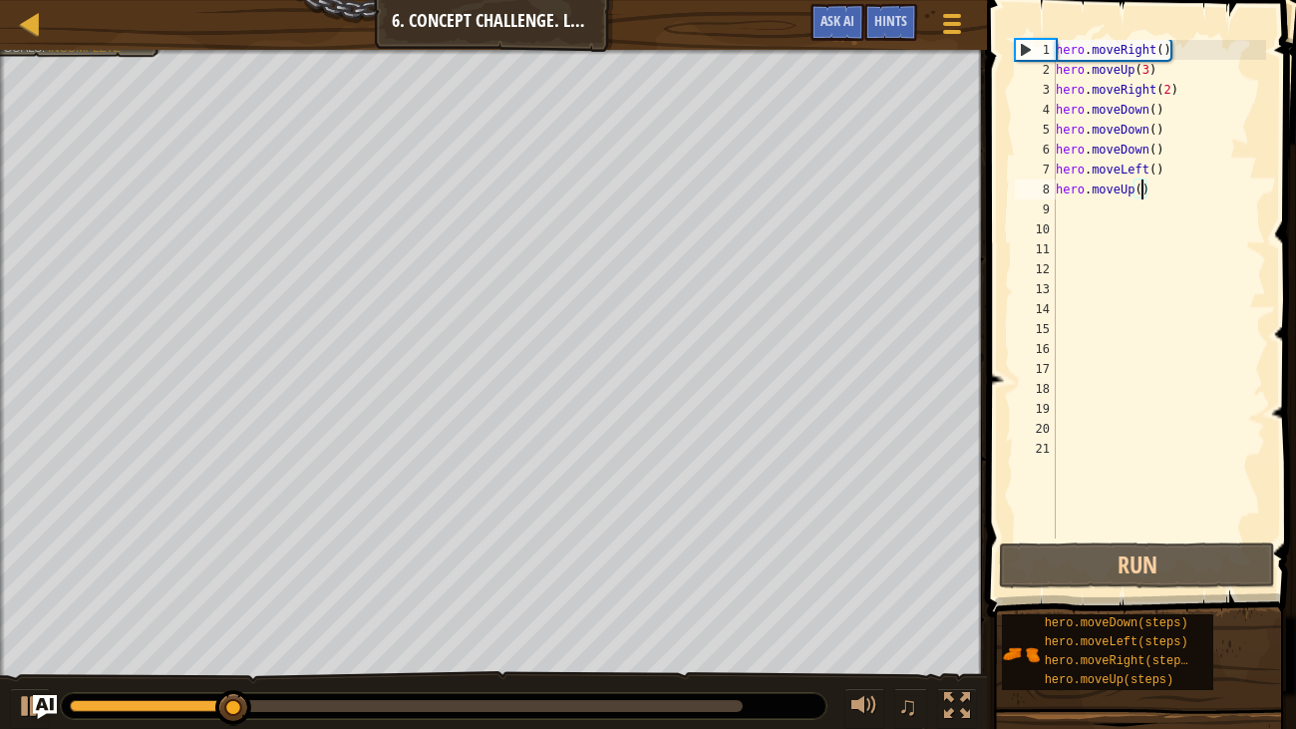
click at [1156, 133] on div "hero . moveRight ( ) hero . moveUp ( 3 ) hero . moveRight ( 2 ) hero . moveDown…" at bounding box center [1159, 309] width 214 height 538
click at [1162, 148] on div "hero . moveRight ( ) hero . moveUp ( 3 ) hero . moveRight ( 2 ) hero . moveDown…" at bounding box center [1159, 309] width 214 height 538
click at [1142, 149] on div "hero . moveRight ( ) hero . moveUp ( 3 ) hero . moveRight ( 2 ) hero . moveDown…" at bounding box center [1159, 309] width 214 height 538
click at [1068, 149] on div "hero . moveRight ( ) hero . moveUp ( 3 ) hero . moveRight ( 2 ) hero . moveDown…" at bounding box center [1159, 309] width 214 height 538
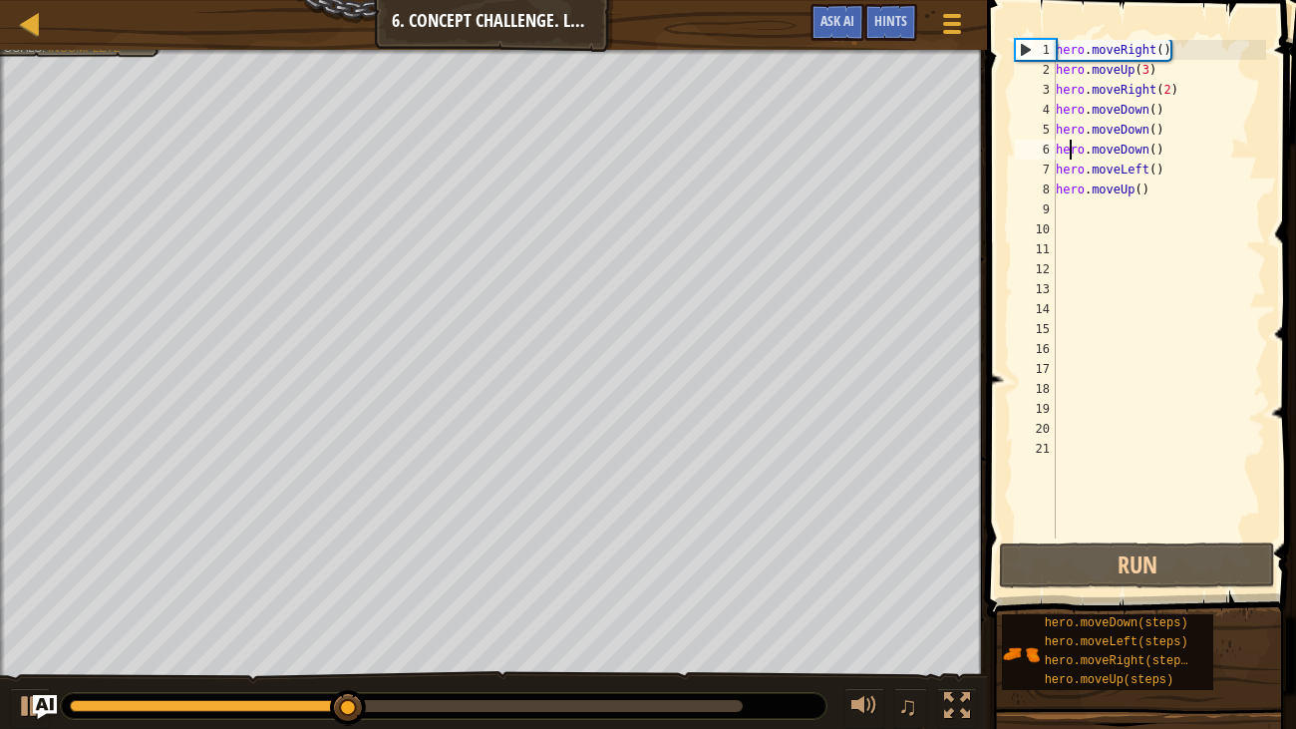
click at [1068, 149] on div "hero . moveRight ( ) hero . moveUp ( 3 ) hero . moveRight ( 2 ) hero . moveDown…" at bounding box center [1159, 309] width 214 height 538
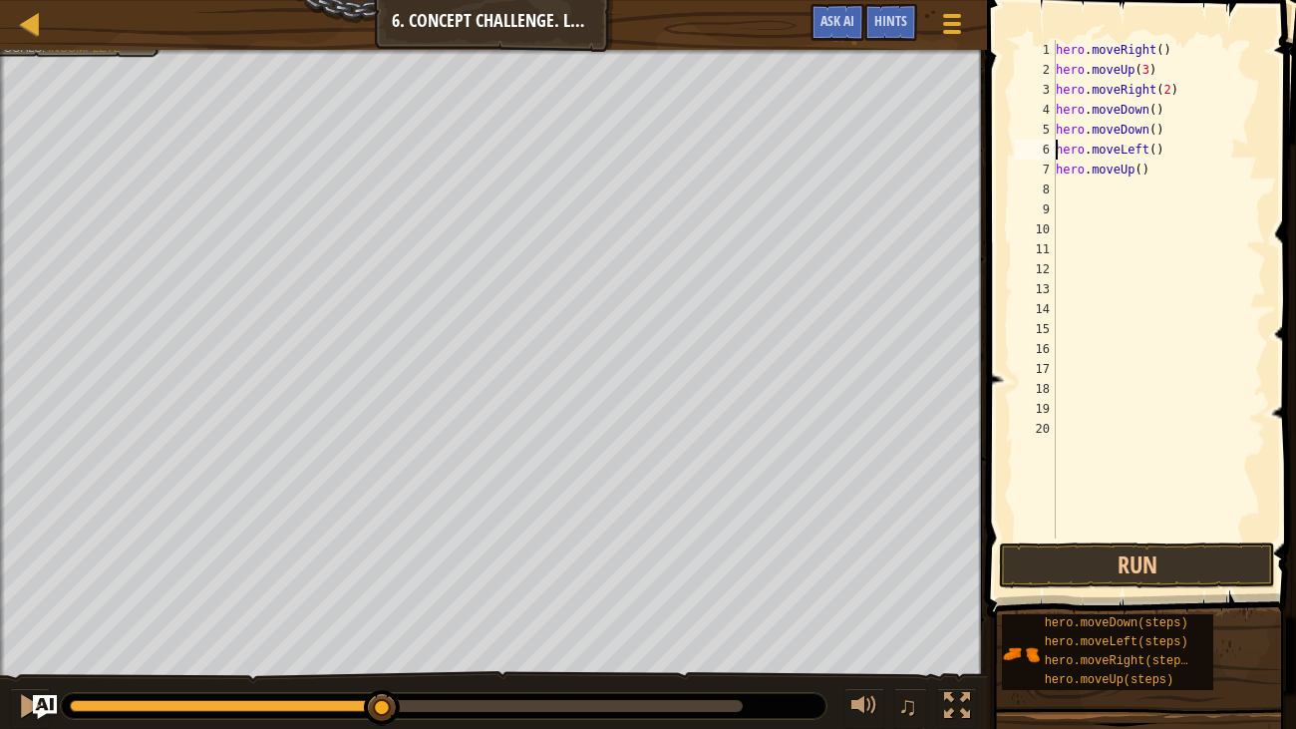
click at [1154, 131] on div "hero . moveRight ( ) hero . moveUp ( 3 ) hero . moveRight ( 2 ) hero . moveDown…" at bounding box center [1159, 309] width 214 height 538
click at [1142, 168] on div "hero . moveRight ( ) hero . moveUp ( 3 ) hero . moveRight ( 2 ) hero . moveDown…" at bounding box center [1159, 309] width 214 height 538
type textarea "hero.moveUp()"
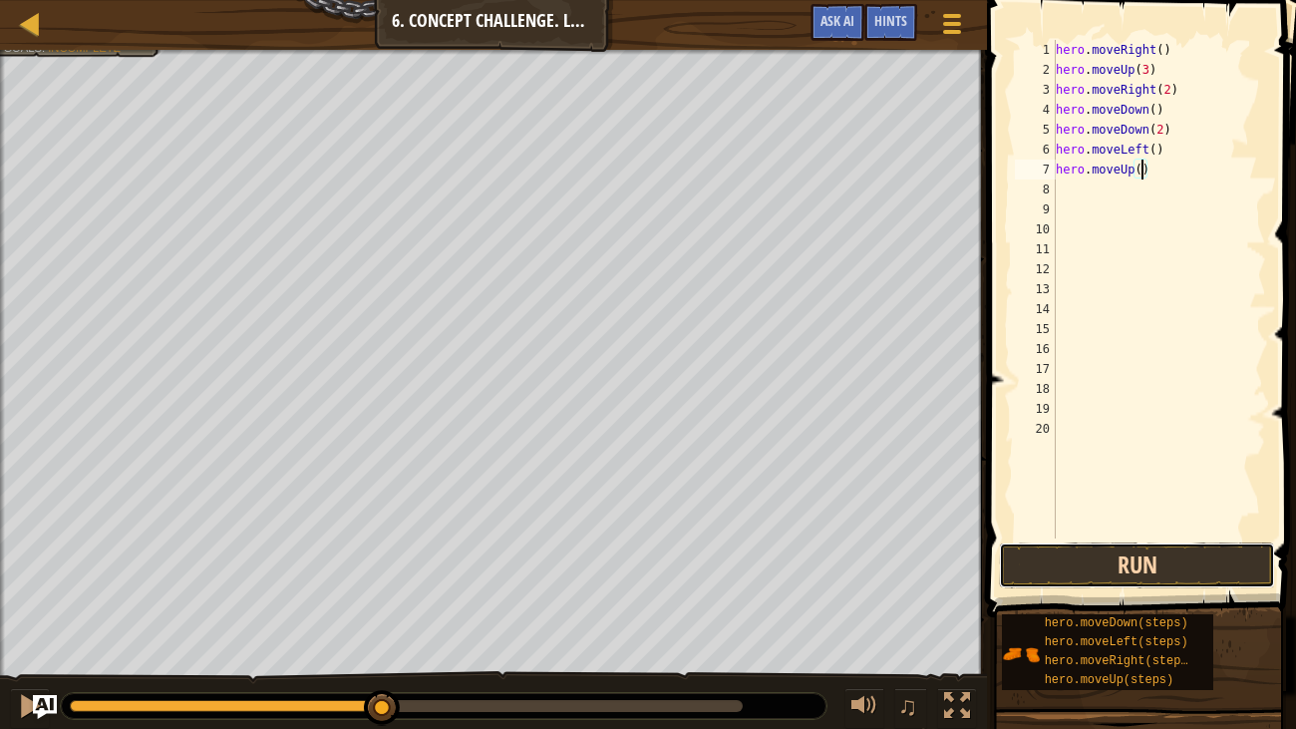
click at [1210, 570] on button "Run" at bounding box center [1137, 565] width 276 height 46
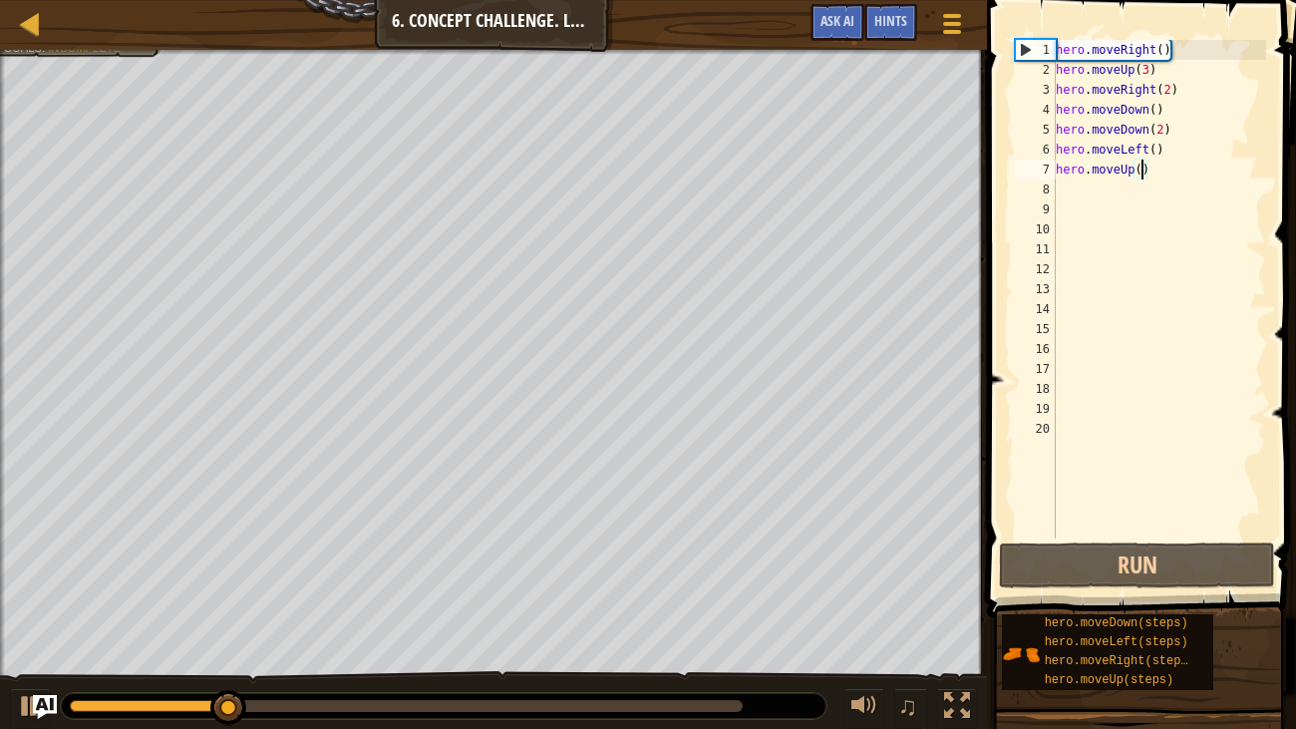
click at [1115, 192] on div "hero . moveRight ( ) hero . moveUp ( 3 ) hero . moveRight ( 2 ) hero . moveDown…" at bounding box center [1159, 309] width 214 height 538
click at [1141, 170] on div "hero . moveRight ( ) hero . moveUp ( 3 ) hero . moveRight ( 2 ) hero . moveDown…" at bounding box center [1159, 309] width 214 height 538
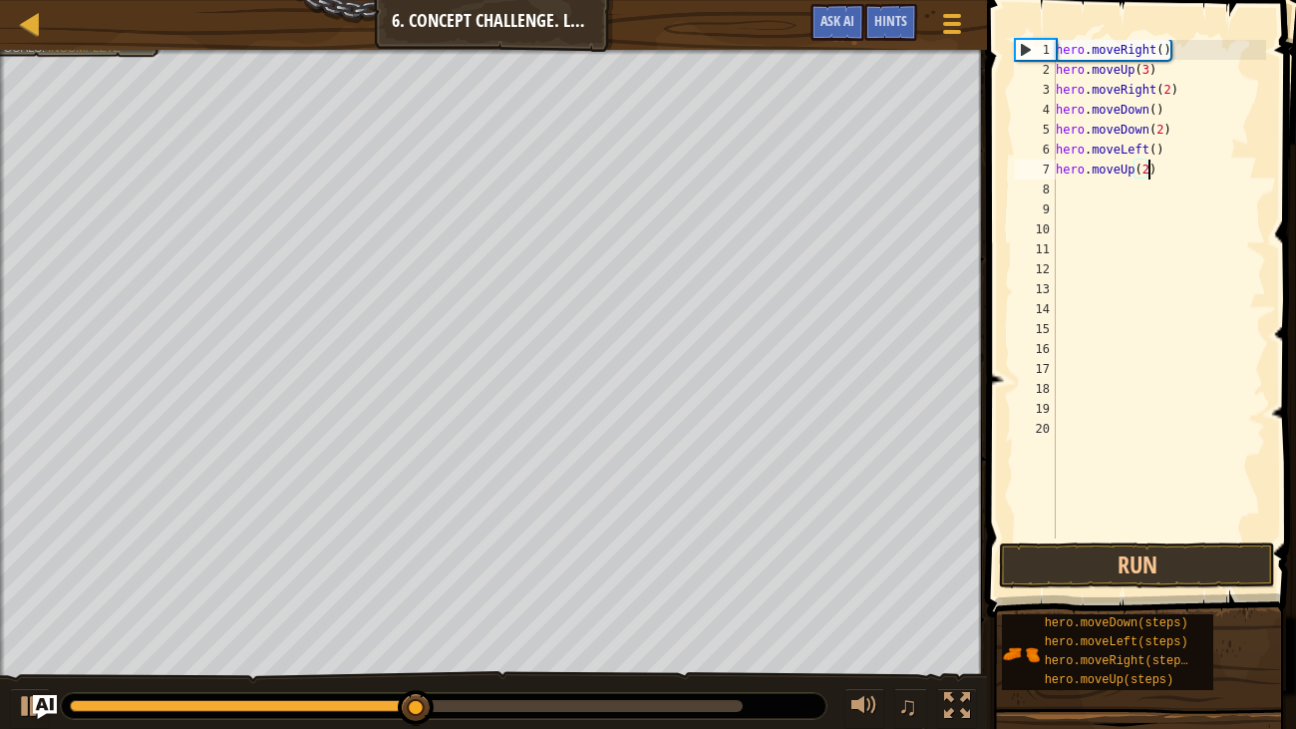
scroll to position [9, 7]
type textarea "hero.moveUp(2)"
click at [1079, 563] on button "Run" at bounding box center [1137, 565] width 276 height 46
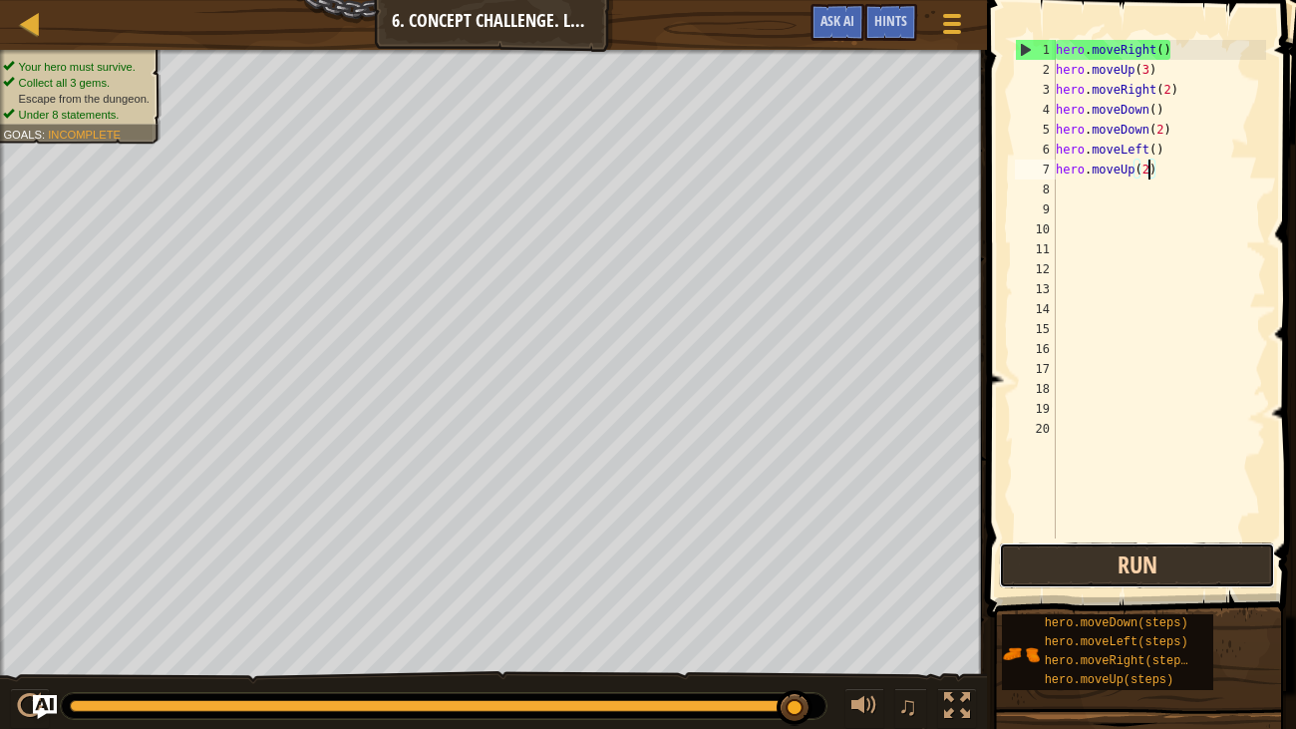
click at [1212, 569] on button "Run" at bounding box center [1137, 565] width 276 height 46
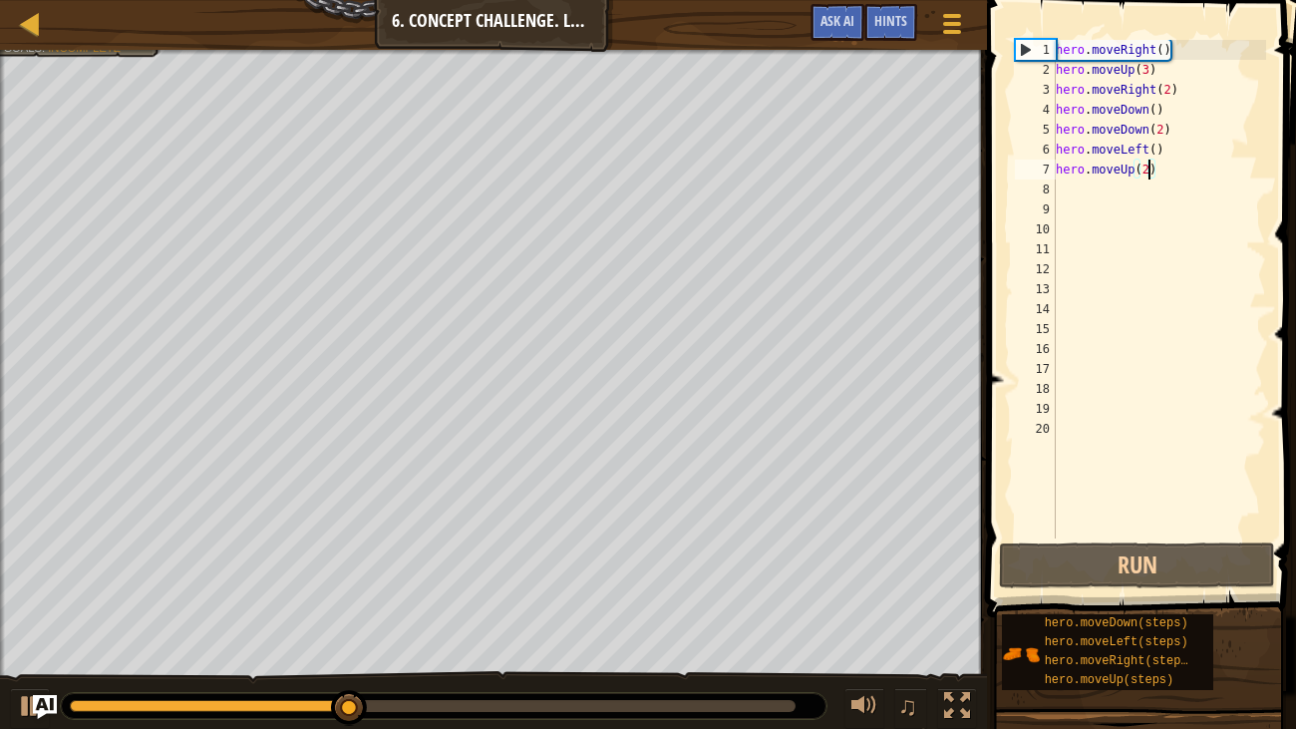
click at [1100, 203] on div "hero . moveRight ( ) hero . moveUp ( 3 ) hero . moveRight ( 2 ) hero . moveDown…" at bounding box center [1159, 309] width 214 height 538
click at [1081, 191] on div "hero . moveRight ( ) hero . moveUp ( 3 ) hero . moveRight ( 2 ) hero . moveDown…" at bounding box center [1159, 309] width 214 height 538
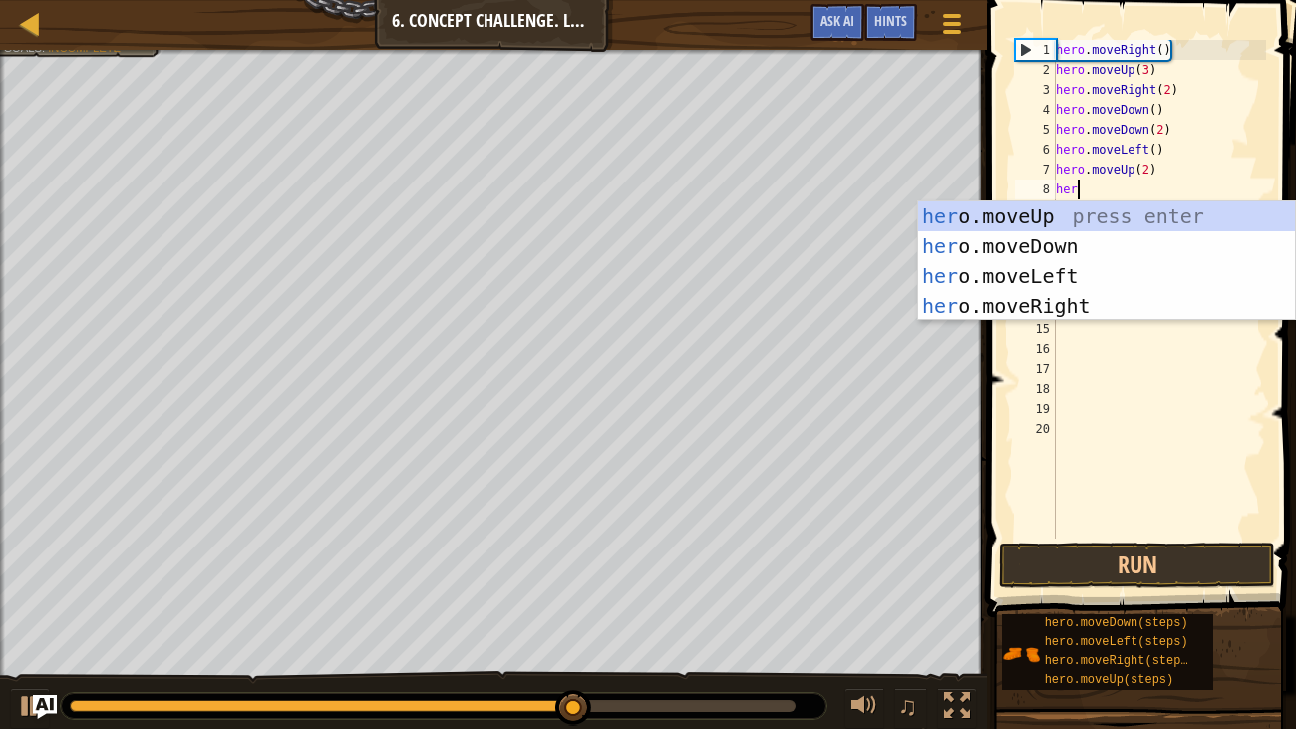
type textarea "hero"
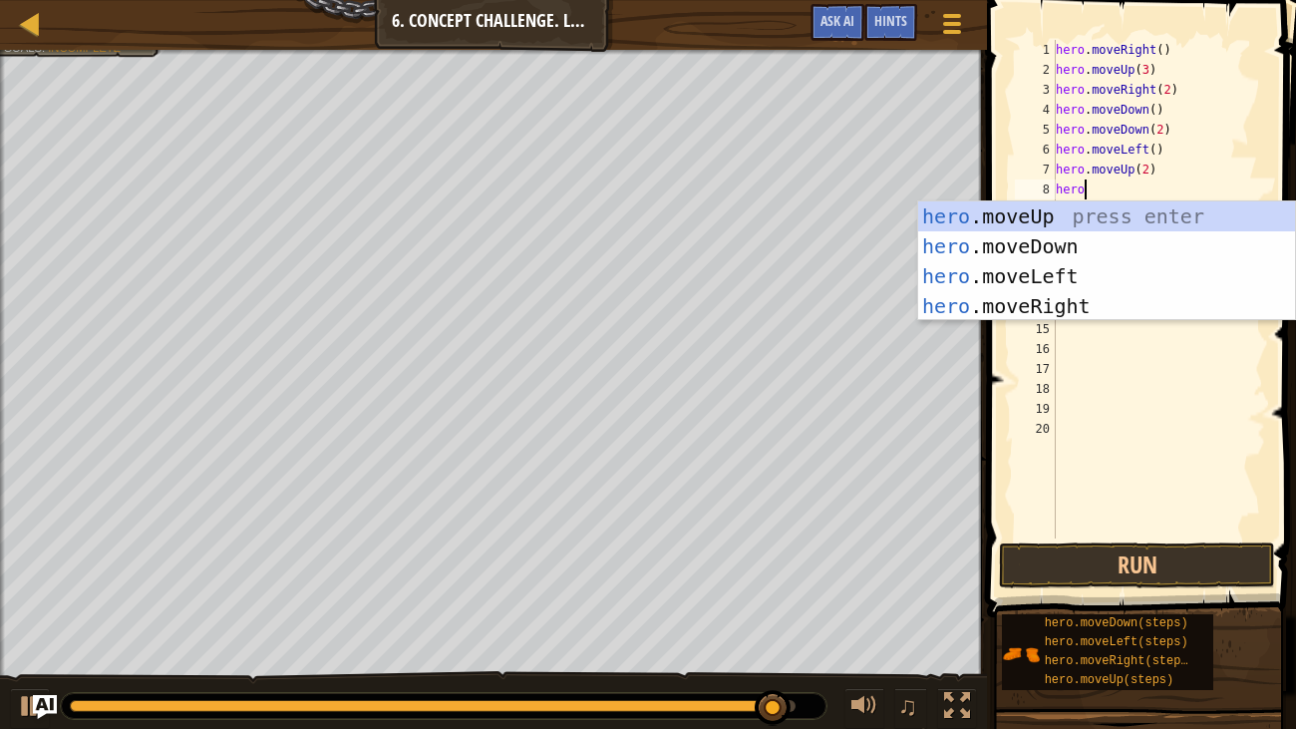
click at [1073, 303] on div "hero .moveUp press enter hero .moveDown press enter hero .moveLeft press enter …" at bounding box center [1106, 290] width 377 height 179
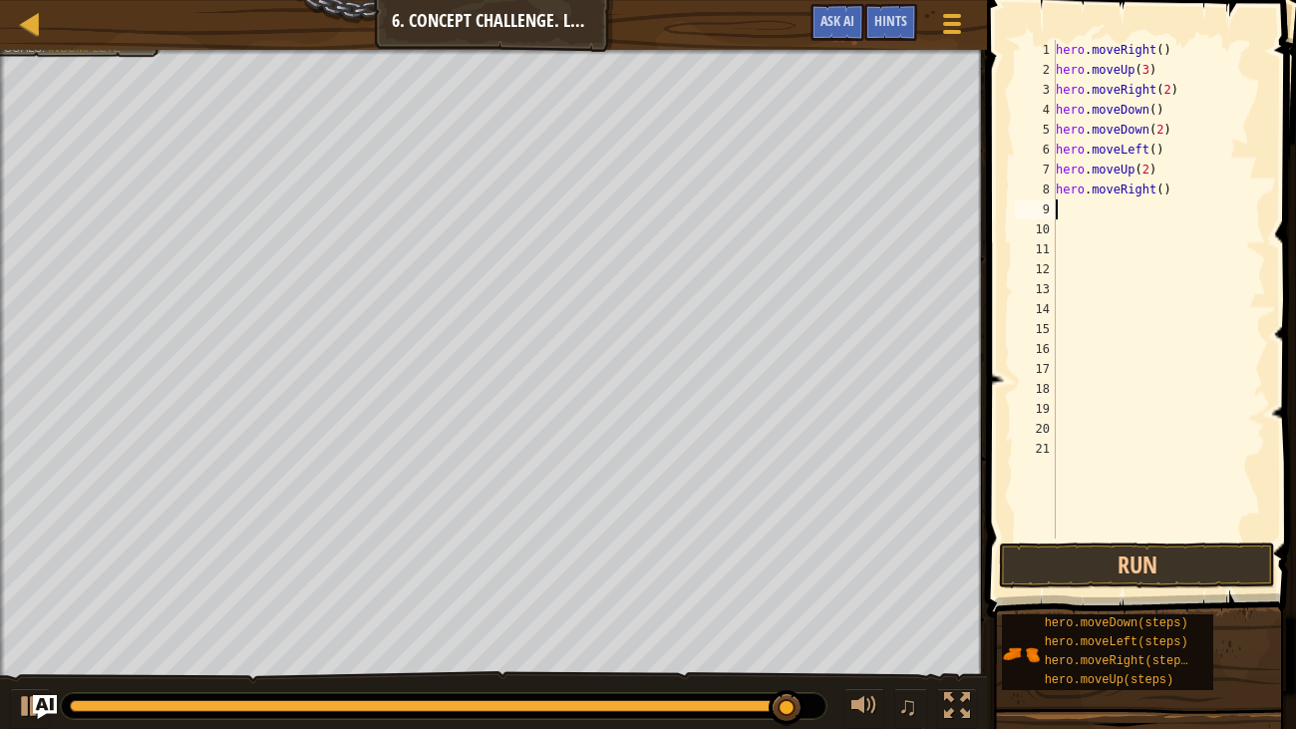
scroll to position [9, 0]
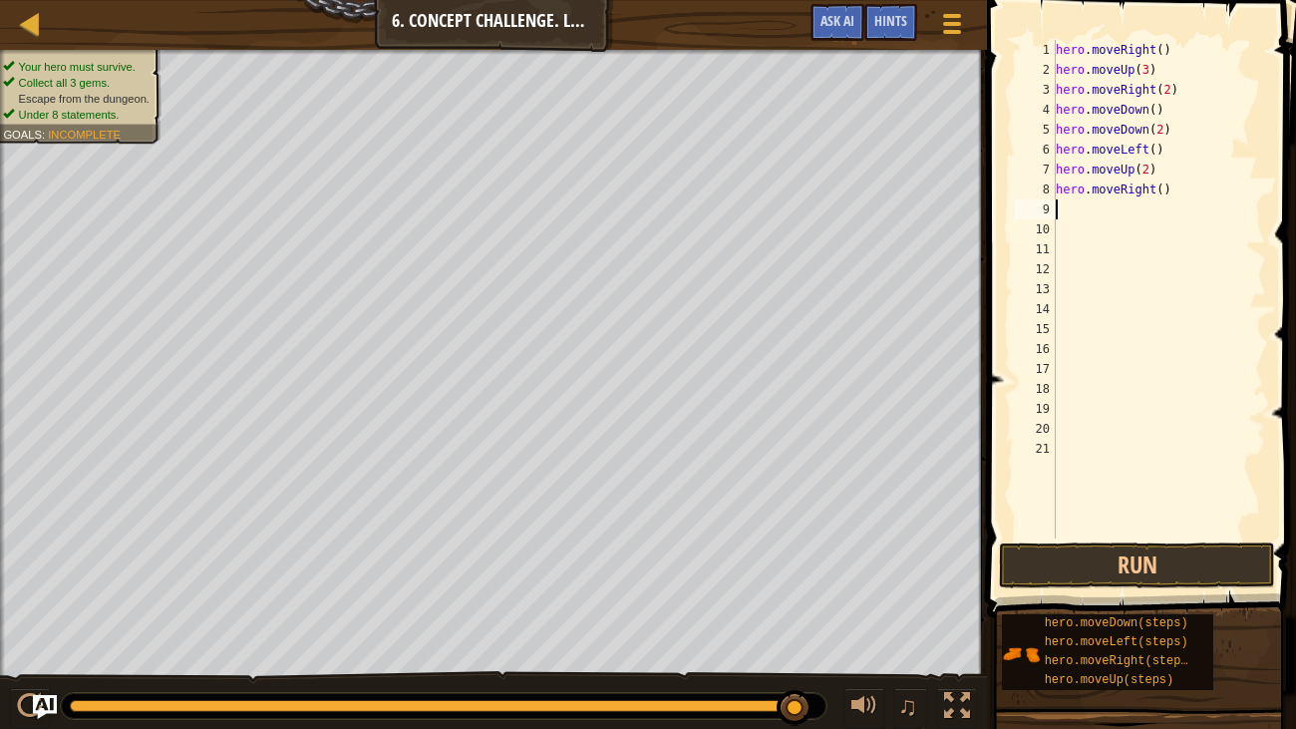
click at [1163, 190] on div "hero . moveRight ( ) hero . moveUp ( 3 ) hero . moveRight ( 2 ) hero . moveDown…" at bounding box center [1159, 309] width 214 height 538
click at [1186, 575] on button "Run" at bounding box center [1137, 565] width 276 height 46
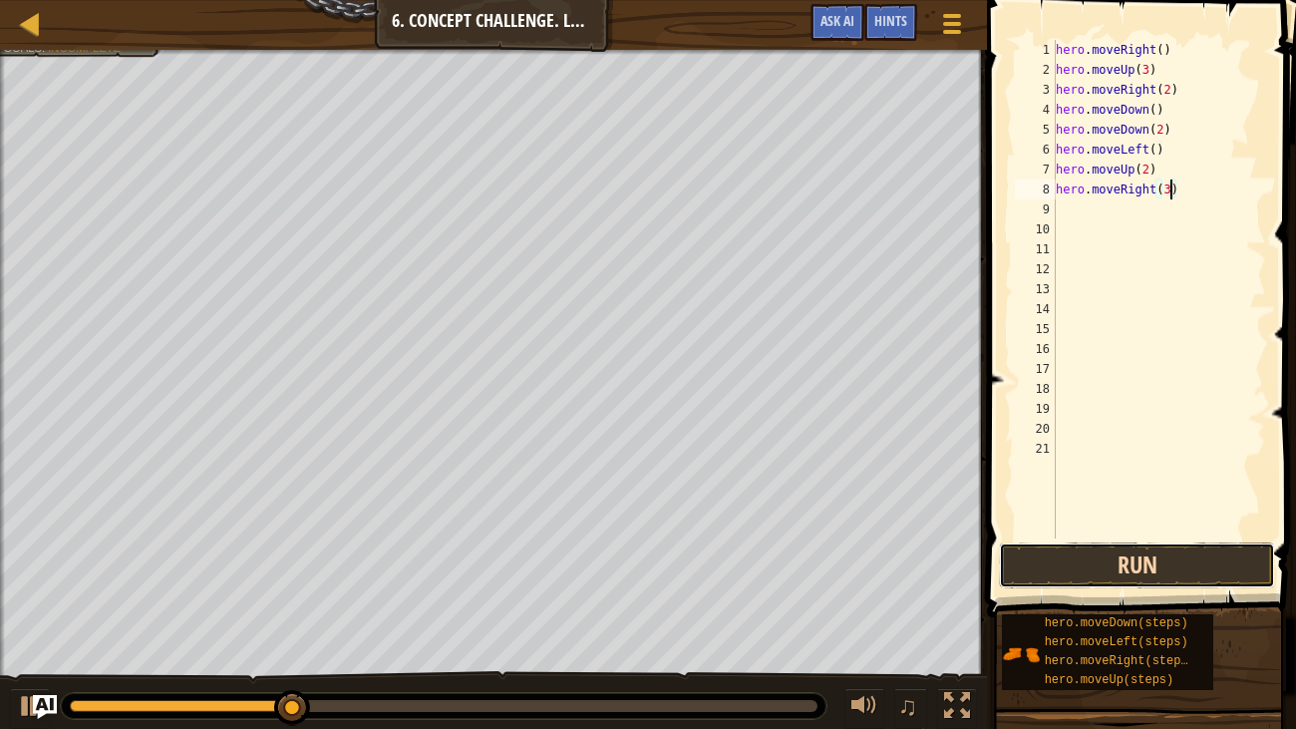
click at [1182, 558] on button "Run" at bounding box center [1137, 565] width 276 height 46
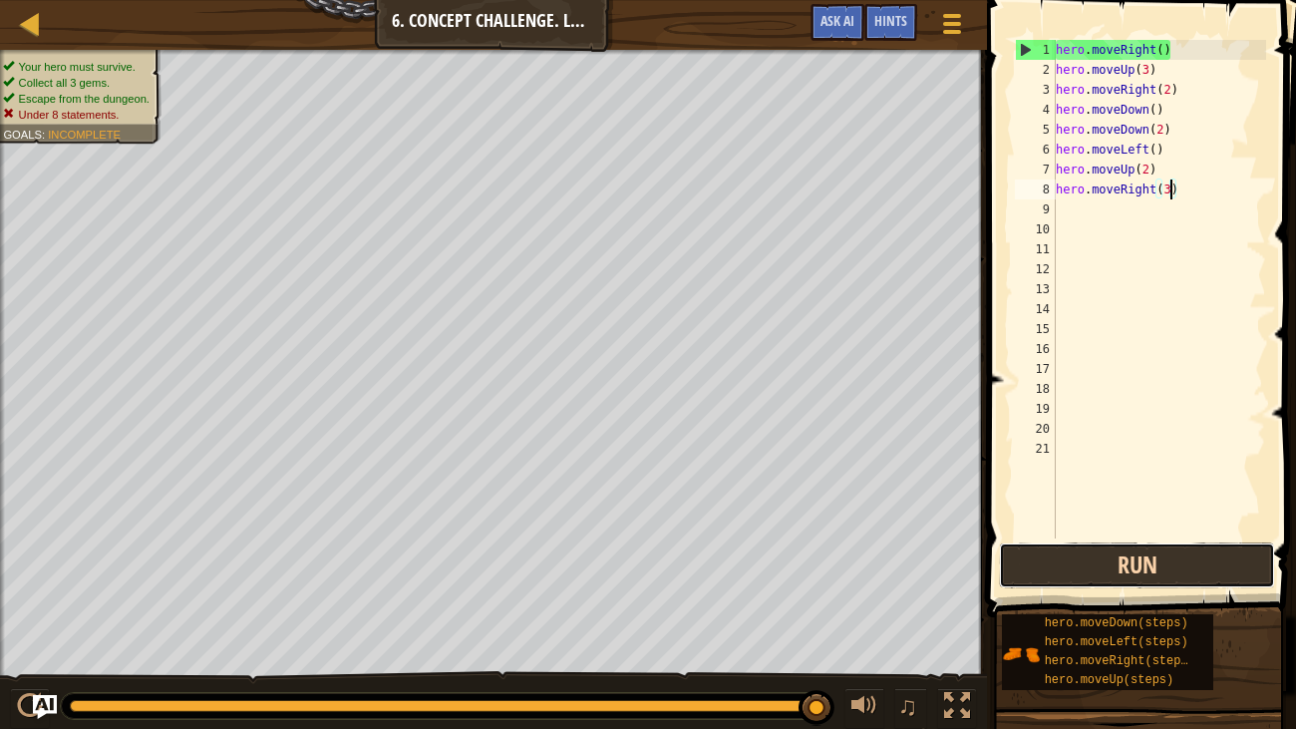
click at [1234, 570] on button "Run" at bounding box center [1137, 565] width 276 height 46
click at [1178, 556] on button "Run" at bounding box center [1137, 565] width 276 height 46
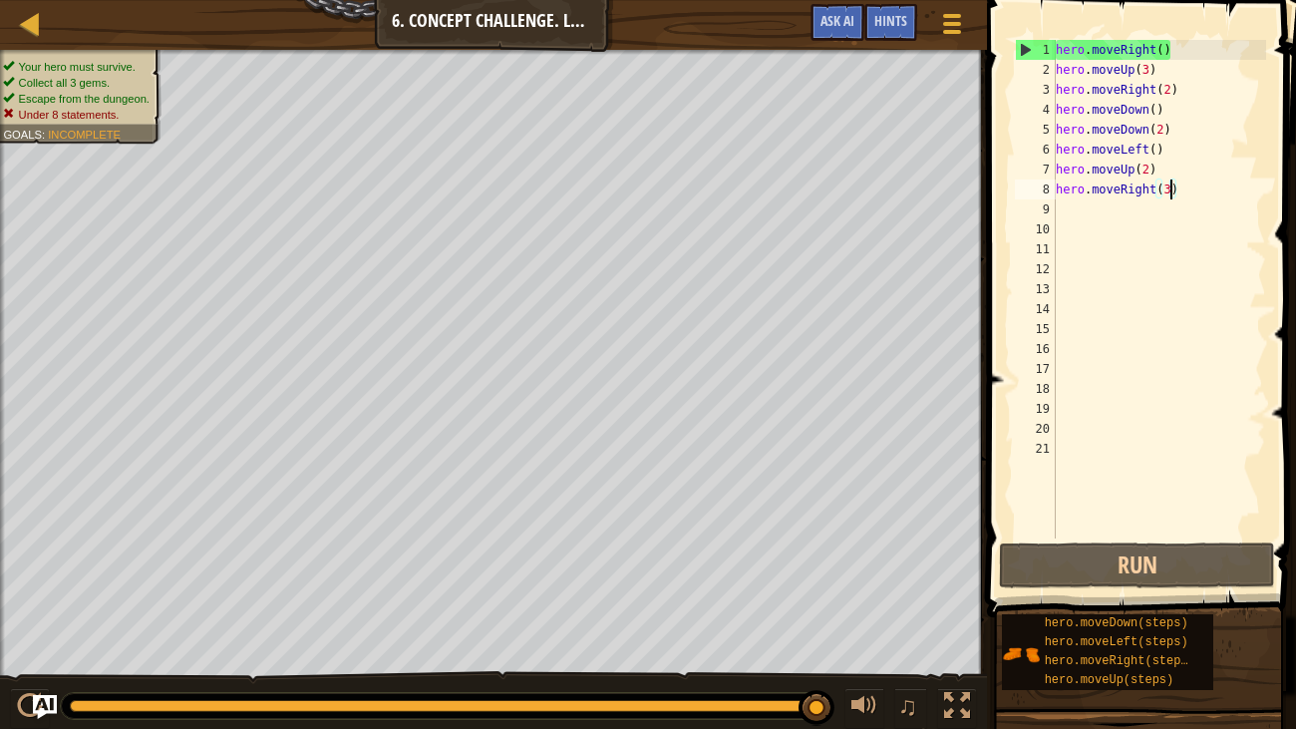
click at [1155, 113] on div "hero . moveRight ( ) hero . moveUp ( 3 ) hero . moveRight ( 2 ) hero . moveDown…" at bounding box center [1159, 309] width 214 height 538
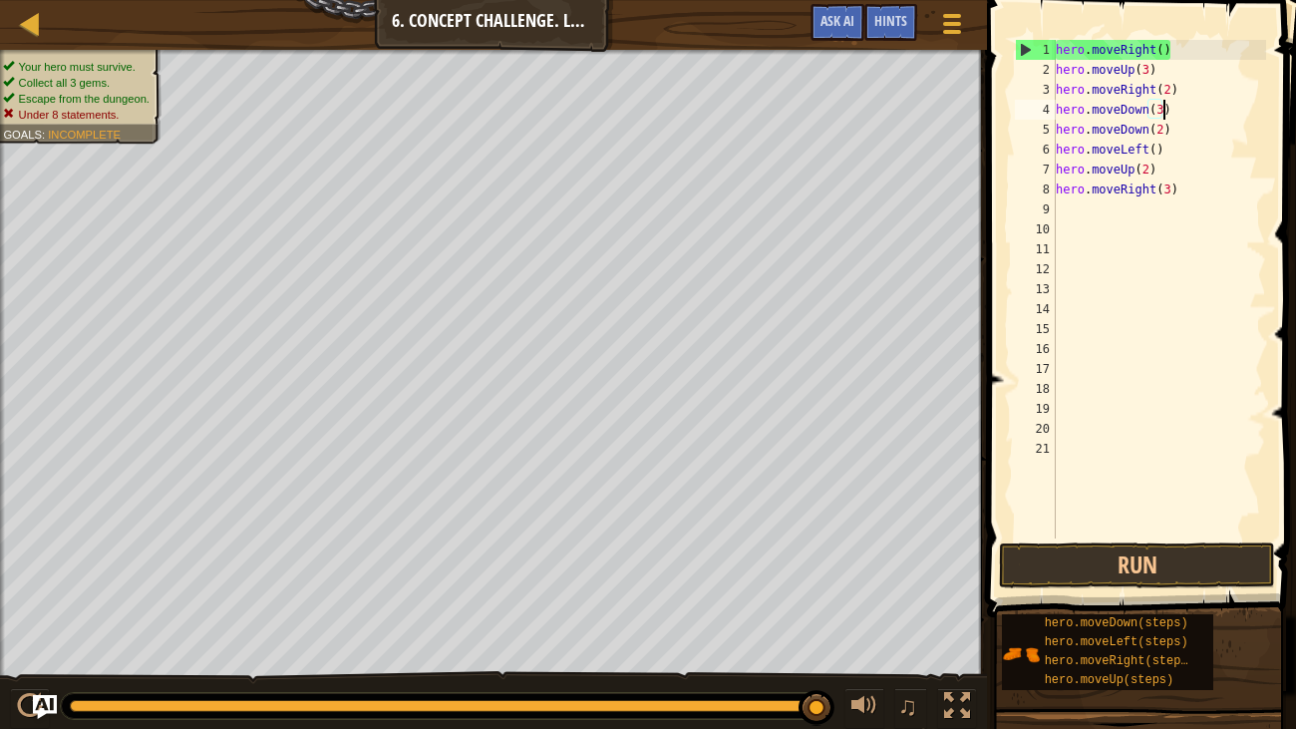
scroll to position [9, 8]
click at [1149, 132] on div "hero . moveRight ( ) hero . moveUp ( 3 ) hero . moveRight ( 2 ) hero . moveDown…" at bounding box center [1159, 309] width 214 height 538
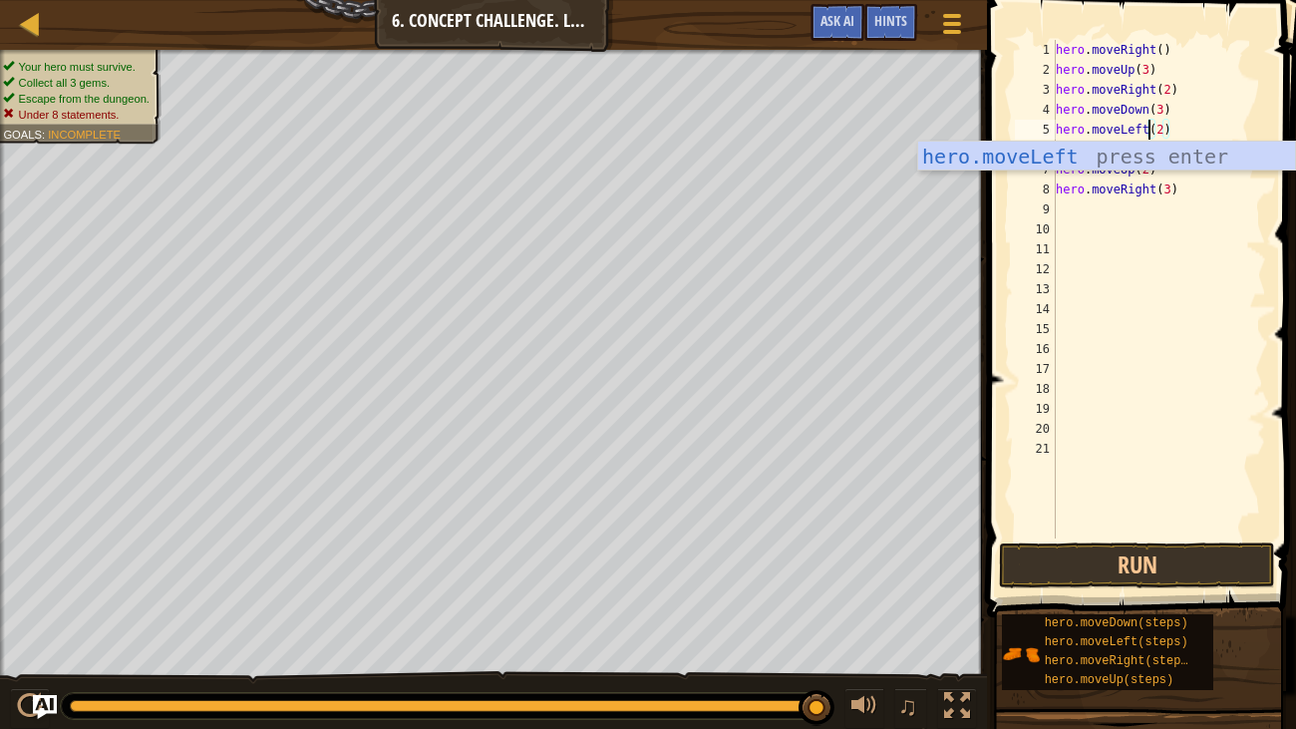
click at [1164, 128] on div "hero . moveRight ( ) hero . moveUp ( 3 ) hero . moveRight ( 2 ) hero . moveDown…" at bounding box center [1159, 309] width 214 height 538
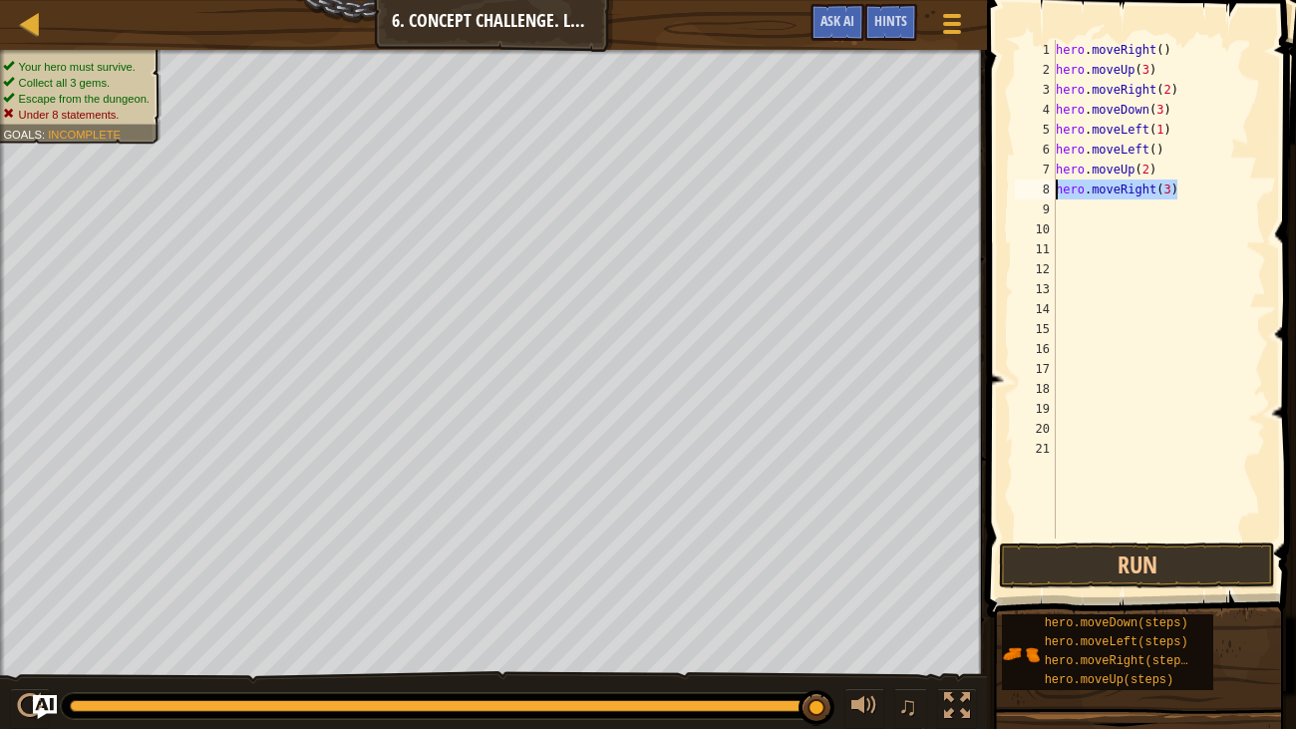
drag, startPoint x: 1177, startPoint y: 186, endPoint x: 1031, endPoint y: 192, distance: 146.7
click at [1031, 192] on div "hero.moveLeft(1) 1 2 3 4 5 6 7 8 9 10 11 12 13 14 15 16 17 18 19 20 21 hero . m…" at bounding box center [1138, 289] width 255 height 498
type textarea "hero.moveRight(3)"
click at [1234, 570] on button "Run" at bounding box center [1137, 565] width 276 height 46
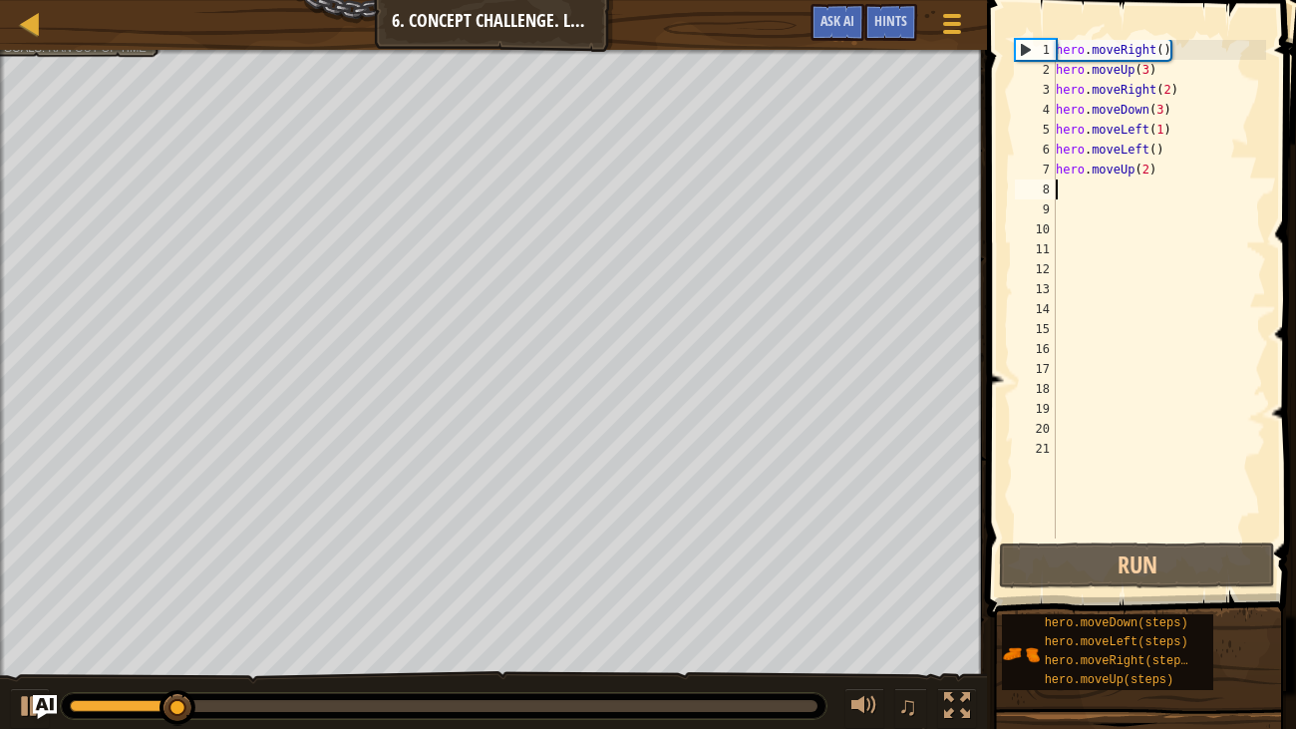
click at [1151, 170] on div "hero . moveRight ( ) hero . moveUp ( 3 ) hero . moveRight ( 2 ) hero . moveDown…" at bounding box center [1159, 309] width 214 height 538
type textarea "hero.moveUp(2)"
click at [1120, 184] on div "hero . moveRight ( ) hero . moveUp ( 3 ) hero . moveRight ( 2 ) hero . moveDown…" at bounding box center [1159, 309] width 214 height 538
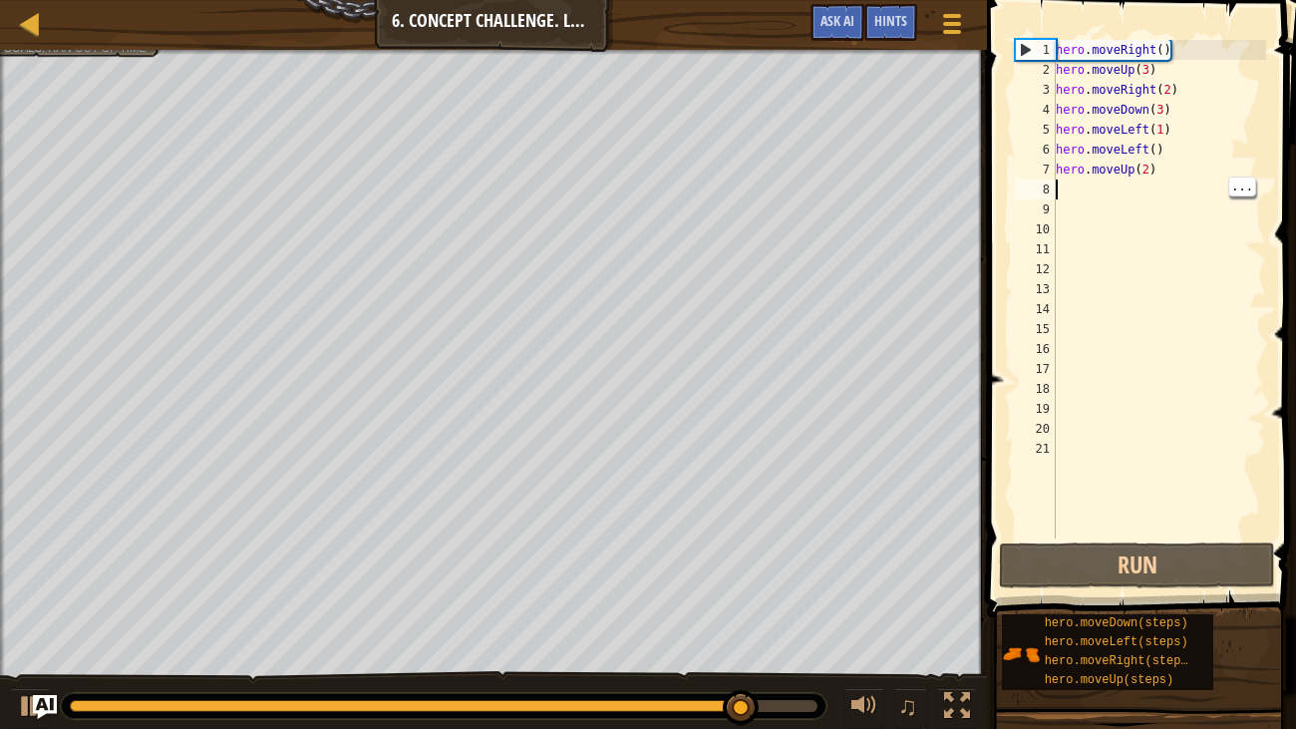
click at [1150, 150] on div "hero . moveRight ( ) hero . moveUp ( 3 ) hero . moveRight ( 2 ) hero . moveDown…" at bounding box center [1159, 309] width 214 height 538
click at [1160, 147] on div "hero . moveRight ( ) hero . moveUp ( 3 ) hero . moveRight ( 2 ) hero . moveDown…" at bounding box center [1159, 309] width 214 height 538
click at [1153, 147] on div "hero . moveRight ( ) hero . moveUp ( 3 ) hero . moveRight ( 2 ) hero . moveDown…" at bounding box center [1159, 309] width 214 height 538
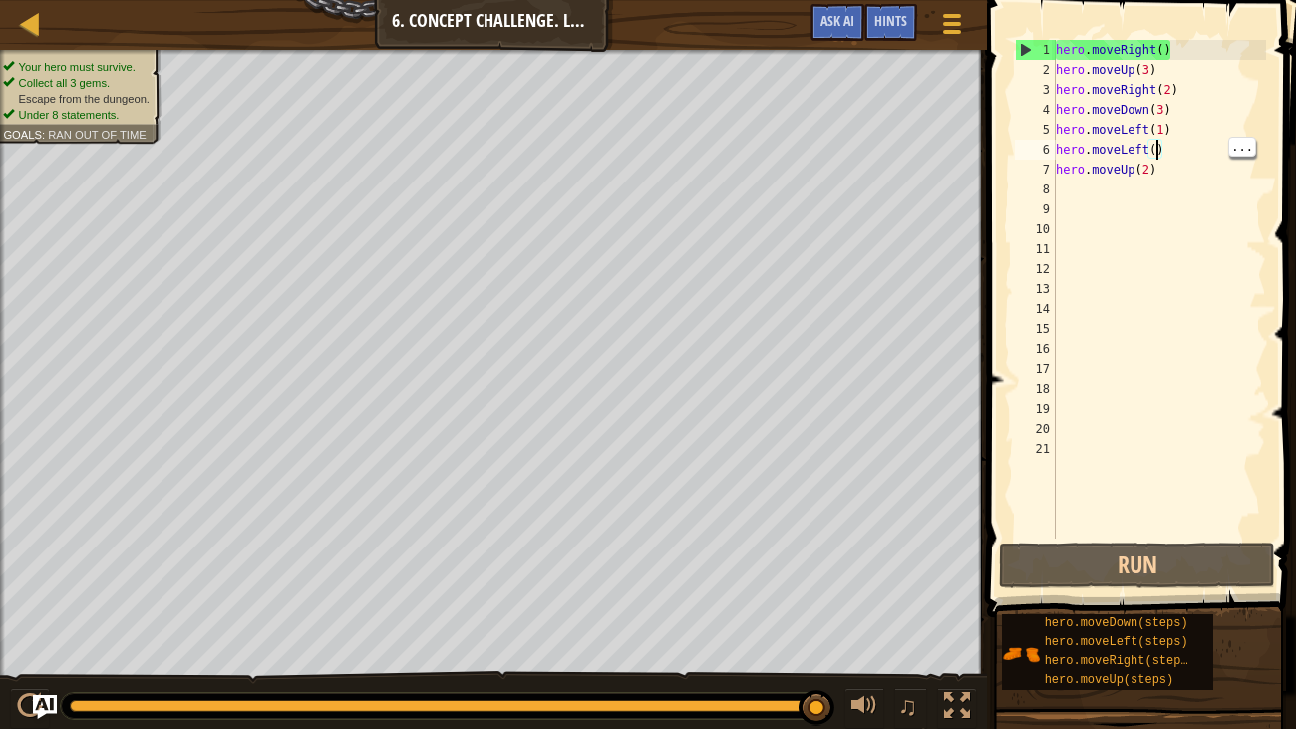
scroll to position [9, 8]
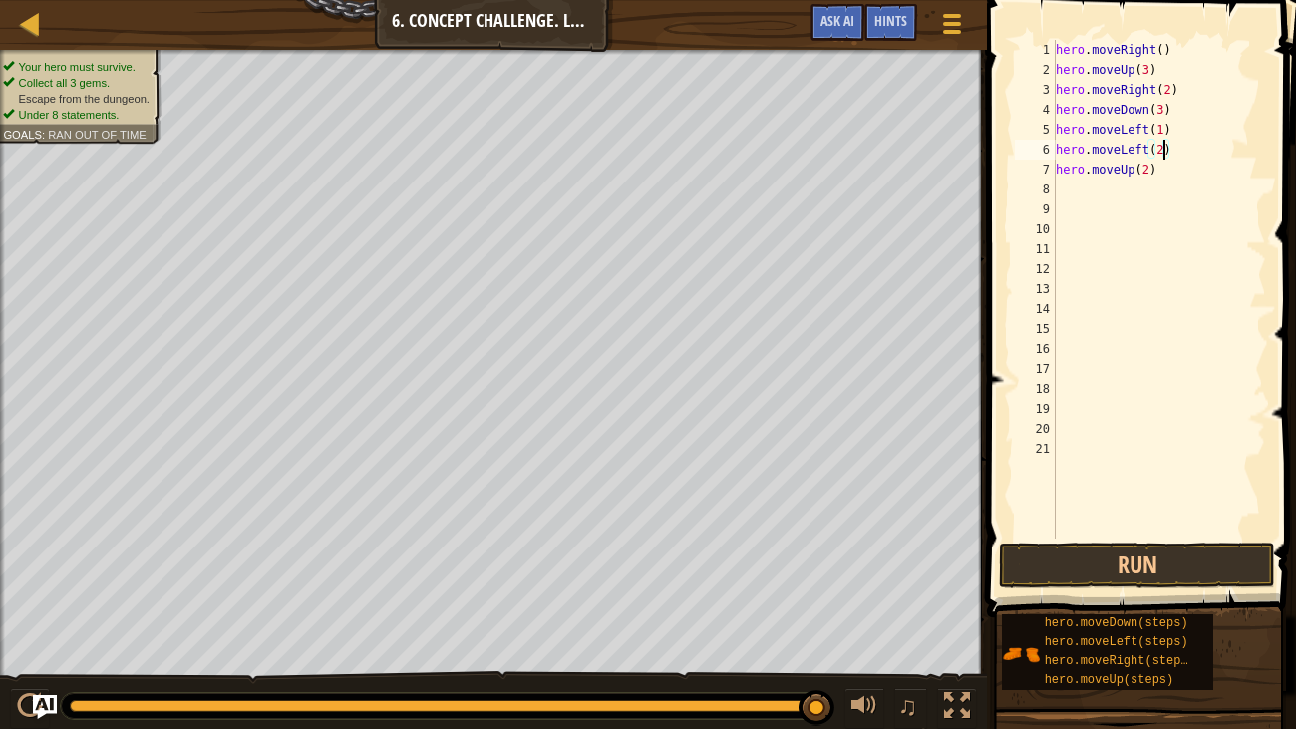
click at [1141, 151] on div "hero . moveRight ( ) hero . moveUp ( 3 ) hero . moveRight ( 2 ) hero . moveDown…" at bounding box center [1159, 309] width 214 height 538
click at [1148, 151] on div "hero . moveRight ( ) hero . moveUp ( 3 ) hero . moveRight ( 2 ) hero . moveDown…" at bounding box center [1159, 309] width 214 height 538
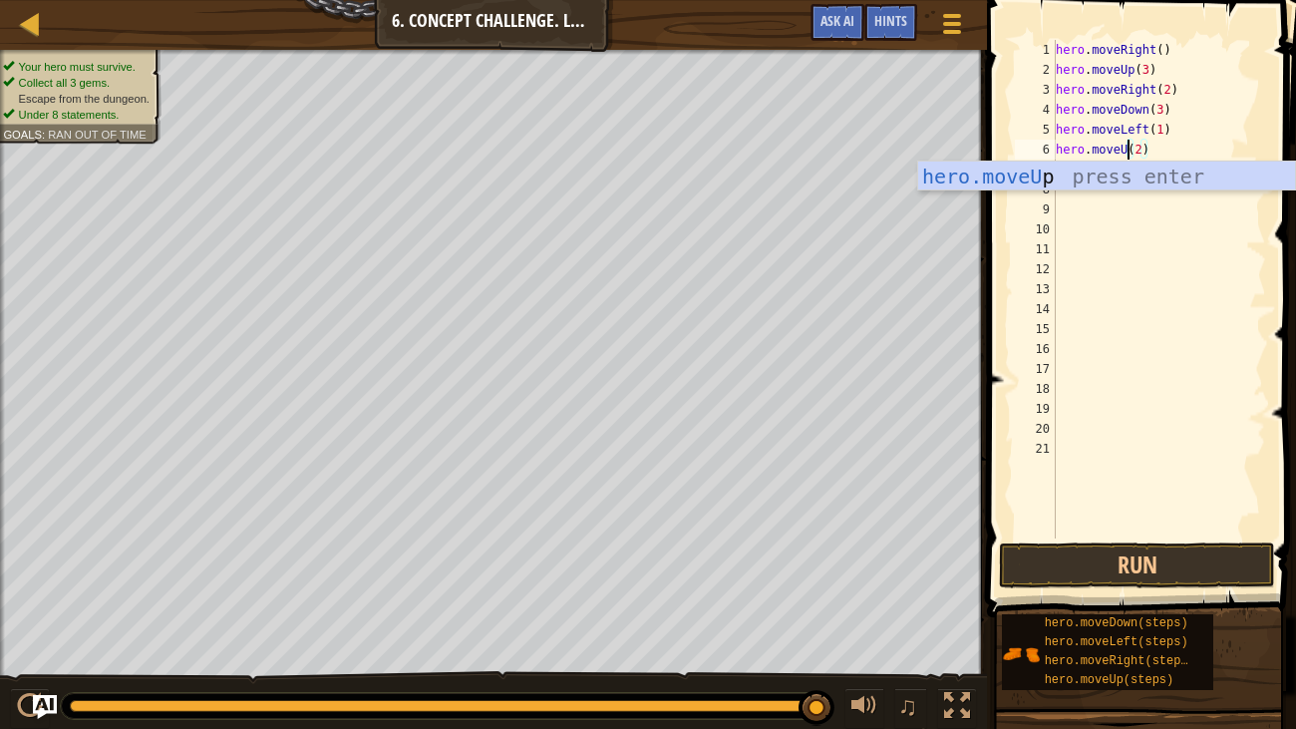
type textarea "hero.moveUp(2)"
click at [1111, 196] on div "hero . moveRight ( ) hero . moveUp ( 3 ) hero . moveRight ( 2 ) hero . moveDown…" at bounding box center [1159, 309] width 214 height 538
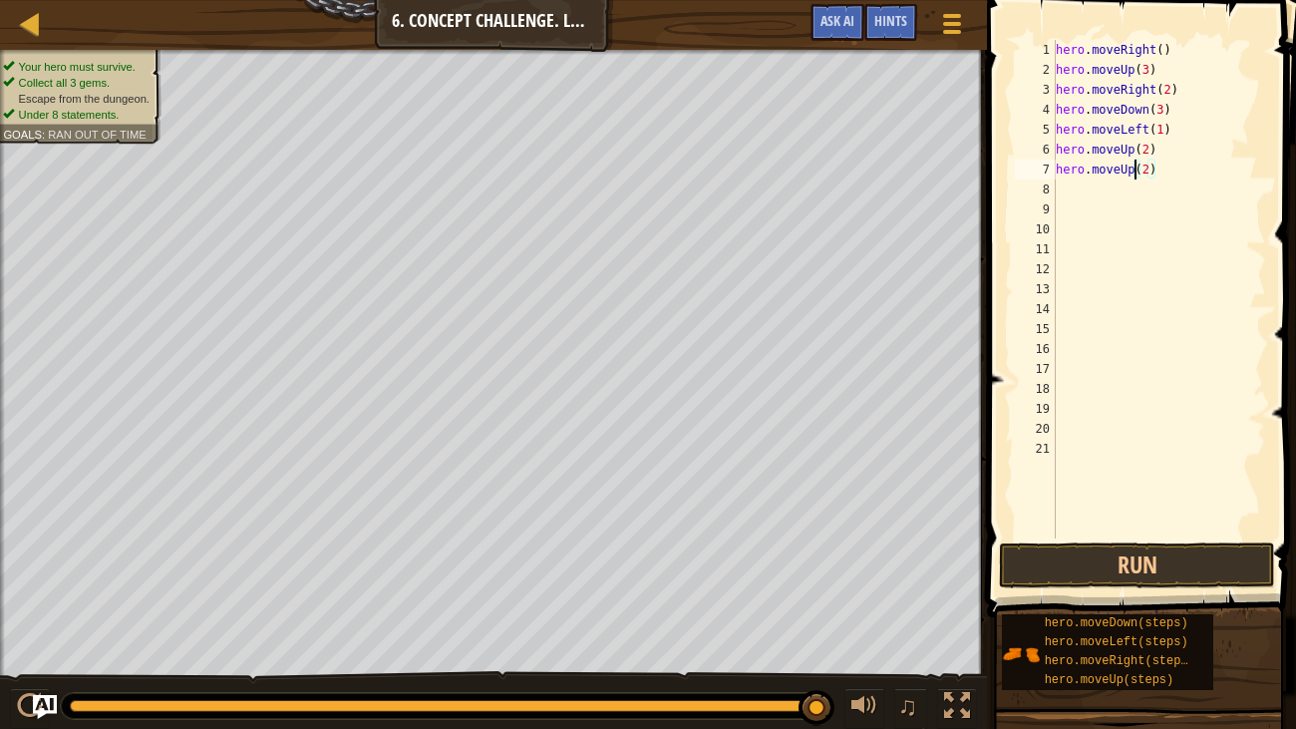
click at [1135, 174] on div "hero . moveRight ( ) hero . moveUp ( 3 ) hero . moveRight ( 2 ) hero . moveDown…" at bounding box center [1159, 309] width 214 height 538
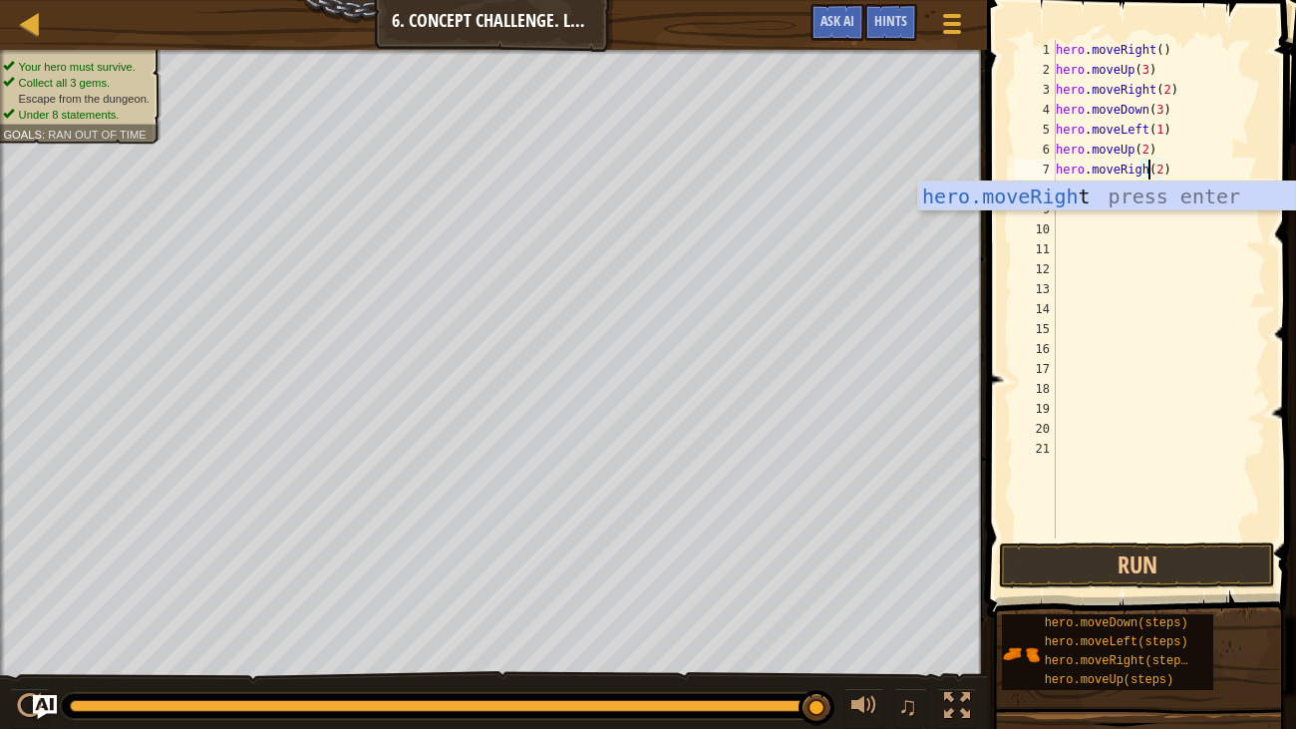
scroll to position [9, 7]
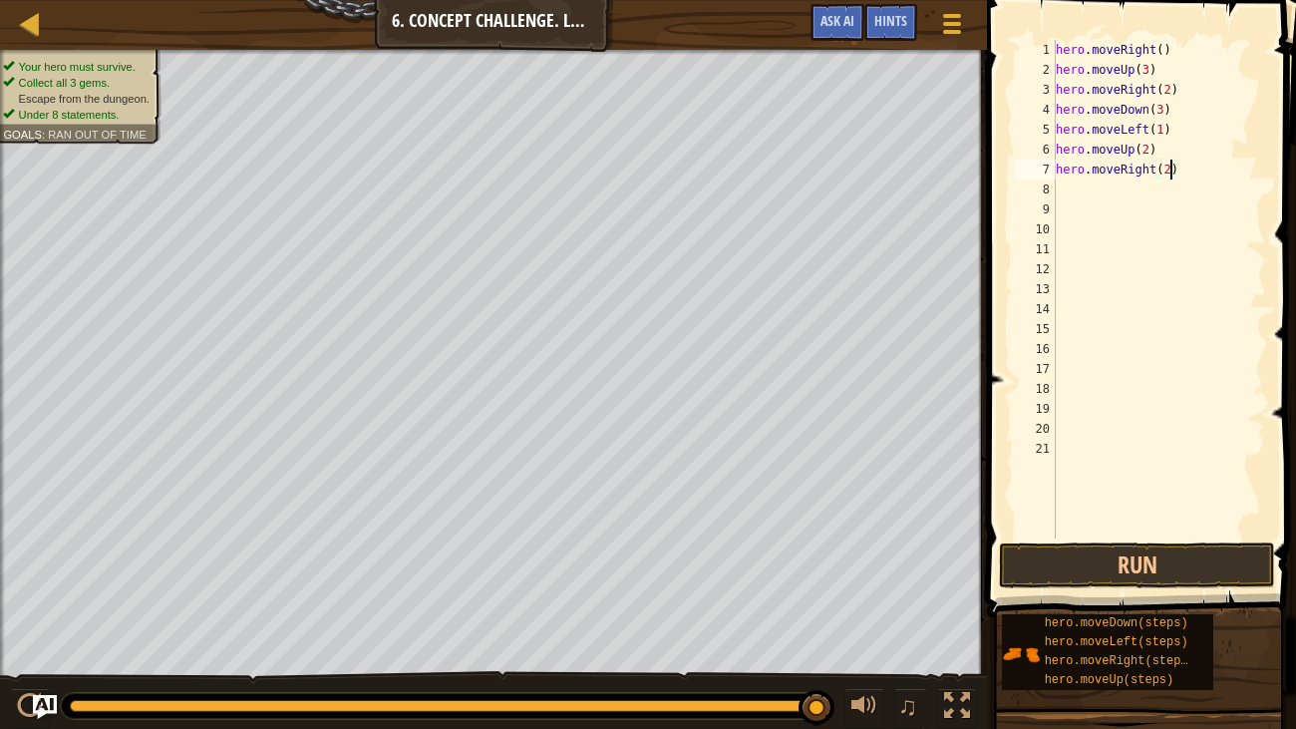
click at [1170, 166] on div "hero . moveRight ( ) hero . moveUp ( 3 ) hero . moveRight ( 2 ) hero . moveDown…" at bounding box center [1159, 309] width 214 height 538
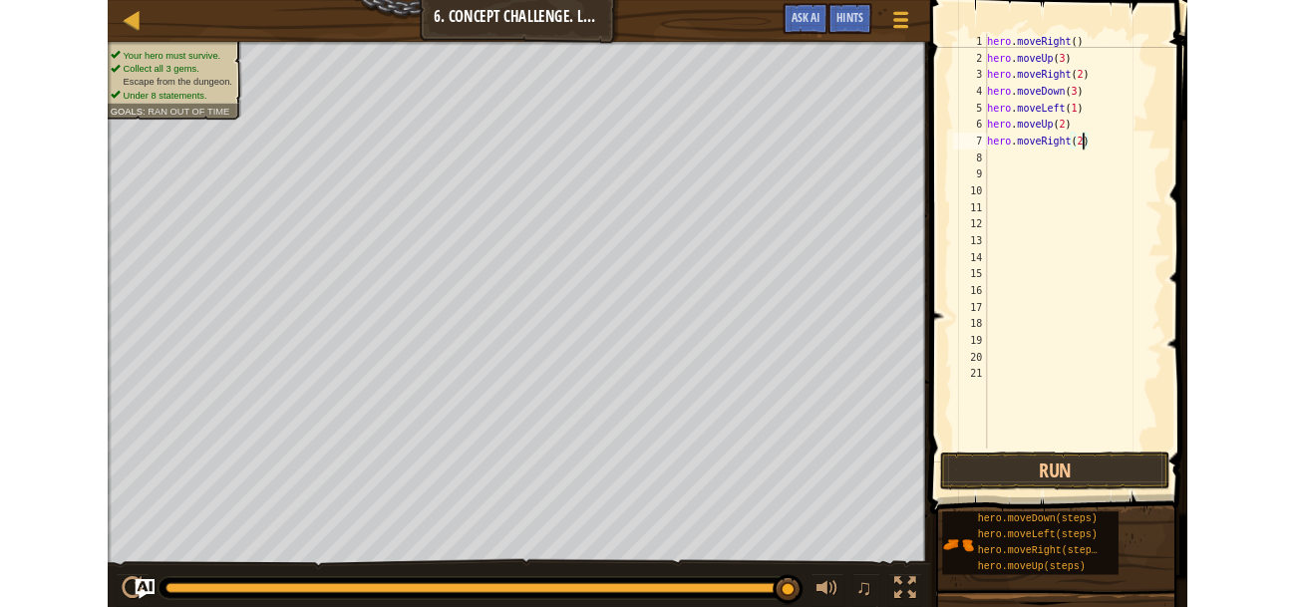
scroll to position [9, 9]
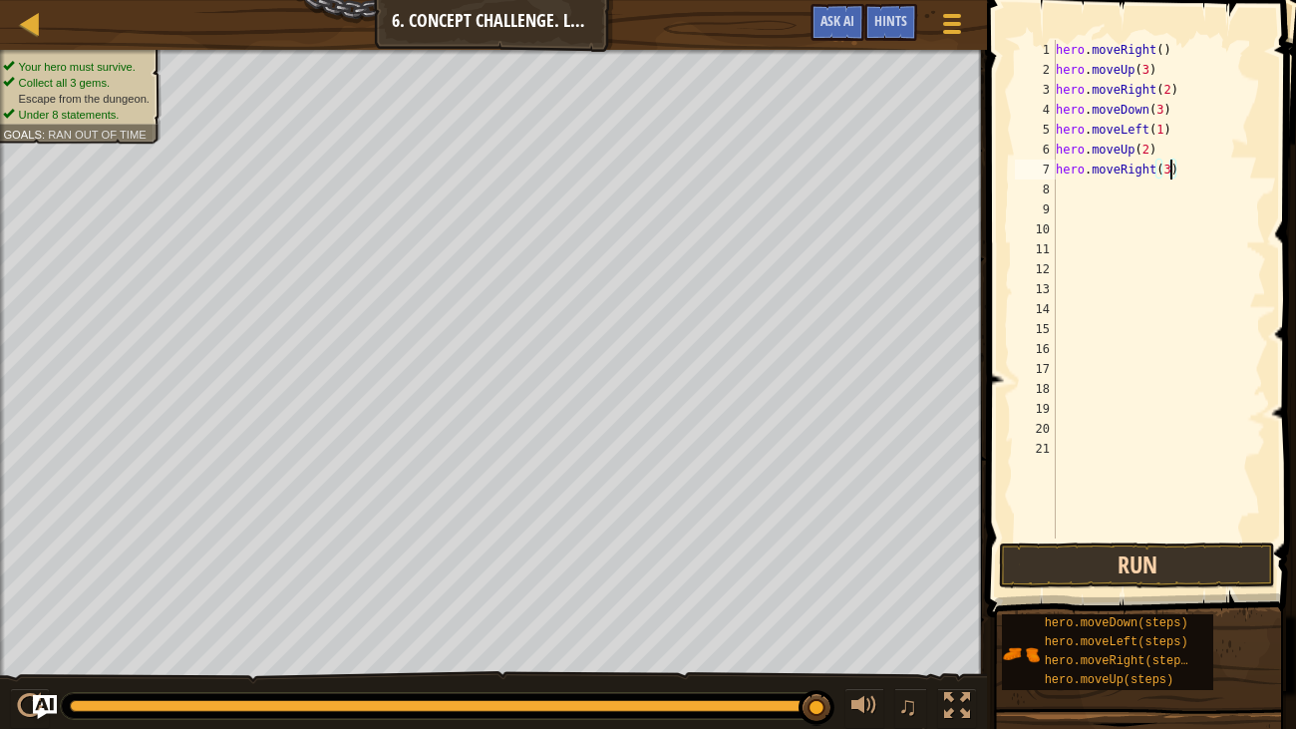
type textarea "hero.moveRight(3)"
click at [1231, 559] on button "Run" at bounding box center [1137, 565] width 276 height 46
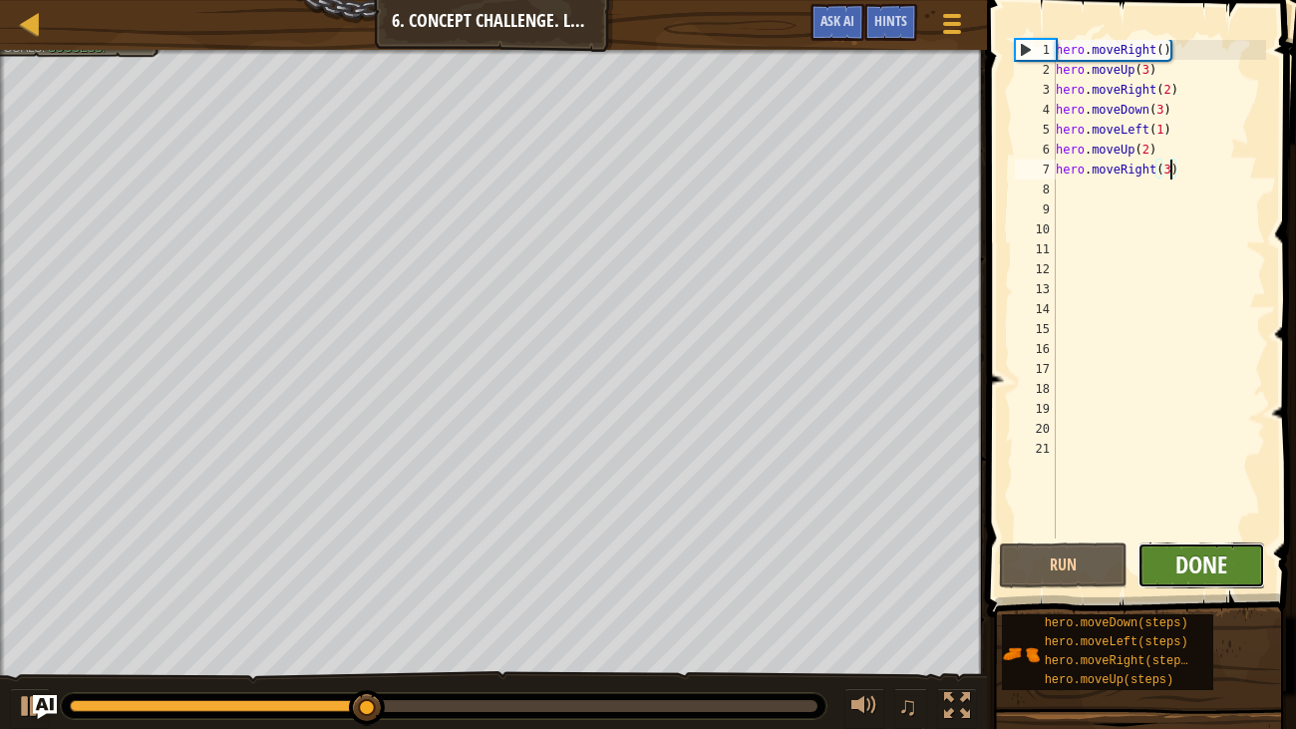
click at [1215, 561] on span "Done" at bounding box center [1201, 564] width 52 height 32
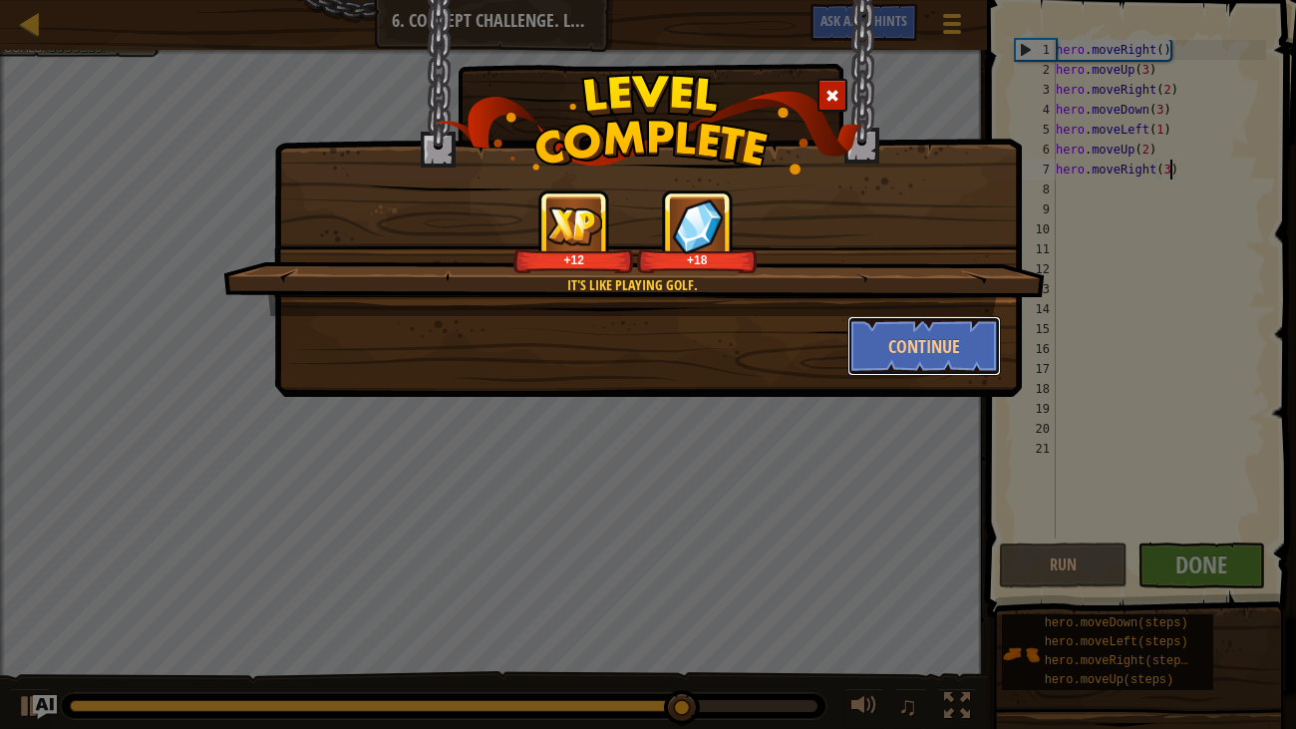
click at [935, 343] on button "Continue" at bounding box center [924, 346] width 155 height 60
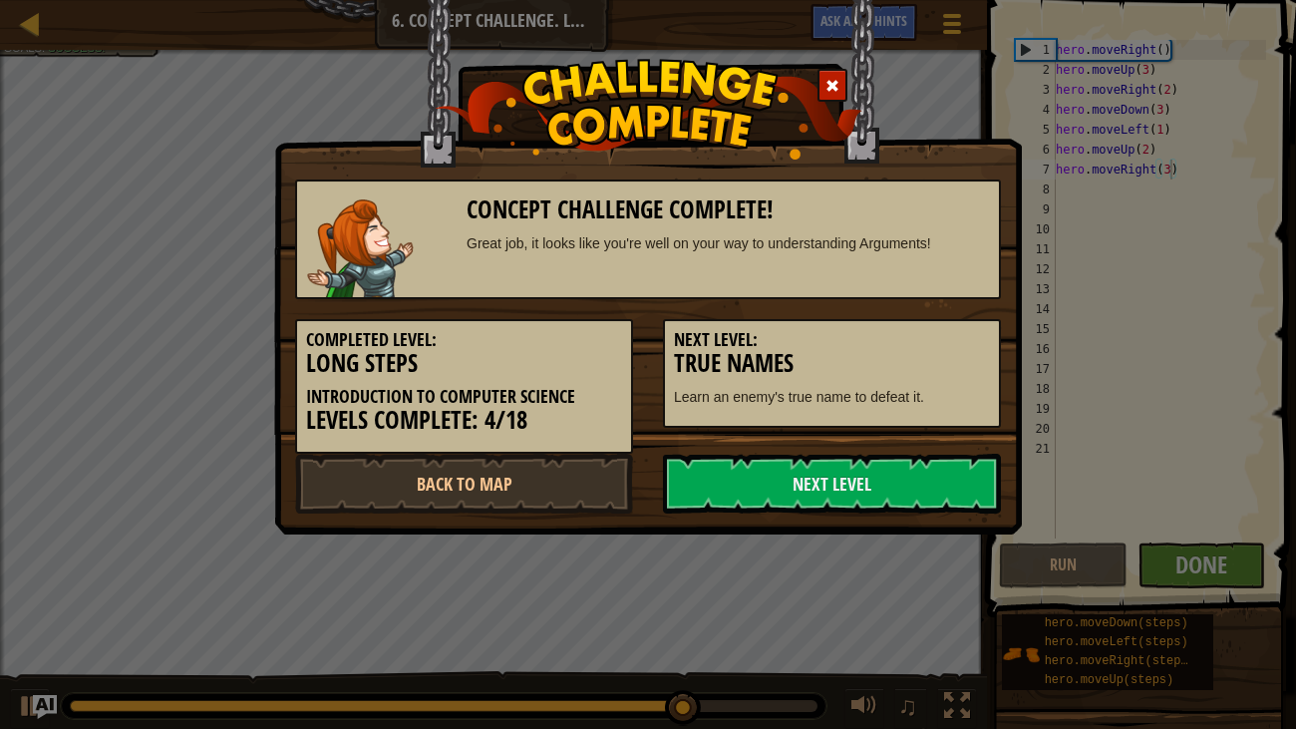
click at [971, 334] on h5 "Next Level:" at bounding box center [832, 340] width 316 height 20
click at [944, 341] on h5 "Next Level:" at bounding box center [832, 340] width 316 height 20
click at [908, 472] on link "Next Level" at bounding box center [832, 484] width 338 height 60
